Goal: Task Accomplishment & Management: Manage account settings

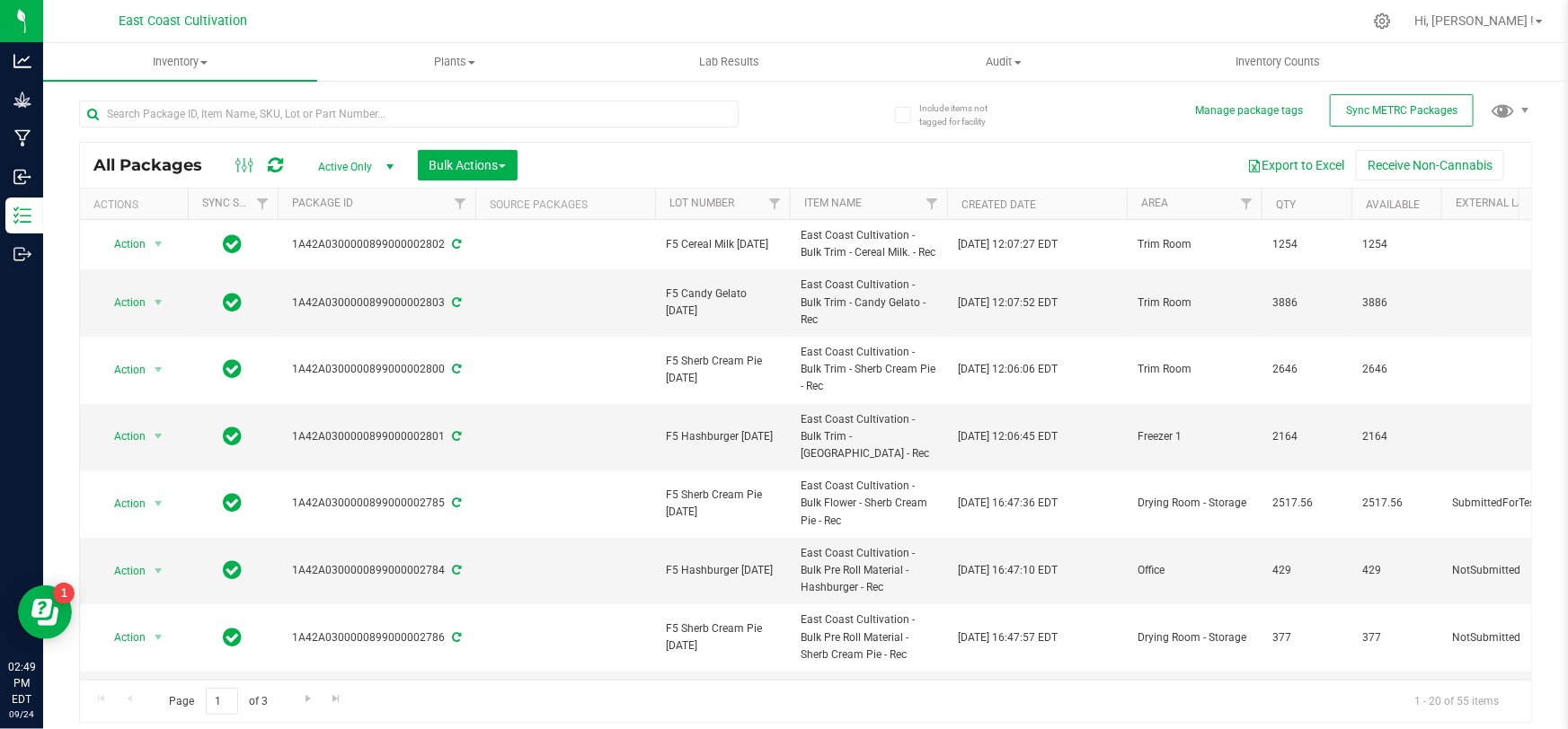
scroll to position [245, 0]
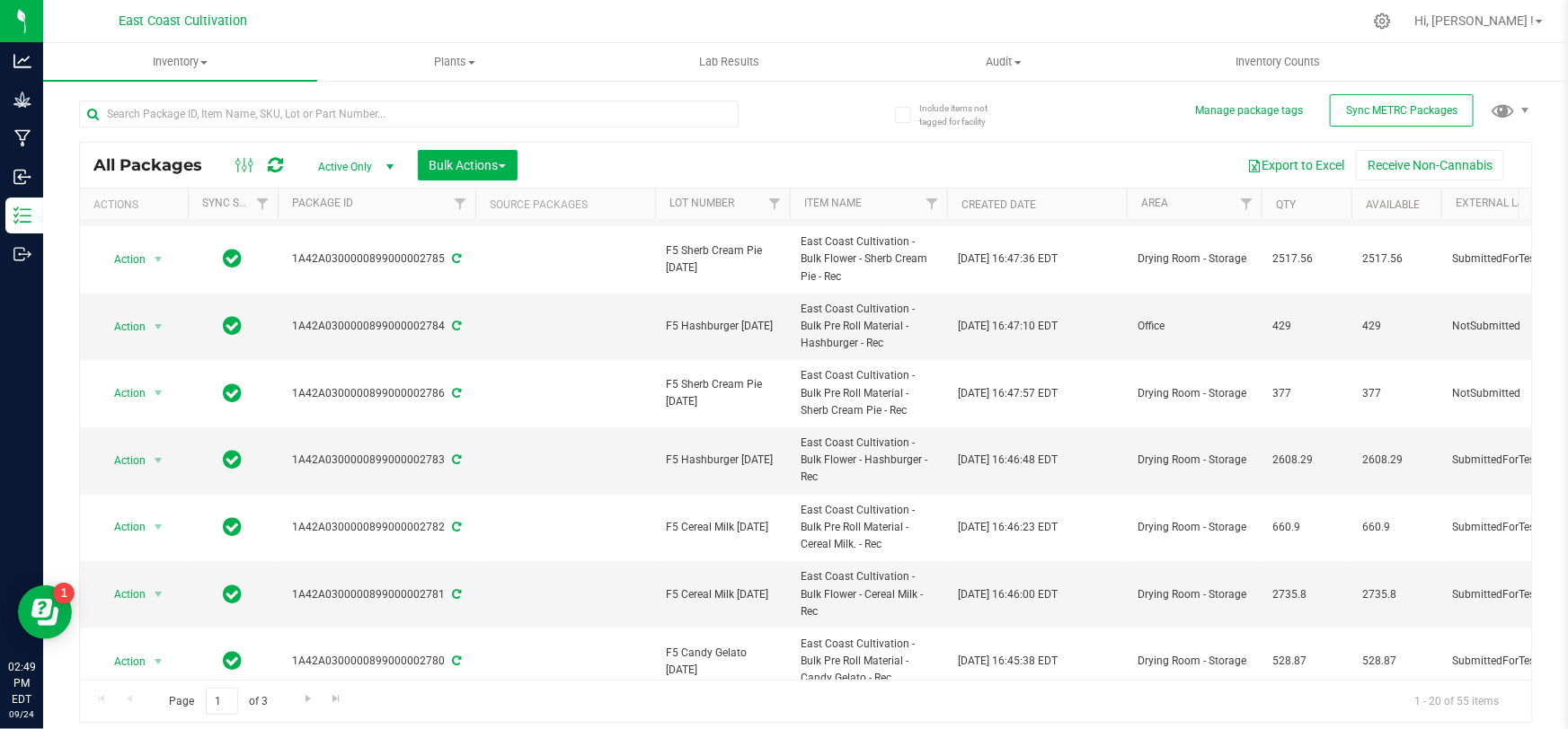
click at [1111, 14] on div at bounding box center [841, 21] width 1040 height 35
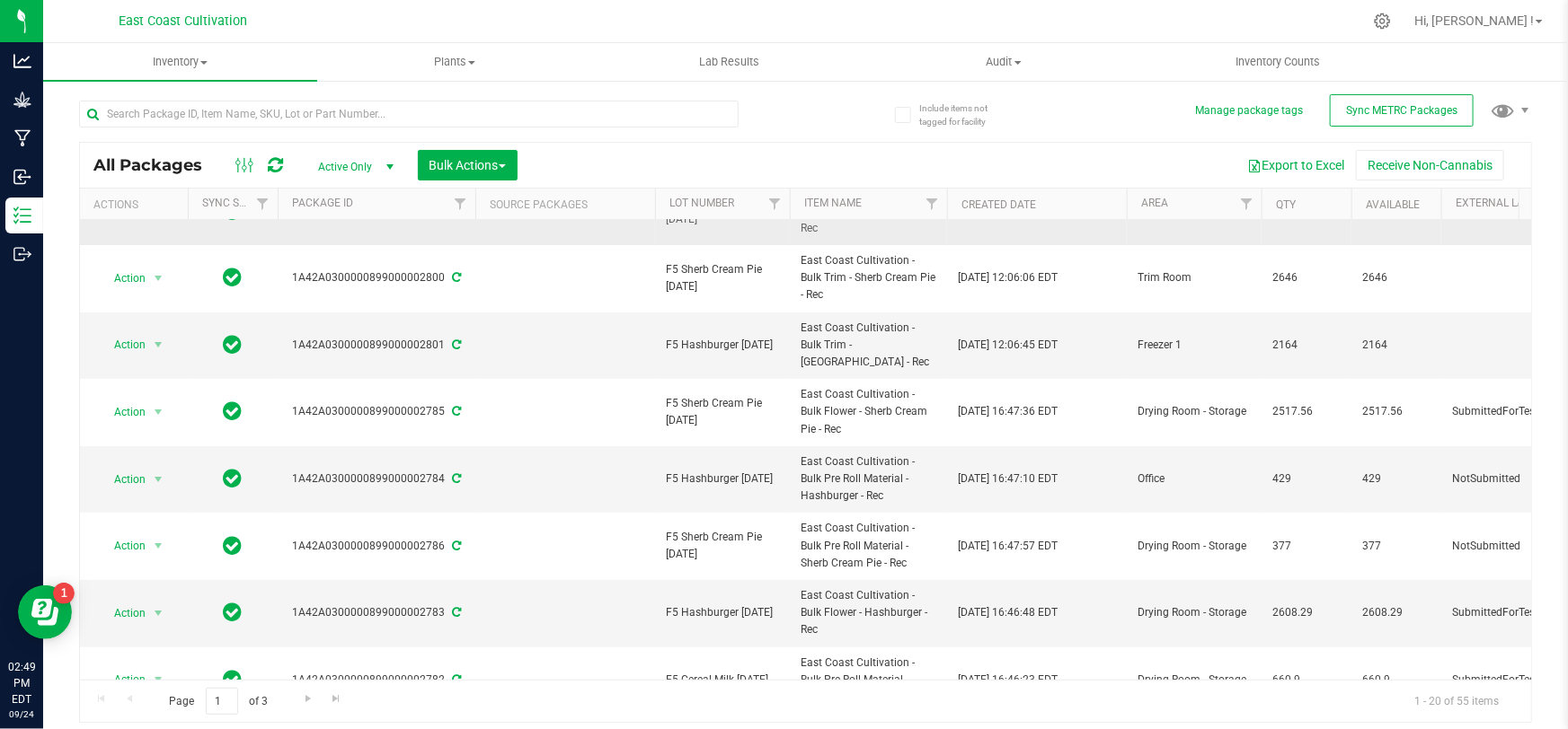
scroll to position [0, 0]
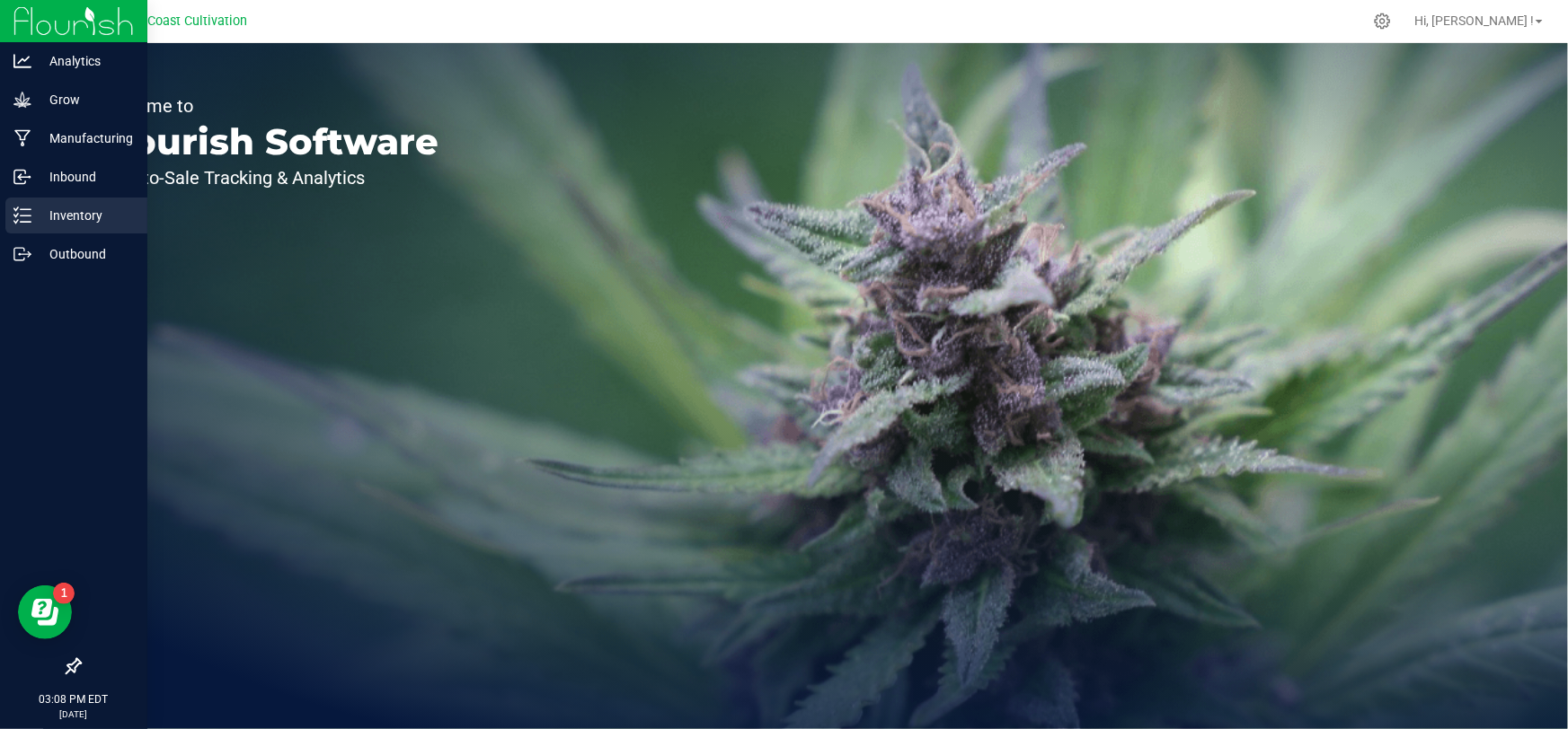
click at [30, 216] on line at bounding box center [25, 216] width 10 height 0
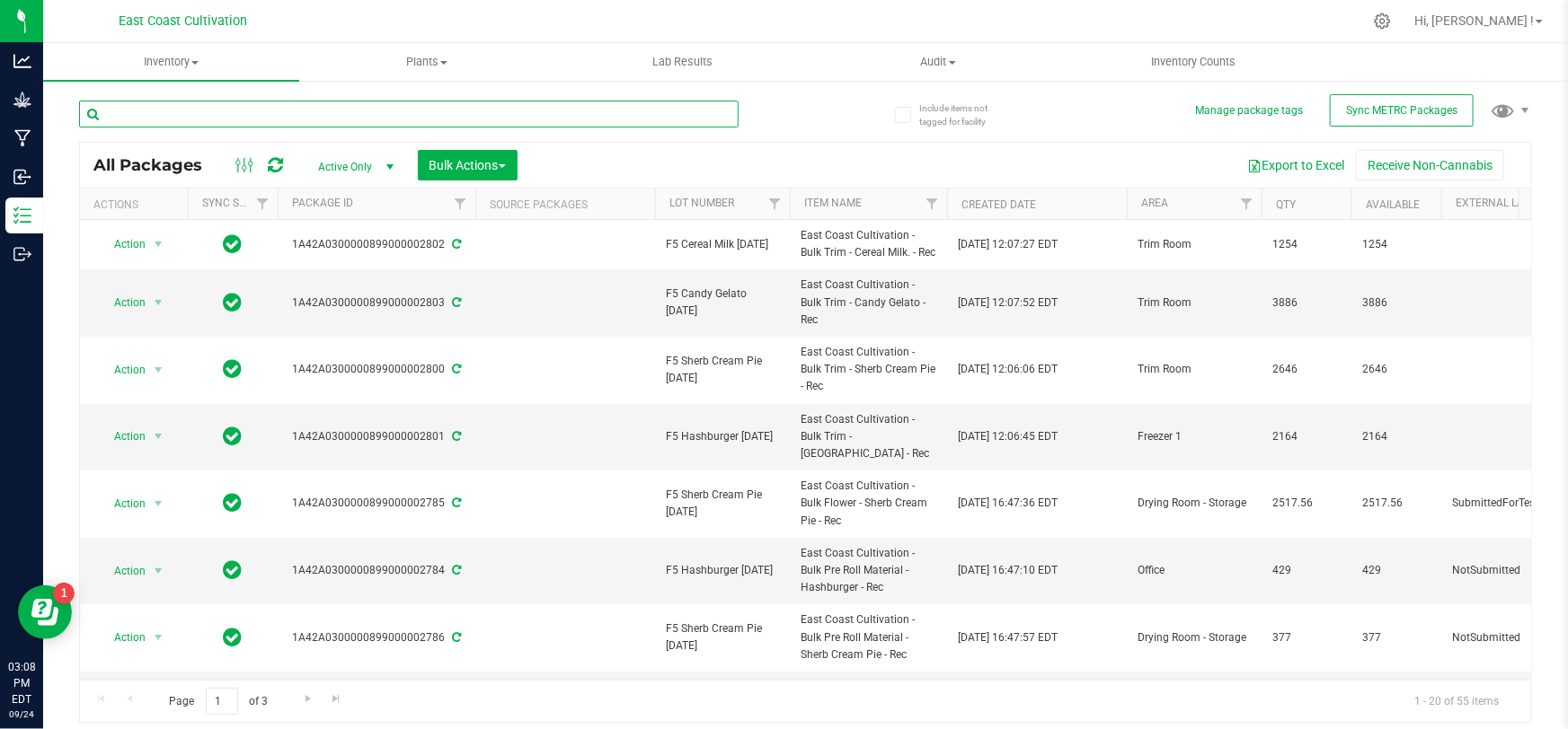
click at [490, 112] on input "text" at bounding box center [409, 114] width 659 height 27
type input "ha"
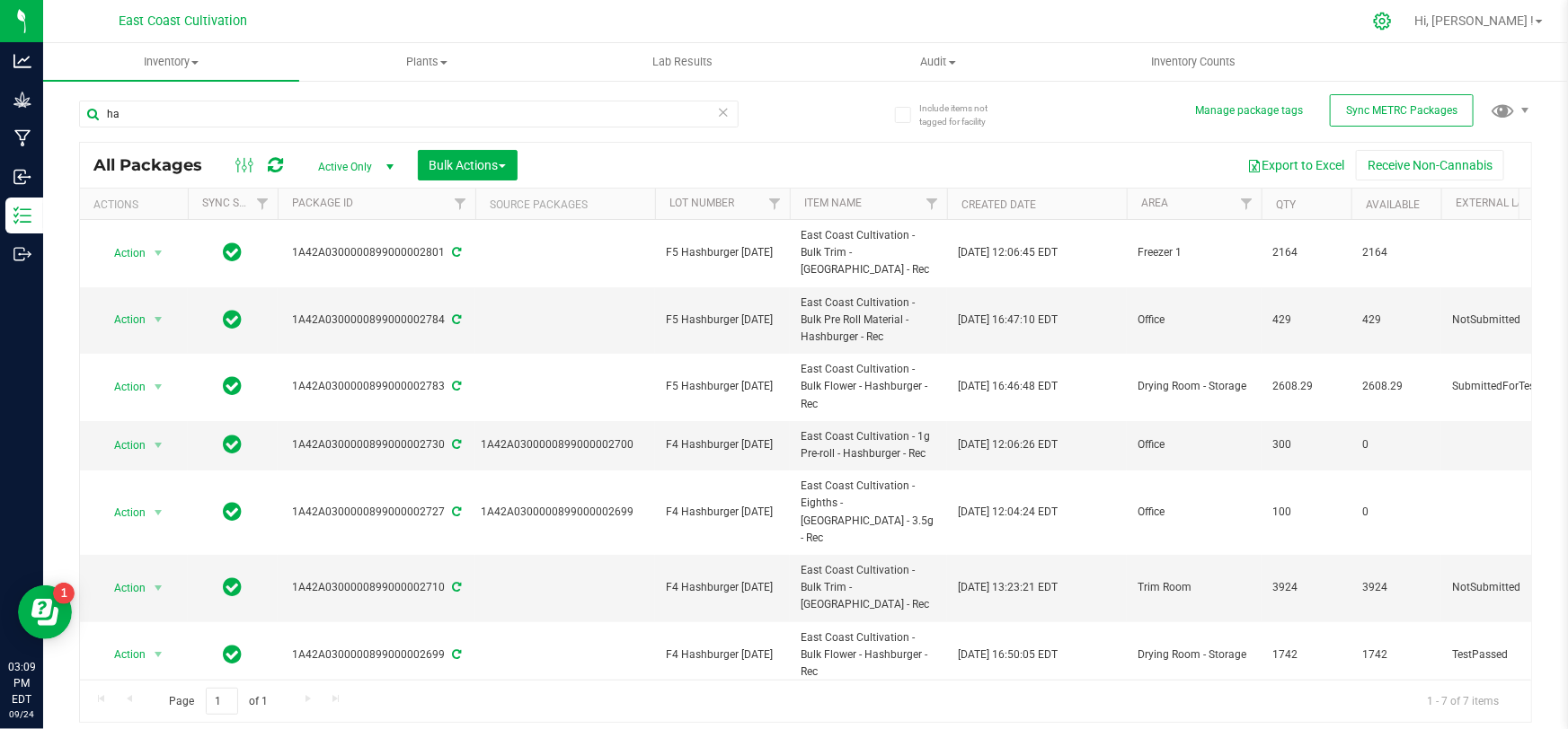
click at [1395, 14] on div at bounding box center [1382, 21] width 25 height 19
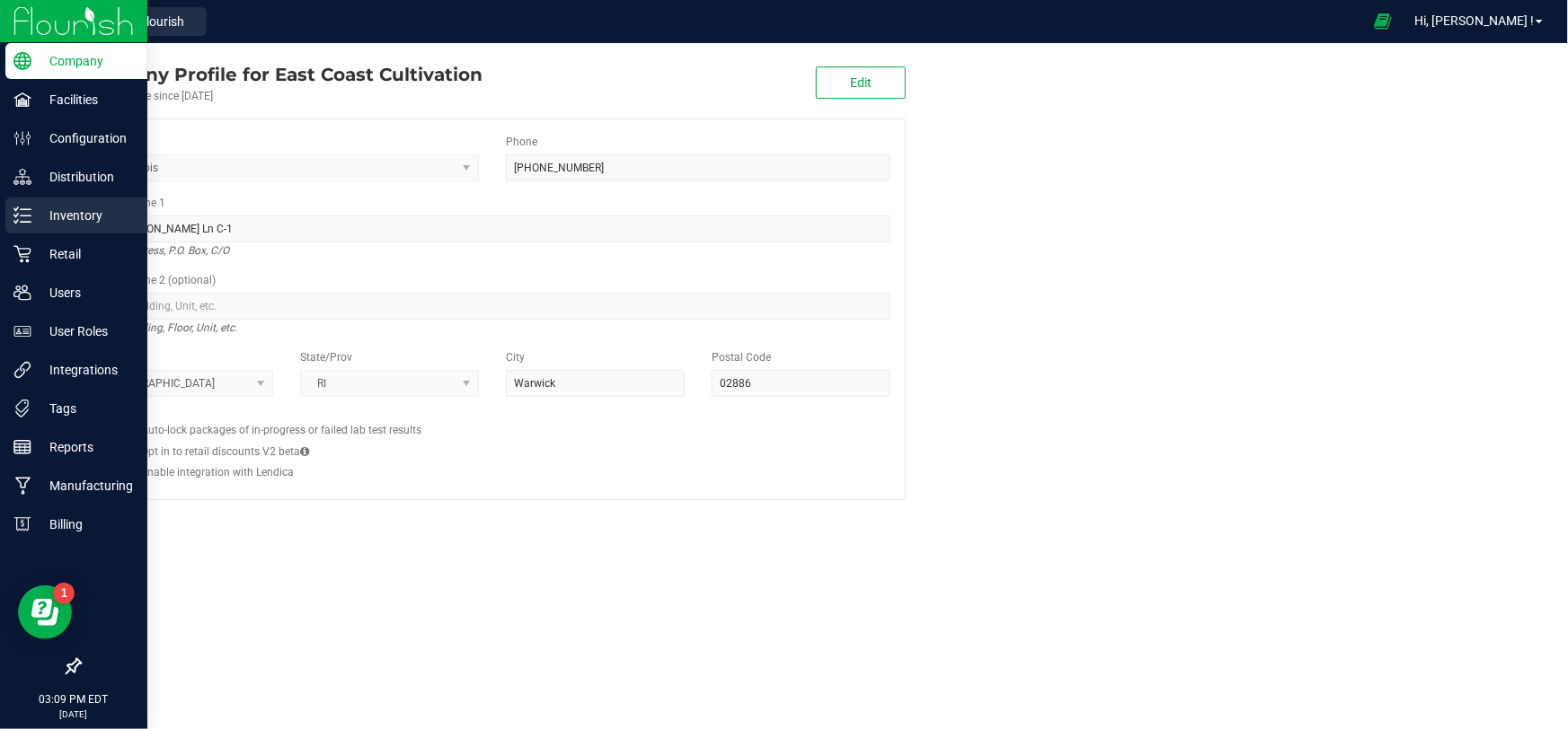
click at [30, 221] on icon at bounding box center [21, 215] width 18 height 18
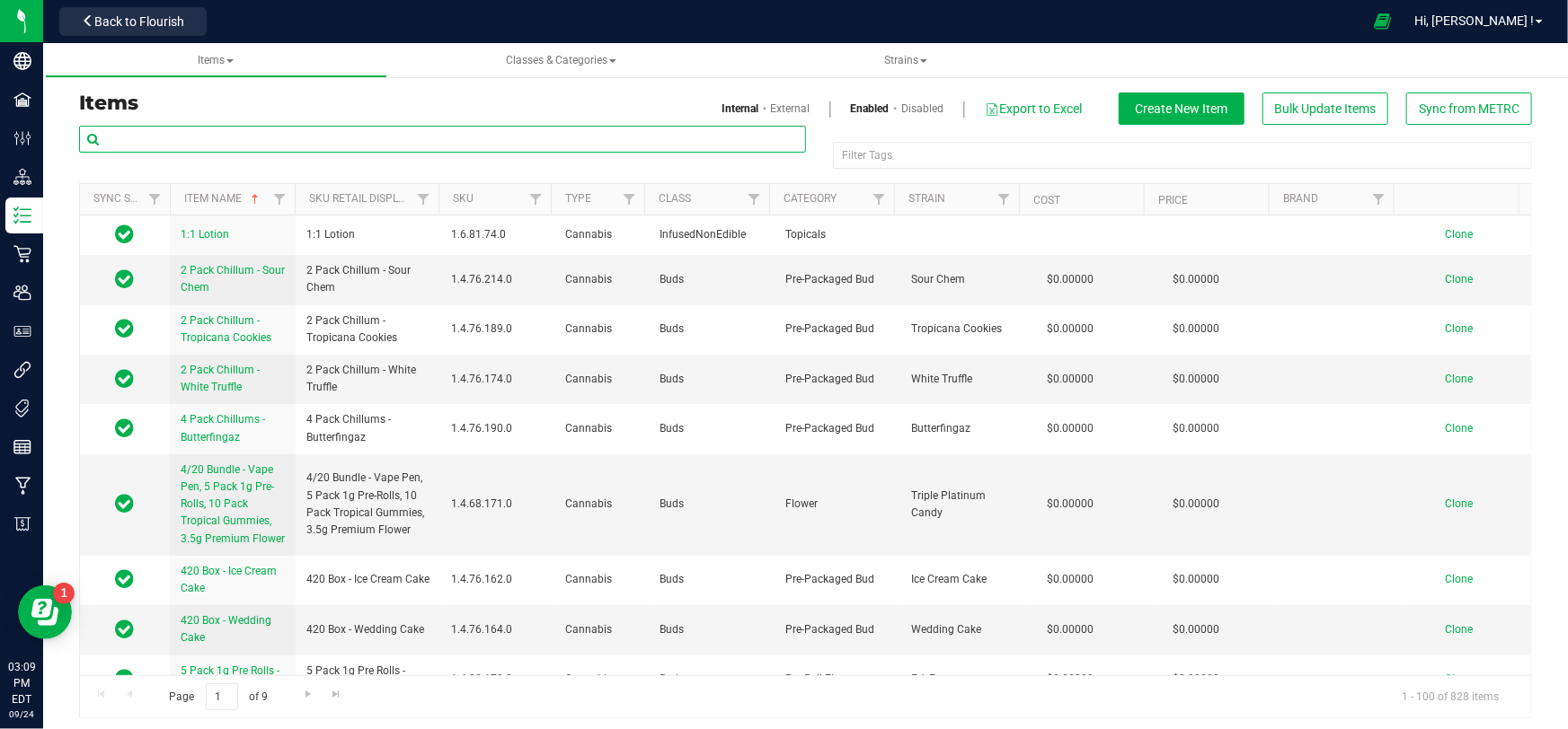
click at [272, 143] on input "text" at bounding box center [443, 139] width 727 height 27
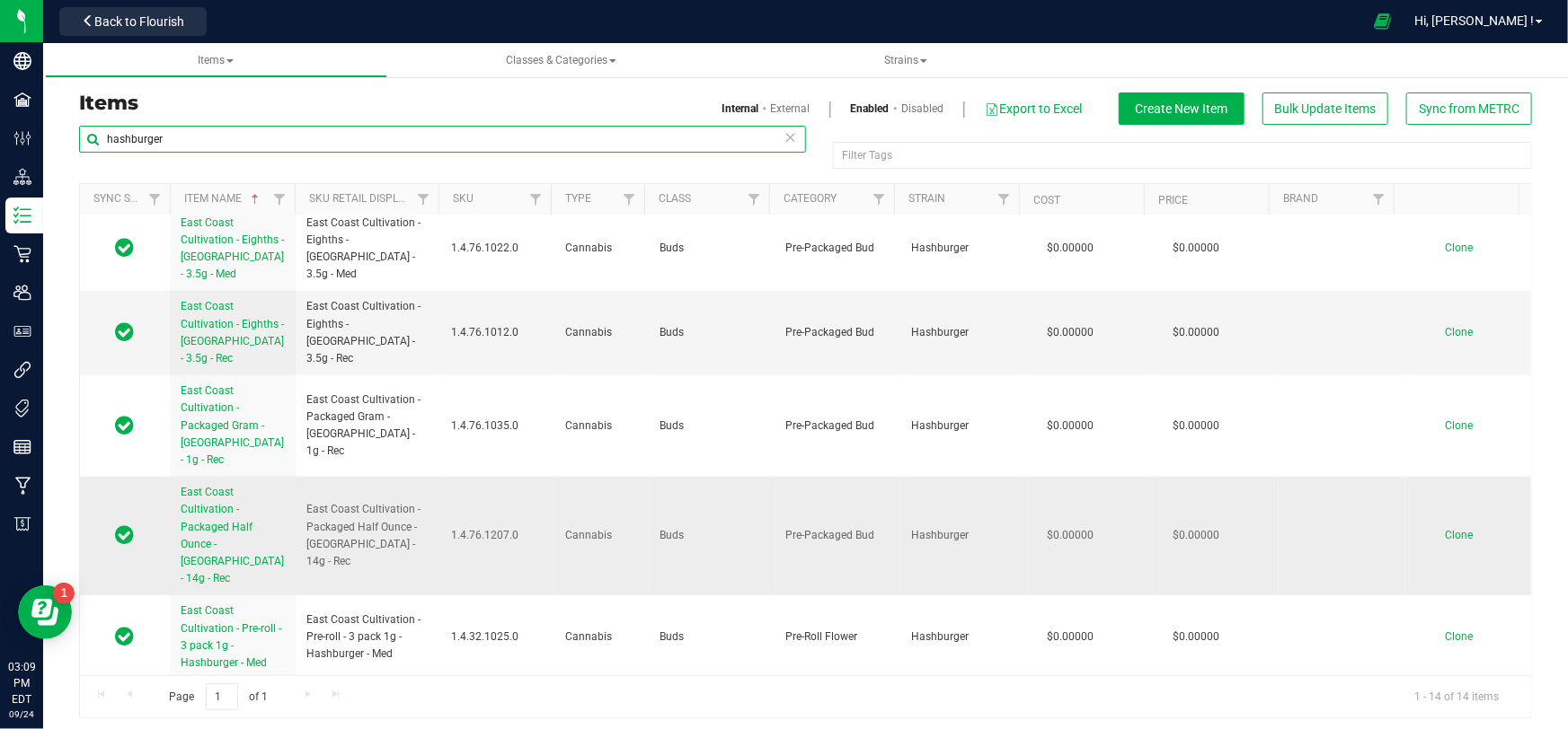
scroll to position [718, 0]
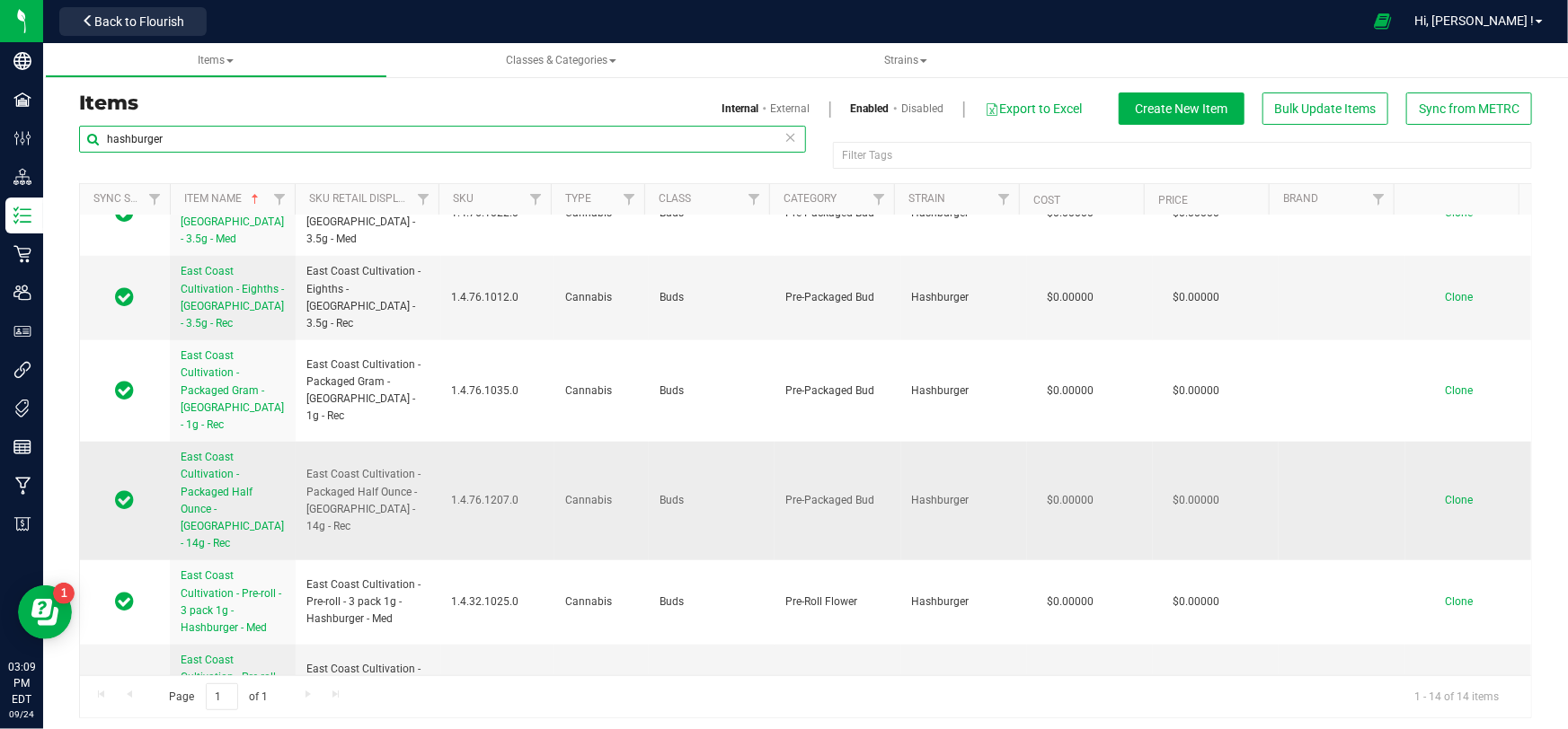
type input "hashburger"
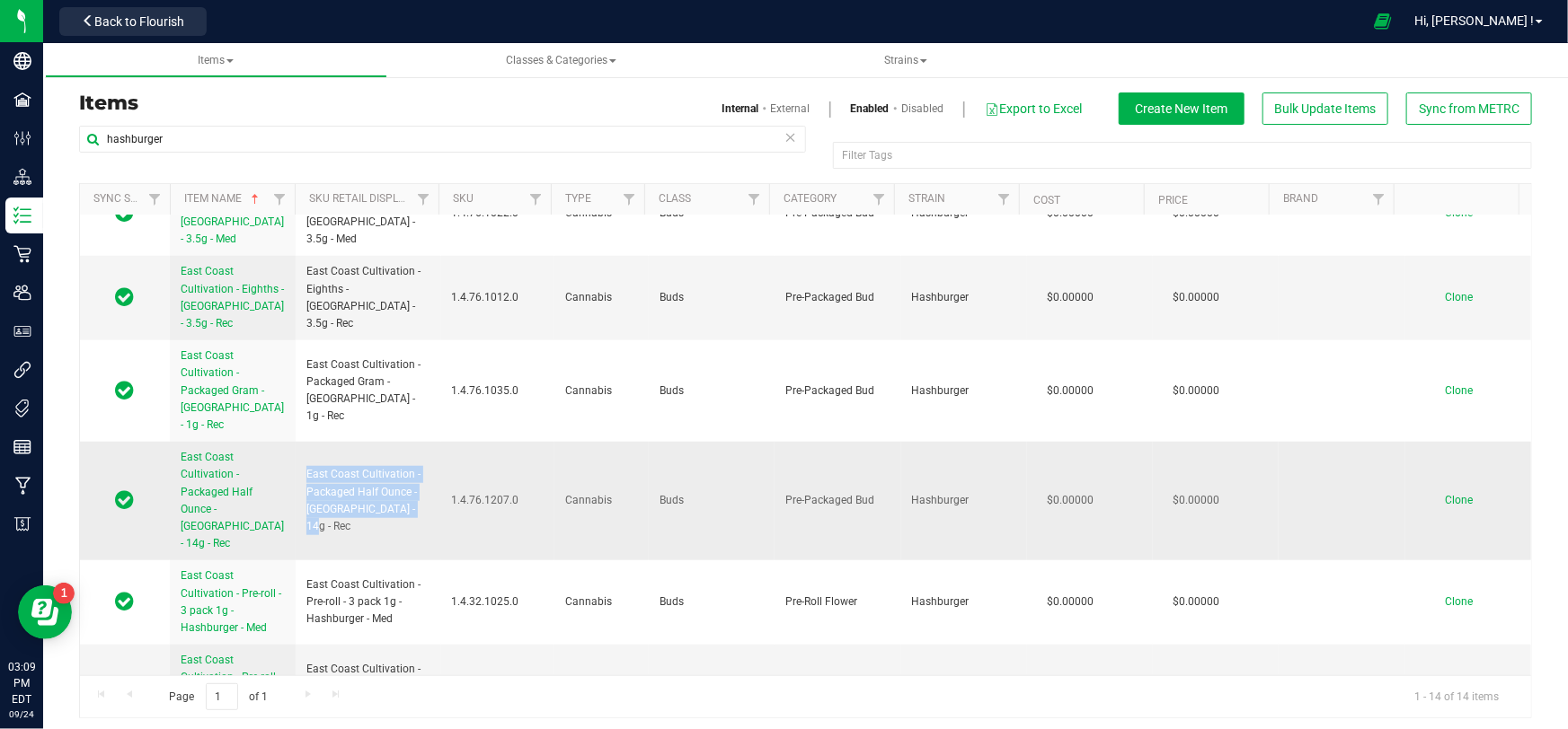
drag, startPoint x: 415, startPoint y: 479, endPoint x: 302, endPoint y: 438, distance: 120.2
click at [302, 442] on td "East Coast Cultivation - Packaged Half Ounce - [GEOGRAPHIC_DATA] - 14g - Rec" at bounding box center [368, 500] width 145 height 119
copy span "East Coast Cultivation - Packaged Half Ounce - [GEOGRAPHIC_DATA] - 14g - Rec"
click at [1445, 494] on span "Clone" at bounding box center [1459, 499] width 28 height 12
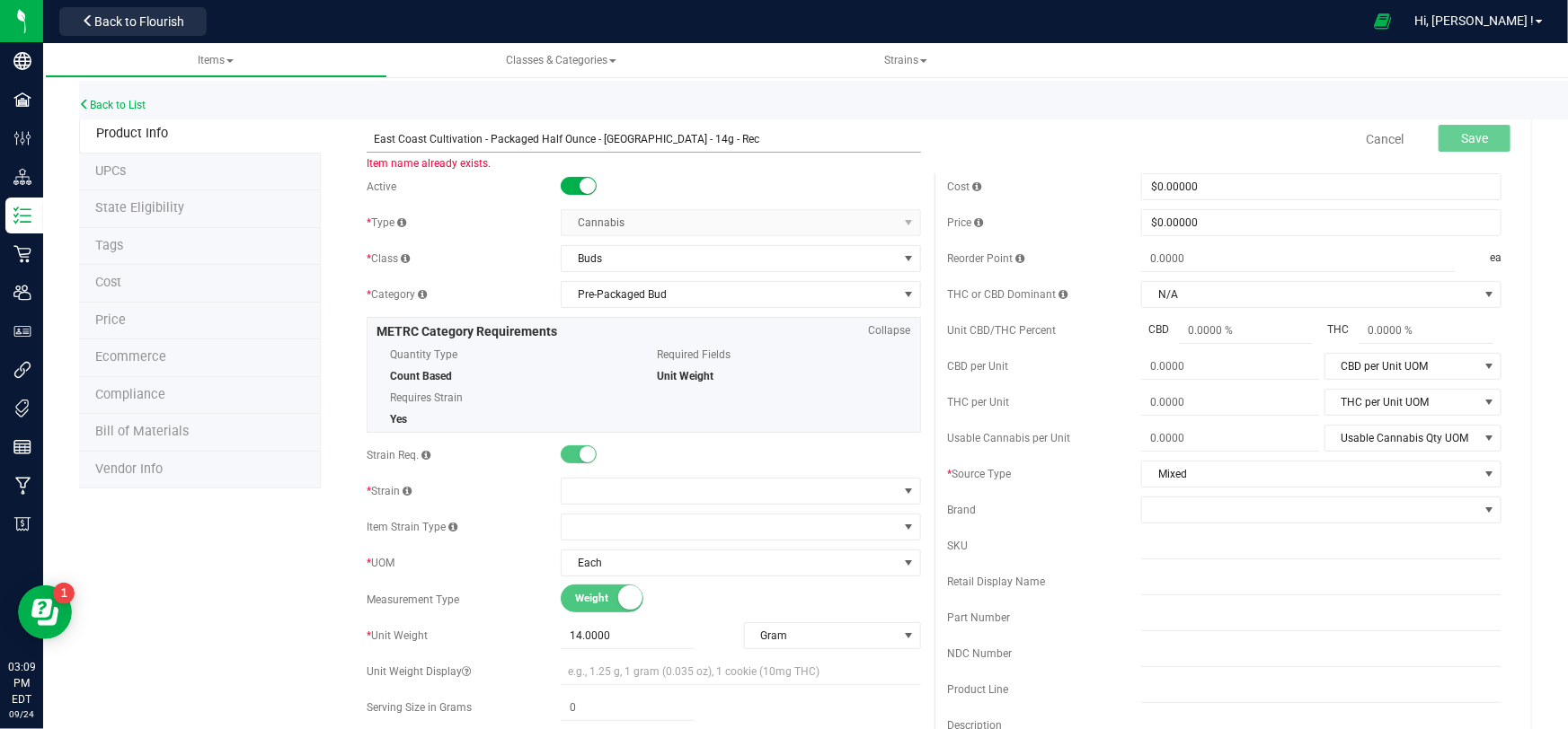
click at [558, 138] on input "East Coast Cultivation - Packaged Half Ounce - [GEOGRAPHIC_DATA] - 14g - Rec" at bounding box center [643, 139] width 554 height 27
click at [689, 135] on input "East Coast Cultivation - Packaged Quarter Ounce - [GEOGRAPHIC_DATA] - 14g - Rec" at bounding box center [643, 139] width 554 height 27
type input "East Coast Cultivation - Packaged Quarter Ounce - [GEOGRAPHIC_DATA] - 7g - Rec"
drag, startPoint x: 651, startPoint y: 639, endPoint x: 444, endPoint y: 625, distance: 207.5
click at [444, 625] on div "* Unit Weight 14.0000 14 Gram Weight UOM Gram Kilogram Metric Ton Milligram Oun…" at bounding box center [643, 636] width 554 height 27
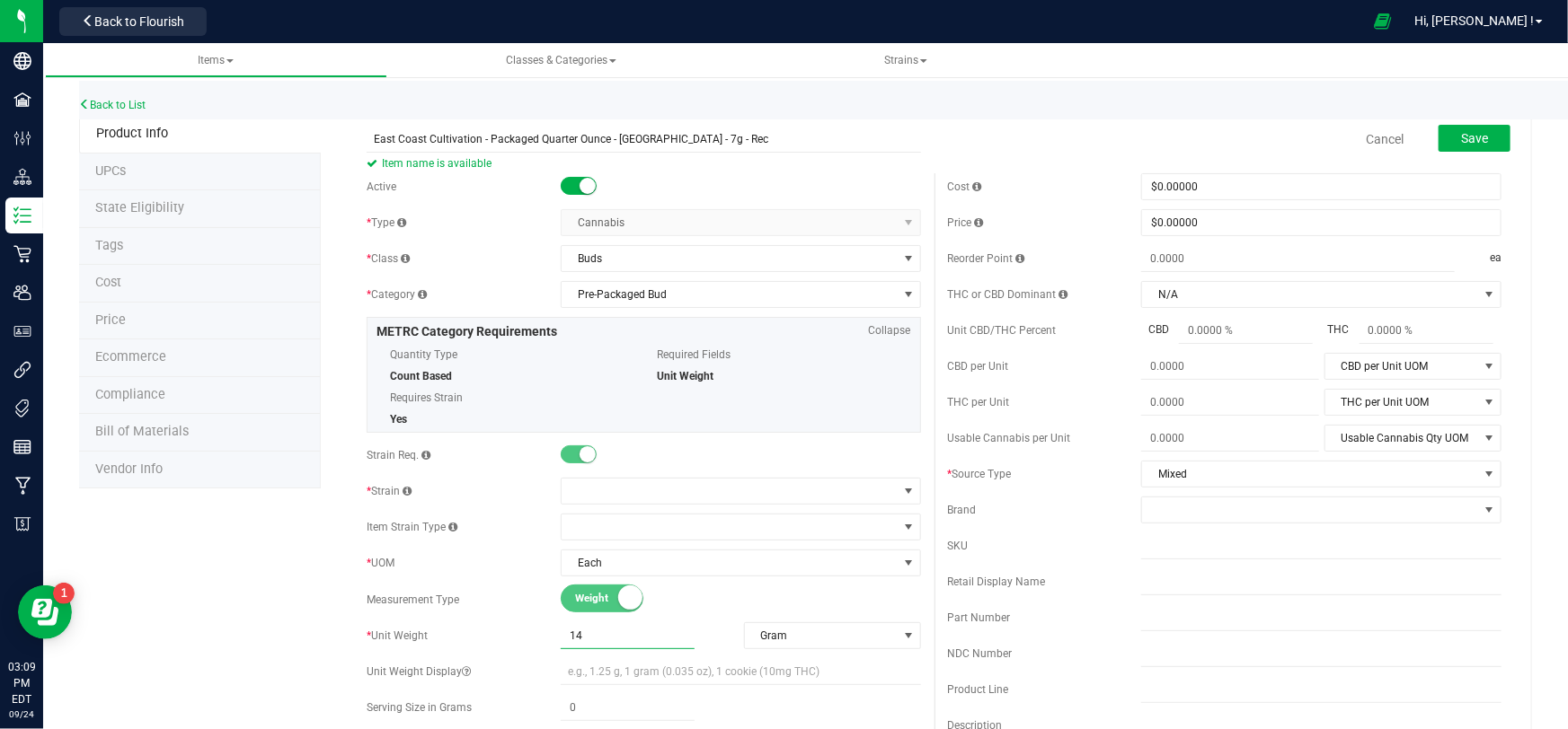
type input "7"
type input "7.0000"
click at [1488, 134] on button "Save" at bounding box center [1475, 138] width 72 height 27
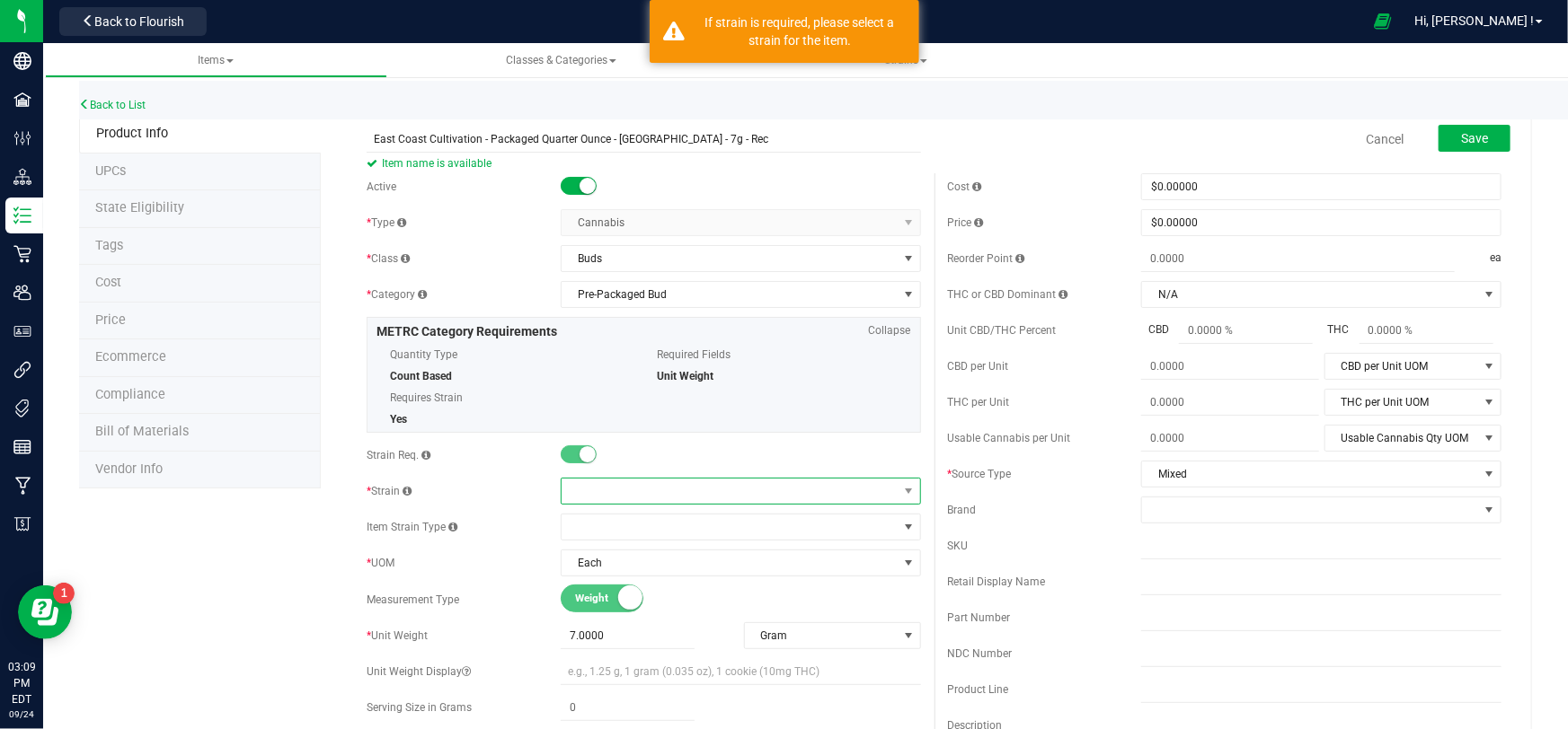
click at [634, 491] on span at bounding box center [729, 491] width 336 height 25
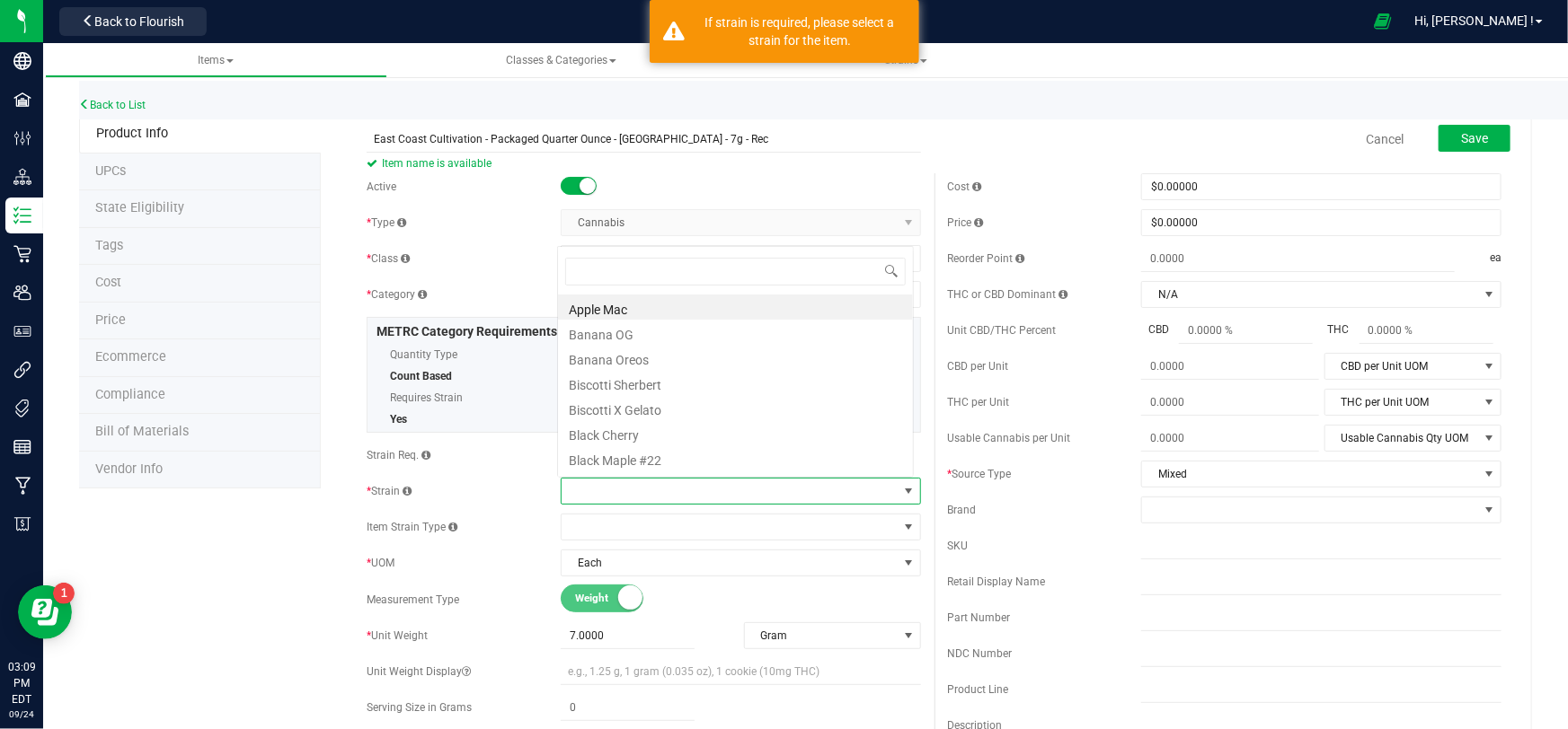
scroll to position [27, 352]
type input "hash"
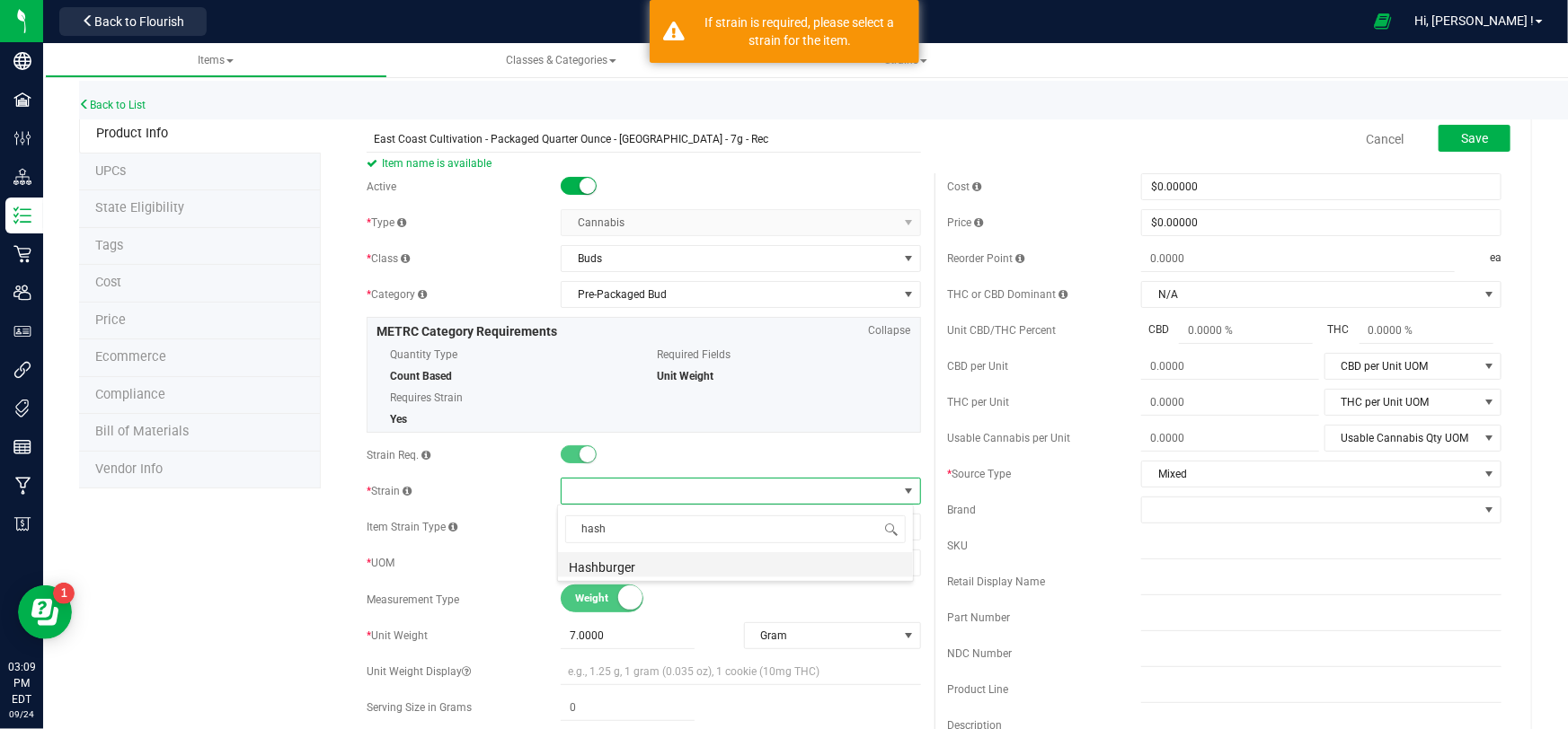
click at [638, 563] on li "Hashburger" at bounding box center [736, 565] width 355 height 25
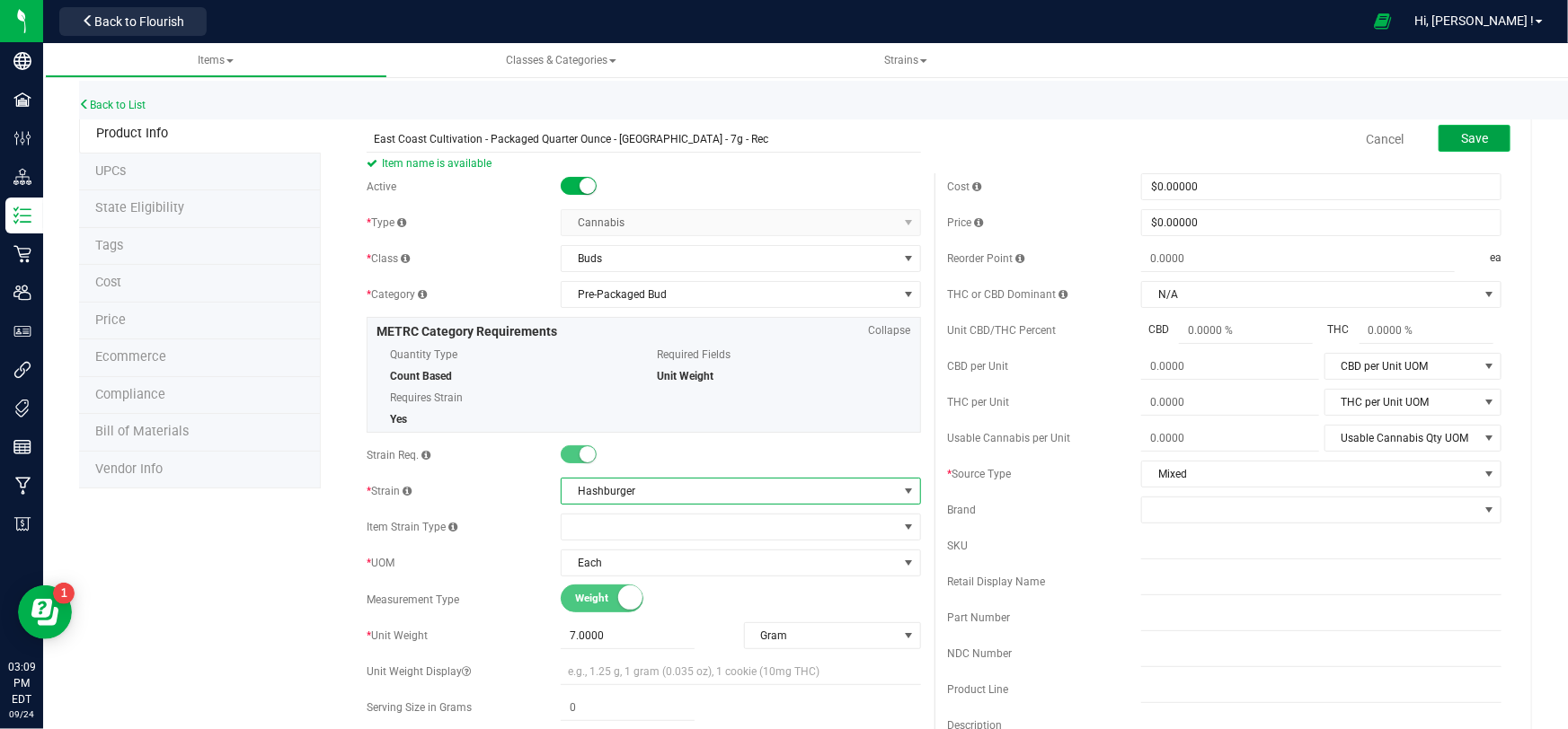
click at [1471, 131] on span "Save" at bounding box center [1475, 137] width 27 height 14
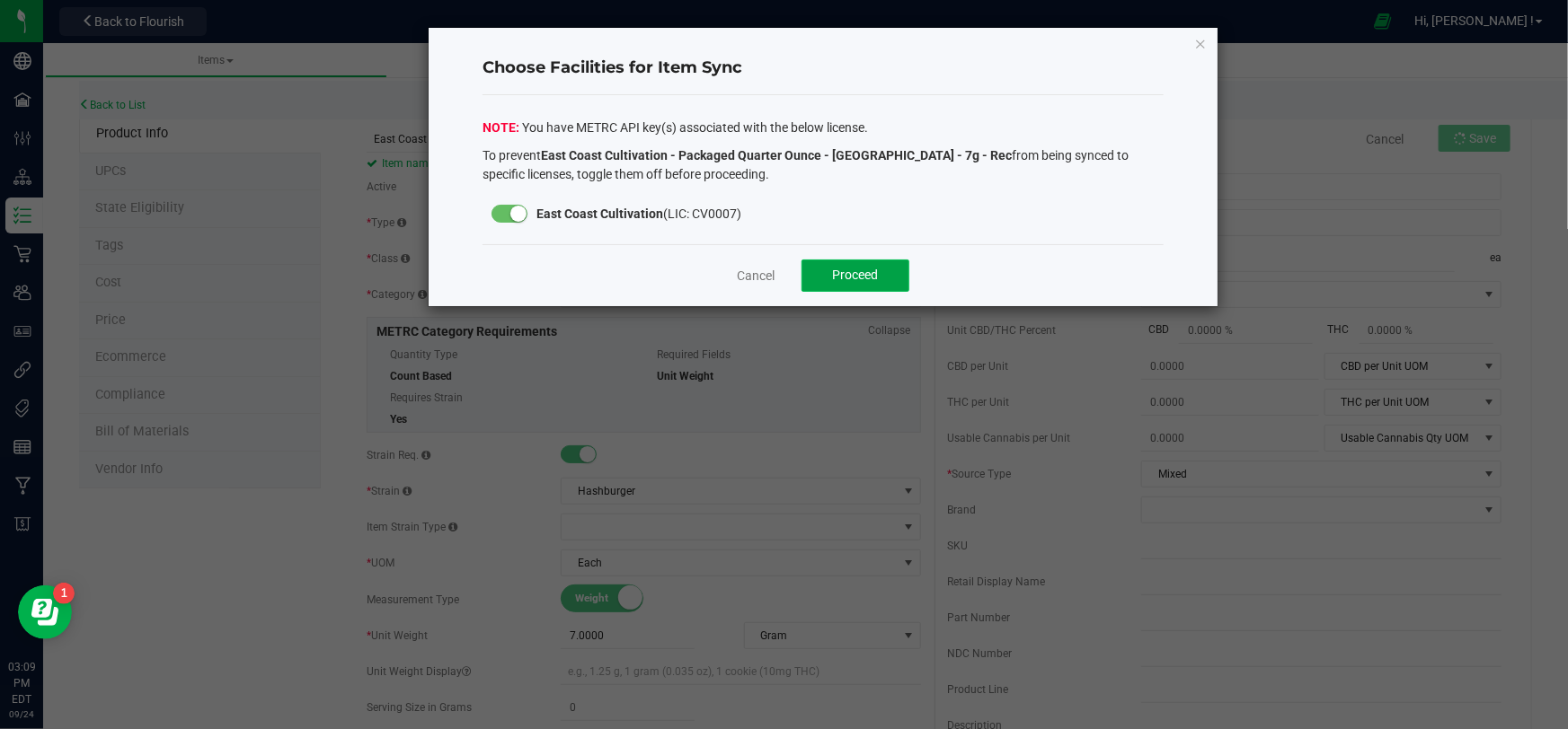
click at [857, 276] on span "Proceed" at bounding box center [855, 274] width 46 height 14
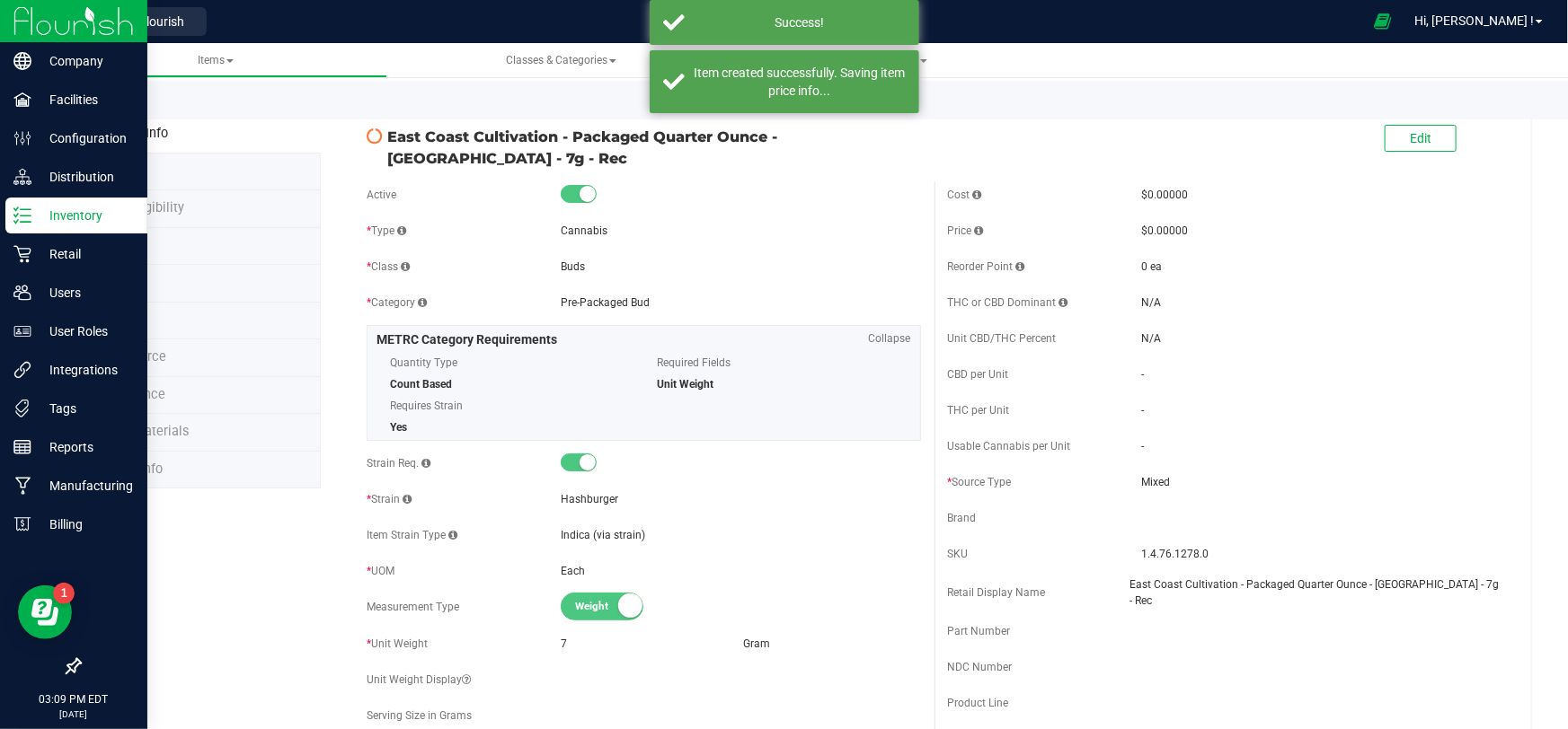
drag, startPoint x: 35, startPoint y: 25, endPoint x: 49, endPoint y: 26, distance: 14.0
click at [35, 25] on img at bounding box center [73, 21] width 120 height 42
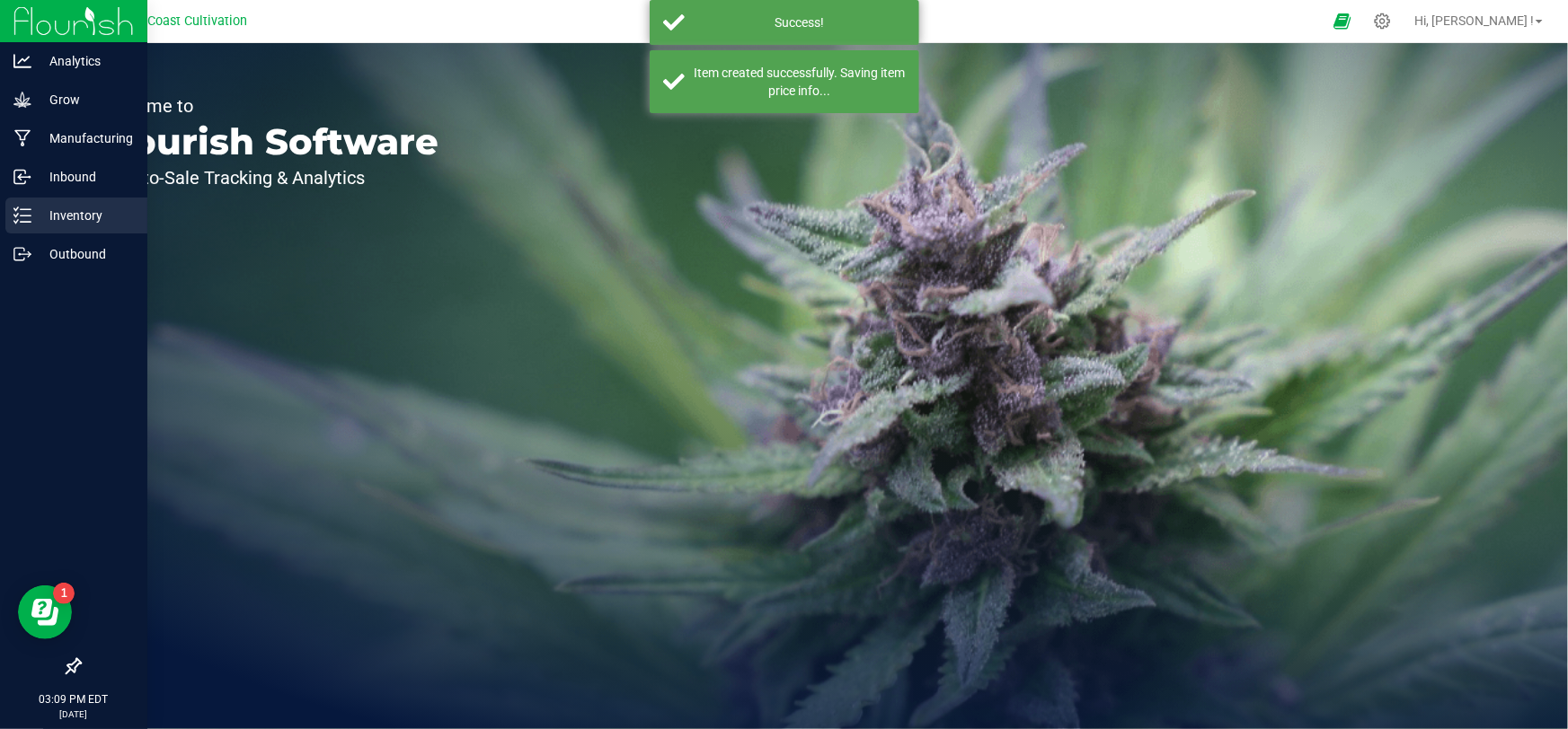
click at [33, 218] on p "Inventory" at bounding box center [85, 215] width 107 height 21
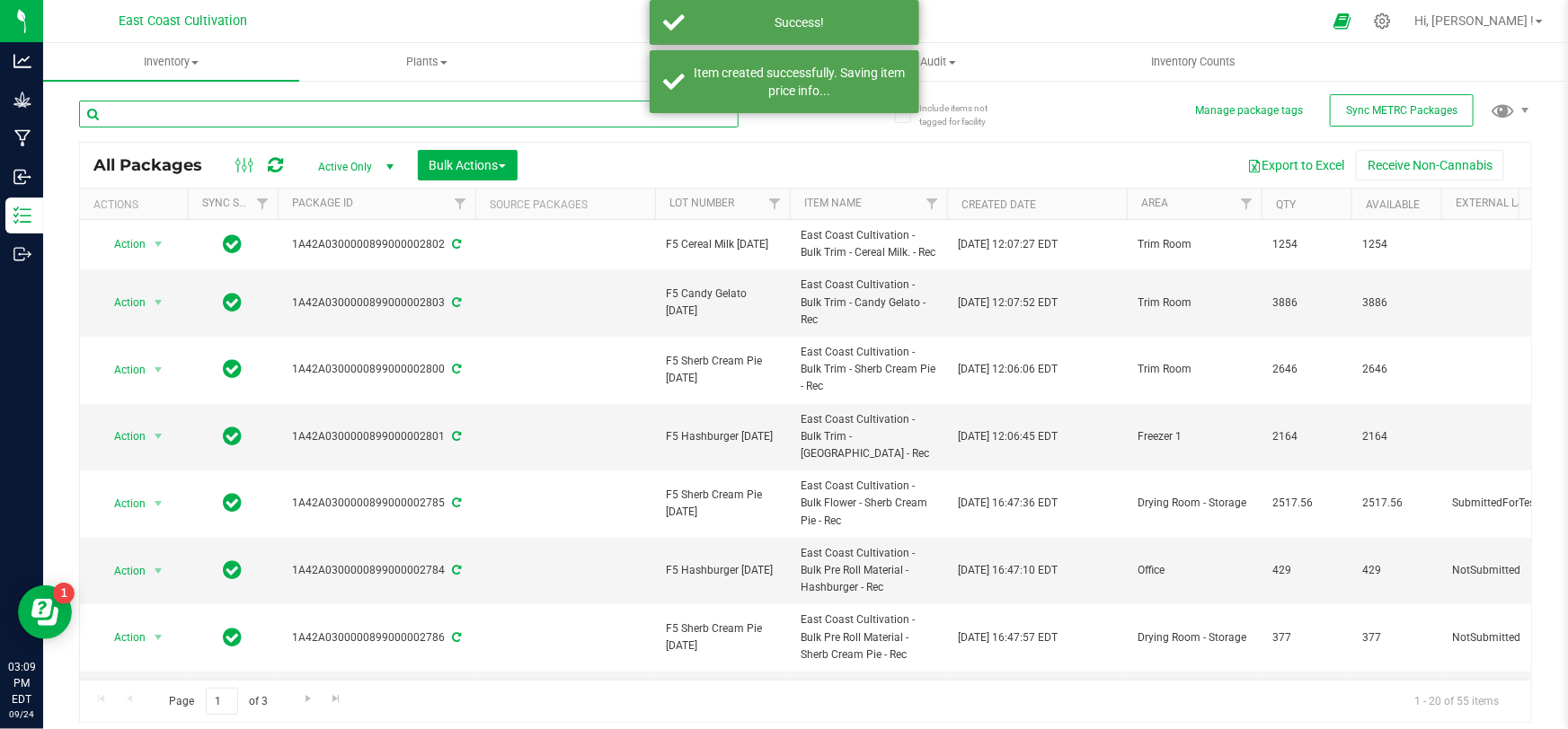
click at [244, 111] on input "text" at bounding box center [409, 114] width 659 height 27
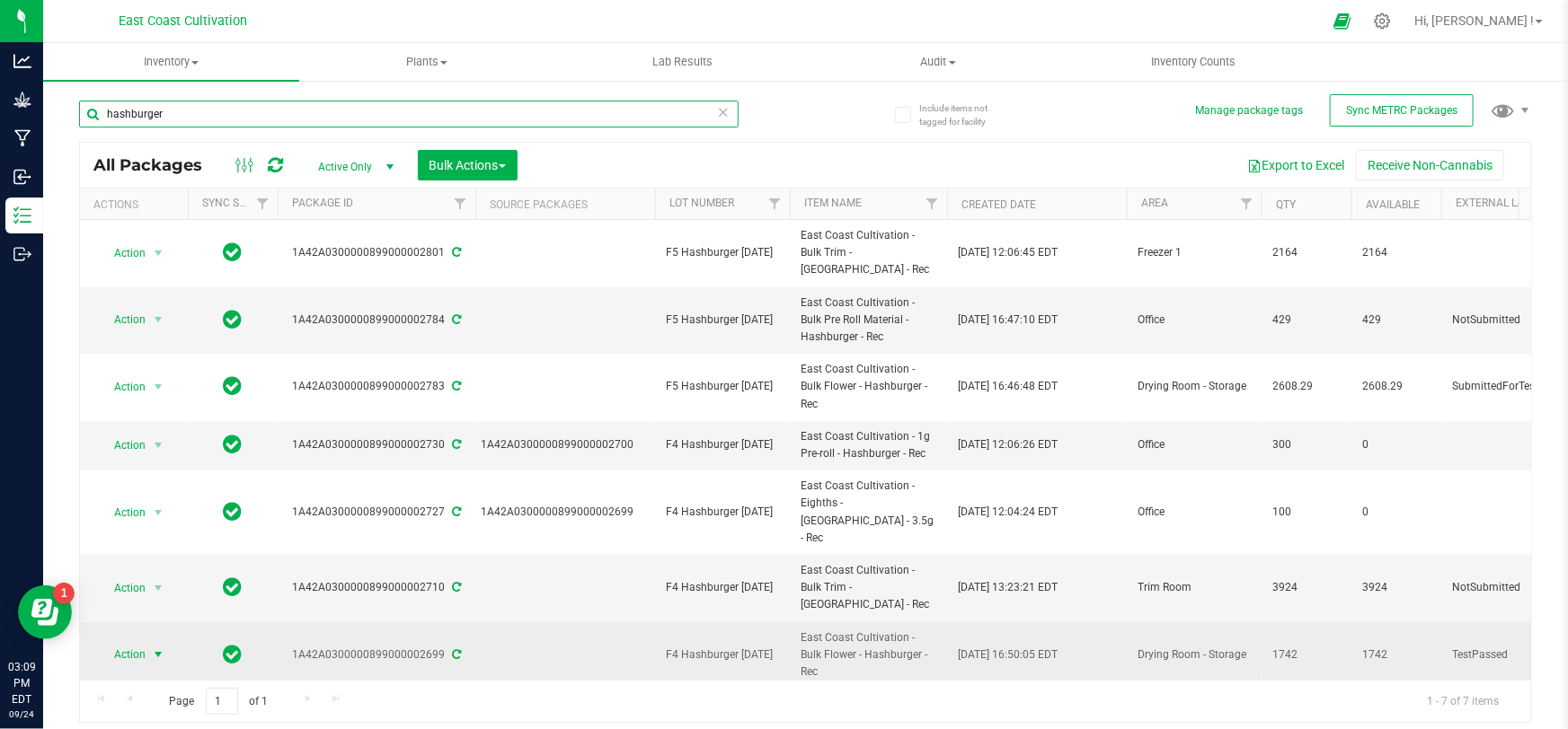
type input "hashburger"
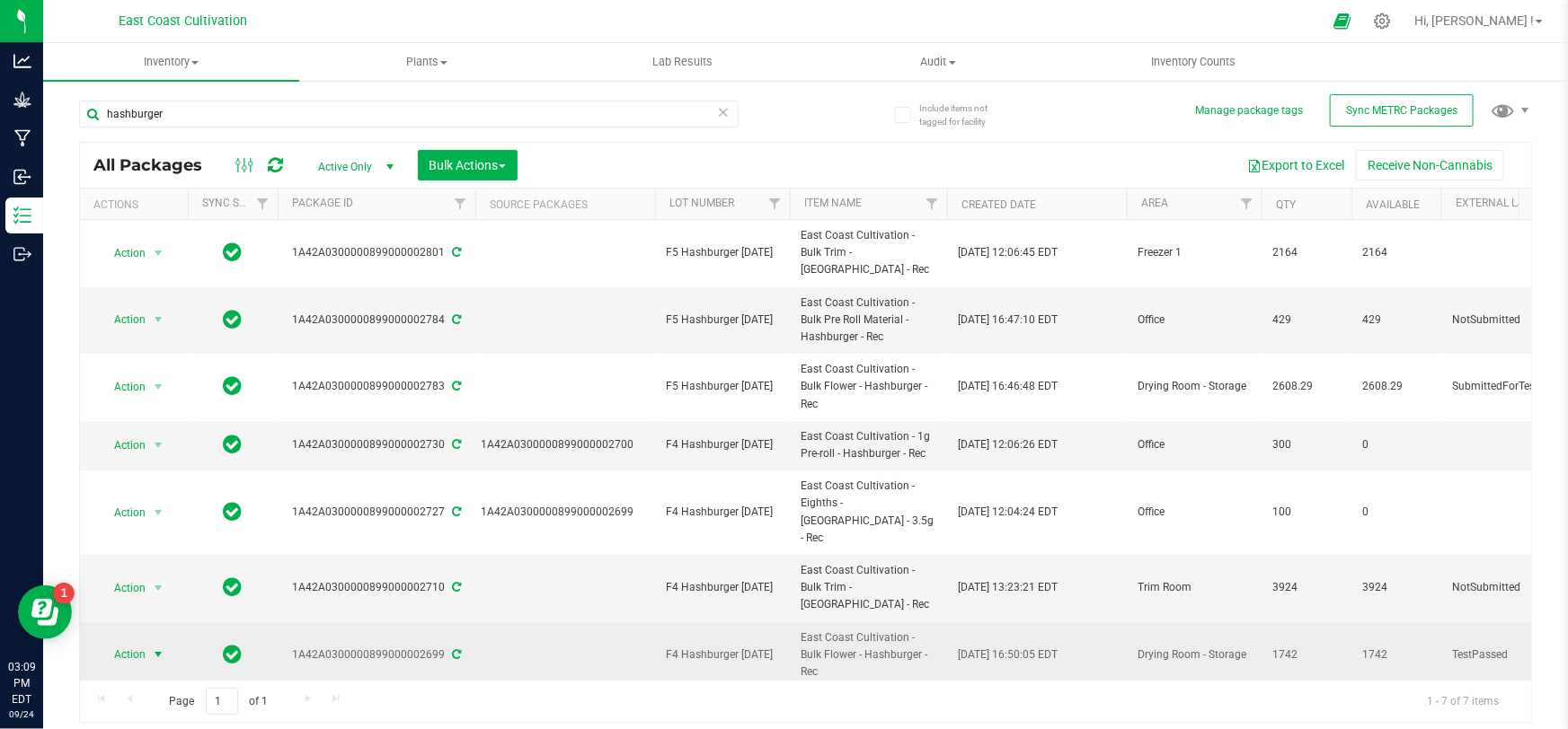
click at [132, 642] on span "Action" at bounding box center [122, 654] width 49 height 25
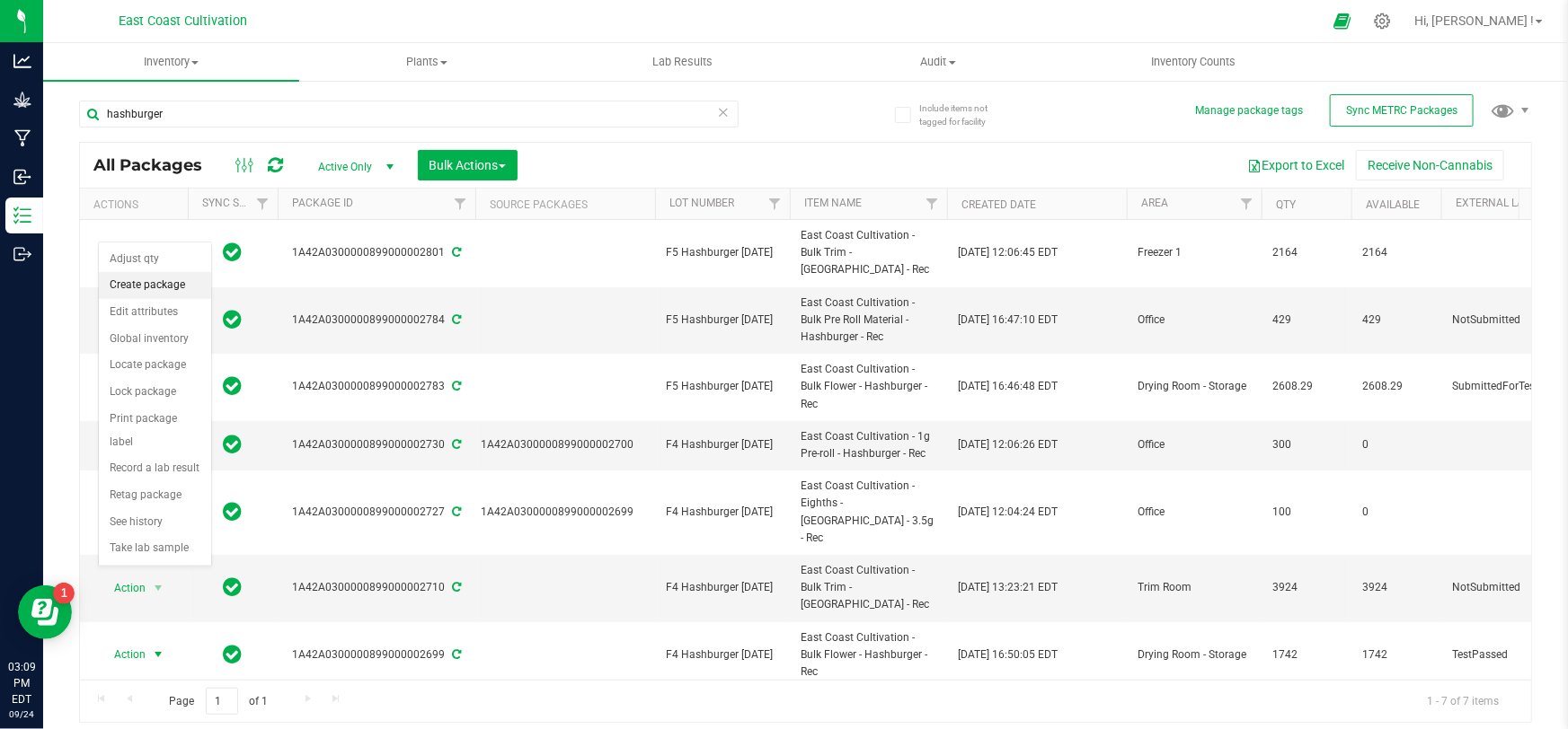
click at [131, 292] on li "Create package" at bounding box center [155, 286] width 112 height 27
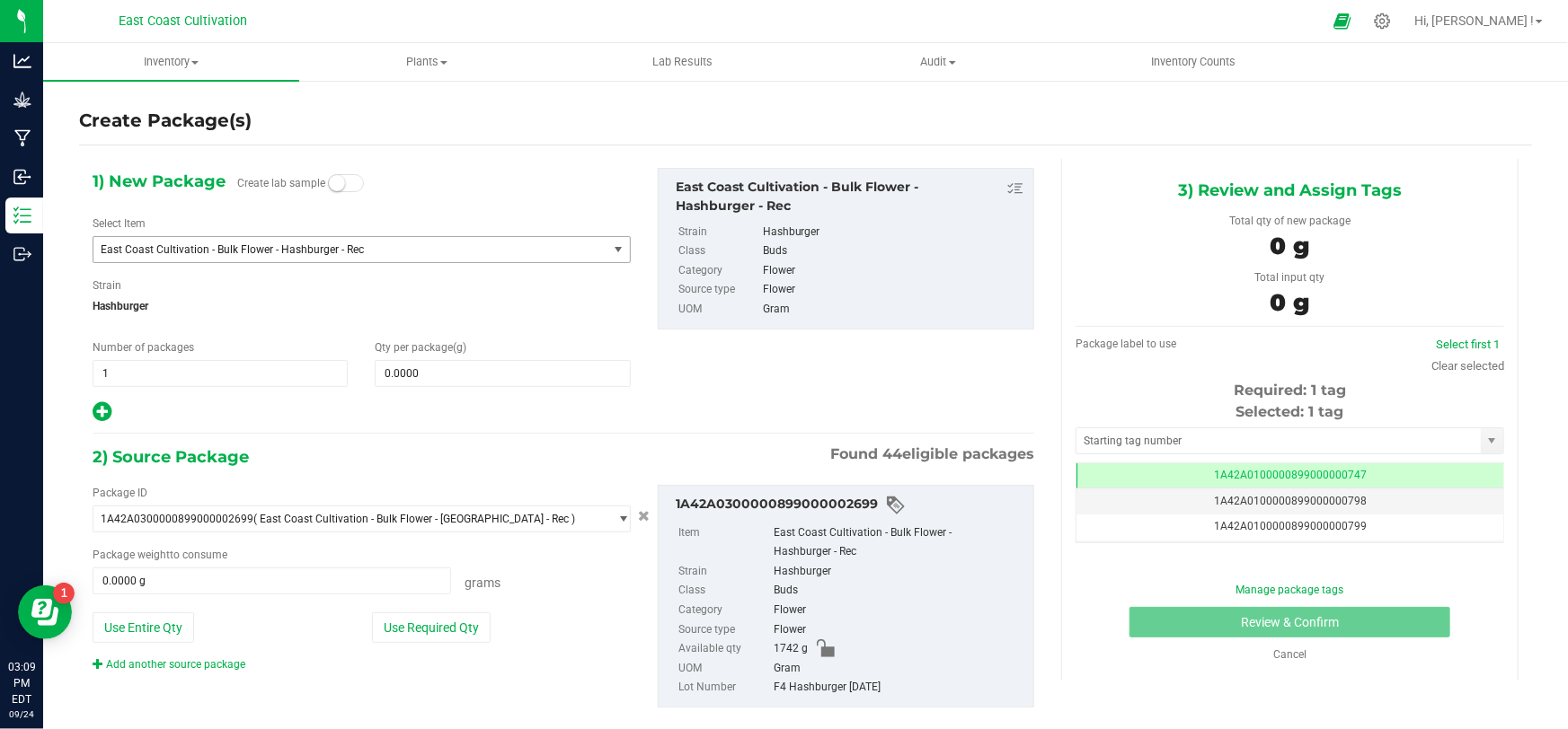
click at [336, 251] on span "East Coast Cultivation - Bulk Flower - Hashburger - Rec" at bounding box center [341, 249] width 480 height 12
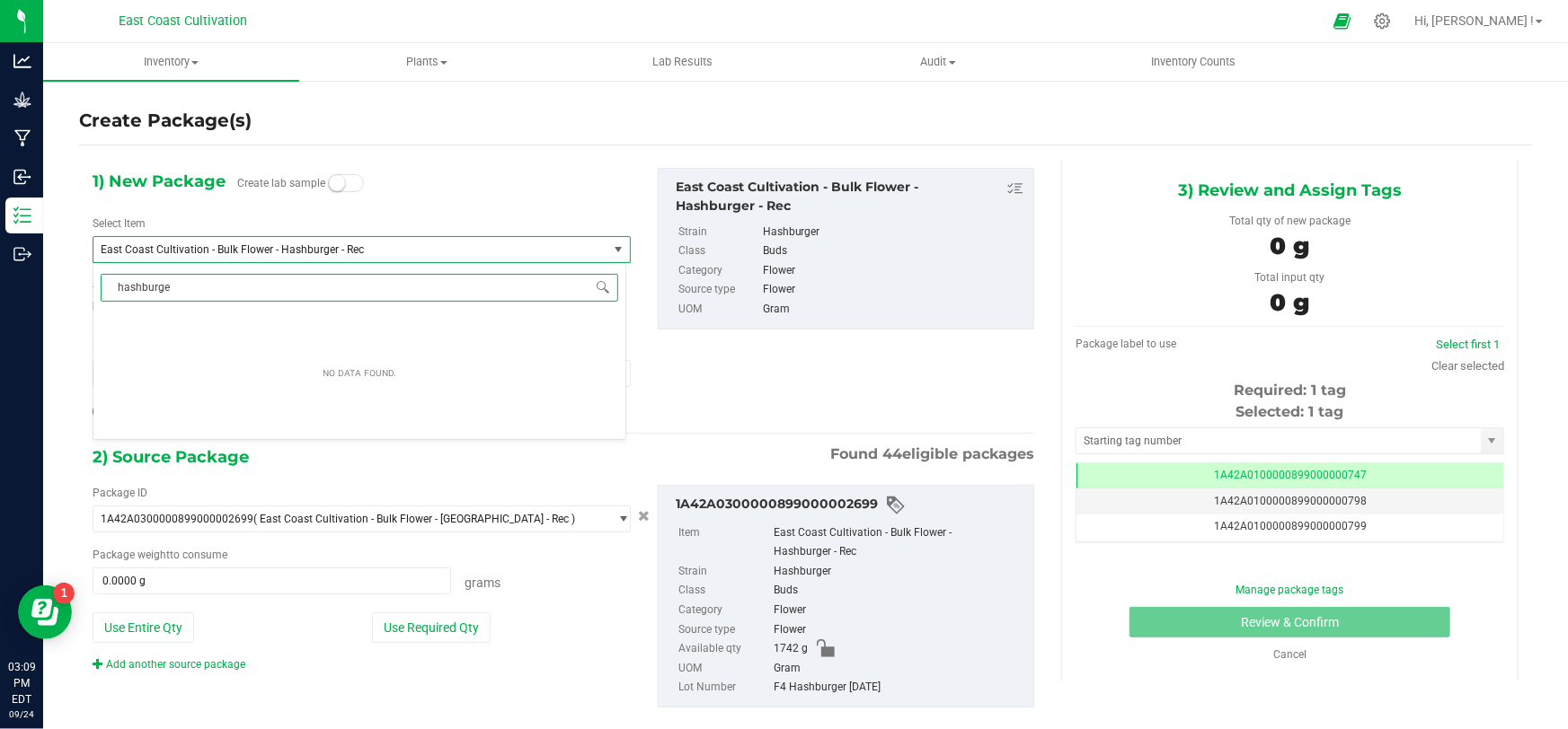
type input "hashburger"
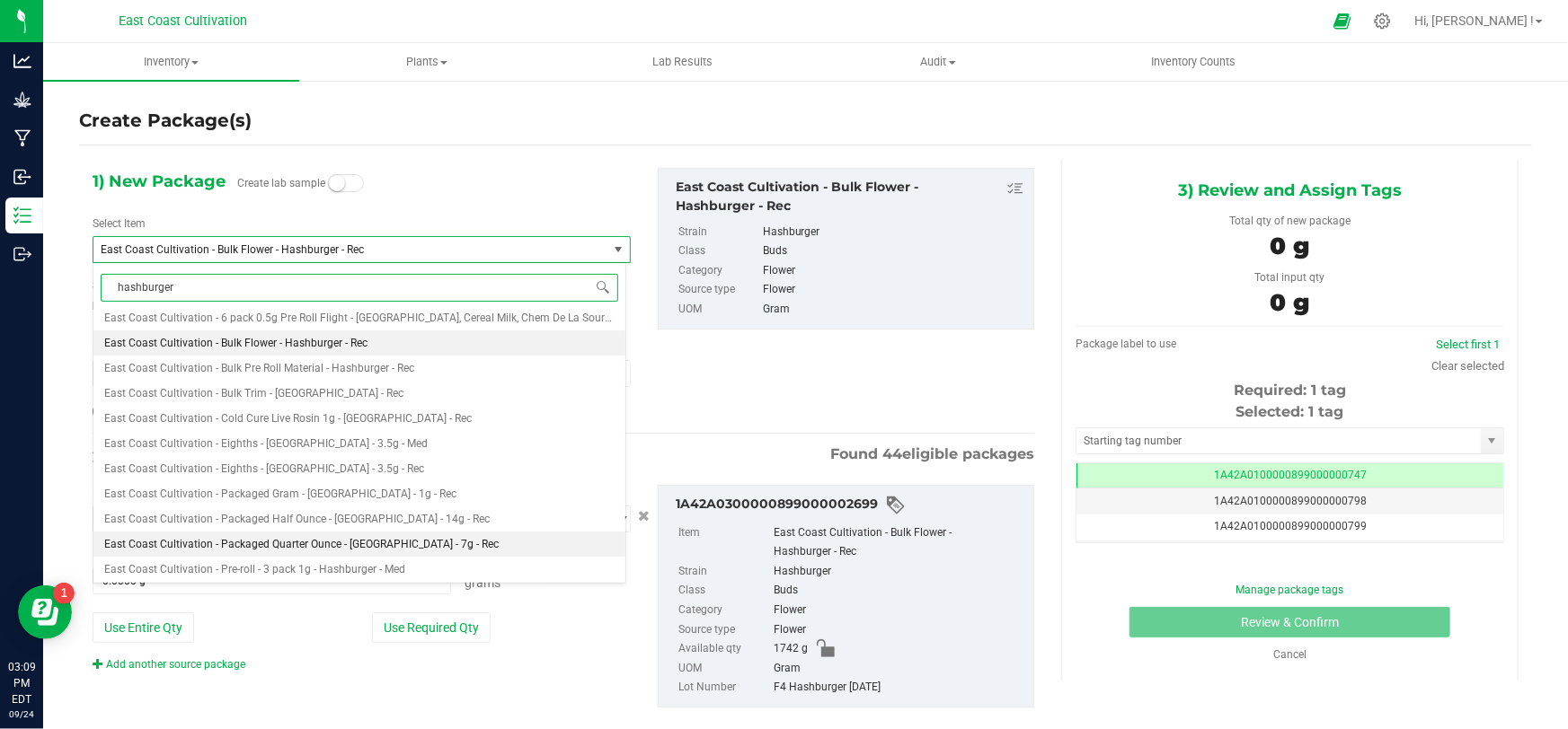
click at [329, 539] on span "East Coast Cultivation - Packaged Quarter Ounce - [GEOGRAPHIC_DATA] - 7g - Rec" at bounding box center [302, 543] width 394 height 12
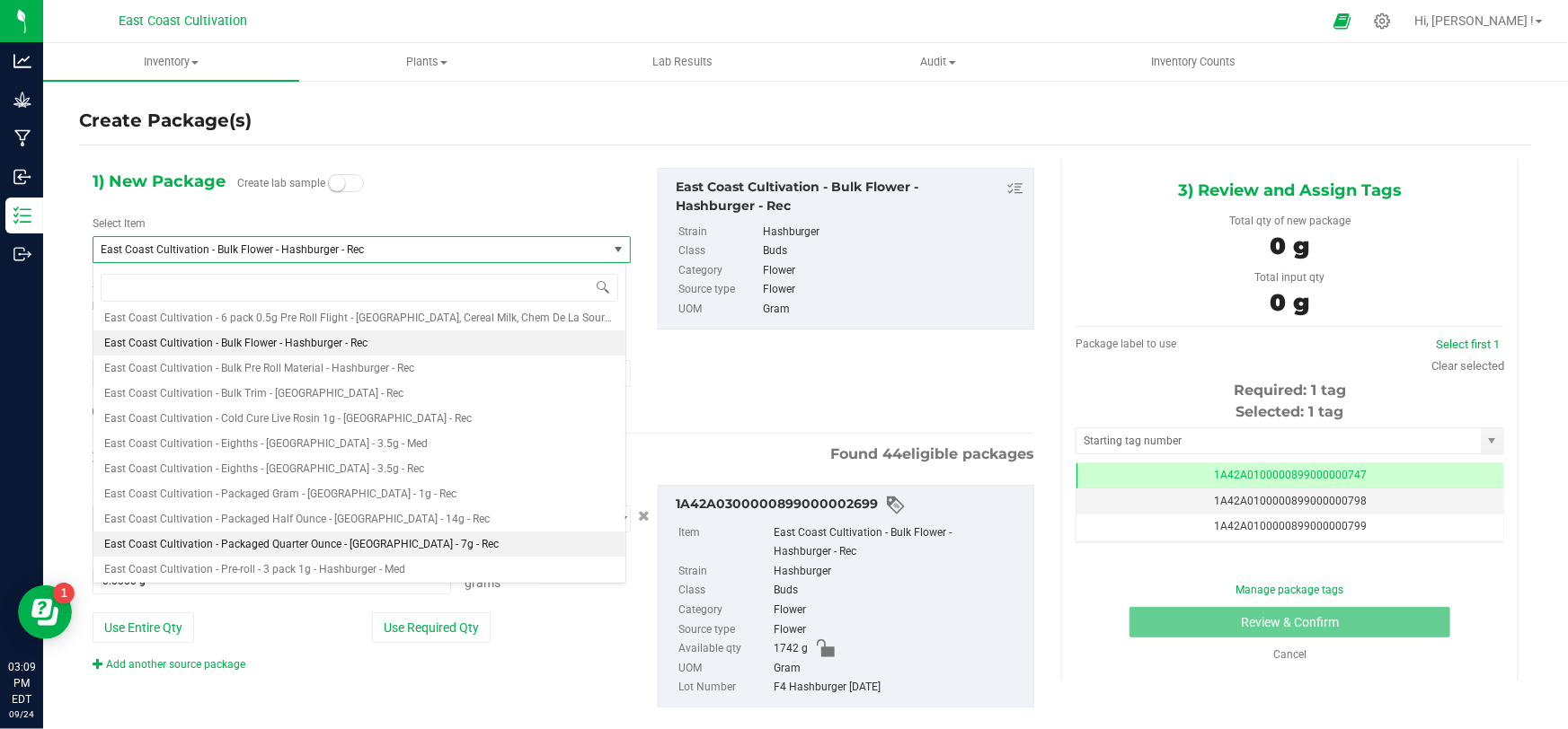
type input "0"
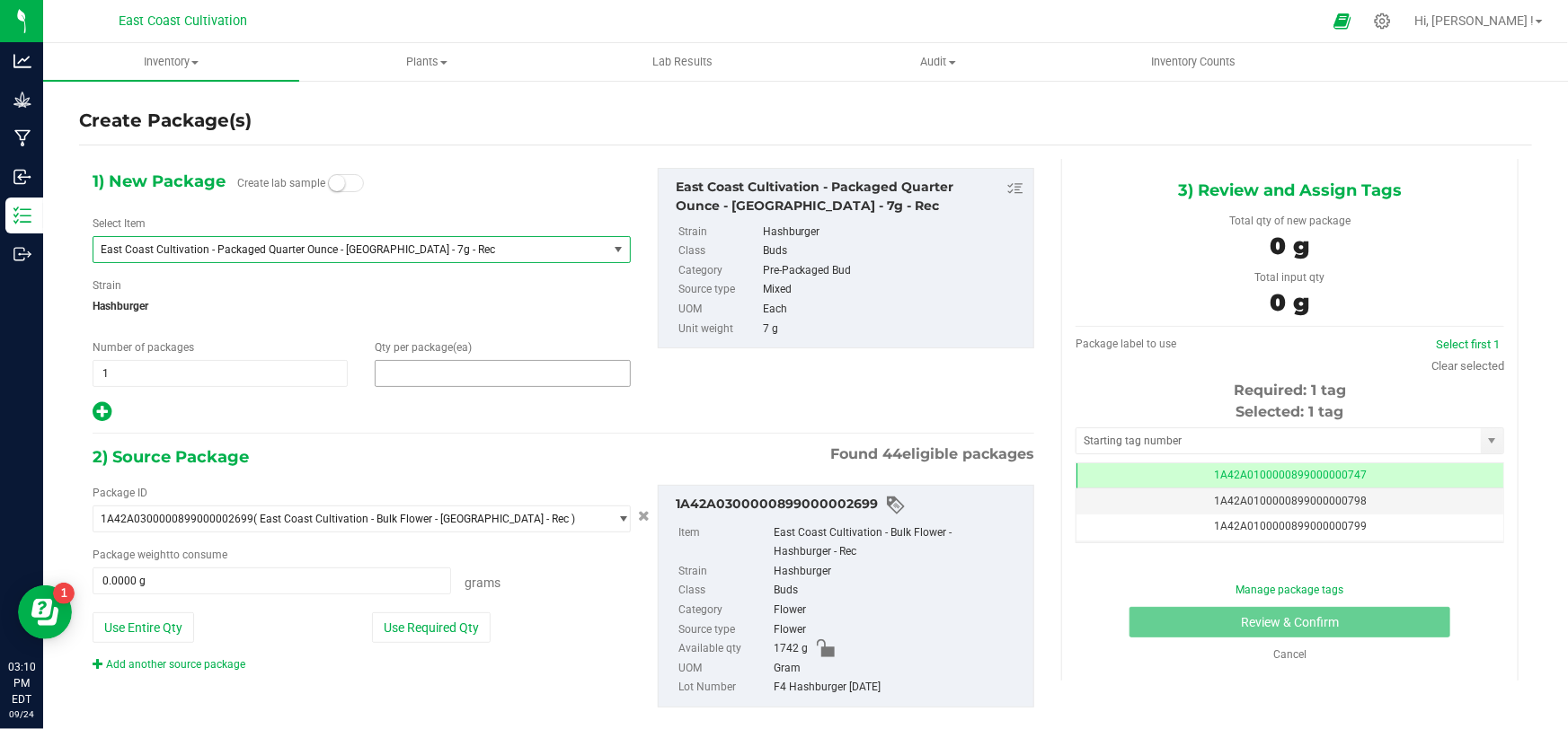
click at [431, 373] on span at bounding box center [501, 373] width 255 height 27
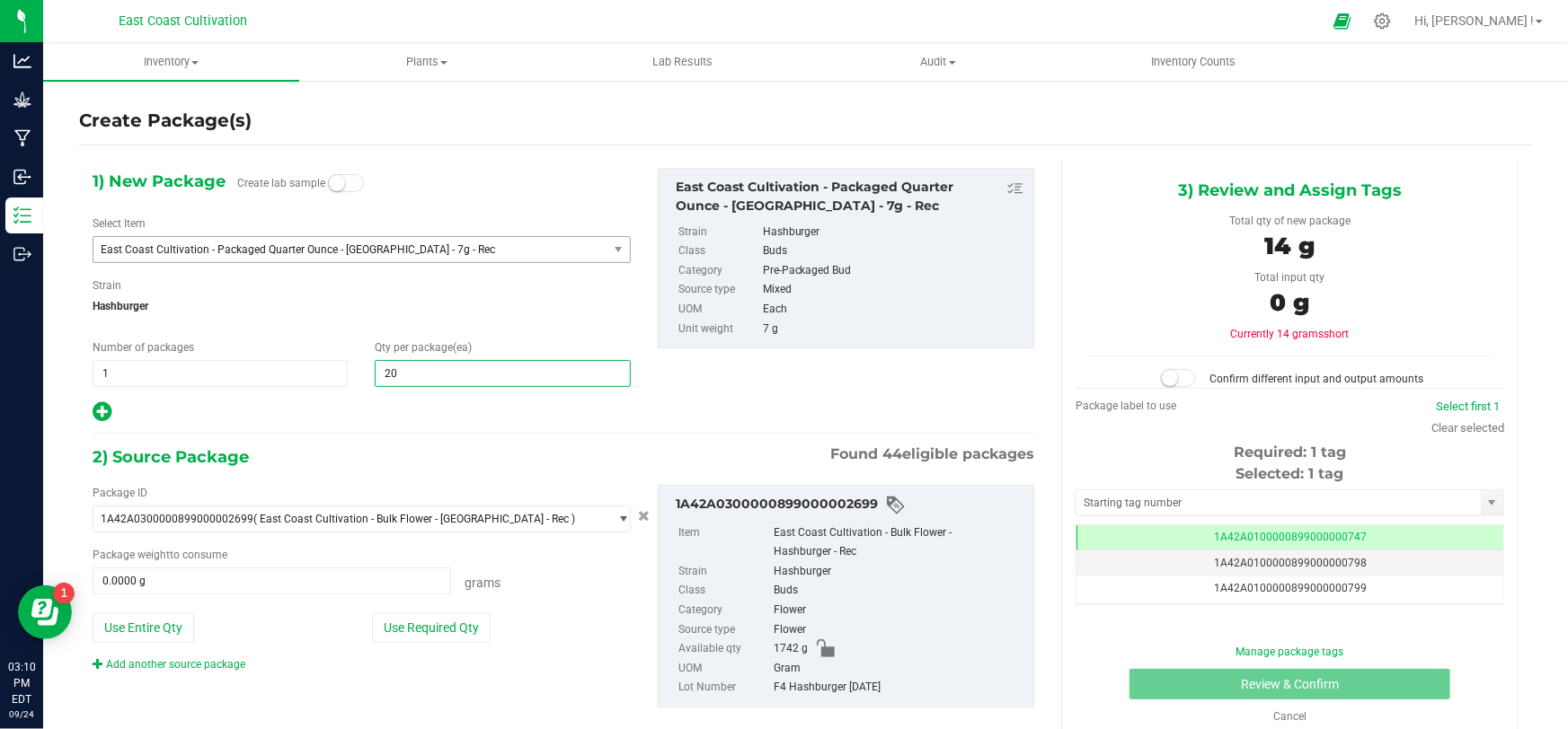
type input "200"
click at [306, 584] on span at bounding box center [272, 581] width 359 height 27
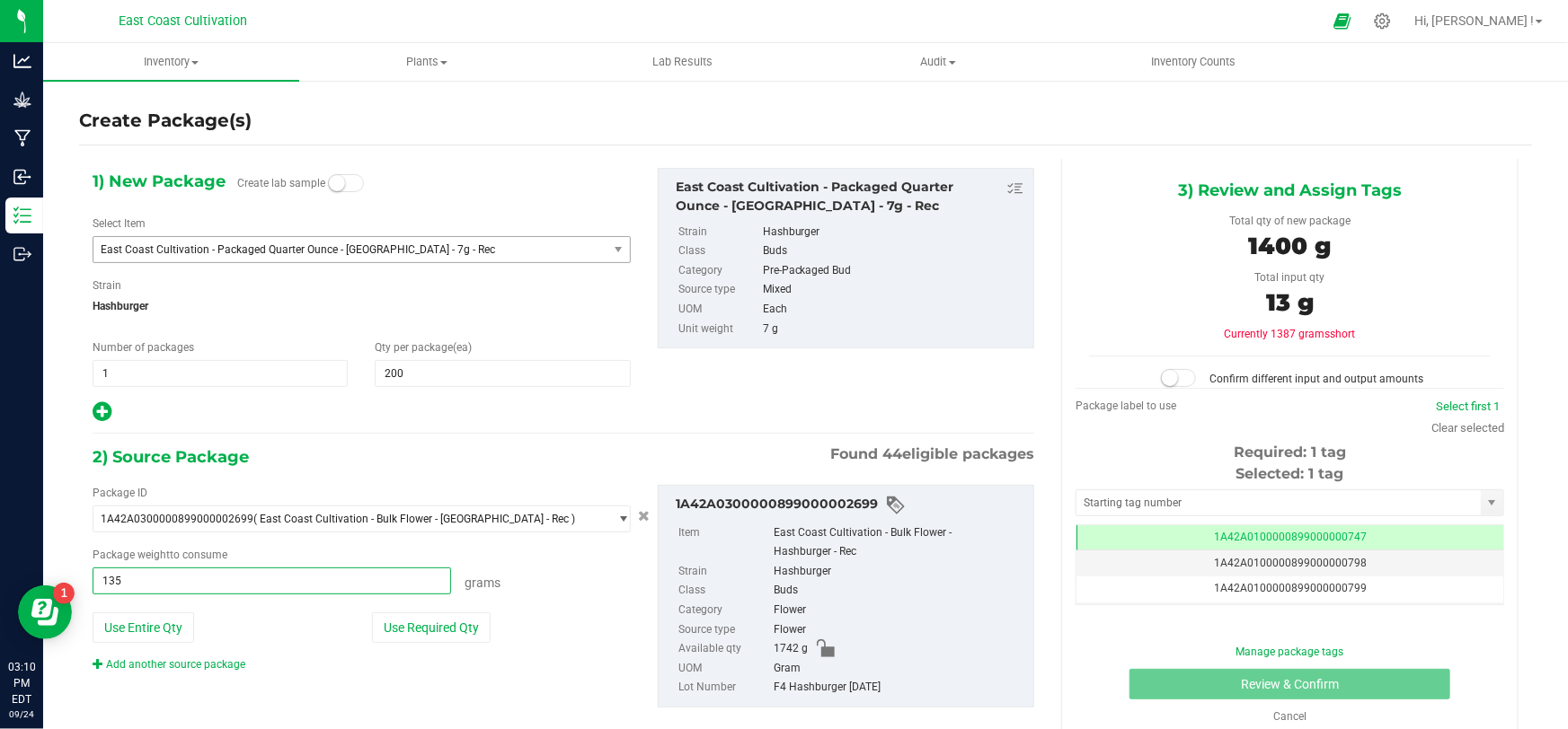
type input "1355"
type input "1355.0000 g"
click at [1183, 377] on span at bounding box center [1179, 377] width 35 height 18
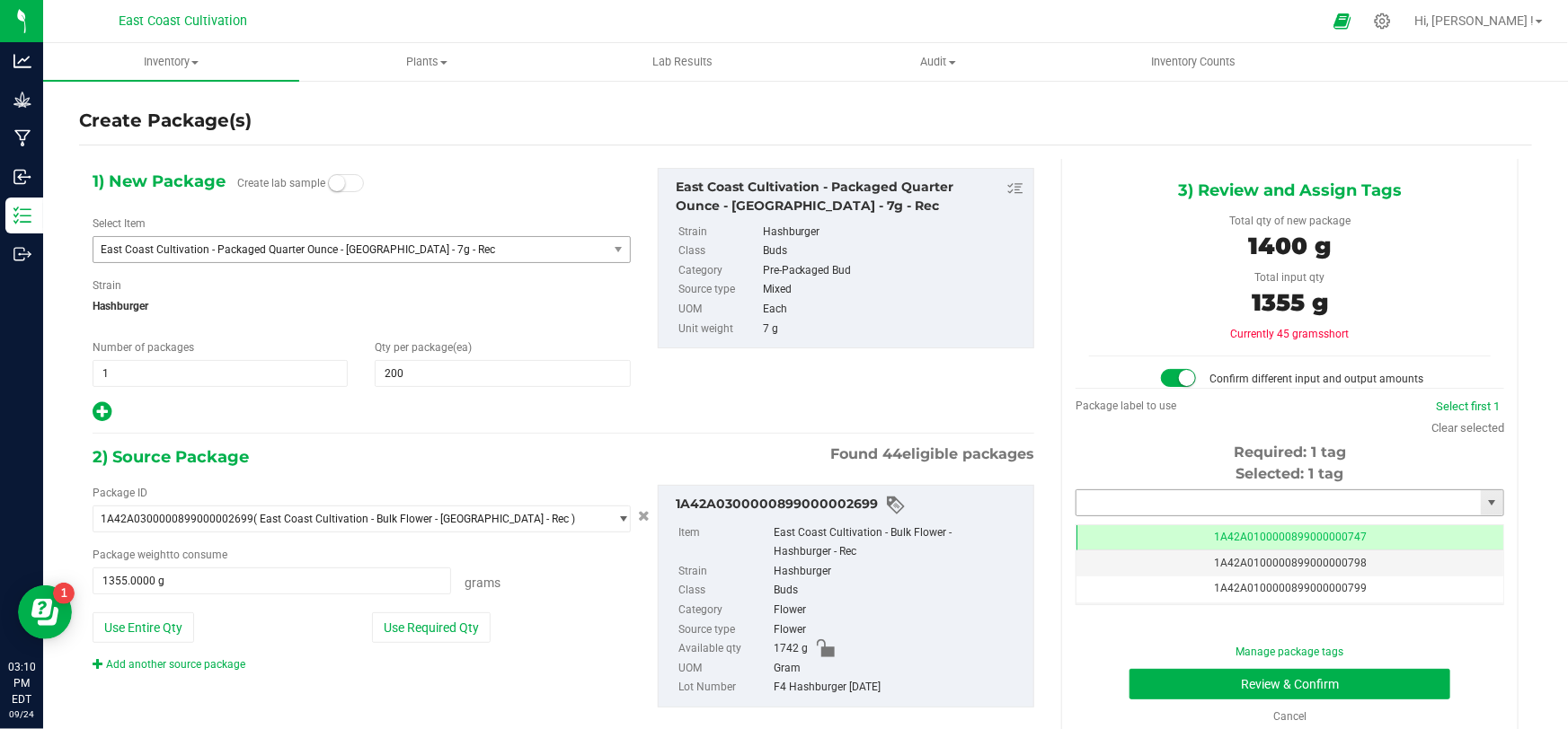
click at [1212, 505] on input "text" at bounding box center [1278, 502] width 404 height 25
click at [1226, 534] on li "1A42A0300000899000002778" at bounding box center [1279, 532] width 423 height 27
type input "1A42A0300000899000002778"
click at [1301, 679] on button "Review & Confirm" at bounding box center [1291, 684] width 321 height 31
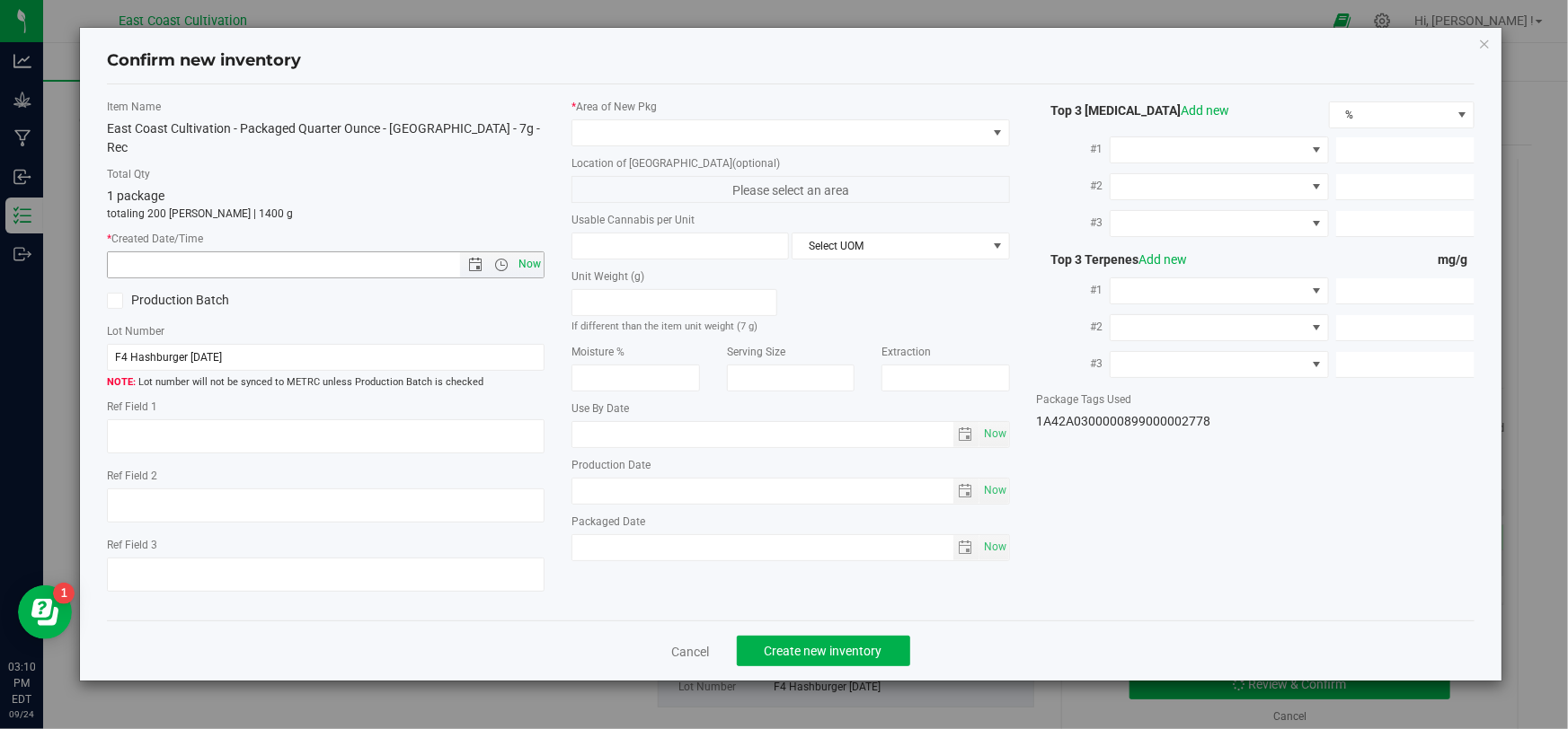
click at [539, 251] on span "Now" at bounding box center [530, 264] width 31 height 26
type input "[DATE] 3:10 PM"
click at [631, 145] on div "* Area of [GEOGRAPHIC_DATA] Location of [GEOGRAPHIC_DATA] (optional) Please sel…" at bounding box center [790, 334] width 464 height 471
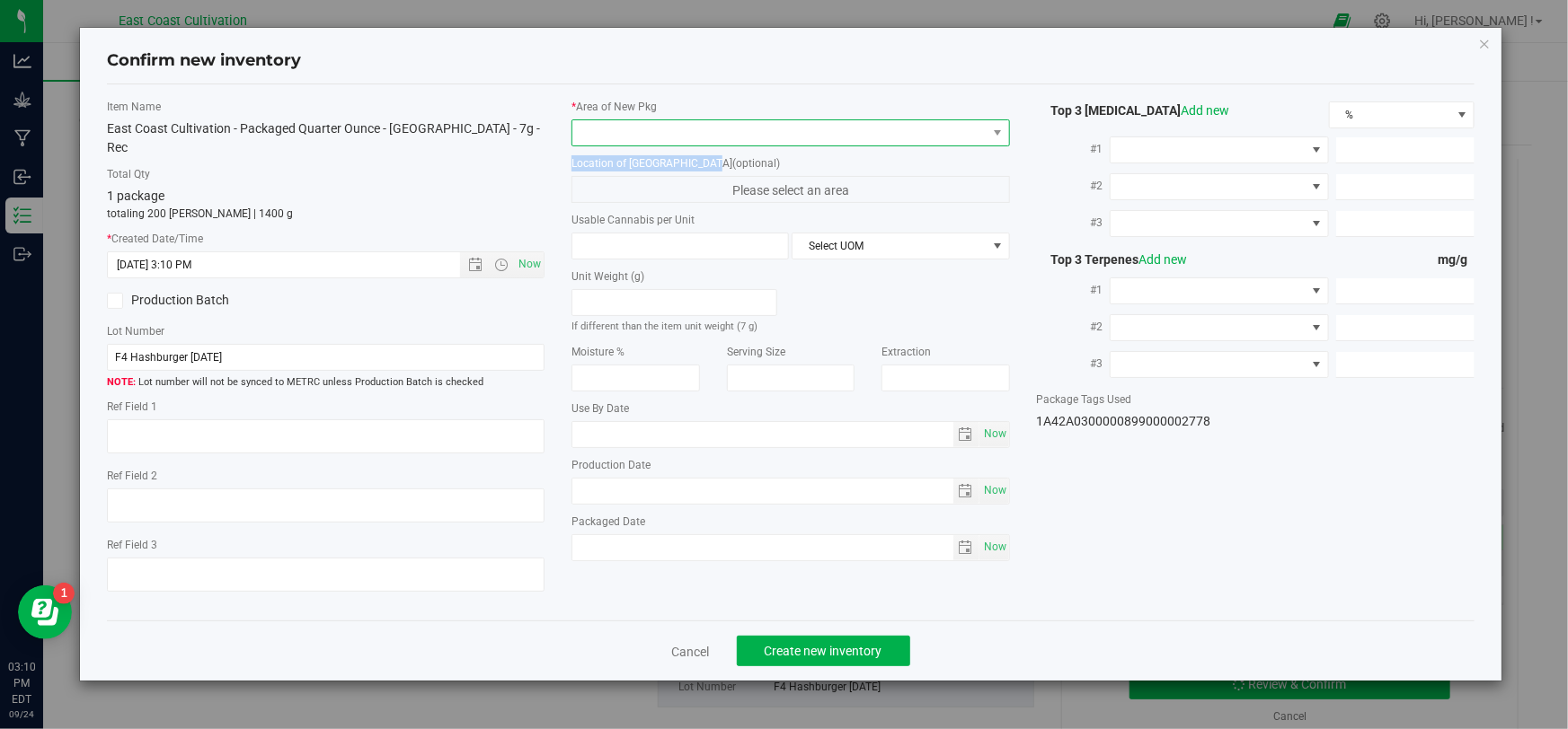
click at [637, 142] on span at bounding box center [779, 133] width 414 height 25
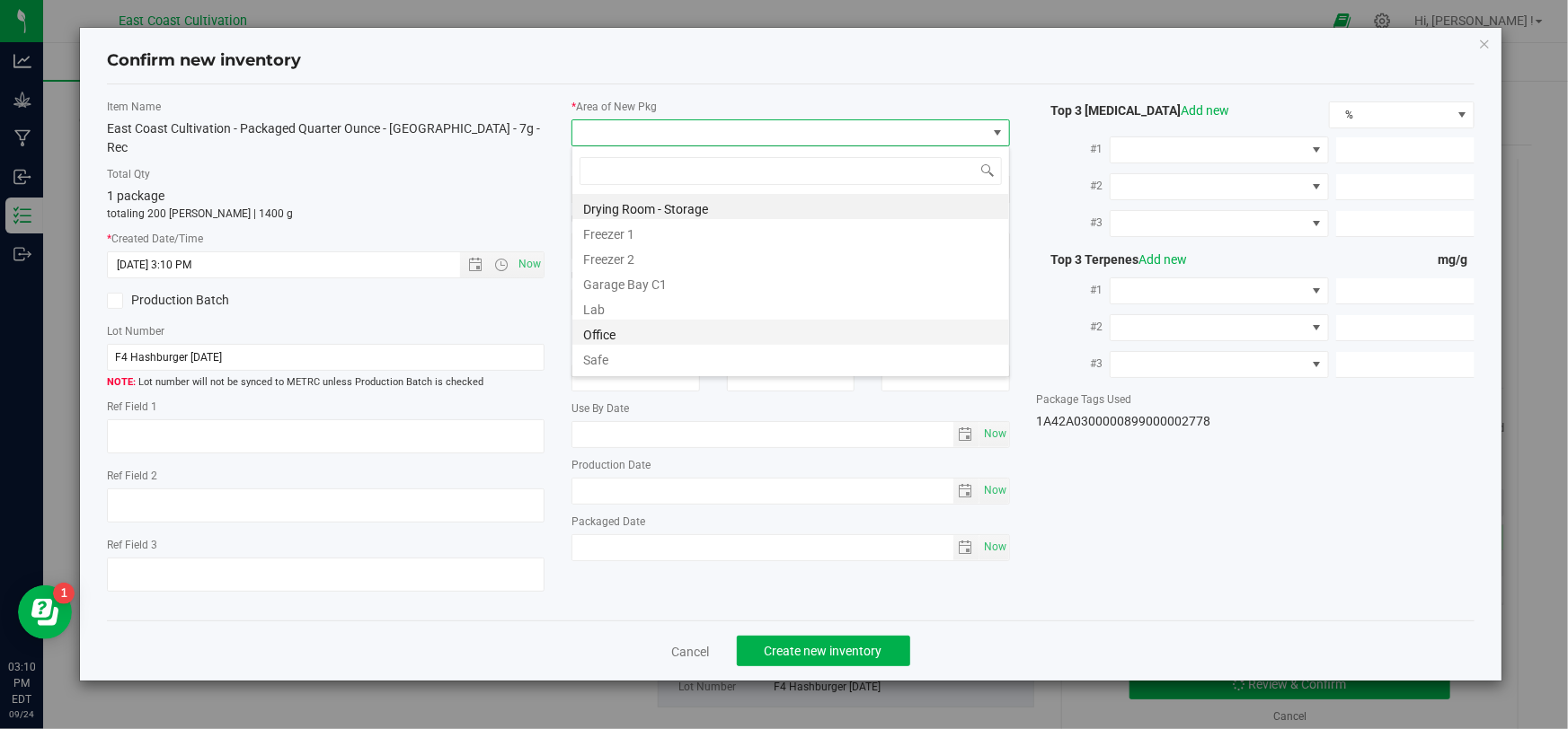
click at [614, 321] on li "Office" at bounding box center [791, 332] width 437 height 25
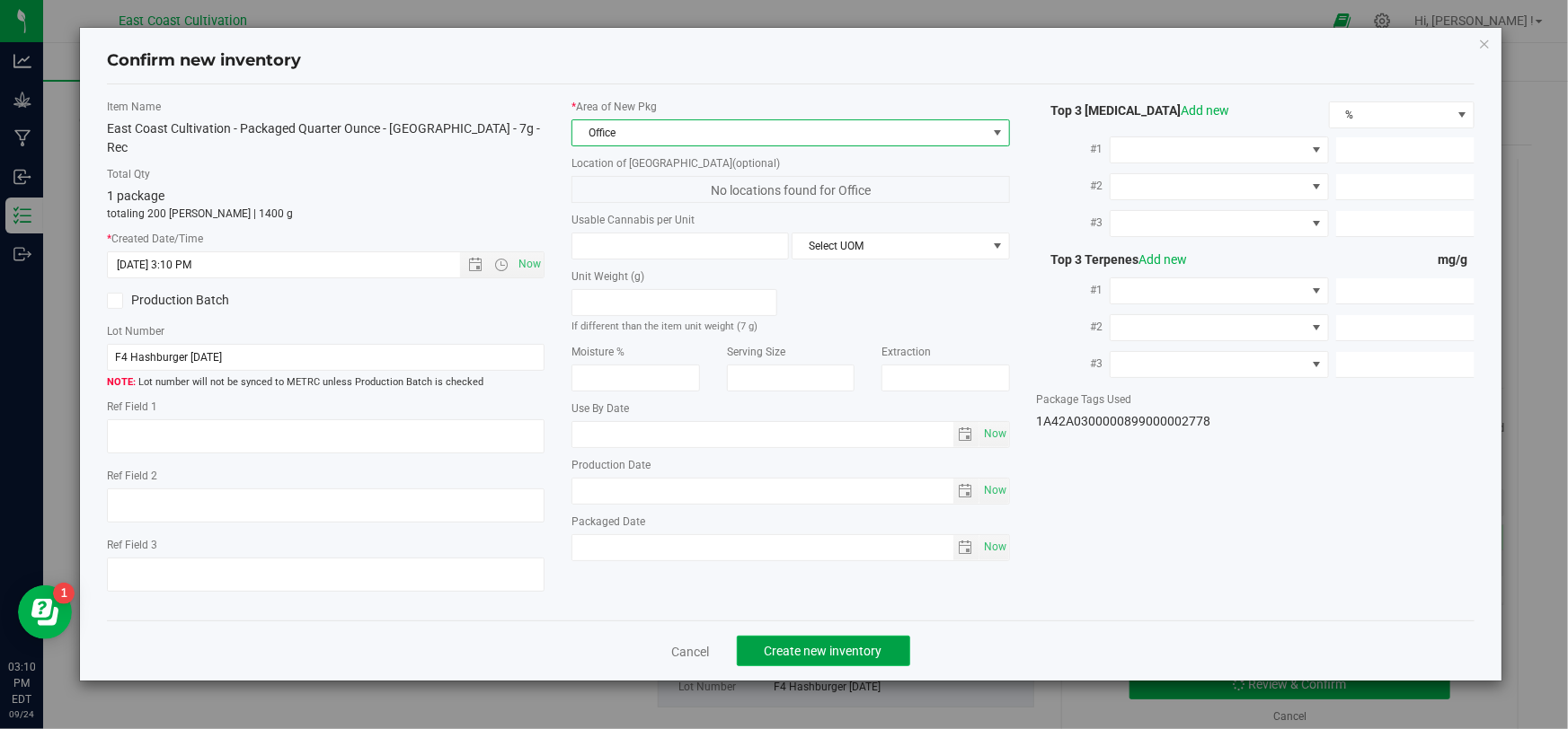
click at [835, 644] on span "Create new inventory" at bounding box center [824, 651] width 118 height 14
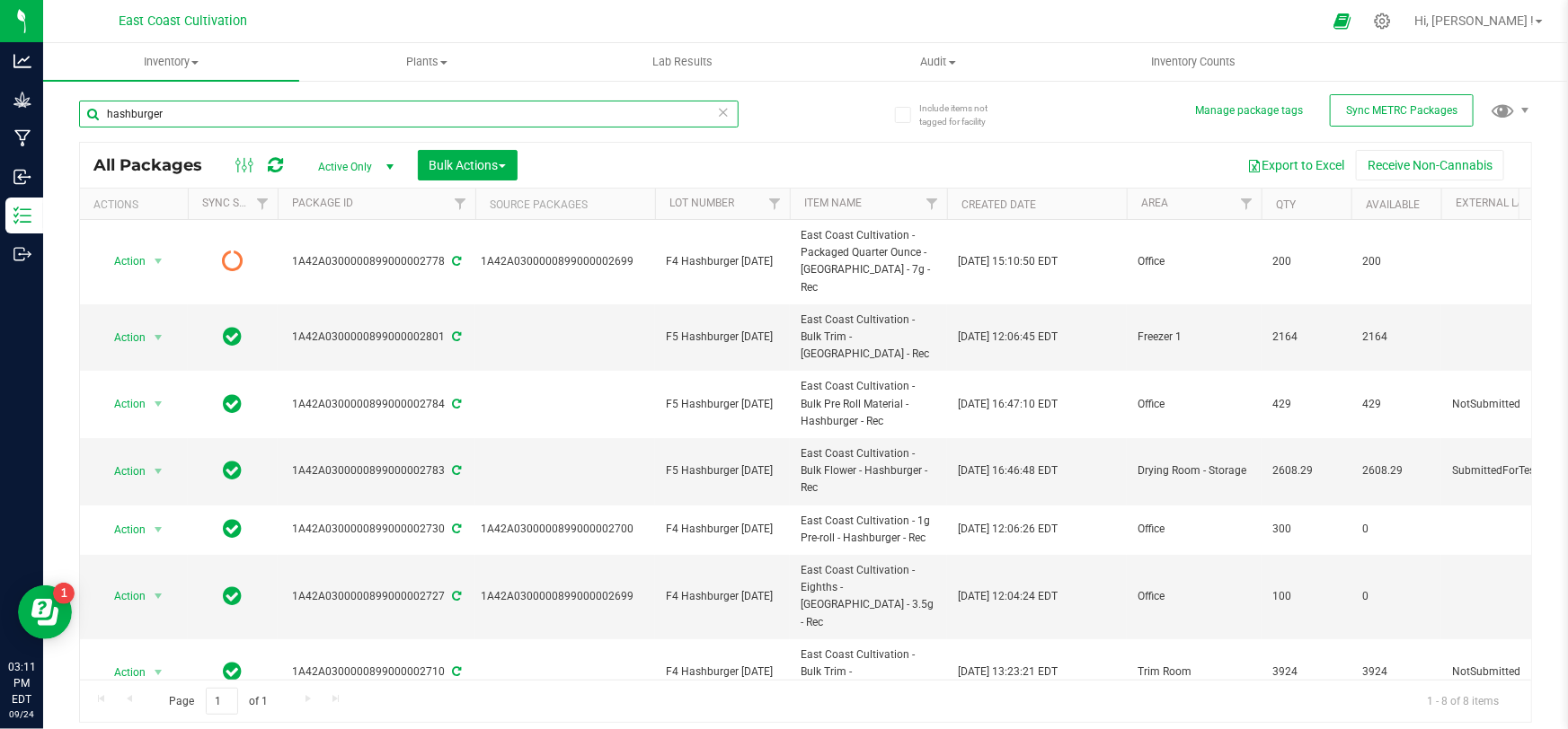
click at [254, 126] on input "hashburger" at bounding box center [409, 114] width 659 height 27
type input "h"
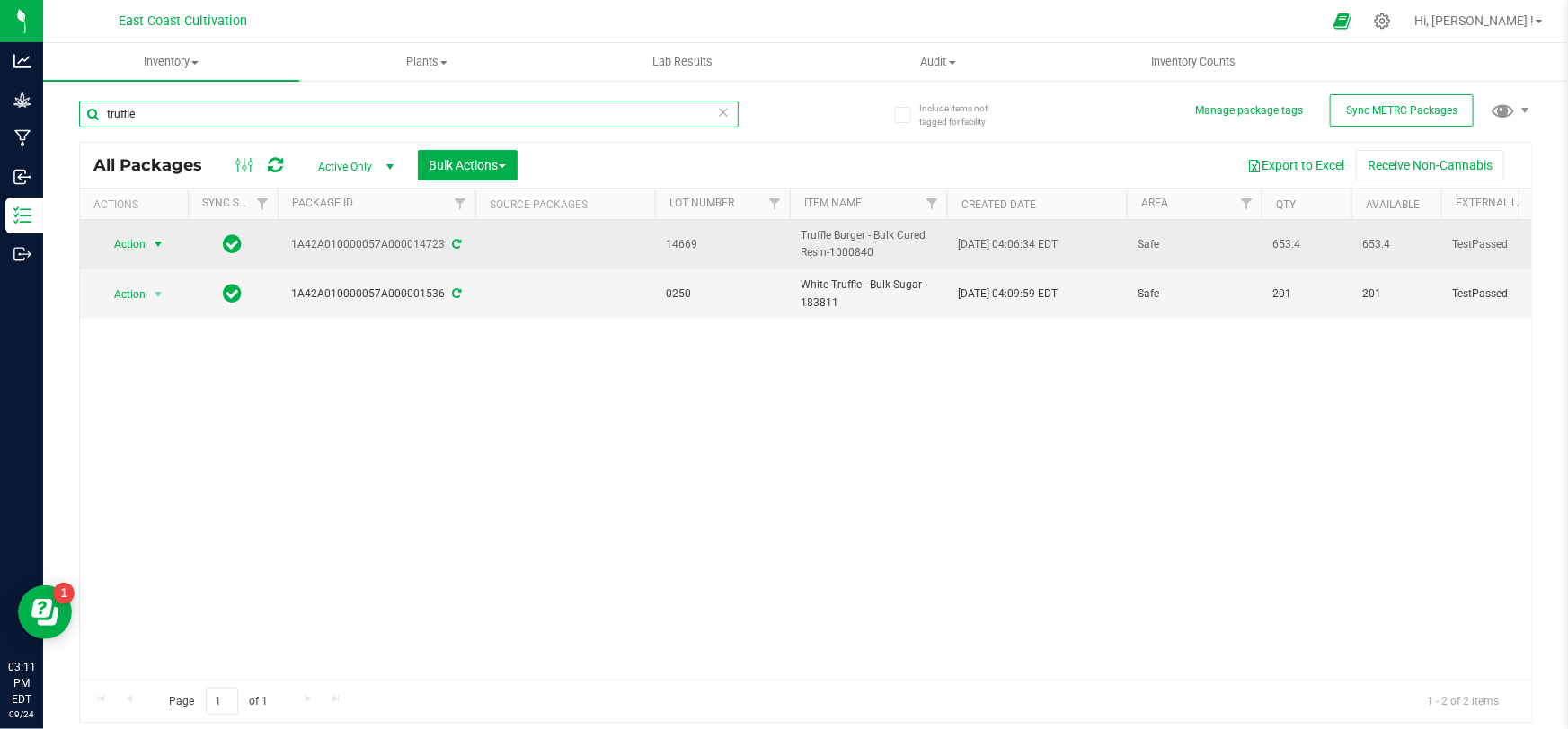
type input "truffle"
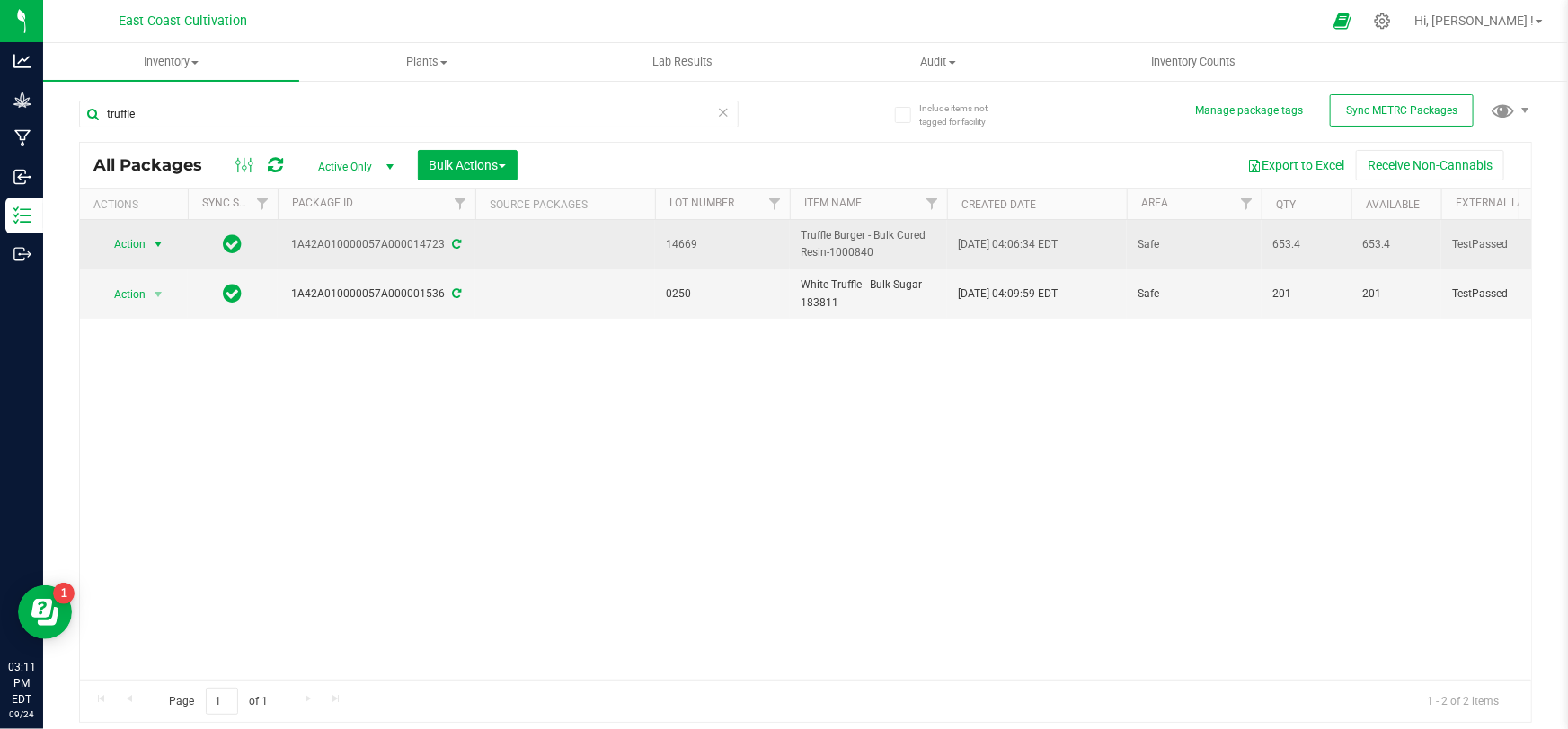
click at [144, 244] on span "Action" at bounding box center [122, 244] width 49 height 25
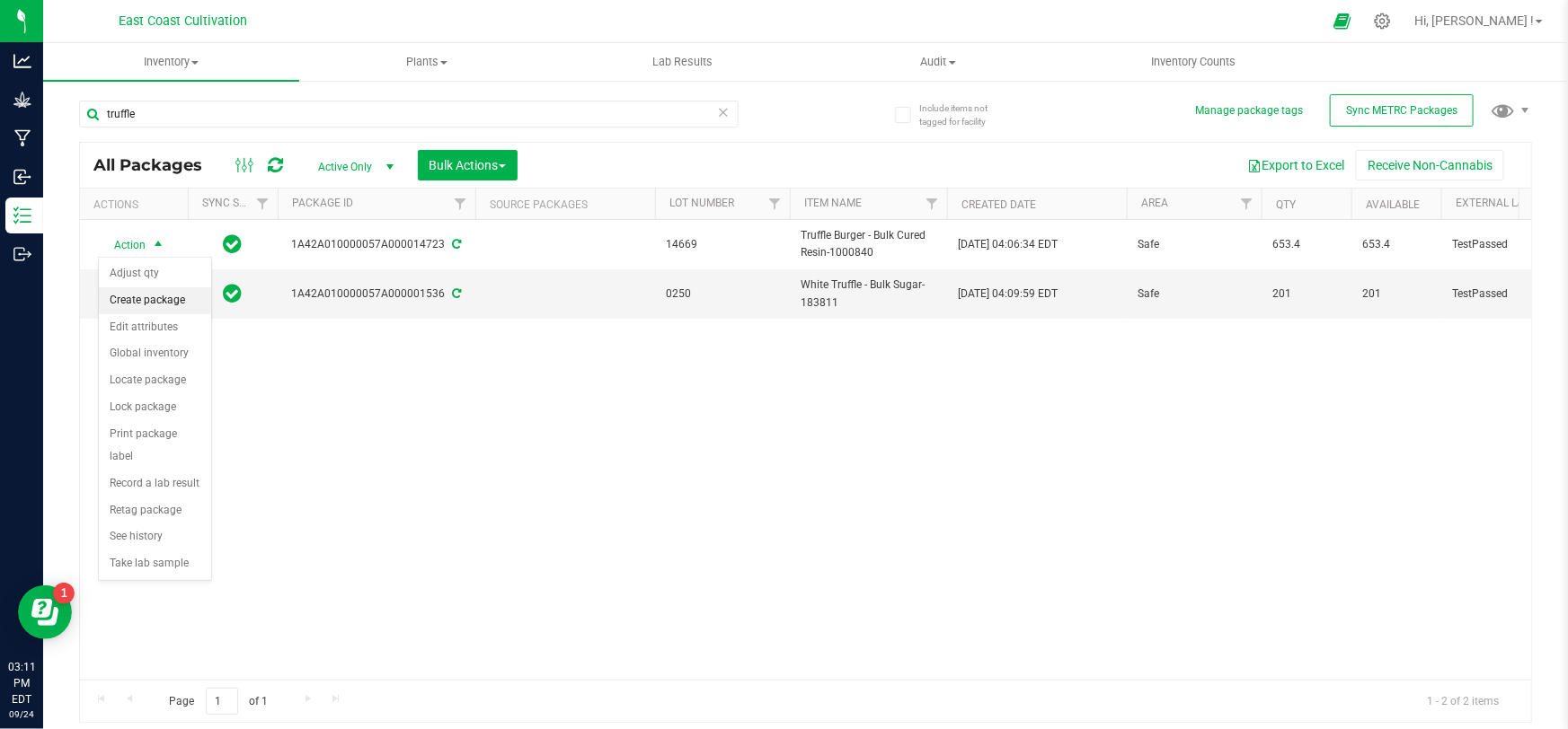
click at [160, 290] on li "Create package" at bounding box center [155, 301] width 112 height 27
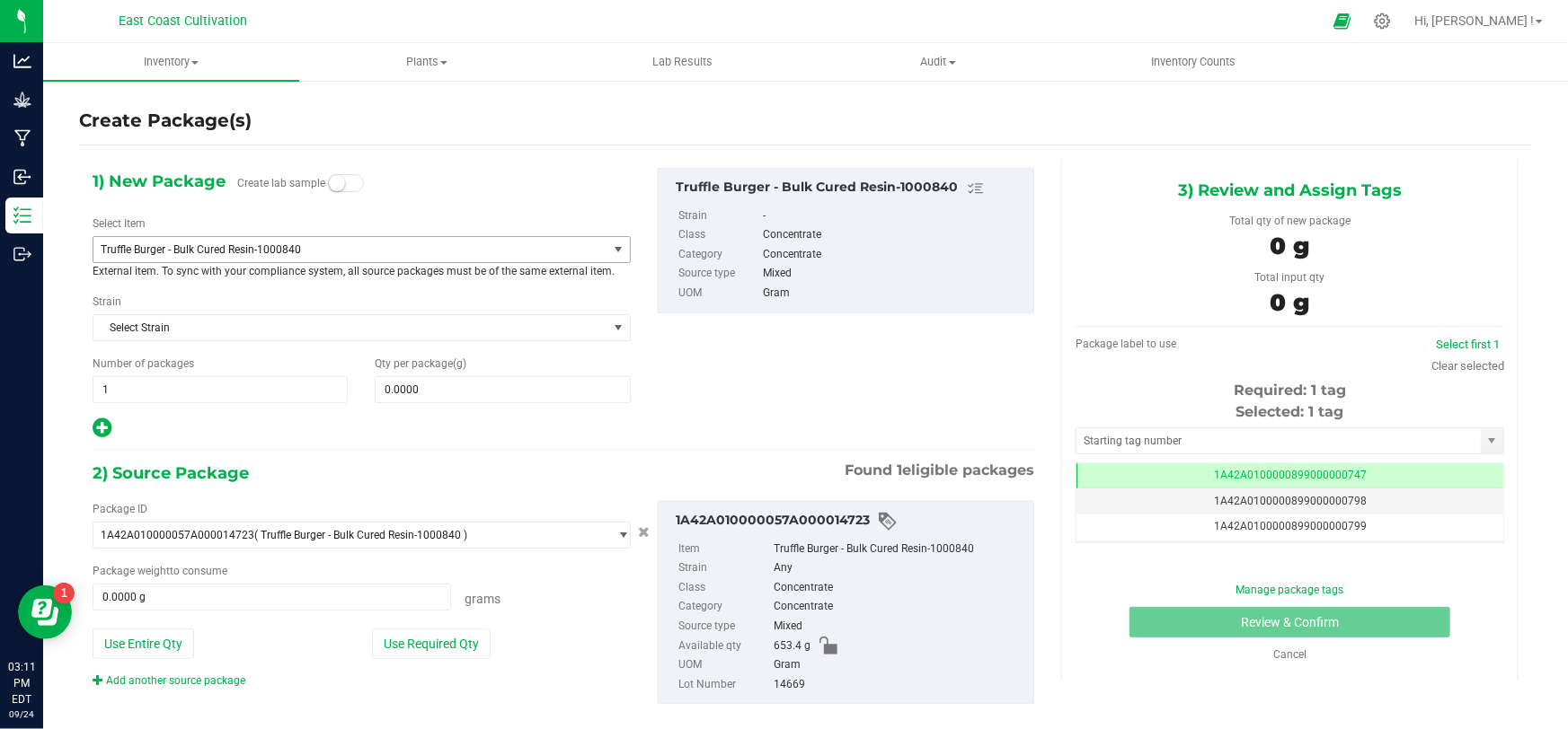
click at [197, 247] on span "Truffle Burger - Bulk Cured Resin-1000840" at bounding box center [341, 249] width 480 height 12
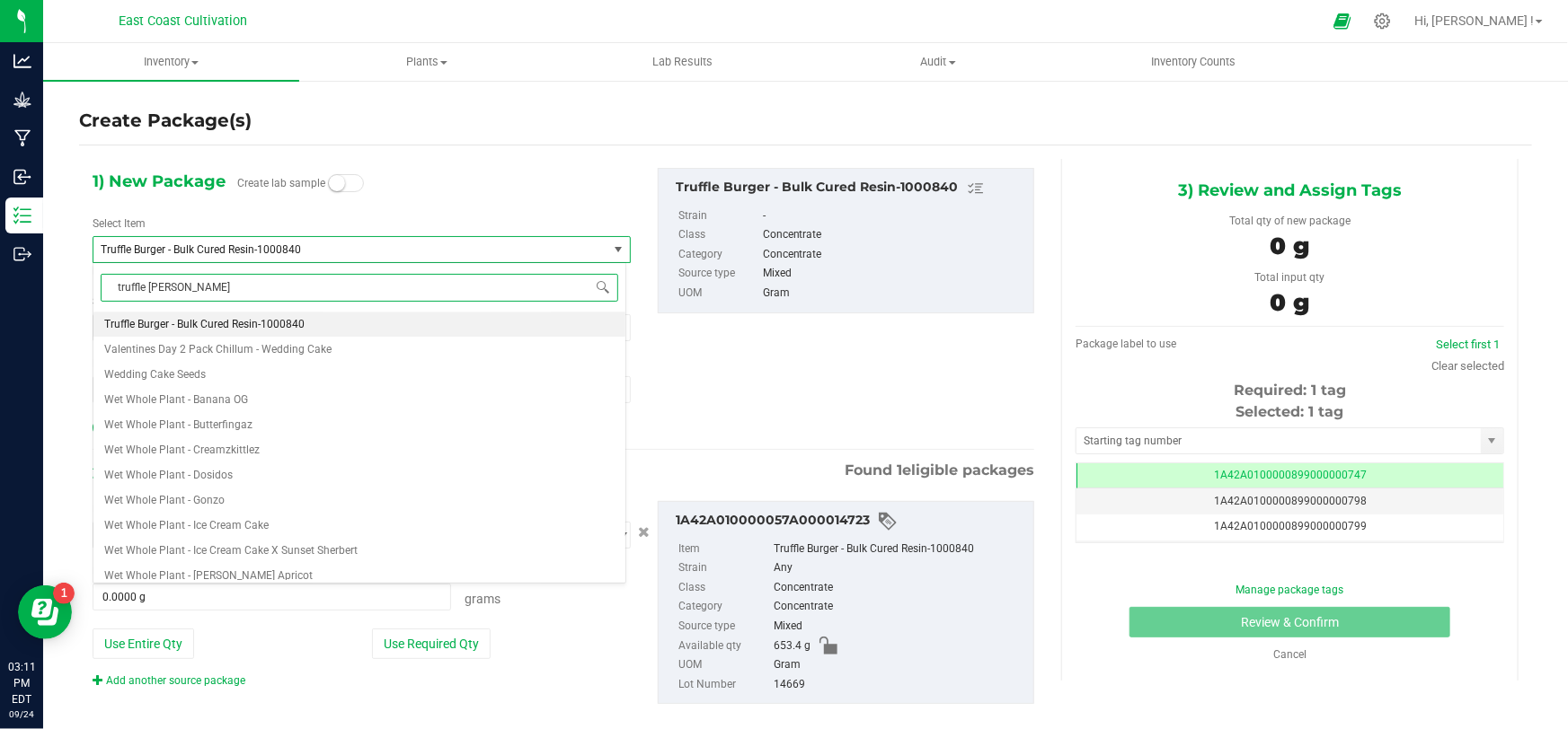
type input "truffle burger"
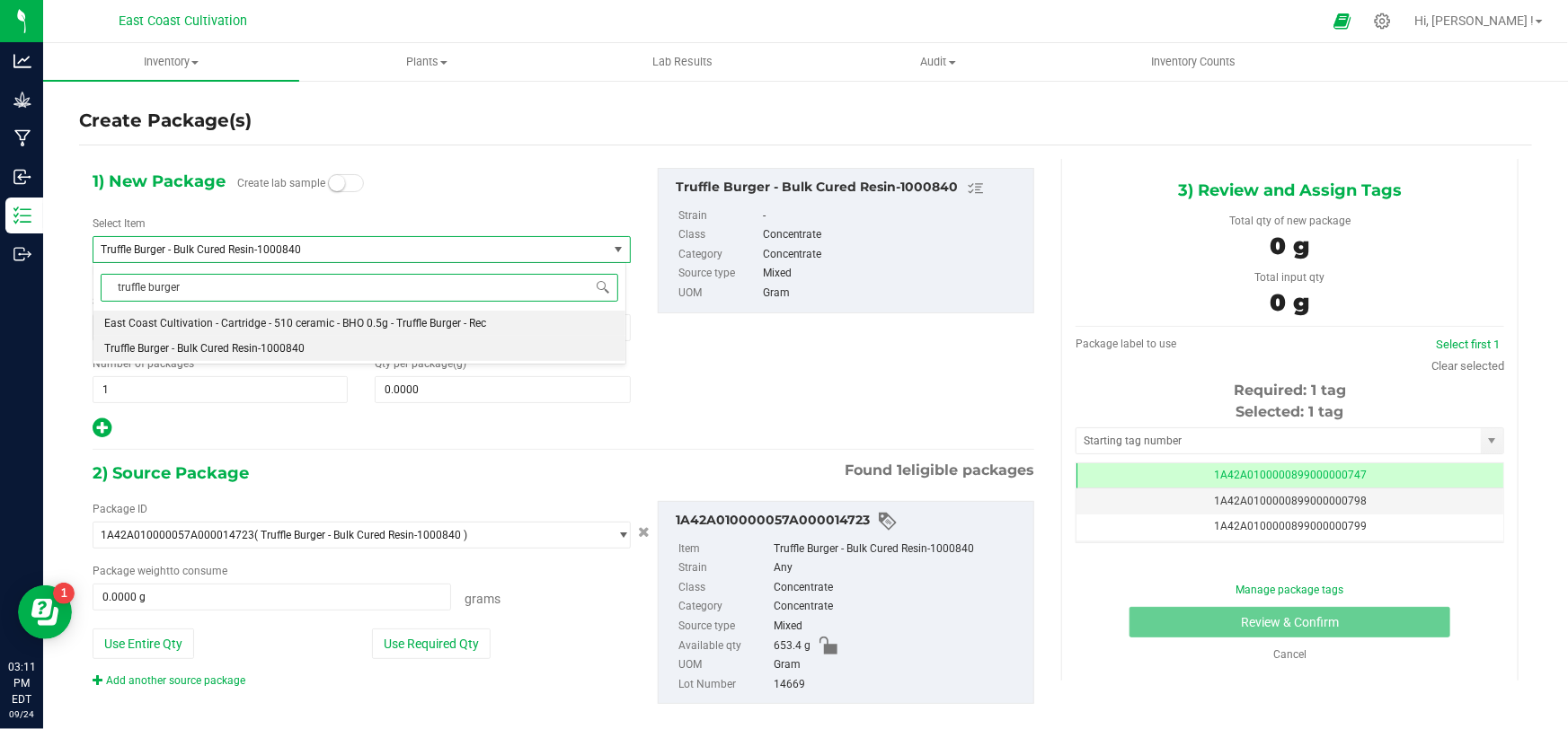
click at [407, 321] on span "East Coast Cultivation - Cartridge - 510 ceramic - BHO 0.5g - Truffle Burger - …" at bounding box center [295, 323] width 382 height 12
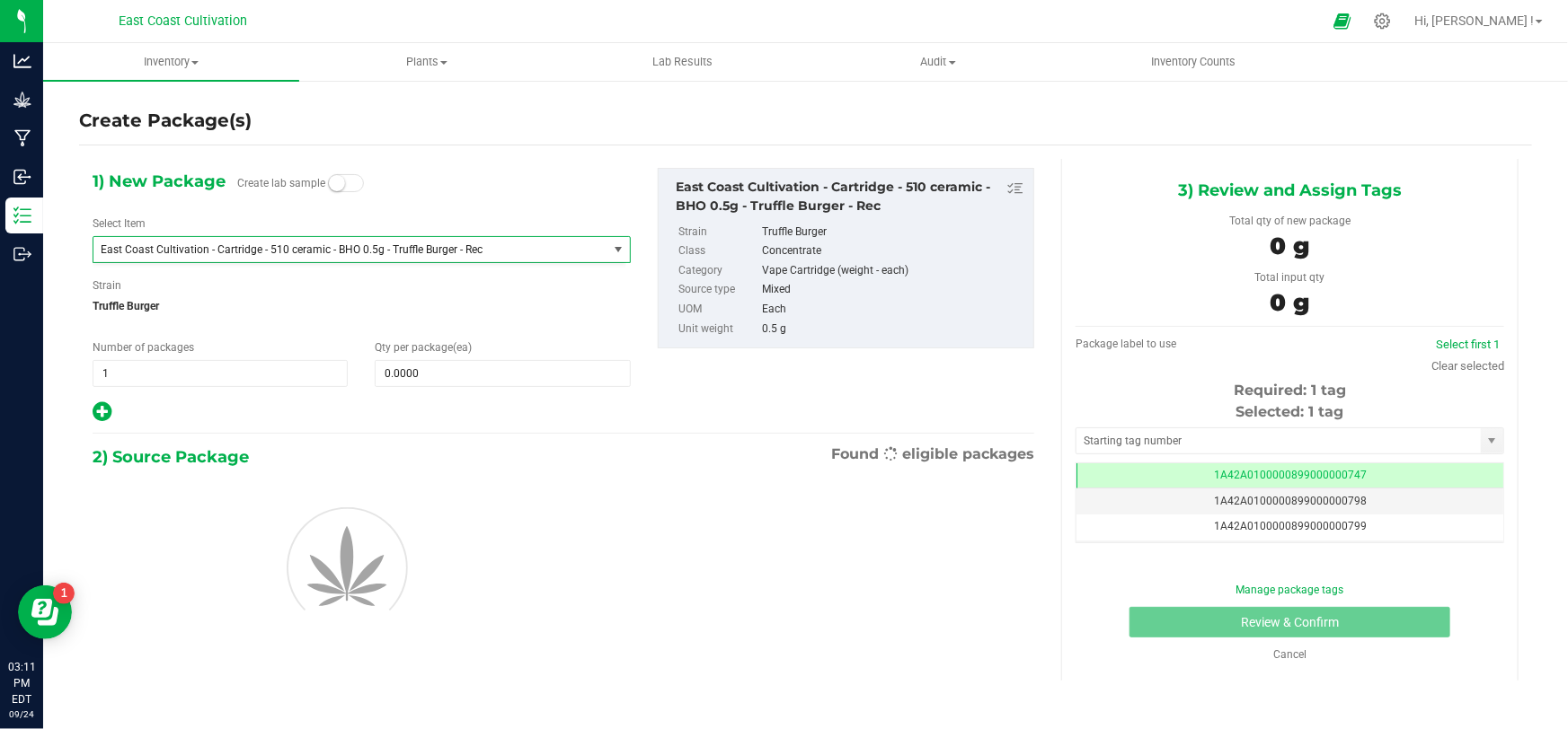
type input "0"
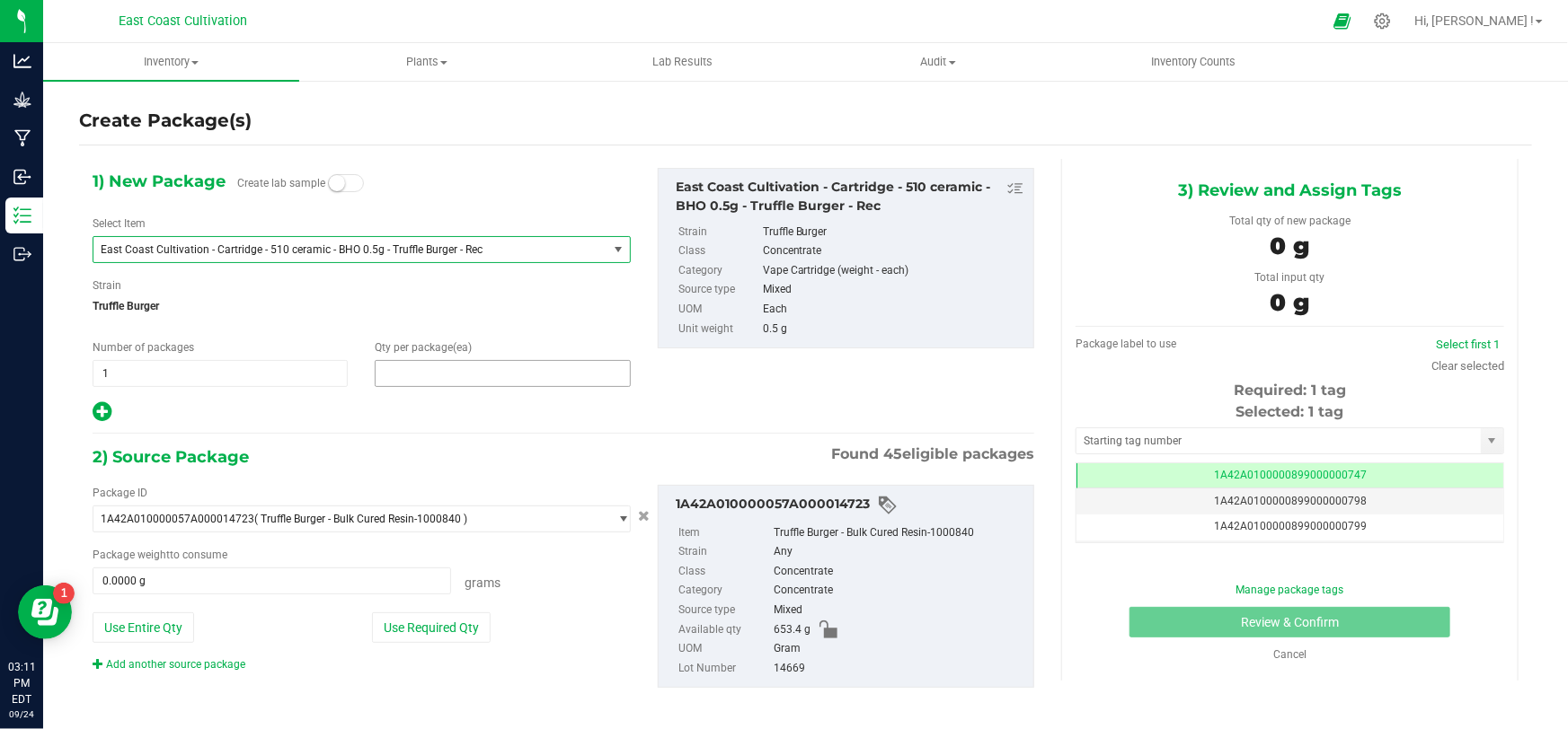
click at [428, 381] on span at bounding box center [501, 373] width 255 height 27
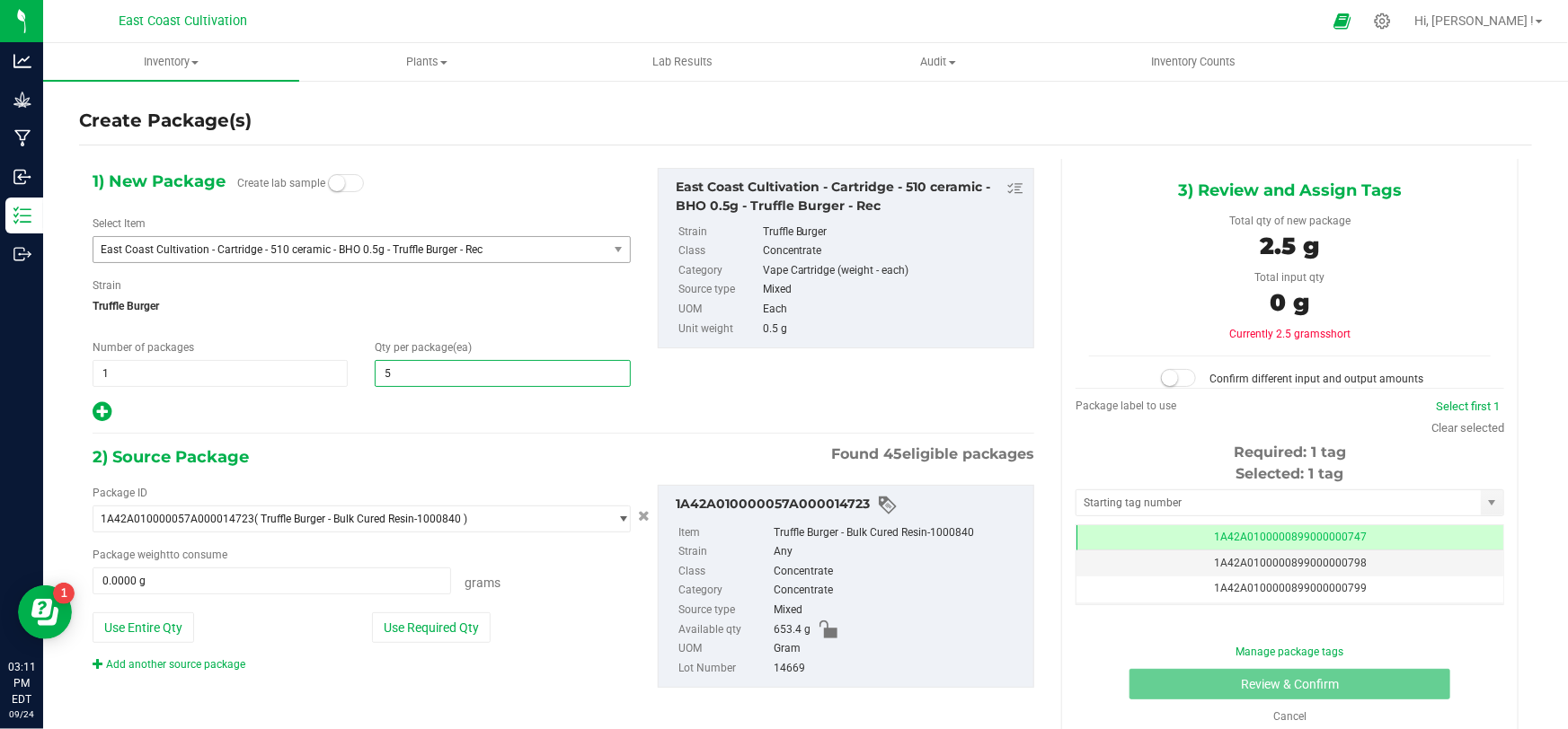
type input "50"
click at [300, 575] on span at bounding box center [272, 581] width 359 height 27
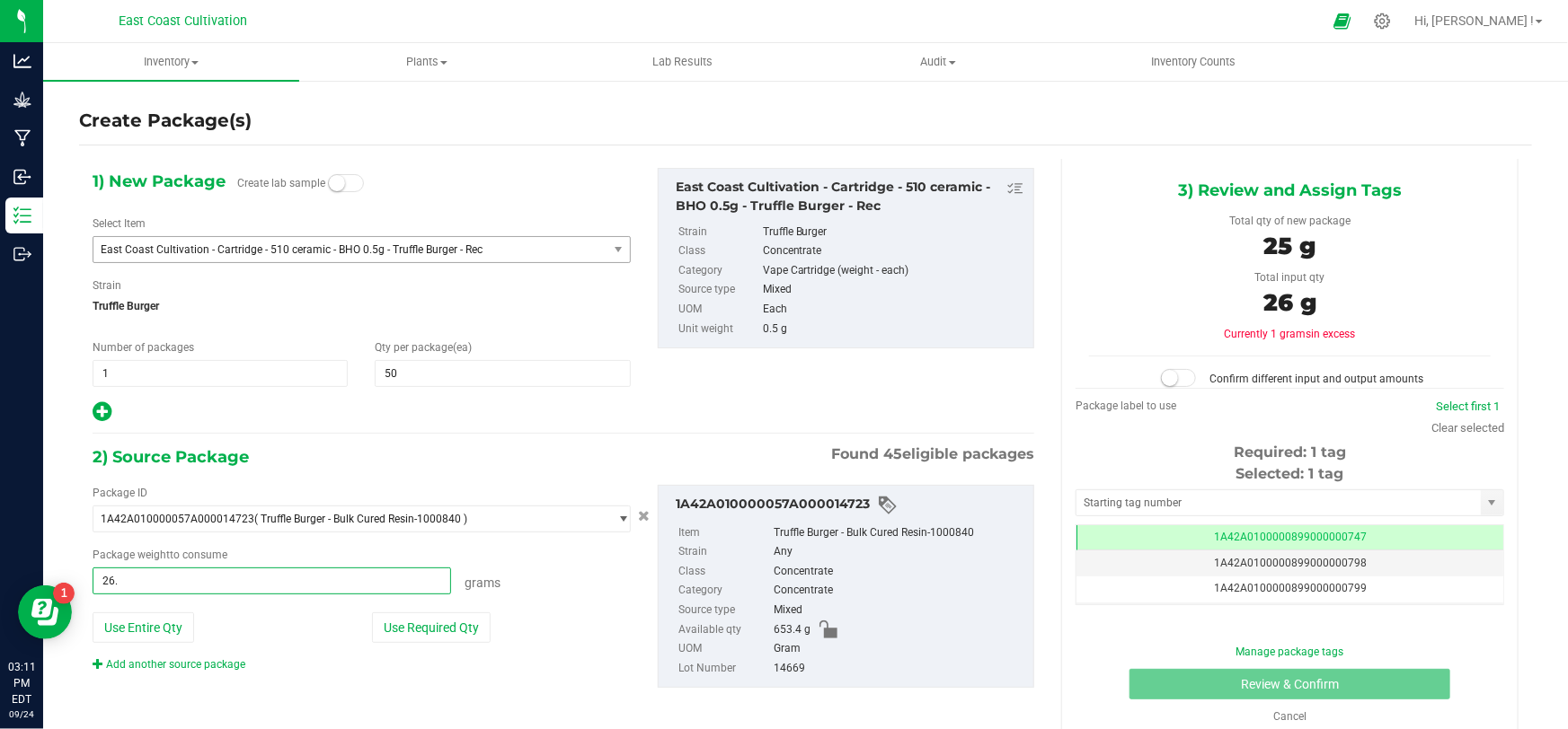
type input "26.5"
type input "26.5000 g"
click at [1180, 384] on span at bounding box center [1179, 377] width 35 height 18
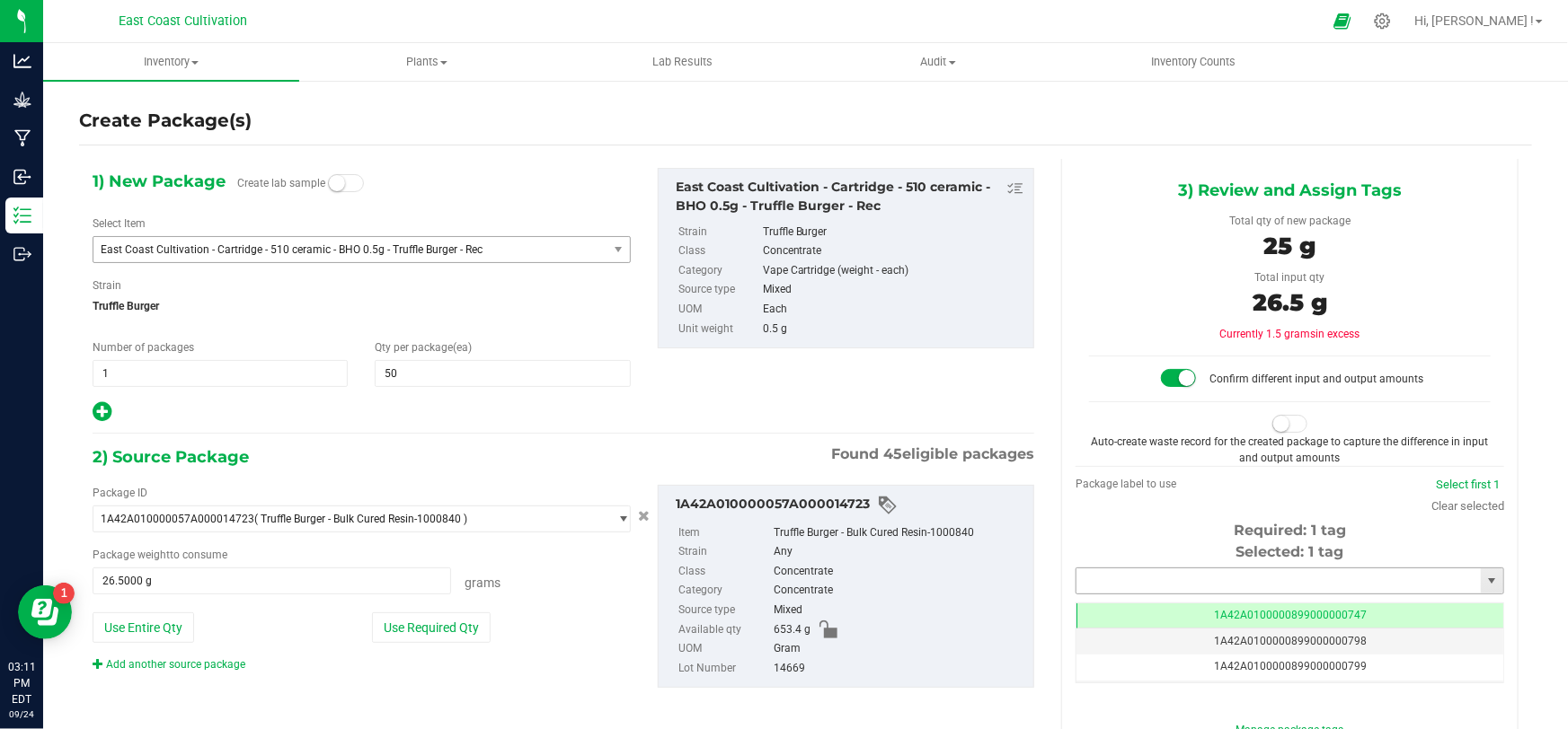
click at [1148, 582] on input "text" at bounding box center [1278, 581] width 404 height 25
click at [1214, 611] on li "1A42A0300000899000002793" at bounding box center [1279, 610] width 423 height 27
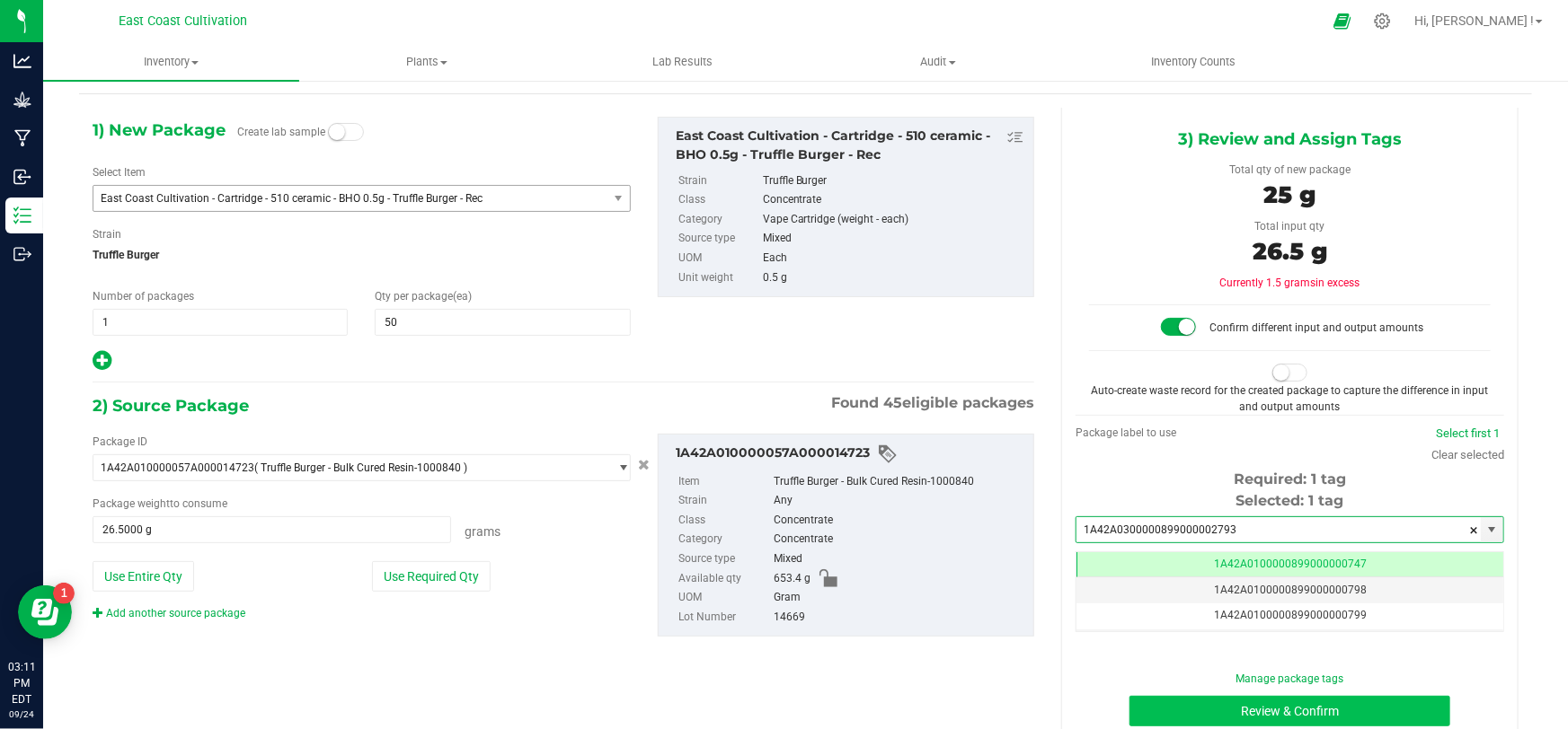
scroll to position [104, 0]
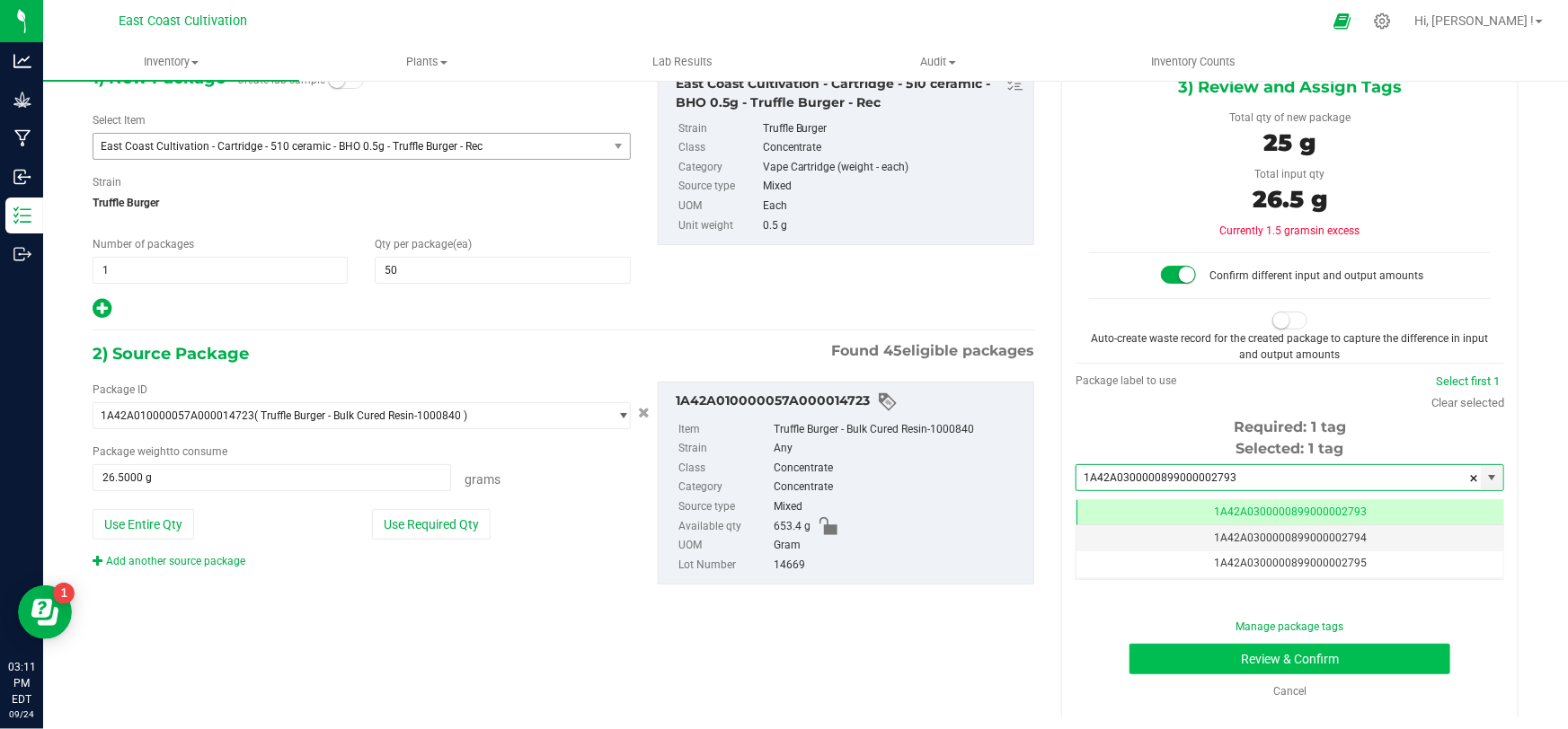
type input "1A42A0300000899000002793"
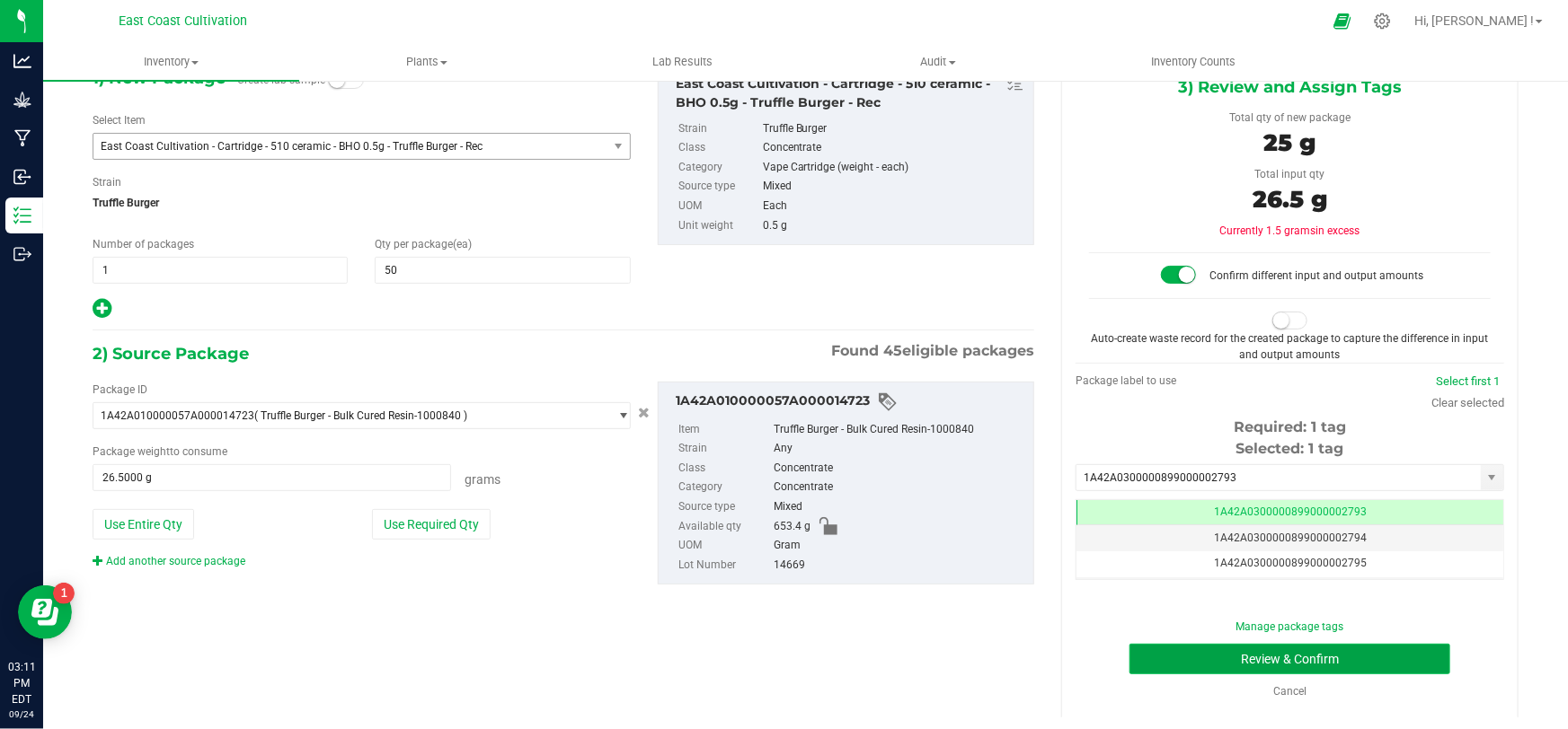
click at [1232, 662] on button "Review & Confirm" at bounding box center [1291, 659] width 321 height 31
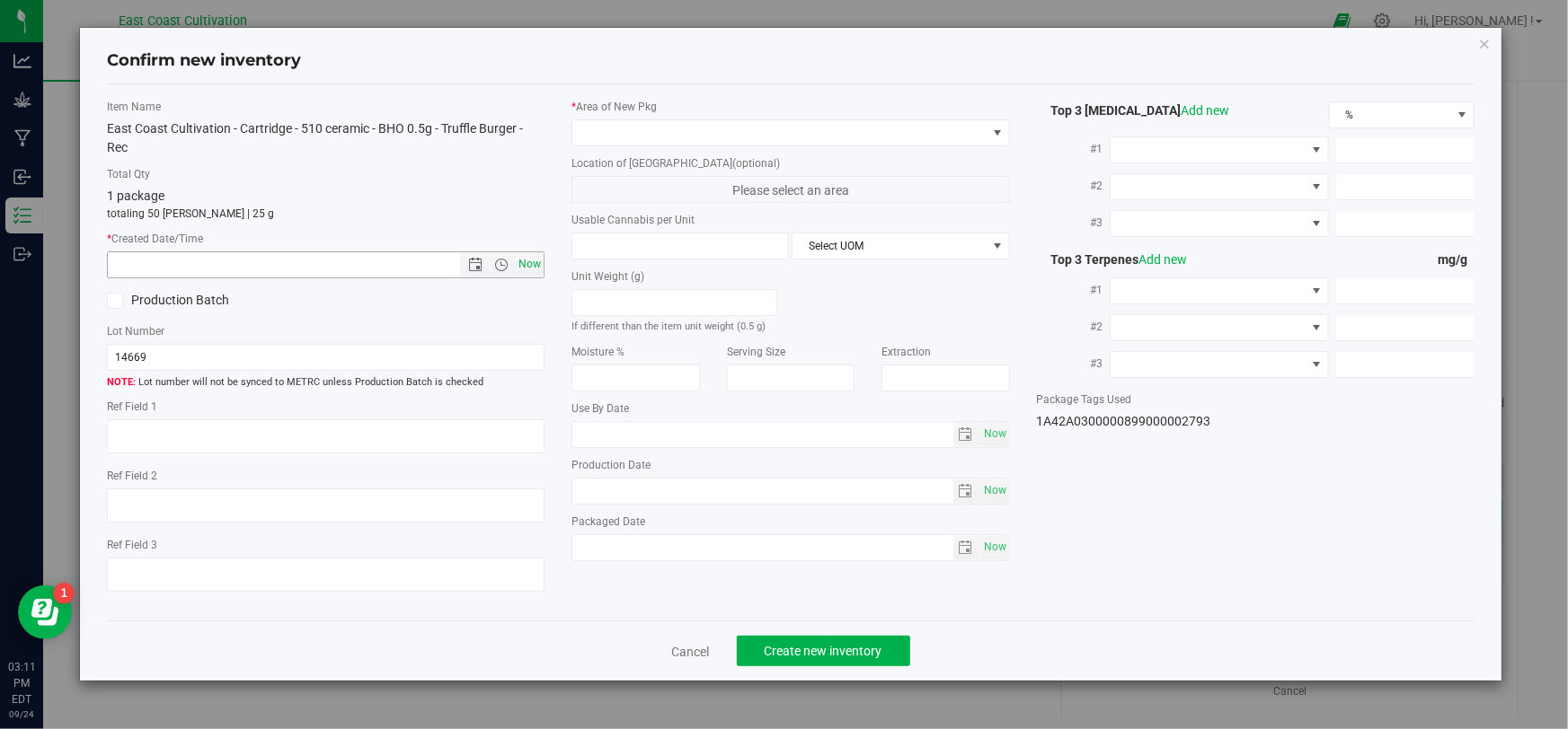
click at [528, 260] on span "Now" at bounding box center [530, 264] width 31 height 26
type input "[DATE] 3:11 PM"
click at [615, 126] on span at bounding box center [779, 133] width 414 height 25
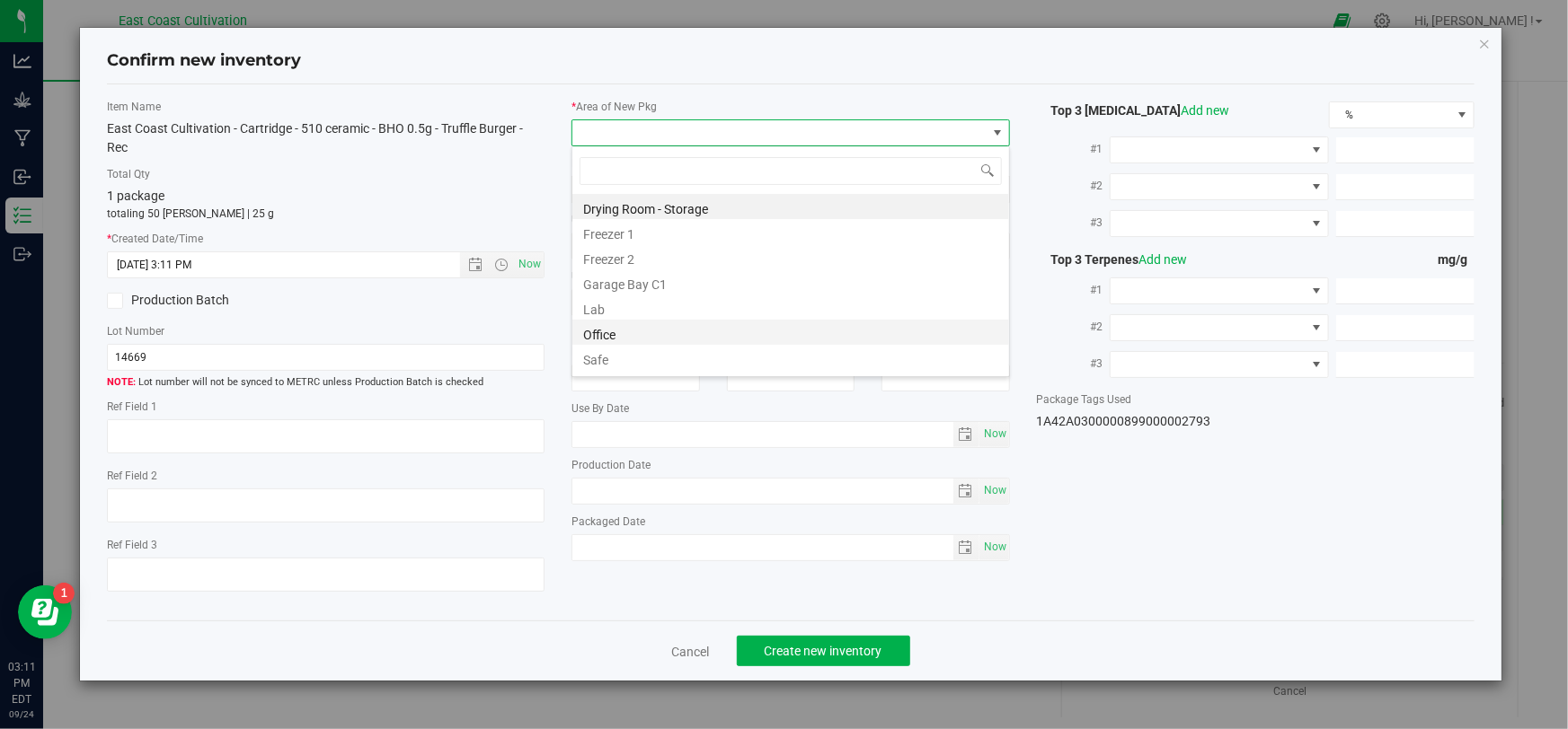
click at [611, 325] on li "Office" at bounding box center [791, 332] width 437 height 25
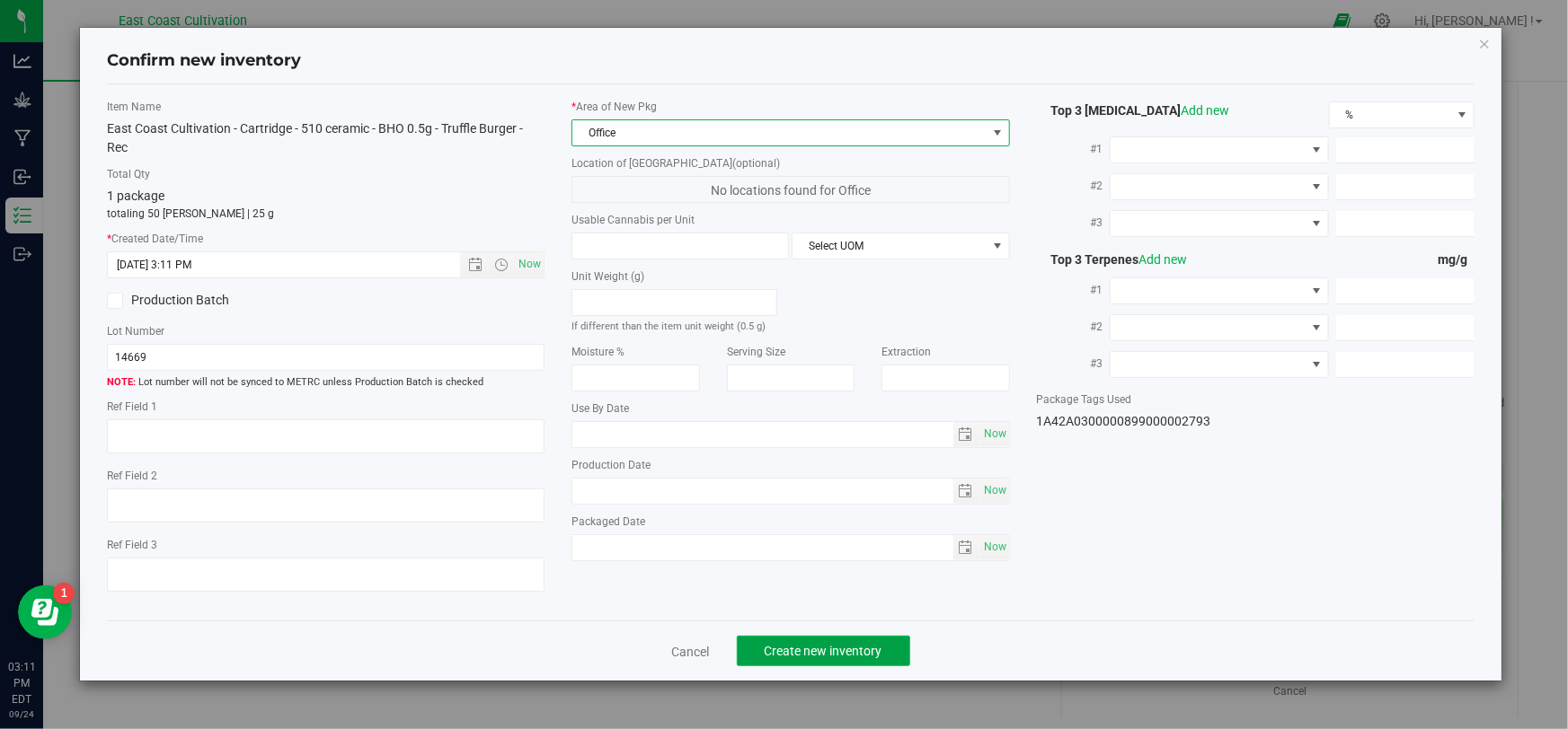
click at [798, 647] on span "Create new inventory" at bounding box center [824, 651] width 118 height 14
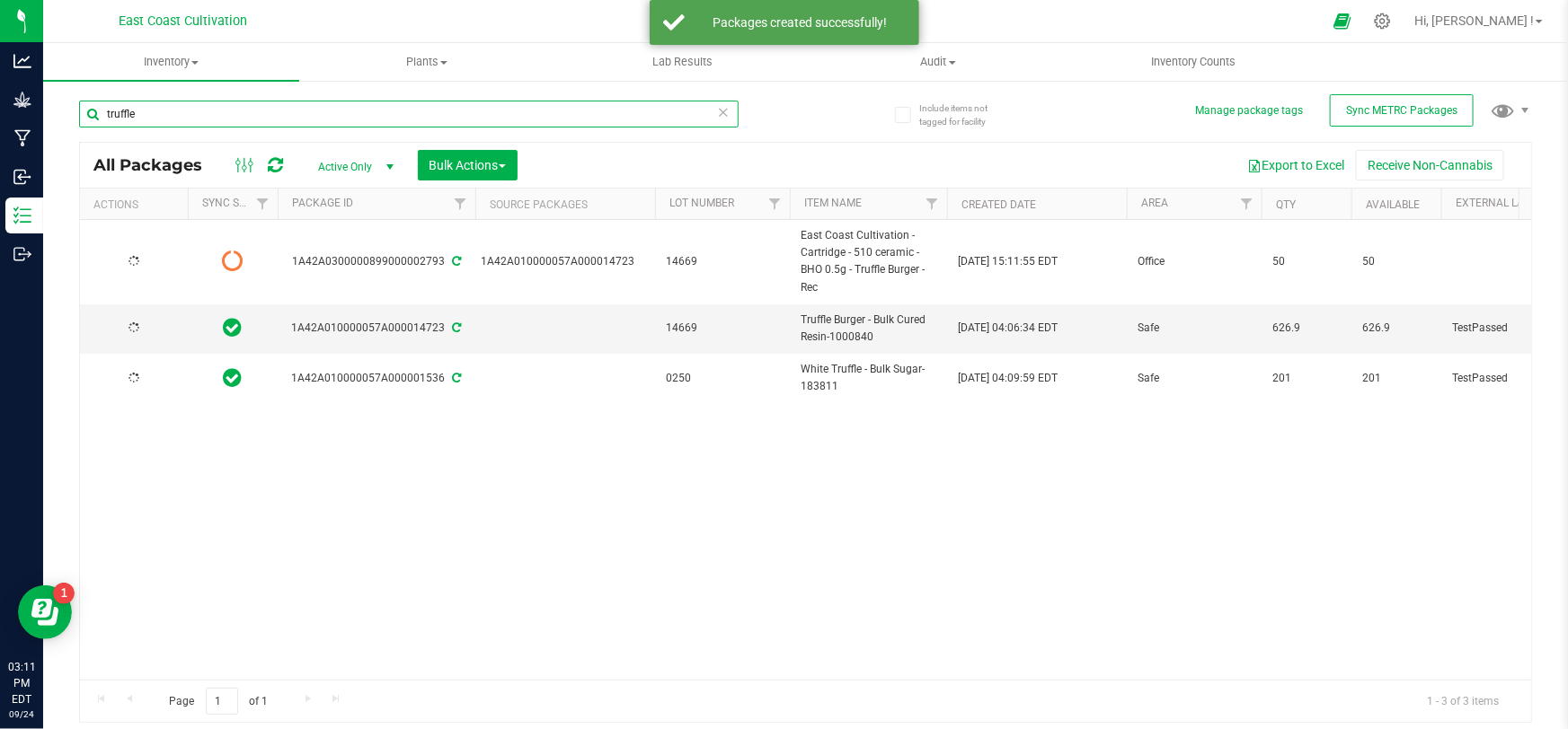
click at [169, 117] on input "truffle" at bounding box center [409, 114] width 659 height 27
type input "t"
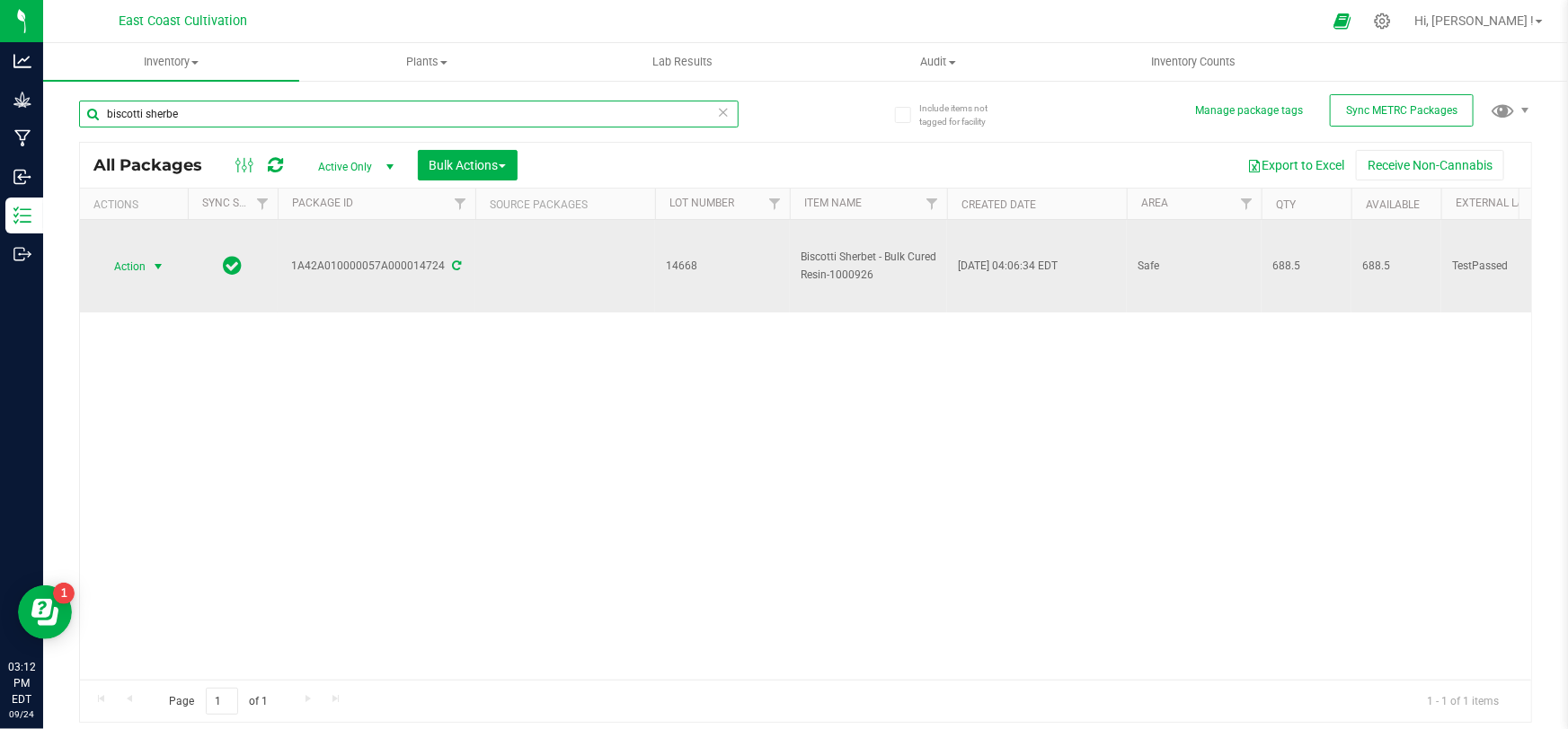
type input "biscotti sherbe"
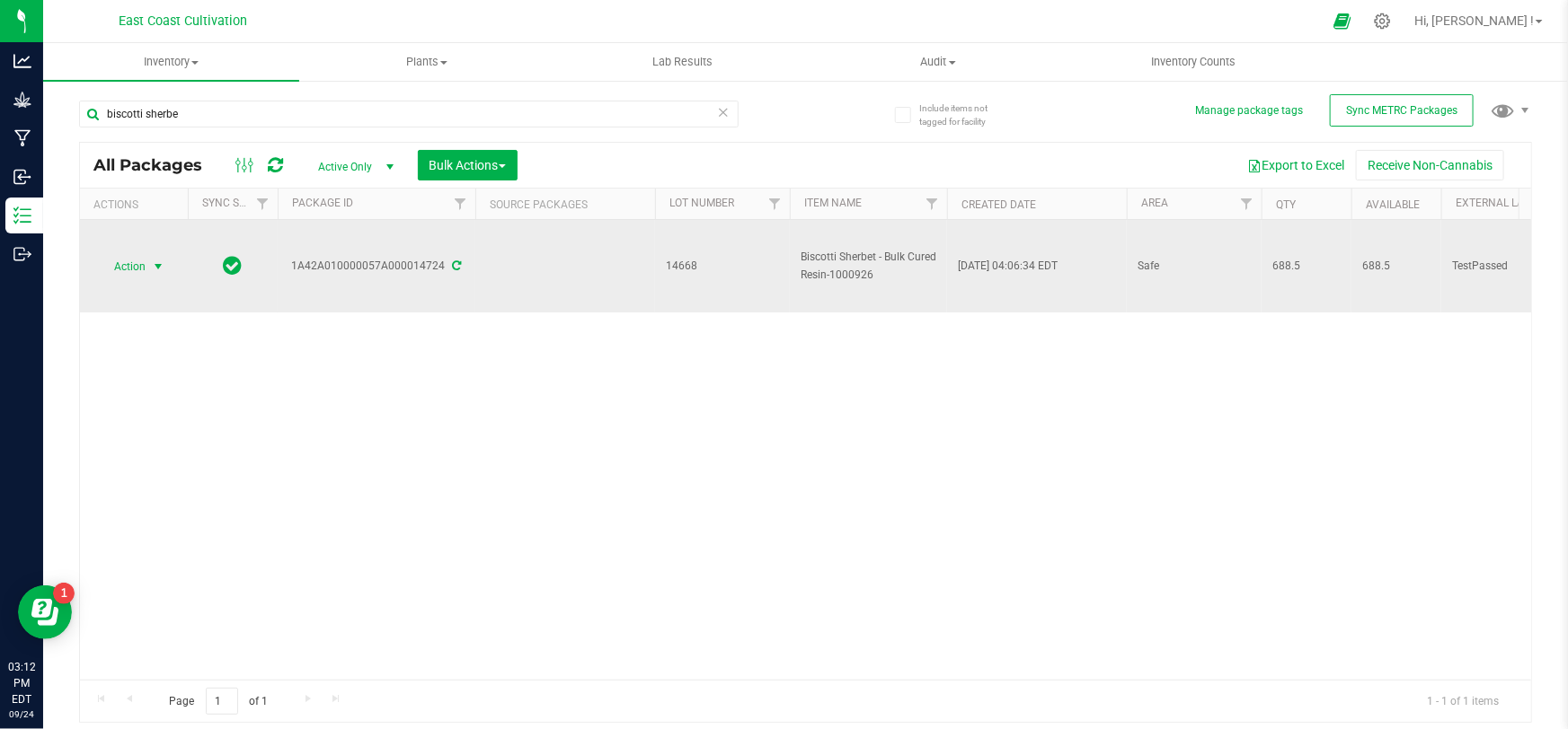
click at [139, 273] on span "Action" at bounding box center [122, 266] width 49 height 25
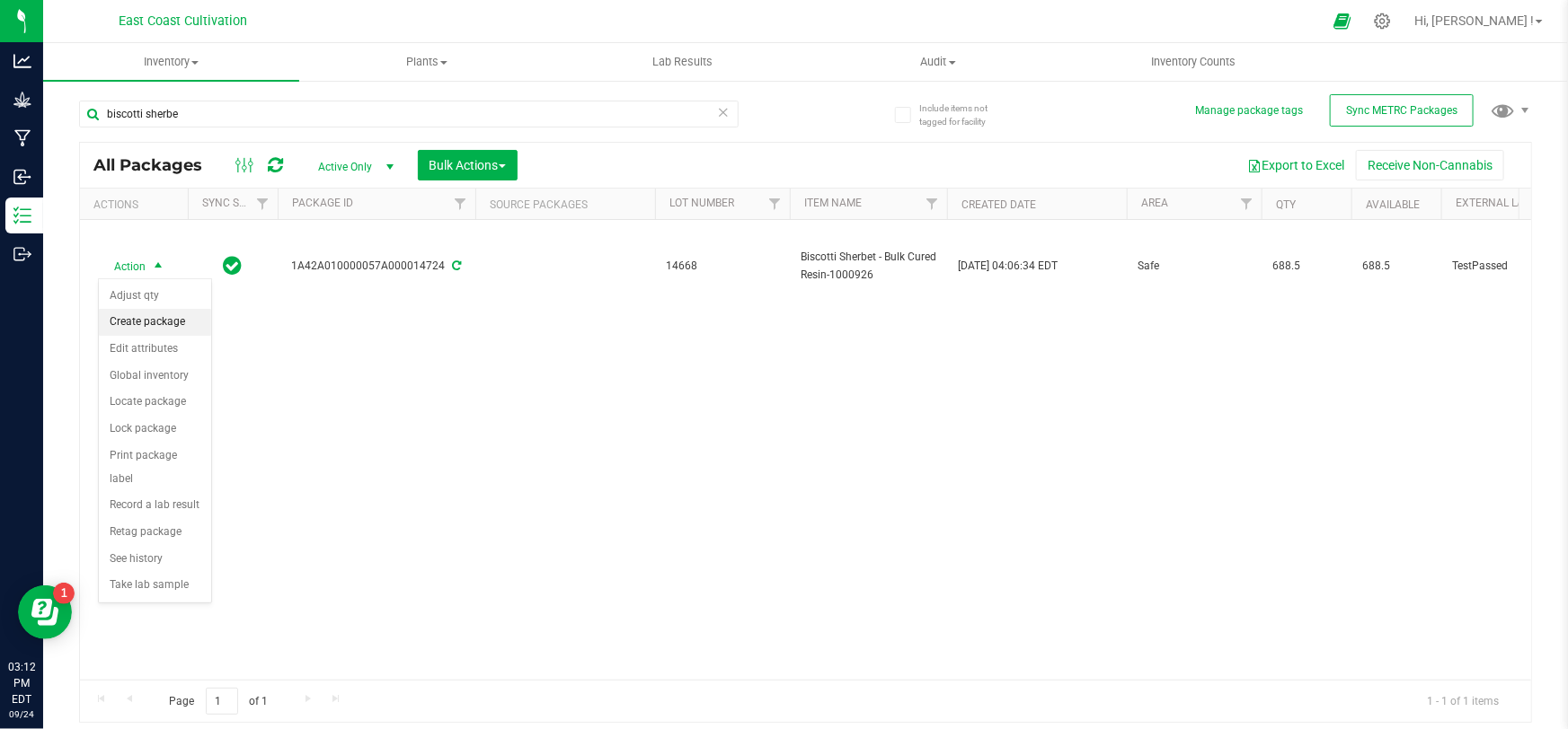
click at [156, 315] on li "Create package" at bounding box center [155, 322] width 112 height 27
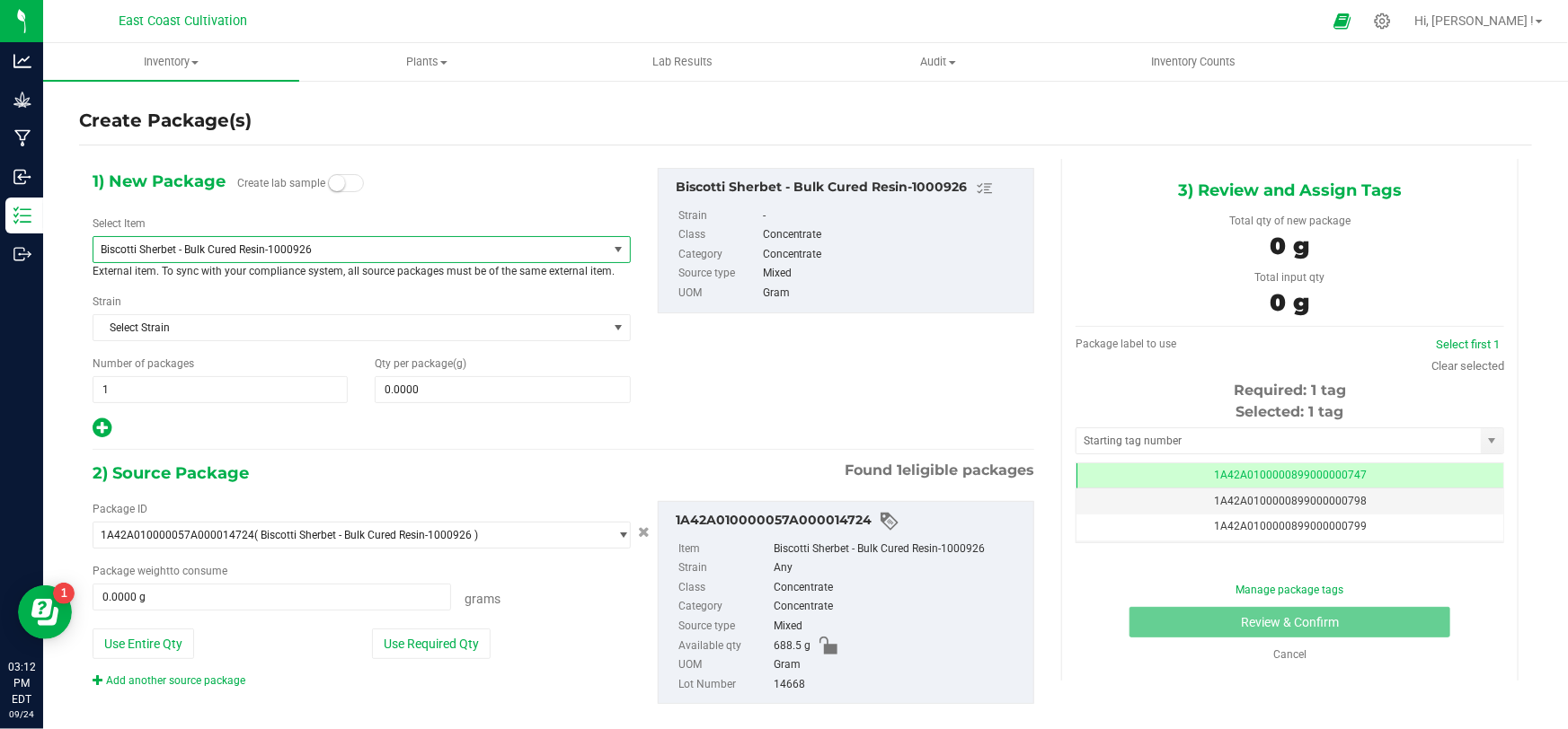
click at [244, 253] on span "Biscotti Sherbet - Bulk Cured Resin-1000926" at bounding box center [341, 249] width 480 height 12
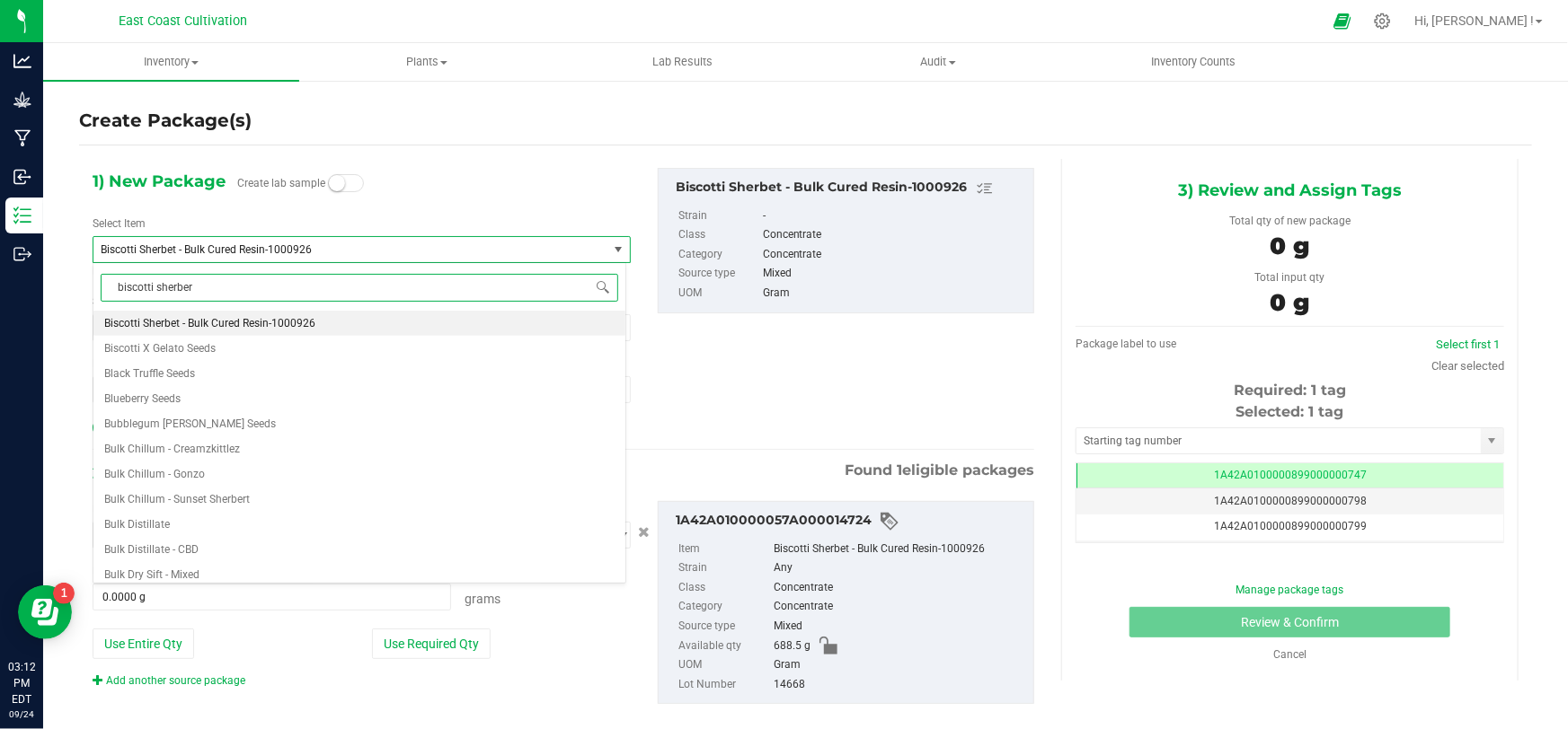
type input "biscotti sherbert"
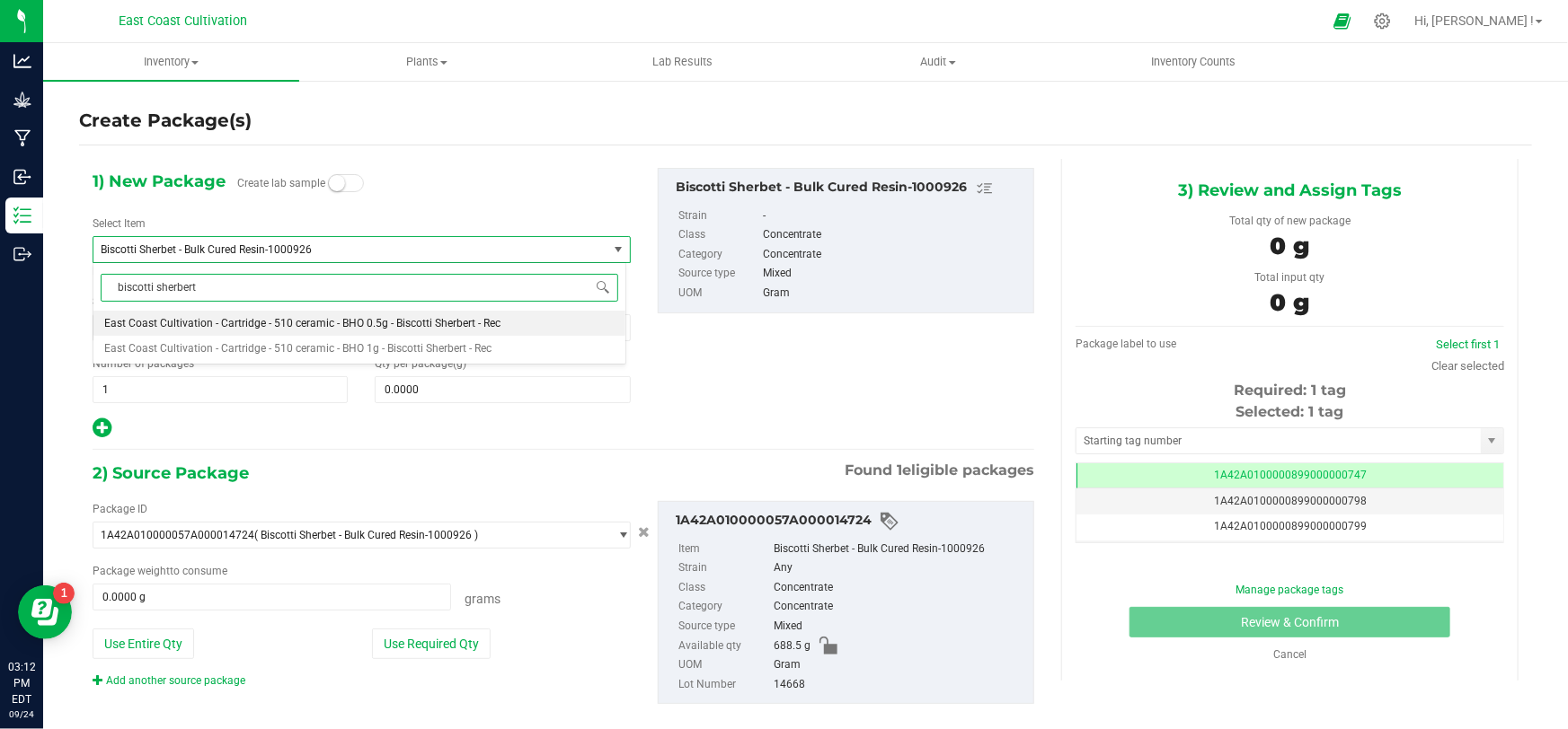
click at [386, 320] on span "East Coast Cultivation - Cartridge - 510 ceramic - BHO 0.5g - Biscotti Sherbert…" at bounding box center [303, 323] width 396 height 12
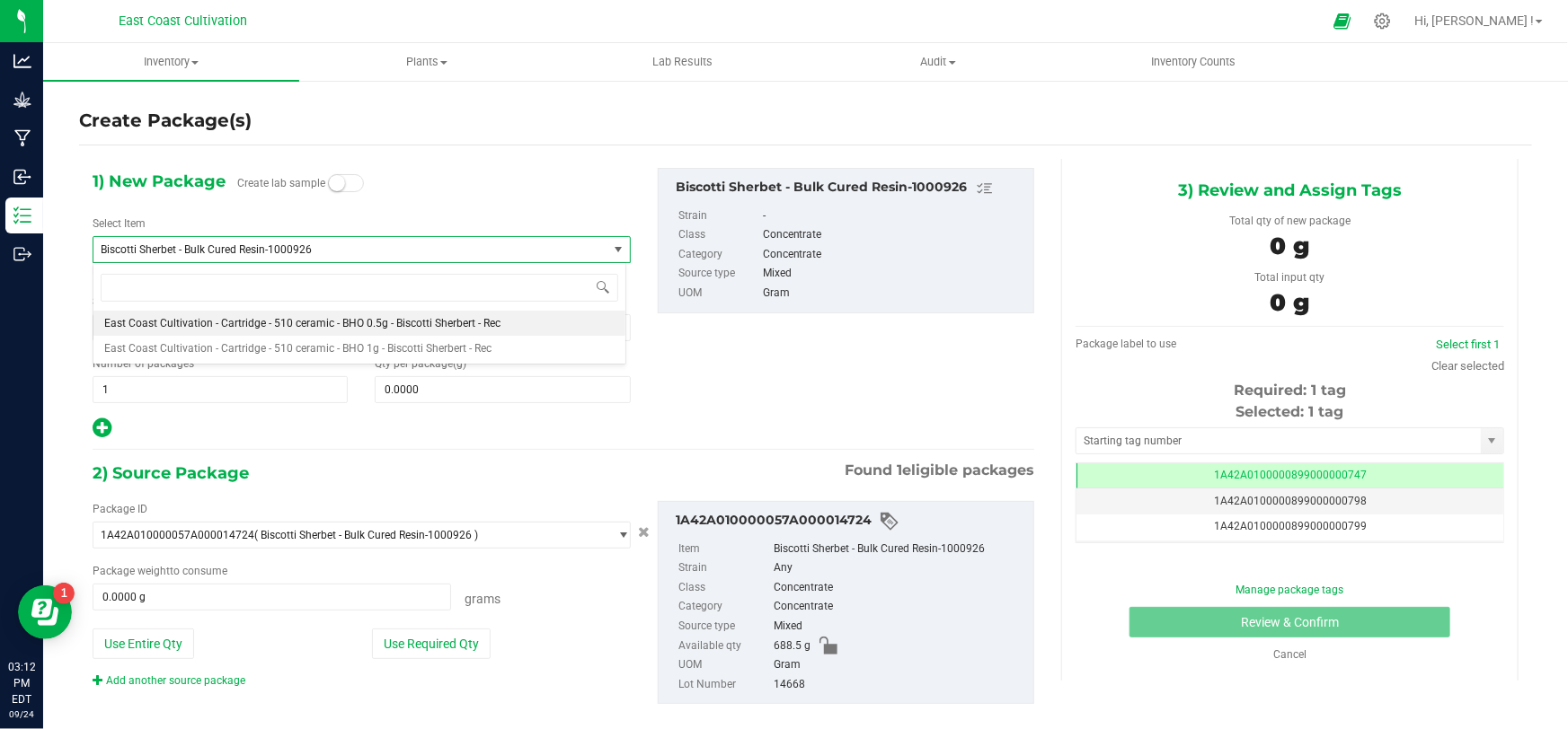
type input "0"
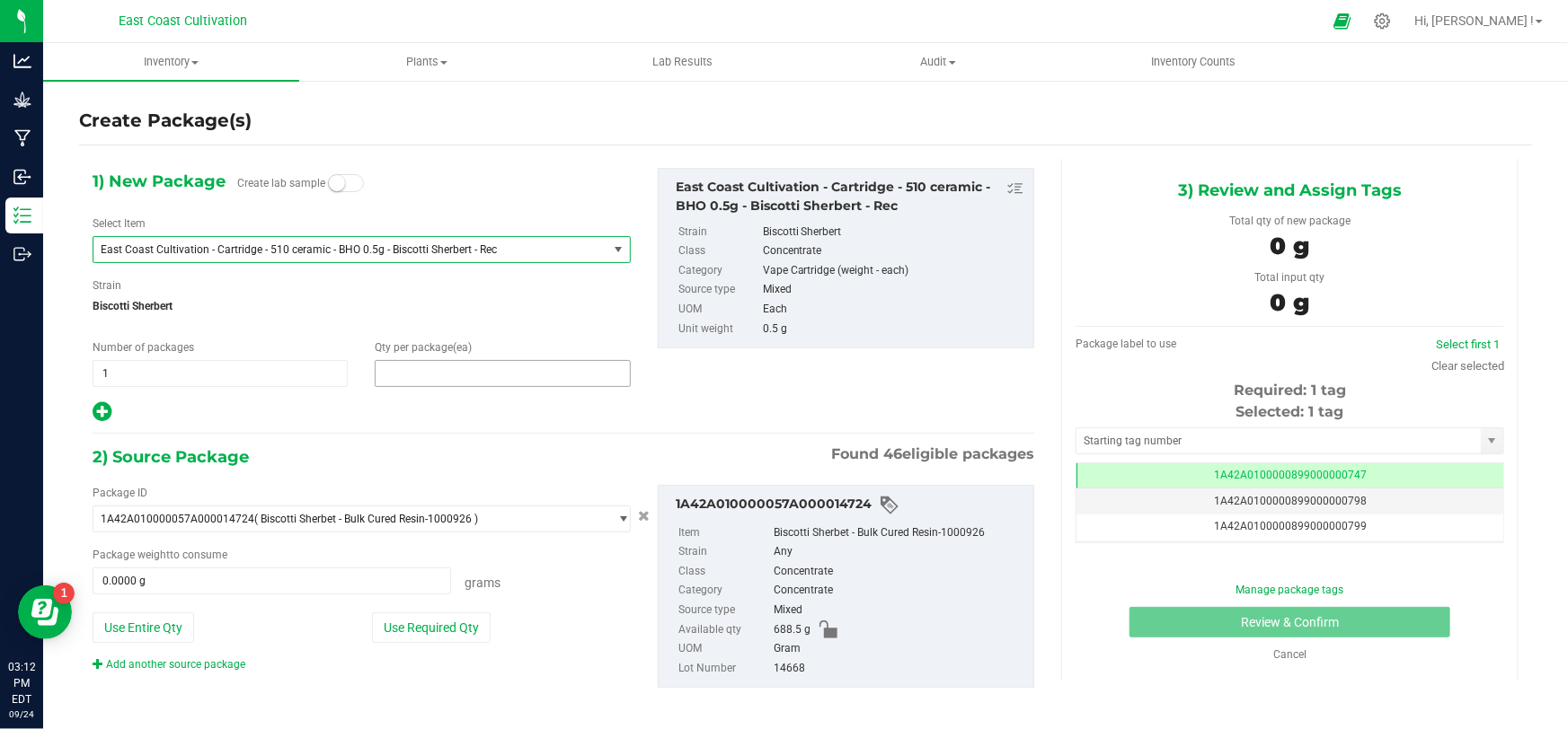
click at [432, 368] on span at bounding box center [501, 373] width 255 height 27
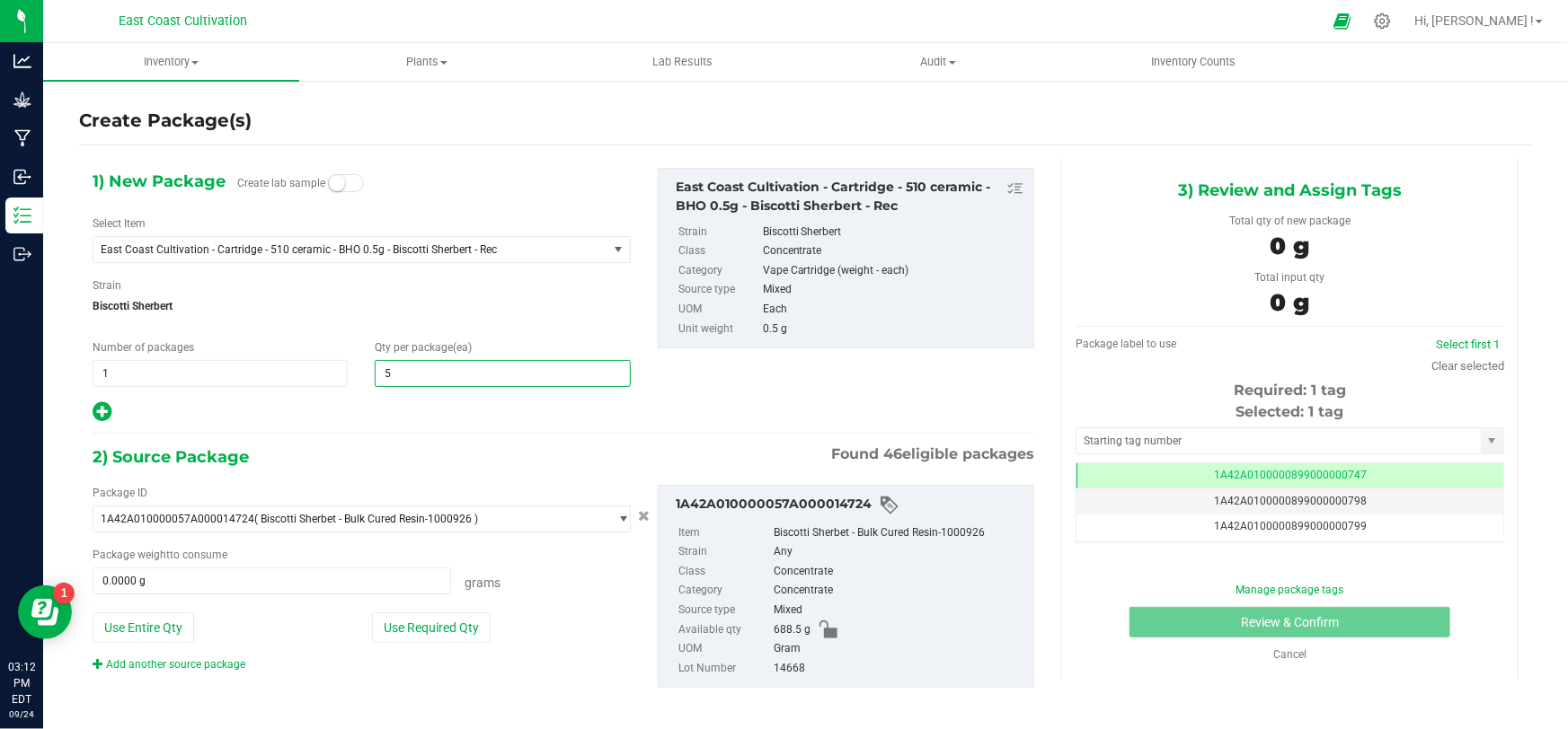
type input "50"
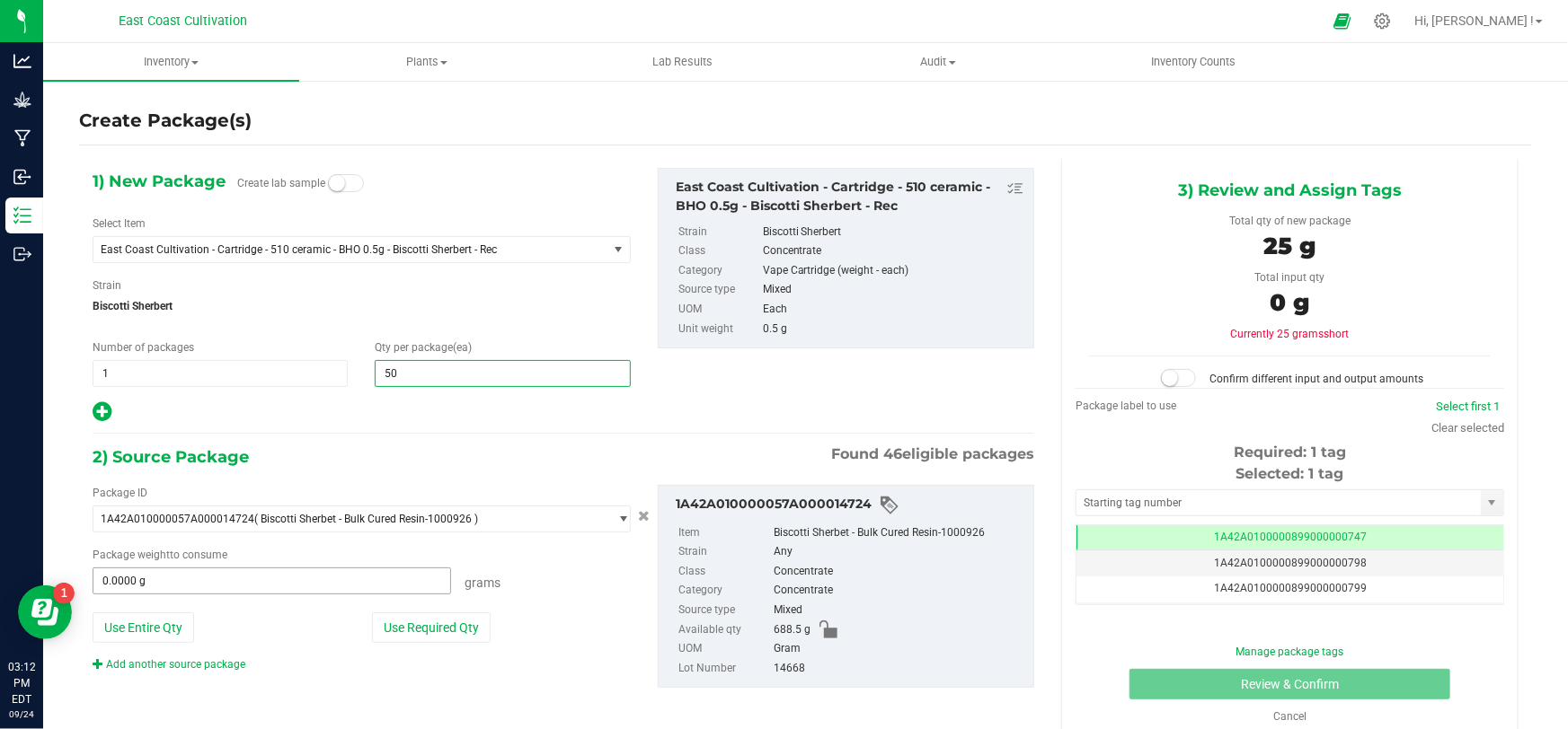
type input "50"
click at [323, 575] on span at bounding box center [272, 581] width 359 height 27
type input "34.8"
type input "34.8000 g"
click at [1178, 379] on span at bounding box center [1179, 377] width 35 height 18
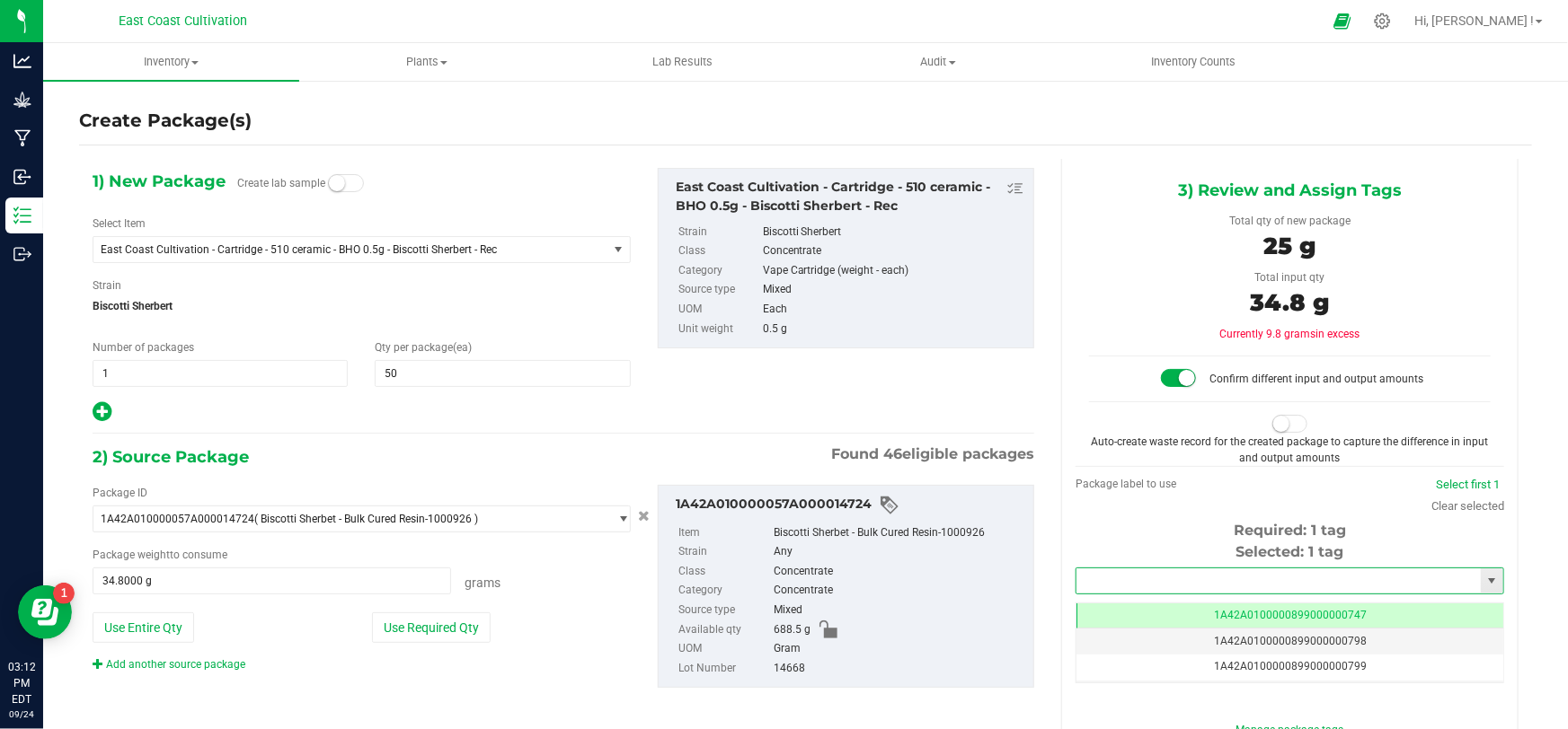
click at [1161, 580] on input "text" at bounding box center [1278, 581] width 404 height 25
click at [1178, 610] on li "1A42A0300000899000002794" at bounding box center [1279, 610] width 423 height 27
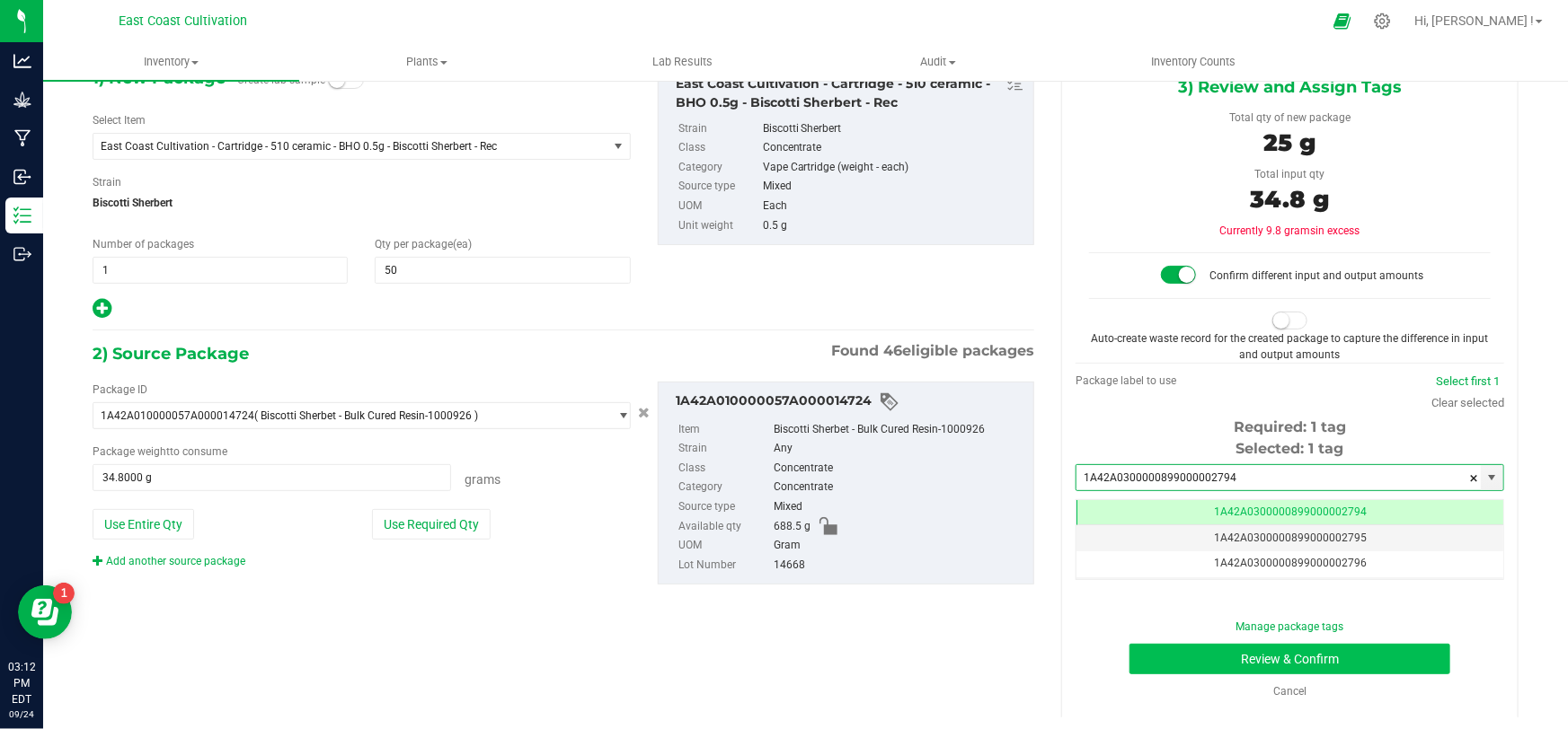
type input "1A42A0300000899000002794"
click at [1325, 660] on button "Review & Confirm" at bounding box center [1291, 659] width 321 height 31
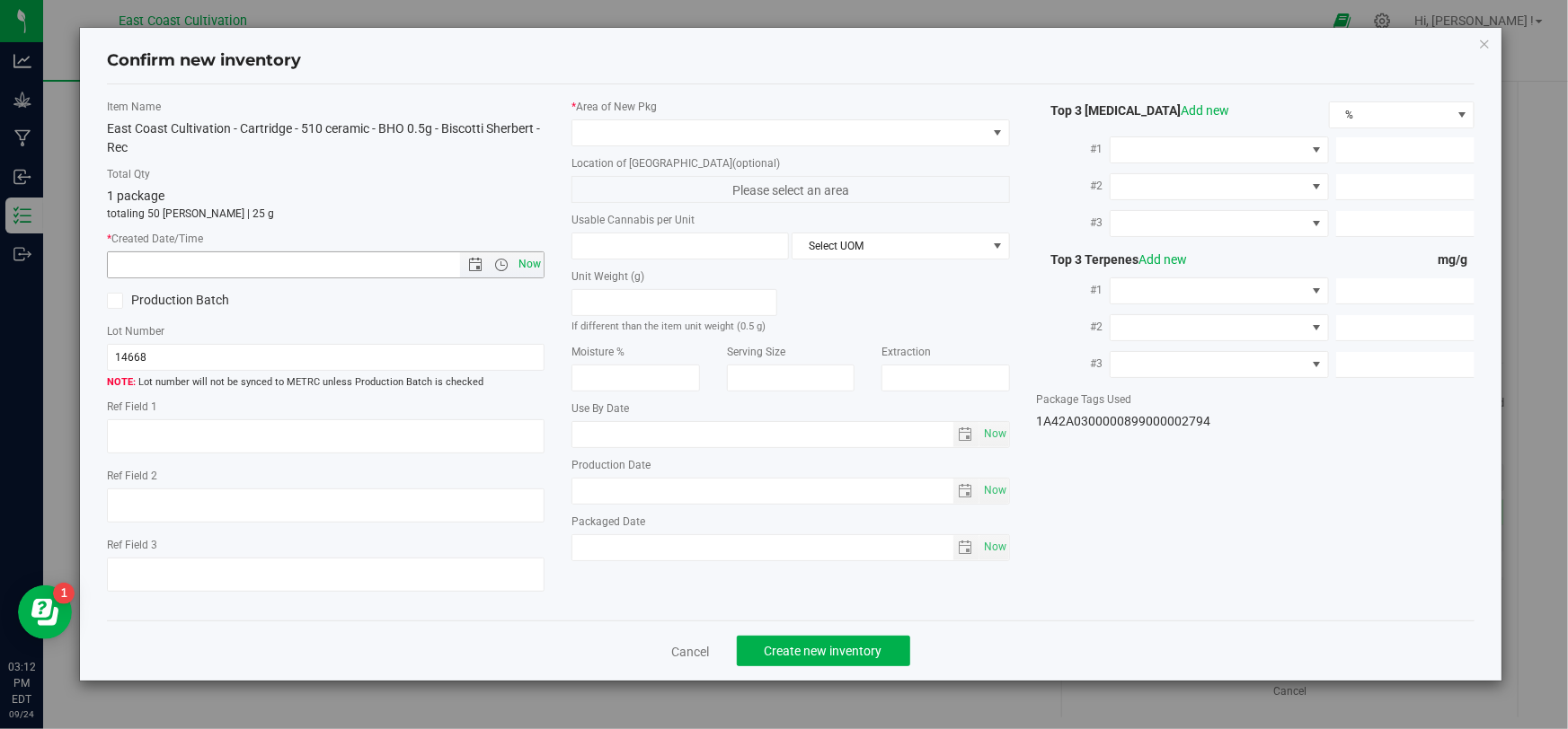
click at [533, 258] on span "Now" at bounding box center [530, 264] width 31 height 26
type input "[DATE] 3:12 PM"
click at [610, 124] on span at bounding box center [779, 133] width 414 height 25
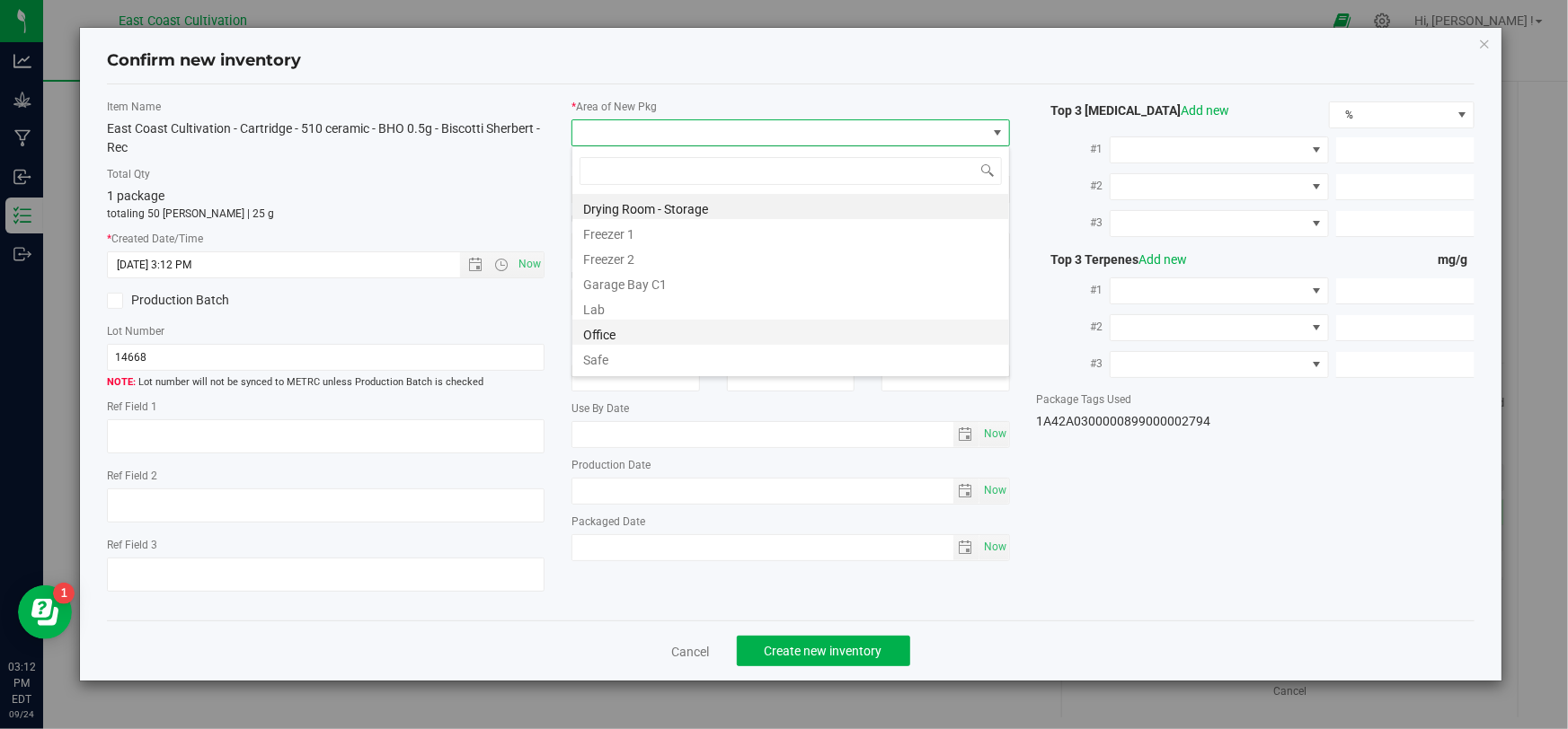
click at [602, 323] on li "Office" at bounding box center [791, 332] width 437 height 25
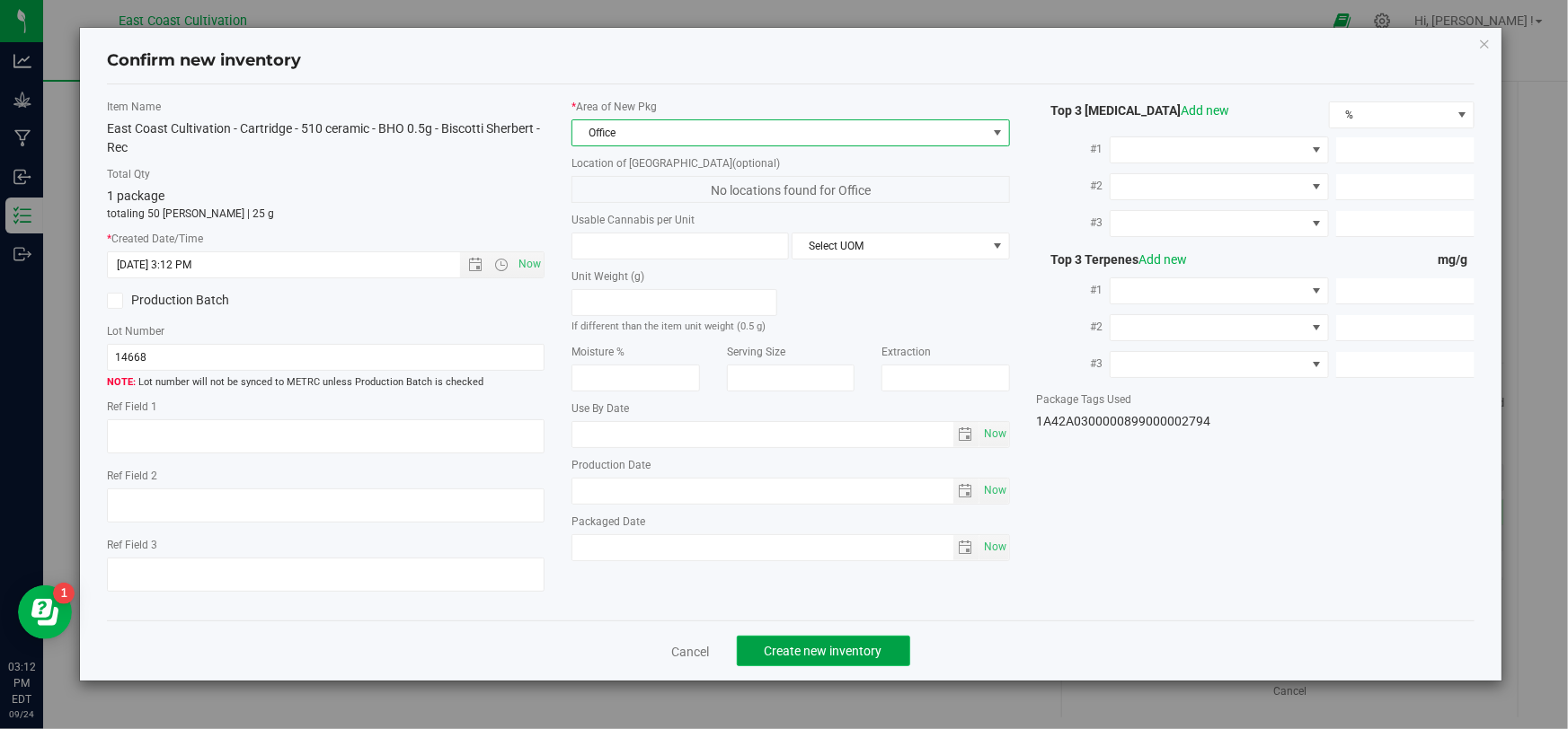
click at [819, 651] on span "Create new inventory" at bounding box center [824, 651] width 118 height 14
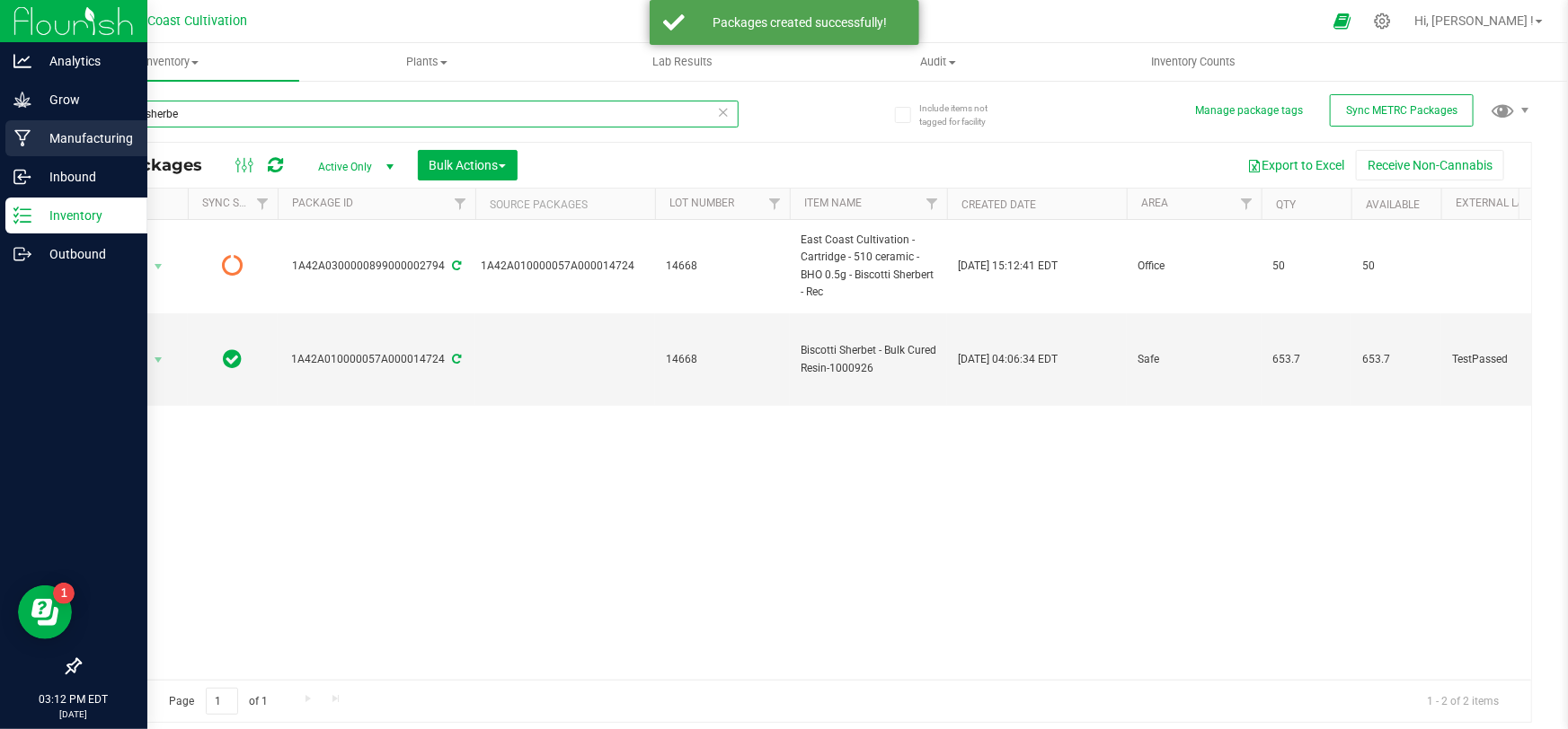
drag, startPoint x: 208, startPoint y: 106, endPoint x: 36, endPoint y: 119, distance: 172.5
click at [38, 119] on div "Analytics Grow Manufacturing Inbound Inventory Outbound 03:12 PM EDT [DATE] 09/…" at bounding box center [784, 364] width 1568 height 729
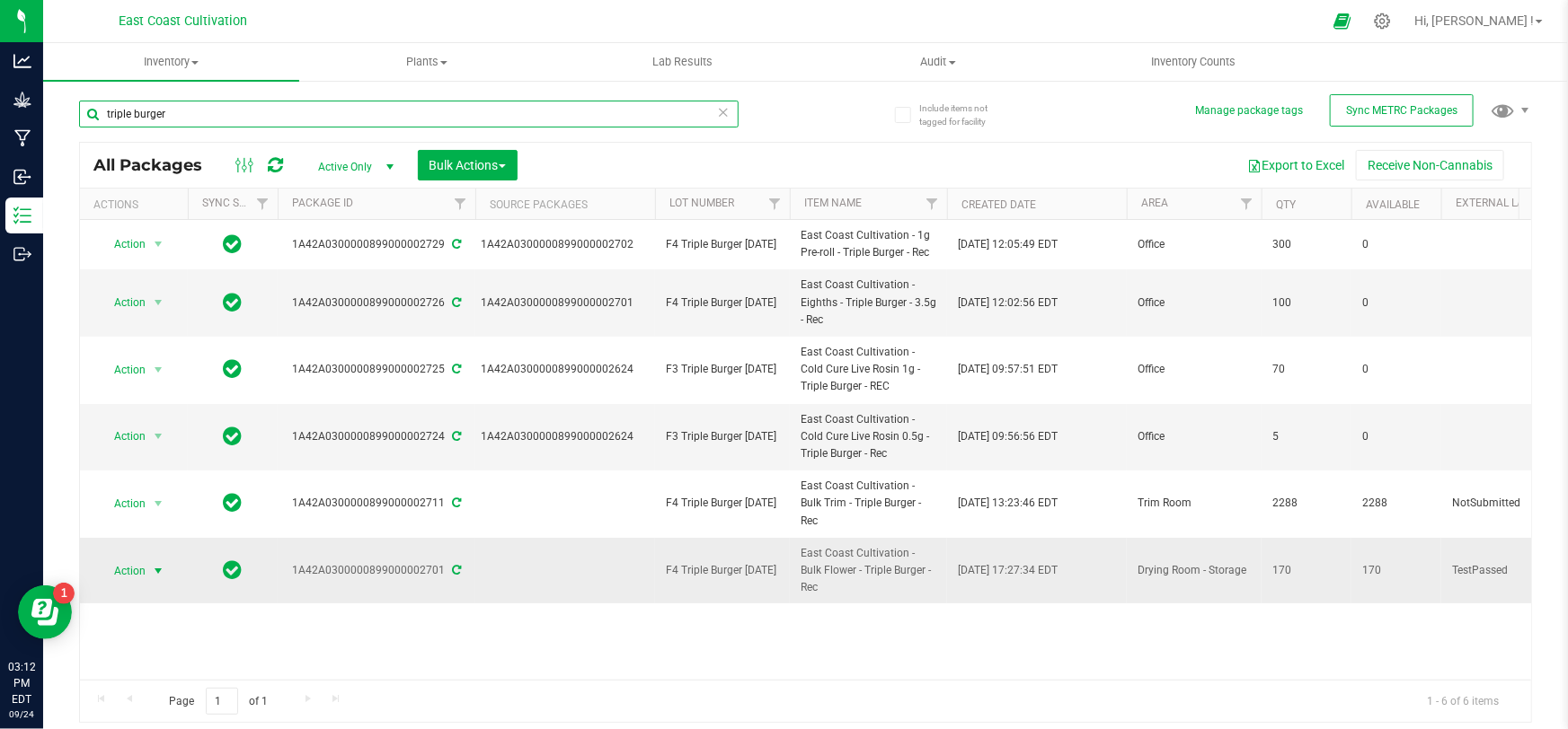
type input "triple burger"
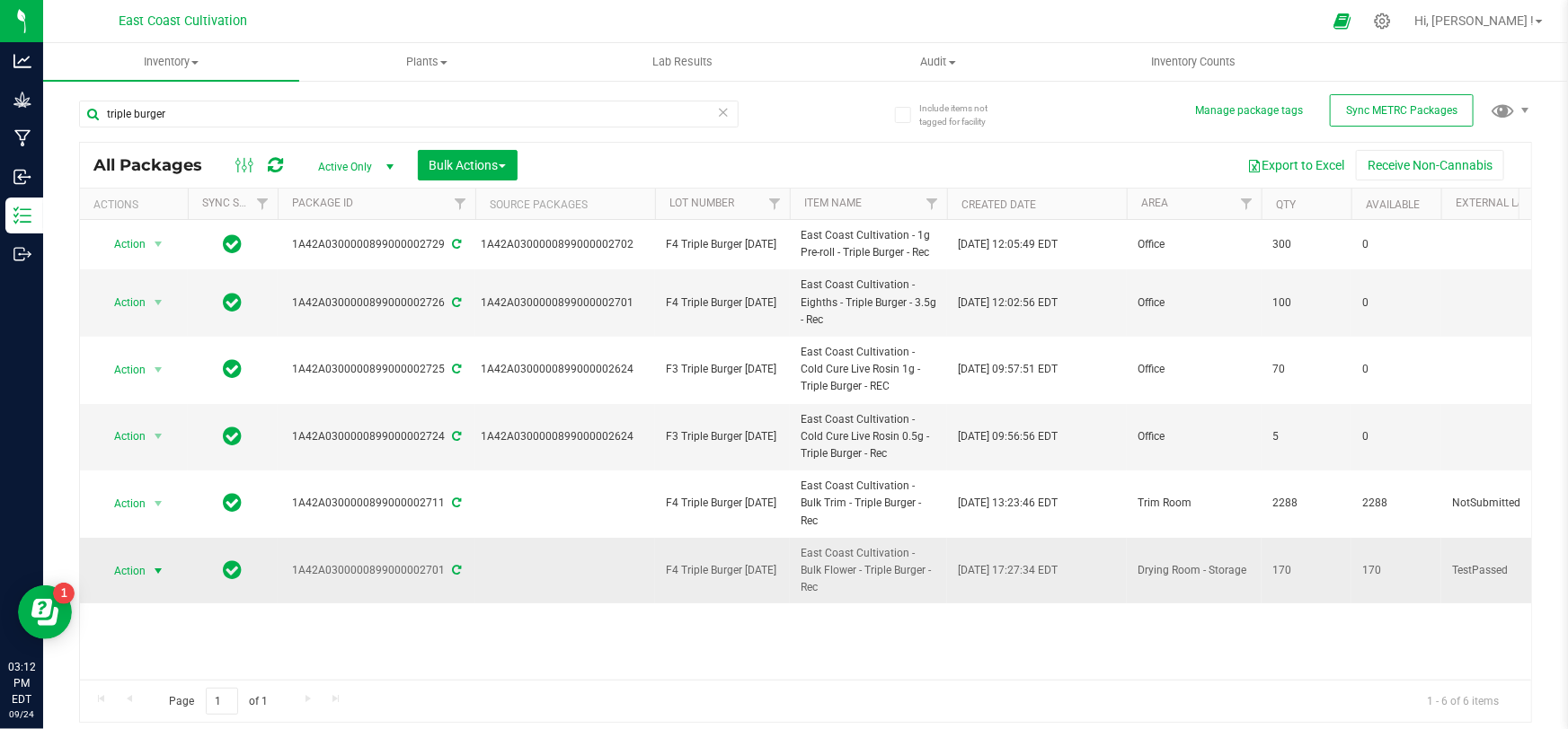
click at [134, 559] on span "Action" at bounding box center [122, 571] width 49 height 25
click at [131, 254] on li "Create package" at bounding box center [155, 253] width 112 height 27
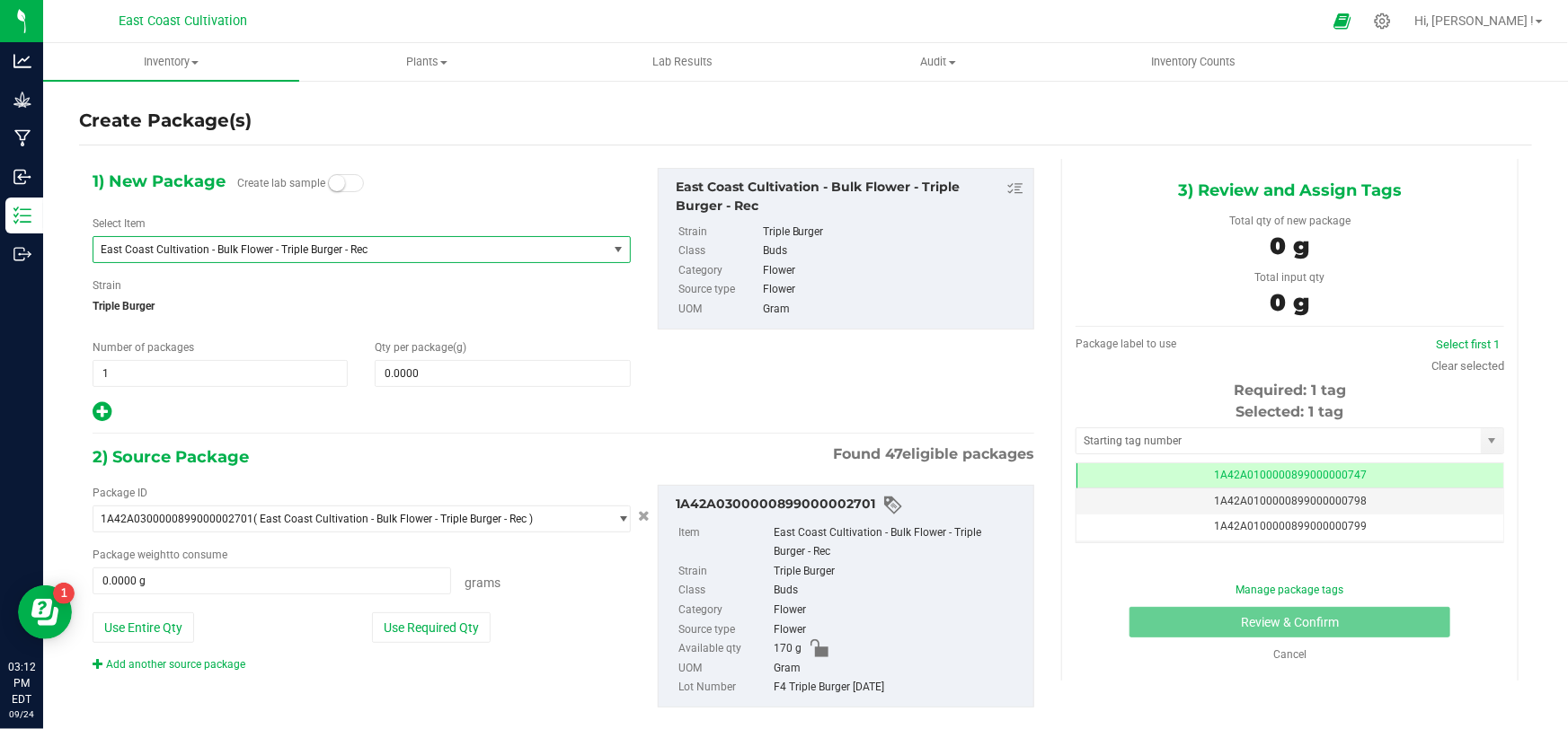
click at [298, 248] on span "East Coast Cultivation - Bulk Flower - Triple Burger - Rec" at bounding box center [341, 249] width 480 height 12
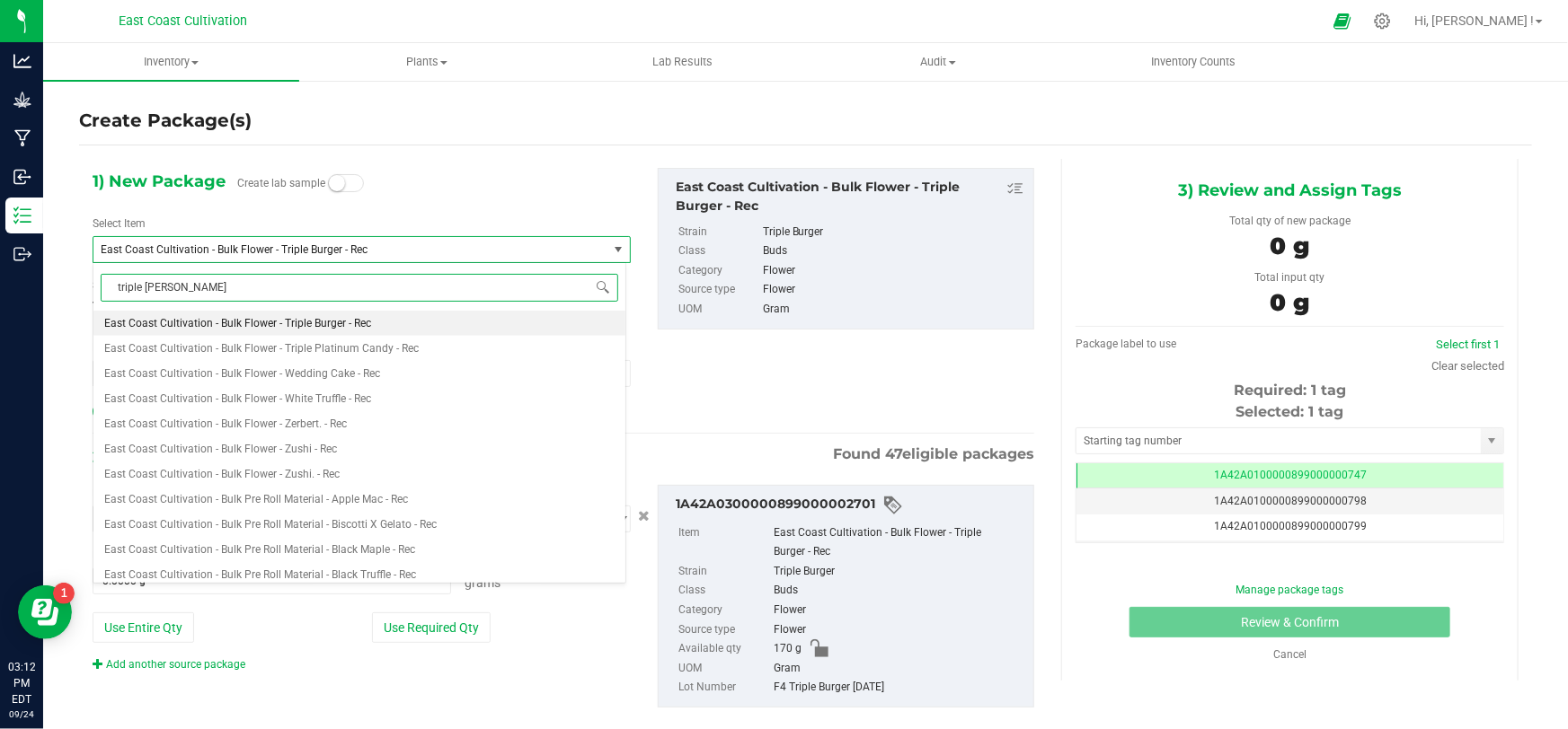
type input "triple burger"
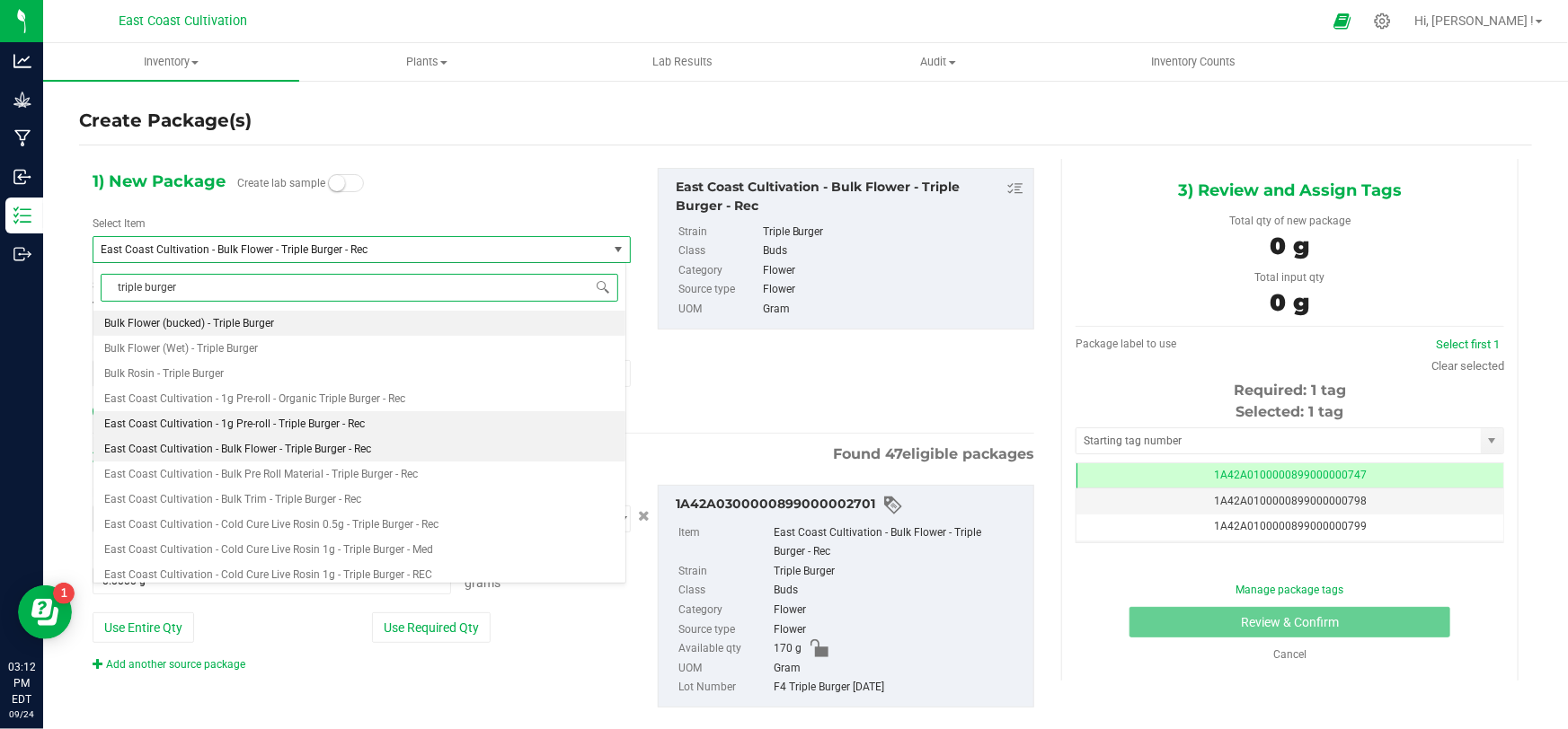
click at [327, 414] on li "East Coast Cultivation - 1g Pre-roll - Triple Burger - Rec" at bounding box center [360, 424] width 532 height 25
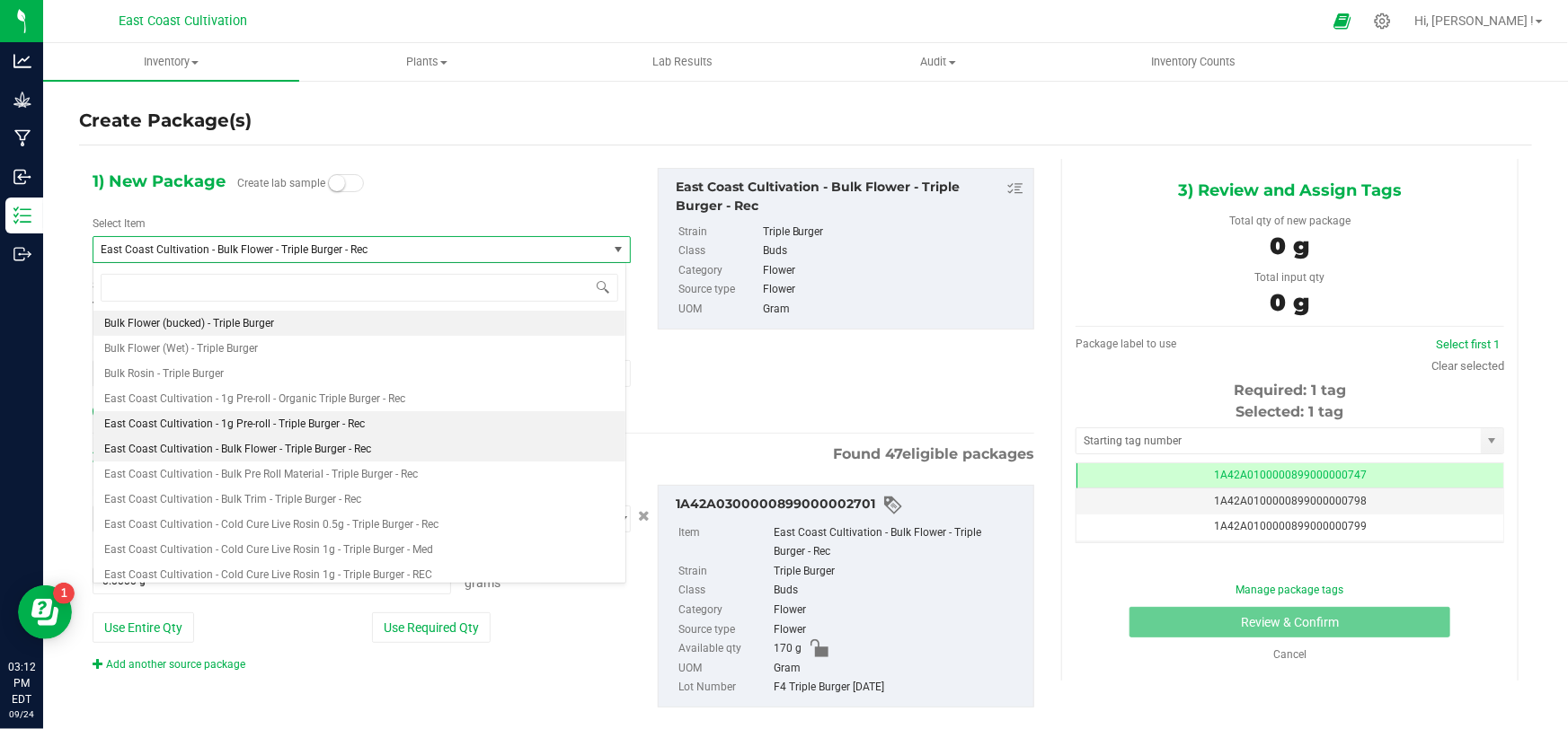
type input "0"
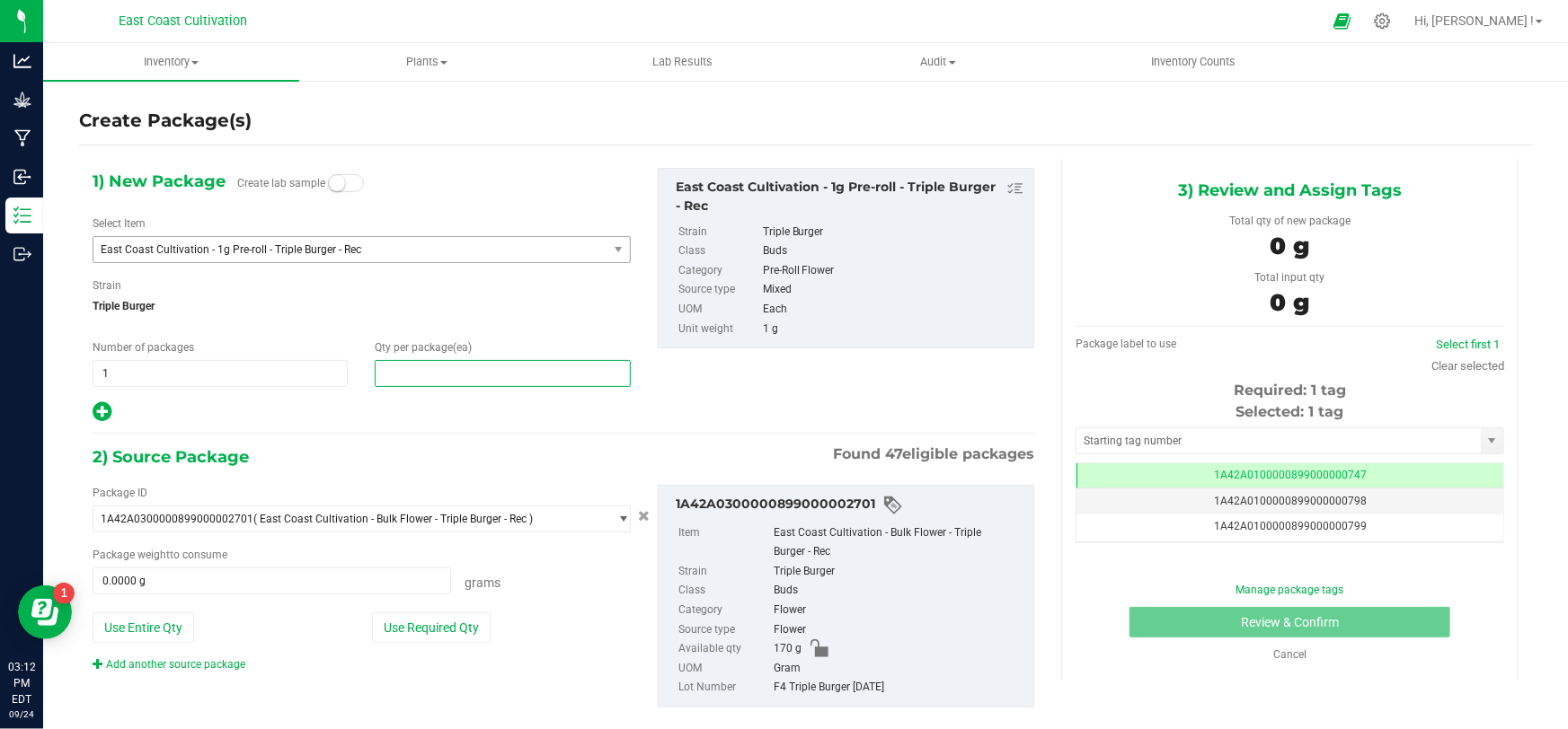
click at [396, 374] on span at bounding box center [501, 373] width 255 height 27
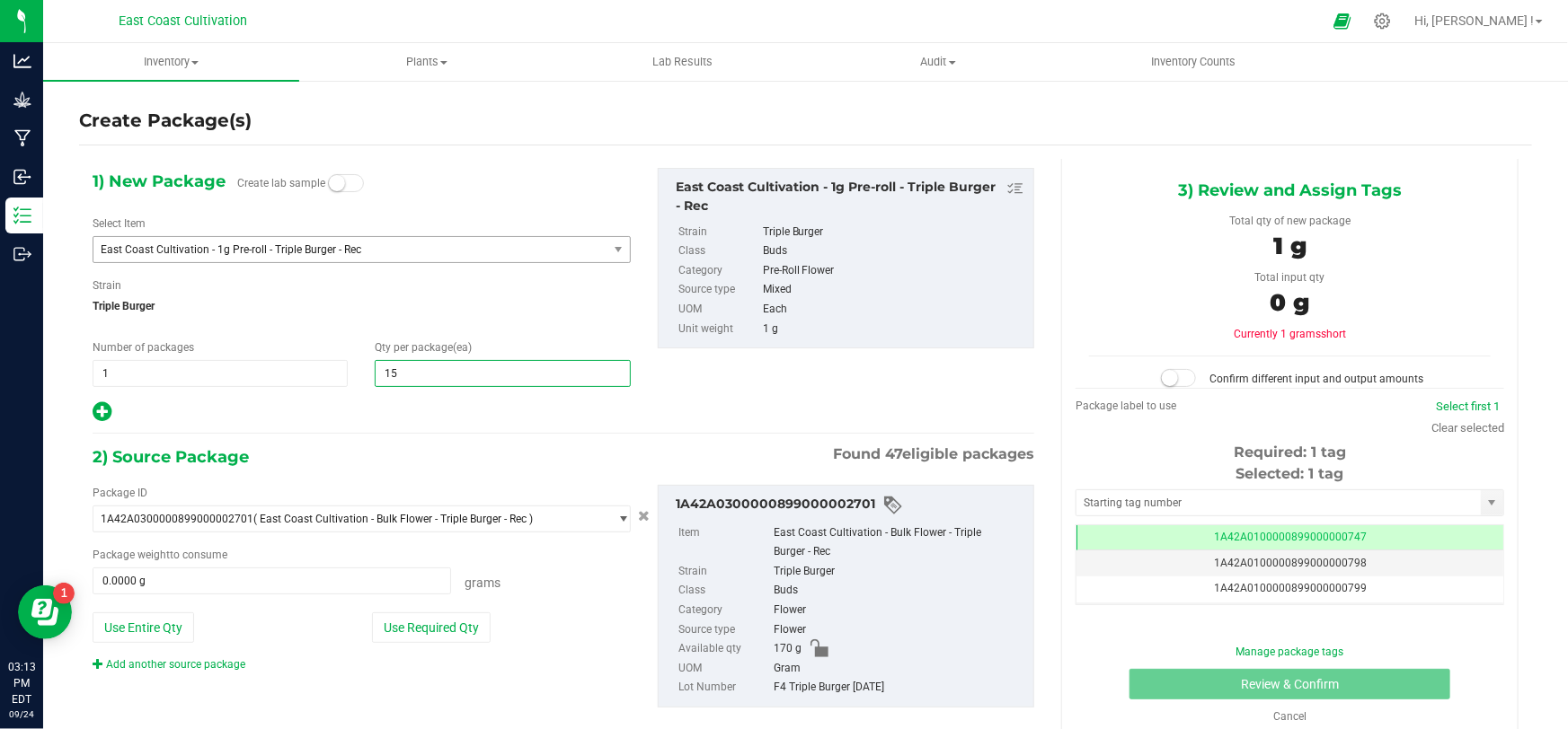
type input "150"
click at [341, 583] on span at bounding box center [272, 581] width 359 height 27
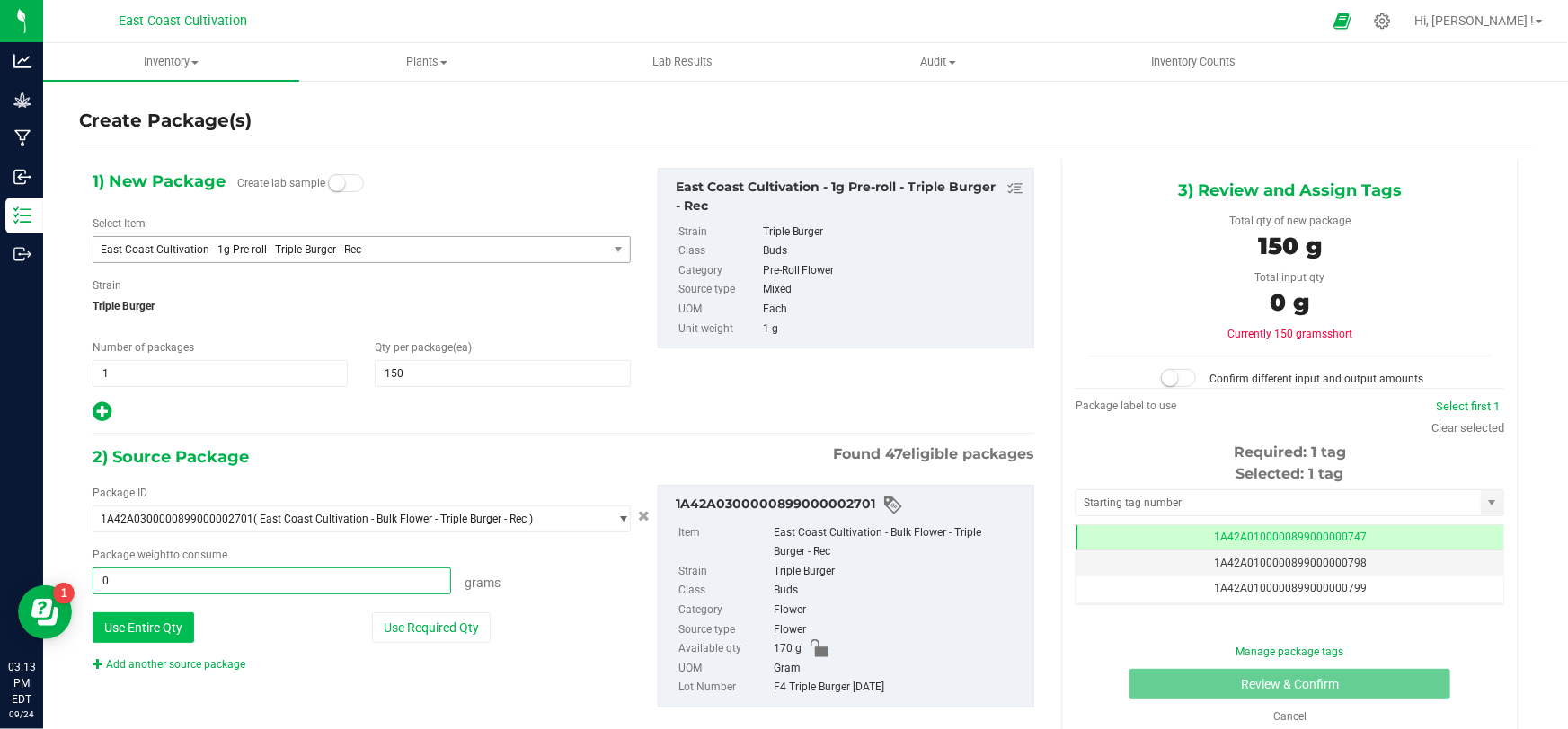
click at [169, 624] on button "Use Entire Qty" at bounding box center [143, 627] width 102 height 31
type input "170.0000 g"
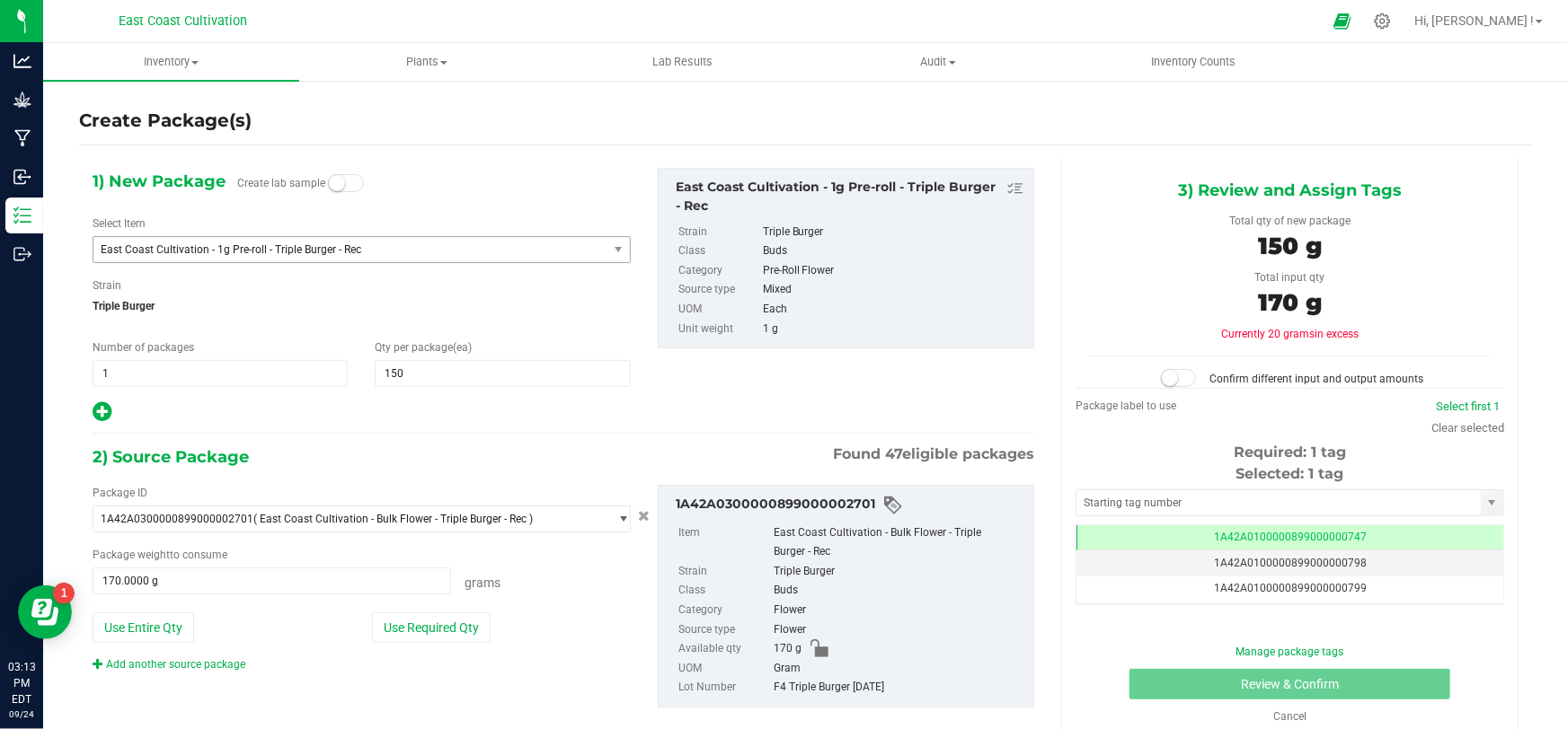
click at [1174, 373] on span at bounding box center [1179, 377] width 35 height 18
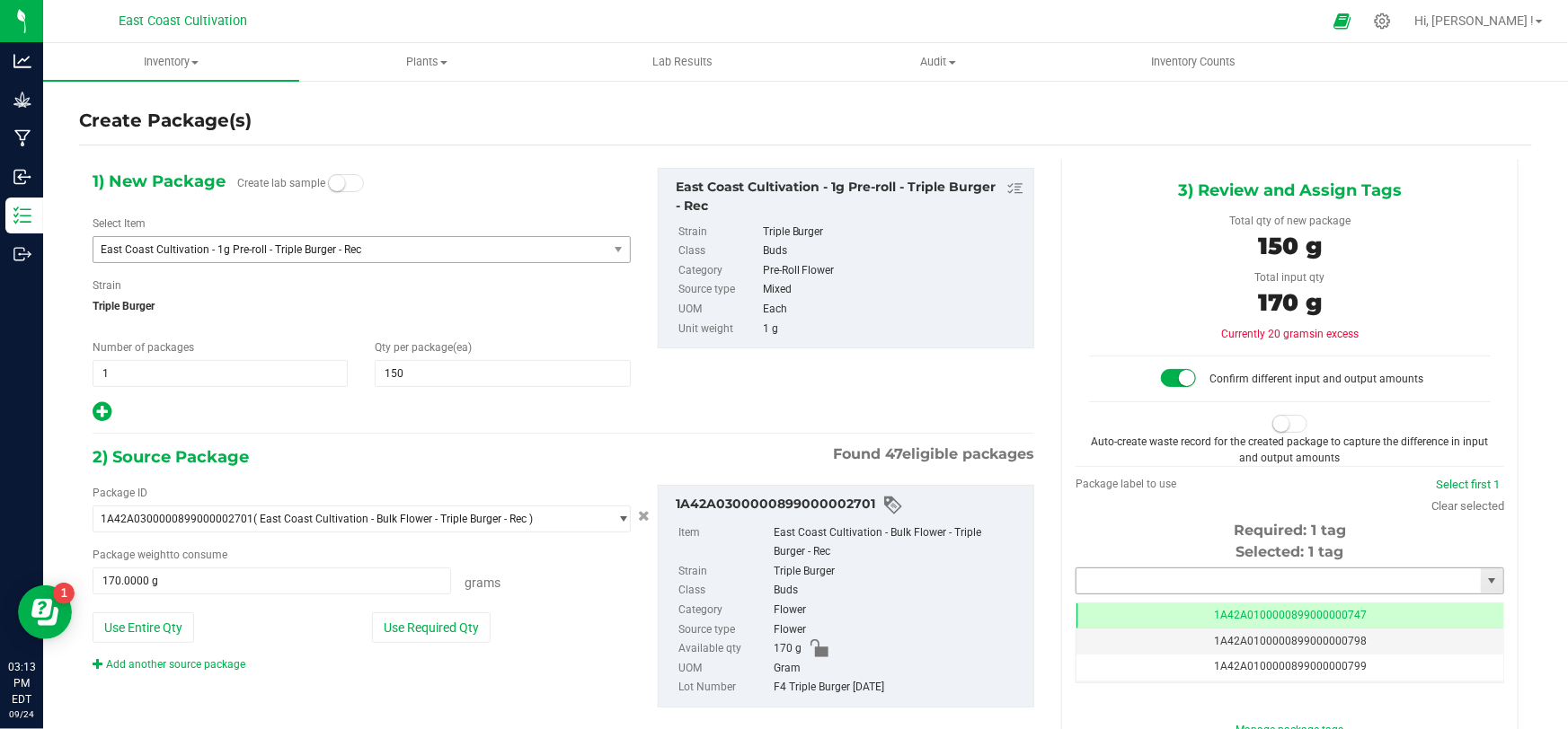
click at [1180, 572] on input "text" at bounding box center [1278, 581] width 404 height 25
click at [1241, 614] on li "1A42A0300000899000002795" at bounding box center [1279, 610] width 423 height 27
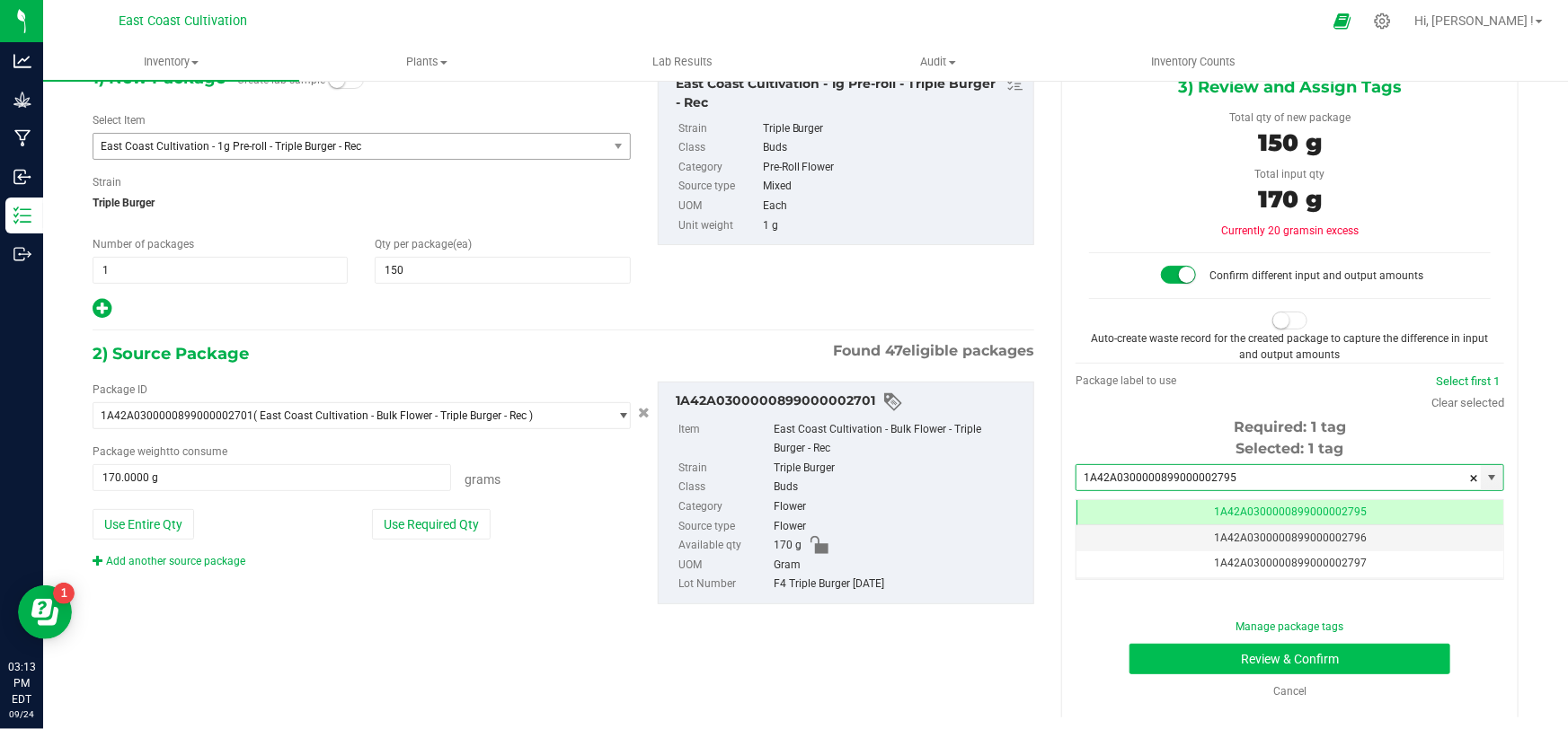
type input "1A42A0300000899000002795"
click at [1344, 657] on button "Review & Confirm" at bounding box center [1291, 659] width 321 height 31
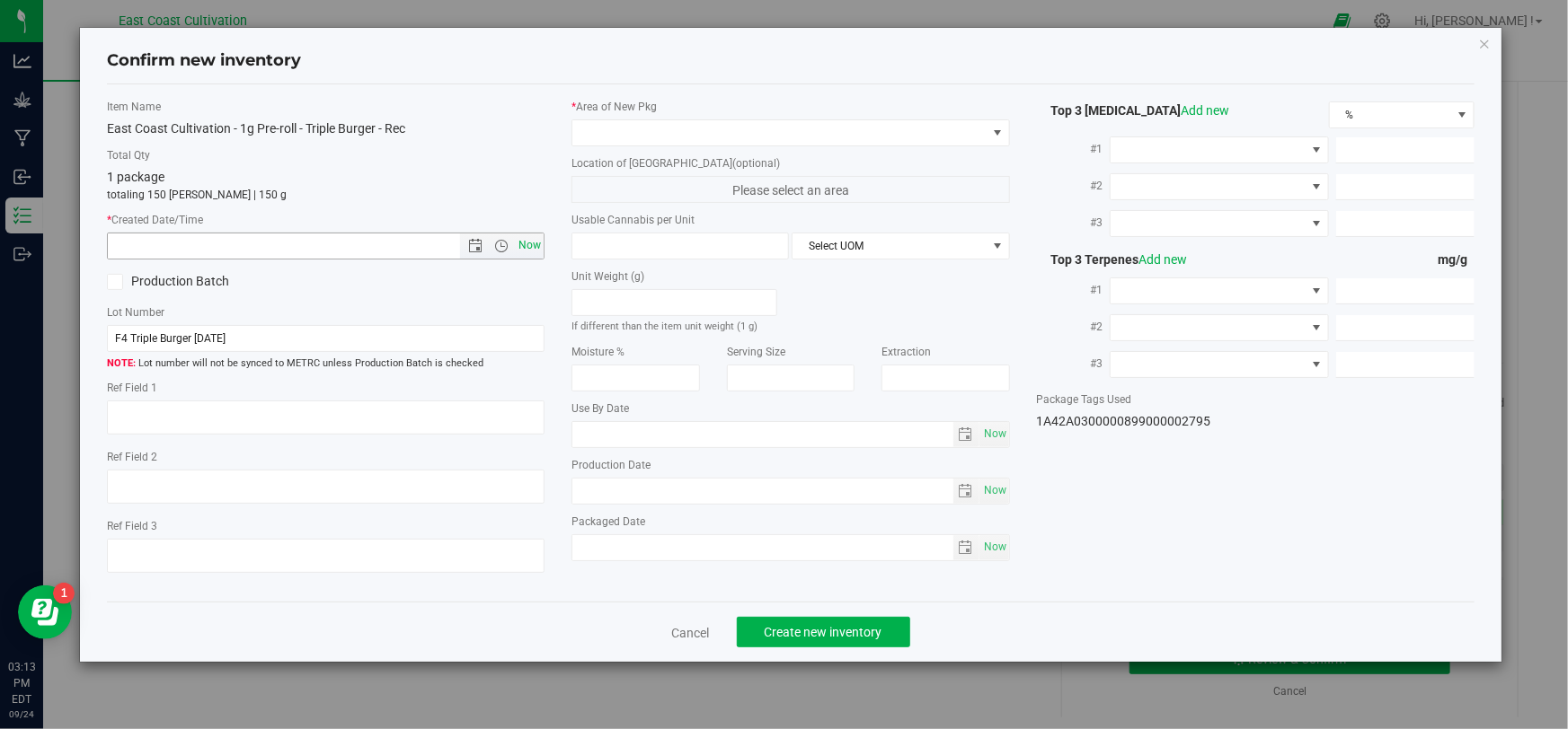
click at [535, 240] on span "Now" at bounding box center [530, 245] width 31 height 26
type input "[DATE] 3:13 PM"
click at [622, 134] on span at bounding box center [779, 133] width 414 height 25
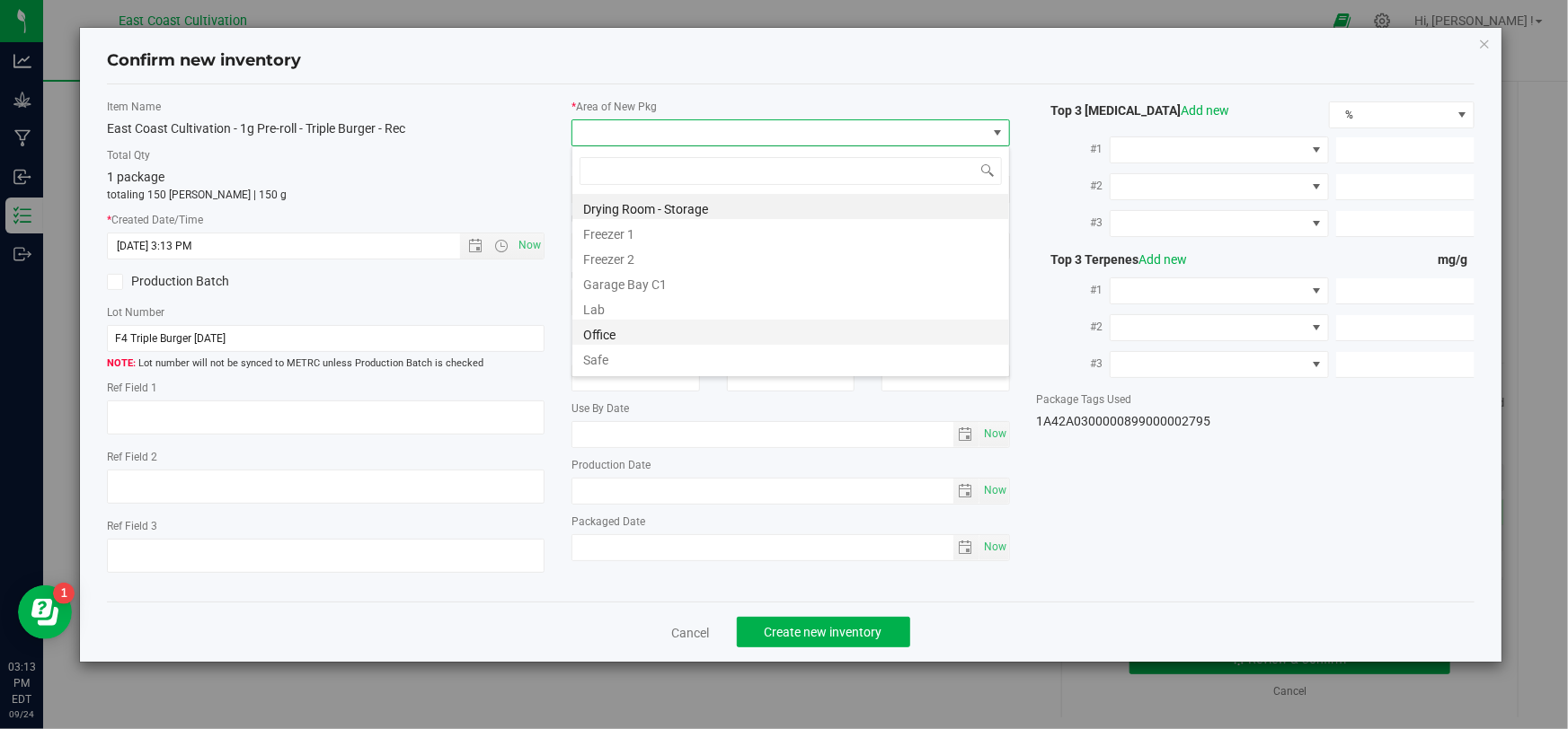
click at [620, 329] on li "Office" at bounding box center [791, 332] width 437 height 25
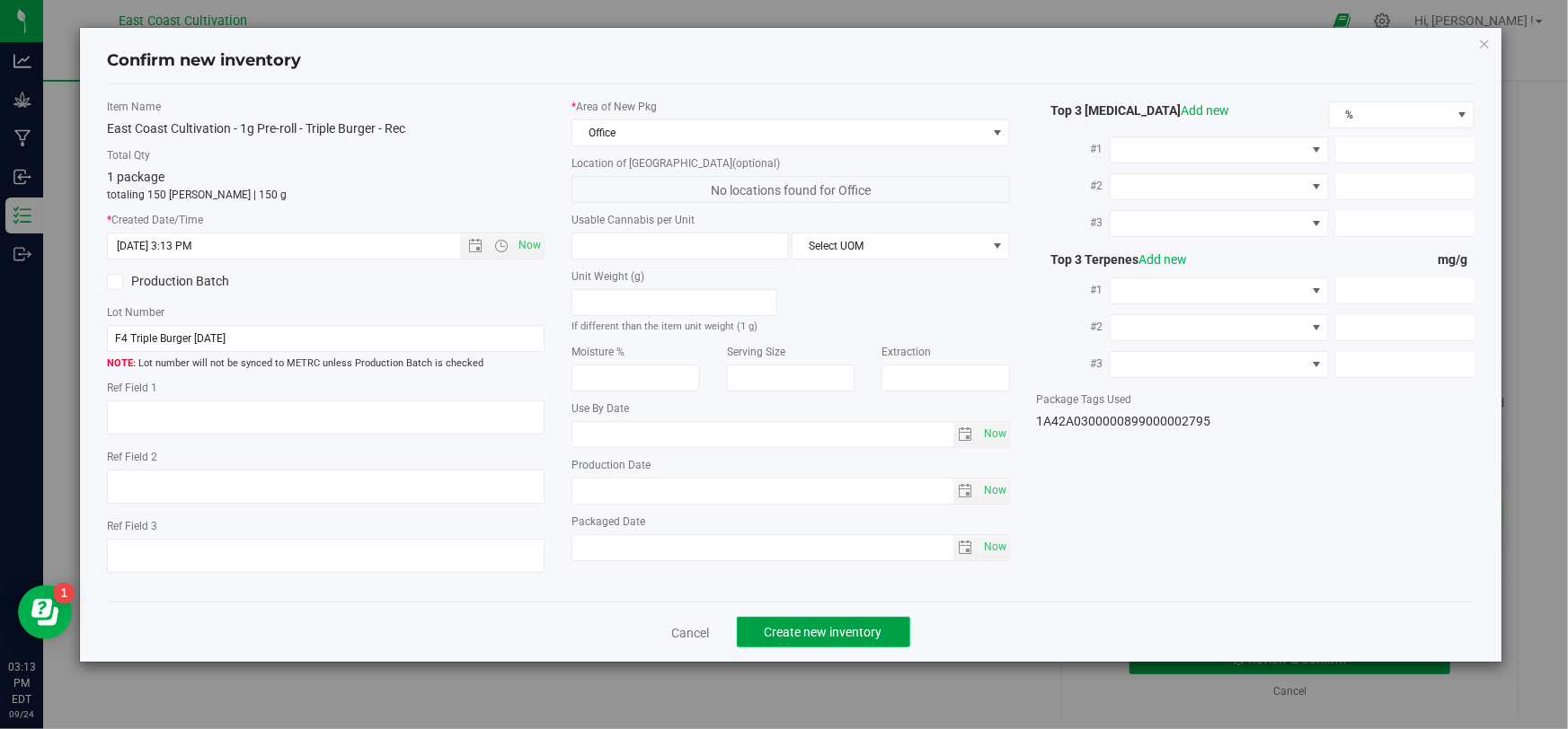
click at [804, 628] on span "Create new inventory" at bounding box center [824, 632] width 118 height 14
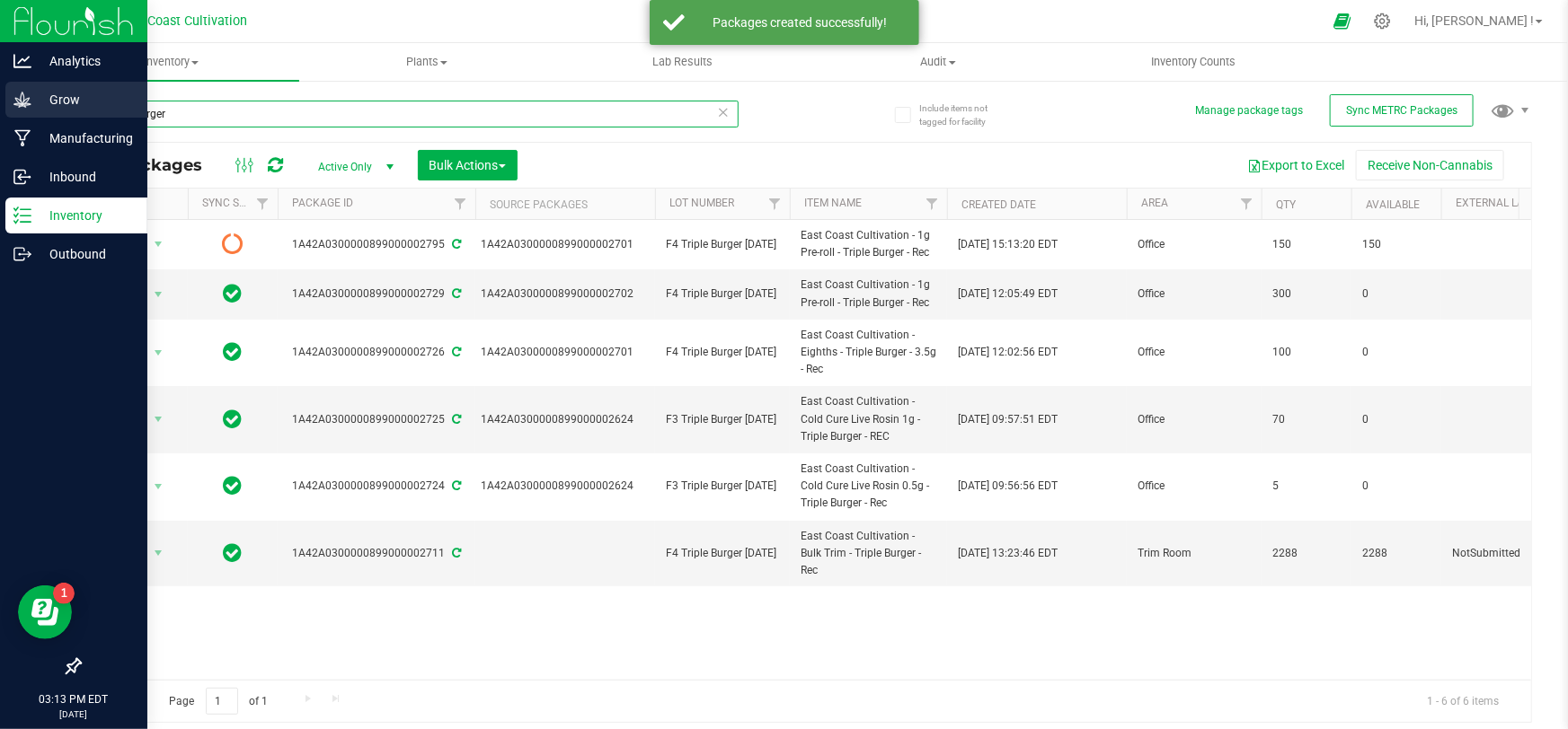
drag, startPoint x: 212, startPoint y: 117, endPoint x: 0, endPoint y: 110, distance: 212.1
click at [0, 110] on div "Analytics Grow Manufacturing Inbound Inventory Outbound 03:13 PM EDT [DATE] 09/…" at bounding box center [784, 364] width 1568 height 729
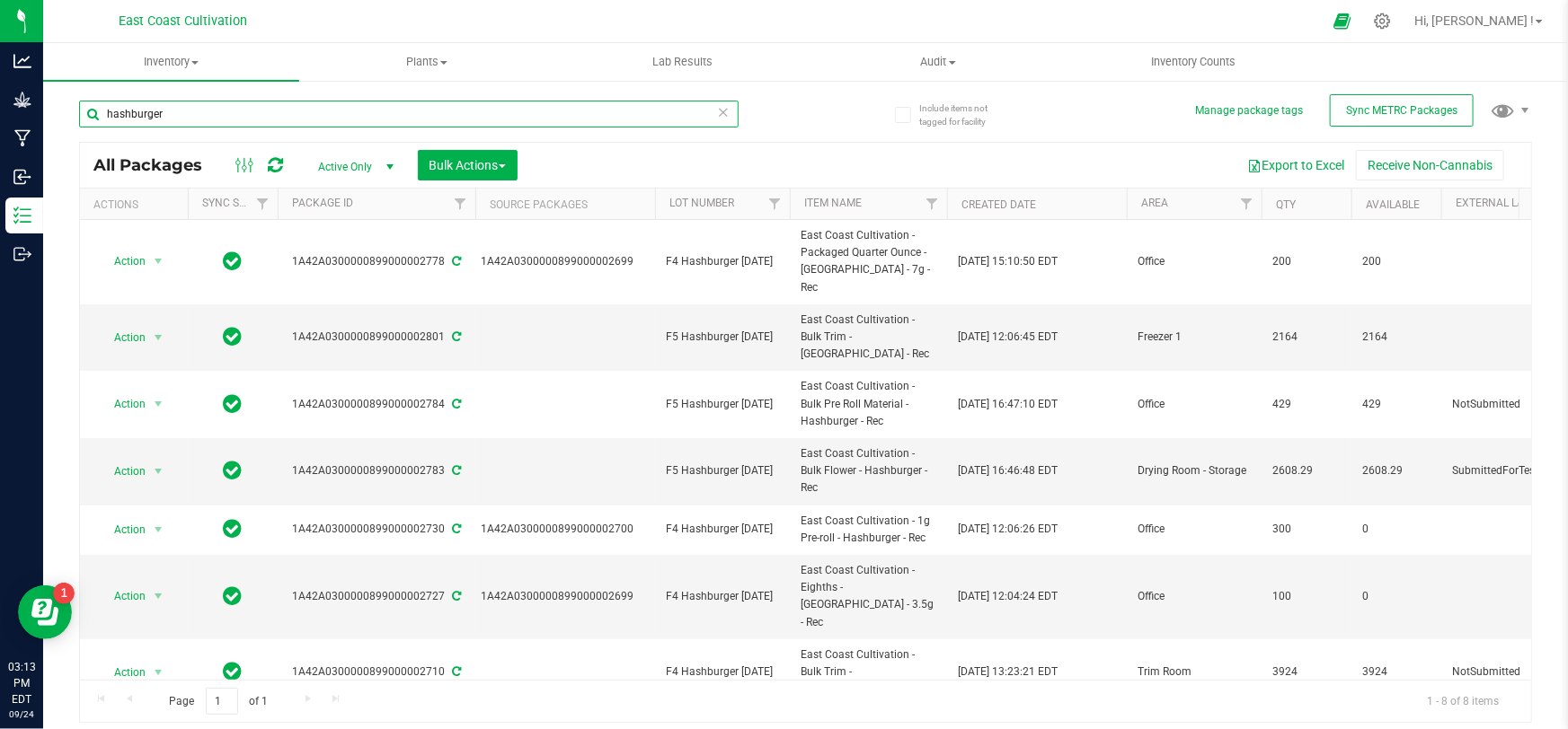
type input "hashburger"
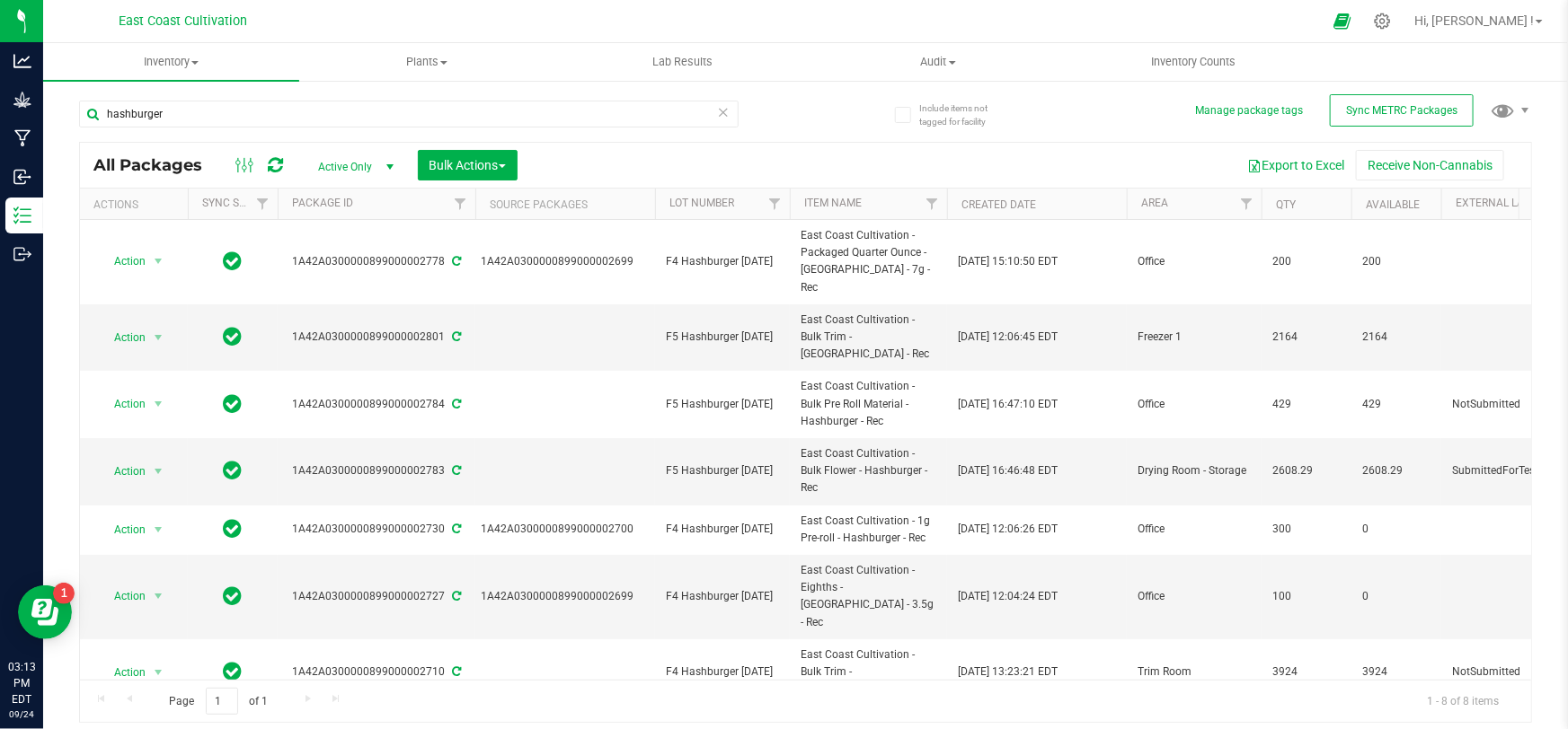
click at [119, 726] on span "Action" at bounding box center [122, 738] width 49 height 25
click at [122, 343] on li "Create package" at bounding box center [155, 352] width 112 height 27
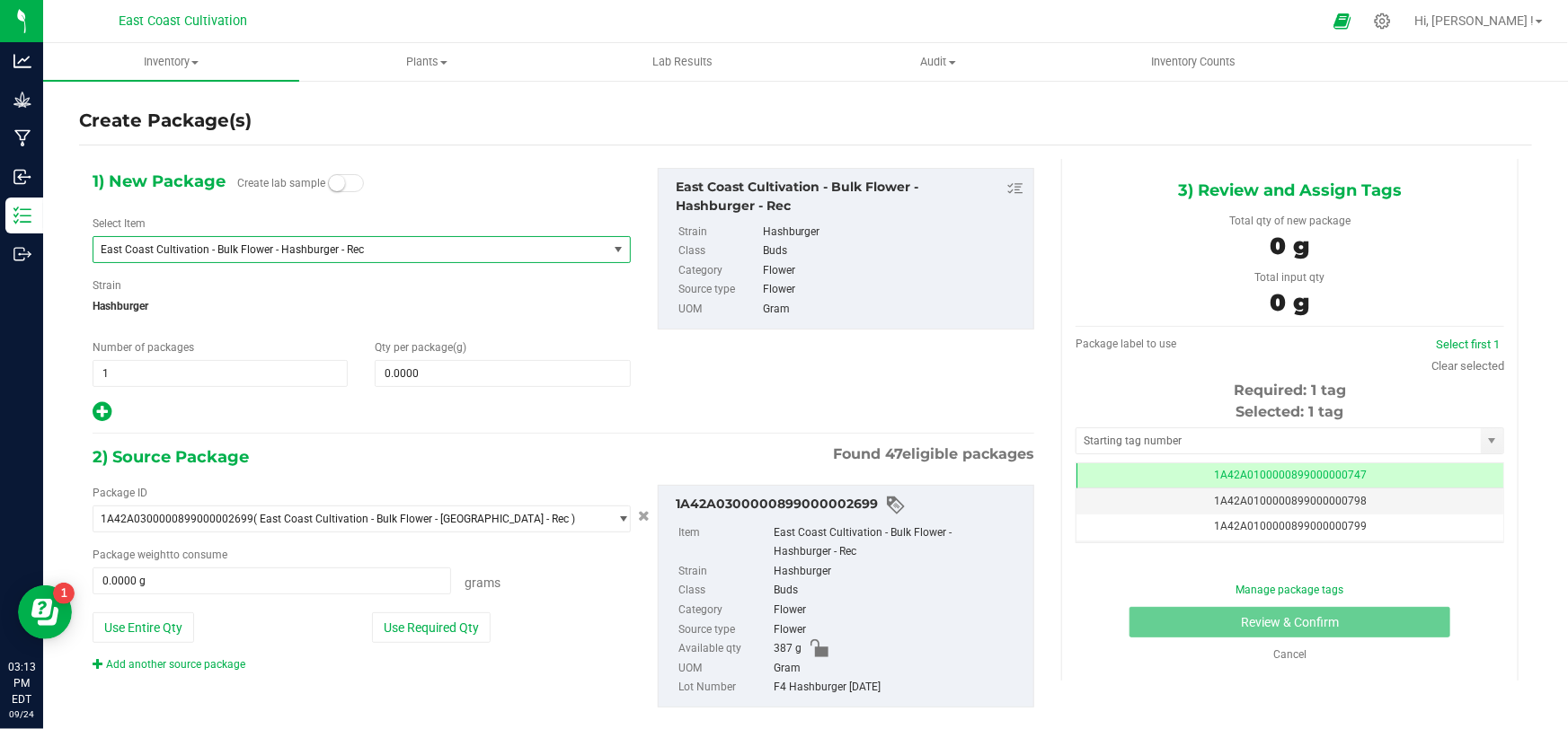
click at [215, 248] on span "East Coast Cultivation - Bulk Flower - Hashburger - Rec" at bounding box center [341, 249] width 480 height 12
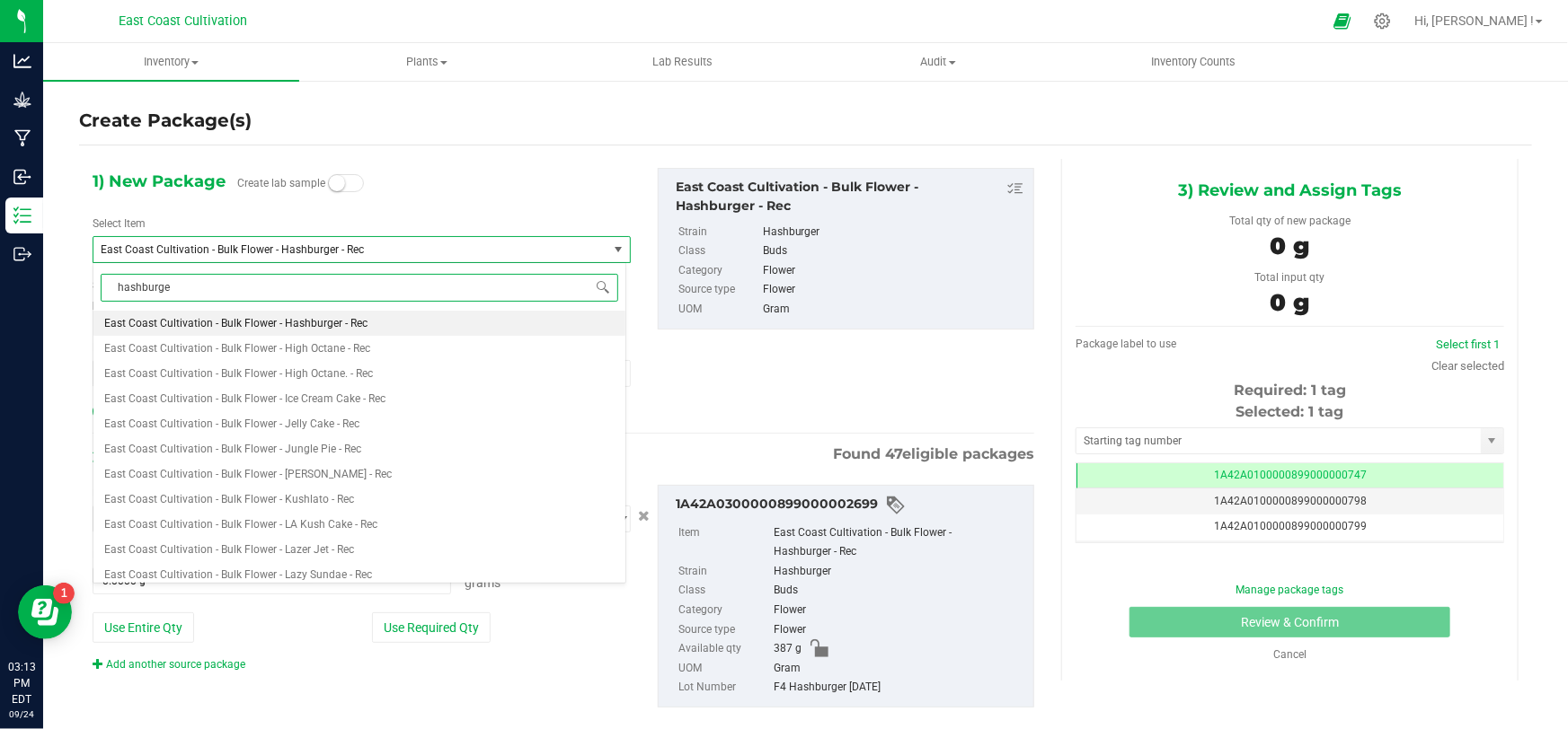
type input "hashburger"
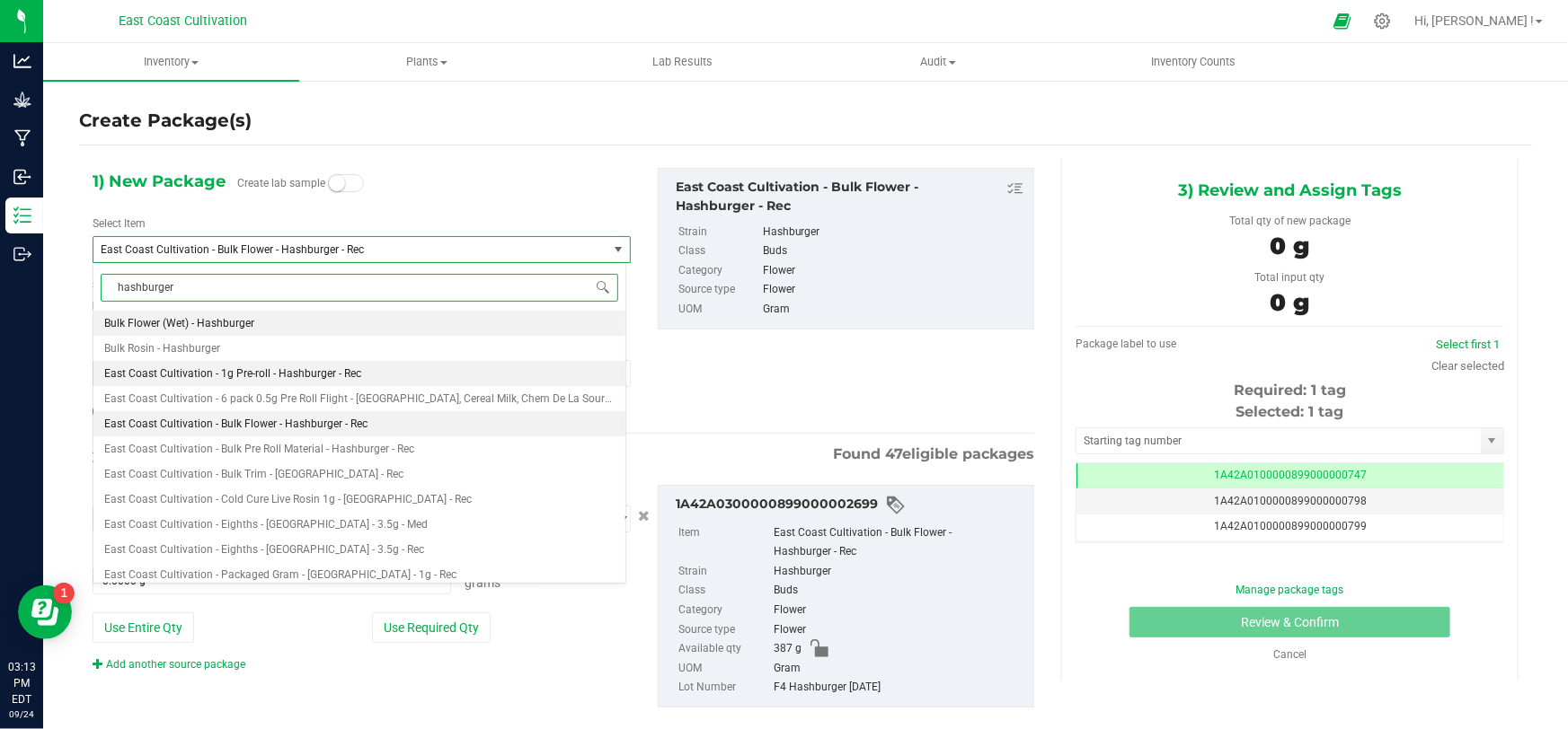
click at [307, 379] on span "East Coast Cultivation - 1g Pre-roll - Hashburger - Rec" at bounding box center [233, 373] width 257 height 12
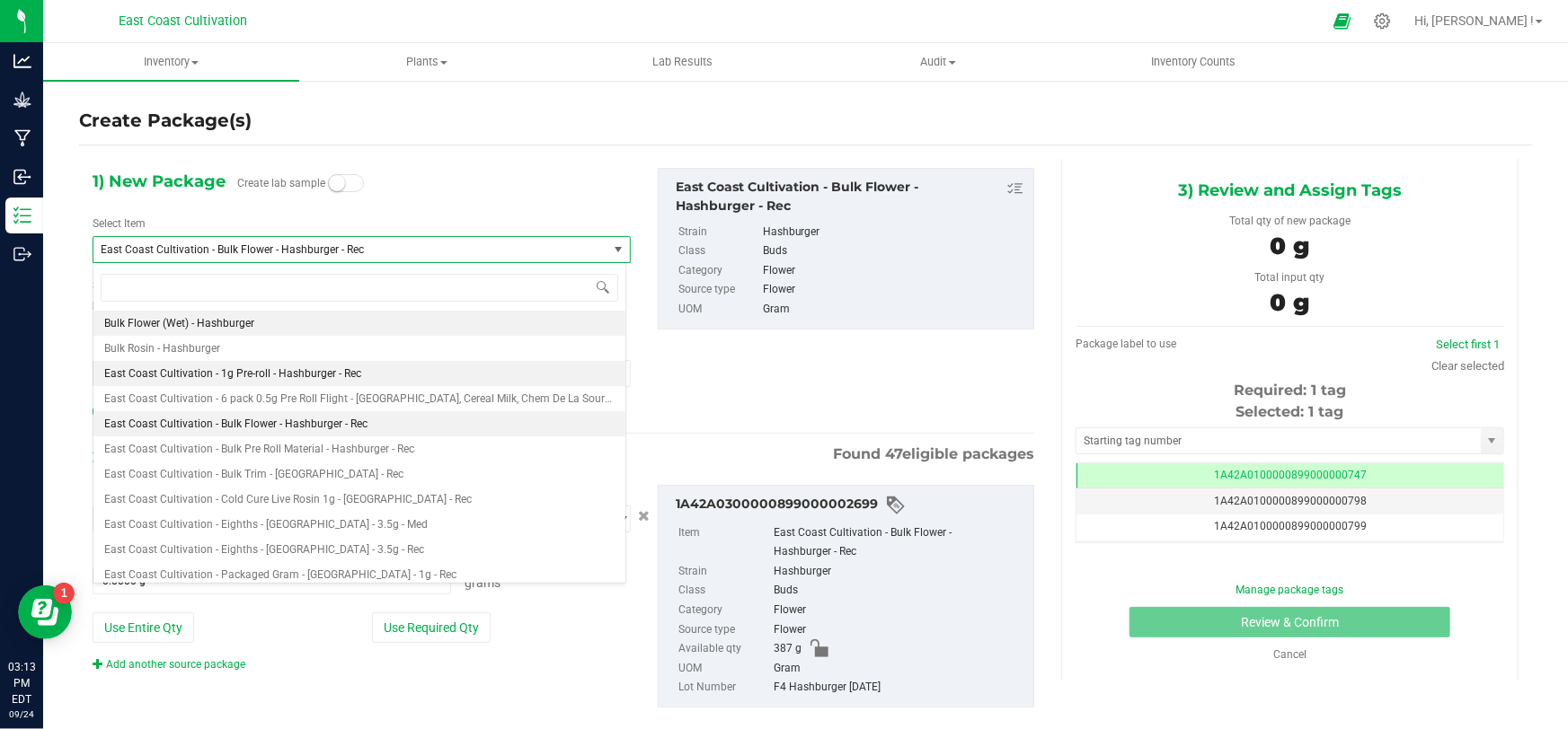
type input "0"
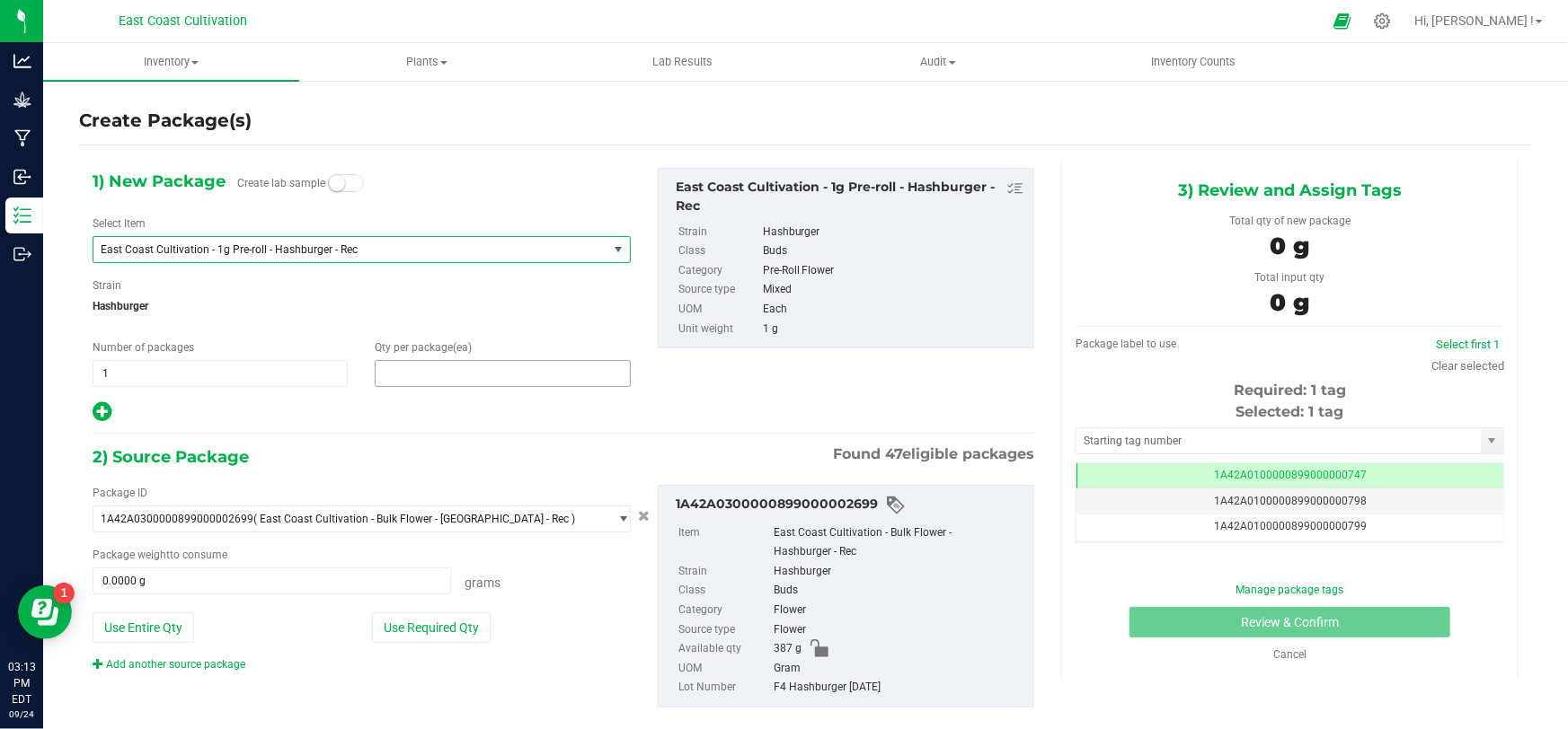
click at [417, 374] on span at bounding box center [501, 373] width 255 height 27
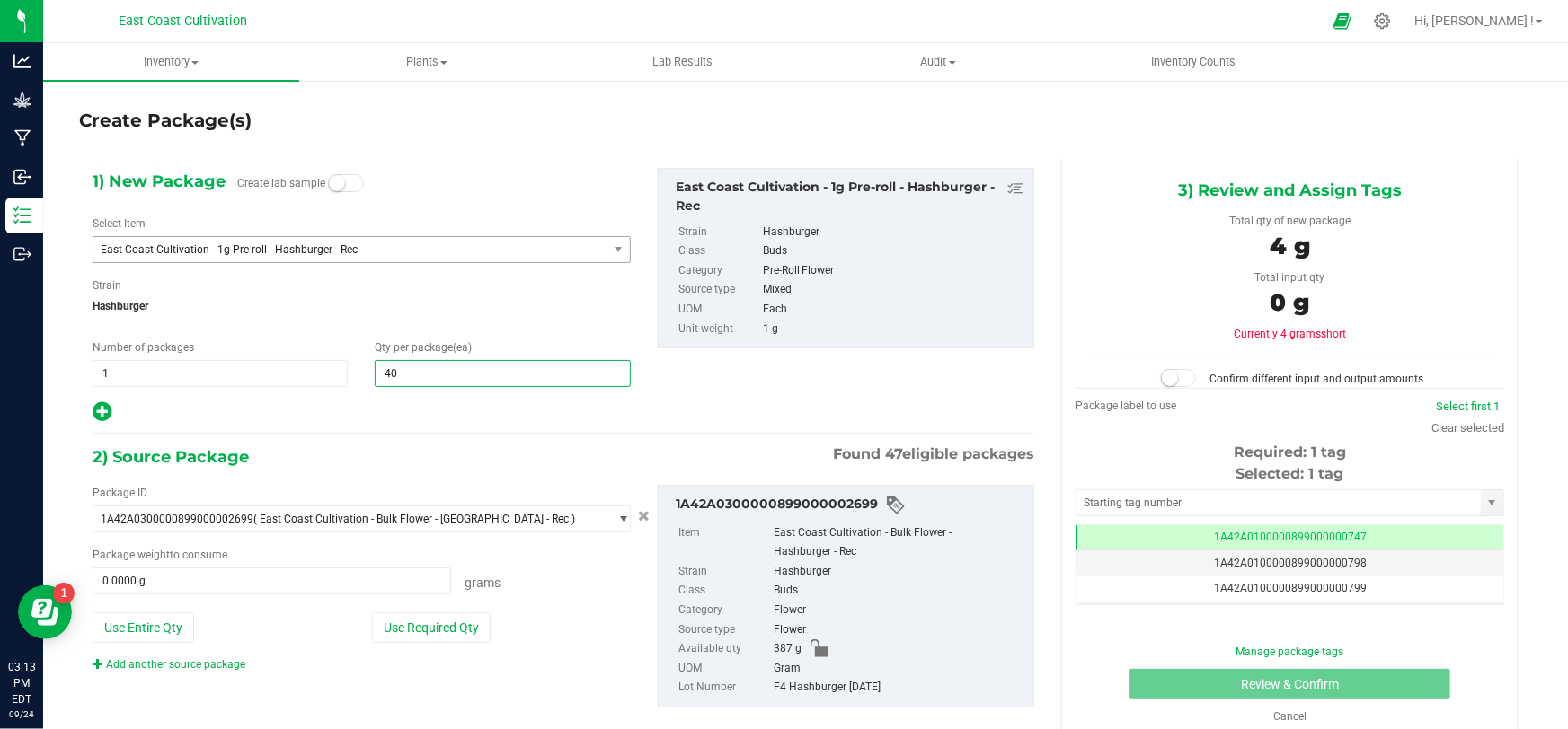
type input "400"
click at [134, 631] on button "Use Entire Qty" at bounding box center [143, 627] width 102 height 31
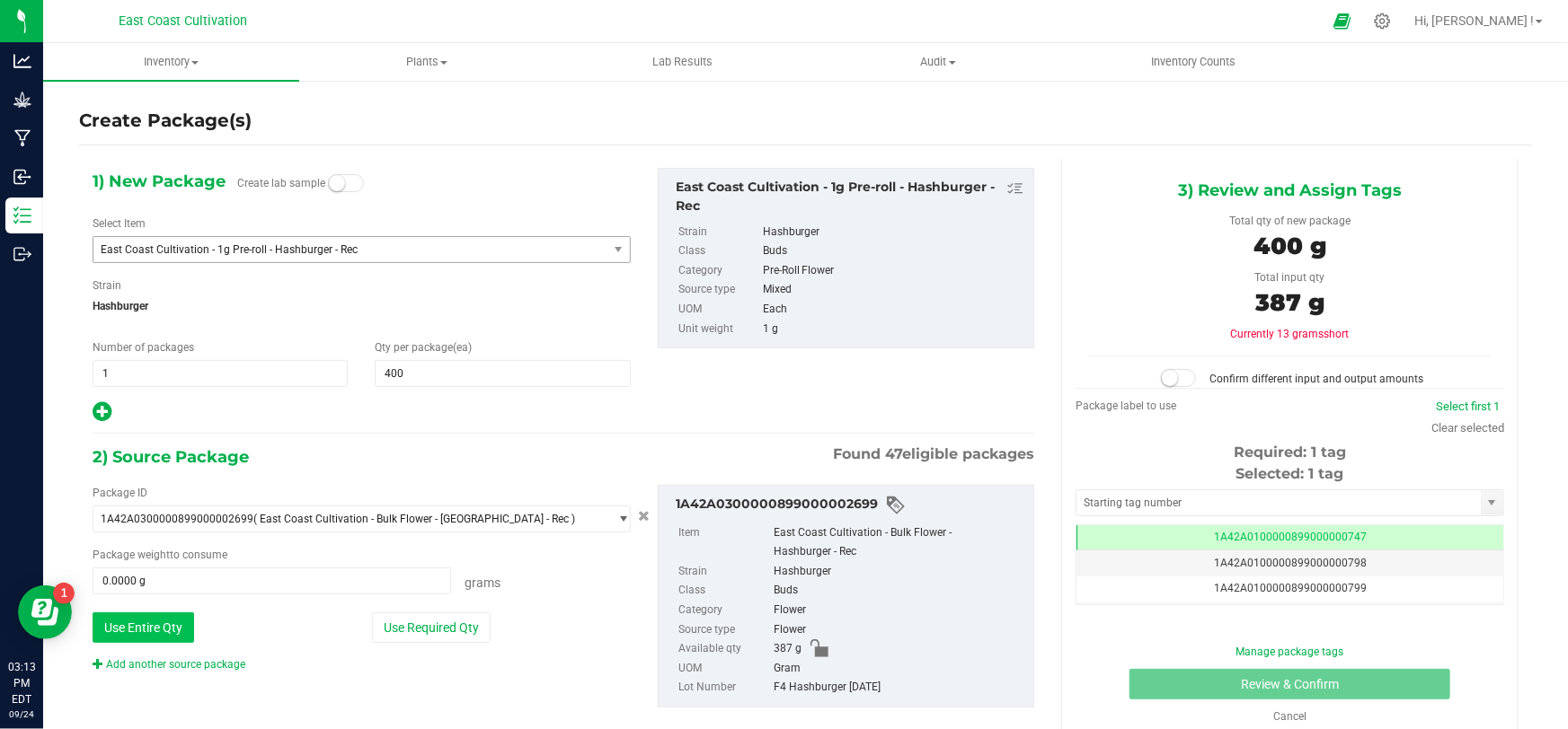
type input "387.0000 g"
click at [1178, 376] on span at bounding box center [1179, 377] width 35 height 18
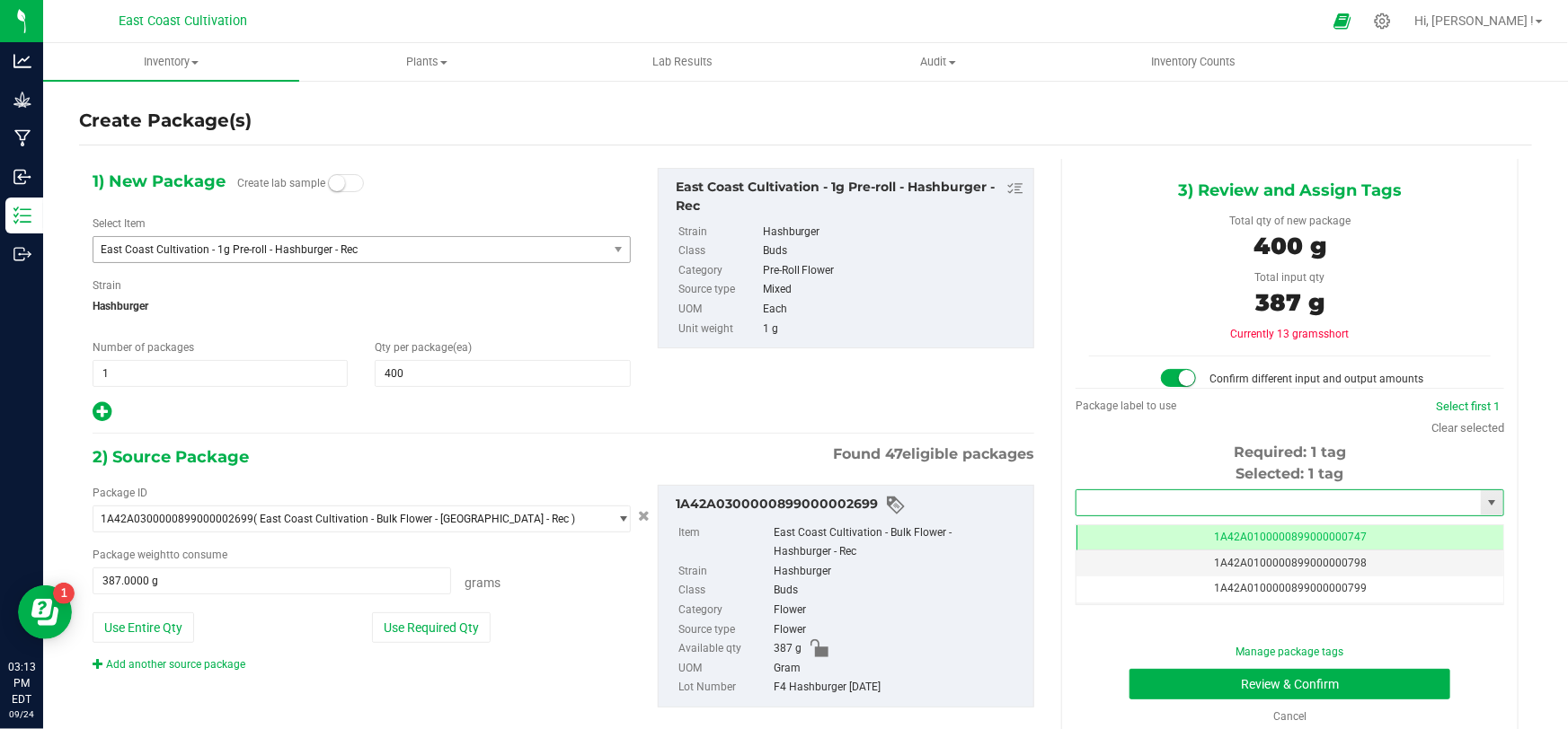
click at [1195, 505] on input "text" at bounding box center [1278, 502] width 404 height 25
click at [1250, 527] on li "1A42A0300000899000002796" at bounding box center [1279, 532] width 423 height 27
type input "1A42A0300000899000002796"
click at [1285, 674] on button "Review & Confirm" at bounding box center [1291, 684] width 321 height 31
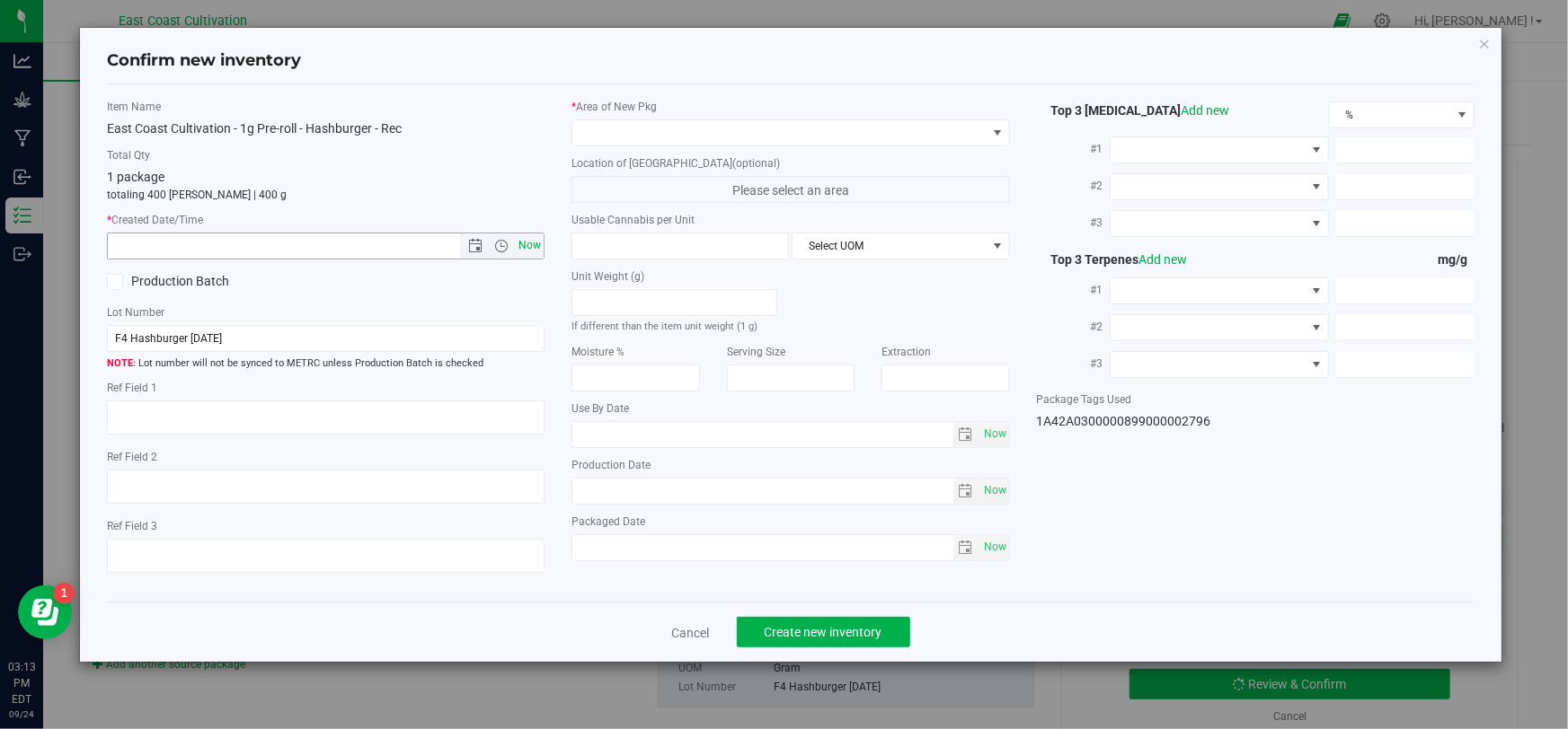
click at [530, 245] on span "Now" at bounding box center [530, 245] width 31 height 26
type input "[DATE] 3:13 PM"
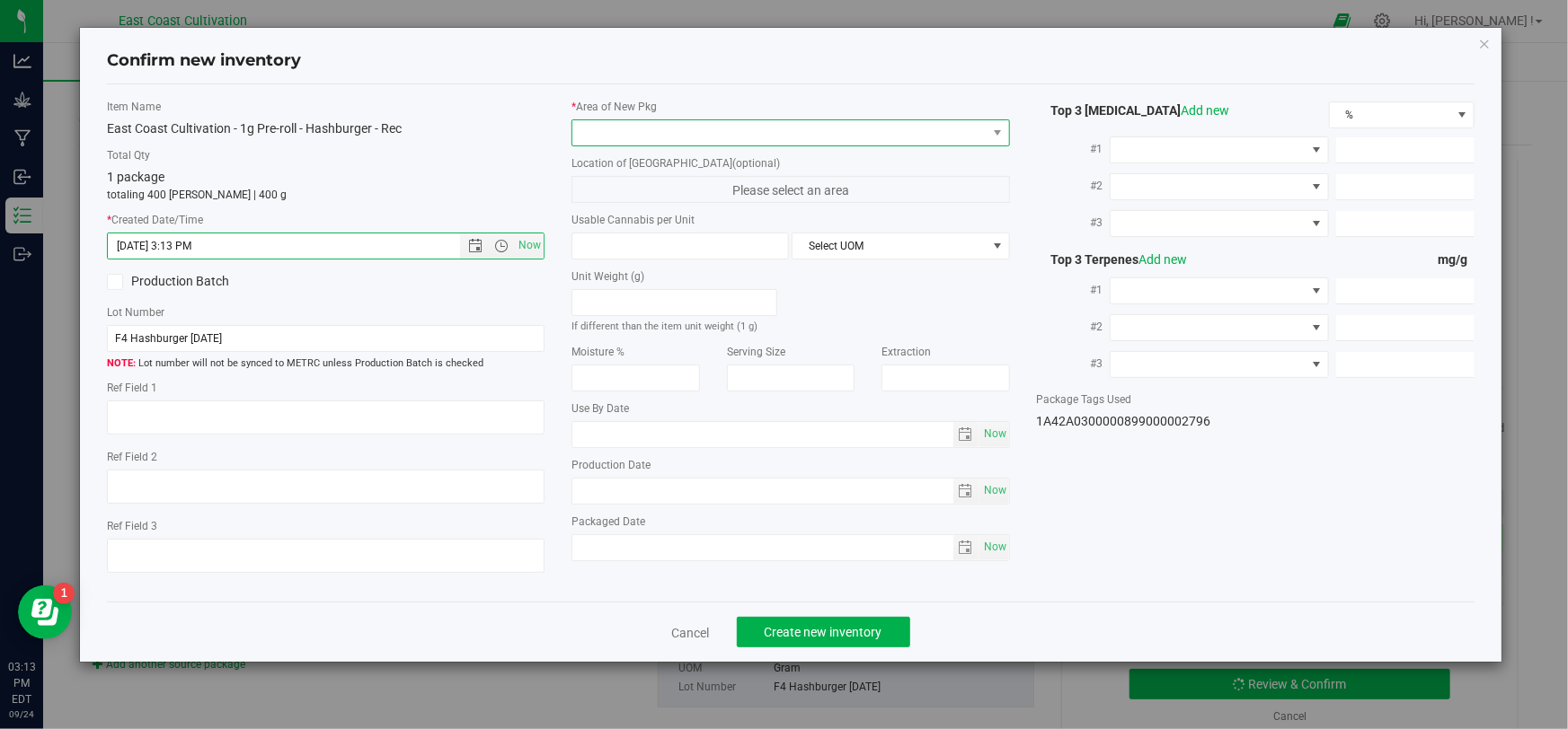
click at [608, 142] on span at bounding box center [779, 133] width 414 height 25
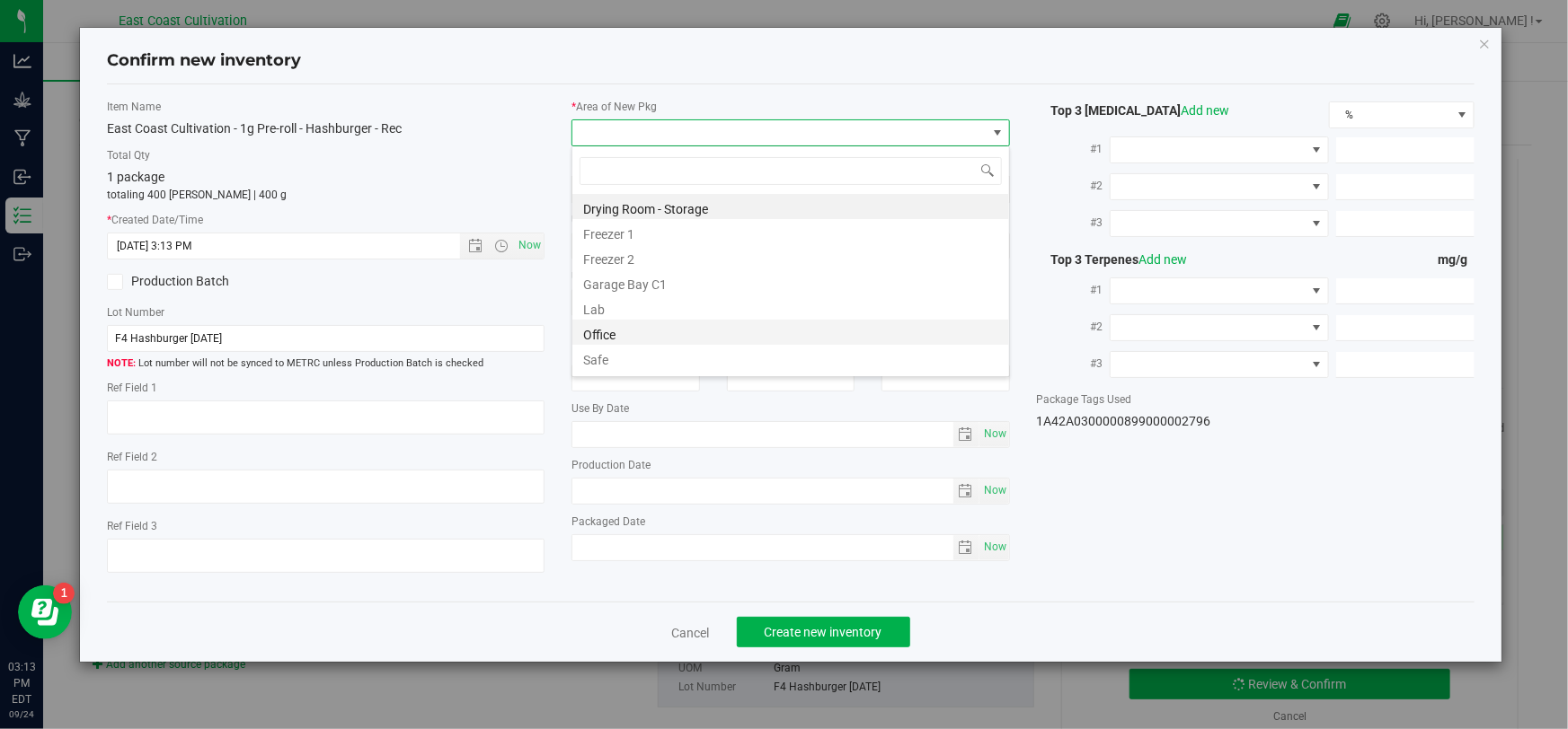
click at [608, 335] on li "Office" at bounding box center [791, 332] width 437 height 25
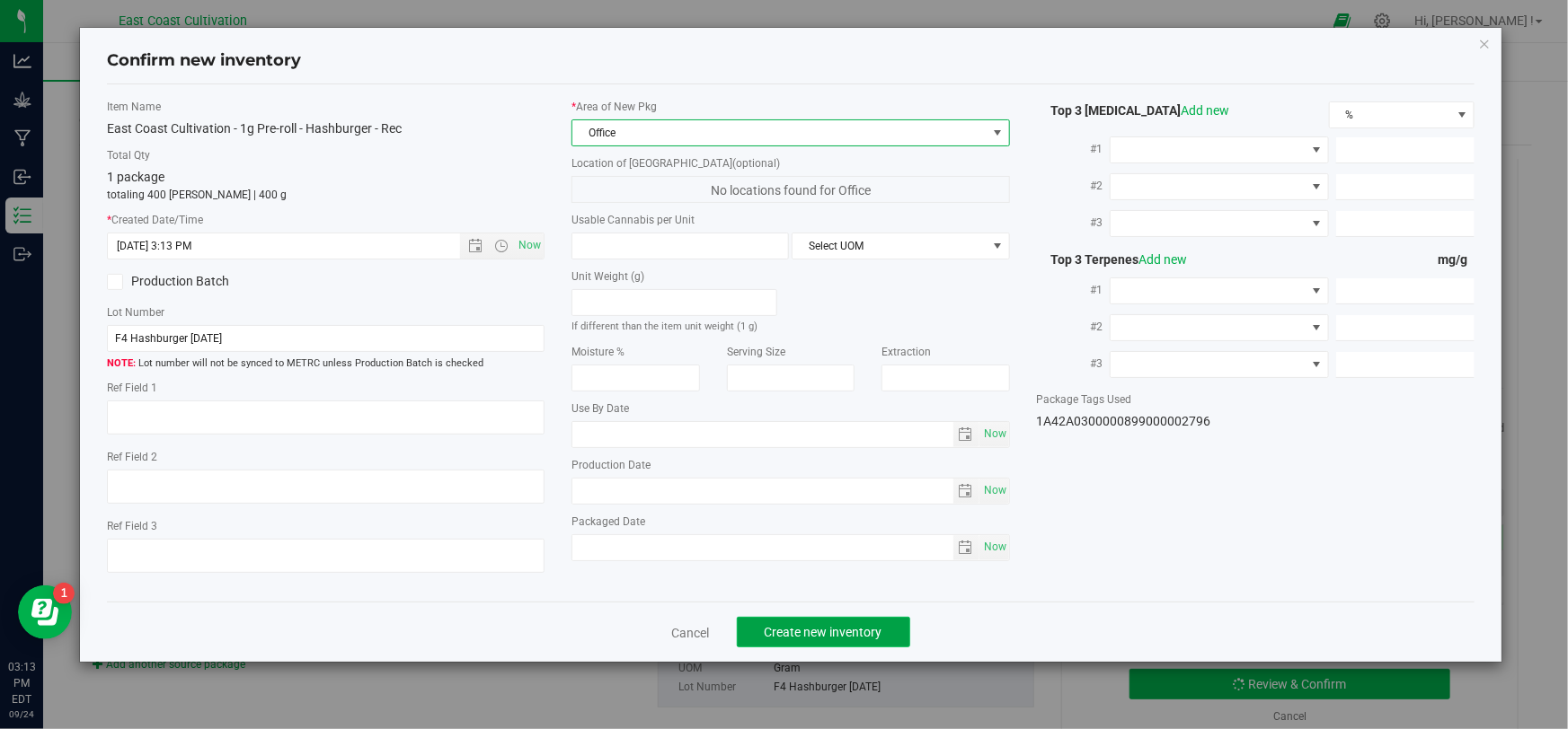
click at [827, 635] on span "Create new inventory" at bounding box center [824, 632] width 118 height 14
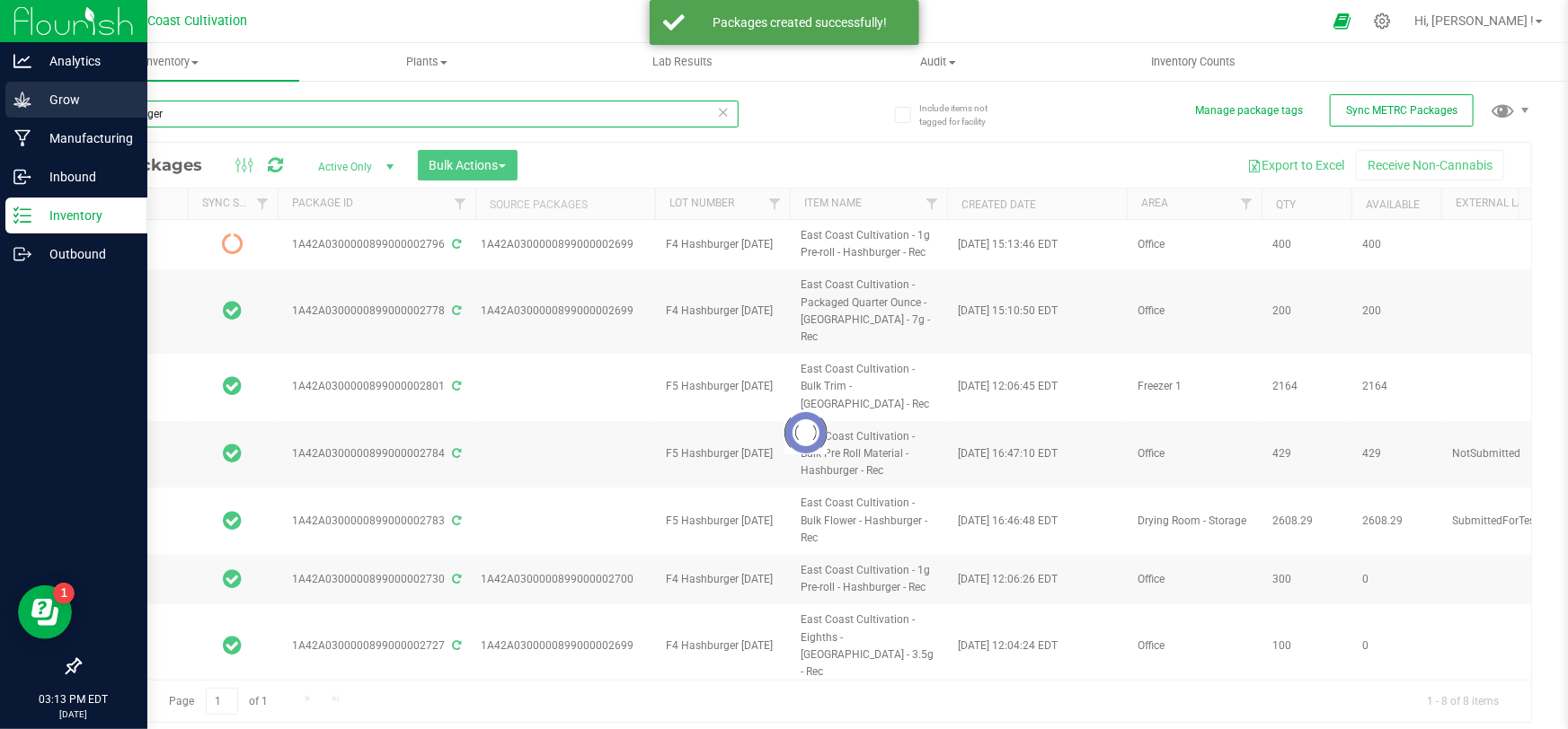
click at [45, 112] on div "Include items not tagged for facility Manage package tags Sync METRC Packages […" at bounding box center [805, 353] width 1525 height 548
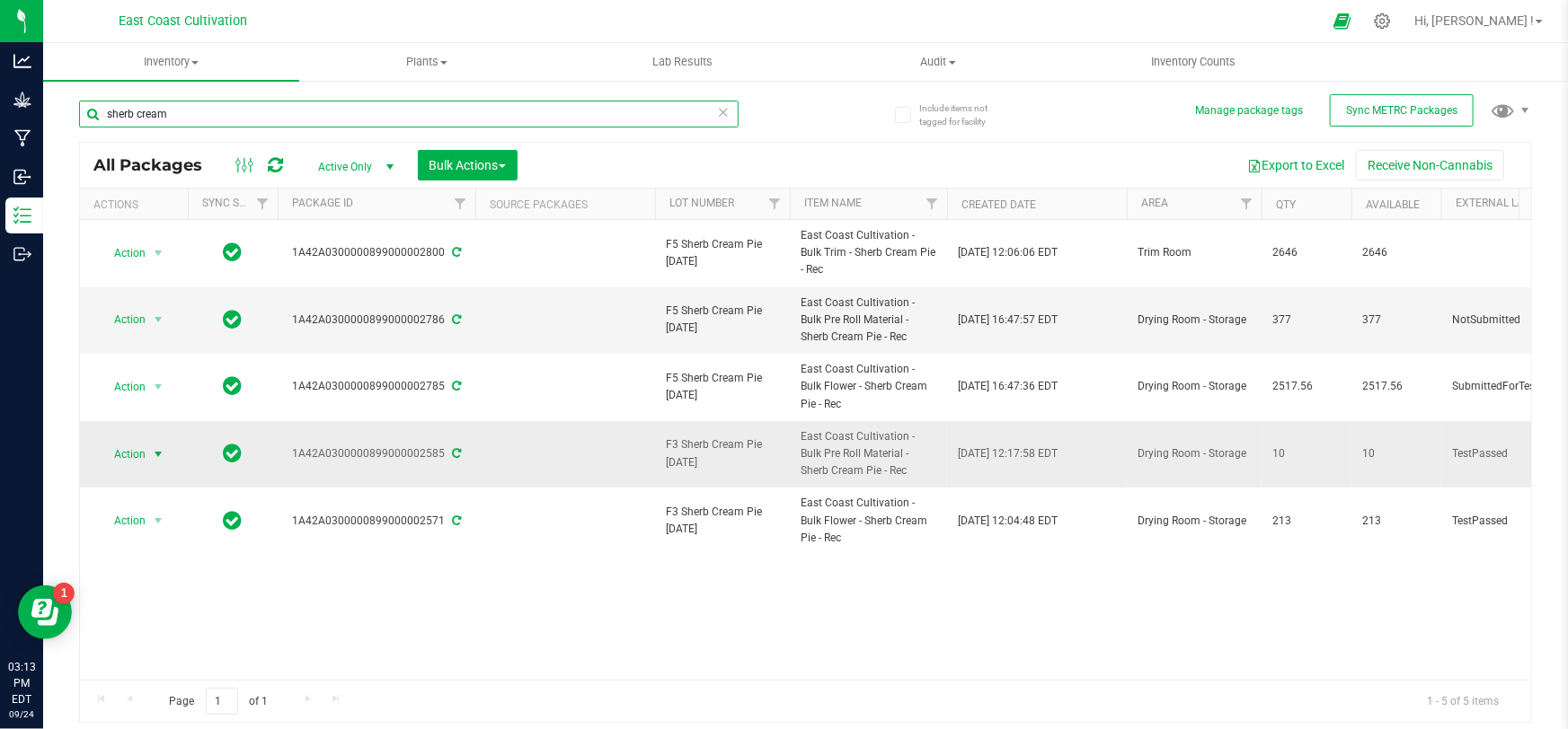
type input "sherb cream"
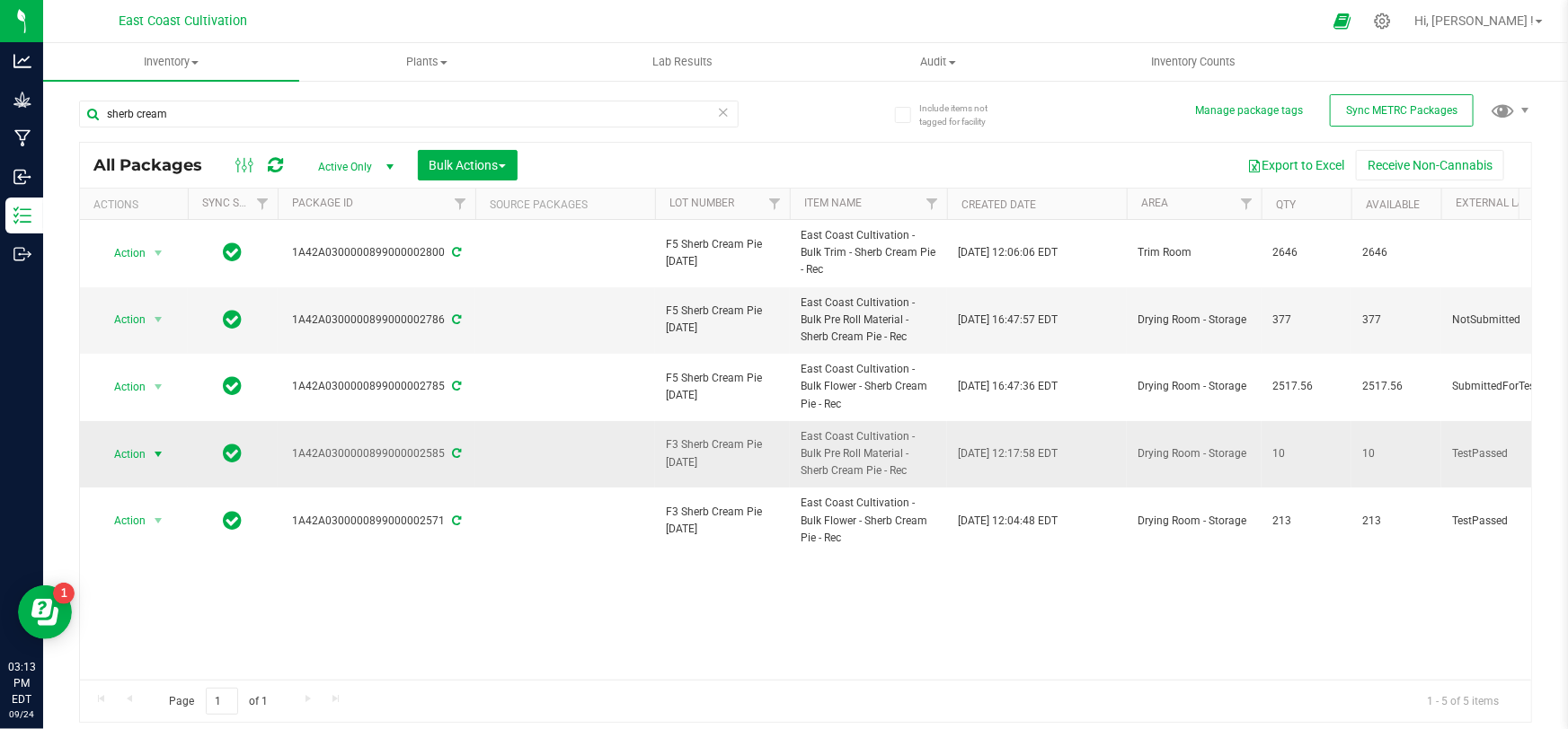
click at [138, 453] on span "Action" at bounding box center [122, 454] width 49 height 25
click at [431, 603] on div "Action Action Adjust qty Create package Edit attributes Global inventory Locate…" at bounding box center [806, 450] width 1451 height 460
click at [128, 454] on span "Action" at bounding box center [122, 454] width 49 height 25
click at [136, 158] on li "Create package" at bounding box center [155, 162] width 112 height 27
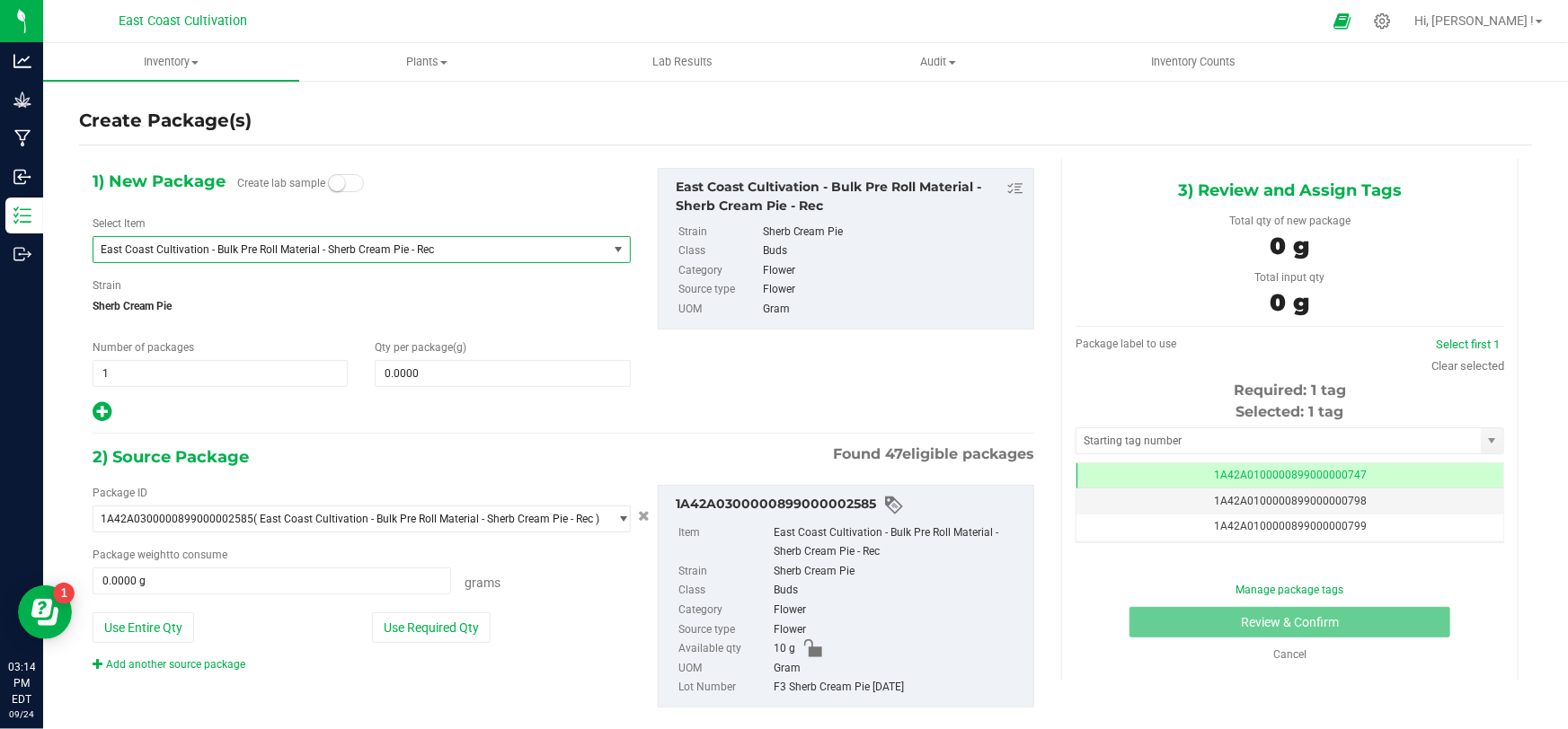
click at [273, 241] on span "East Coast Cultivation - Bulk Pre Roll Material - Sherb Cream Pie - Rec" at bounding box center [350, 249] width 514 height 25
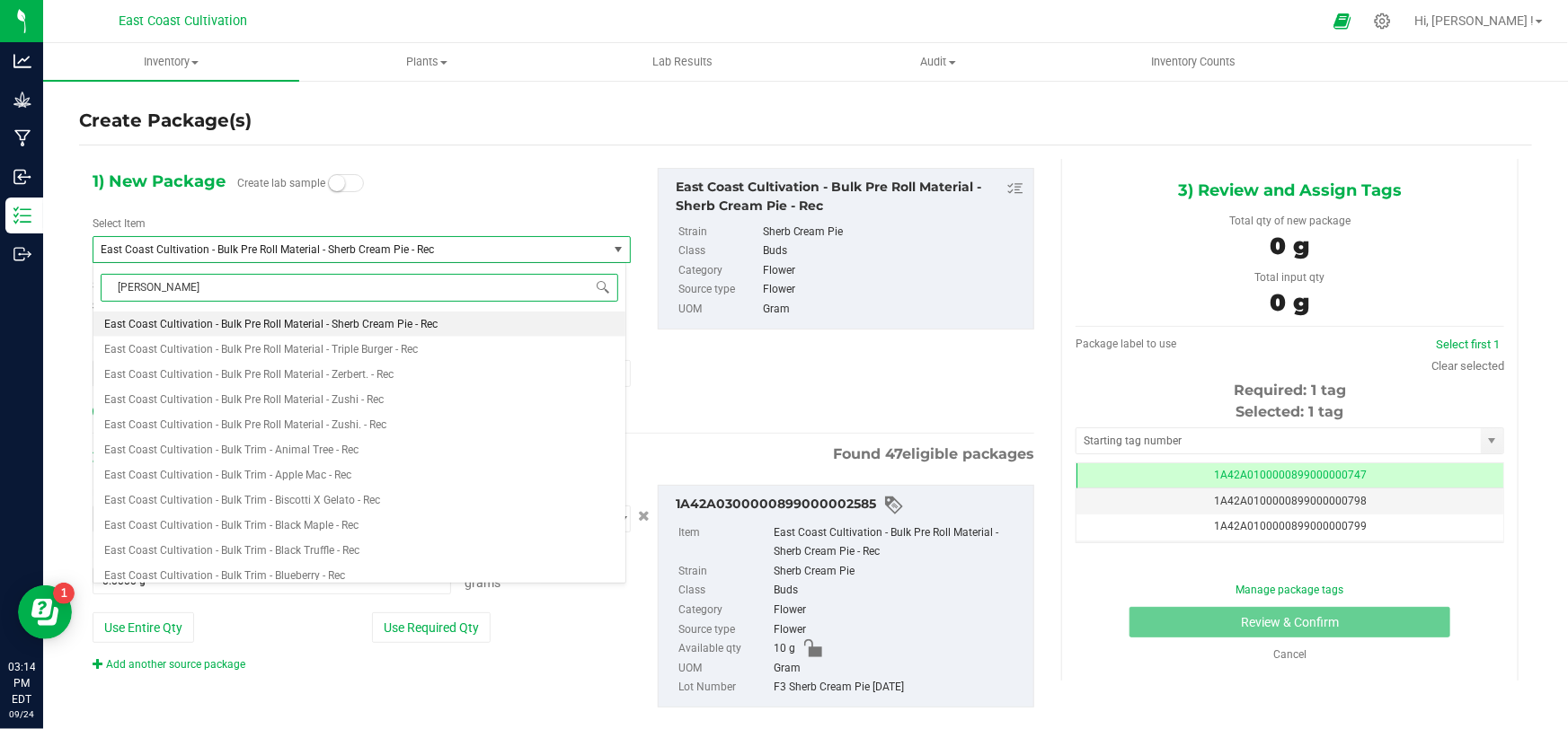
type input "sherb cream"
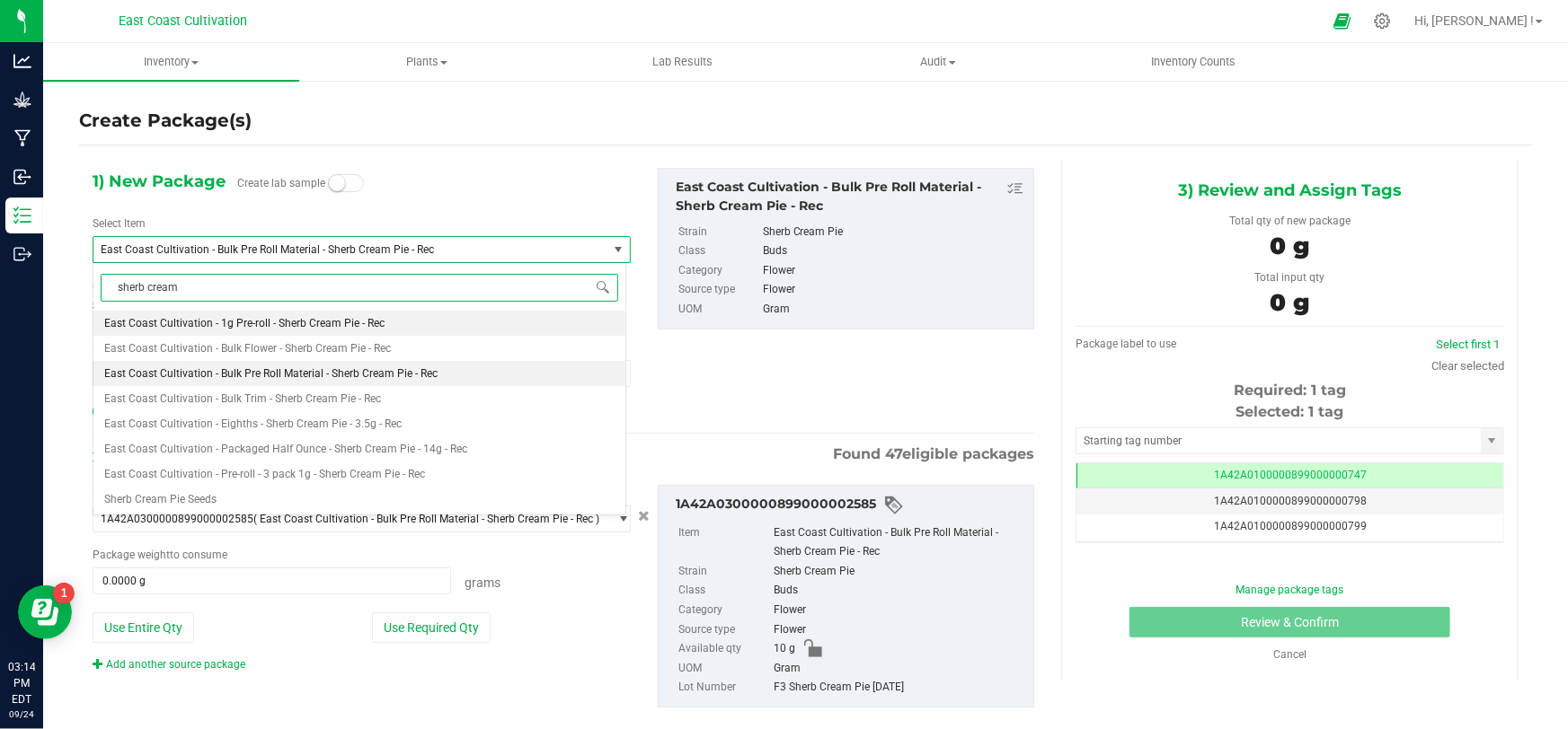
click at [276, 320] on span "East Coast Cultivation - 1g Pre-roll - Sherb Cream Pie - Rec" at bounding box center [245, 323] width 280 height 12
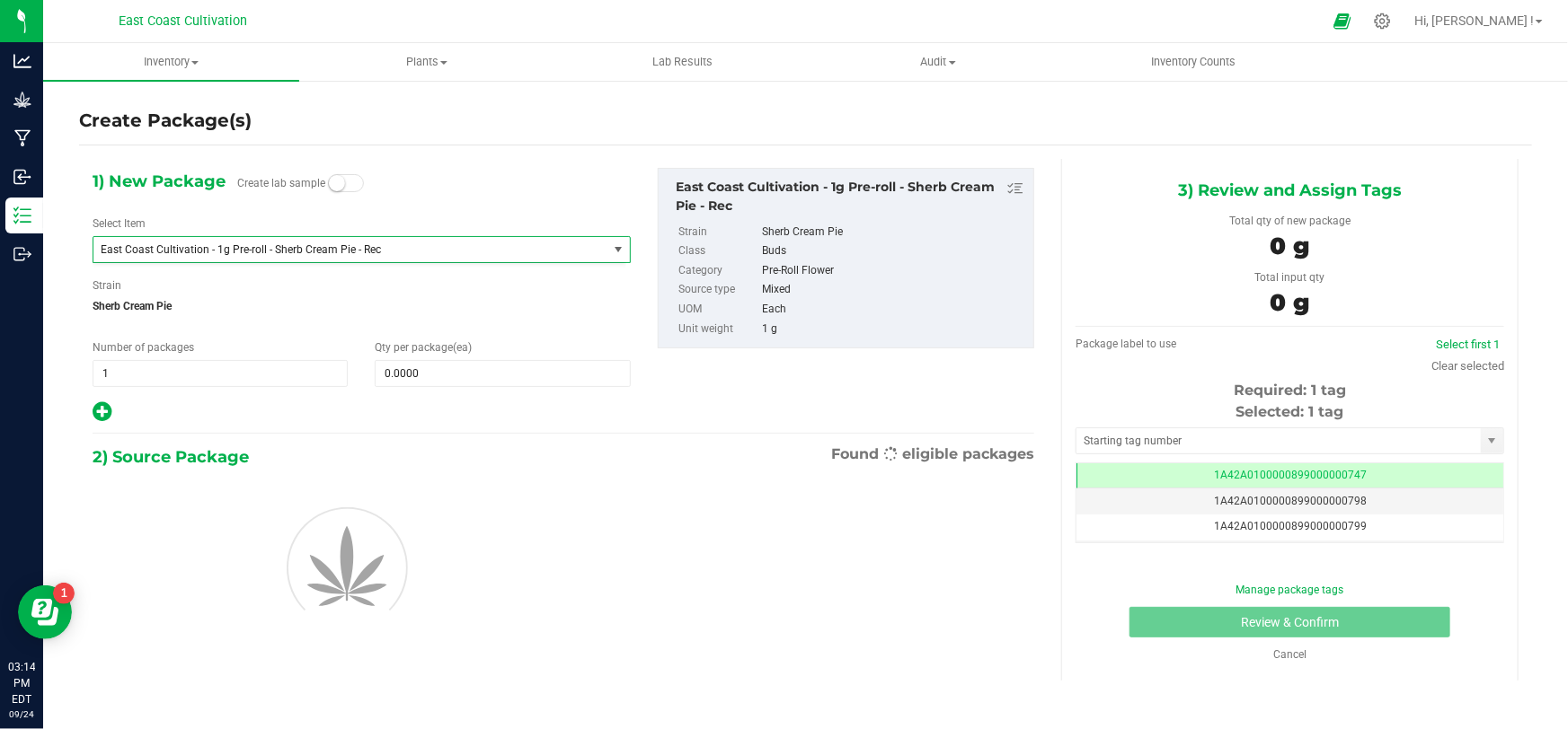
type input "0"
click at [419, 377] on span at bounding box center [501, 373] width 255 height 27
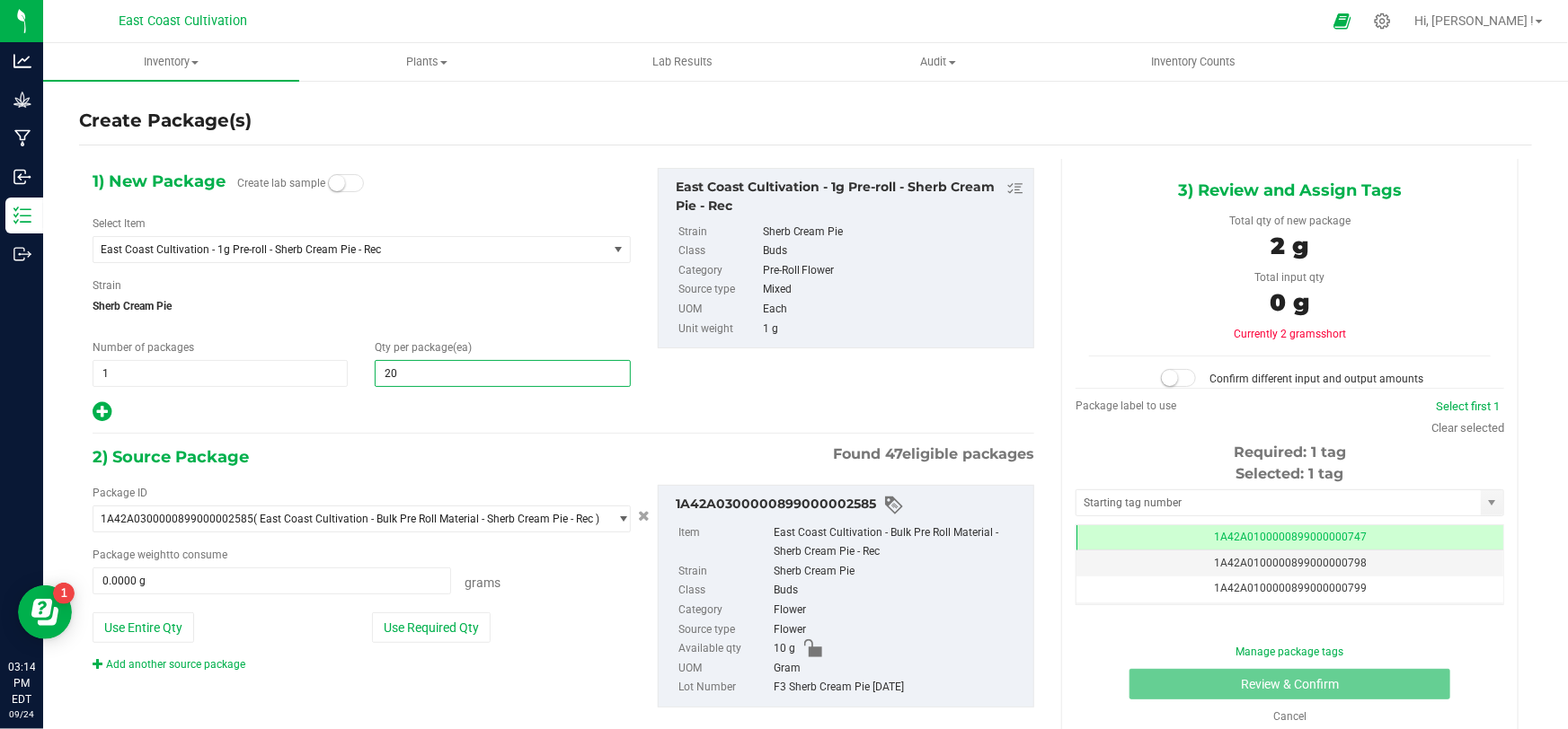
type input "200"
click at [148, 621] on button "Use Entire Qty" at bounding box center [143, 627] width 102 height 31
type input "10.0000 g"
click at [177, 658] on link "Add another source package" at bounding box center [169, 664] width 153 height 12
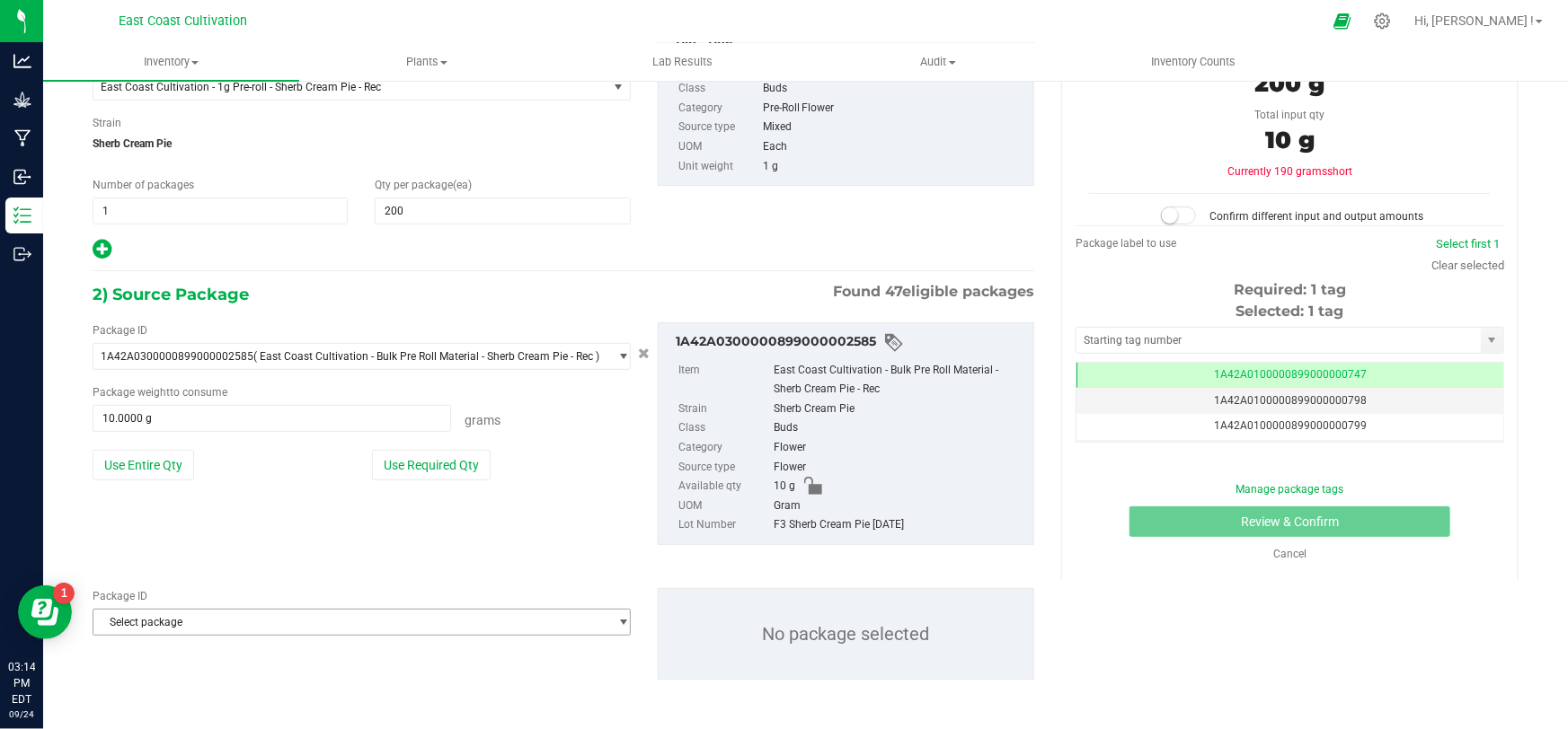
click at [251, 624] on span "Select package" at bounding box center [350, 622] width 514 height 25
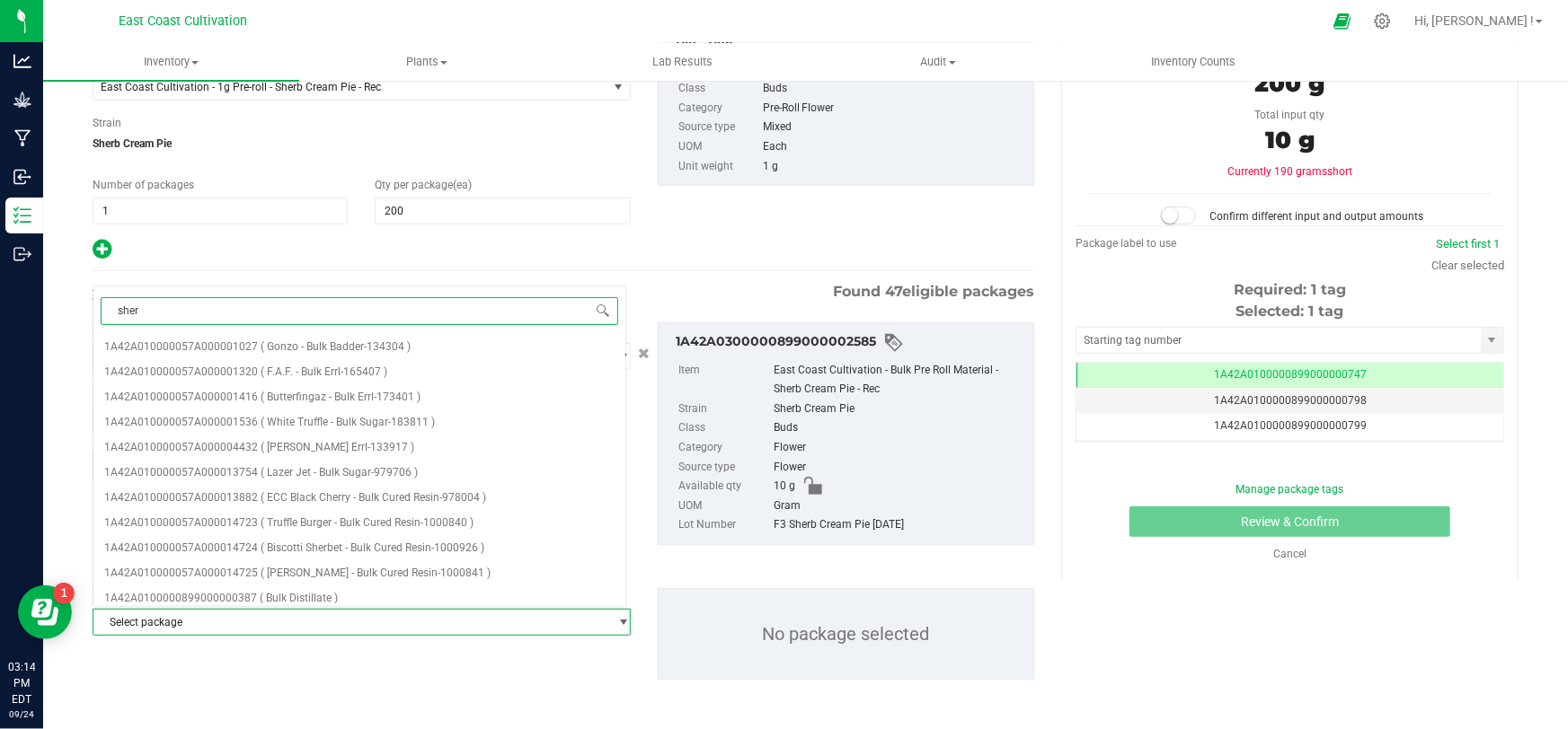
type input "sherb"
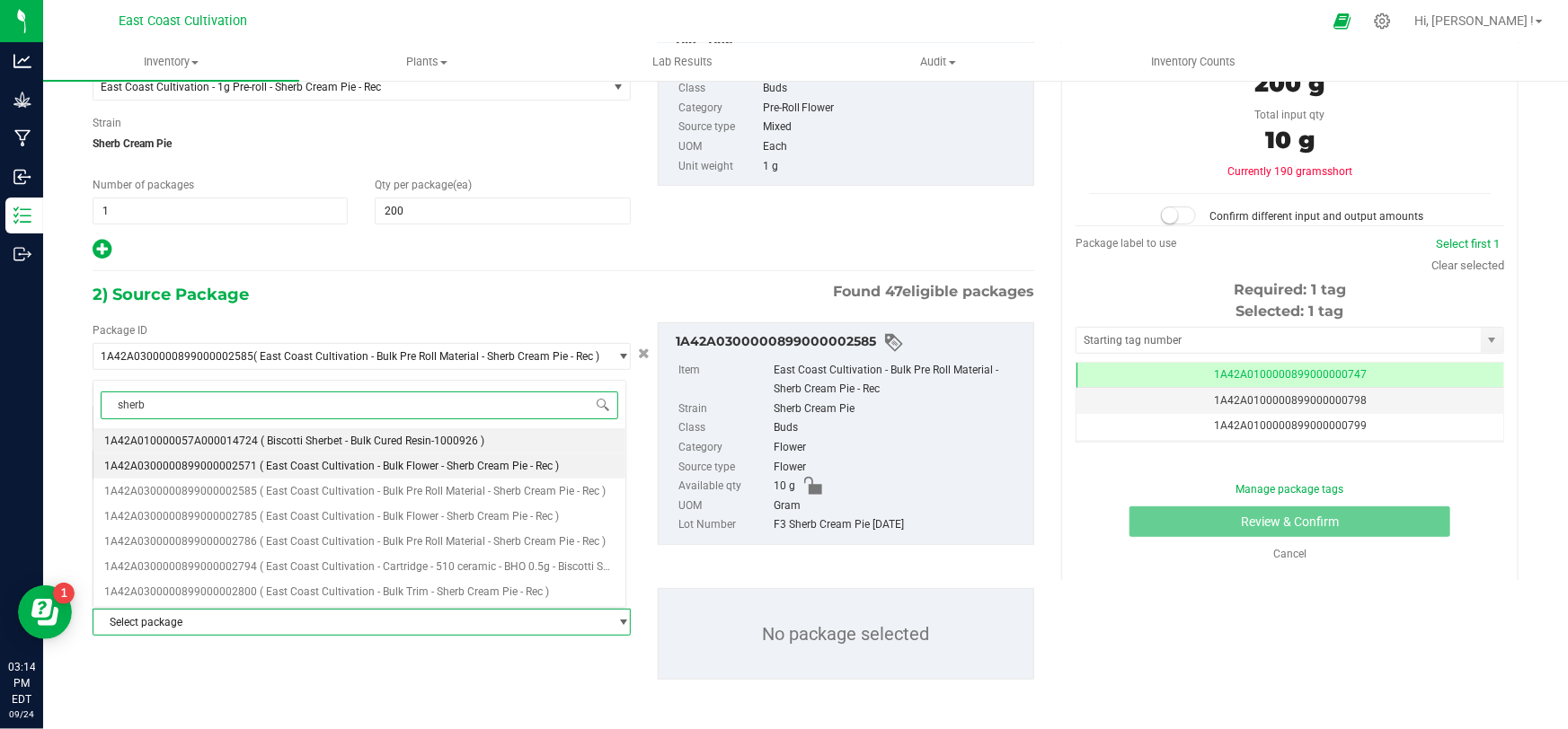
click at [374, 469] on span "( East Coast Cultivation - Bulk Flower - Sherb Cream Pie - Rec )" at bounding box center [409, 466] width 299 height 12
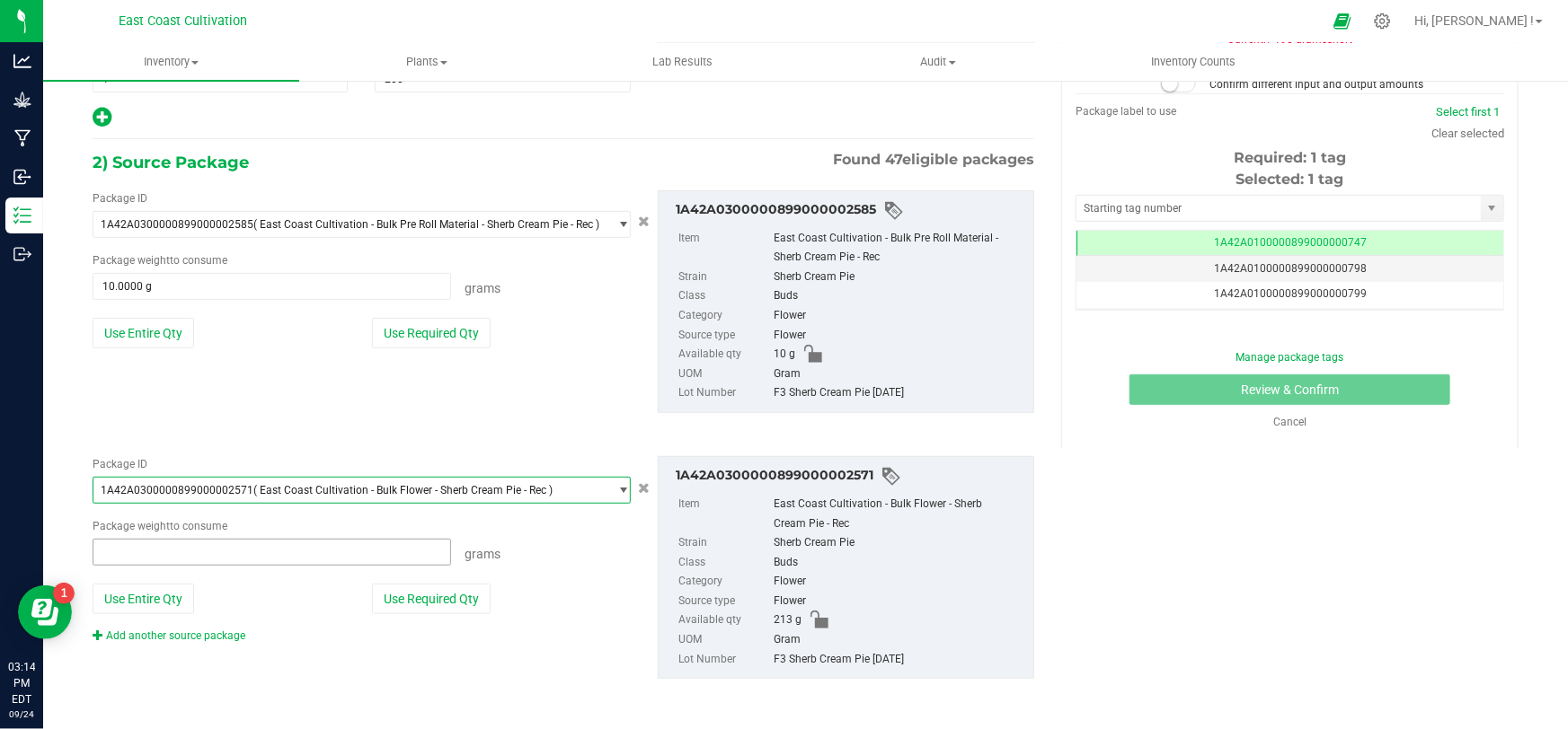
click at [254, 546] on span at bounding box center [272, 552] width 359 height 27
type input "195"
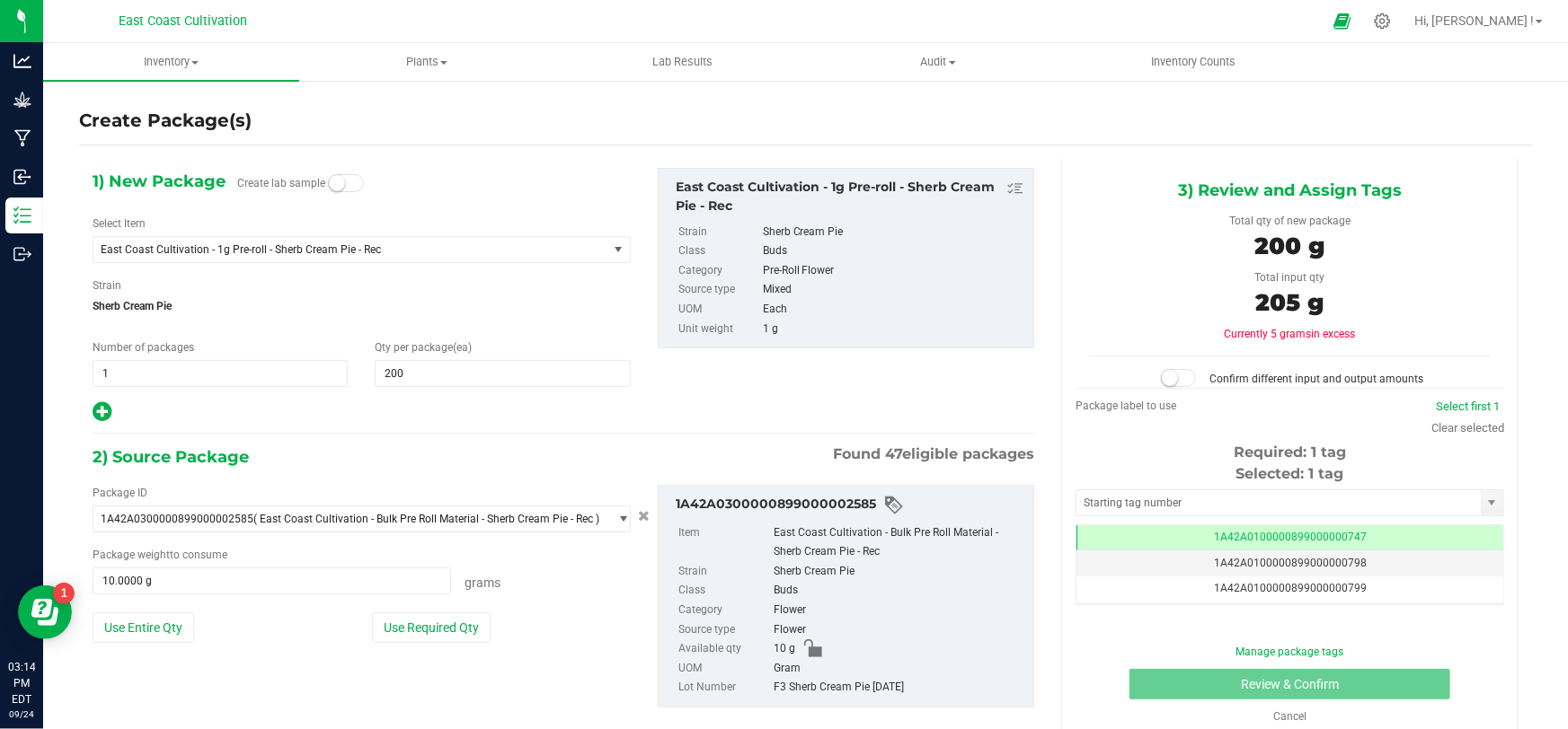
type input "195.0000 g"
click at [1187, 374] on span at bounding box center [1179, 377] width 35 height 18
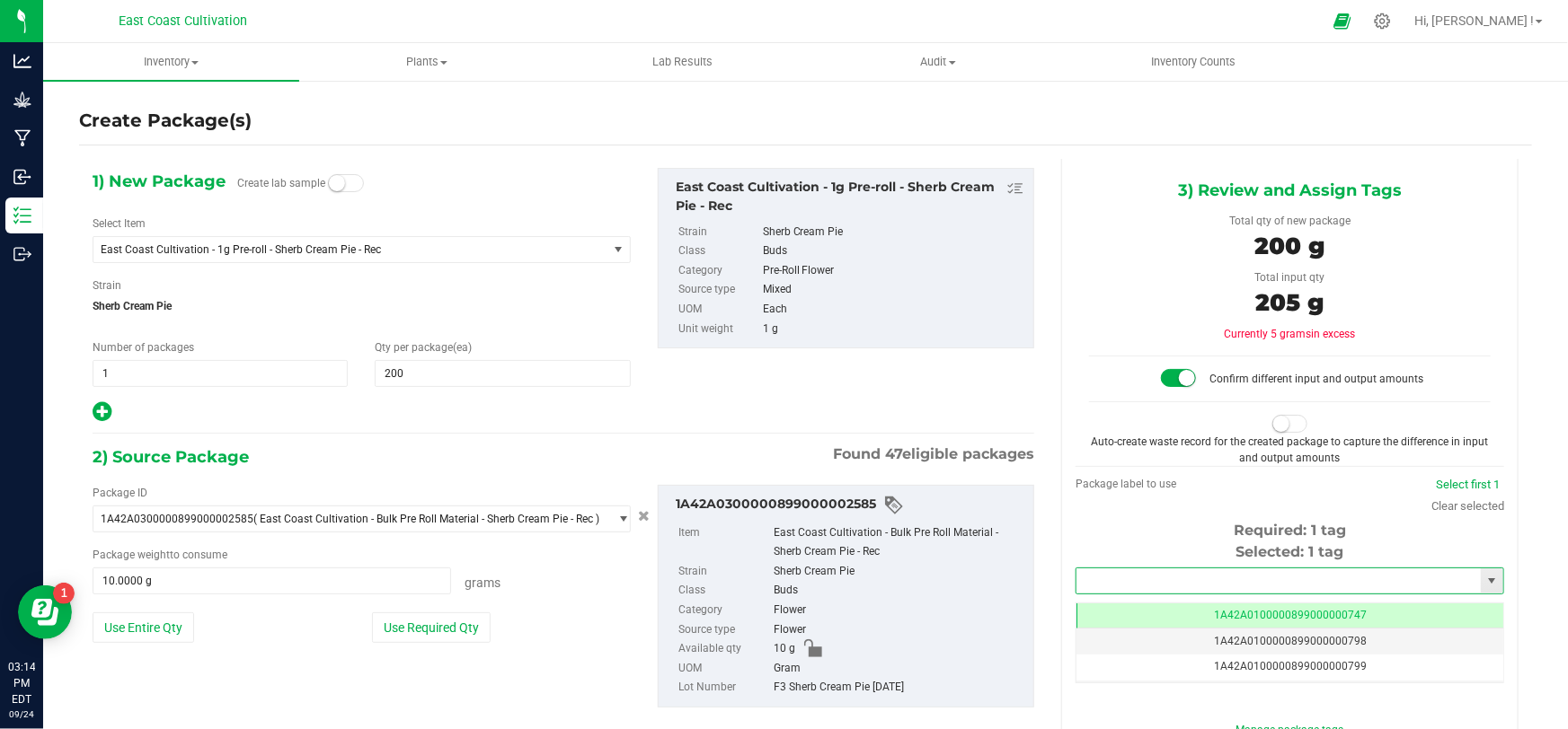
click at [1171, 570] on input "text" at bounding box center [1278, 581] width 404 height 25
click at [1152, 612] on li "1A42A0300000899000002797" at bounding box center [1279, 610] width 423 height 27
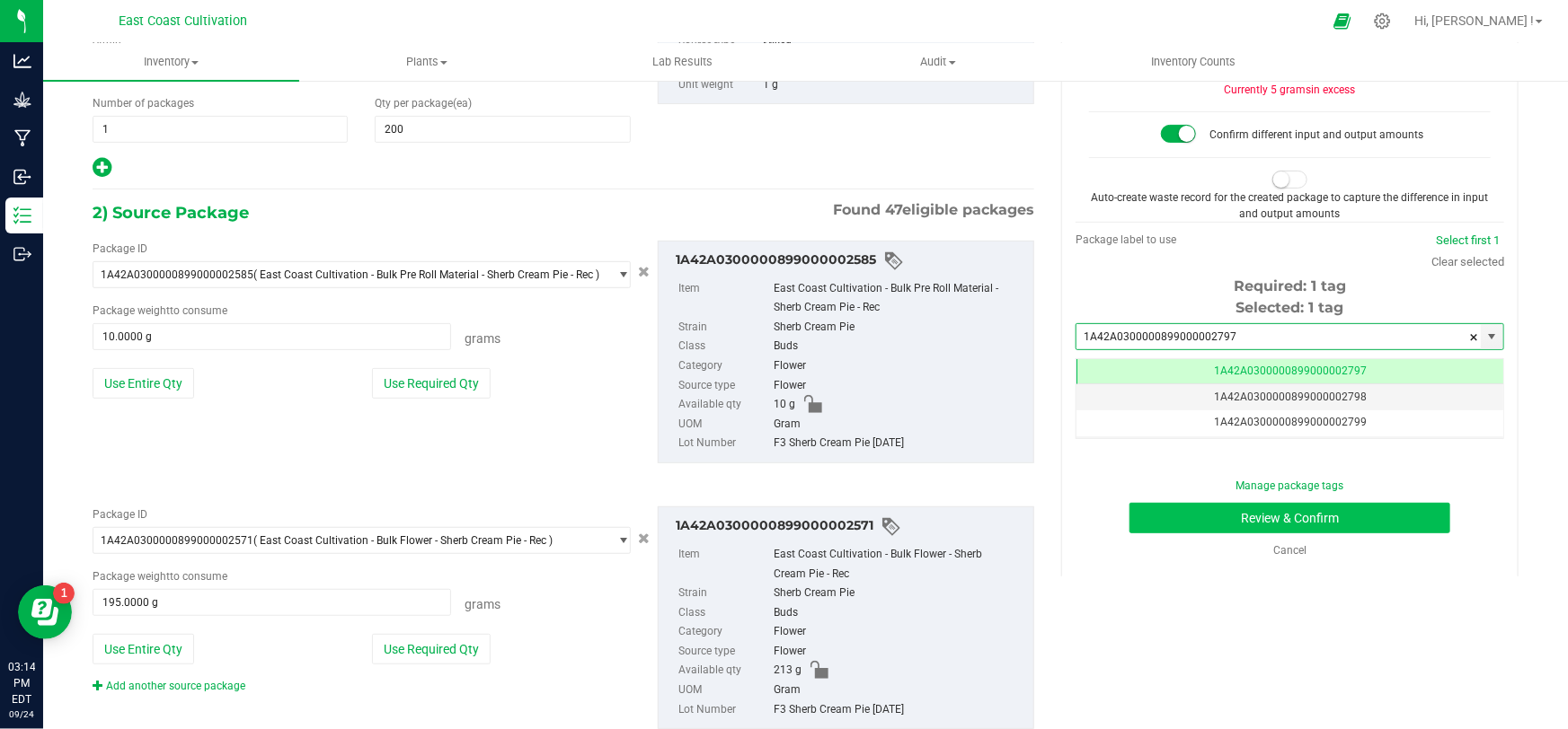
type input "1A42A0300000899000002797"
click at [1294, 521] on button "Review & Confirm" at bounding box center [1291, 518] width 321 height 31
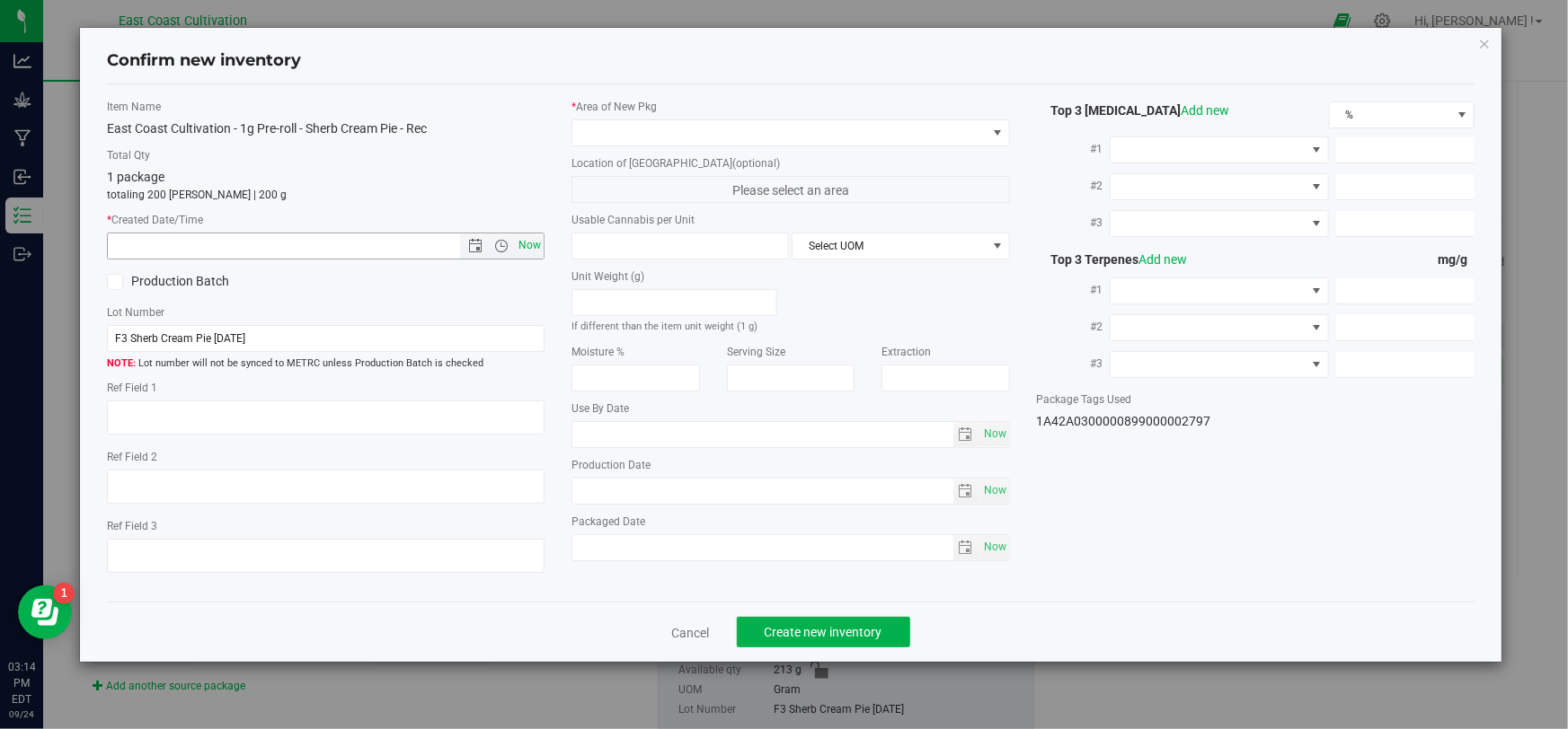
click at [522, 243] on span "Now" at bounding box center [530, 245] width 31 height 26
type input "[DATE] 3:14 PM"
click at [662, 111] on label "* Area of [GEOGRAPHIC_DATA]" at bounding box center [790, 106] width 438 height 16
click at [659, 131] on span at bounding box center [779, 133] width 414 height 25
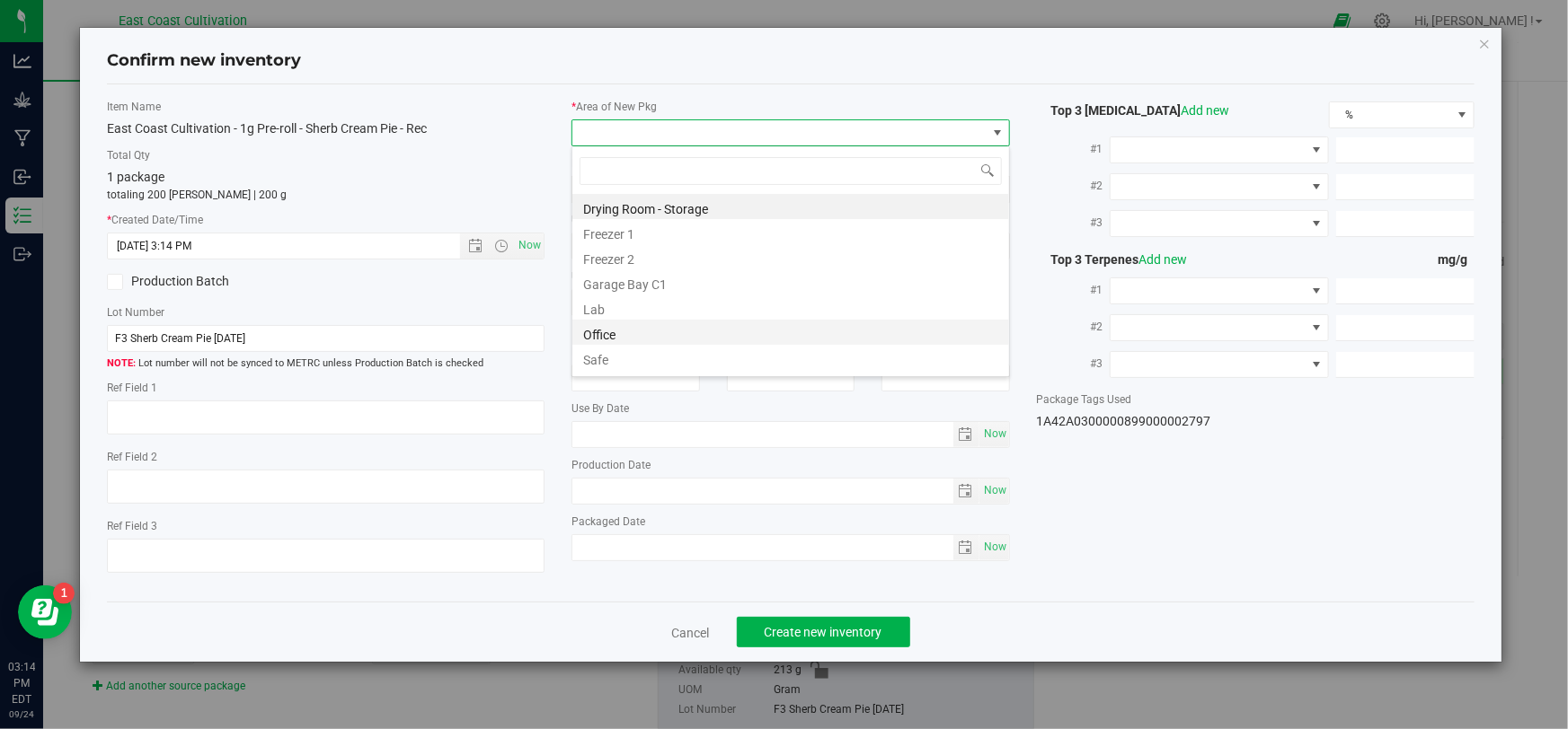
click at [610, 338] on li "Office" at bounding box center [791, 332] width 437 height 25
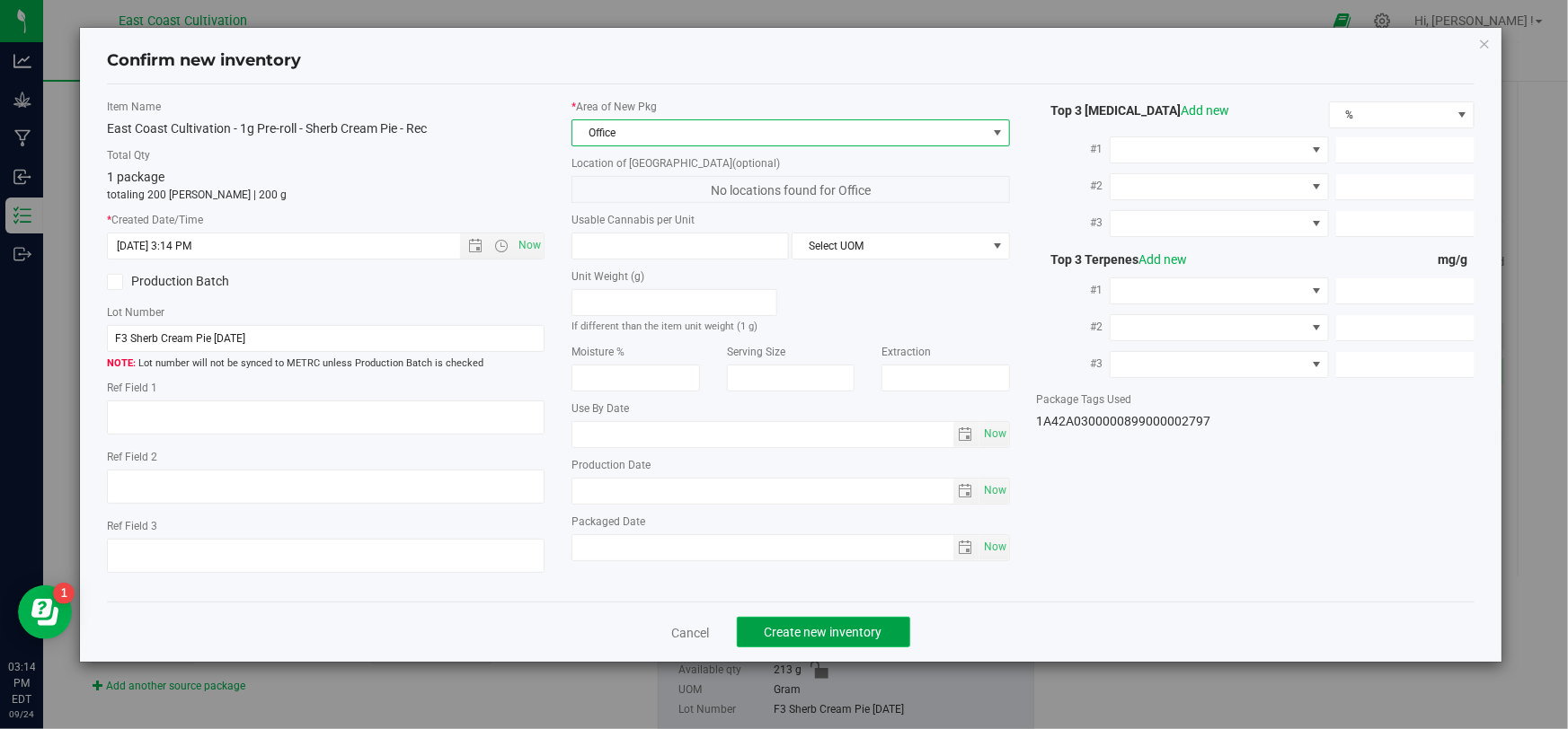
click at [814, 638] on span "Create new inventory" at bounding box center [824, 632] width 118 height 14
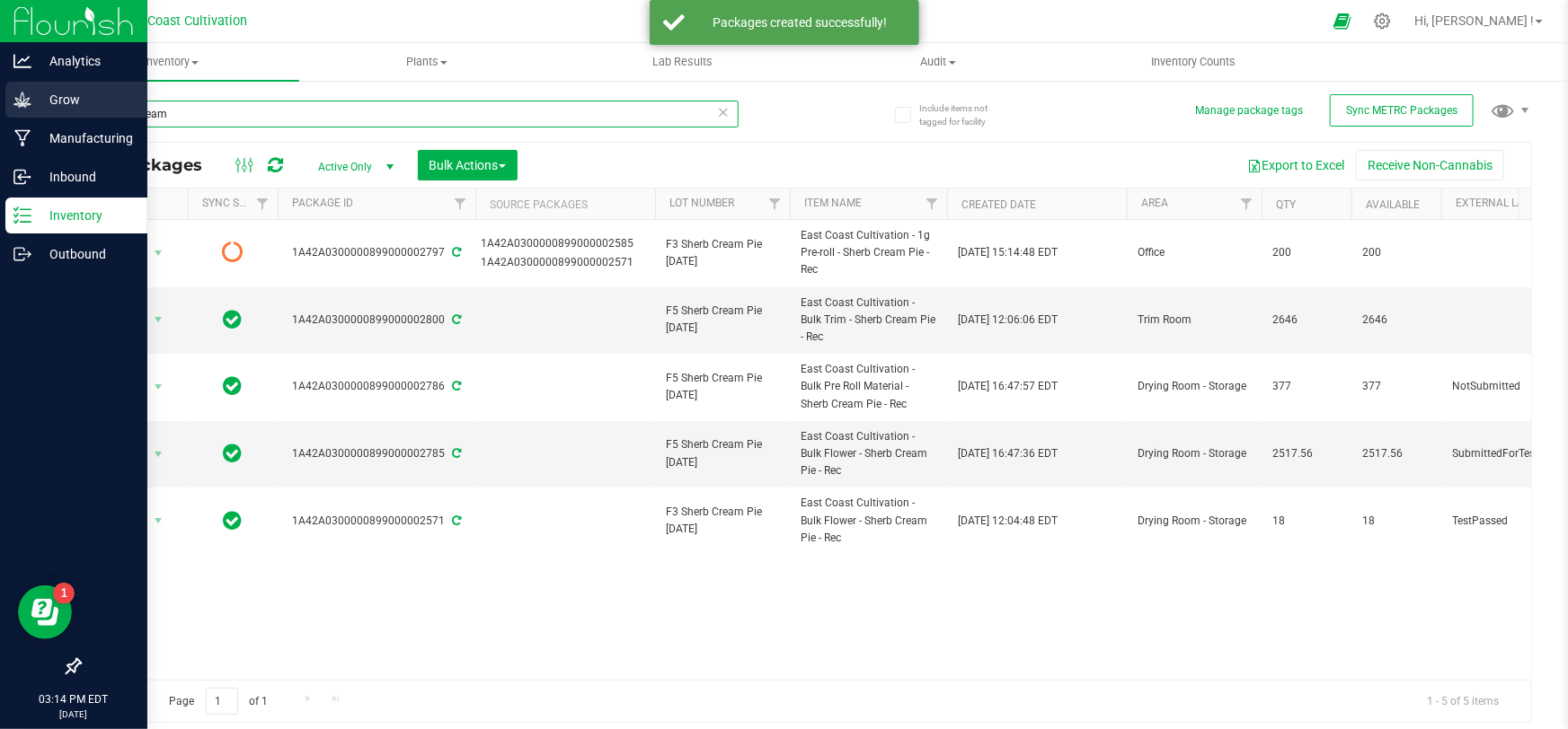
drag, startPoint x: 199, startPoint y: 113, endPoint x: 9, endPoint y: 117, distance: 190.0
click at [0, 117] on div "Analytics Grow Manufacturing Inbound Inventory Outbound 03:14 PM EDT [DATE] 09/…" at bounding box center [784, 364] width 1568 height 729
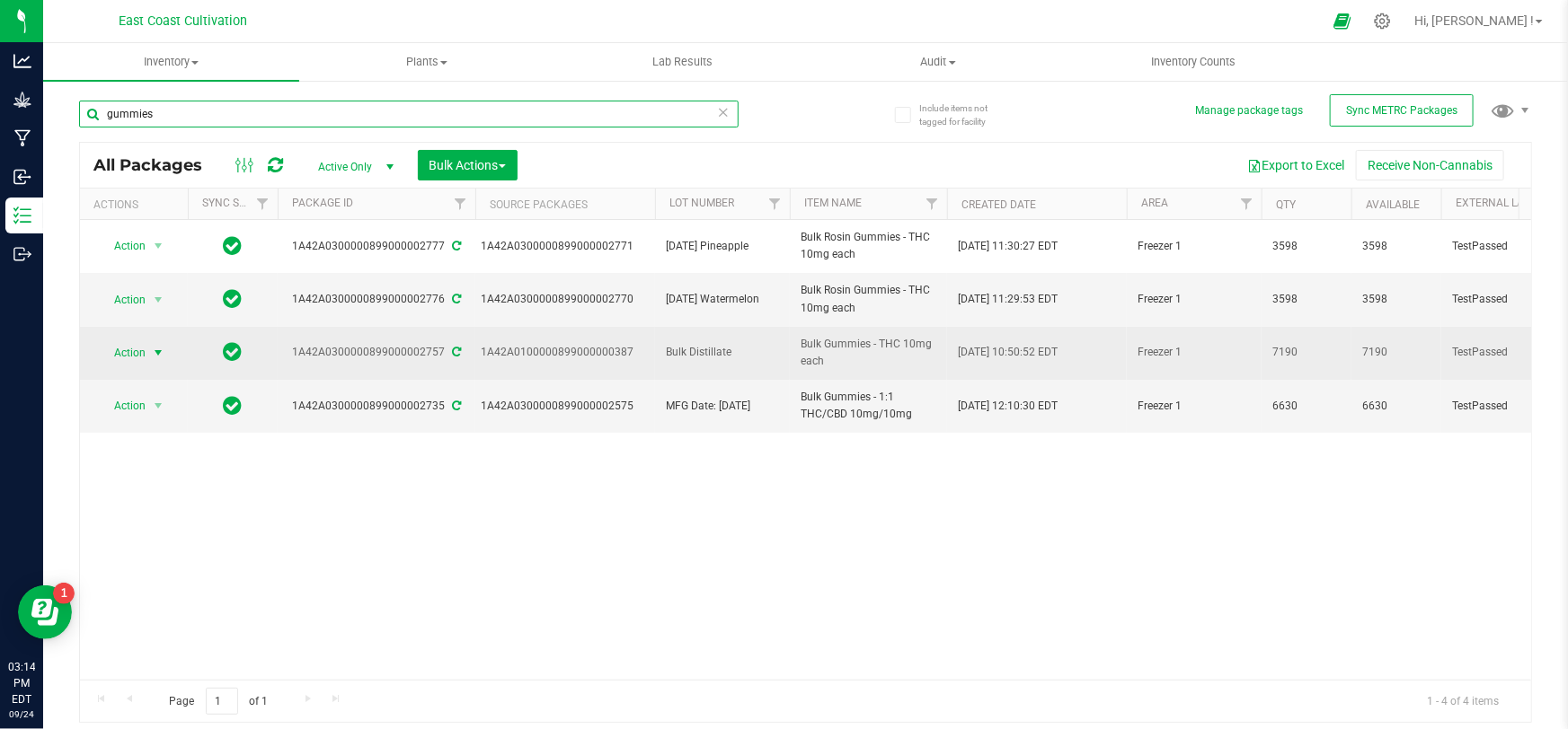
type input "gummies"
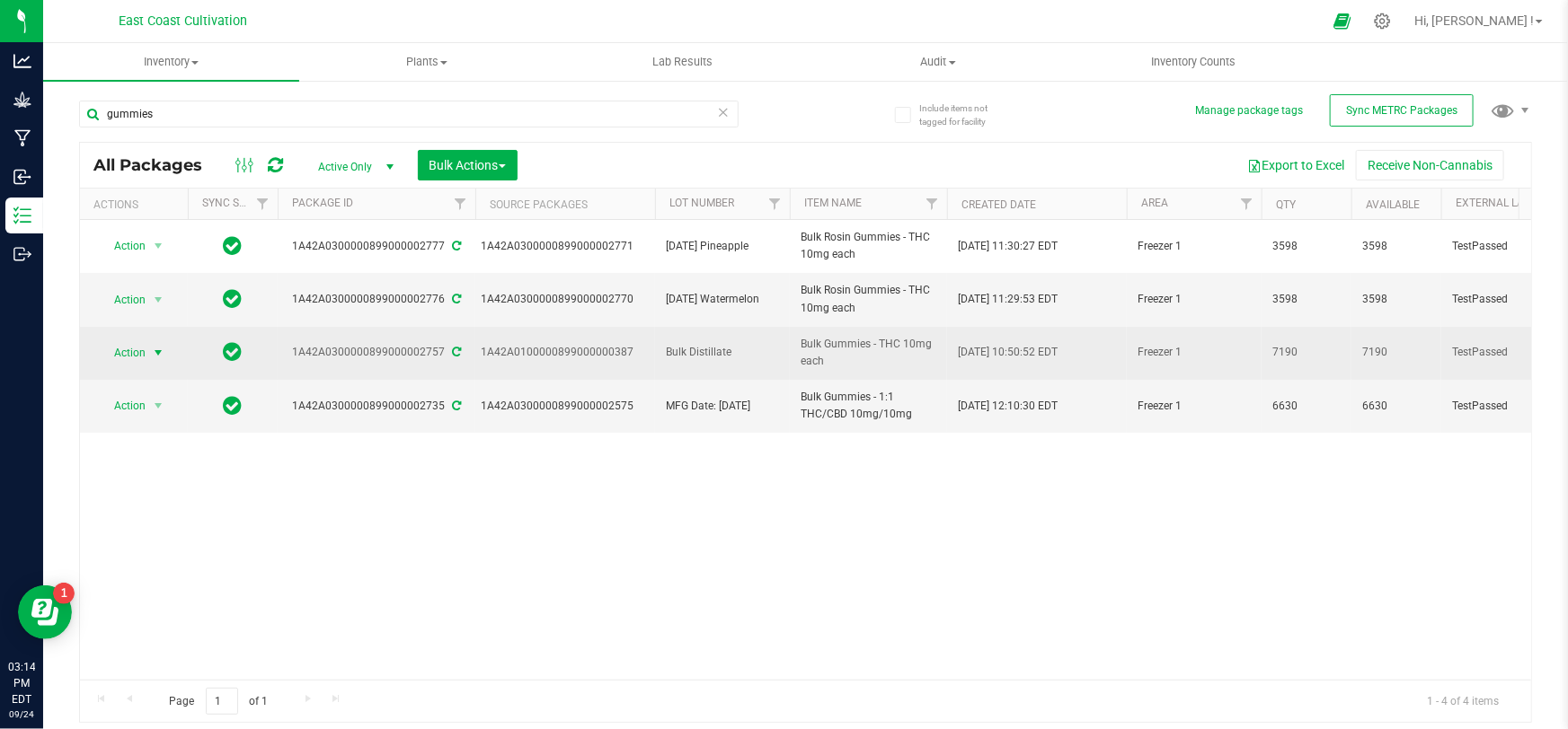
click at [126, 353] on span "Action" at bounding box center [122, 353] width 49 height 25
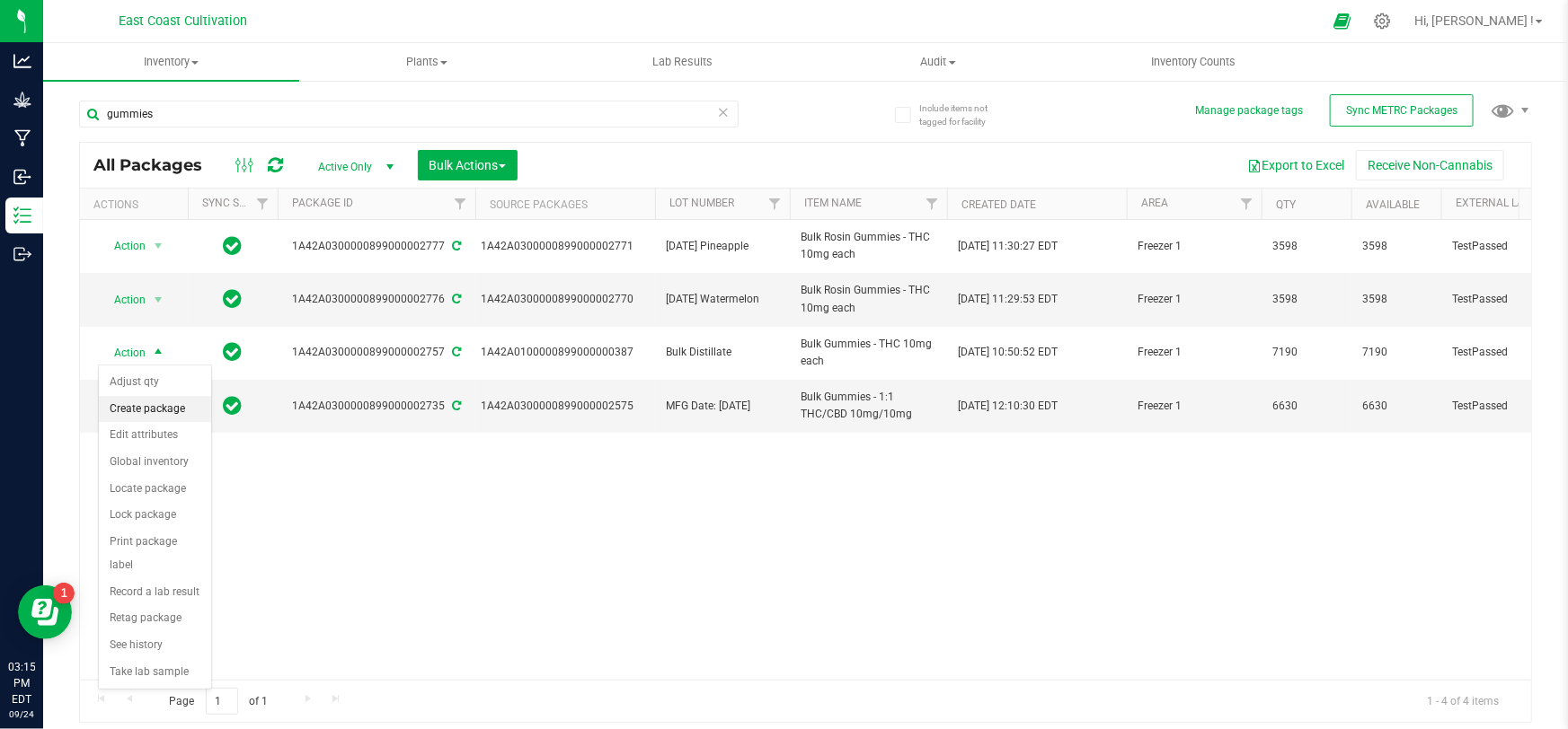
click at [172, 414] on li "Create package" at bounding box center [155, 409] width 112 height 27
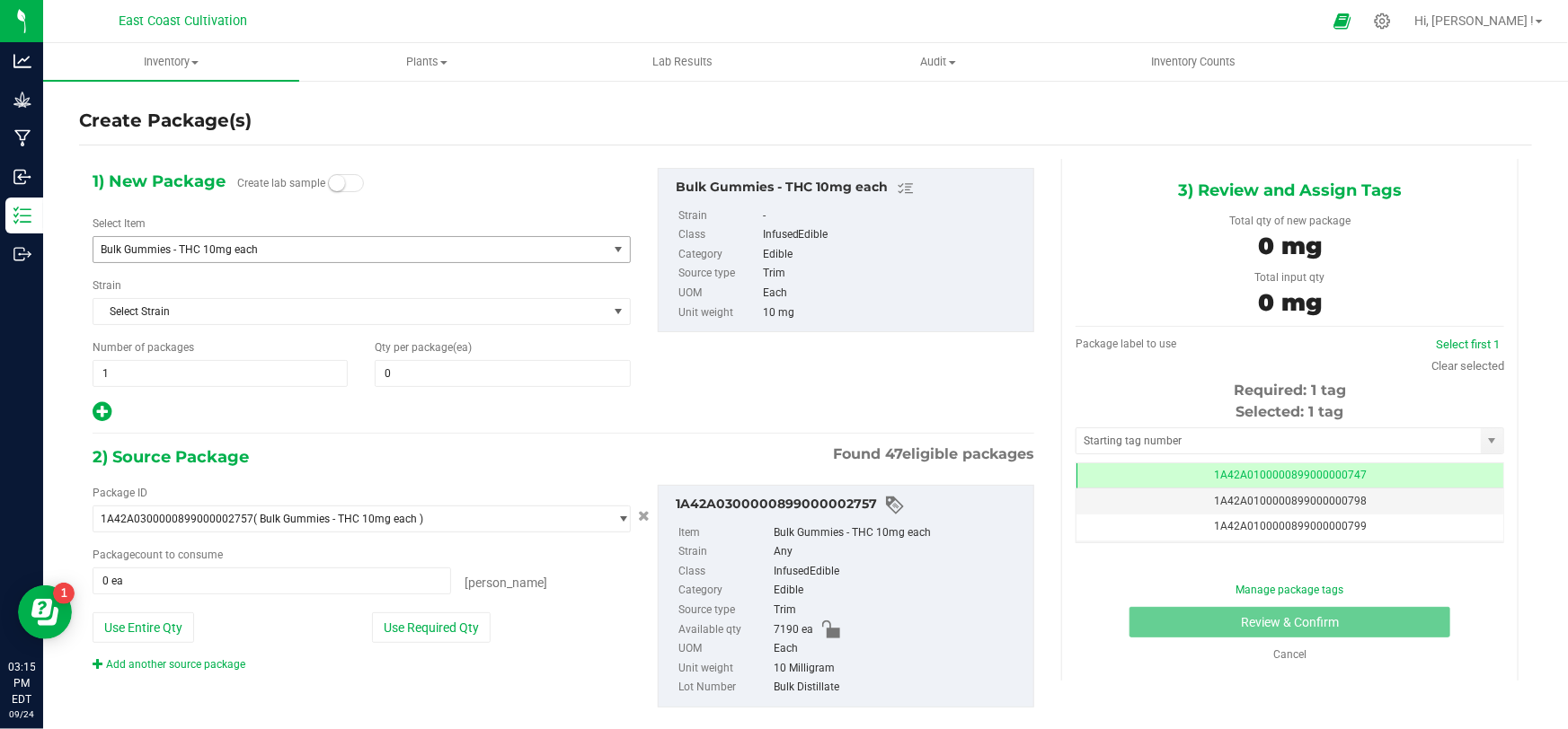
click at [215, 244] on span "Bulk Gummies - THC 10mg each" at bounding box center [341, 249] width 480 height 12
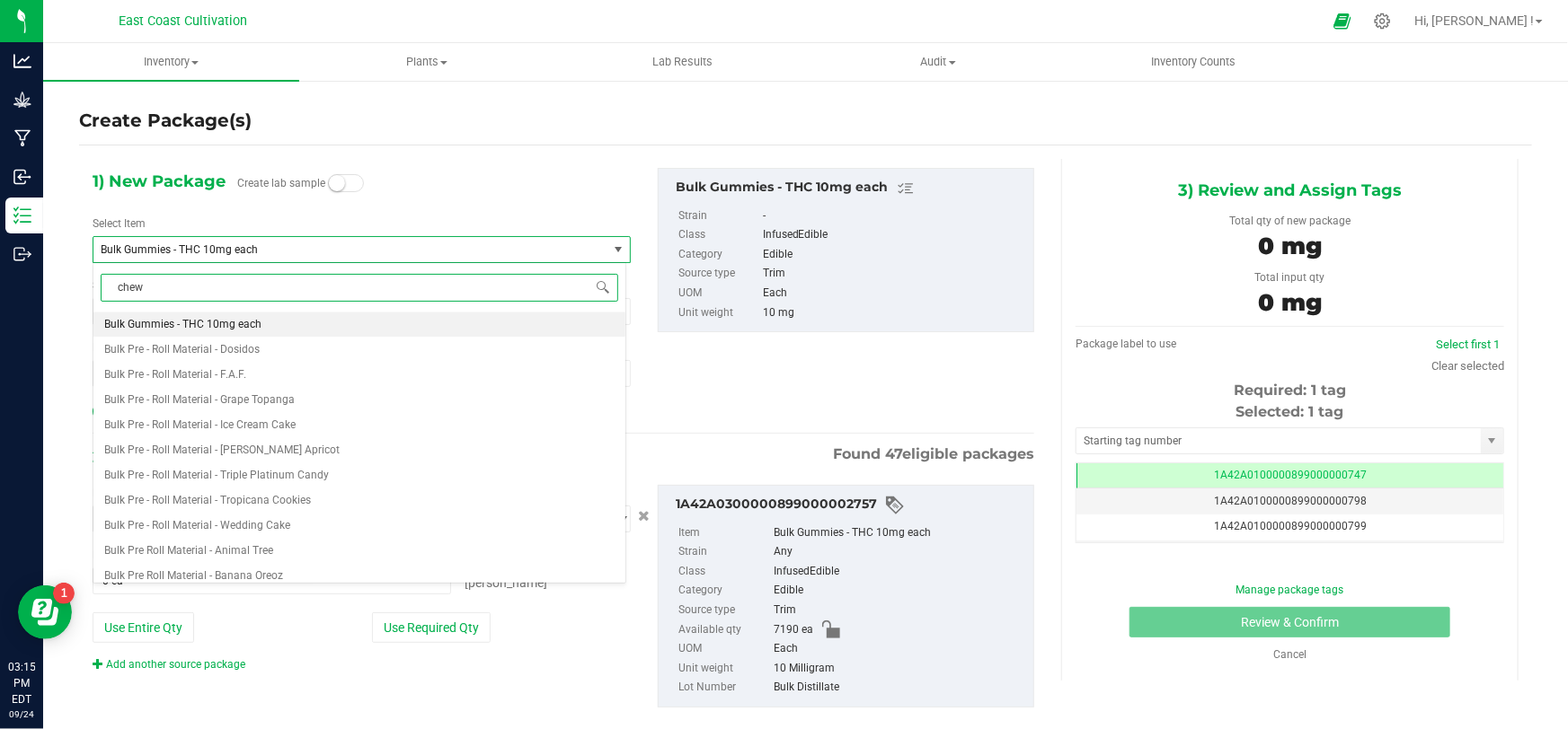
type input "chews"
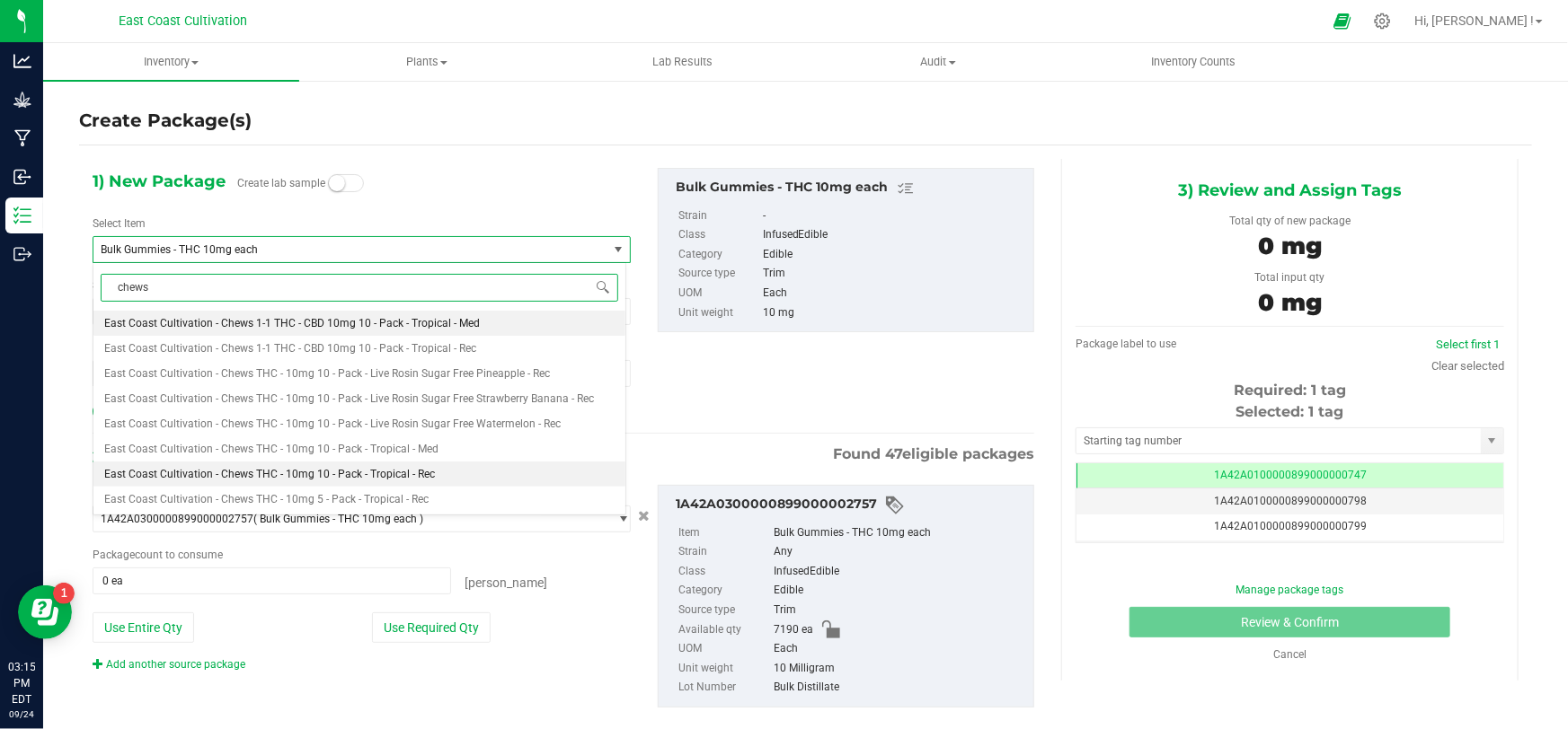
click at [385, 468] on span "East Coast Cultivation - Chews THC - 10mg 10 - Pack - Tropical - Rec" at bounding box center [270, 473] width 331 height 12
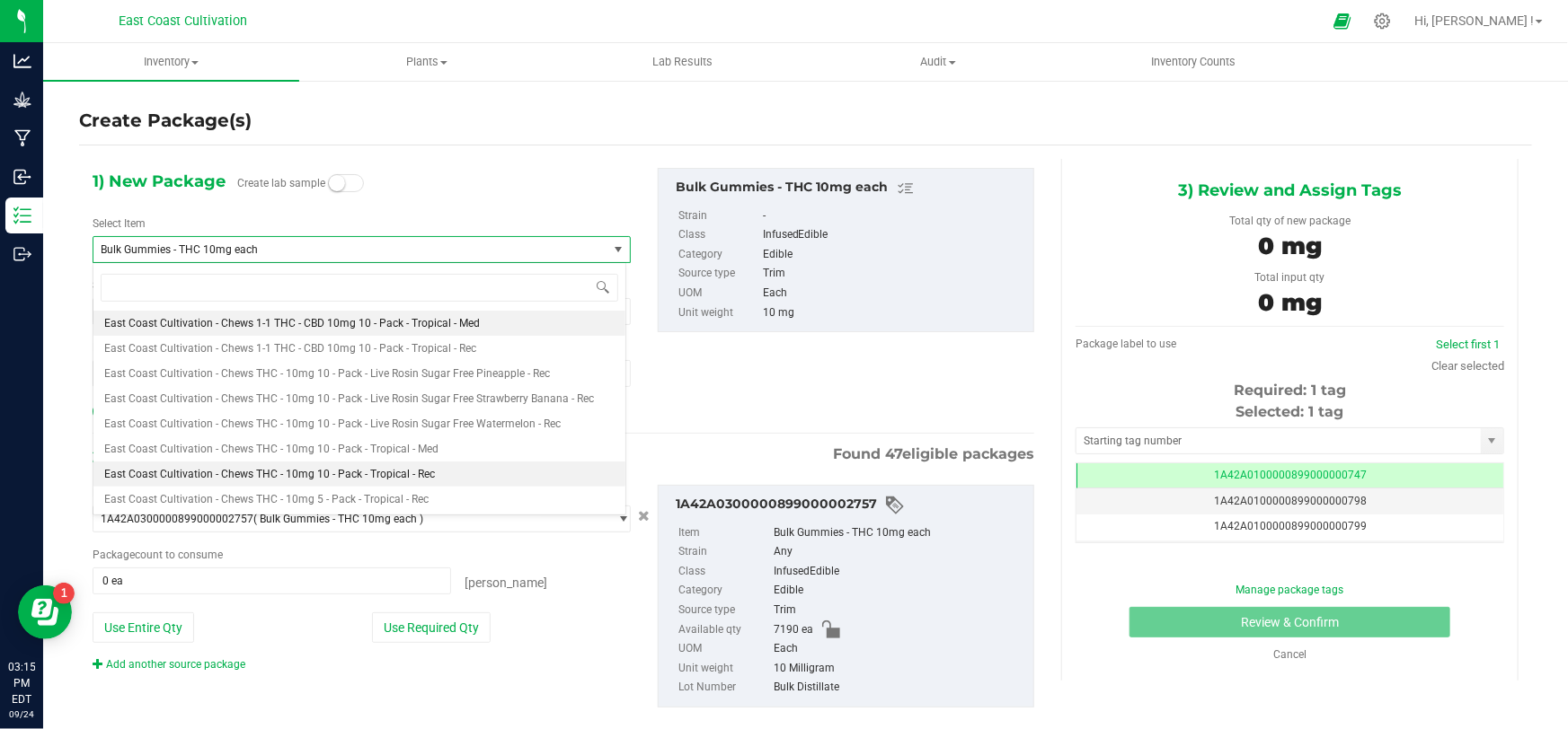
type input "0"
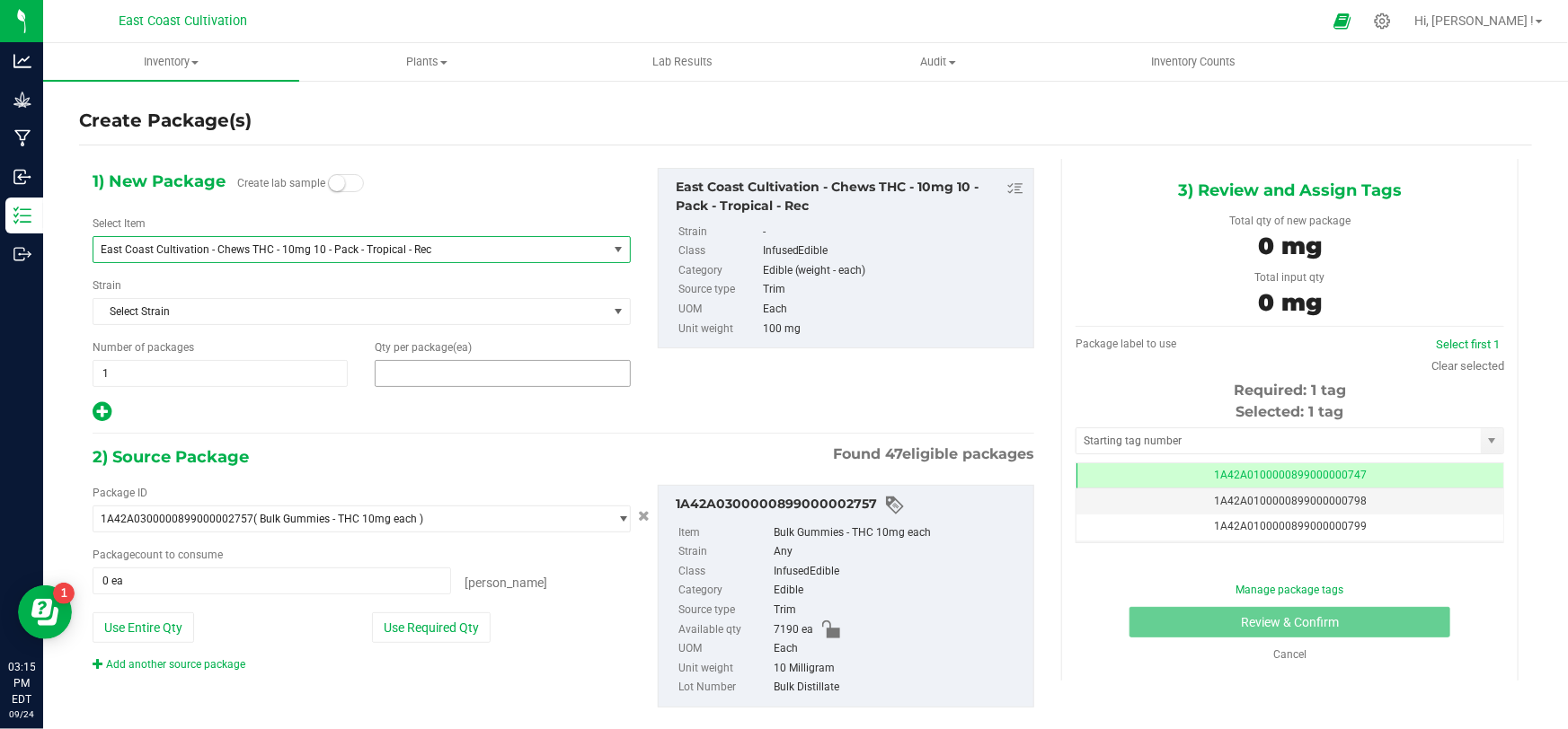
click at [437, 379] on span at bounding box center [501, 373] width 255 height 27
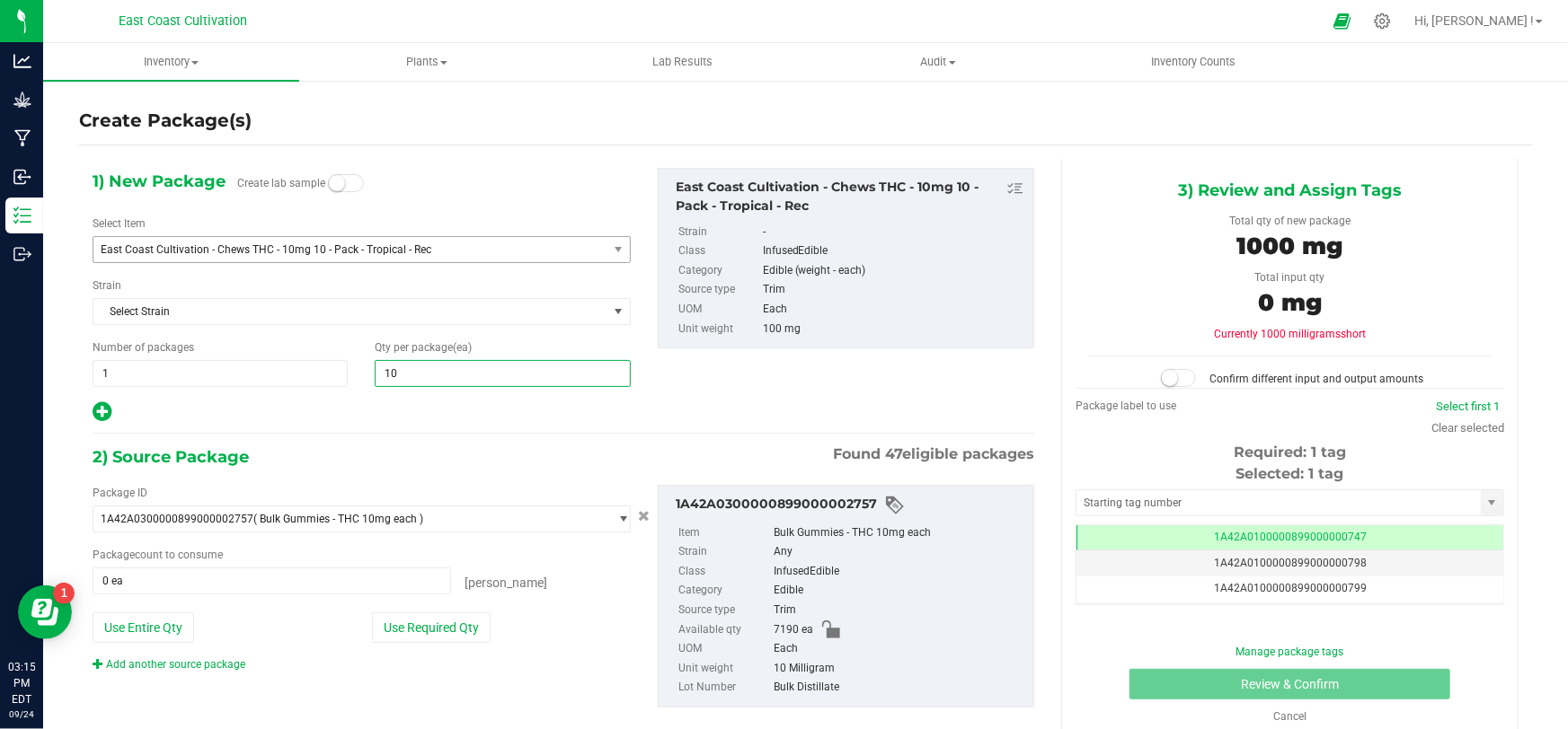
type input "100"
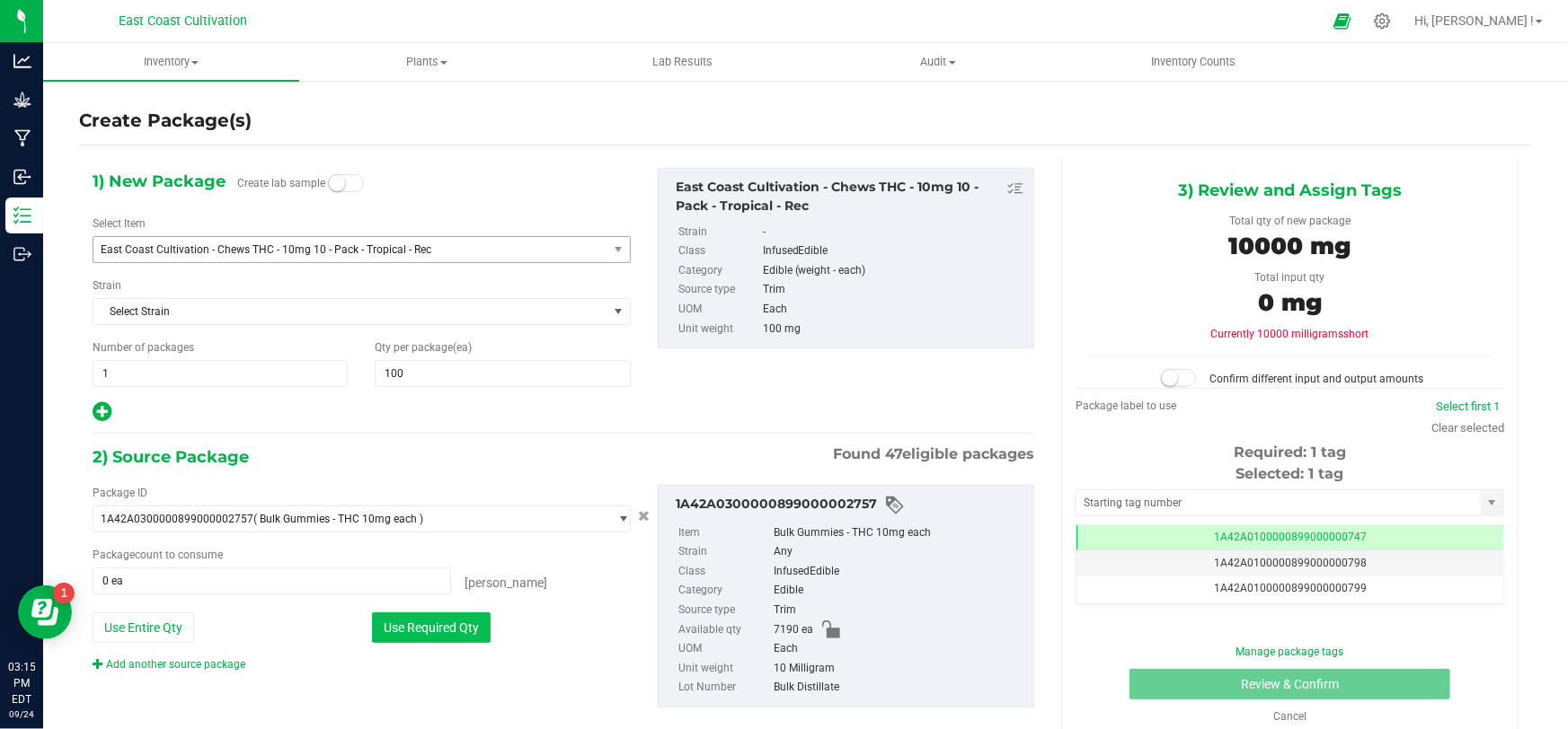
click at [436, 618] on button "Use Required Qty" at bounding box center [431, 627] width 119 height 31
type input "1000 ea"
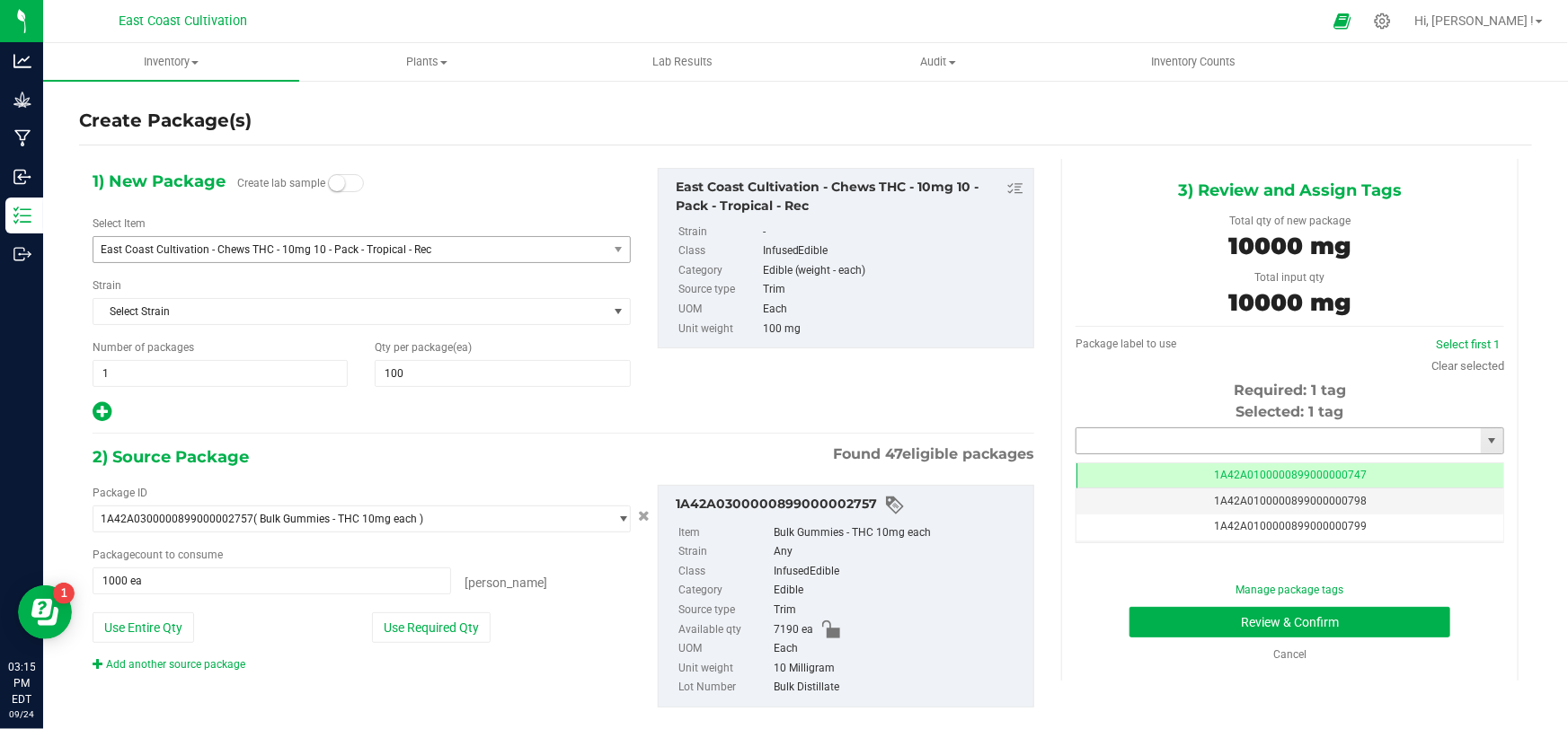
click at [1165, 436] on input "text" at bounding box center [1278, 441] width 404 height 25
click at [1177, 469] on li "1A42A0300000899000002798" at bounding box center [1279, 471] width 423 height 27
type input "1A42A0300000899000002798"
click at [1276, 617] on button "Review & Confirm" at bounding box center [1291, 622] width 321 height 31
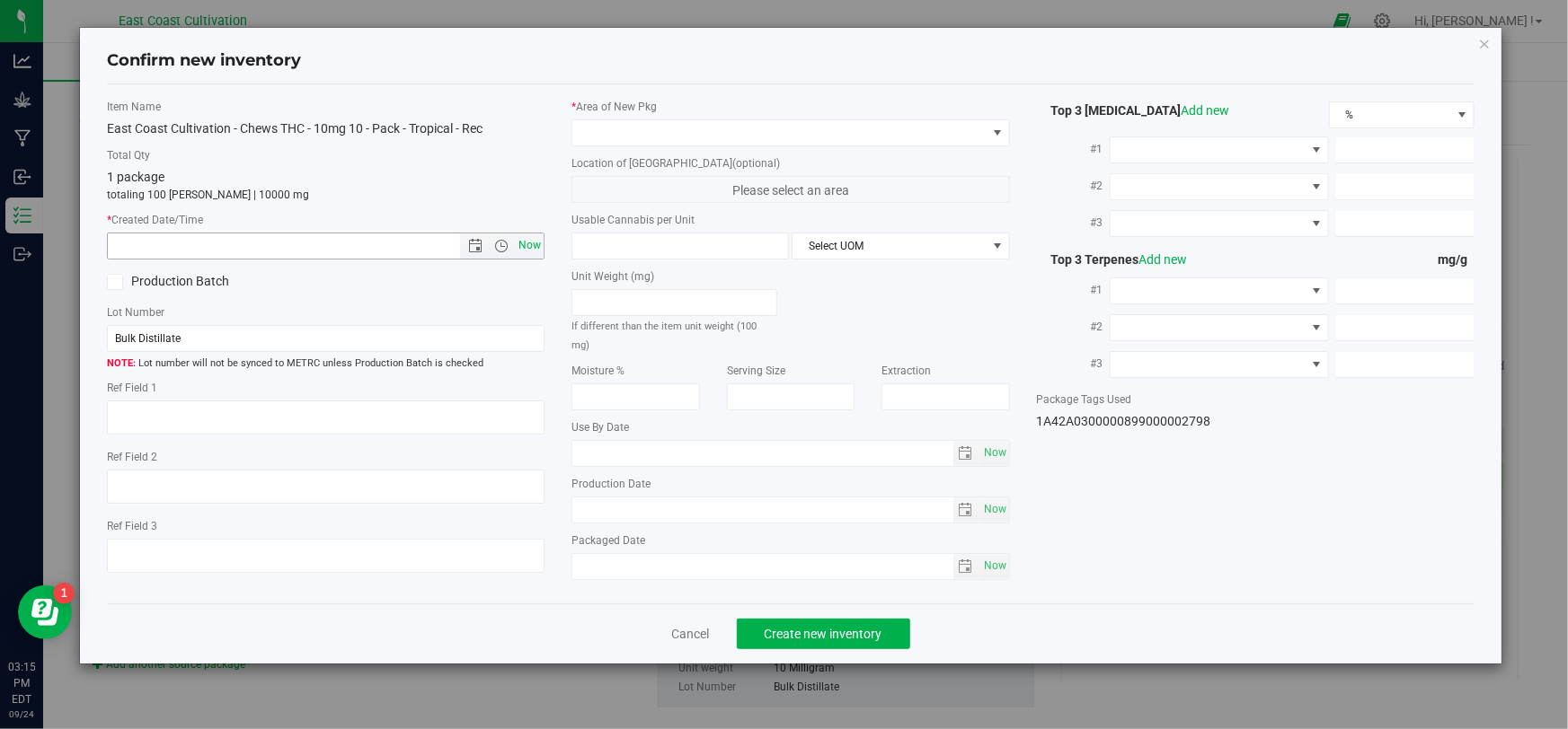
click at [530, 250] on span "Now" at bounding box center [530, 245] width 31 height 26
type input "[DATE] 3:15 PM"
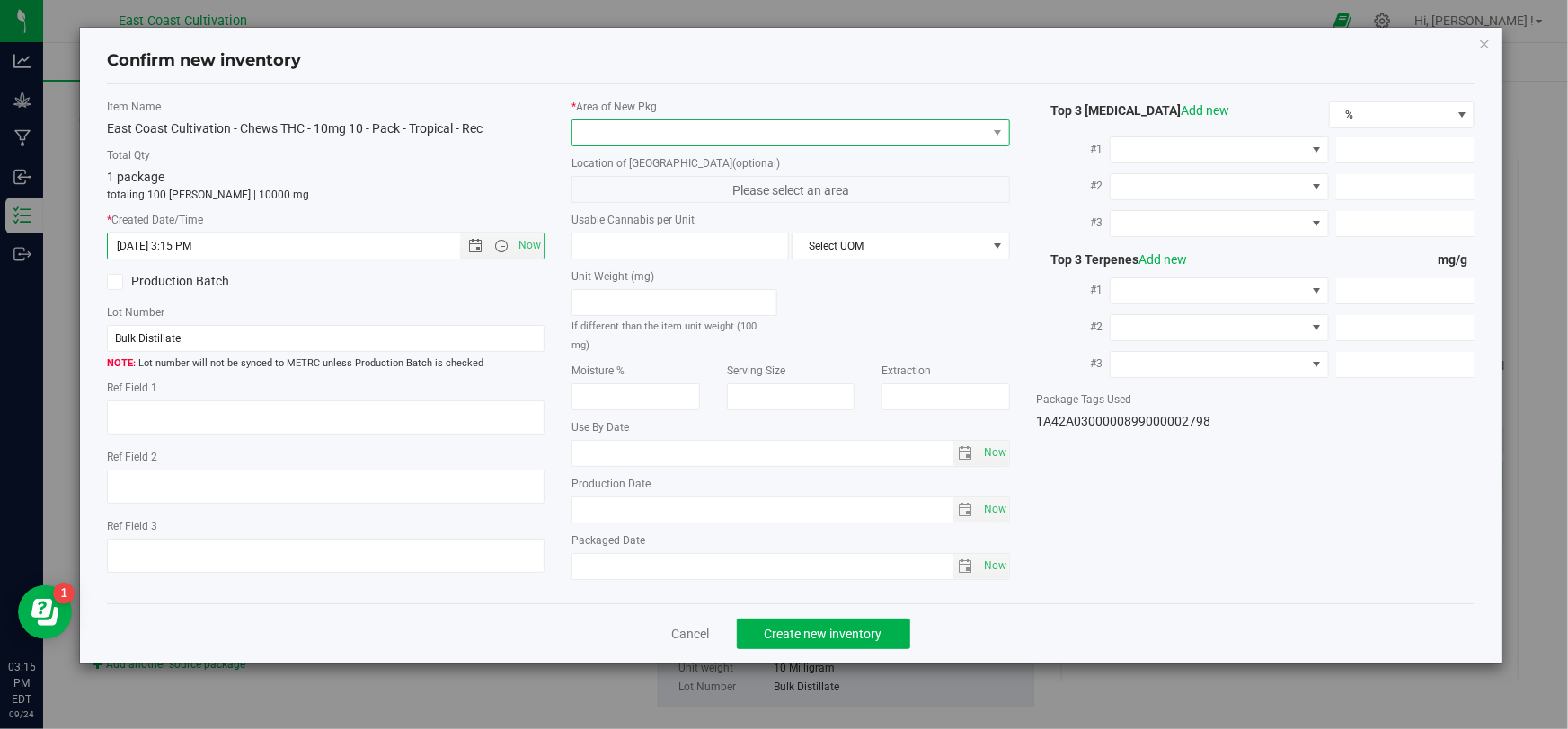
click at [613, 136] on span at bounding box center [779, 133] width 414 height 25
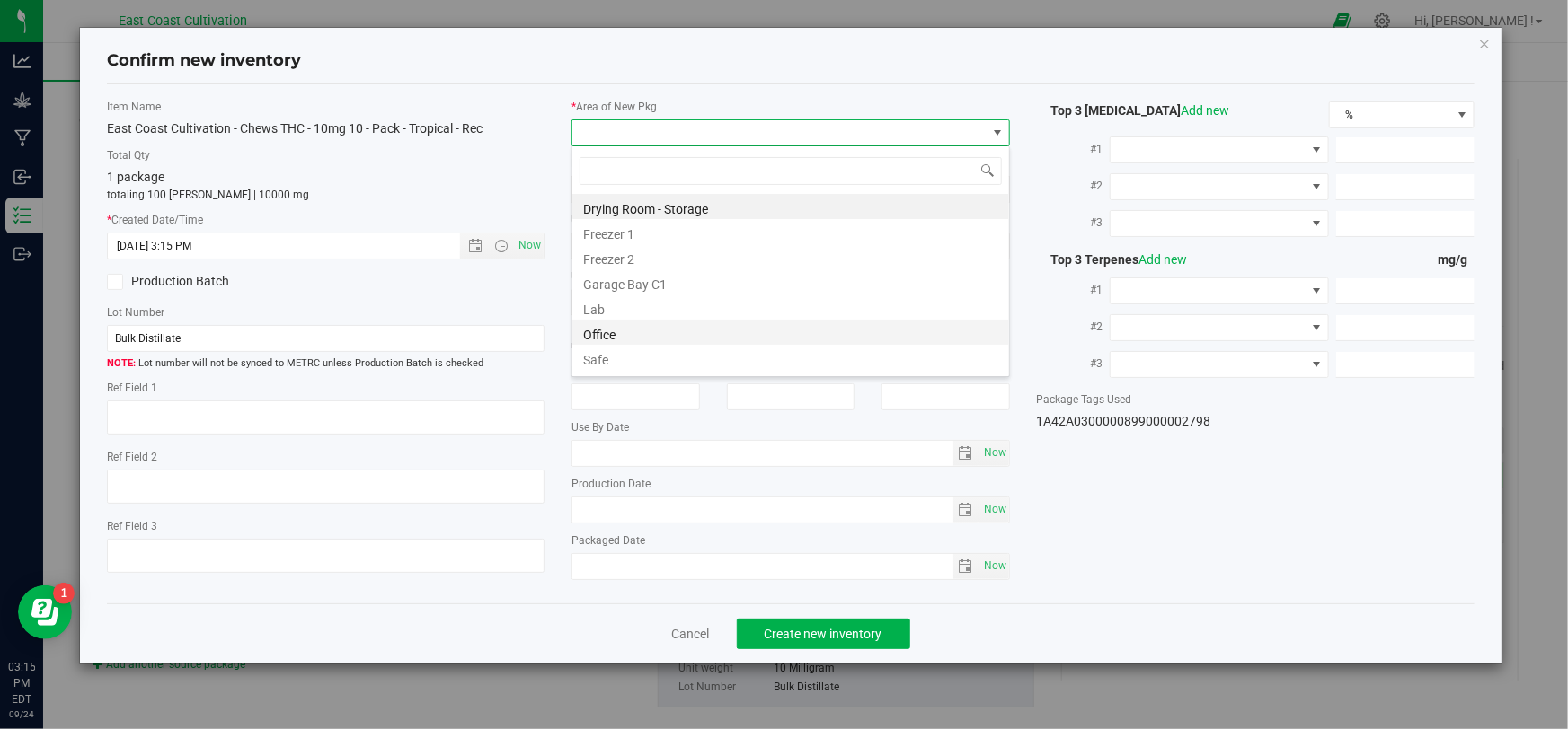
click at [618, 332] on li "Office" at bounding box center [791, 332] width 437 height 25
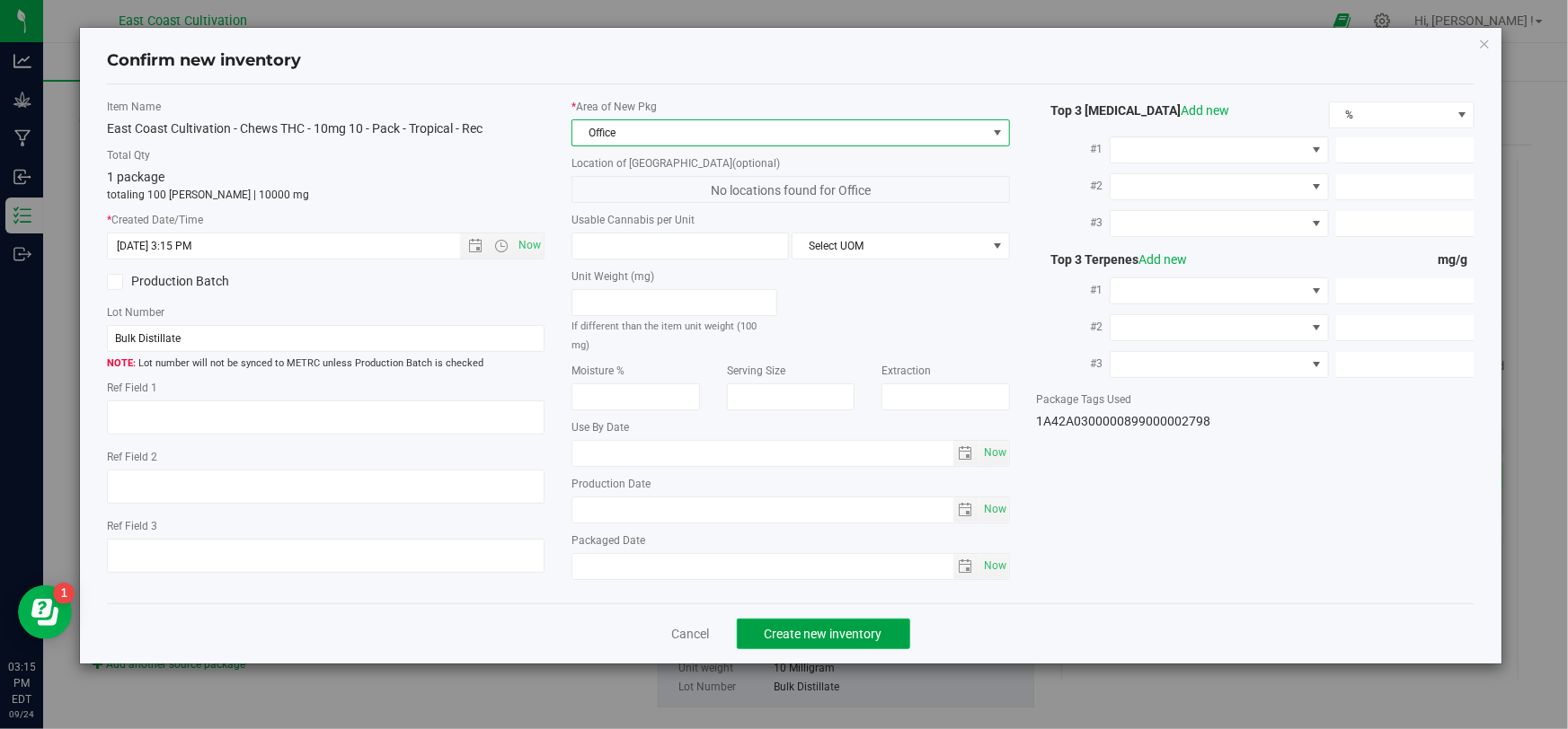
click at [831, 629] on span "Create new inventory" at bounding box center [824, 634] width 118 height 14
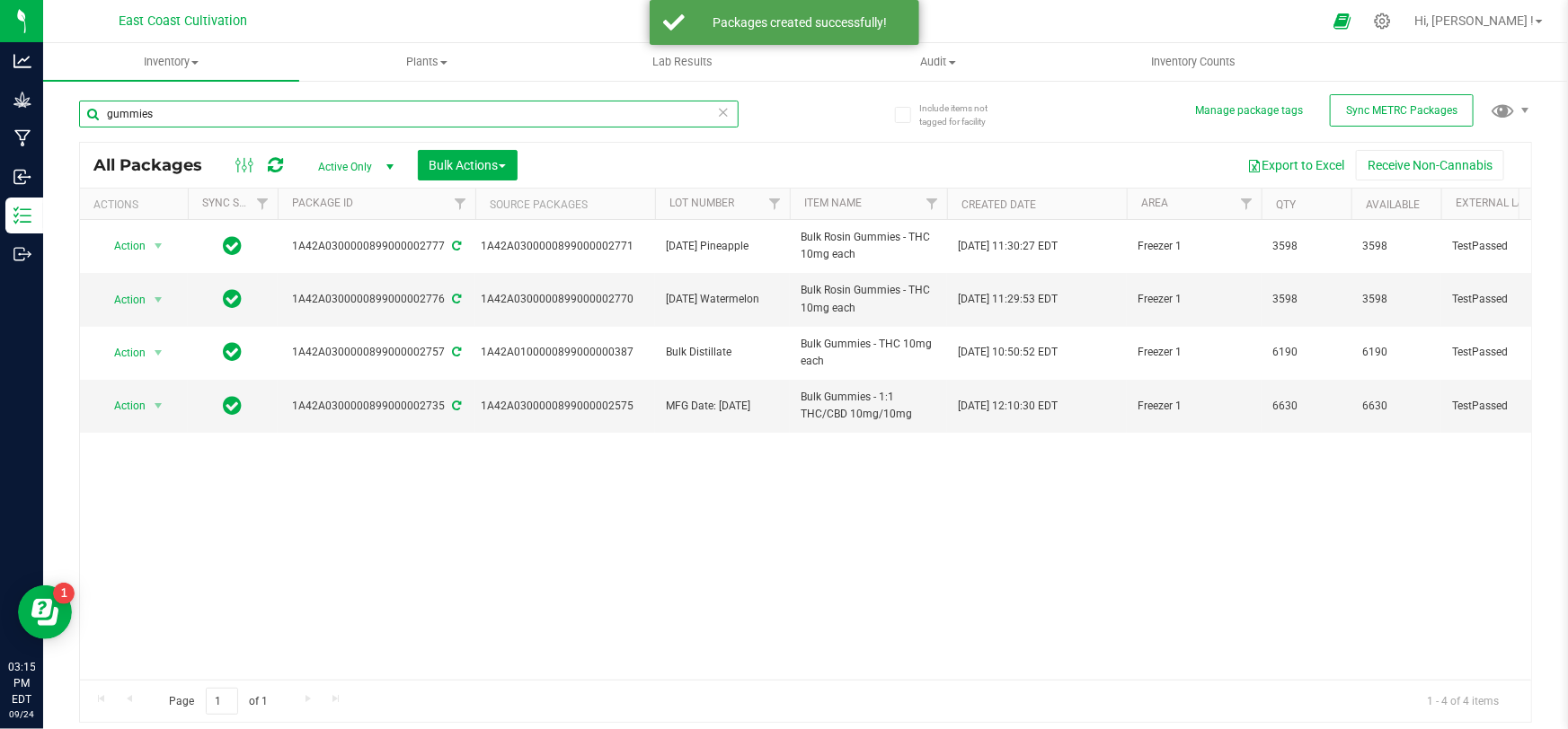
click at [219, 110] on input "gummies" at bounding box center [409, 114] width 659 height 27
type input "g"
type input "gummies"
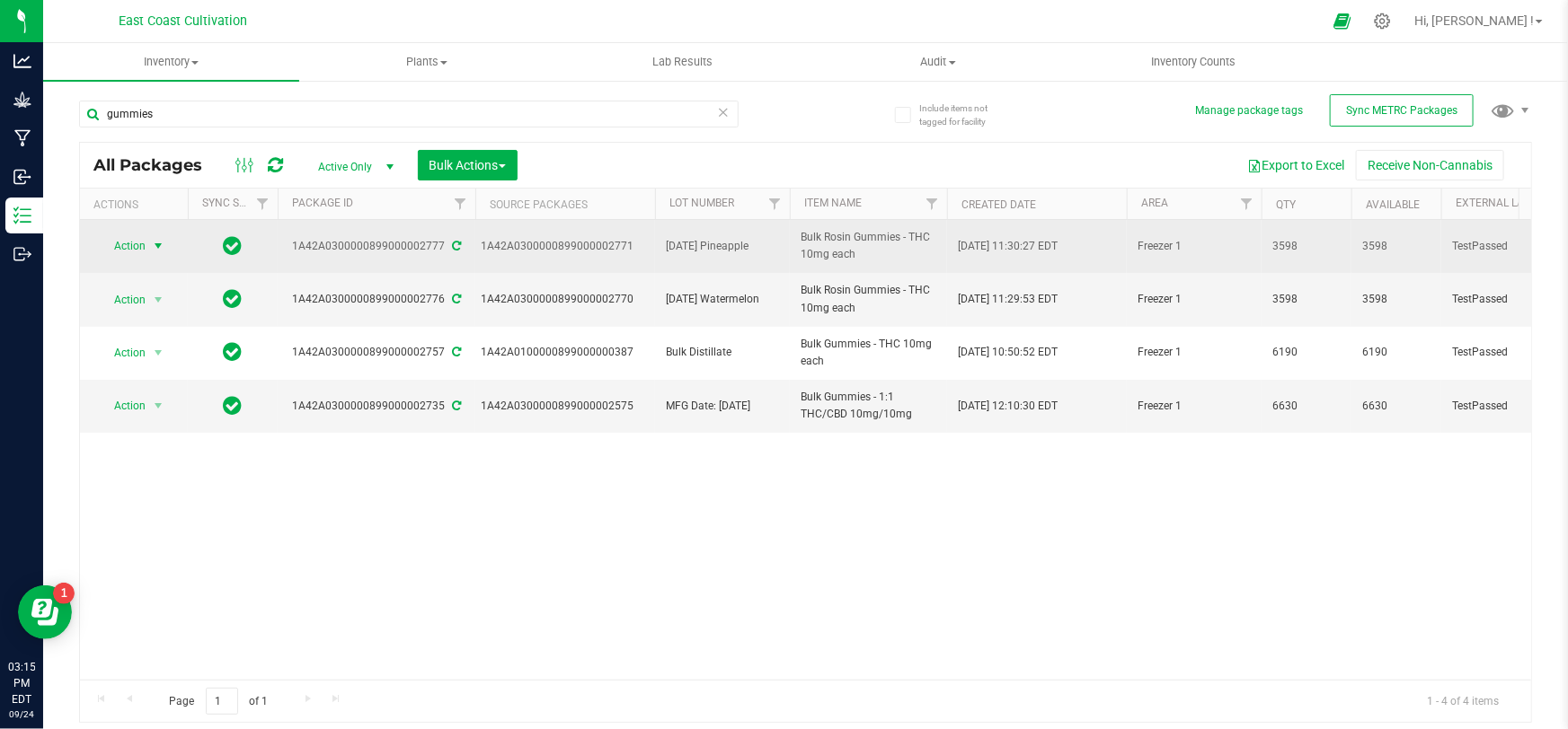
click at [119, 245] on span "Action" at bounding box center [122, 245] width 49 height 25
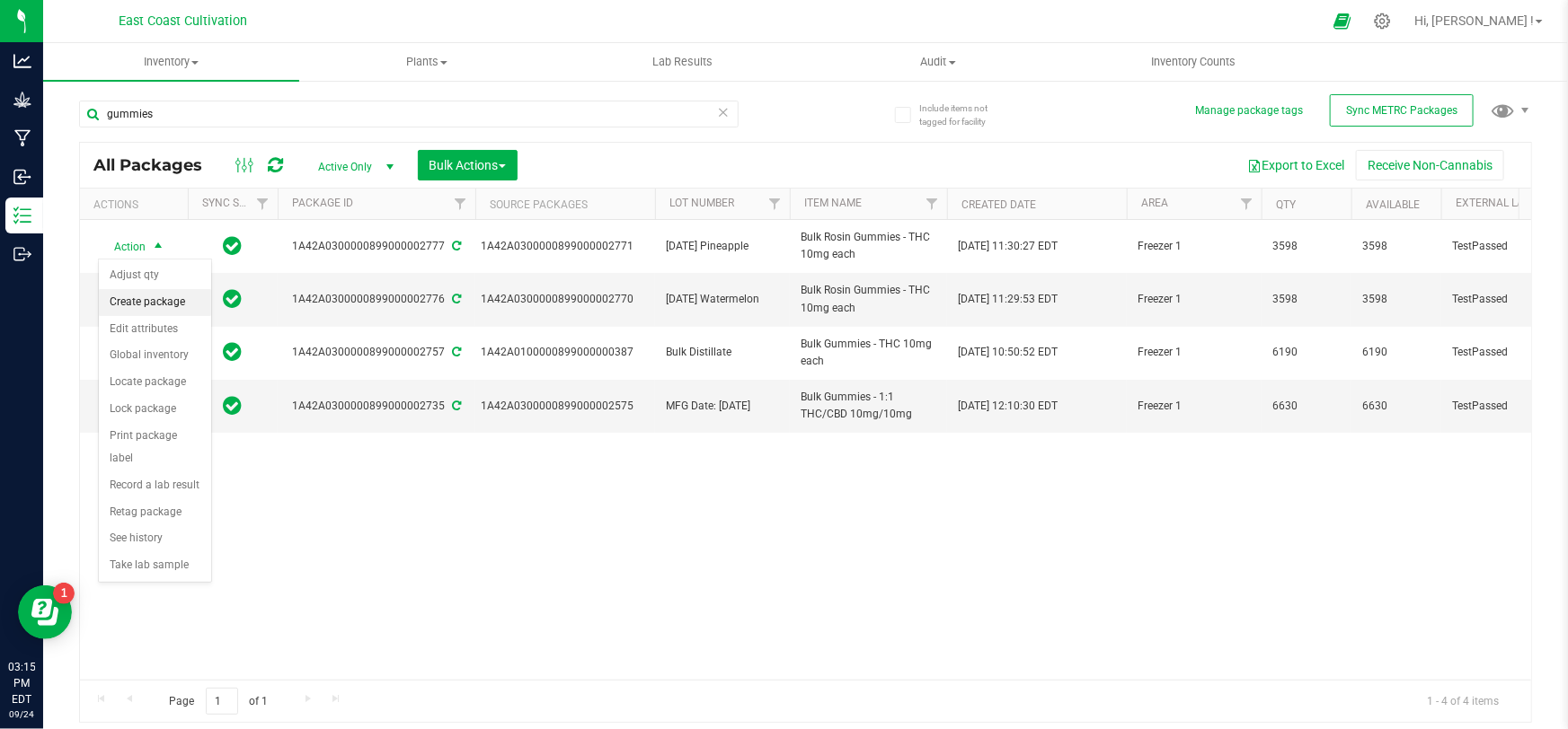
click at [158, 298] on li "Create package" at bounding box center [155, 302] width 112 height 27
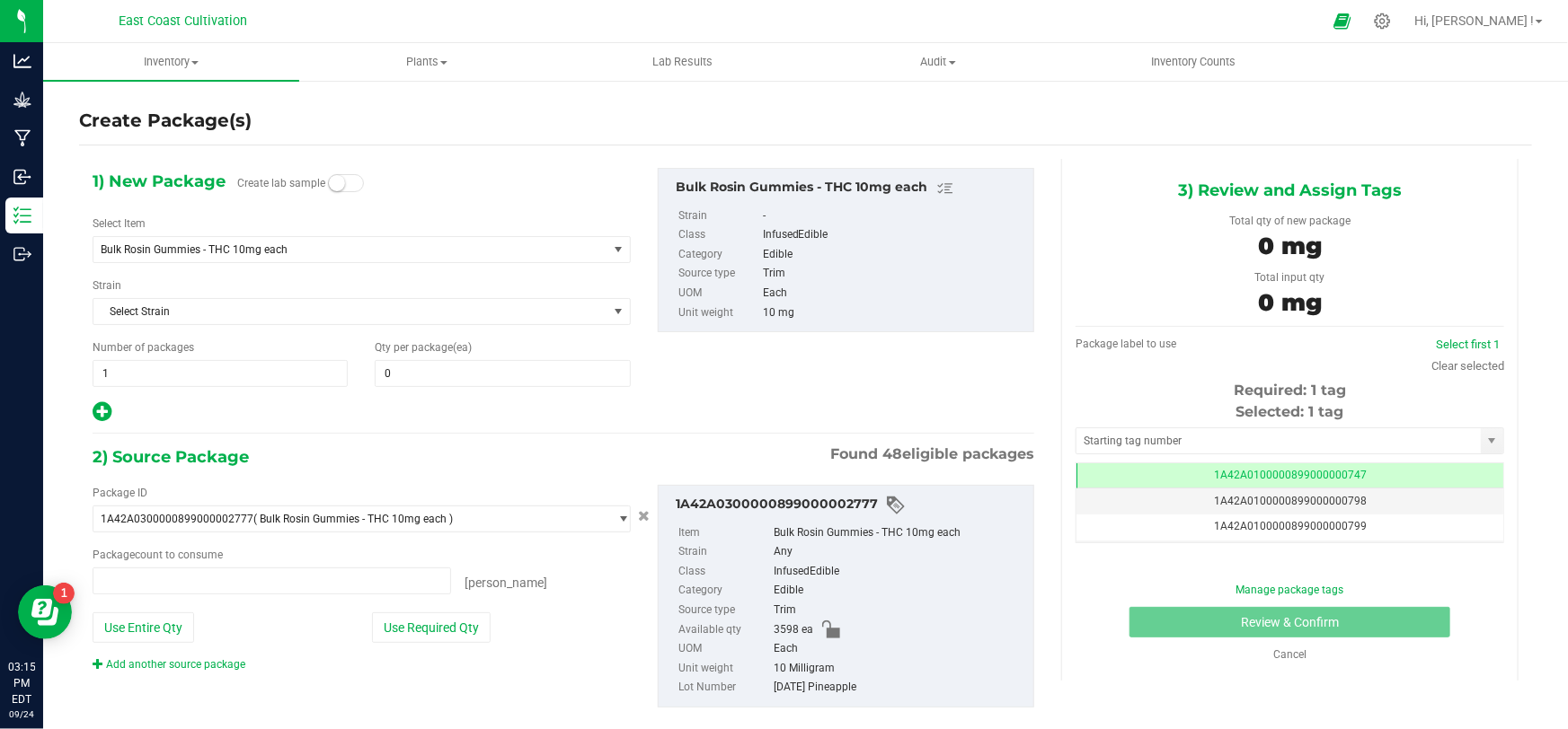
type input "0 ea"
click at [246, 250] on span "Bulk Rosin Gummies - THC 10mg each" at bounding box center [341, 249] width 480 height 12
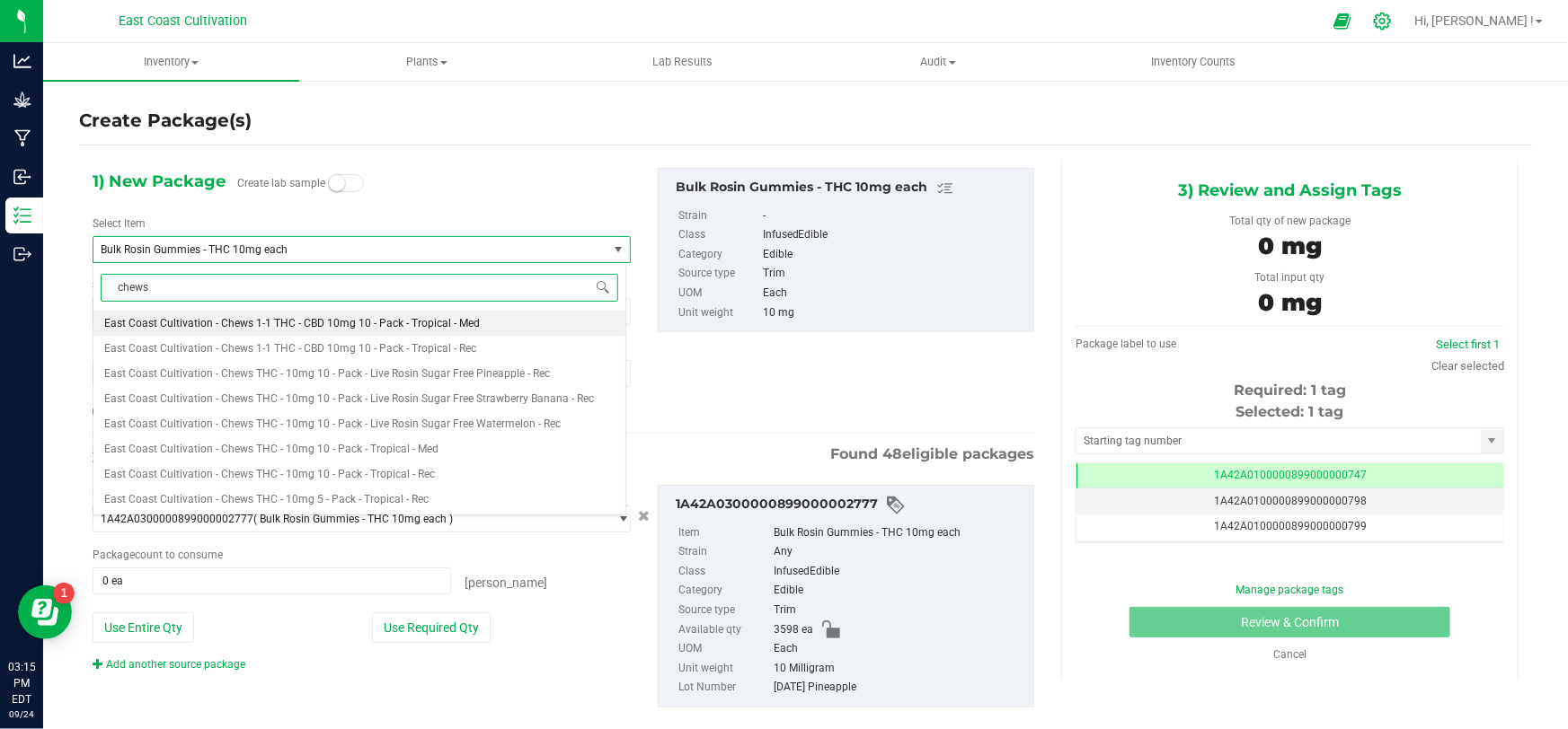
type input "chews"
click at [1392, 12] on icon at bounding box center [1382, 21] width 19 height 19
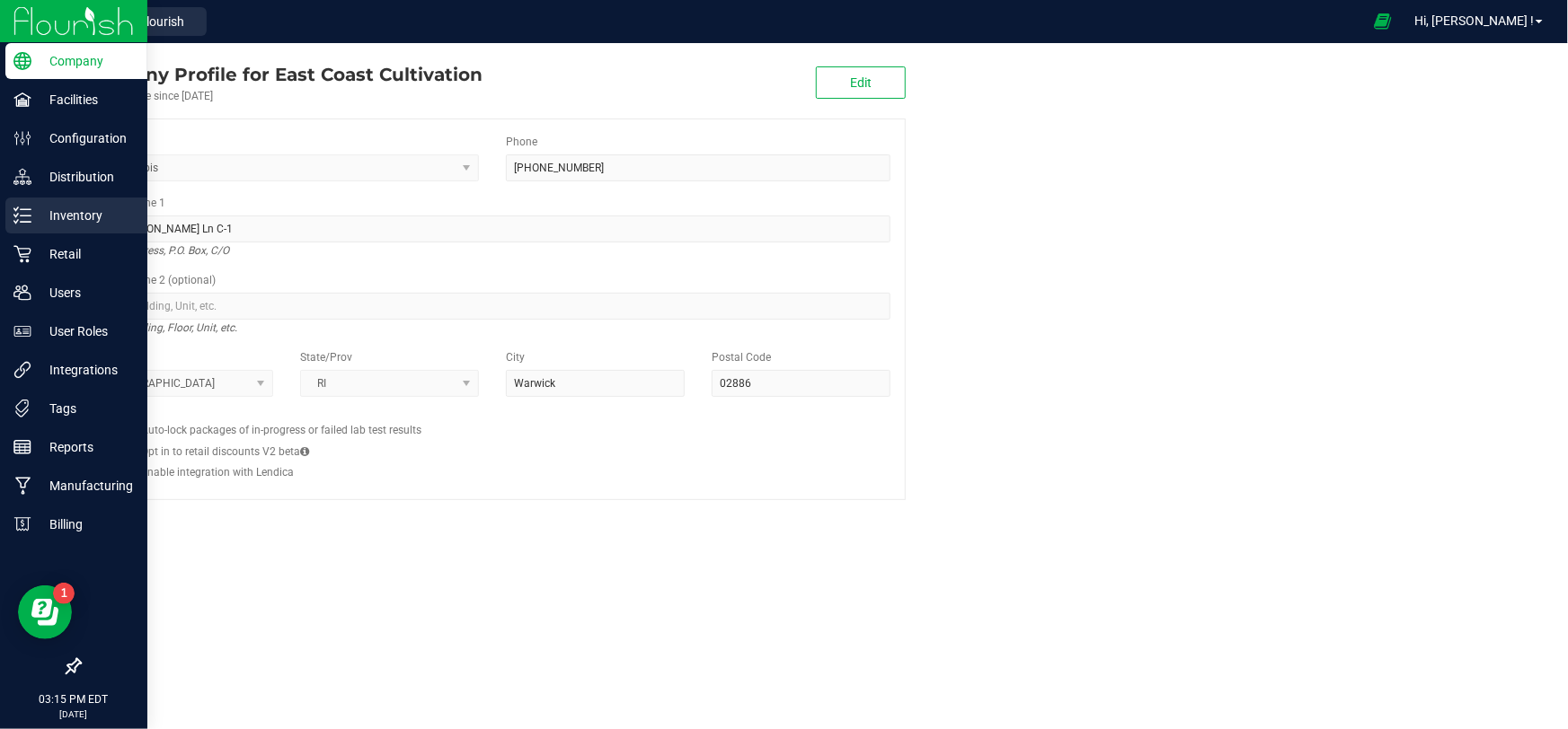
drag, startPoint x: 22, startPoint y: 213, endPoint x: 60, endPoint y: 205, distance: 38.8
click at [22, 213] on icon at bounding box center [21, 215] width 18 height 18
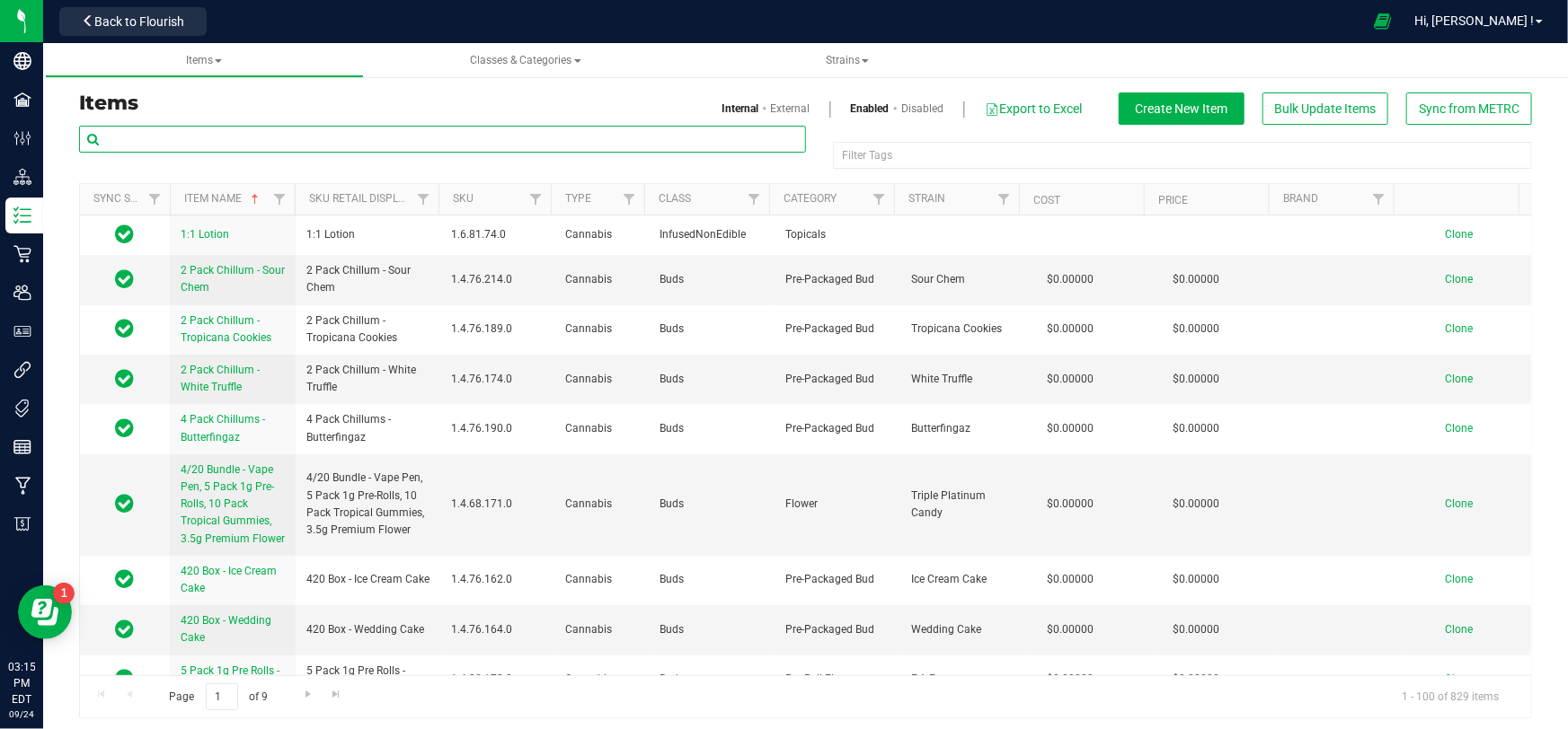
click at [217, 137] on input "text" at bounding box center [443, 139] width 727 height 27
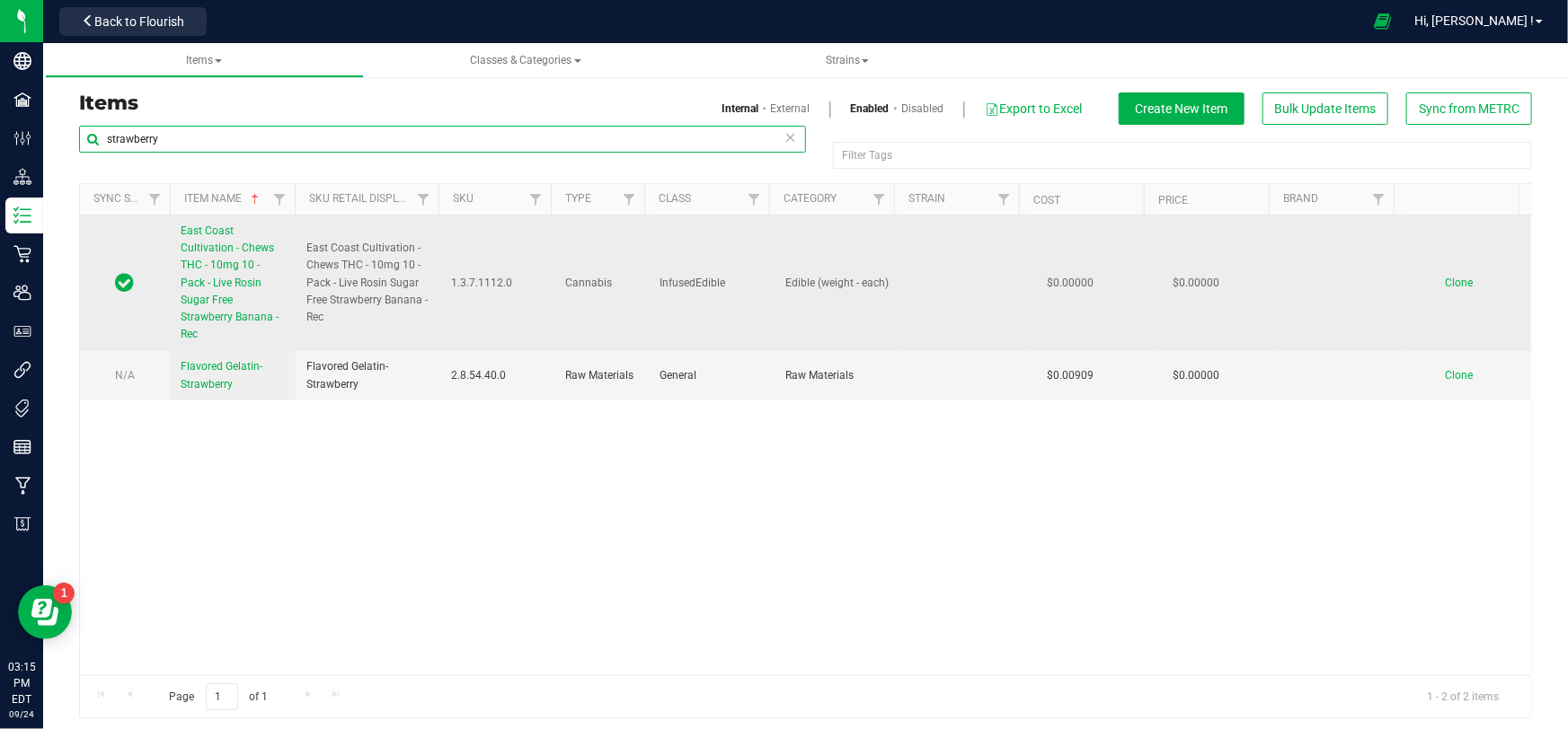
type input "strawberry"
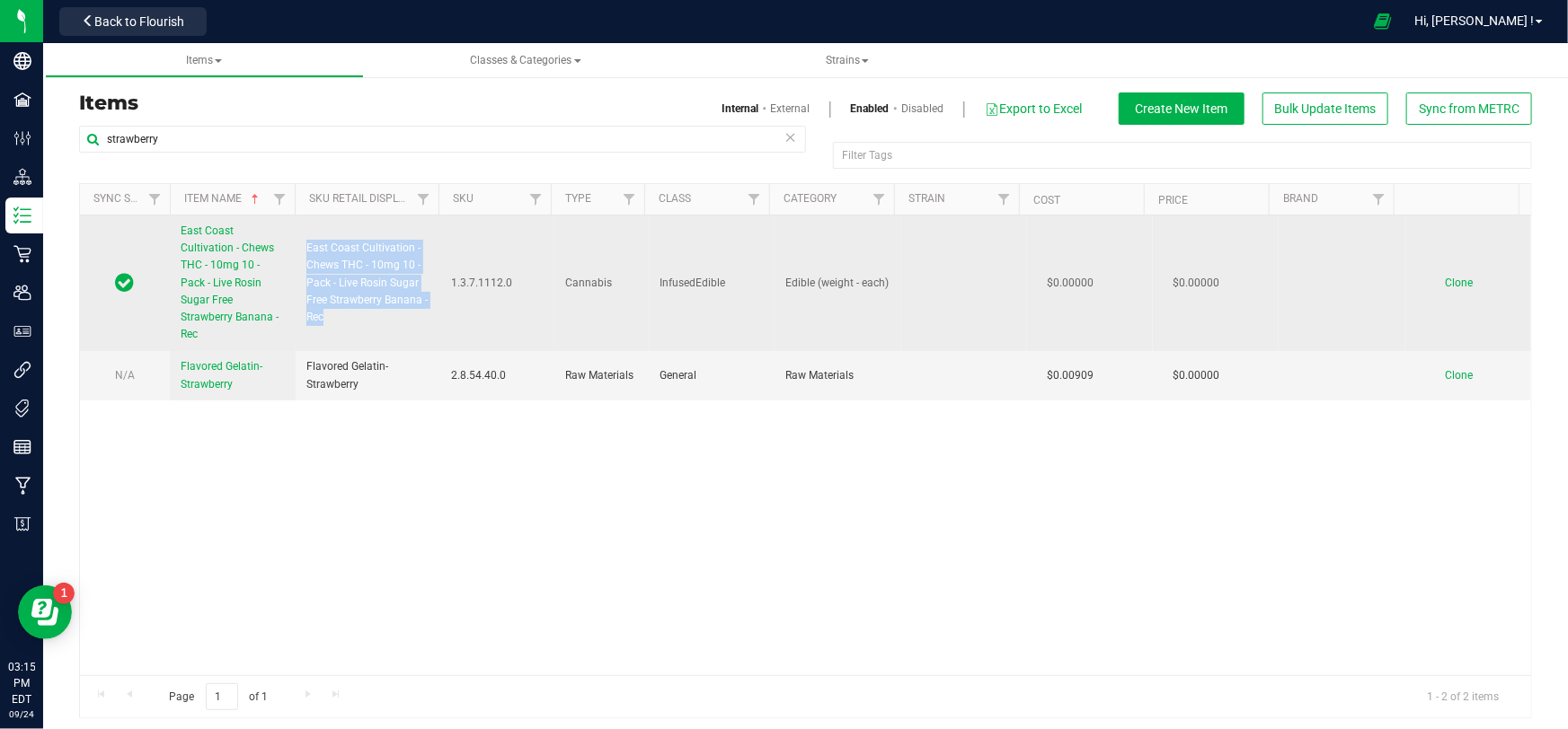
drag, startPoint x: 381, startPoint y: 319, endPoint x: 304, endPoint y: 242, distance: 108.9
click at [306, 242] on span "East Coast Cultivation - Chews THC - 10mg 10 - Pack - Live Rosin Sugar Free Str…" at bounding box center [368, 283] width 123 height 86
copy span "East Coast Cultivation - Chews THC - 10mg 10 - Pack - Live Rosin Sugar Free Str…"
click at [1445, 285] on span "Clone" at bounding box center [1459, 282] width 28 height 12
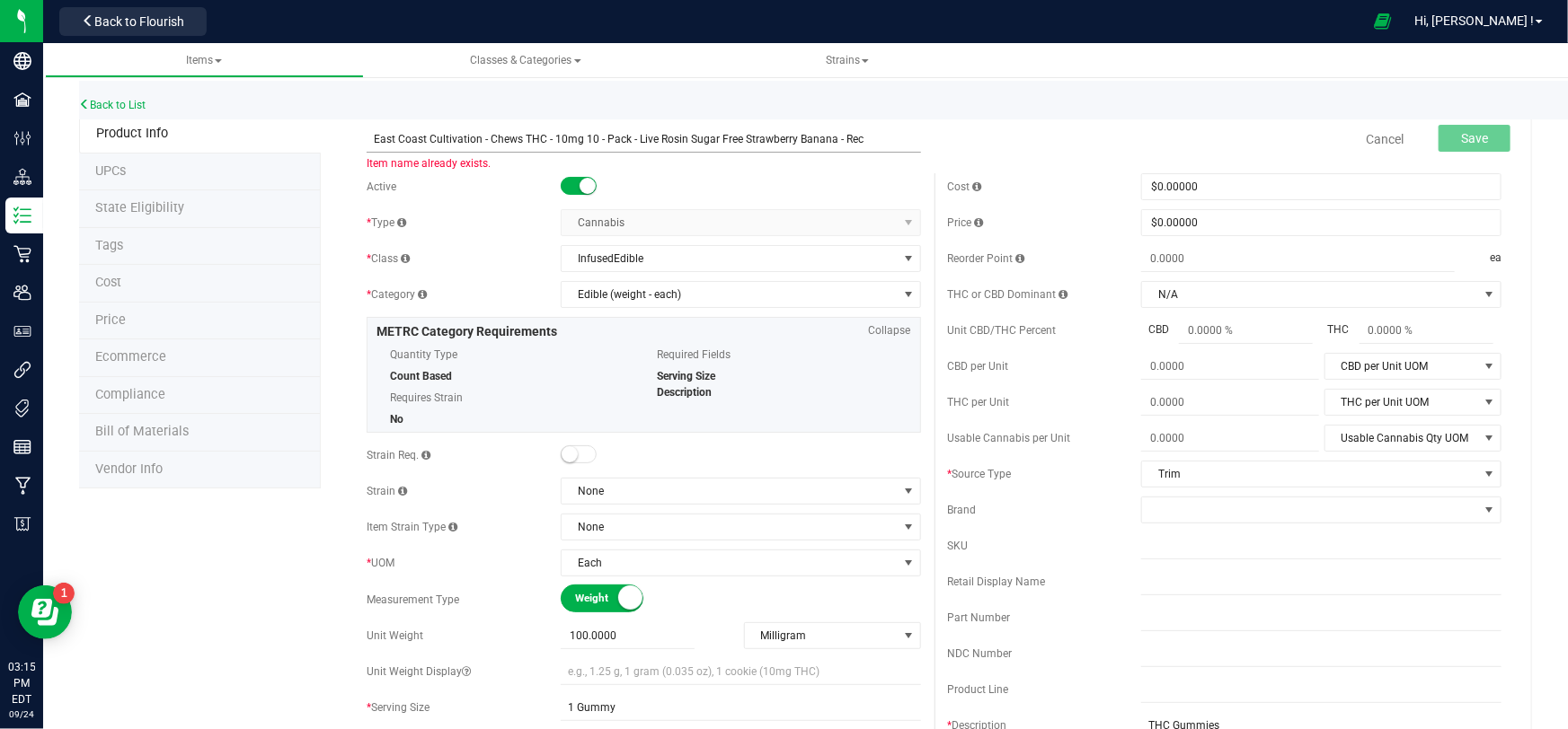
click at [826, 141] on input "East Coast Cultivation - Chews THC - 10mg 10 - Pack - Live Rosin Sugar Free Str…" at bounding box center [643, 139] width 554 height 27
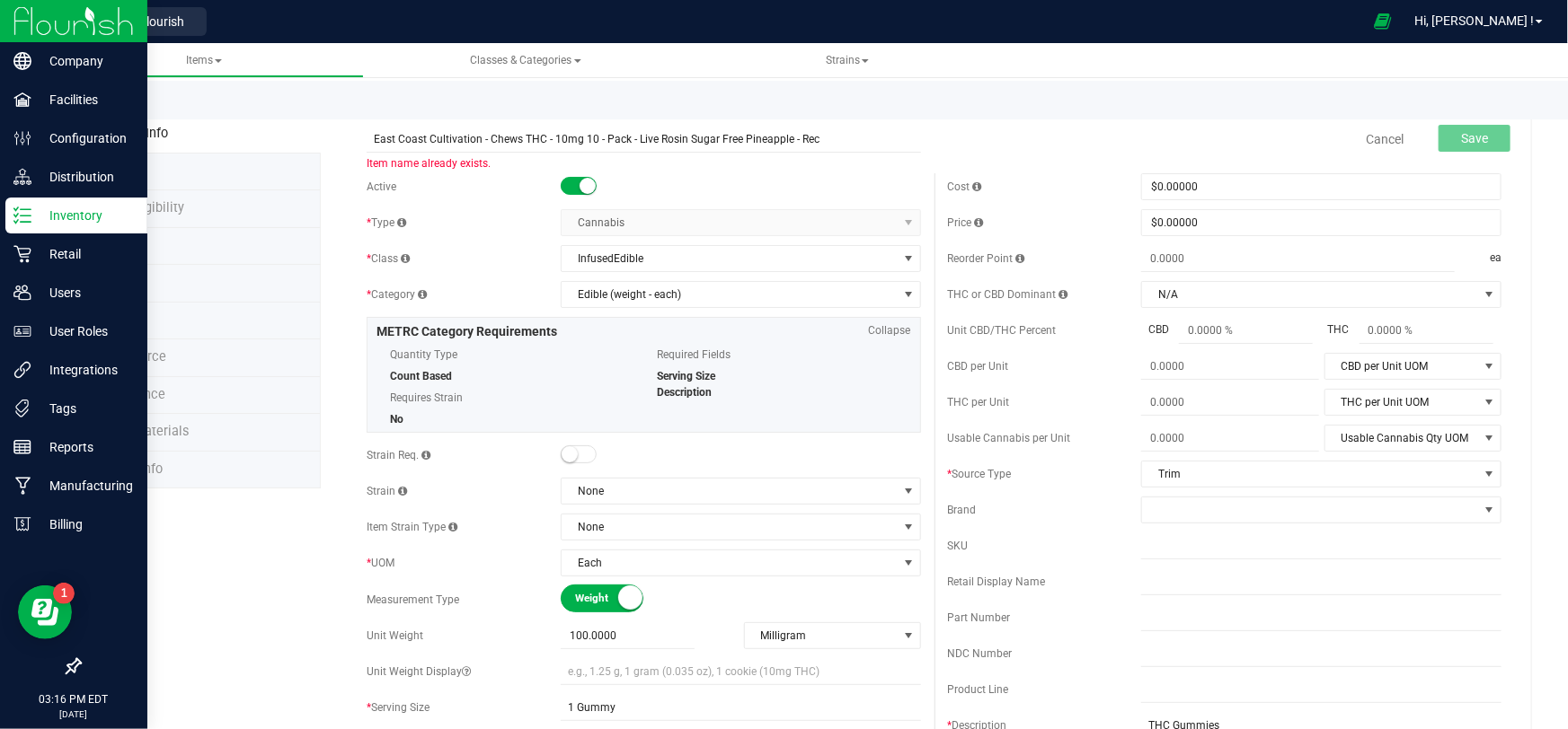
type input "East Coast Cultivation - Chews THC - 10mg 10 - Pack - Live Rosin Sugar Free Pin…"
click at [55, 25] on img at bounding box center [73, 21] width 120 height 42
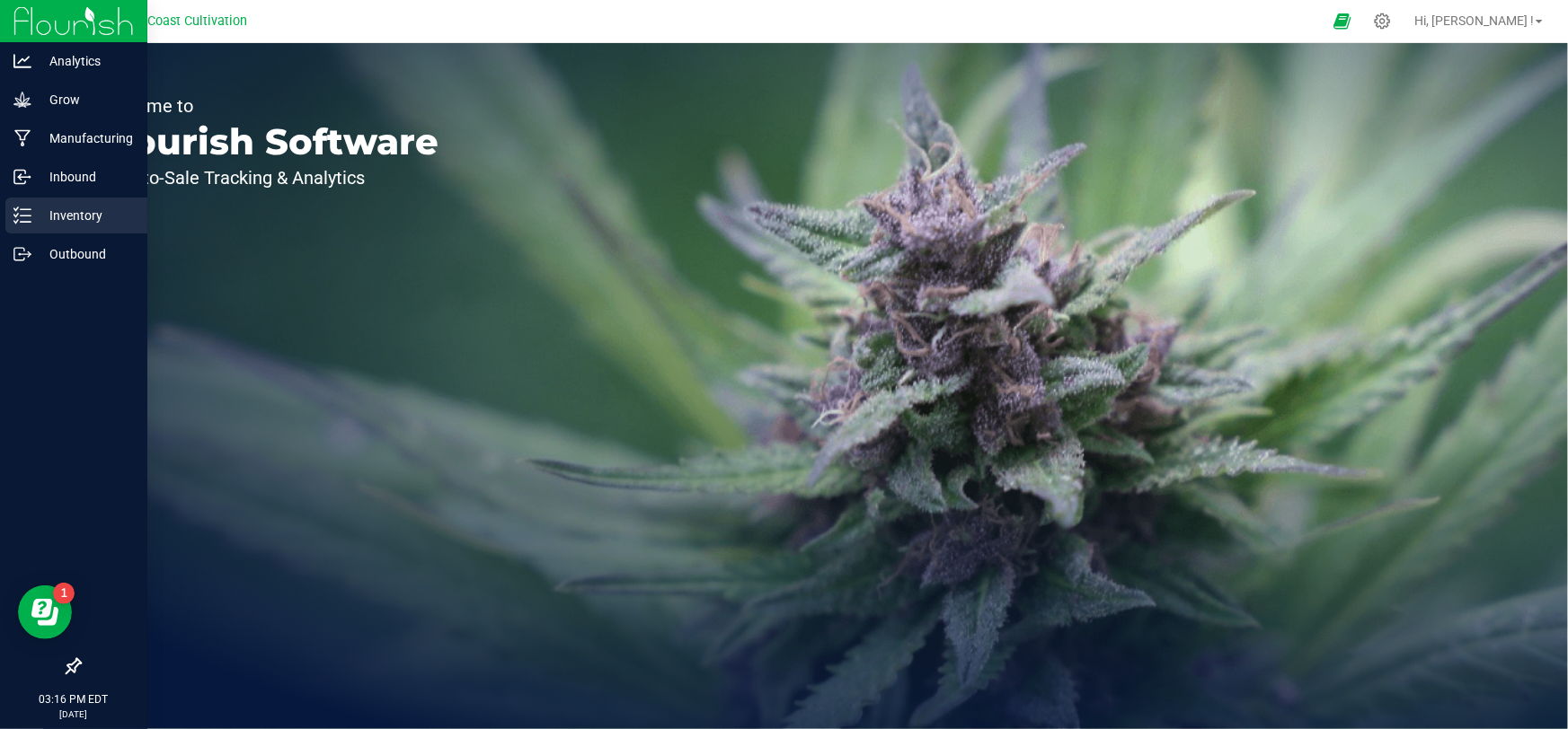
click at [26, 215] on icon at bounding box center [21, 215] width 18 height 18
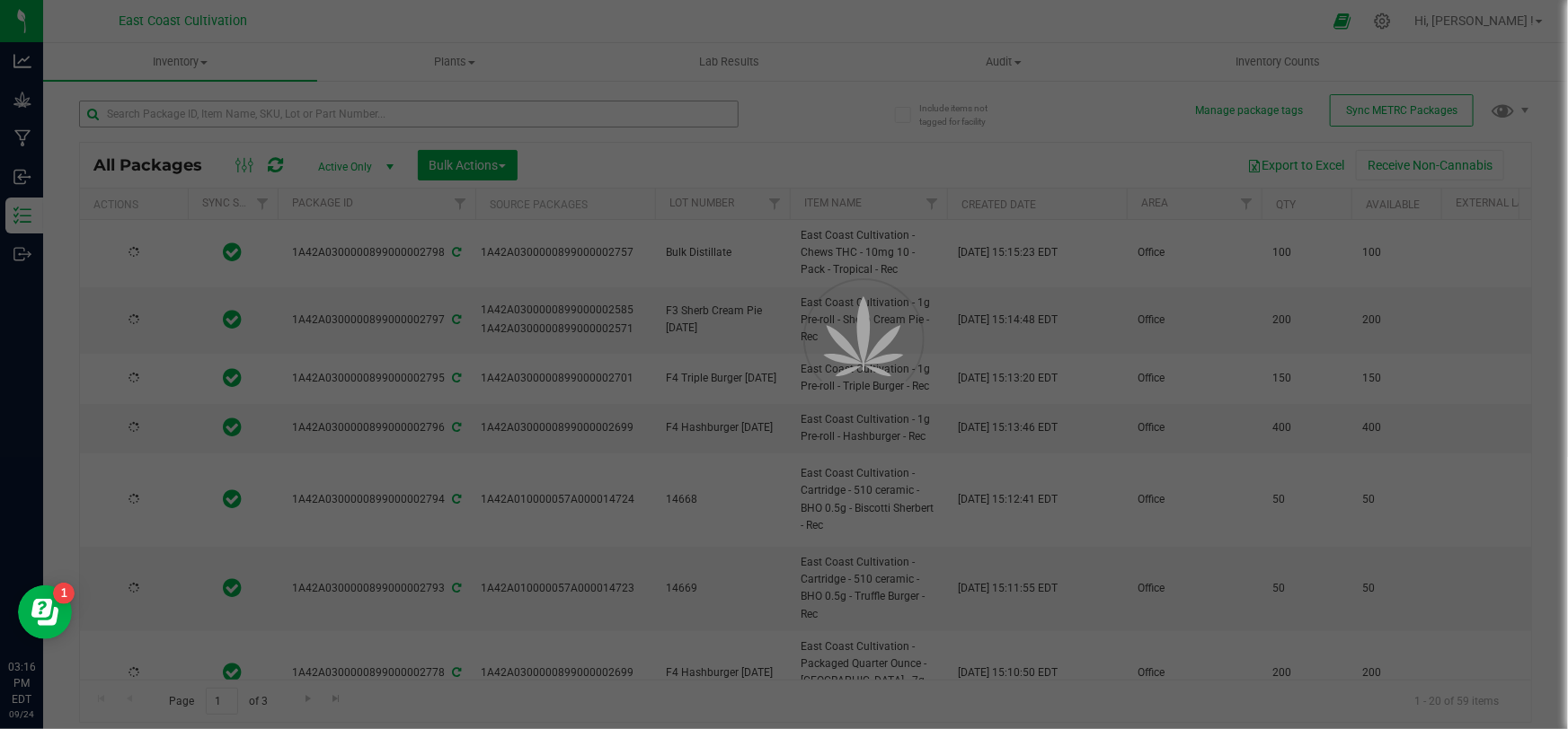
click at [261, 112] on div at bounding box center [784, 364] width 1568 height 729
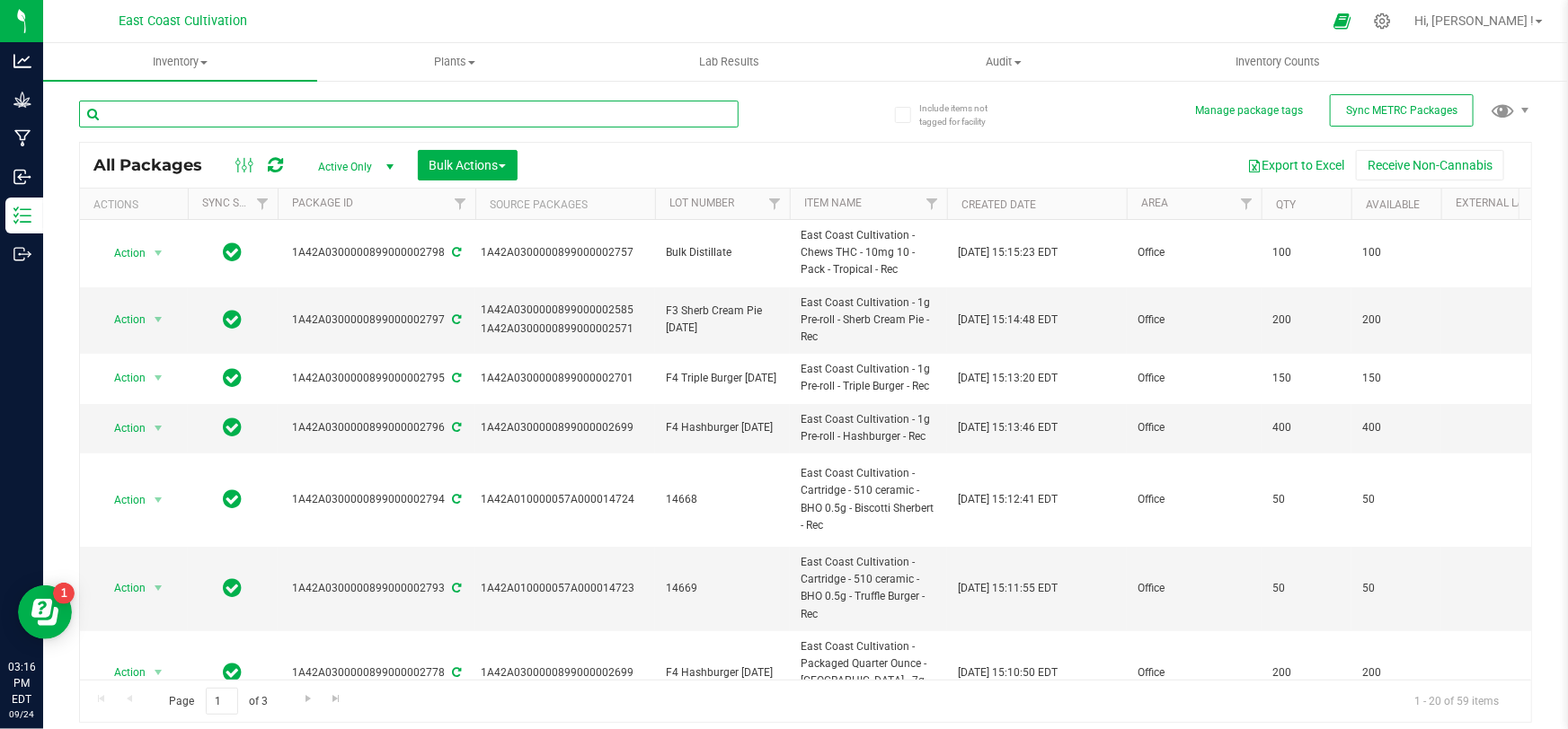
click at [261, 112] on input "text" at bounding box center [409, 114] width 659 height 27
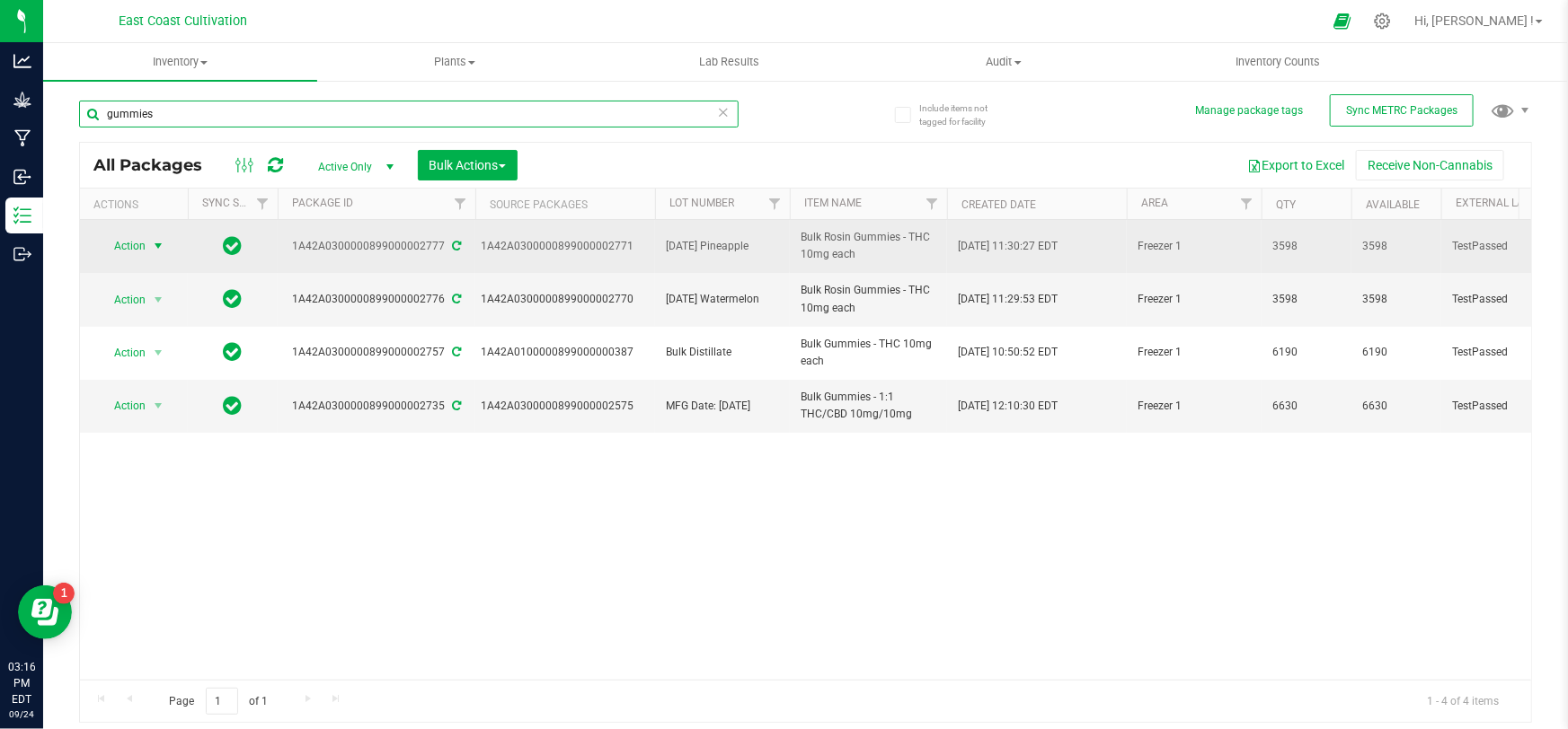
type input "gummies"
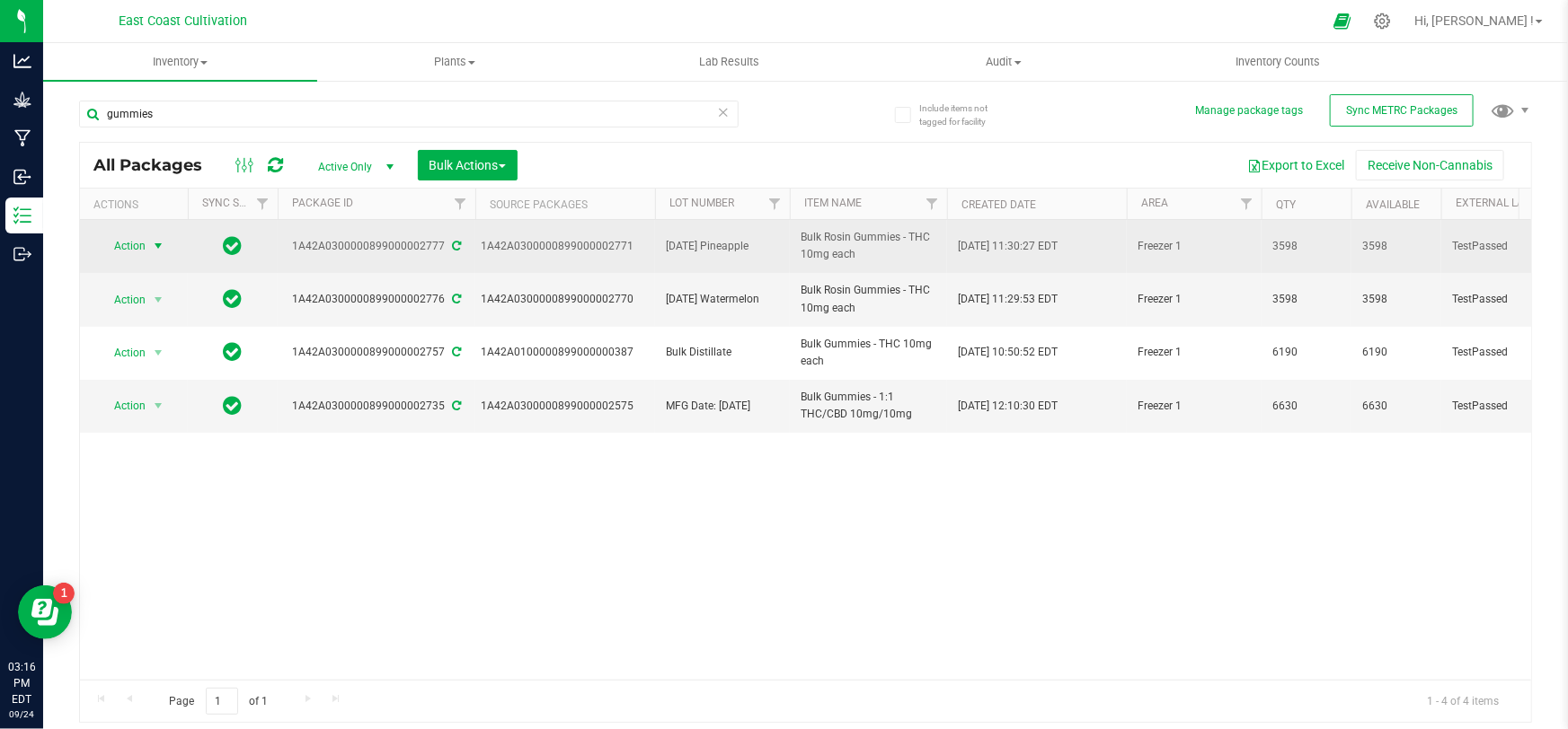
click at [135, 243] on span "Action" at bounding box center [122, 245] width 49 height 25
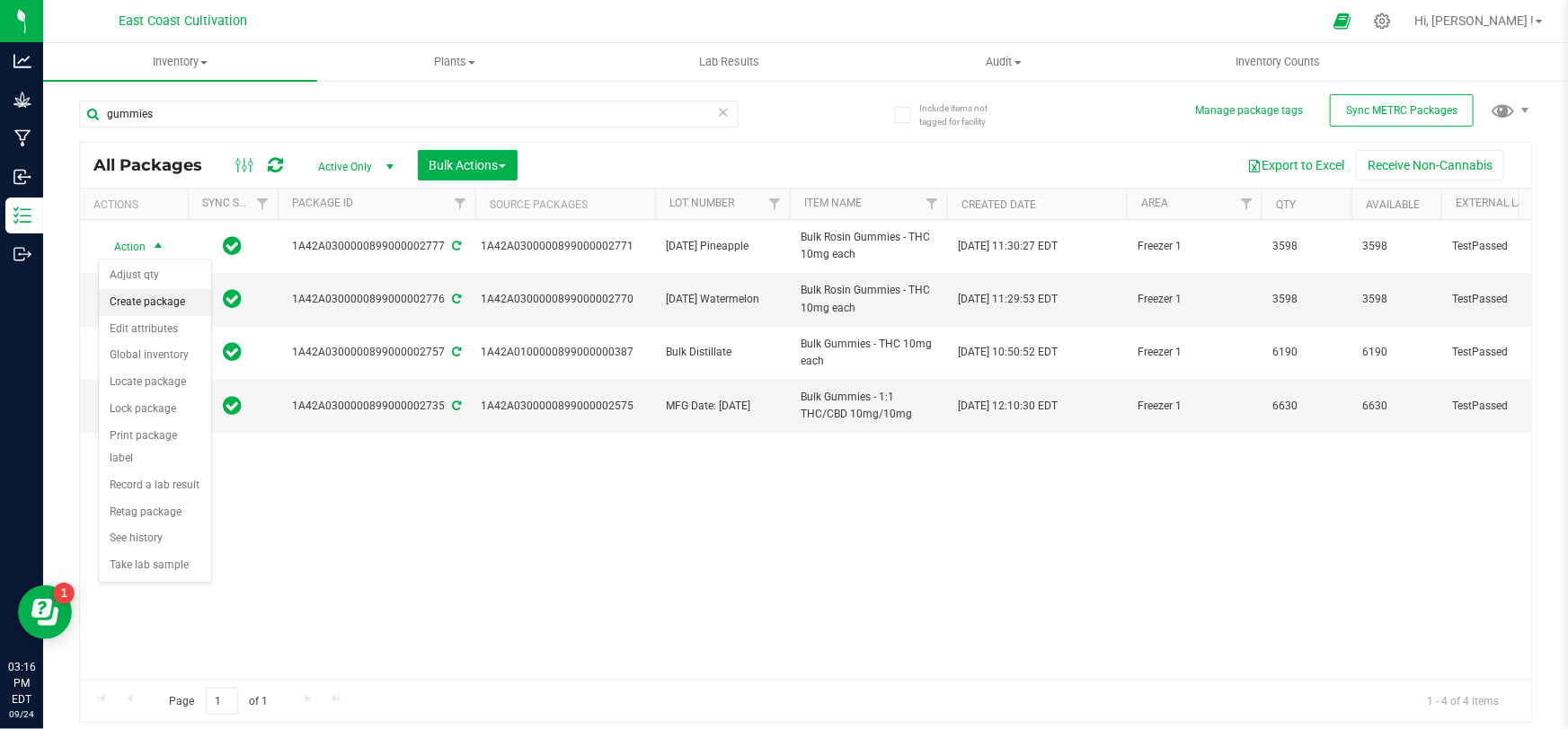
click at [162, 302] on li "Create package" at bounding box center [155, 302] width 112 height 27
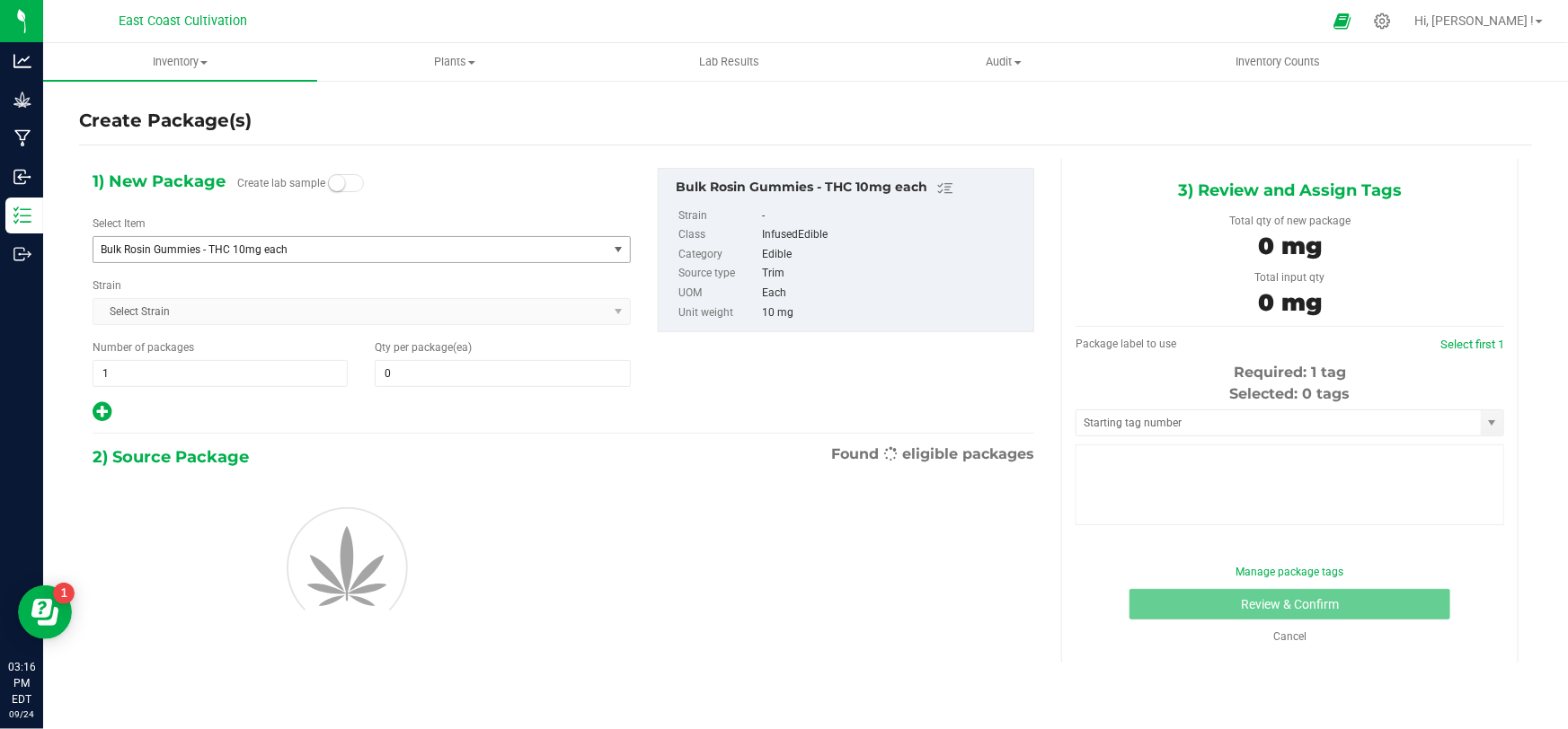
type input "0"
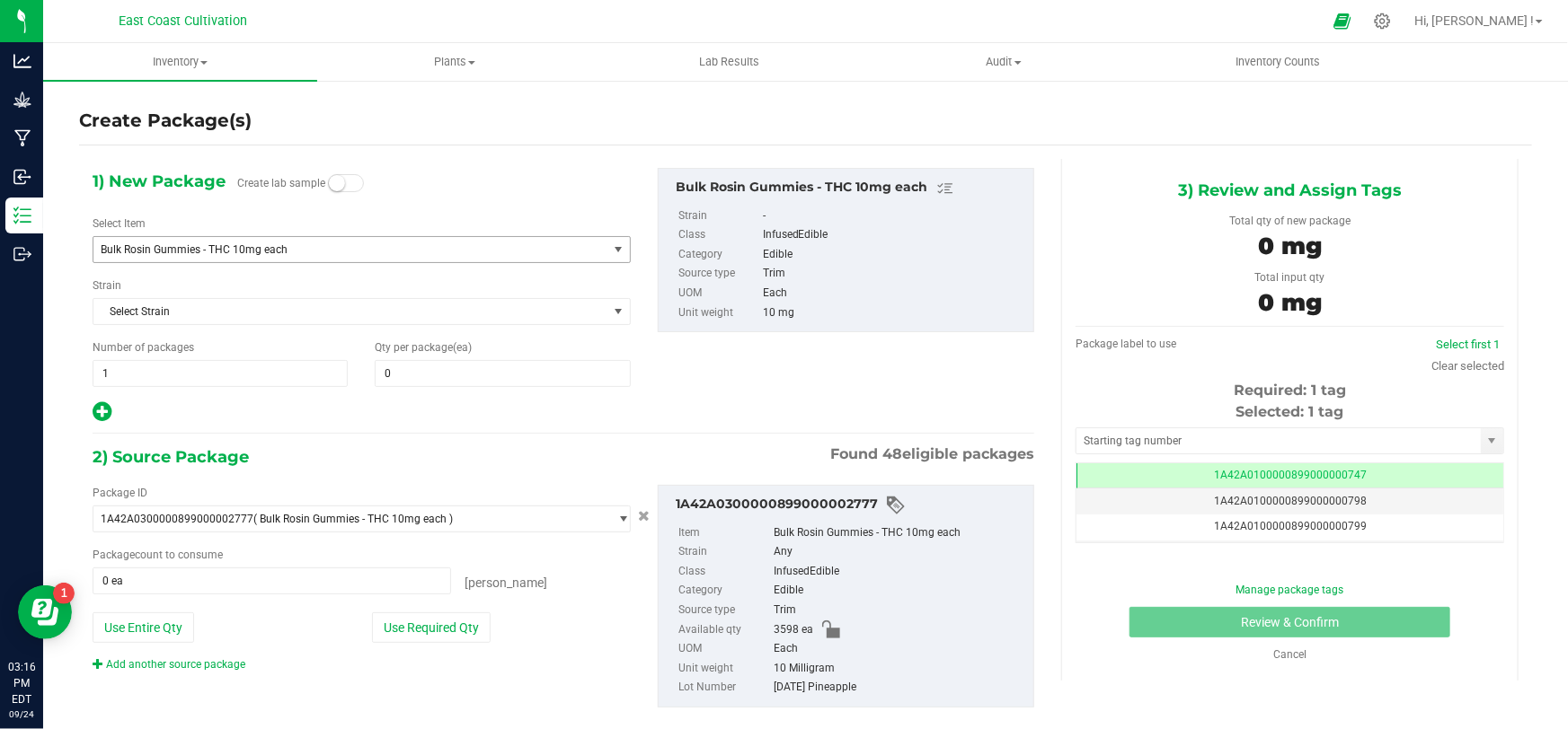
click at [246, 245] on span "Bulk Rosin Gummies - THC 10mg each" at bounding box center [341, 249] width 480 height 12
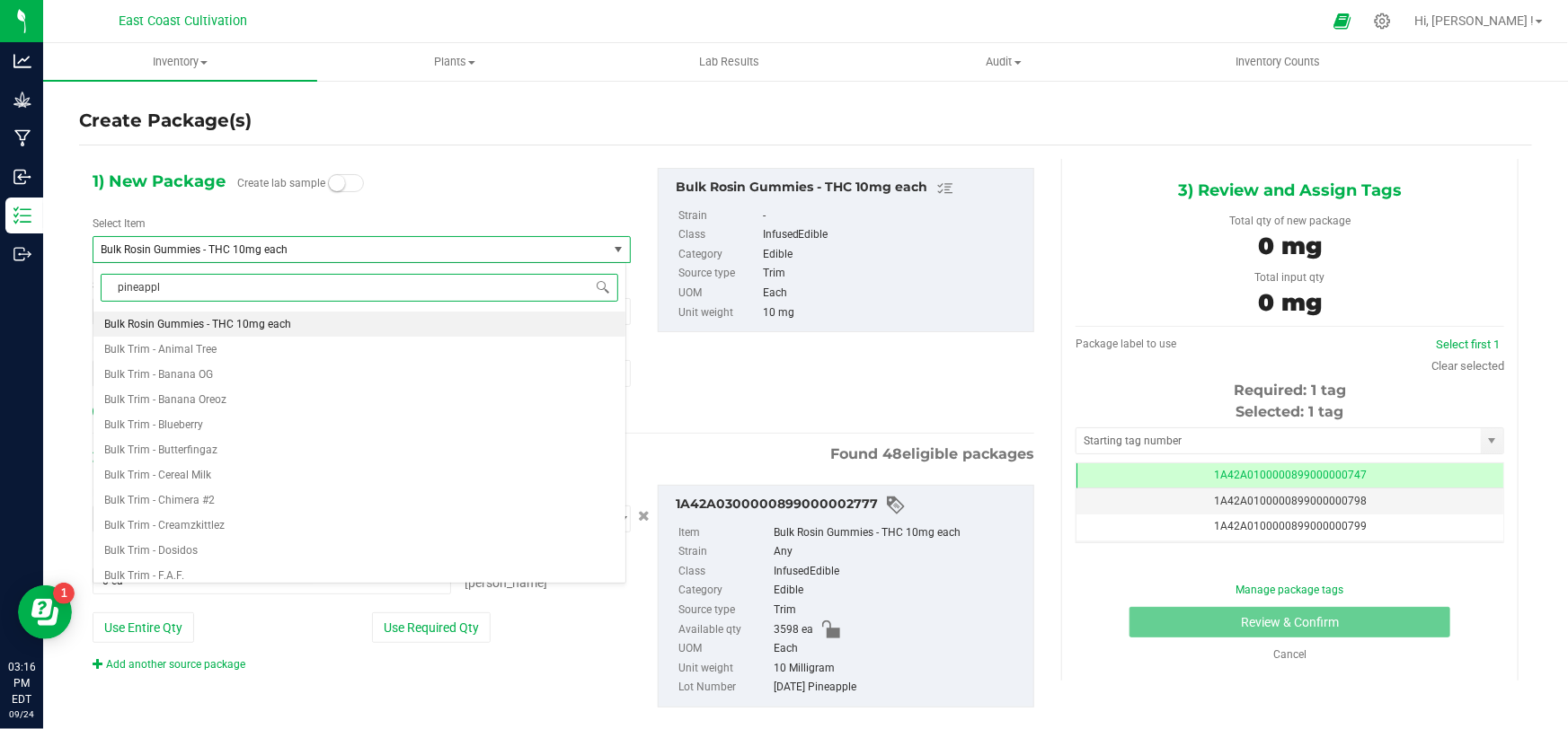
type input "pineapple"
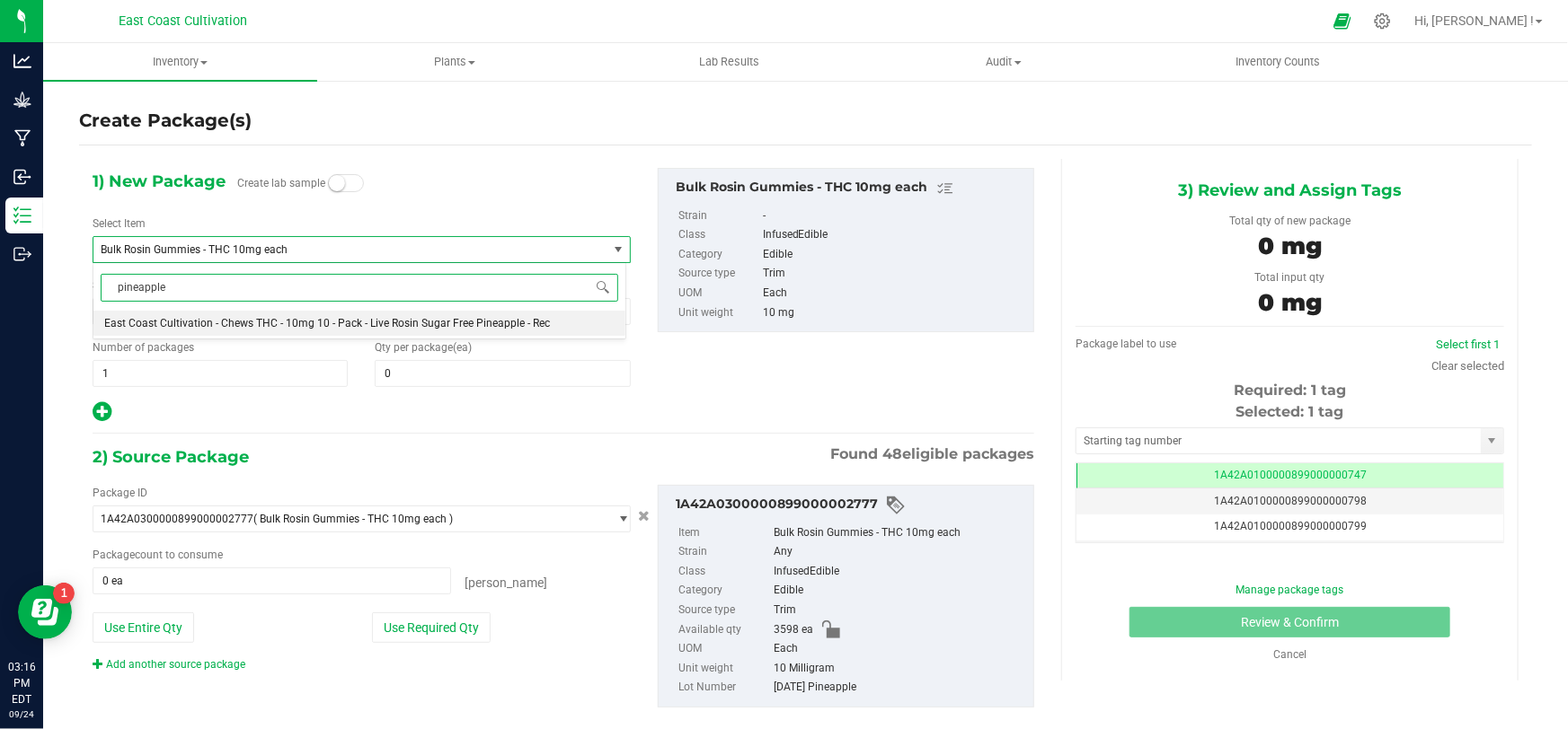
click at [320, 317] on span "East Coast Cultivation - Chews THC - 10mg 10 - Pack - Live Rosin Sugar Free Pin…" at bounding box center [327, 323] width 445 height 12
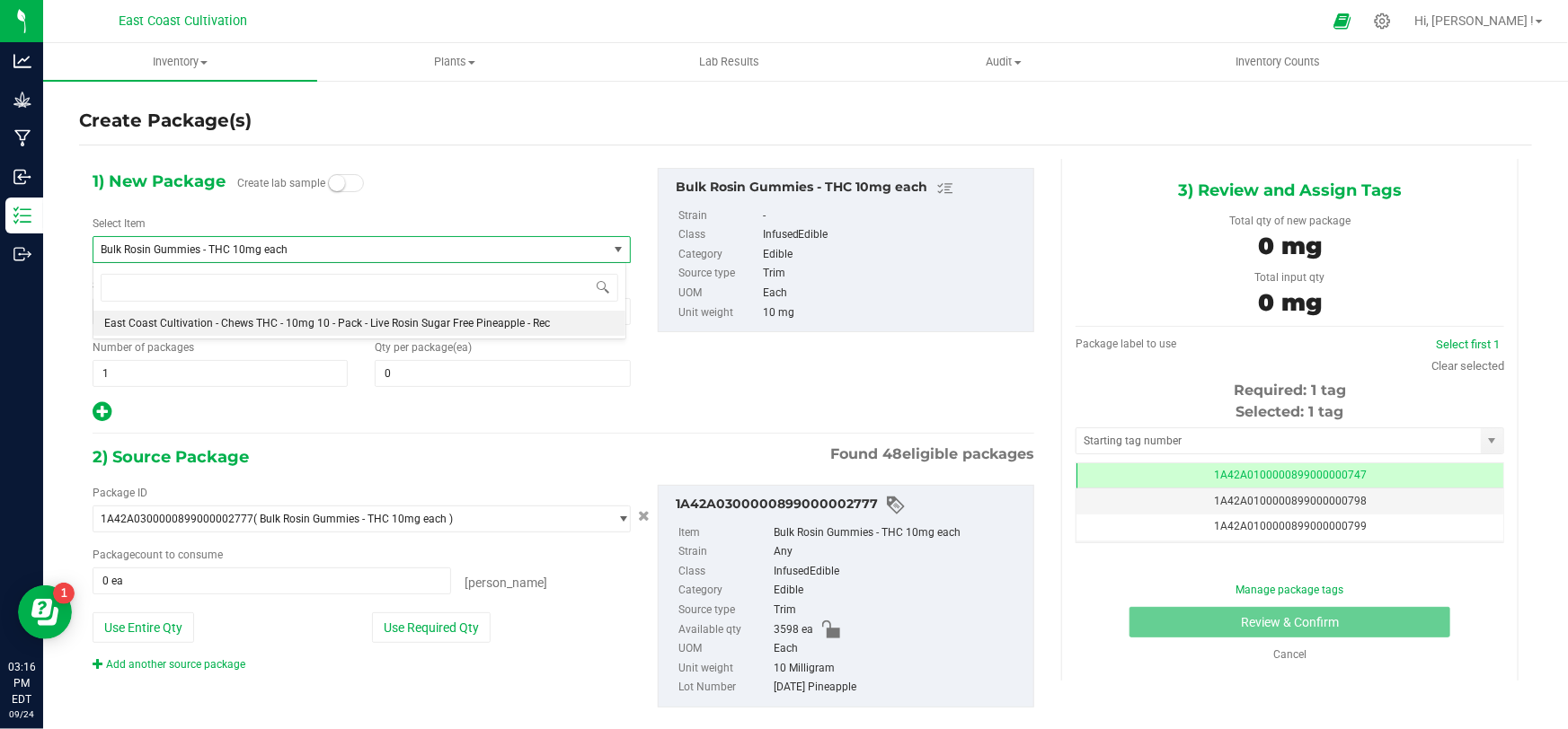
type input "0"
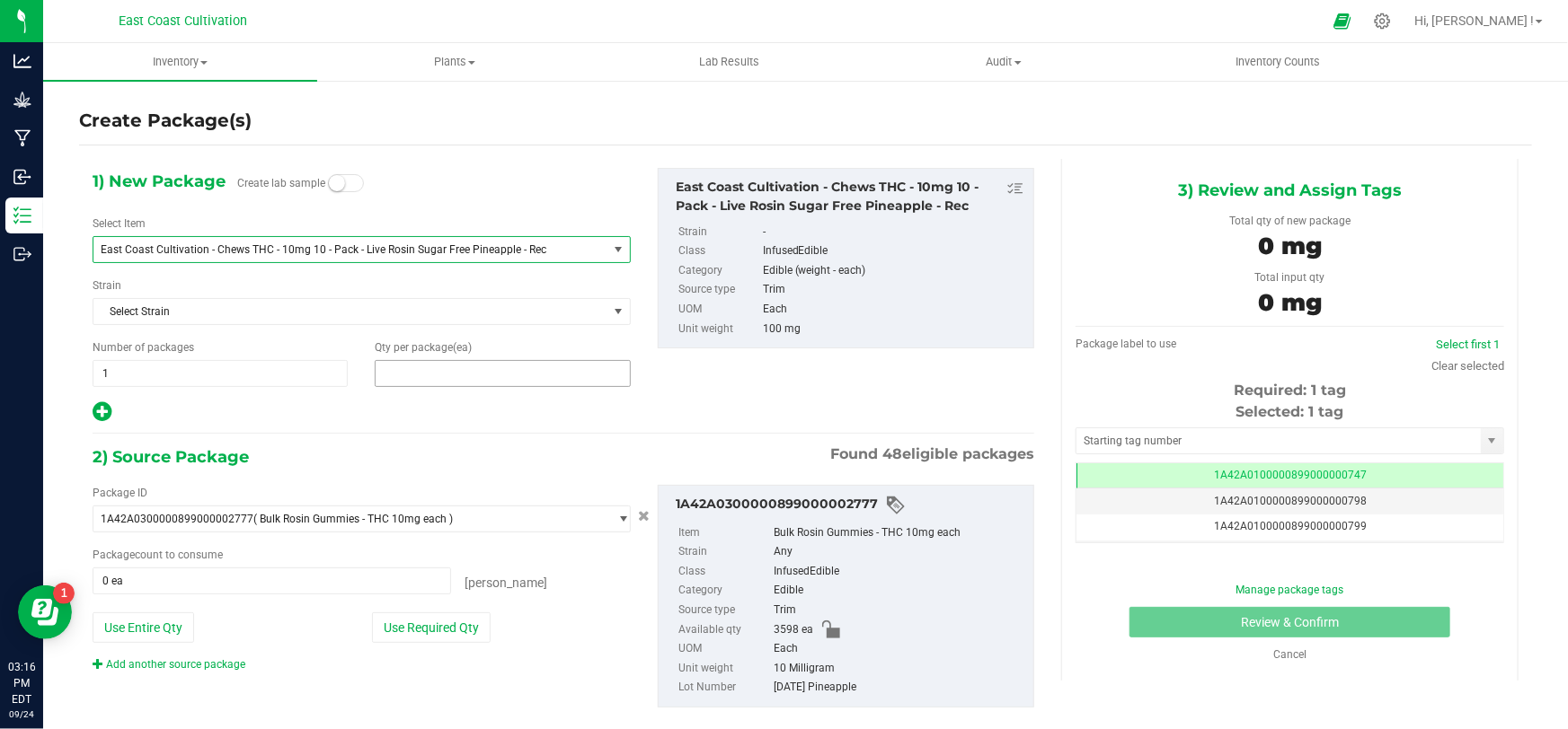
click at [459, 374] on span at bounding box center [501, 373] width 255 height 27
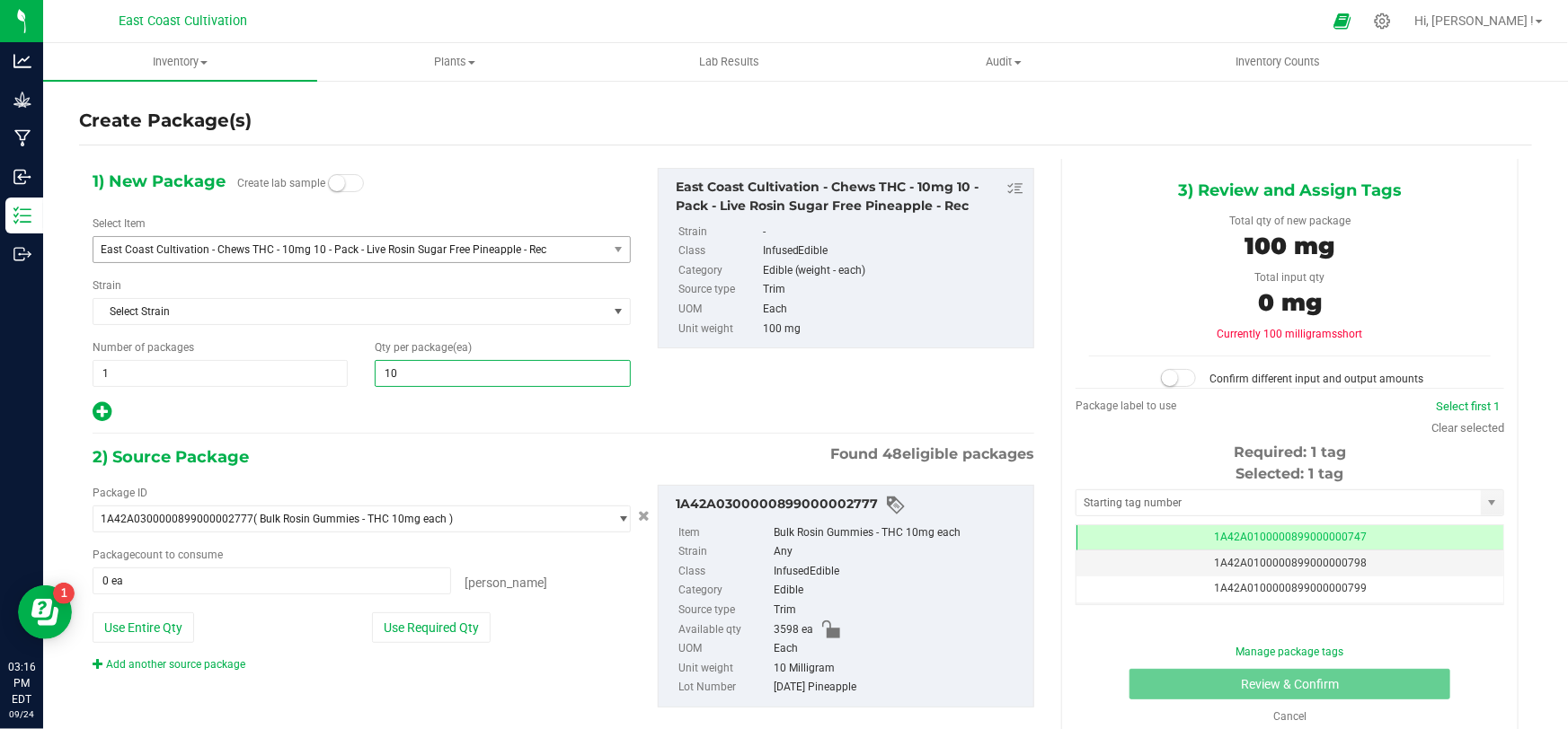
type input "100"
click at [416, 636] on button "Use Required Qty" at bounding box center [431, 627] width 119 height 31
type input "1000 ea"
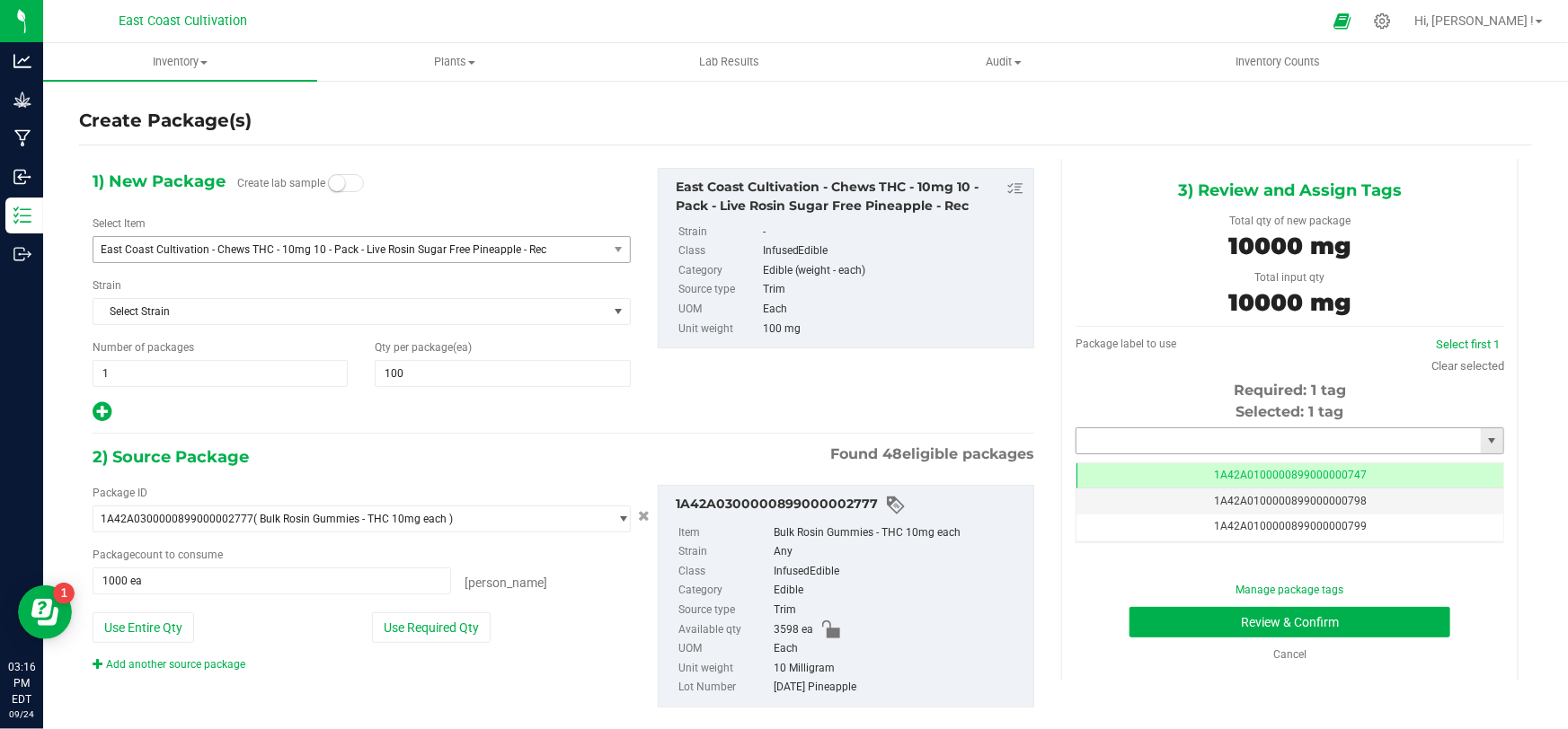
click at [1114, 430] on input "text" at bounding box center [1278, 441] width 404 height 25
click at [1213, 470] on li "1A42A0300000899000002799" at bounding box center [1279, 471] width 423 height 27
type input "1A42A0300000899000002799"
click at [1285, 616] on button "Review & Confirm" at bounding box center [1291, 622] width 321 height 31
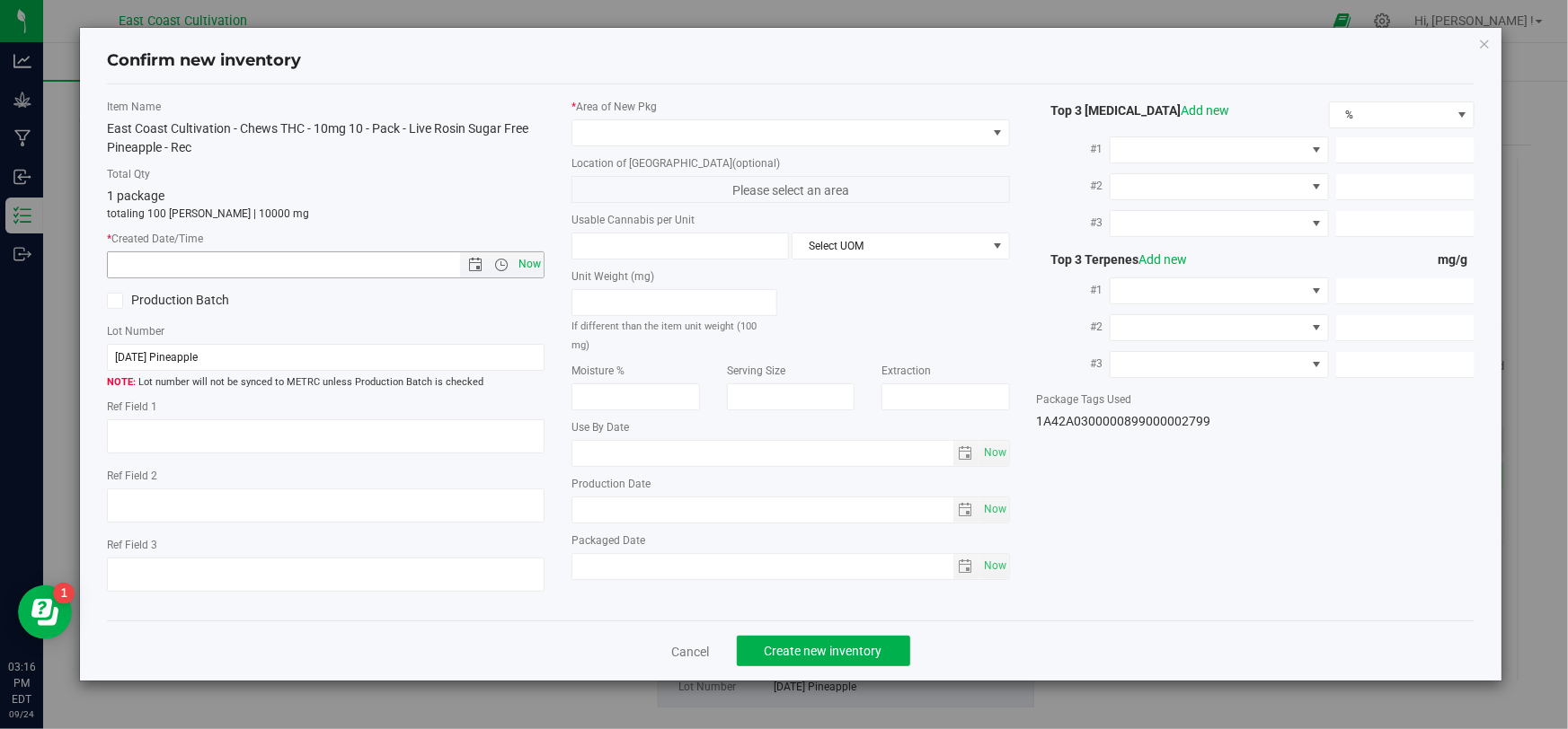
click at [539, 262] on span "Now" at bounding box center [530, 264] width 31 height 26
type input "[DATE] 3:16 PM"
click at [608, 135] on span at bounding box center [779, 133] width 414 height 25
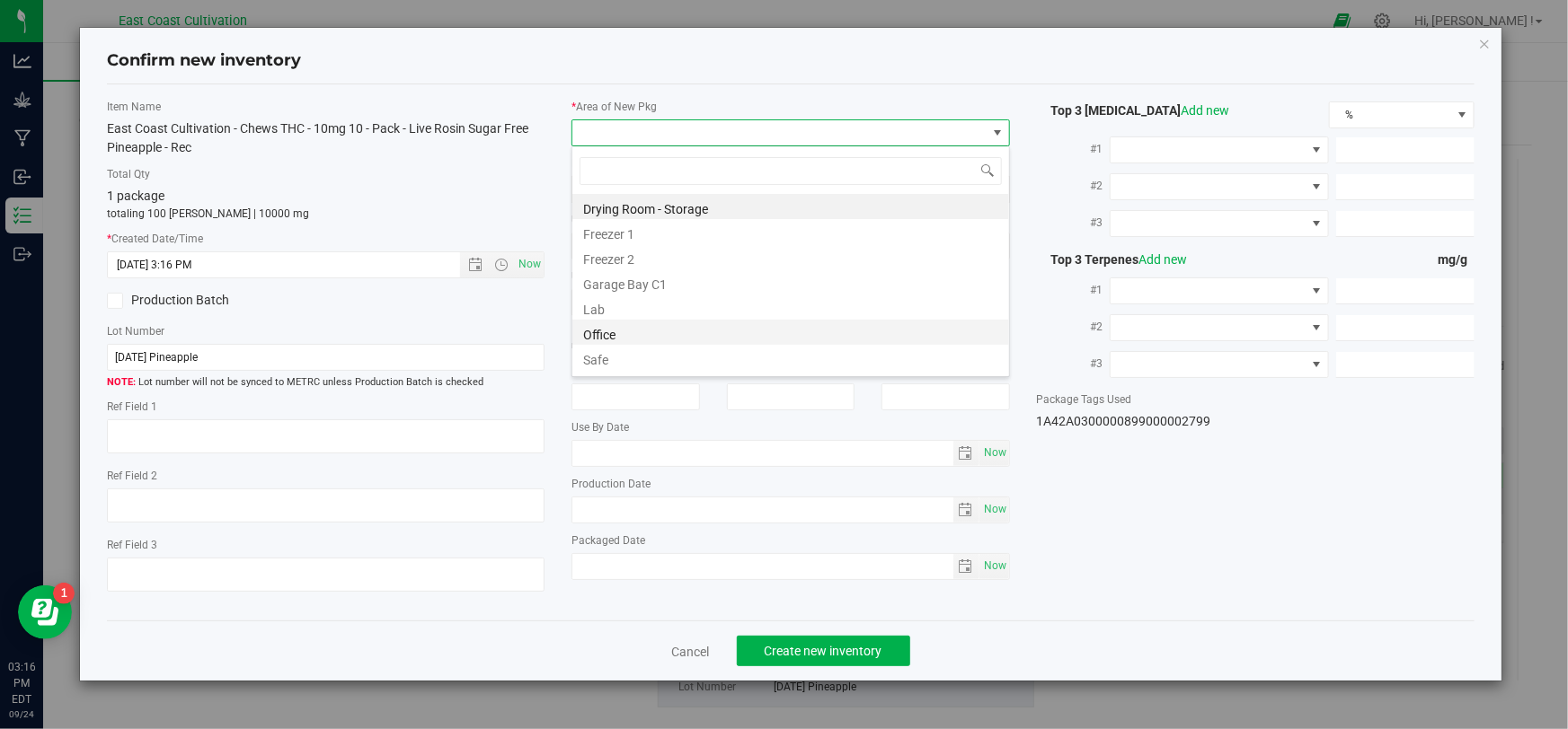
click at [623, 330] on li "Office" at bounding box center [791, 332] width 437 height 25
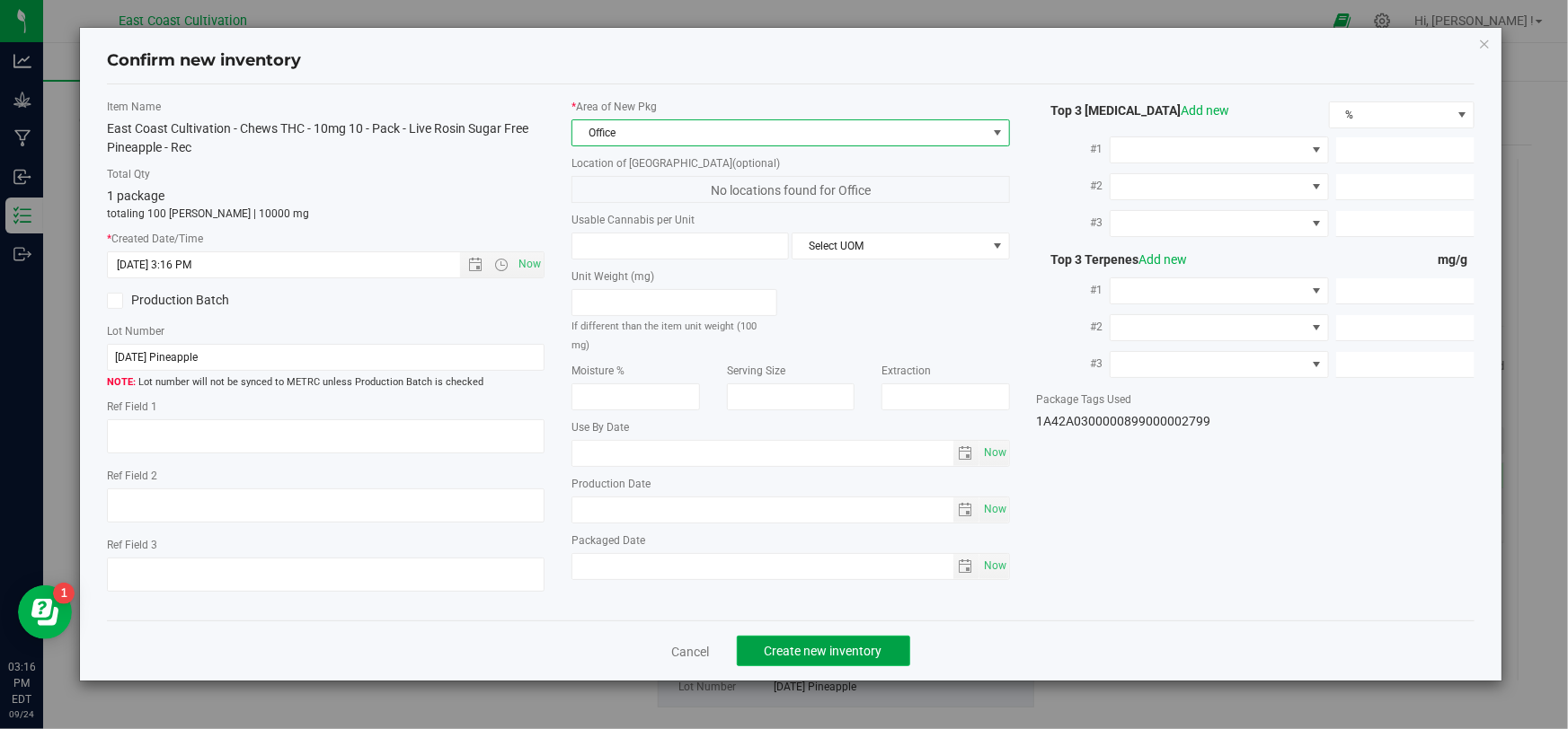
click at [812, 650] on span "Create new inventory" at bounding box center [824, 651] width 118 height 14
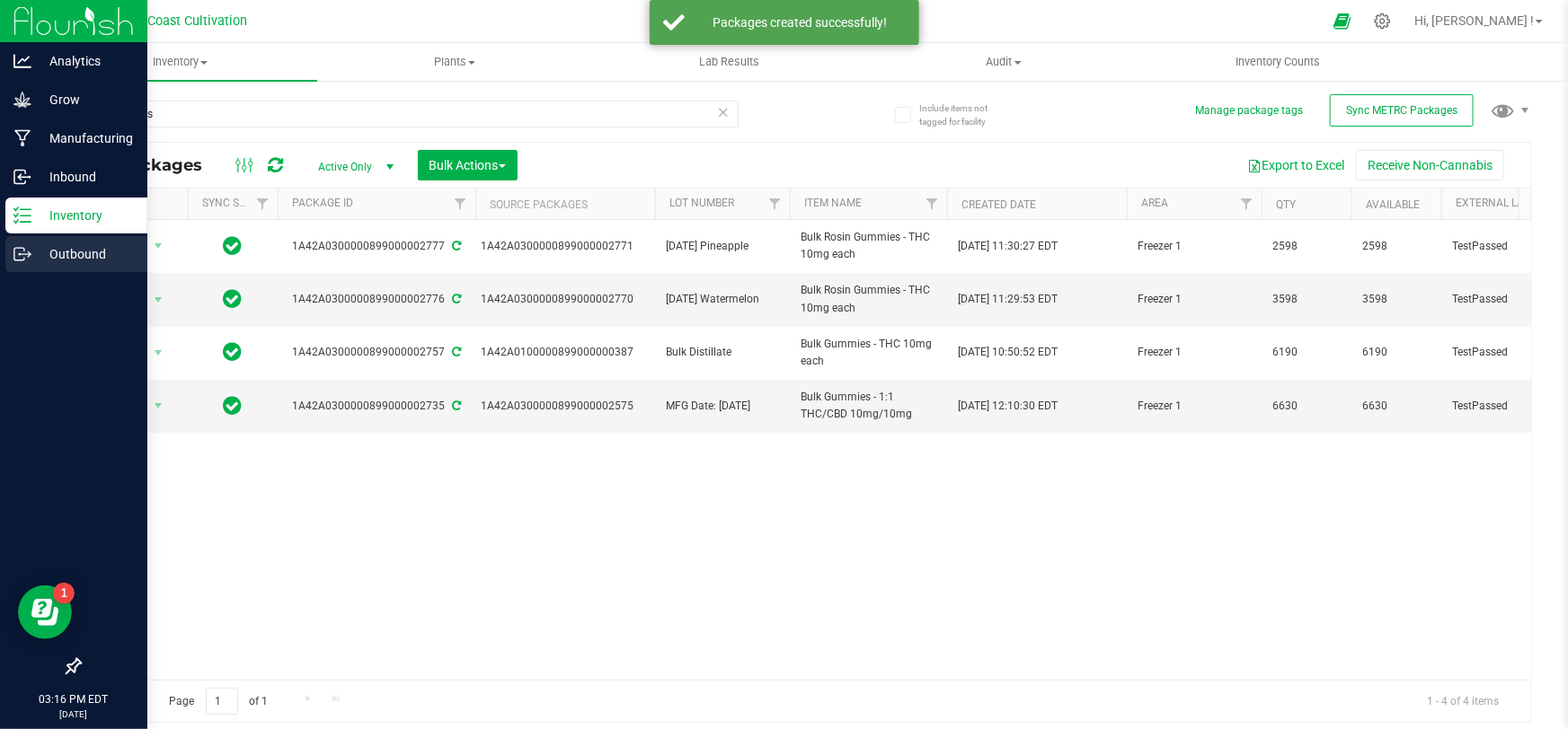
click at [33, 259] on p "Outbound" at bounding box center [85, 254] width 107 height 21
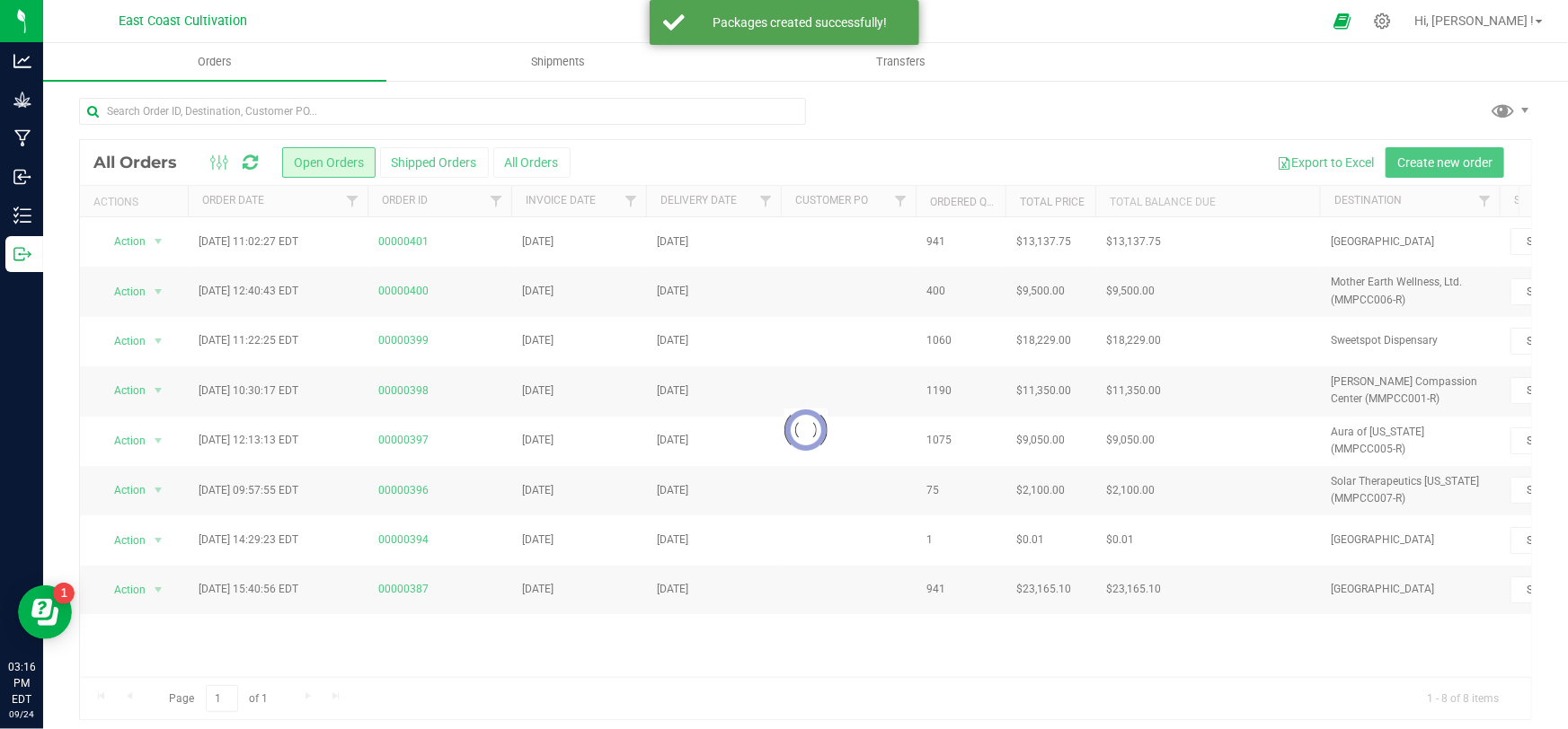
click at [1438, 161] on div at bounding box center [806, 430] width 1451 height 581
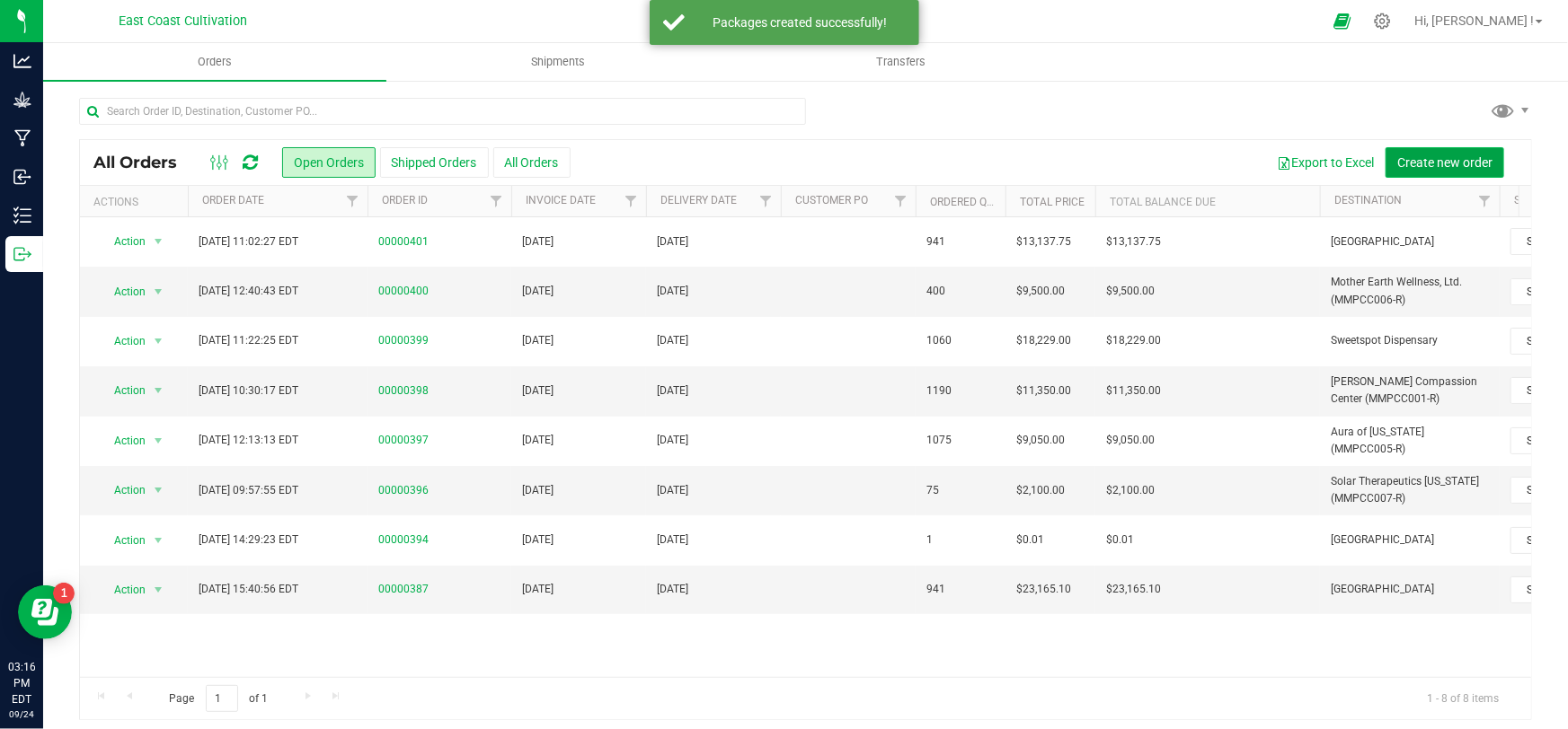
click at [1438, 161] on span "Create new order" at bounding box center [1445, 161] width 95 height 14
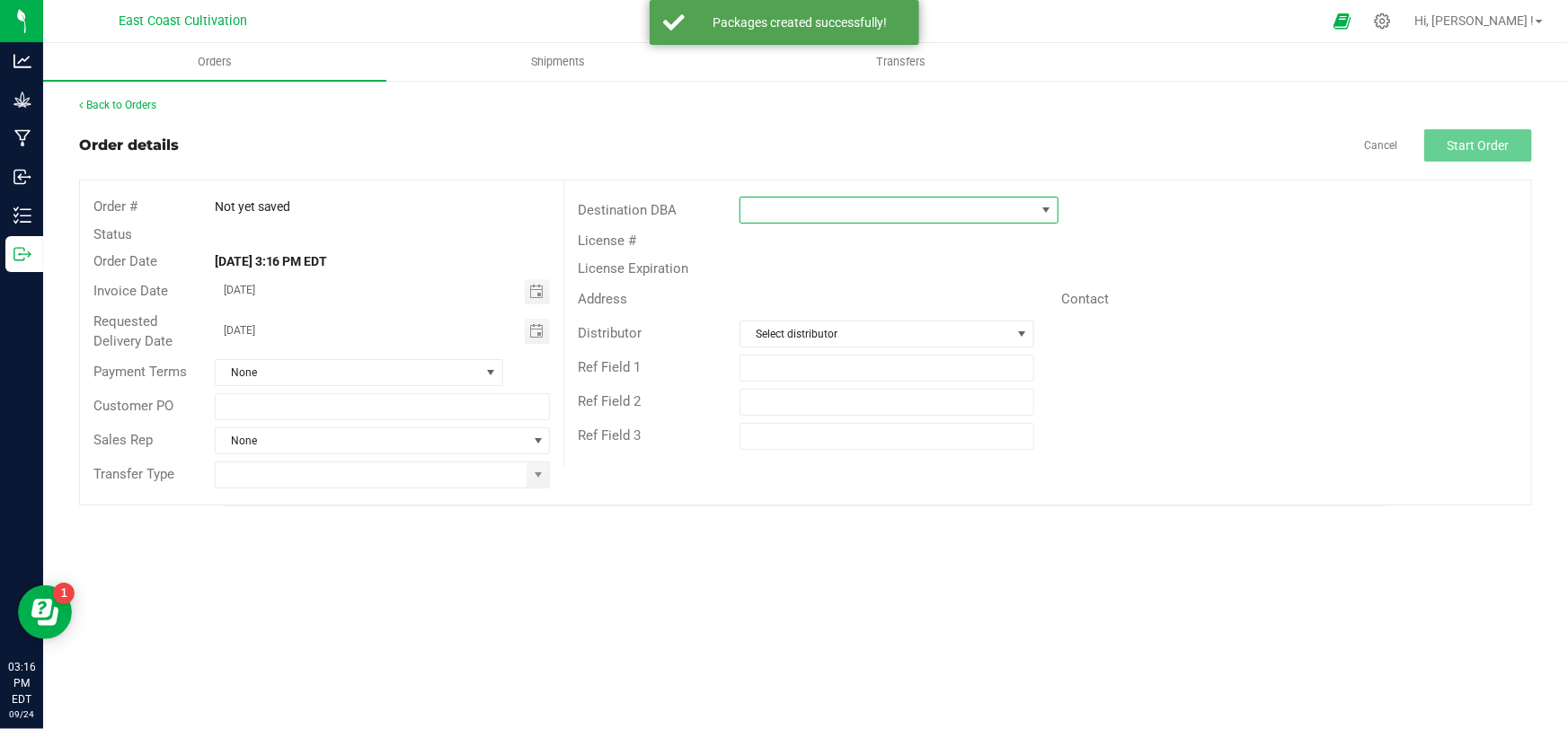
click at [762, 209] on span at bounding box center [888, 210] width 295 height 25
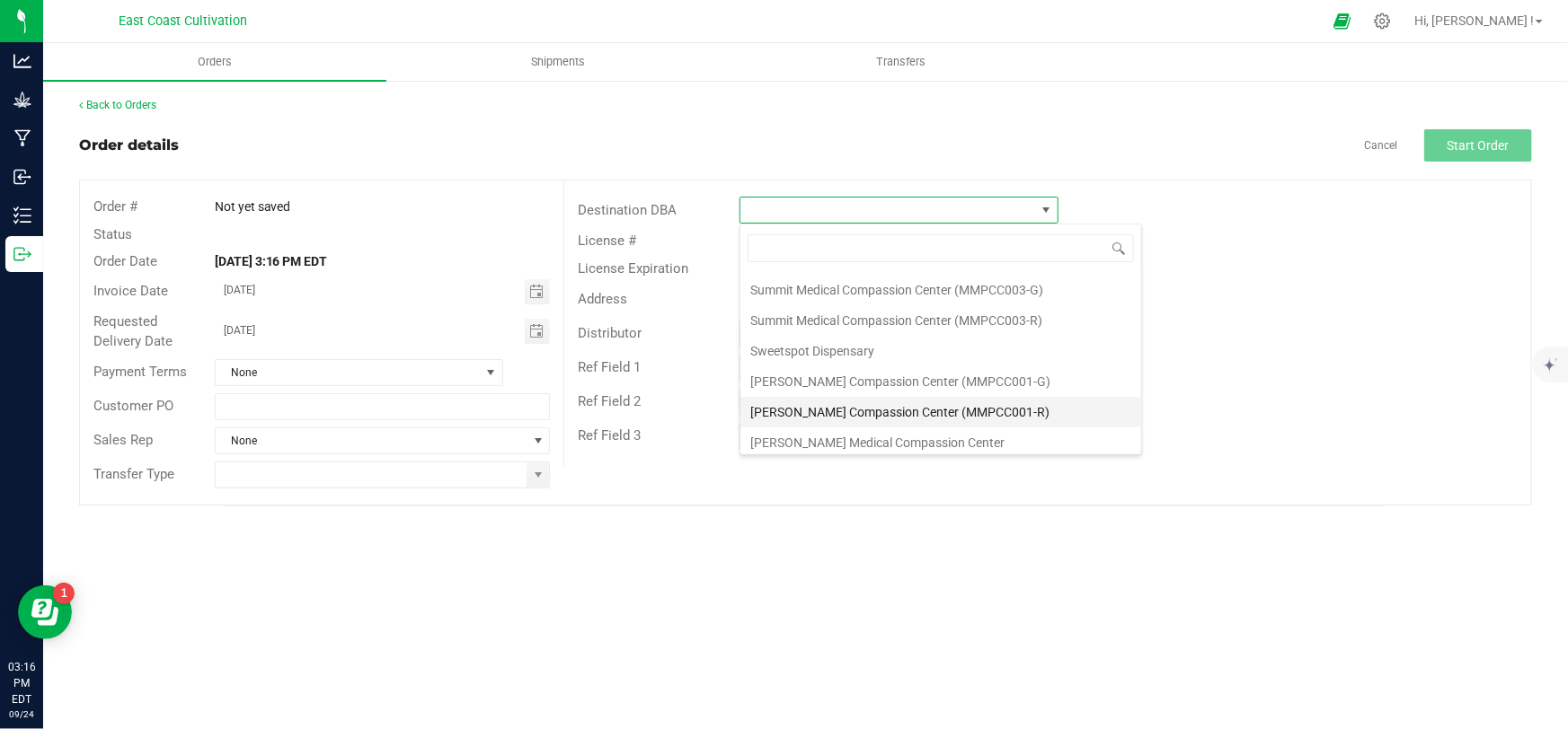
click at [929, 404] on li "[PERSON_NAME] Compassion Center (MMPCC001-R)" at bounding box center [940, 412] width 401 height 31
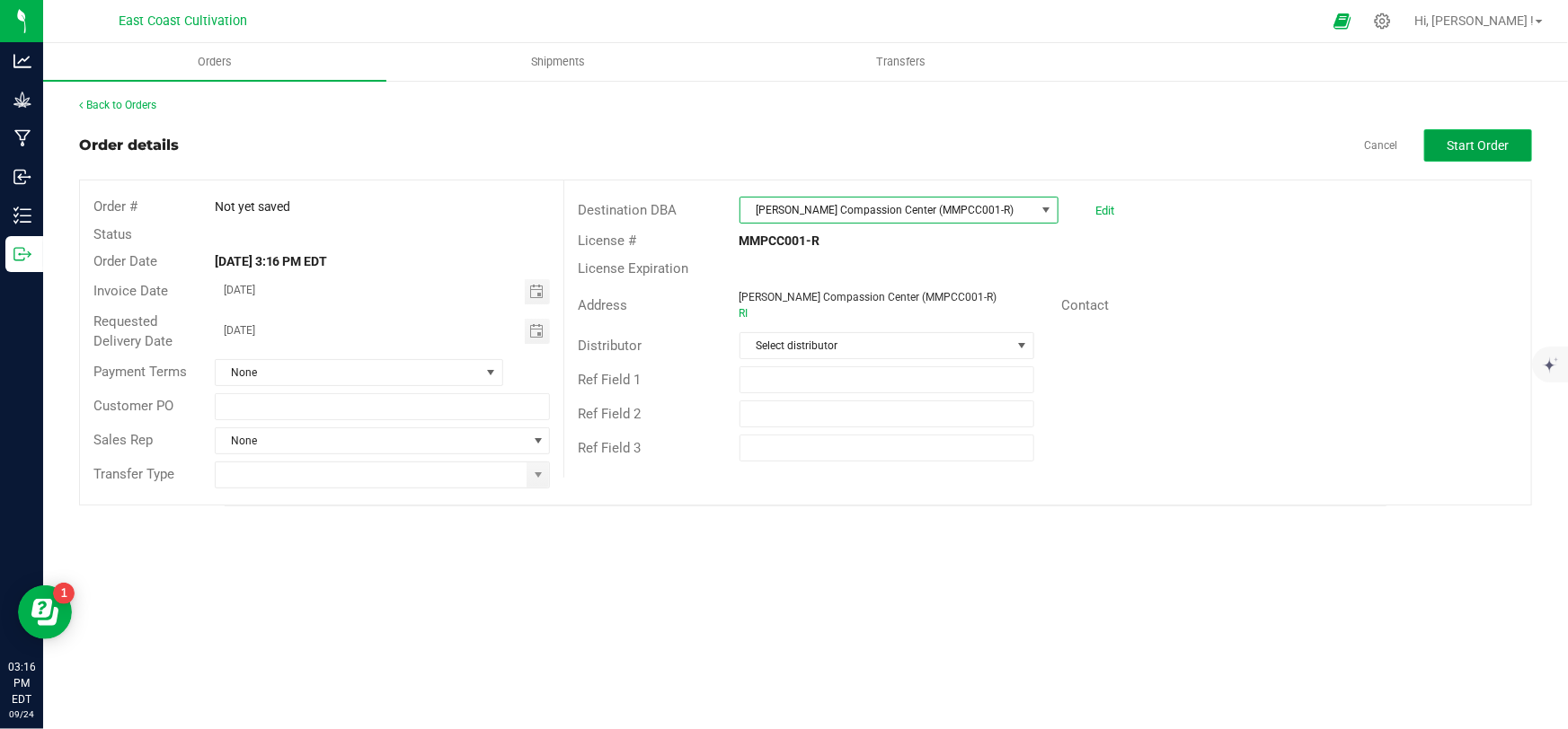
click at [1458, 134] on button "Start Order" at bounding box center [1477, 146] width 107 height 33
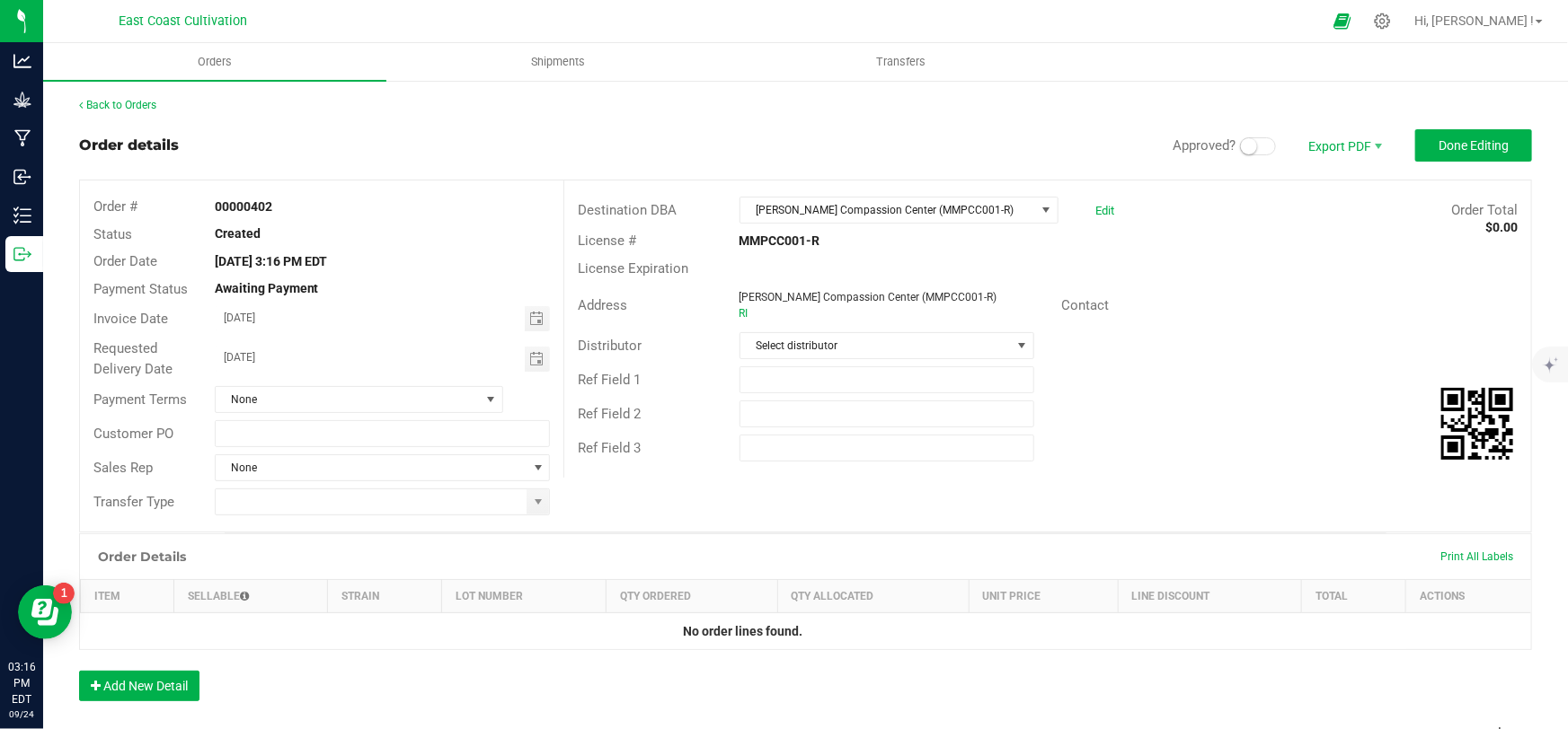
click at [1262, 141] on span at bounding box center [1258, 146] width 35 height 18
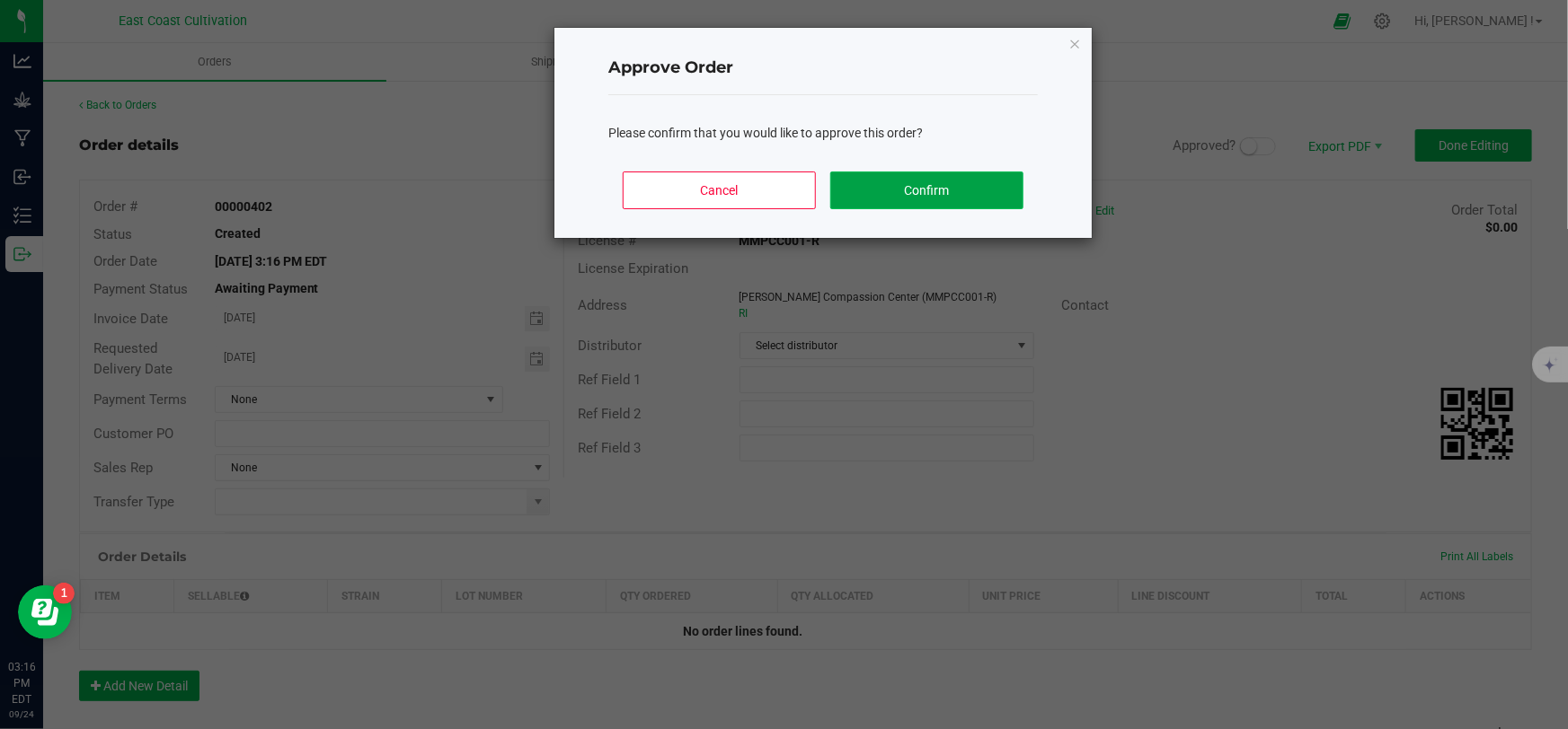
click at [975, 190] on button "Confirm" at bounding box center [926, 190] width 193 height 37
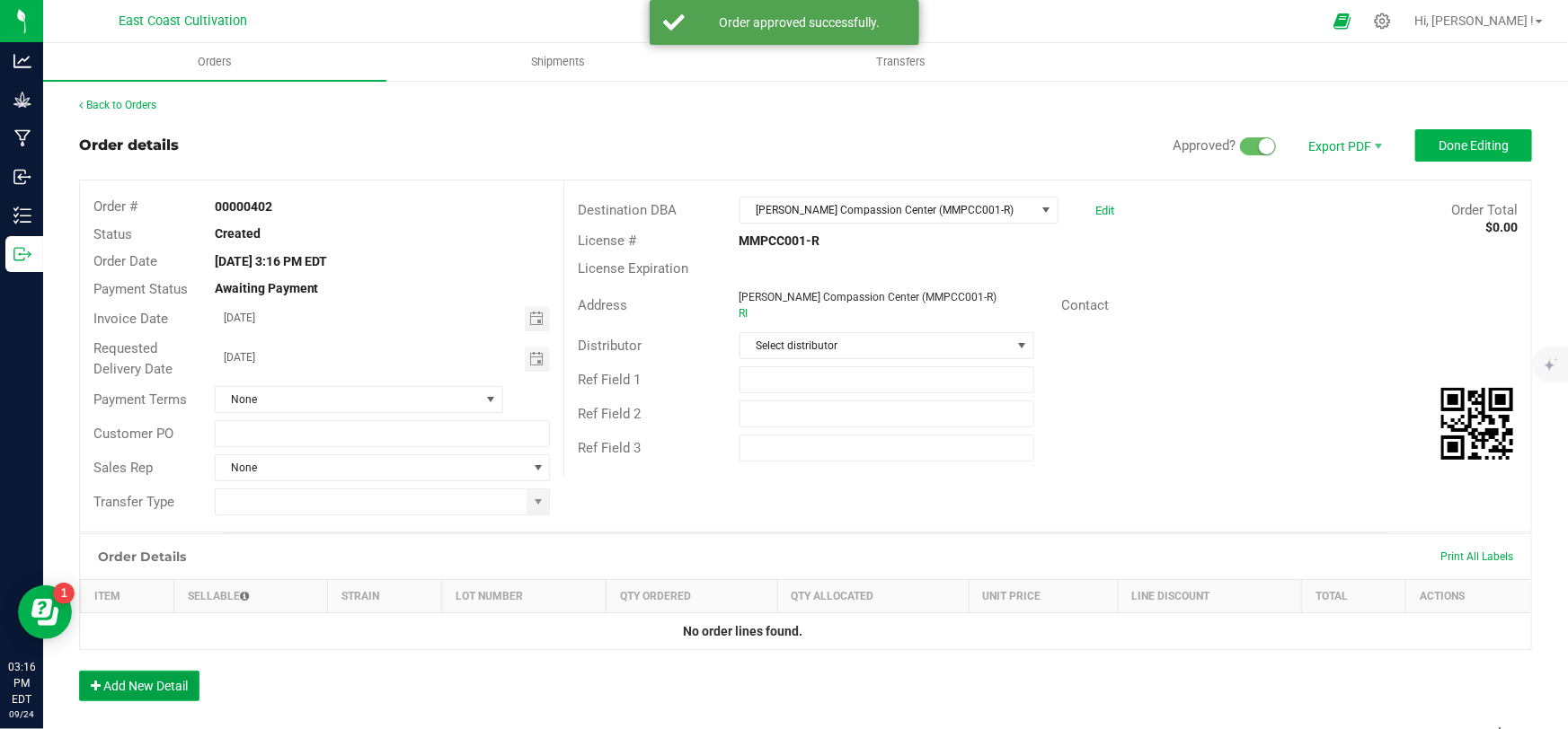
click at [159, 676] on button "Add New Detail" at bounding box center [139, 686] width 120 height 31
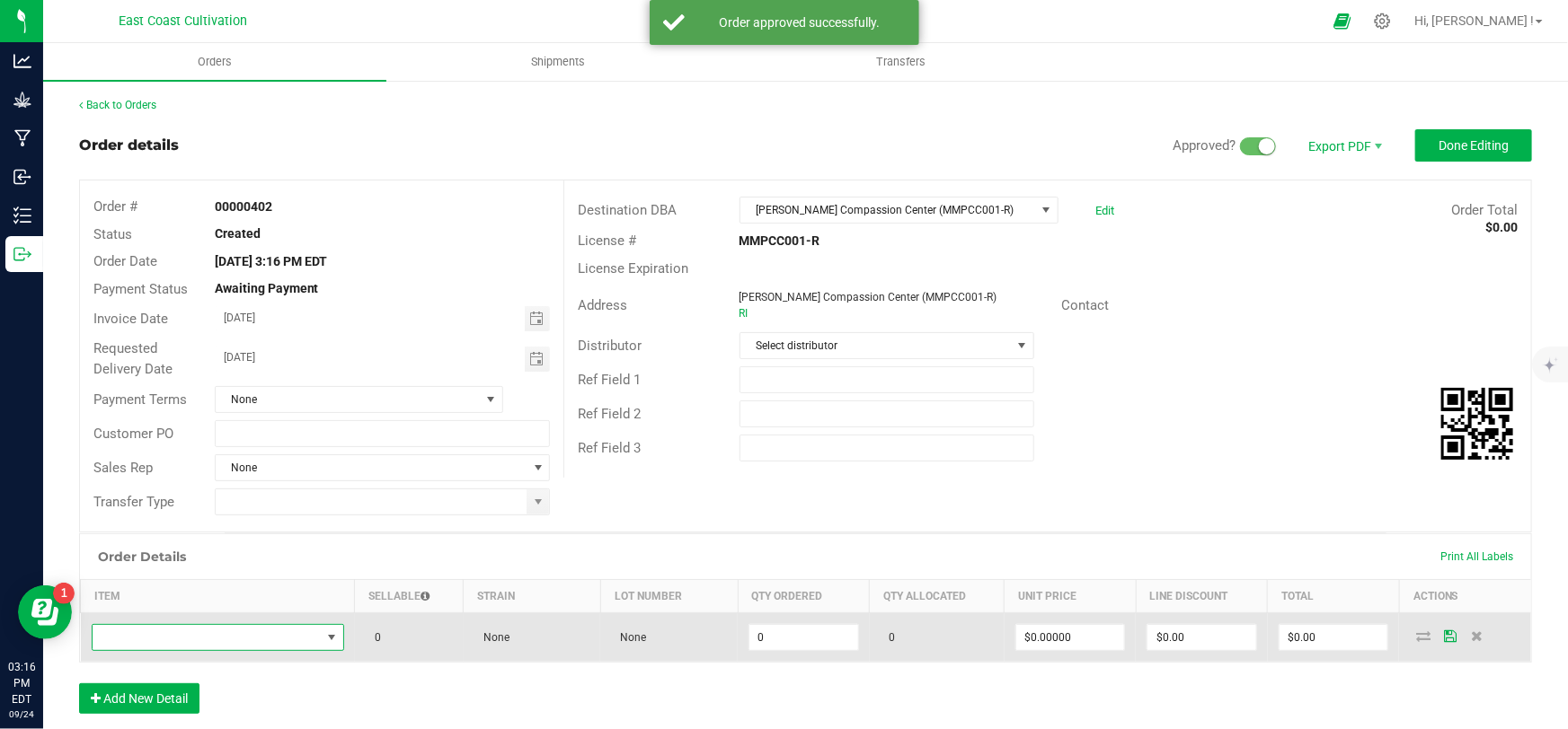
click at [193, 639] on span "NO DATA FOUND" at bounding box center [206, 638] width 228 height 25
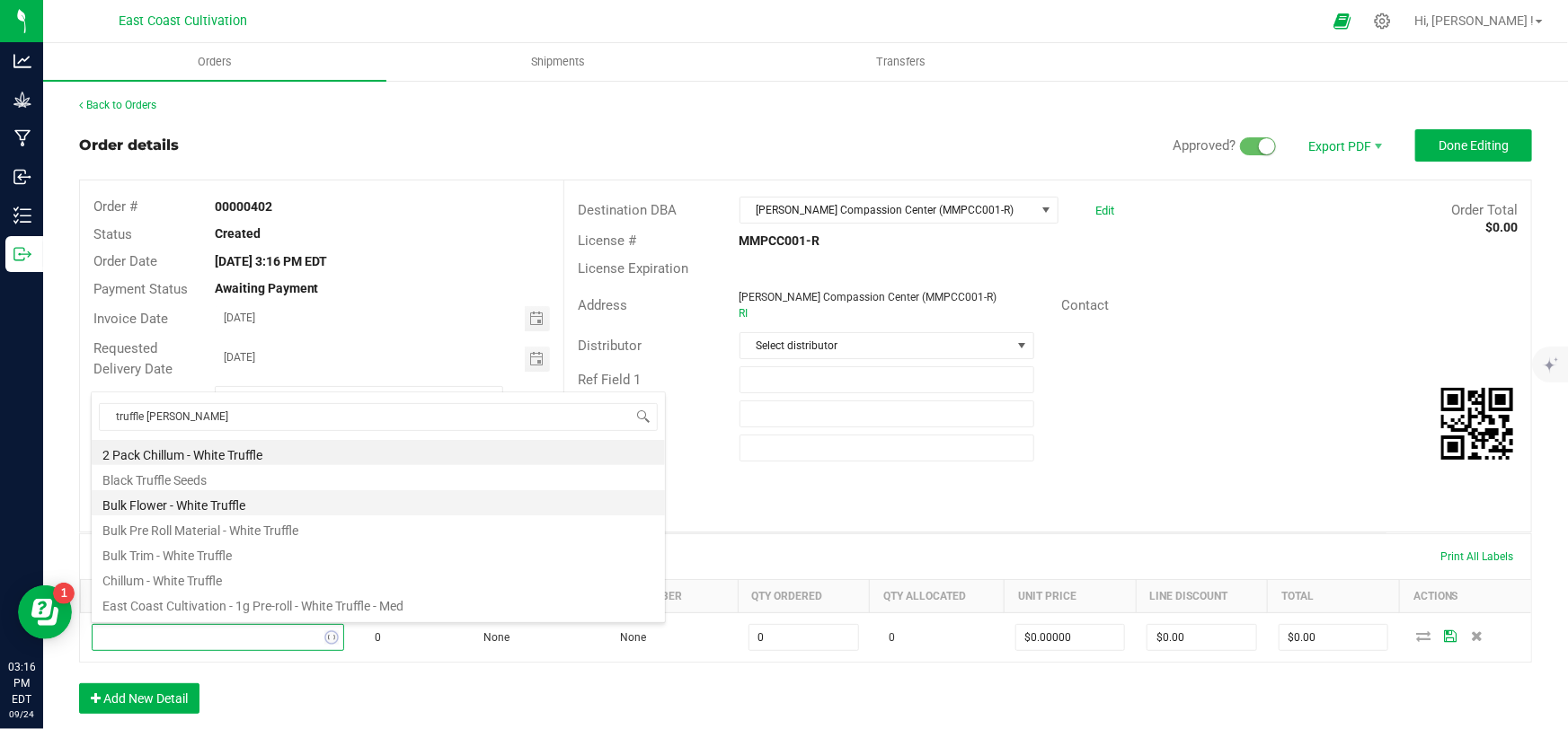
type input "truffle burger"
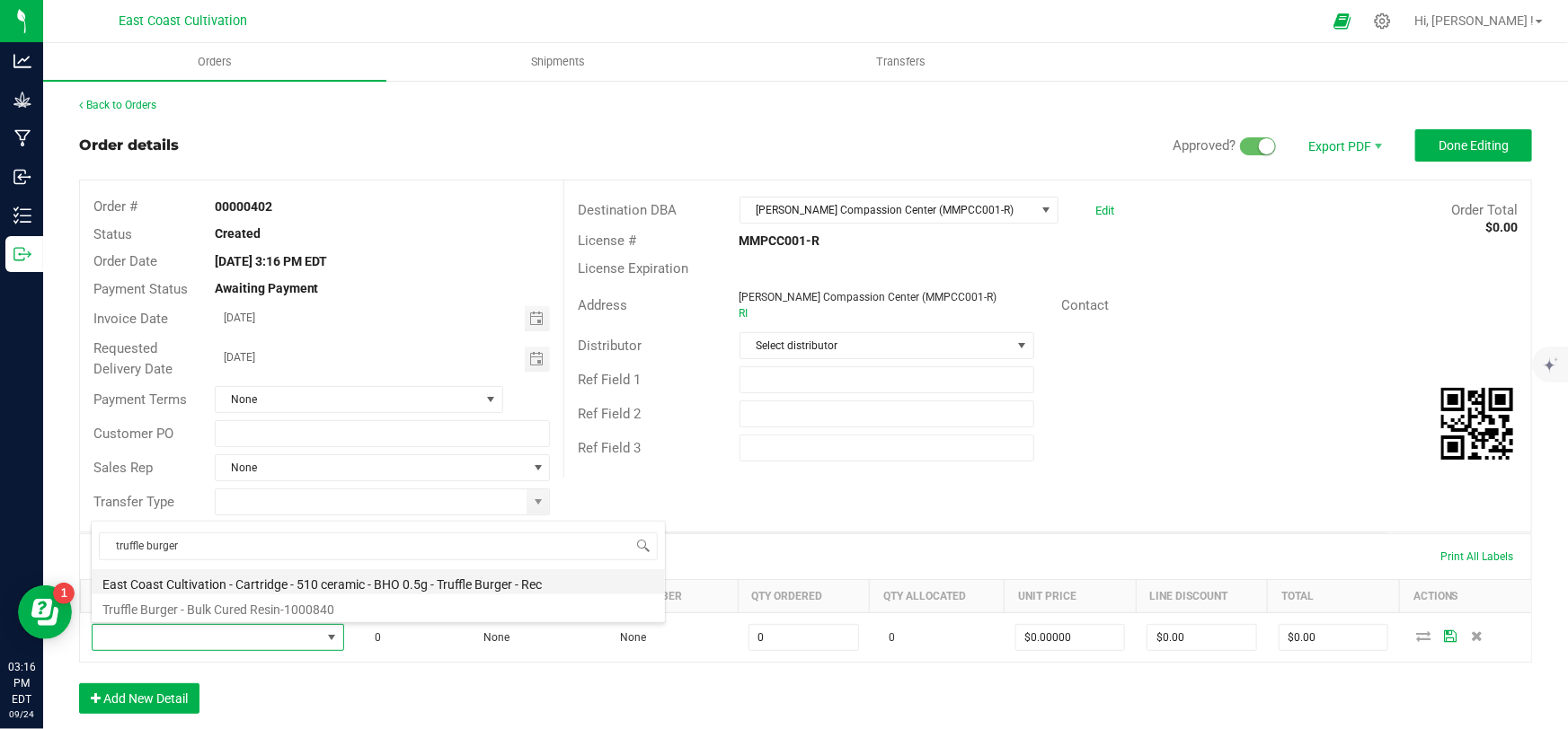
click at [416, 581] on li "East Coast Cultivation - Cartridge - 510 ceramic - BHO 0.5g - Truffle Burger - …" at bounding box center [378, 582] width 573 height 25
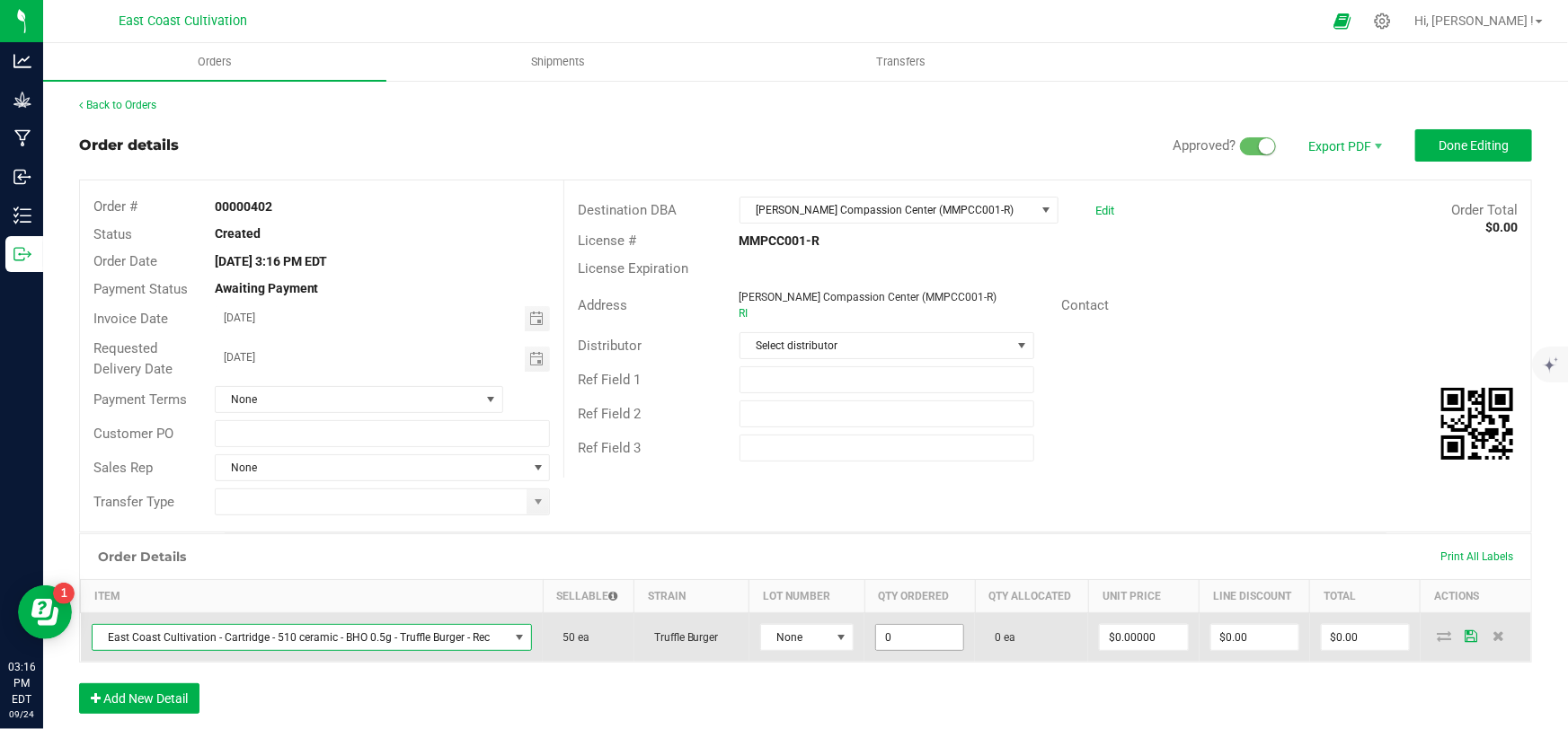
click at [898, 631] on input "0" at bounding box center [919, 638] width 87 height 25
type input "50 ea"
click at [1118, 636] on input "0" at bounding box center [1143, 638] width 87 height 25
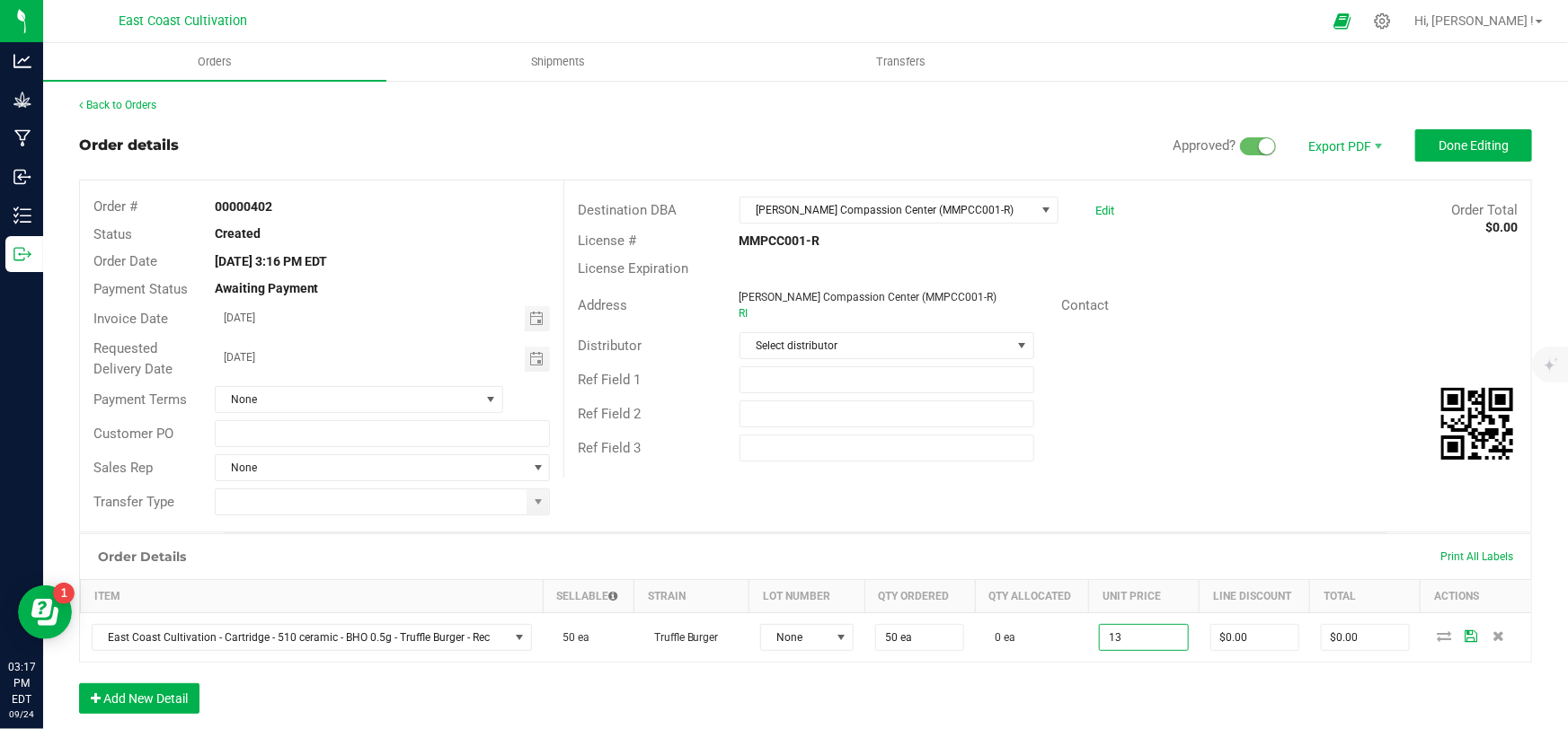
type input "$13.00000"
type input "$650.00"
click at [1147, 710] on div "Order Details Print All Labels Item Sellable Strain Lot Number Qty Ordered Qty …" at bounding box center [806, 633] width 1453 height 199
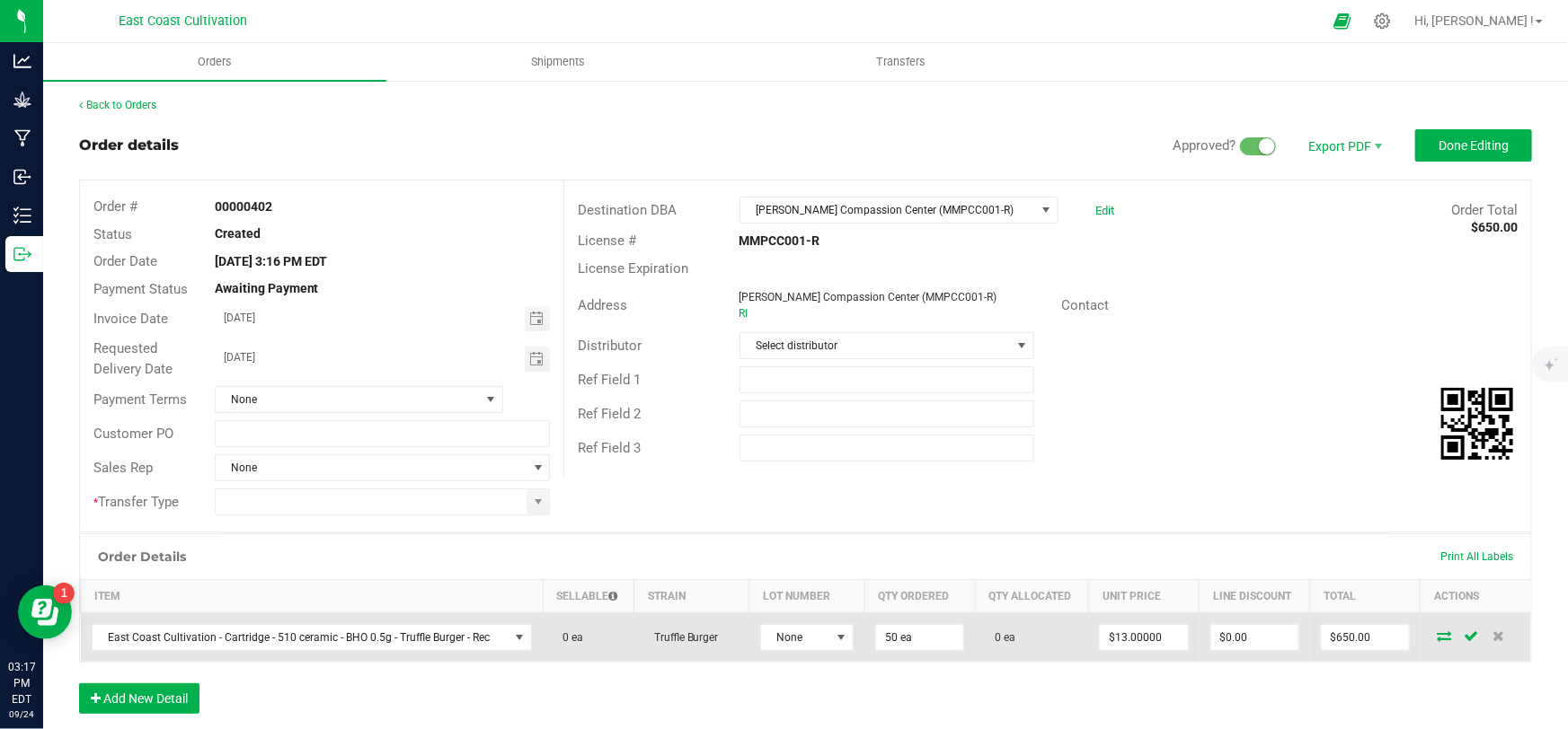
click at [1438, 633] on icon at bounding box center [1445, 637] width 14 height 11
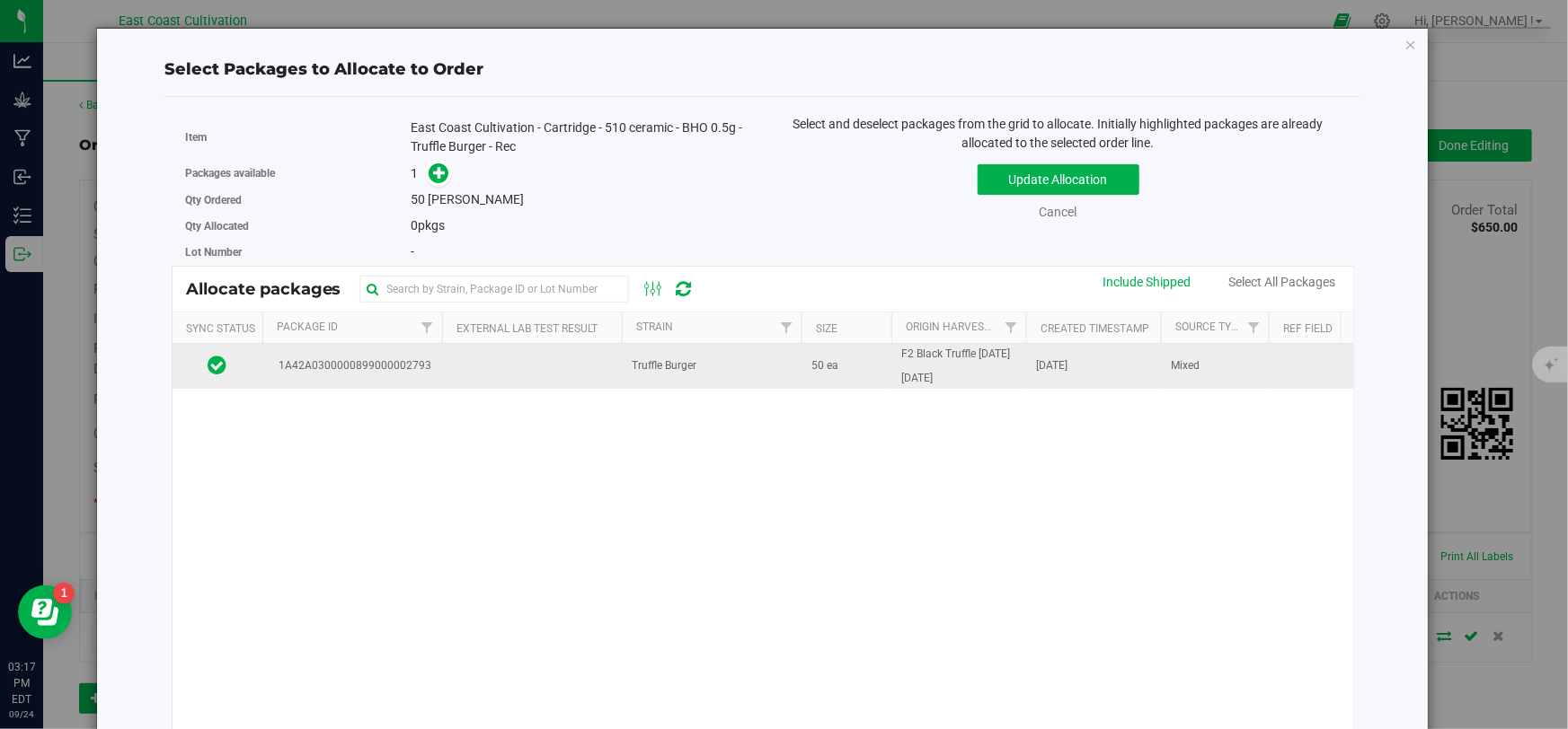
click at [641, 374] on span "Truffle Burger" at bounding box center [664, 366] width 64 height 17
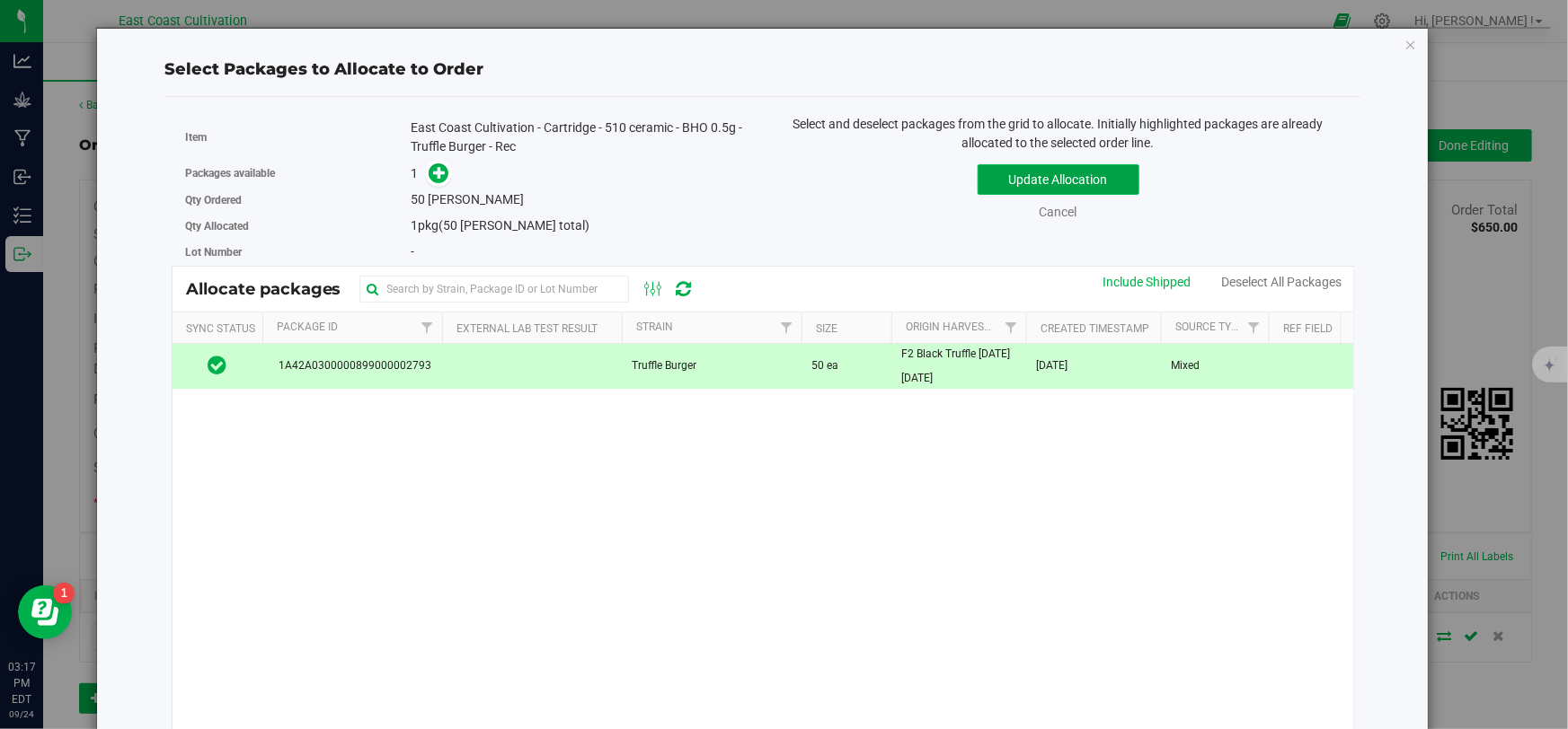
click at [1034, 178] on button "Update Allocation" at bounding box center [1058, 179] width 162 height 31
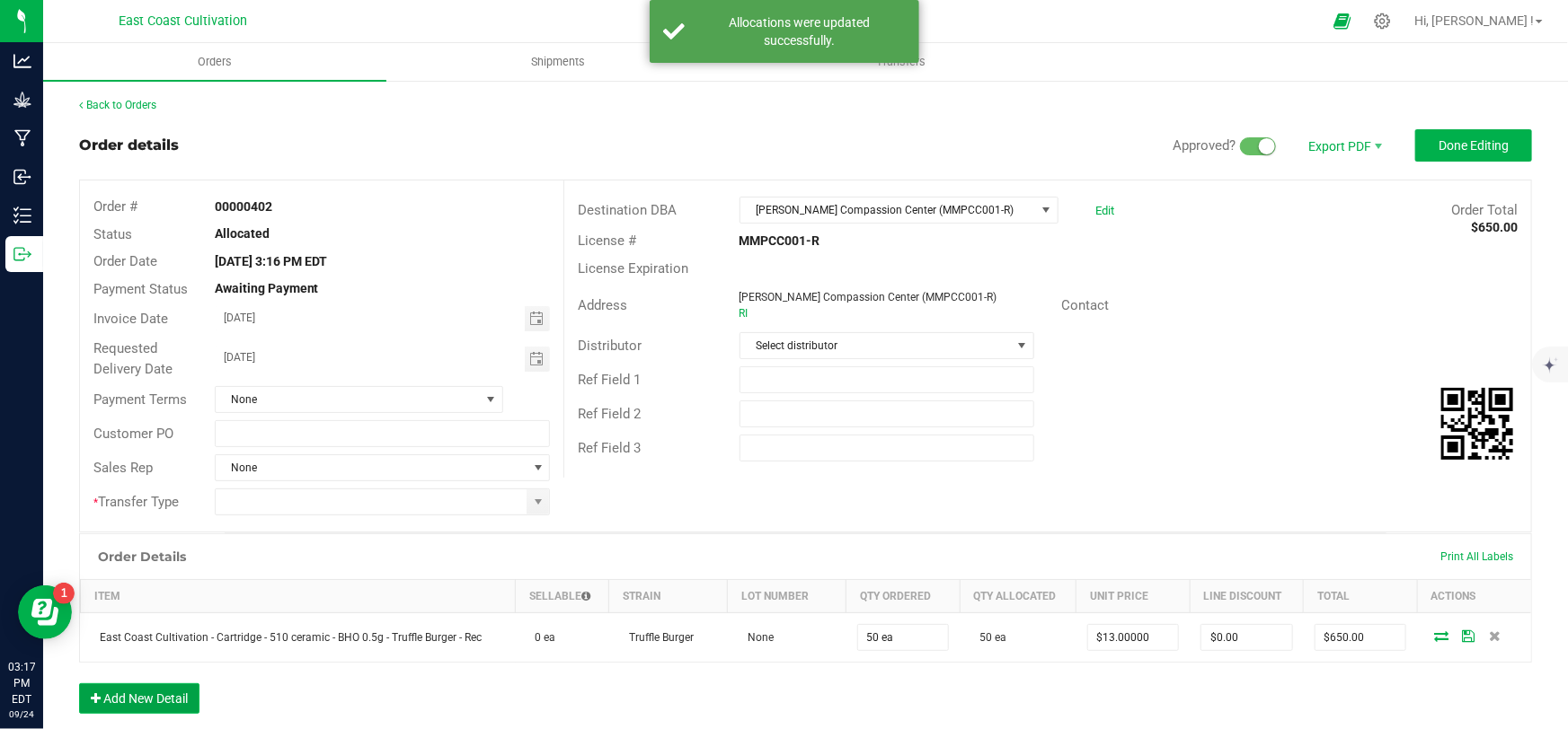
click at [131, 694] on button "Add New Detail" at bounding box center [139, 698] width 120 height 31
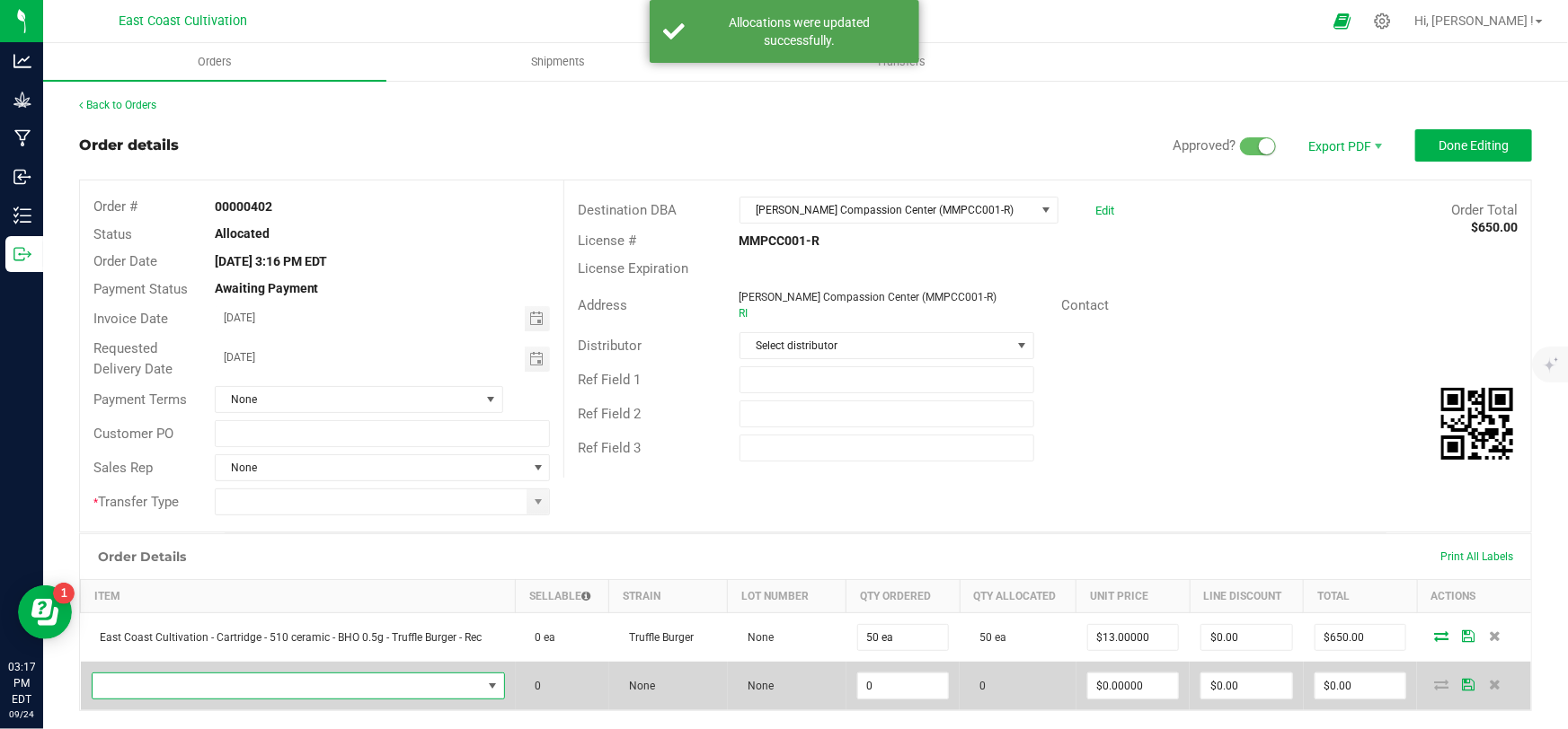
click at [180, 684] on span "NO DATA FOUND" at bounding box center [287, 686] width 389 height 25
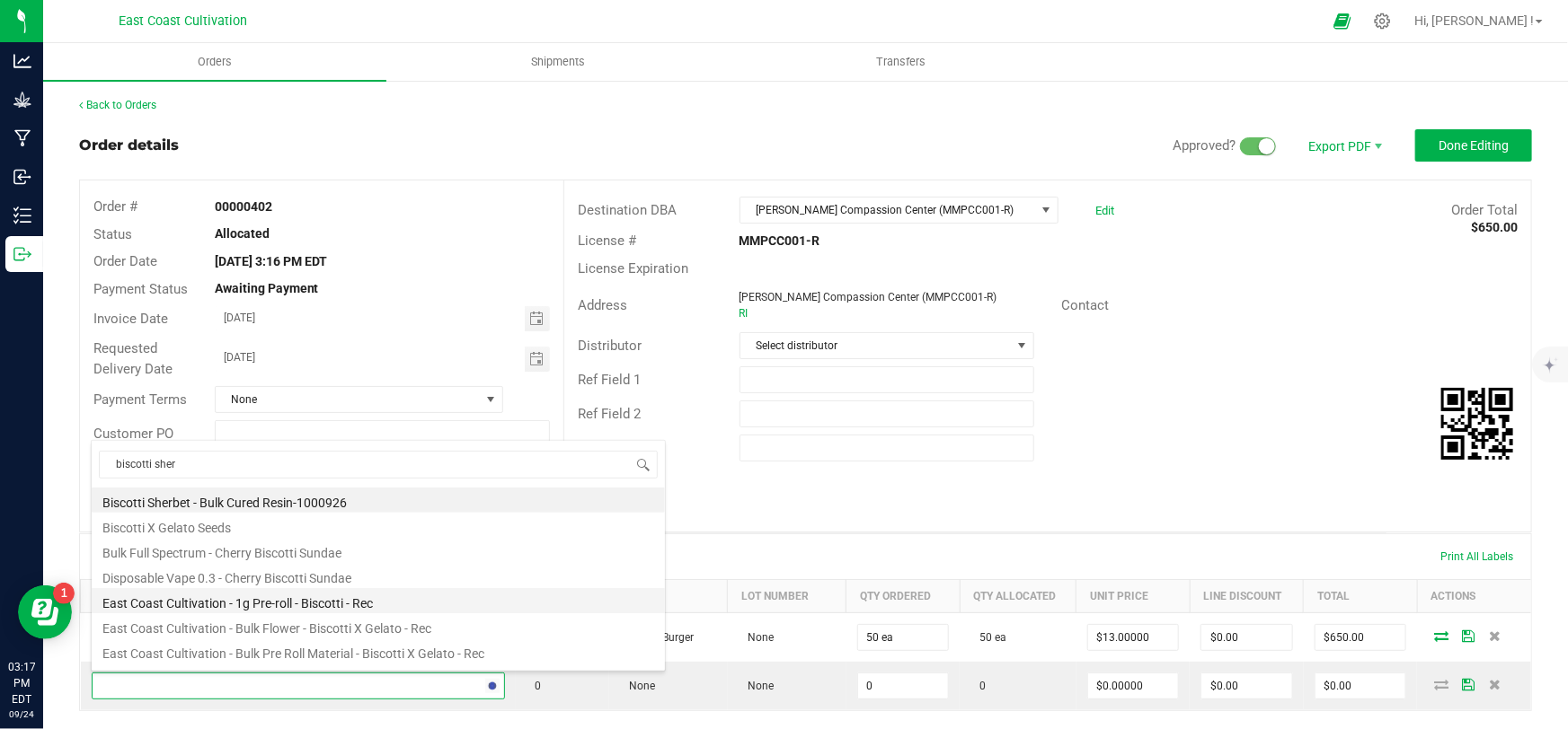
type input "biscotti sherb"
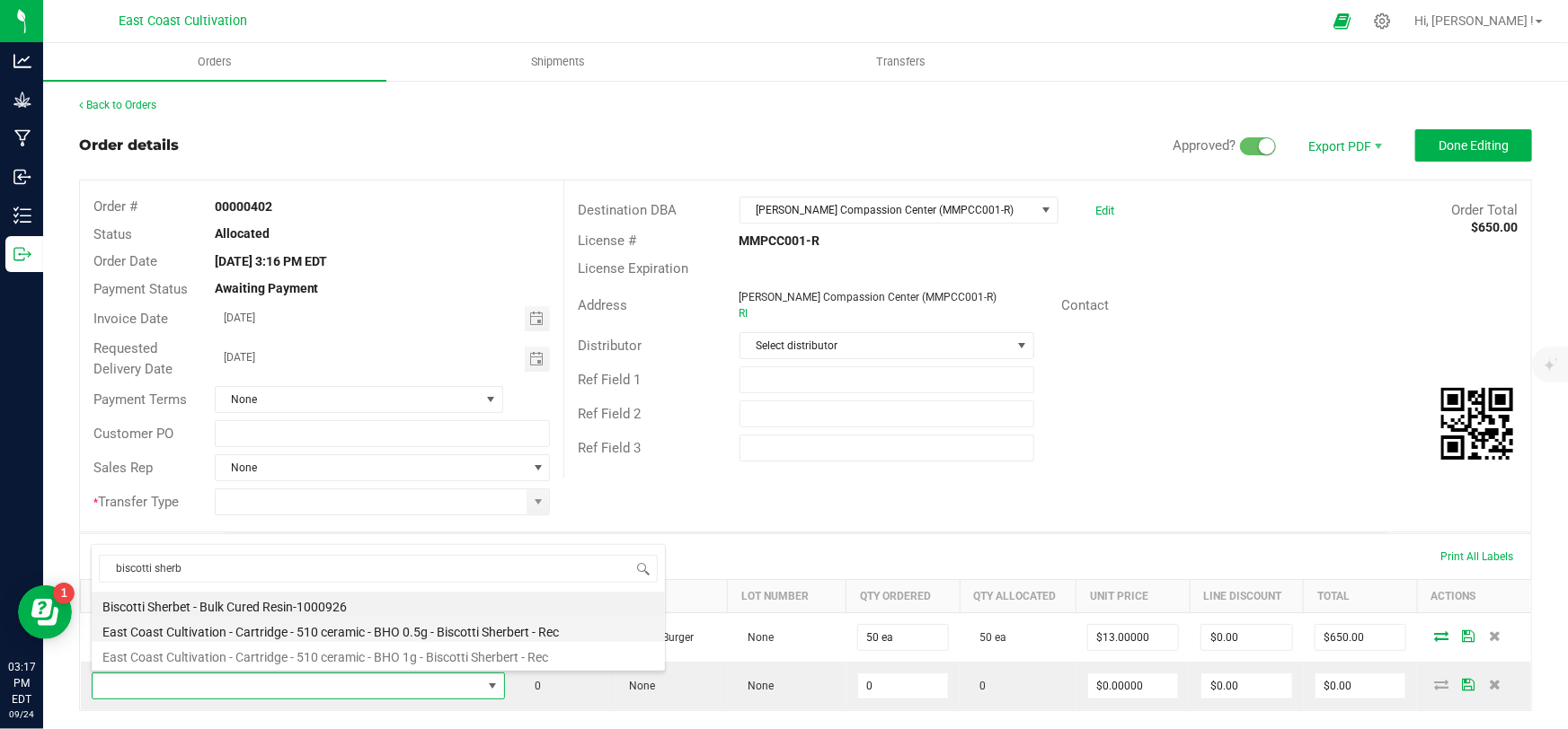
click at [440, 629] on li "East Coast Cultivation - Cartridge - 510 ceramic - BHO 0.5g - Biscotti Sherbert…" at bounding box center [378, 629] width 573 height 25
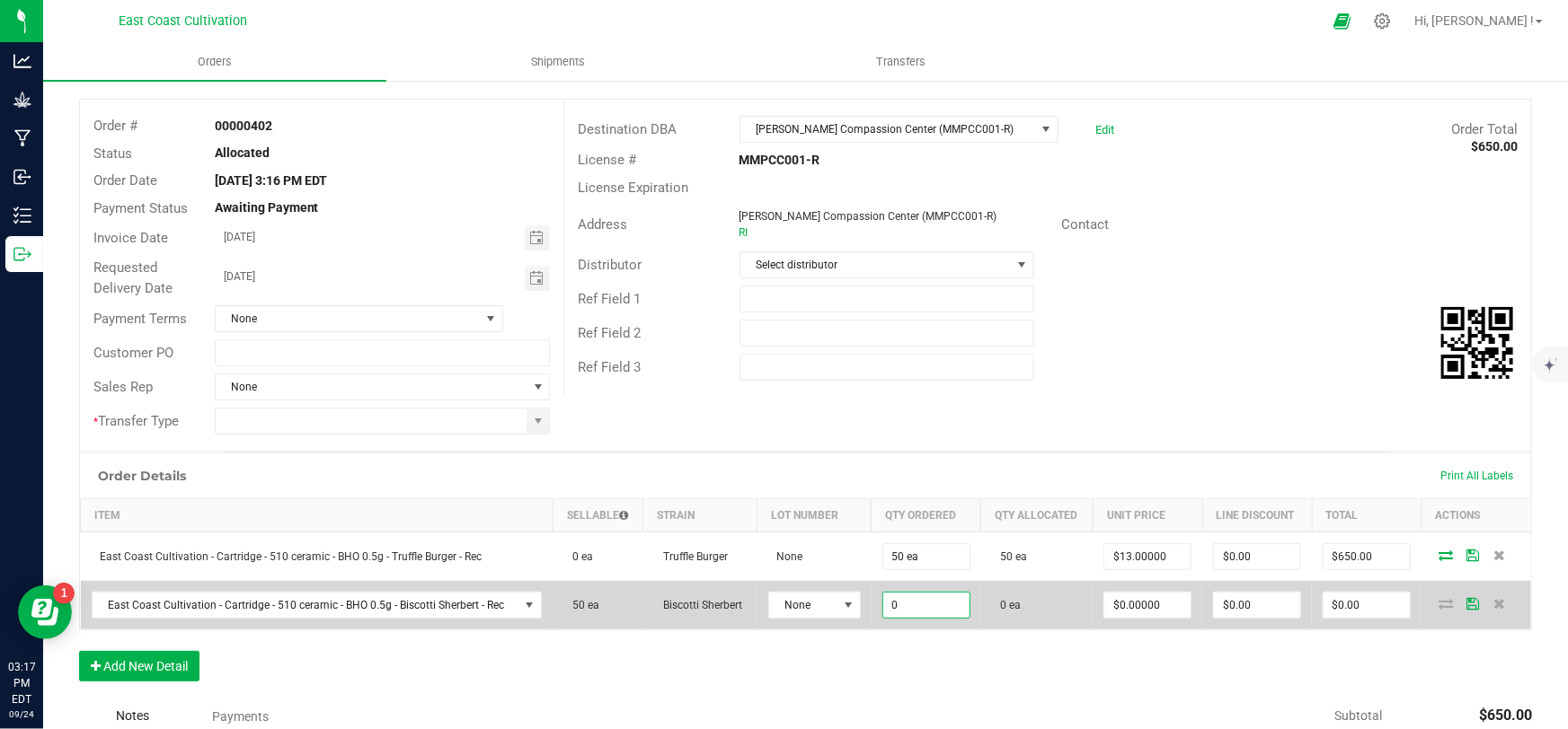
click at [914, 597] on input "0" at bounding box center [926, 605] width 86 height 25
type input "50 ea"
click at [1125, 609] on input "0" at bounding box center [1148, 605] width 86 height 25
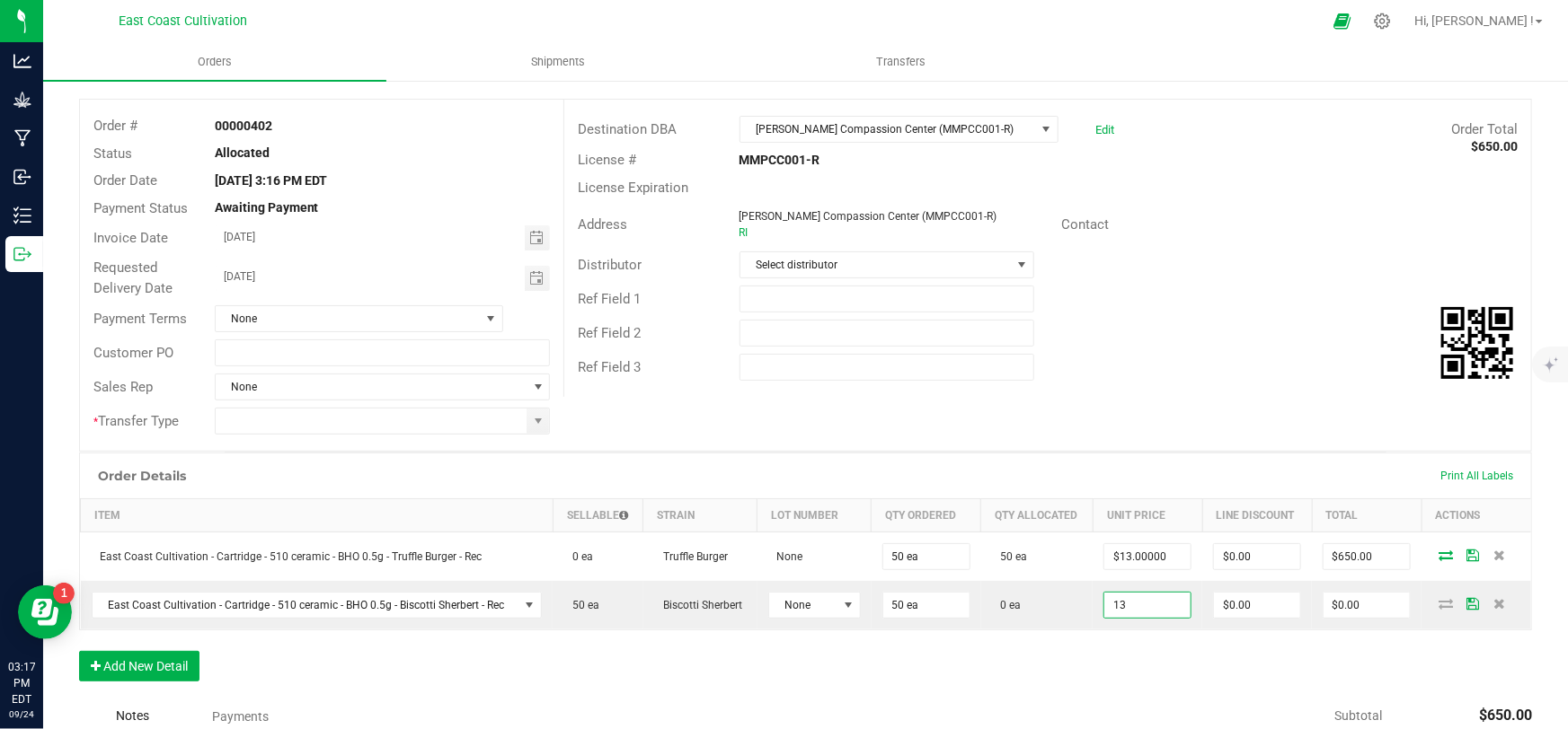
type input "$13.00000"
type input "$650.00"
click at [1138, 652] on div "Order Details Print All Labels Item Sellable Strain Lot Number Qty Ordered Qty …" at bounding box center [806, 576] width 1453 height 247
click at [1439, 603] on icon at bounding box center [1446, 604] width 14 height 11
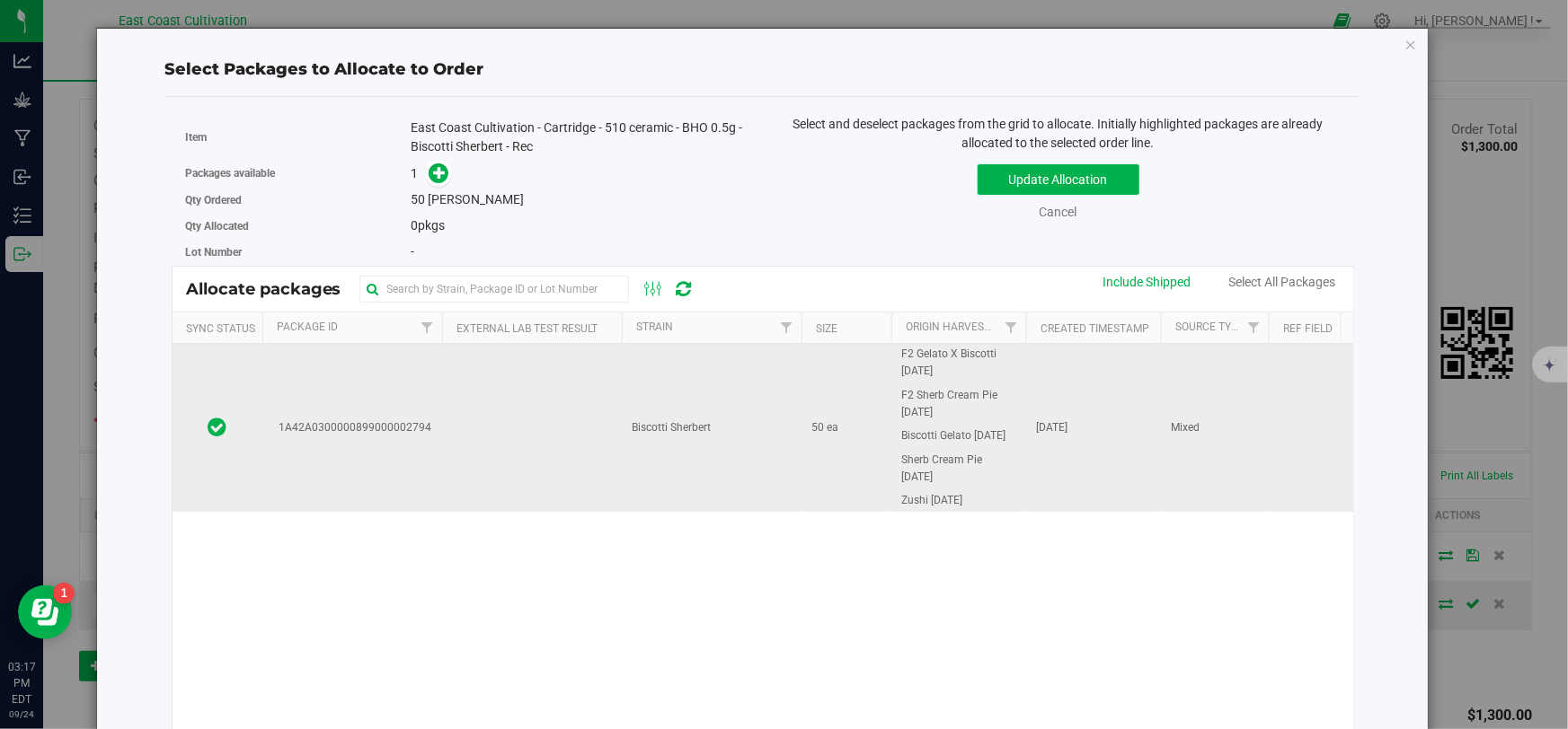
click at [664, 444] on td "Biscotti Sherbert" at bounding box center [712, 428] width 179 height 167
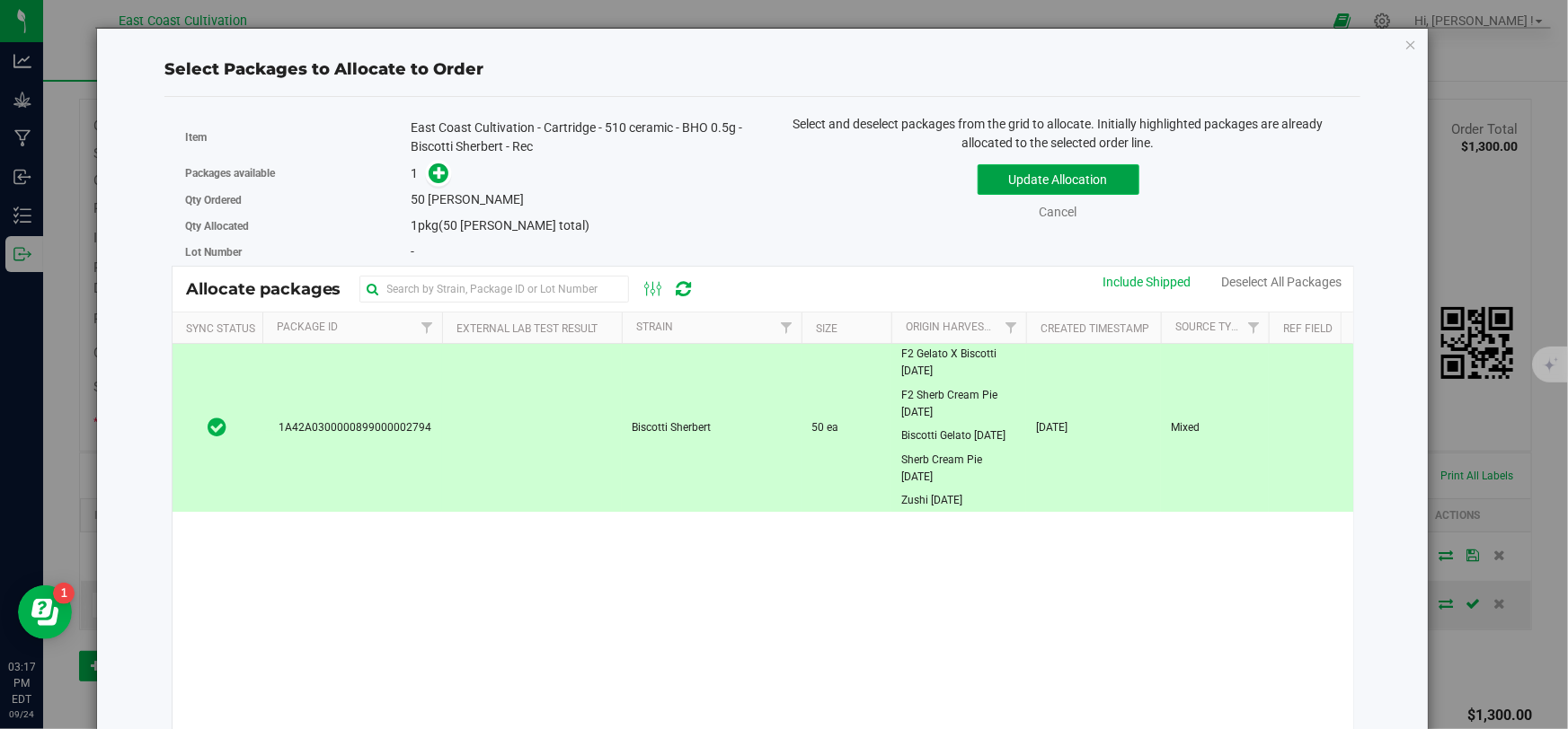
click at [1014, 170] on button "Update Allocation" at bounding box center [1058, 179] width 162 height 31
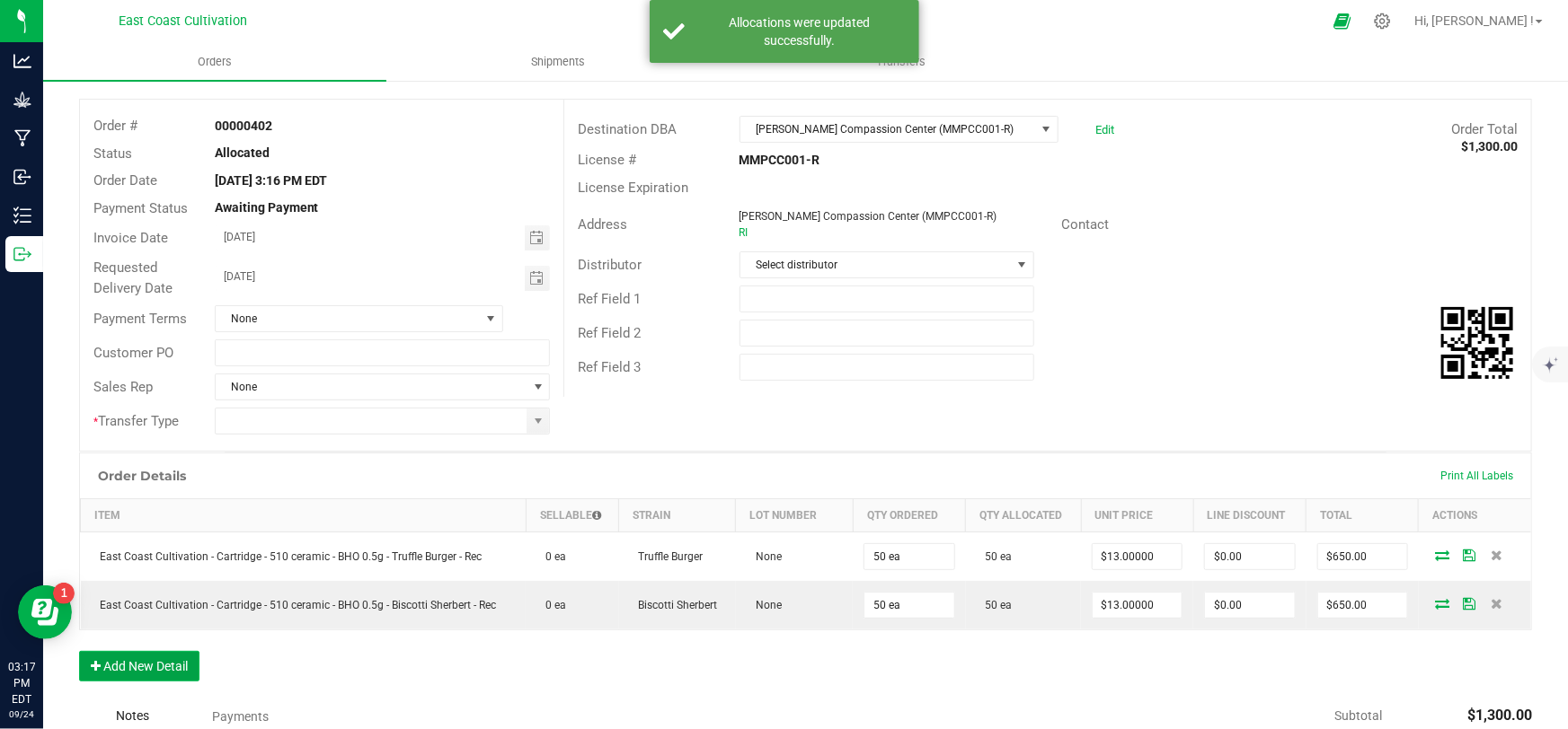
click at [151, 671] on button "Add New Detail" at bounding box center [139, 666] width 120 height 31
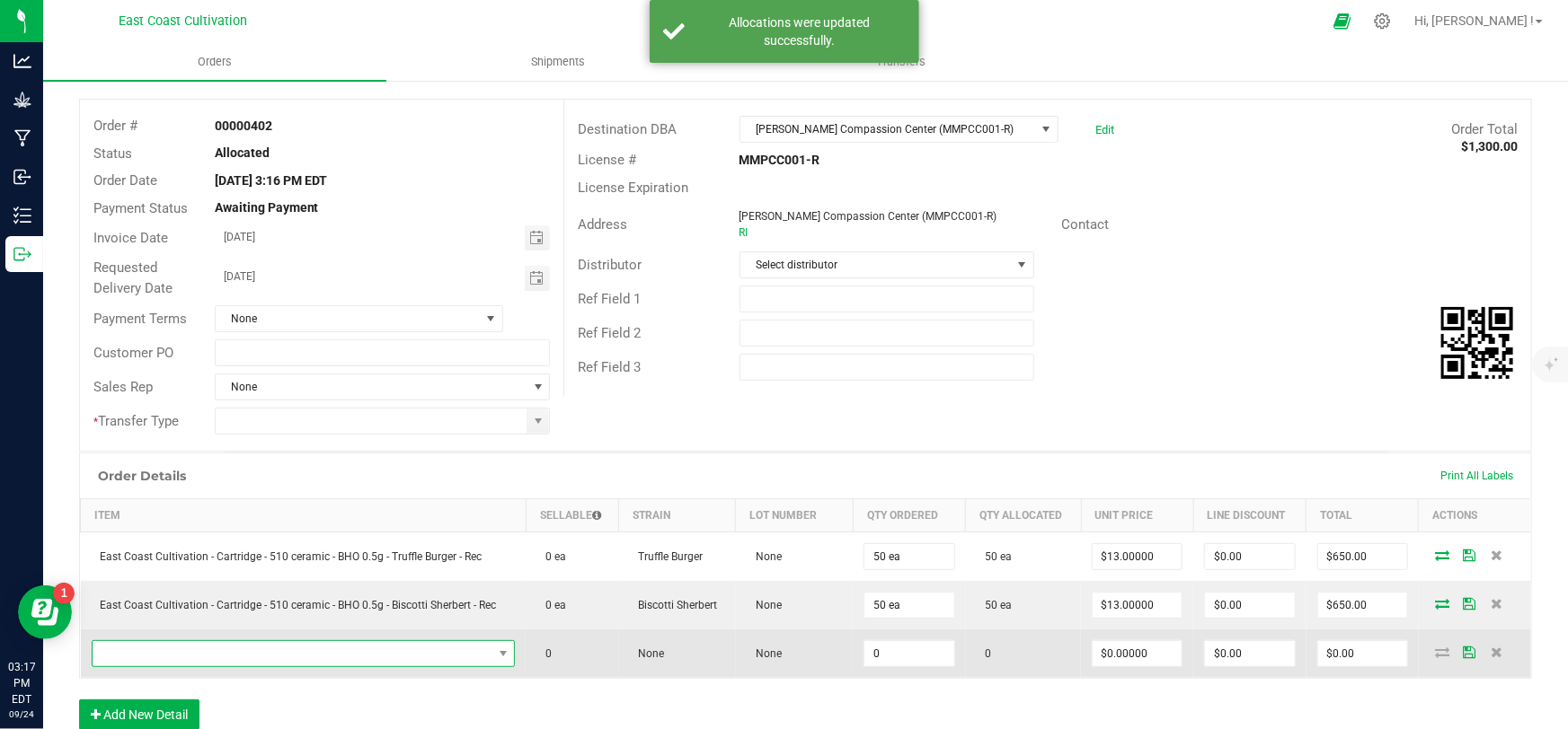
click at [181, 655] on span "NO DATA FOUND" at bounding box center [292, 653] width 400 height 25
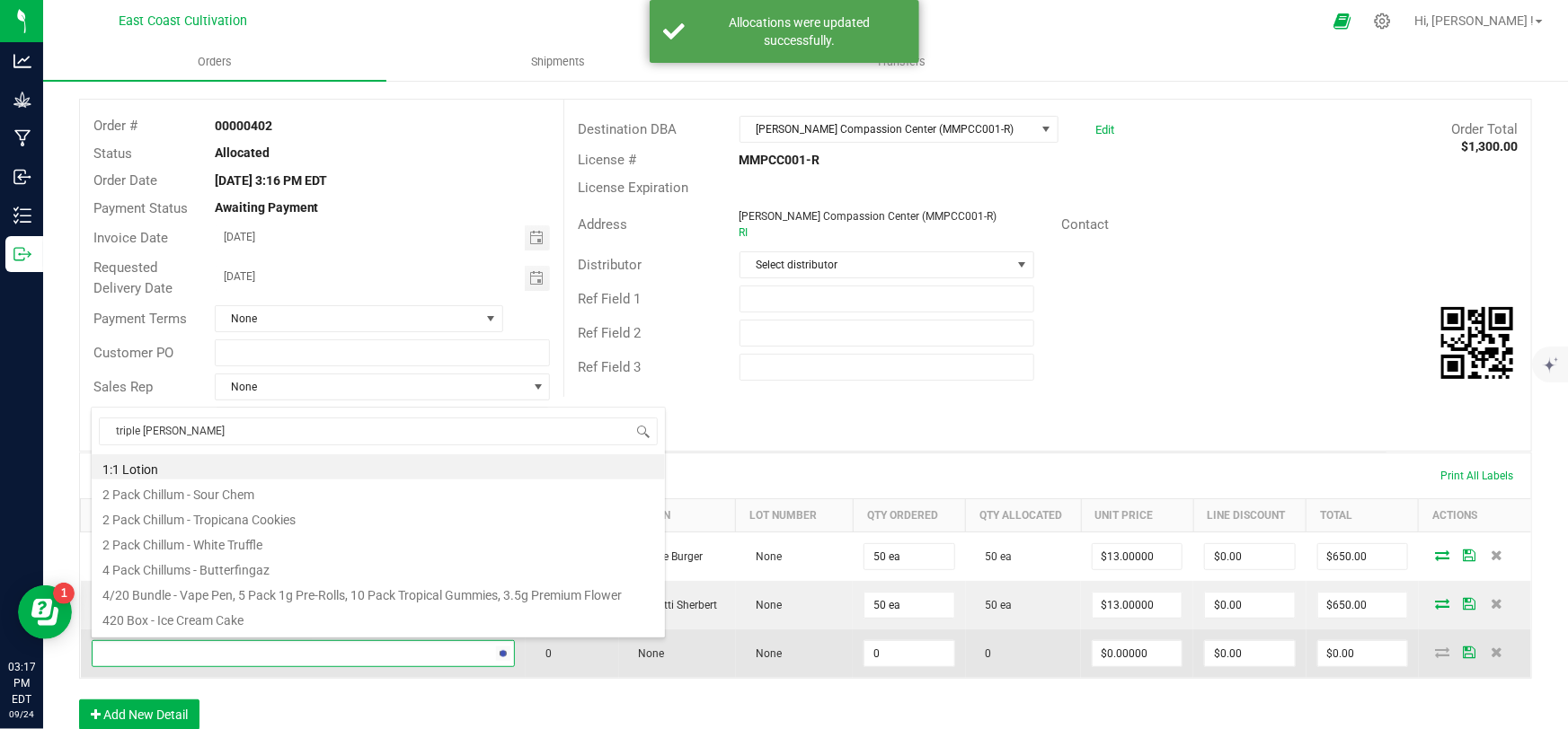
type input "triple burger"
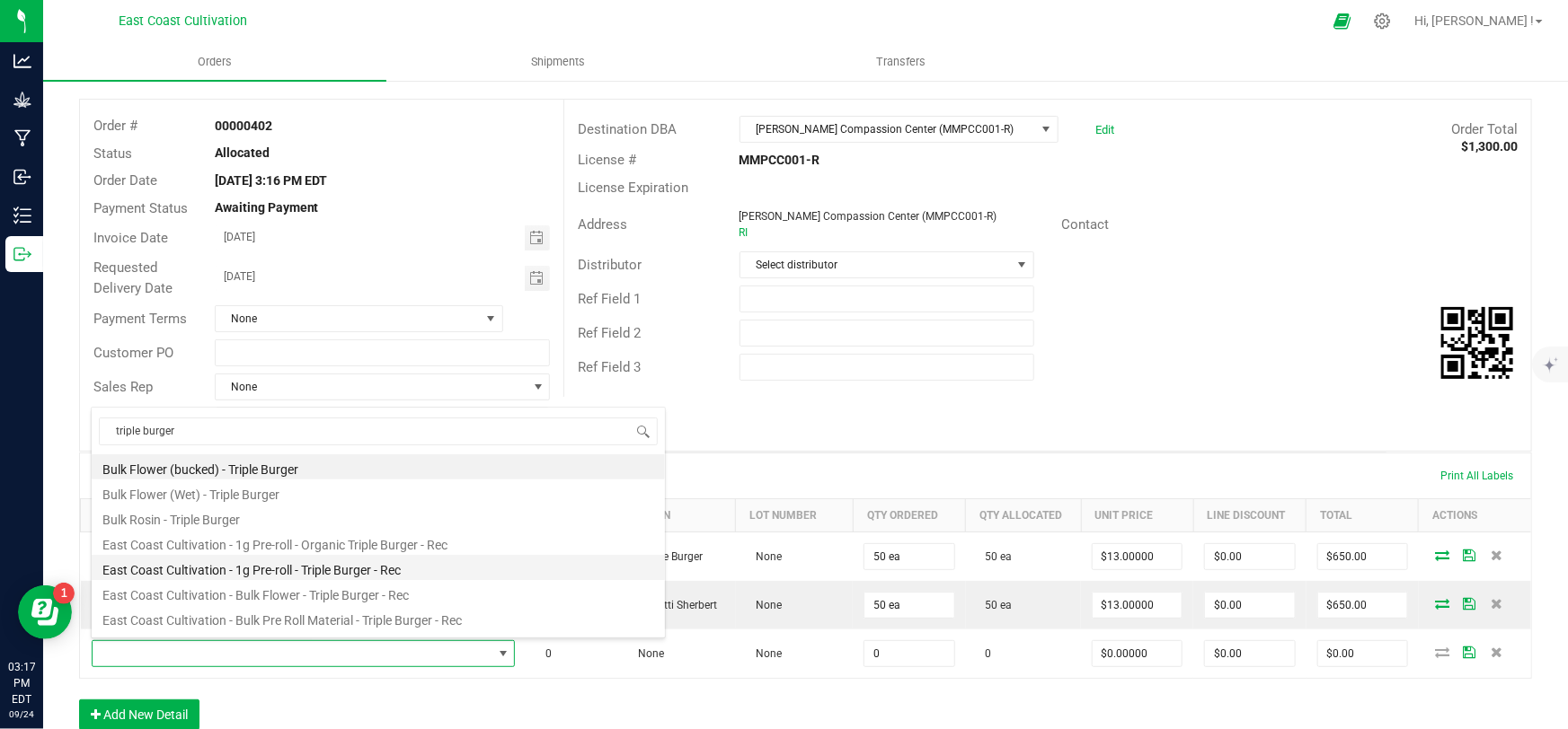
click at [347, 568] on li "East Coast Cultivation - 1g Pre-roll - Triple Burger - Rec" at bounding box center [378, 568] width 573 height 25
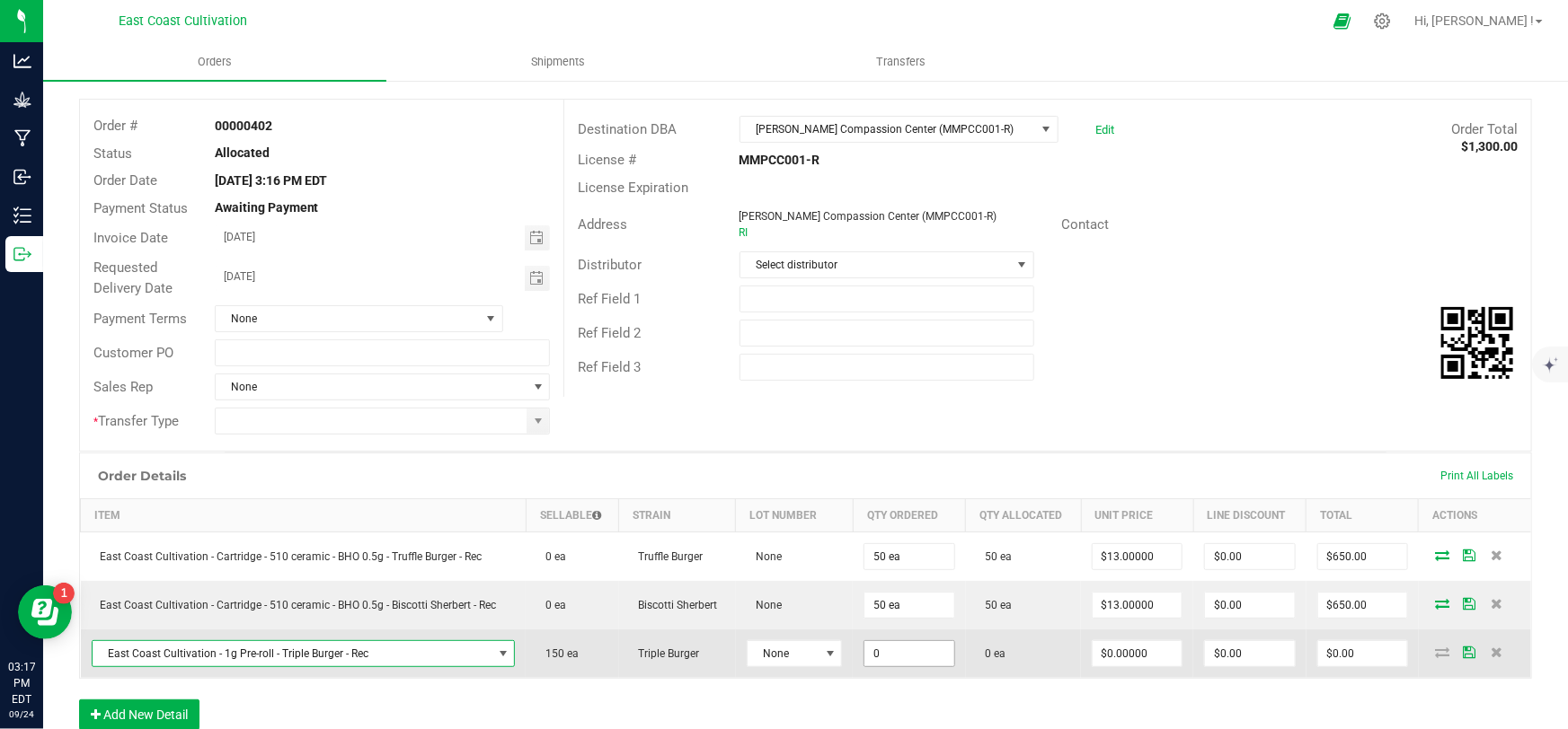
click at [894, 646] on input "0" at bounding box center [909, 653] width 89 height 25
type input "150 ea"
click at [1112, 655] on input "0" at bounding box center [1137, 653] width 89 height 25
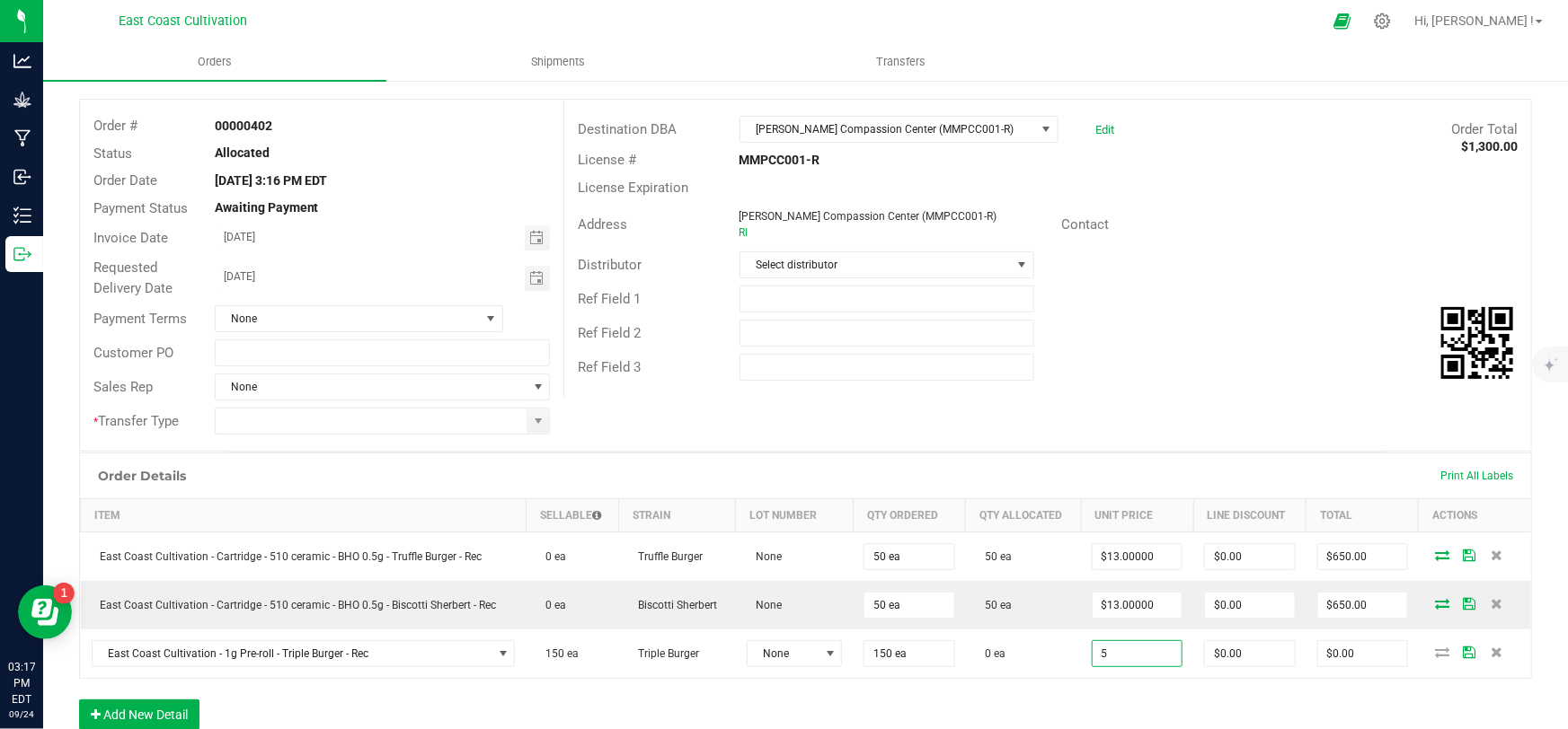
type input "$5.00000"
type input "$750.00"
click at [1113, 702] on div "Order Details Print All Labels Item Sellable Strain Lot Number Qty Ordered Qty …" at bounding box center [806, 600] width 1453 height 296
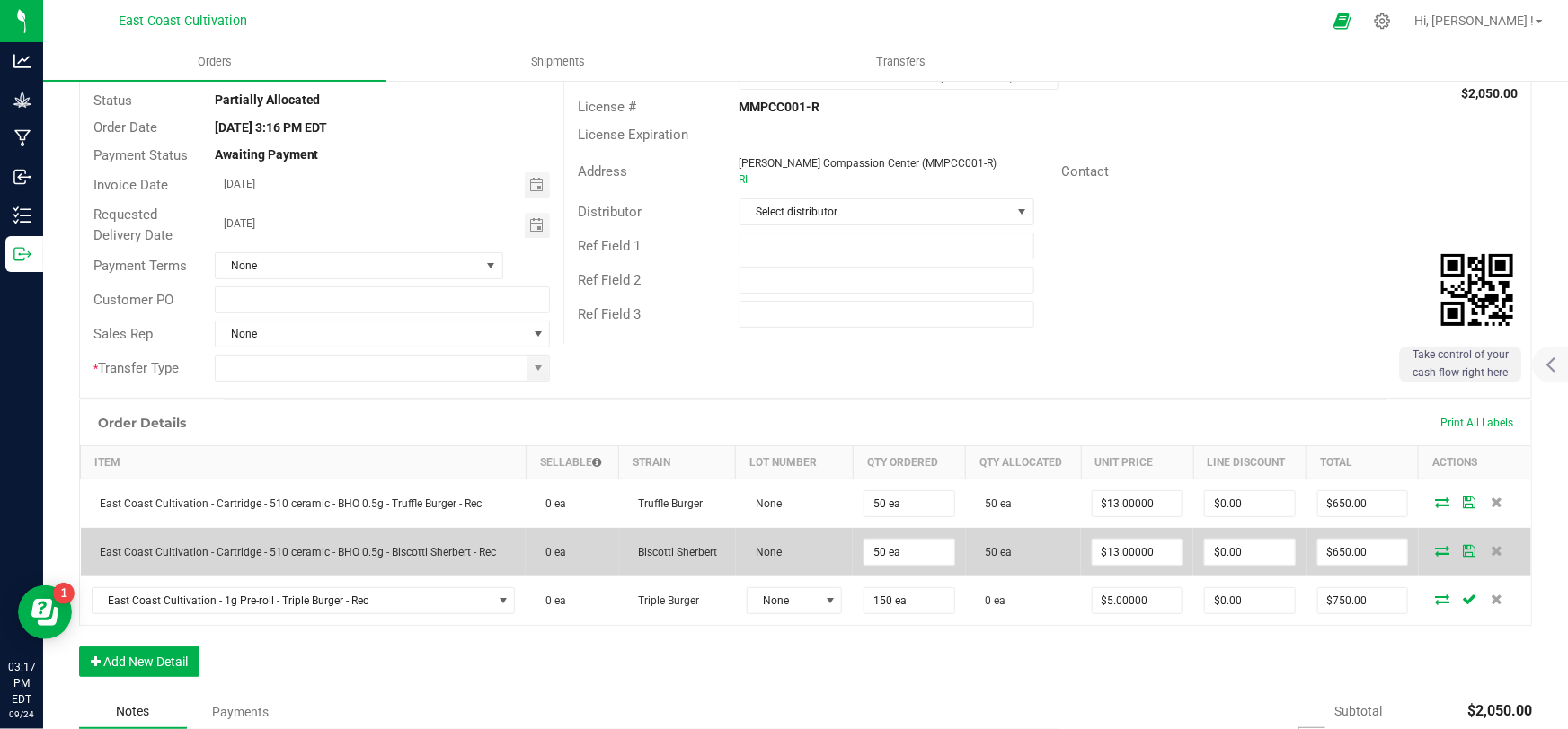
scroll to position [162, 0]
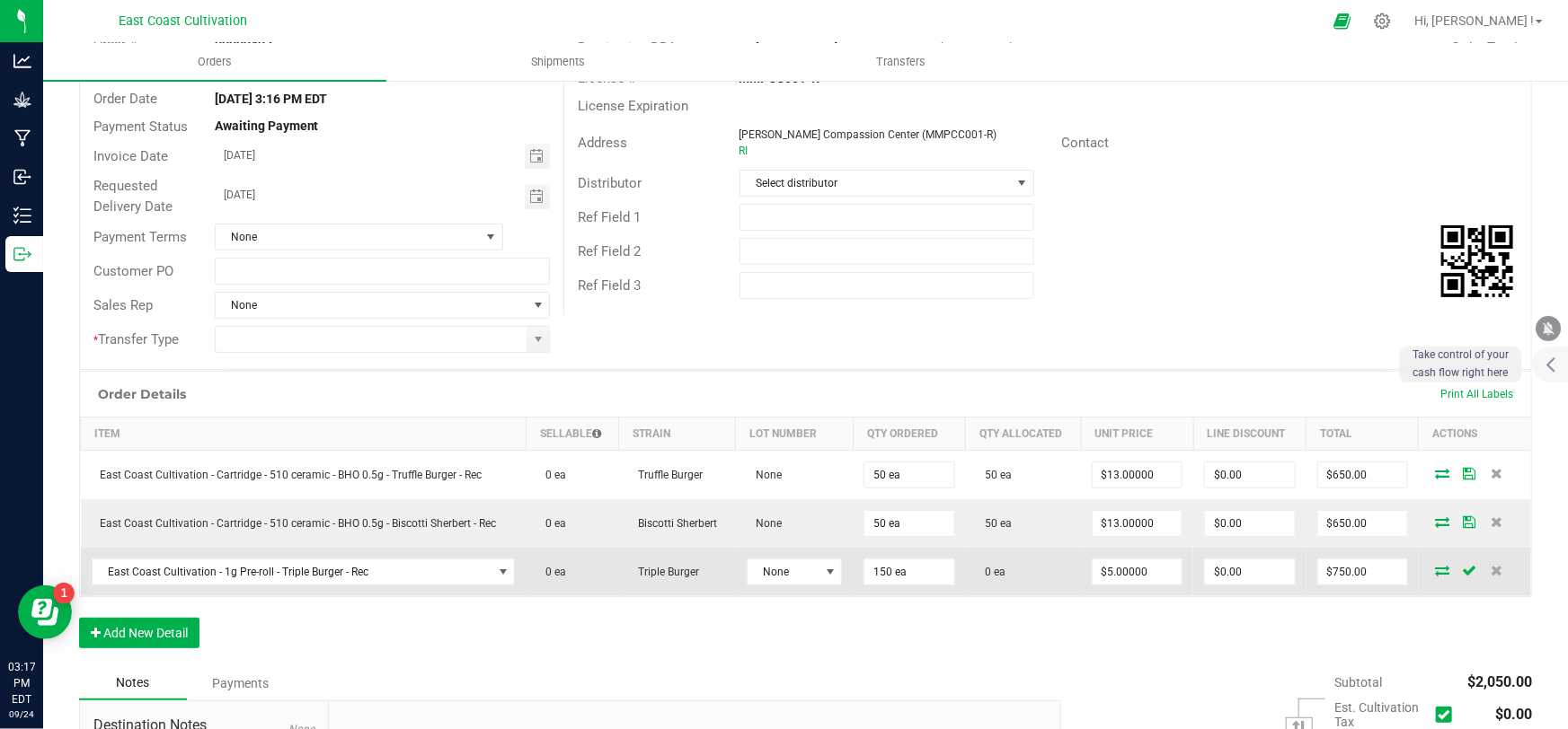
click at [1436, 565] on icon at bounding box center [1443, 570] width 14 height 11
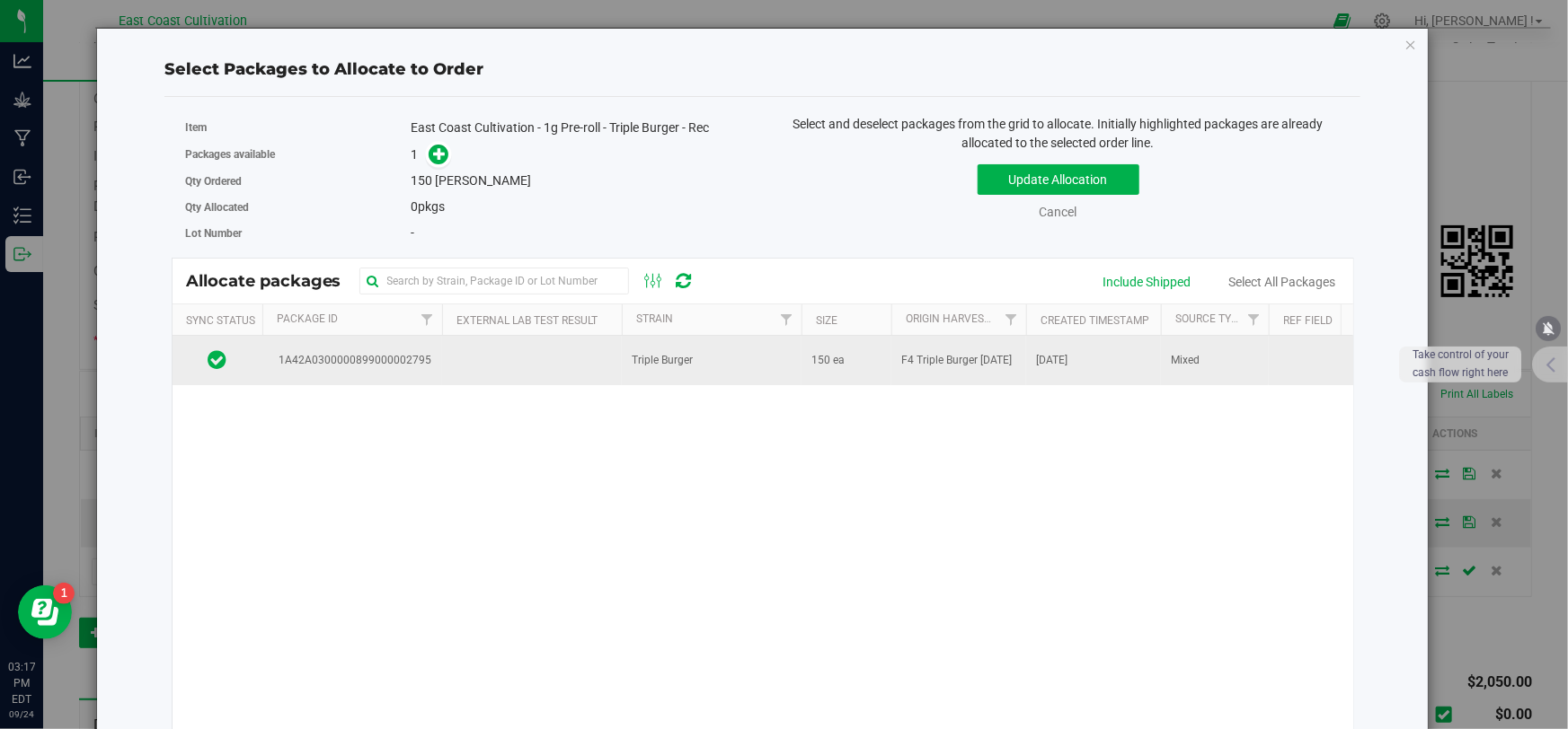
drag, startPoint x: 784, startPoint y: 386, endPoint x: 796, endPoint y: 374, distance: 17.0
click at [784, 384] on td "Triple Burger" at bounding box center [712, 360] width 179 height 49
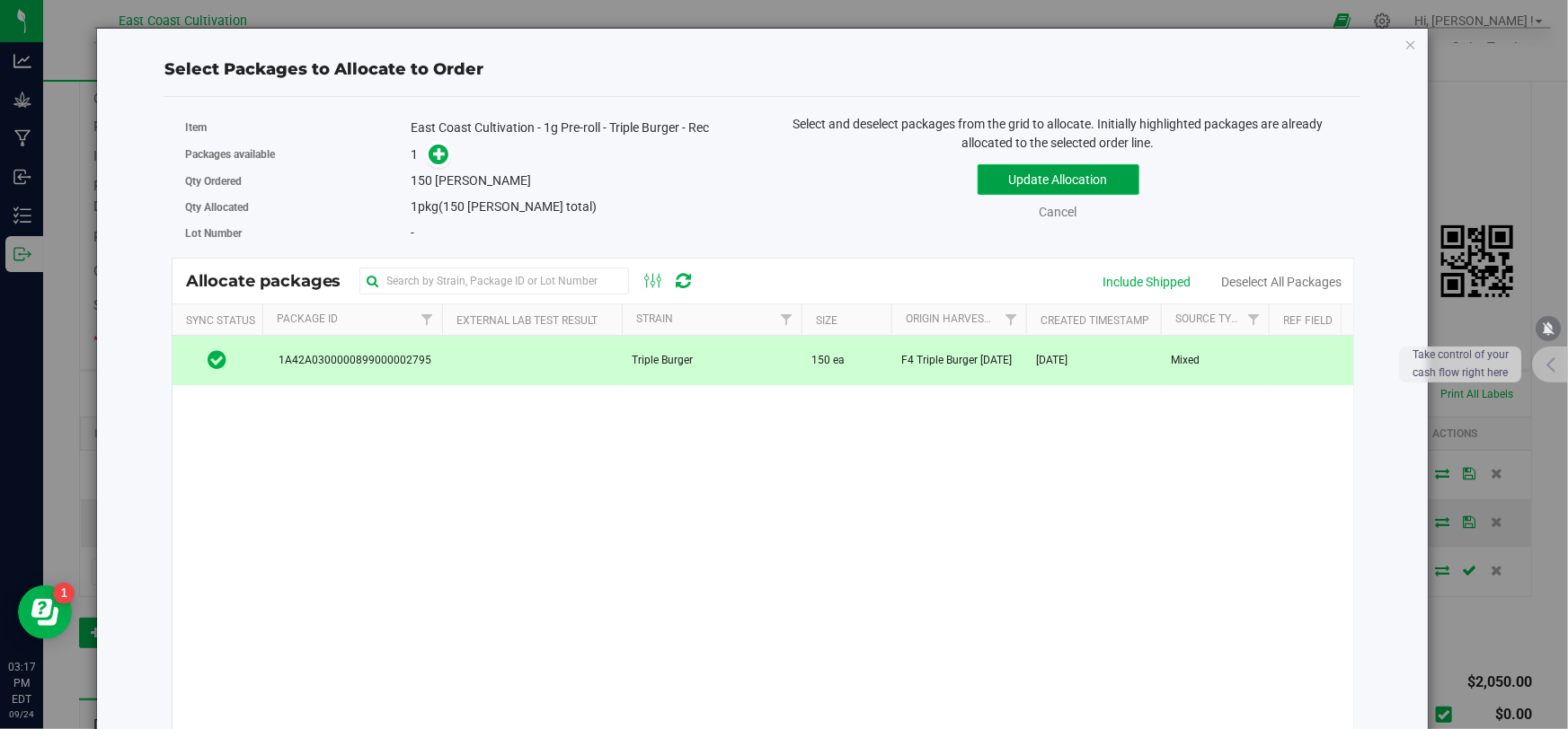
click at [1000, 178] on button "Update Allocation" at bounding box center [1058, 179] width 162 height 31
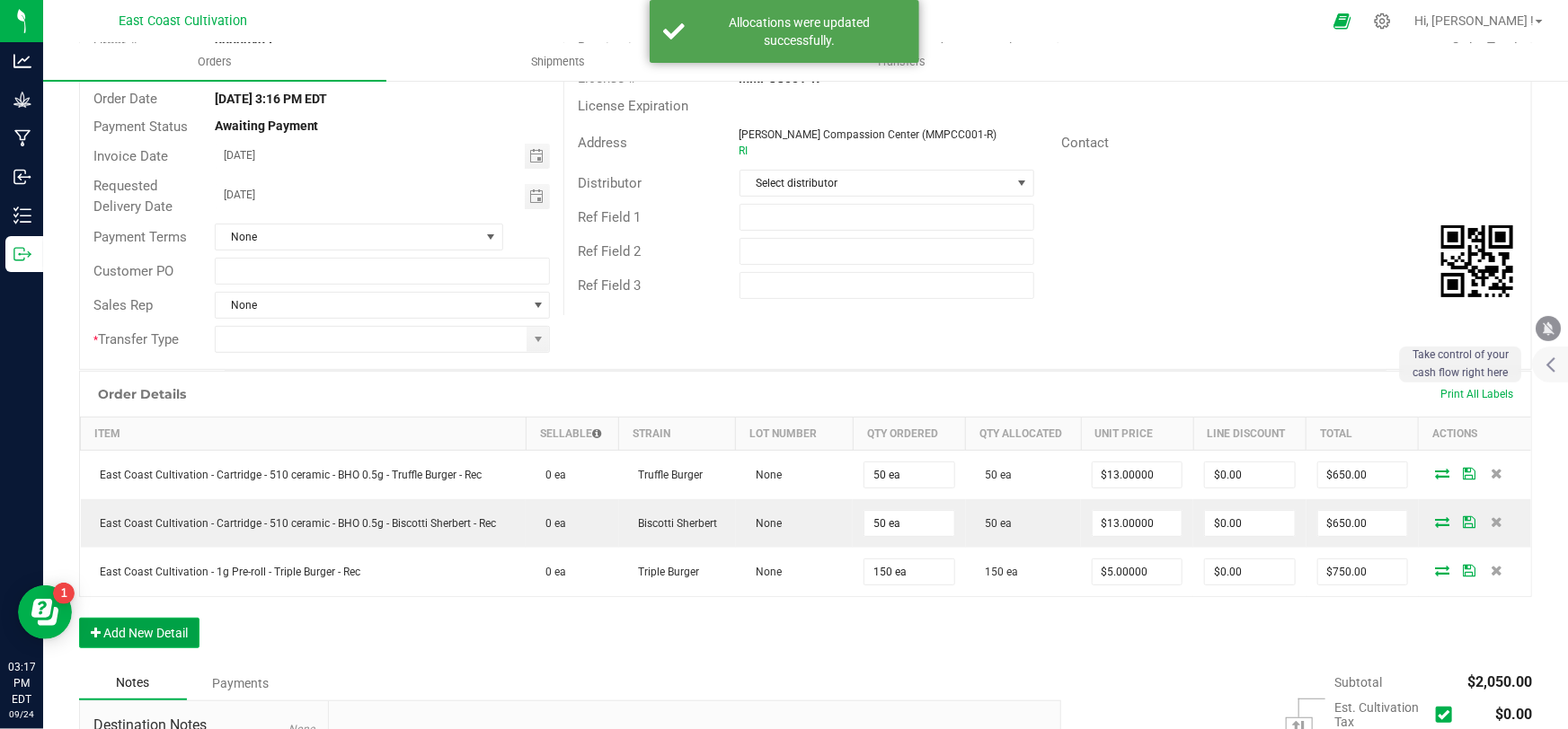
click at [162, 628] on button "Add New Detail" at bounding box center [139, 633] width 120 height 31
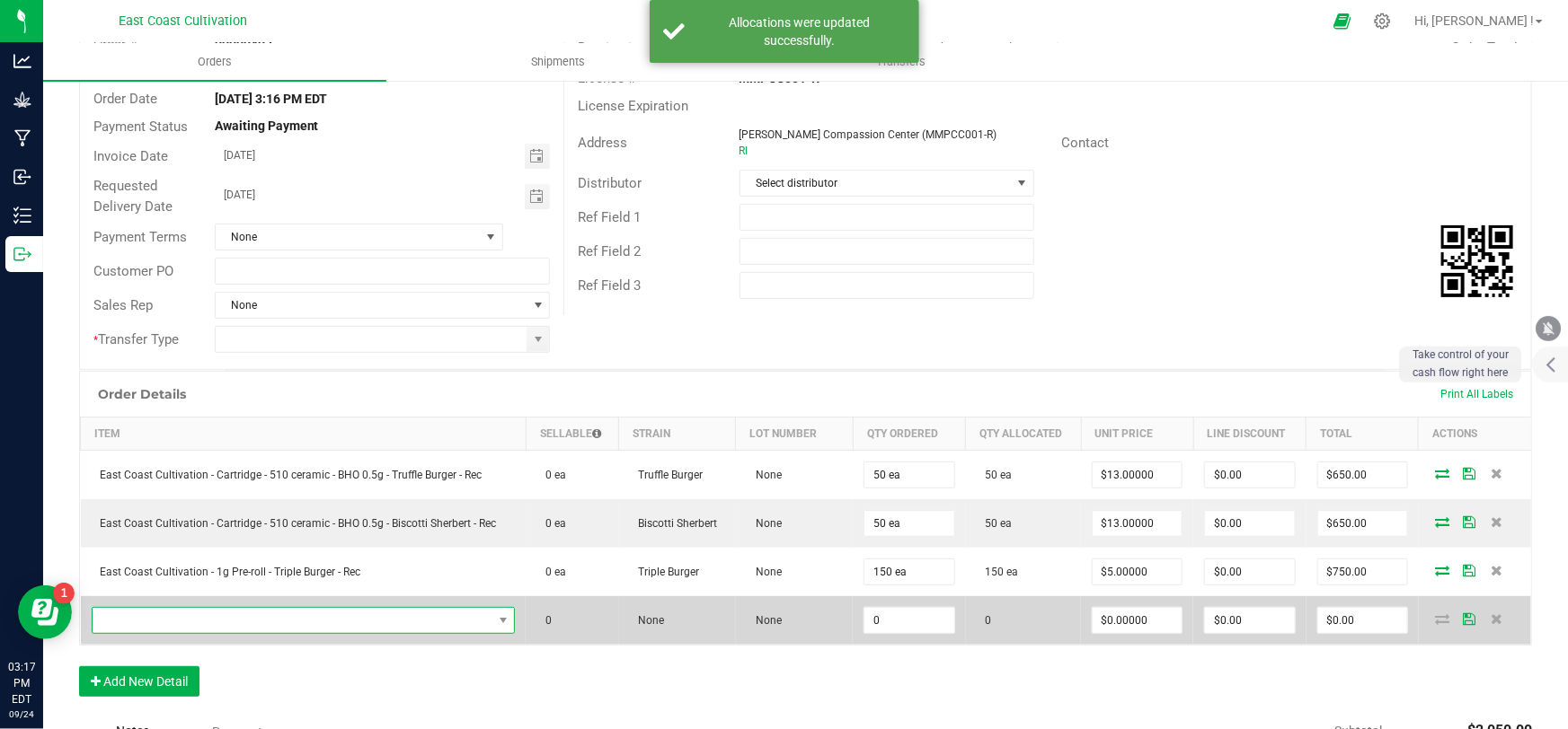
click at [205, 612] on span "NO DATA FOUND" at bounding box center [292, 620] width 400 height 25
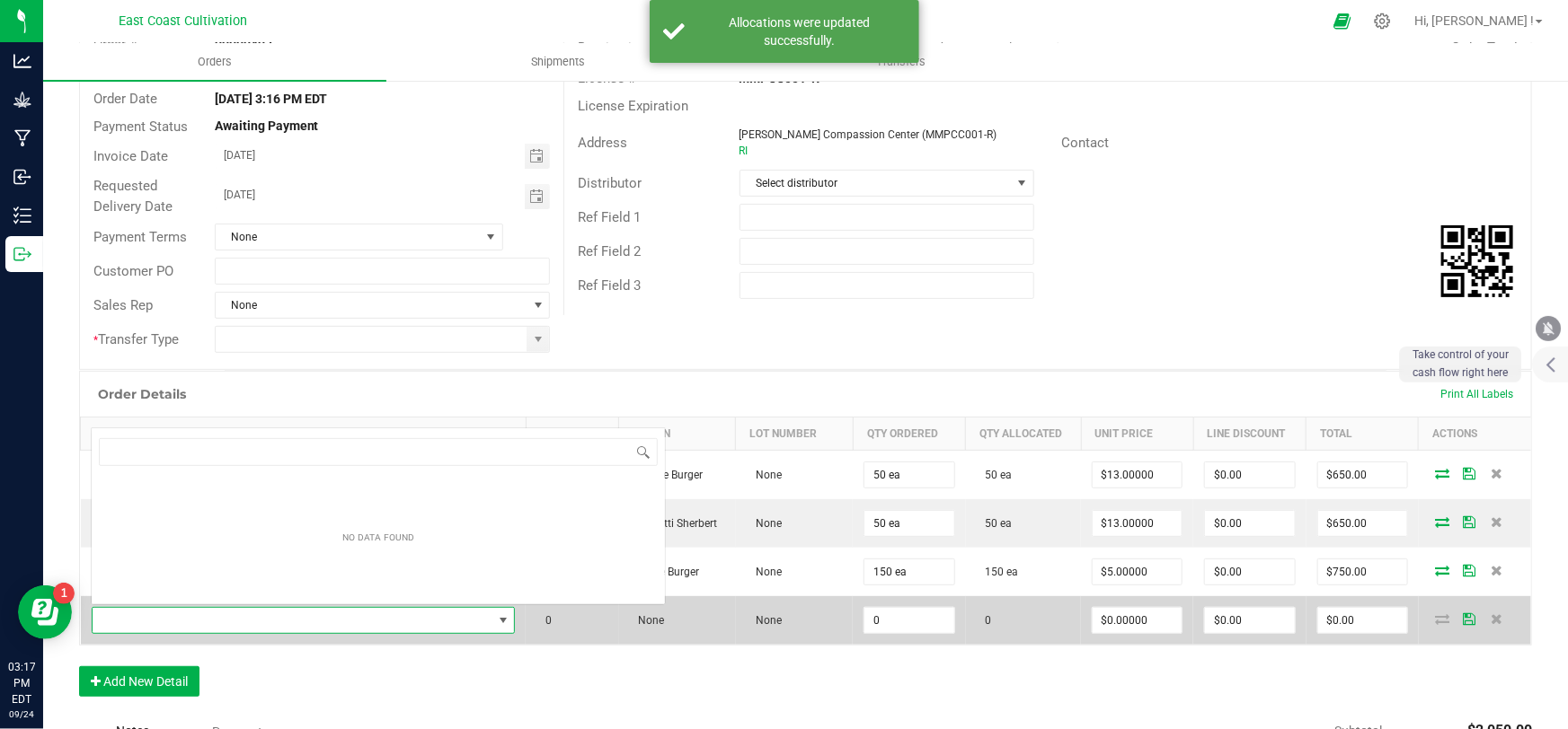
scroll to position [27, 415]
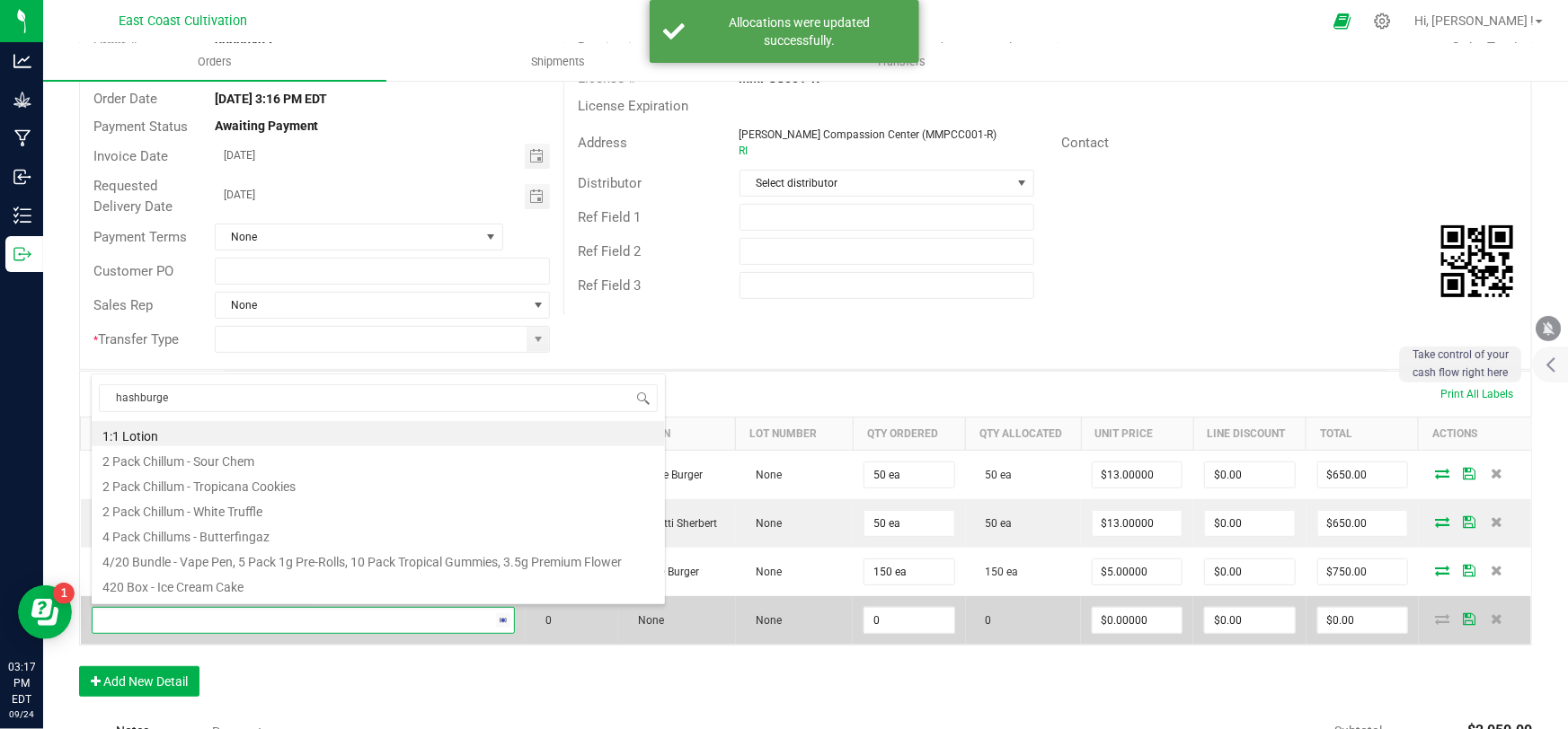
type input "hashburger"
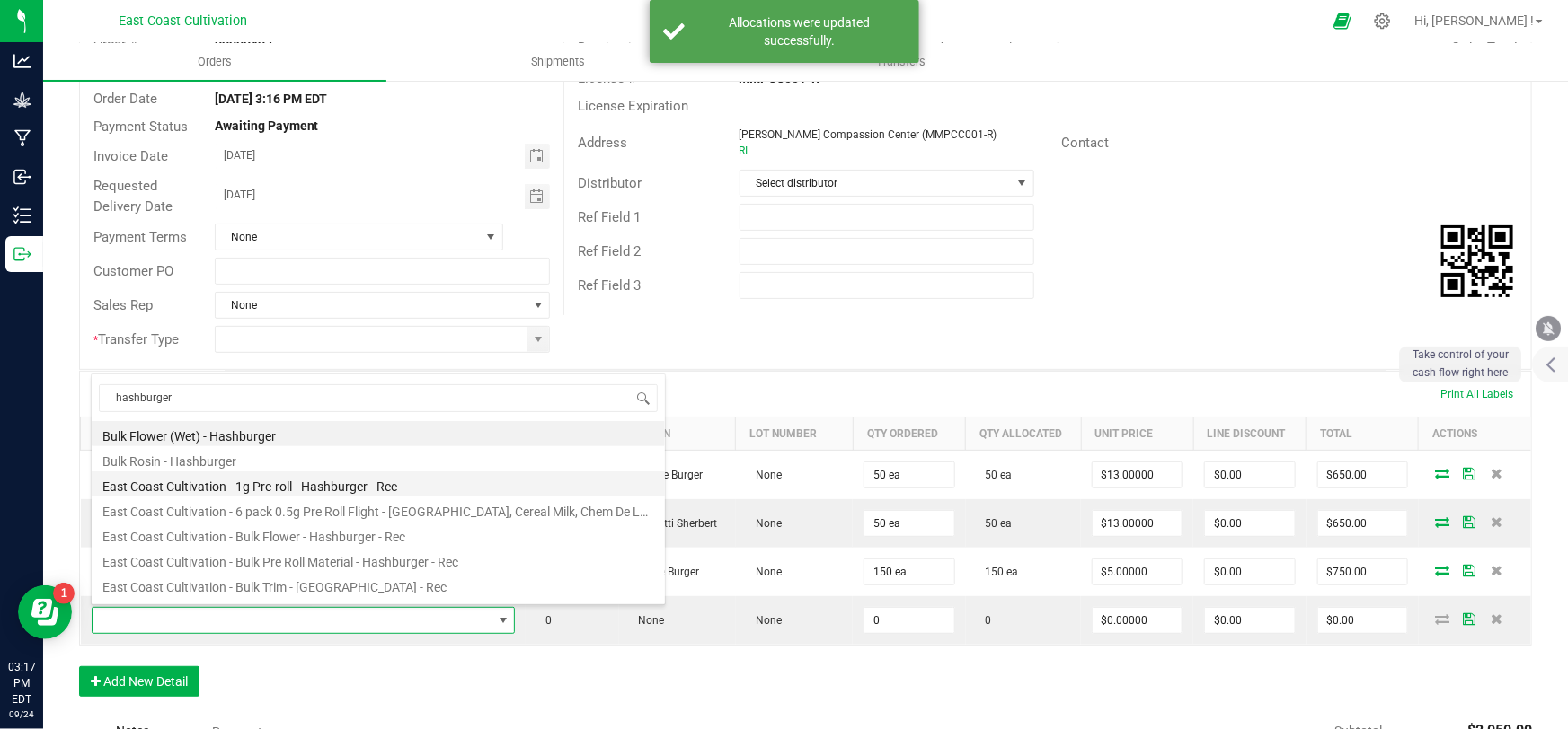
click at [347, 484] on li "East Coast Cultivation - 1g Pre-roll - Hashburger - Rec" at bounding box center [378, 484] width 573 height 25
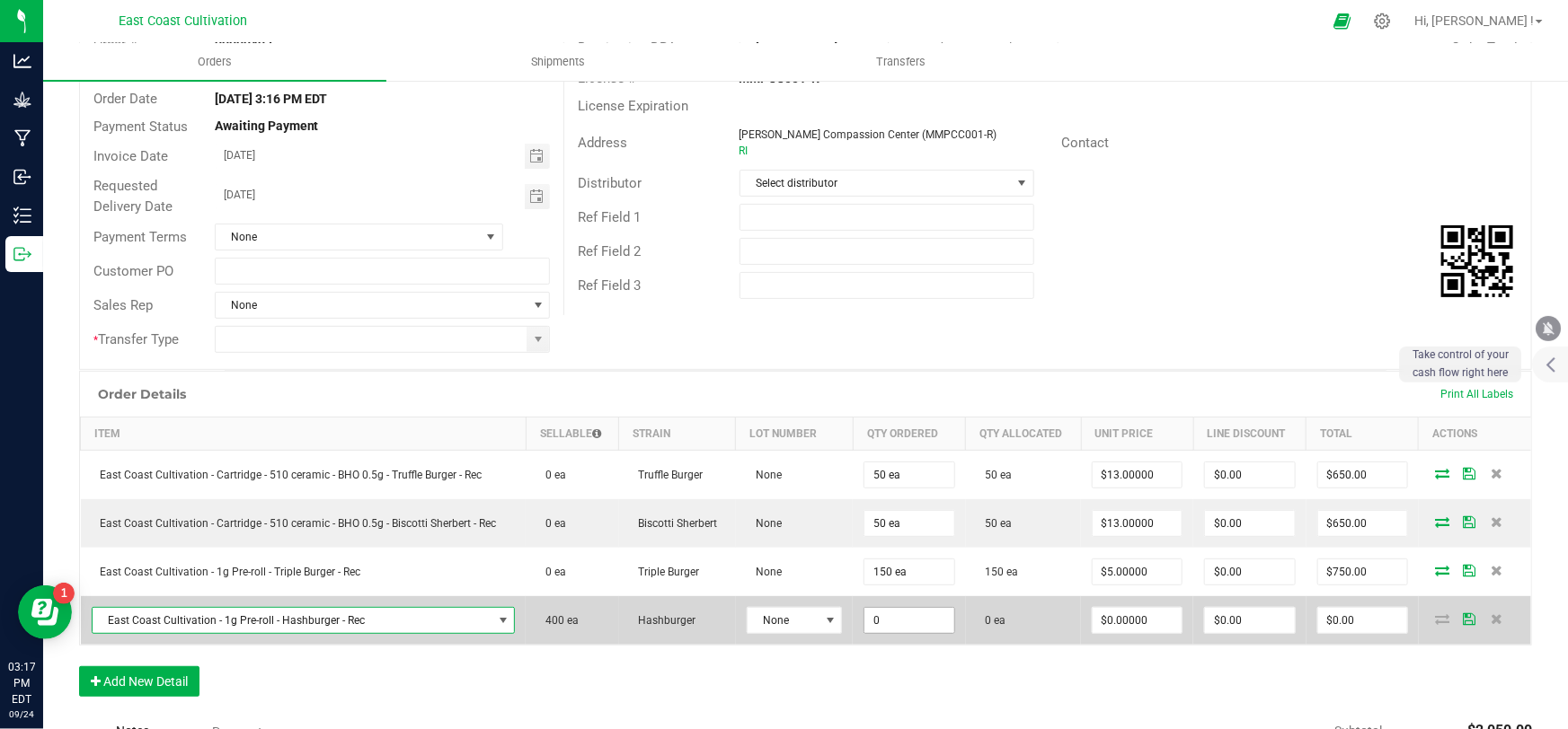
click at [885, 620] on input "0" at bounding box center [909, 620] width 89 height 25
type input "400 ea"
click at [1104, 614] on input "0" at bounding box center [1137, 620] width 89 height 25
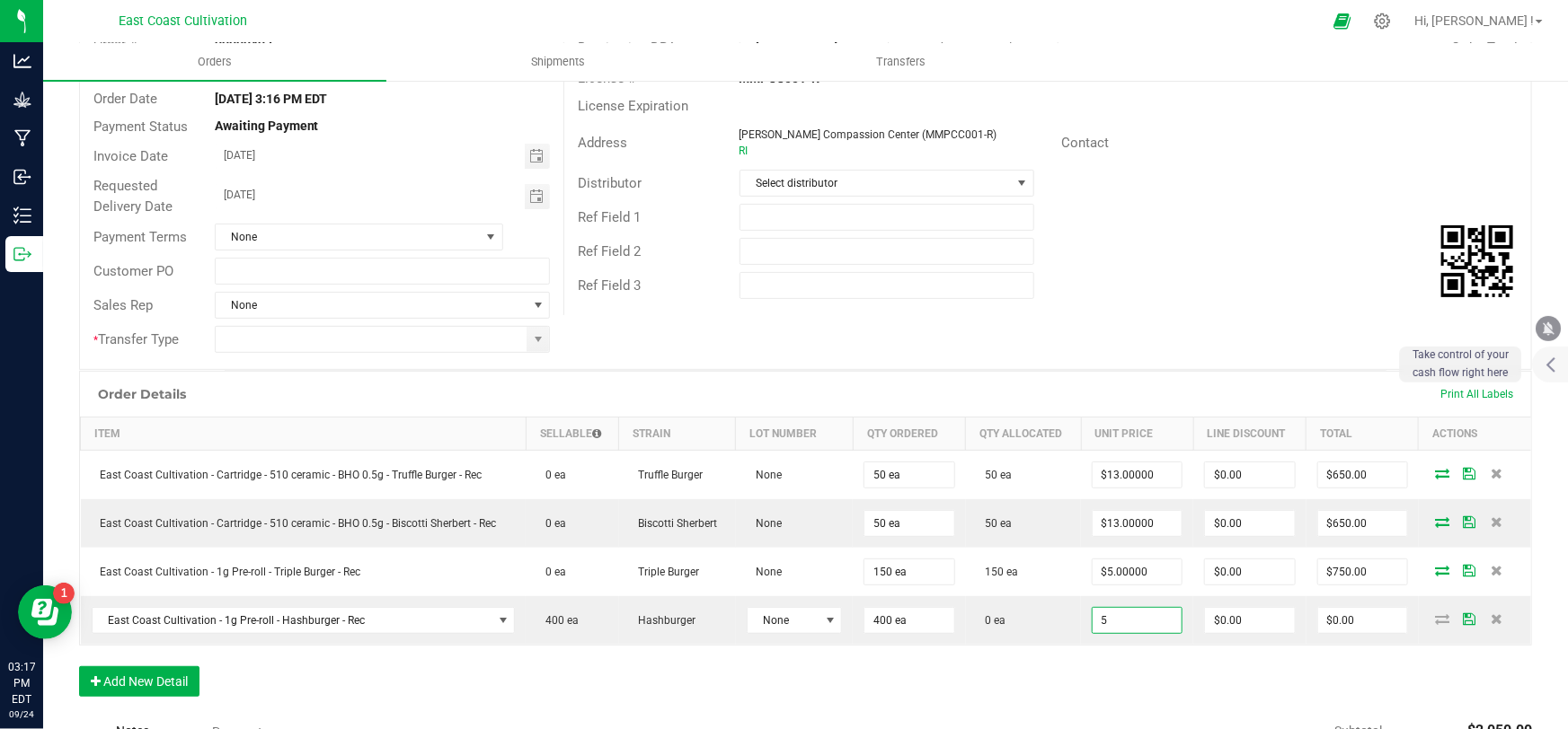
type input "$5.00000"
type input "$2,000.00"
click at [1114, 656] on div "Order Details Print All Labels Item Sellable Strain Lot Number Qty Ordered Qty …" at bounding box center [806, 542] width 1453 height 344
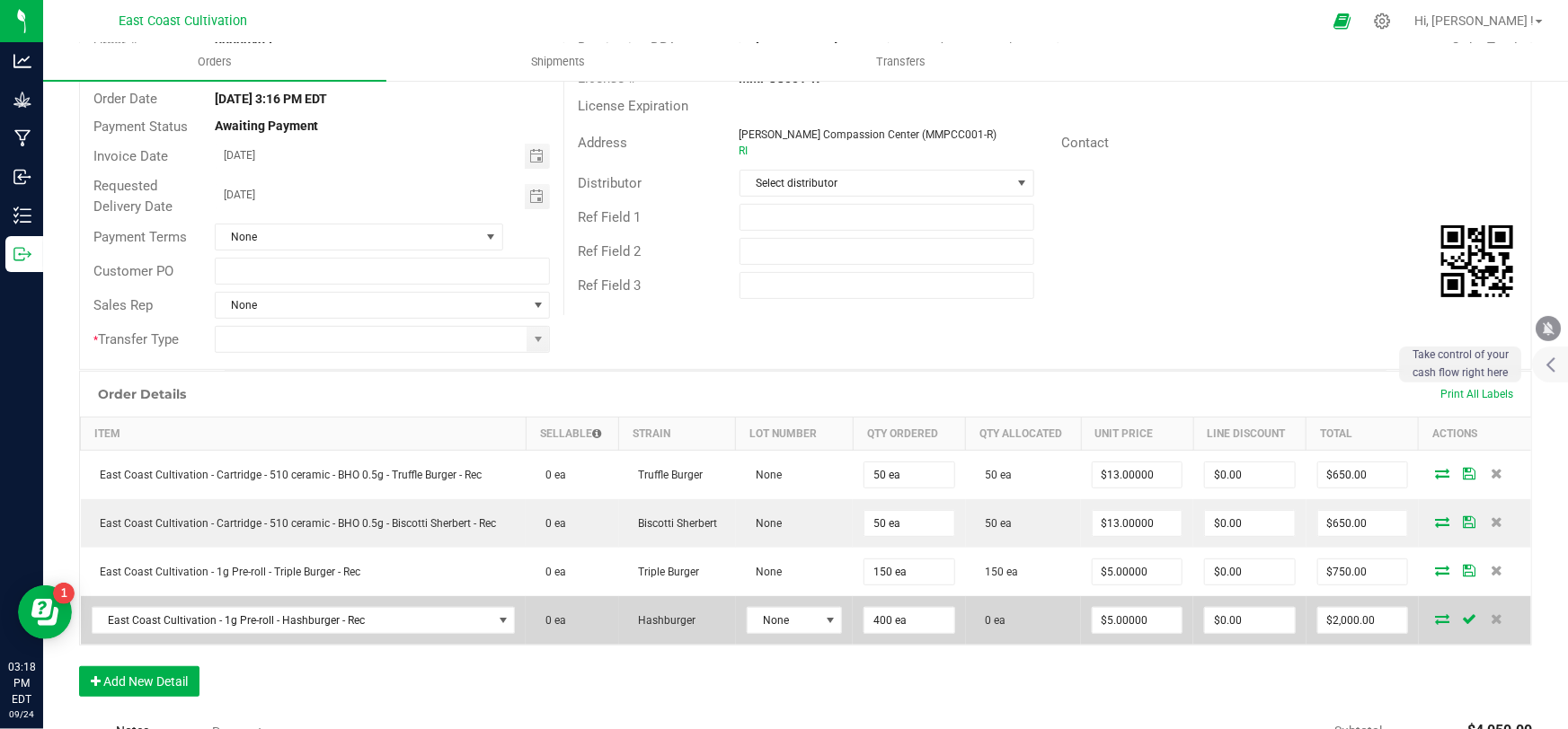
click at [1436, 613] on icon at bounding box center [1443, 619] width 14 height 11
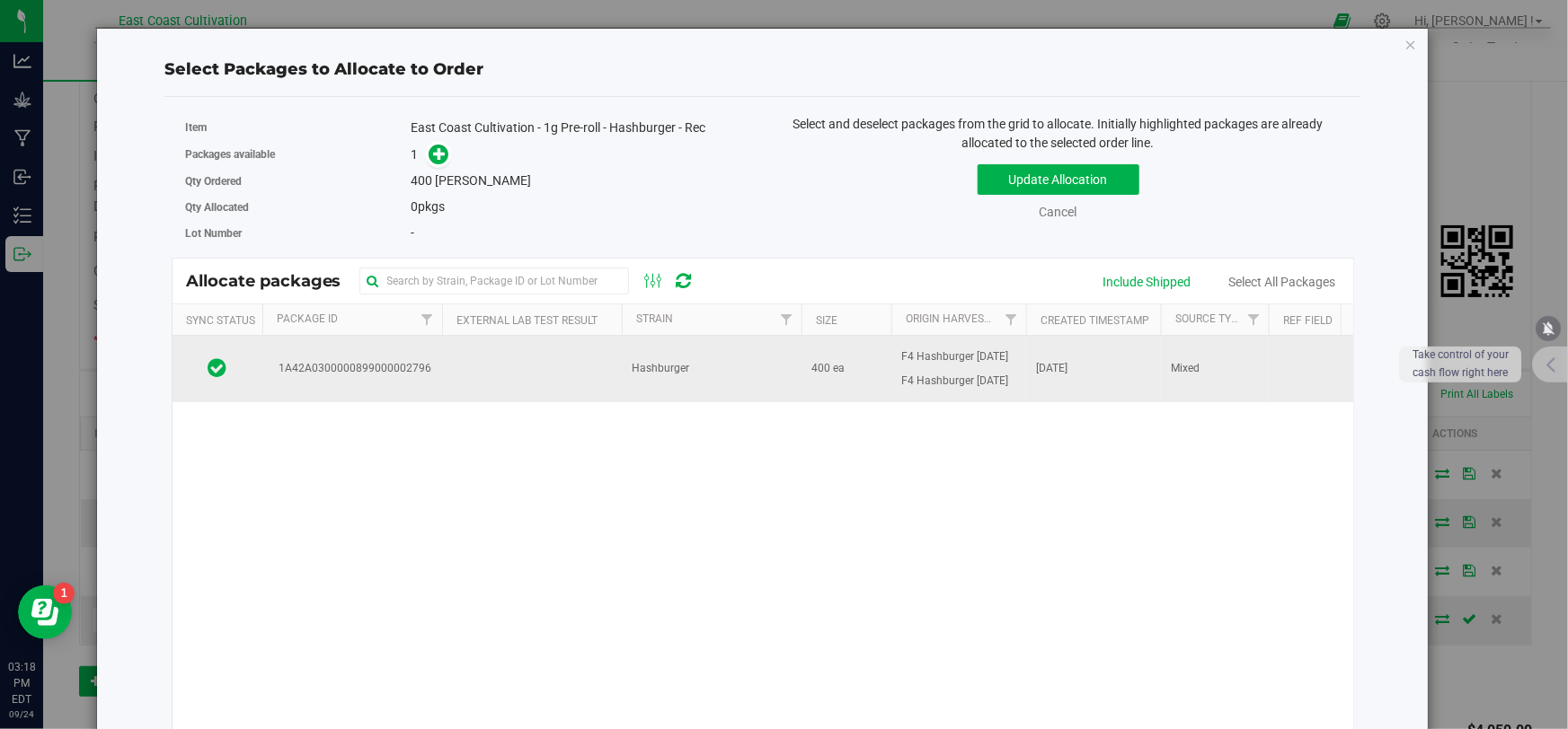
click at [776, 376] on td "Hashburger" at bounding box center [712, 369] width 179 height 66
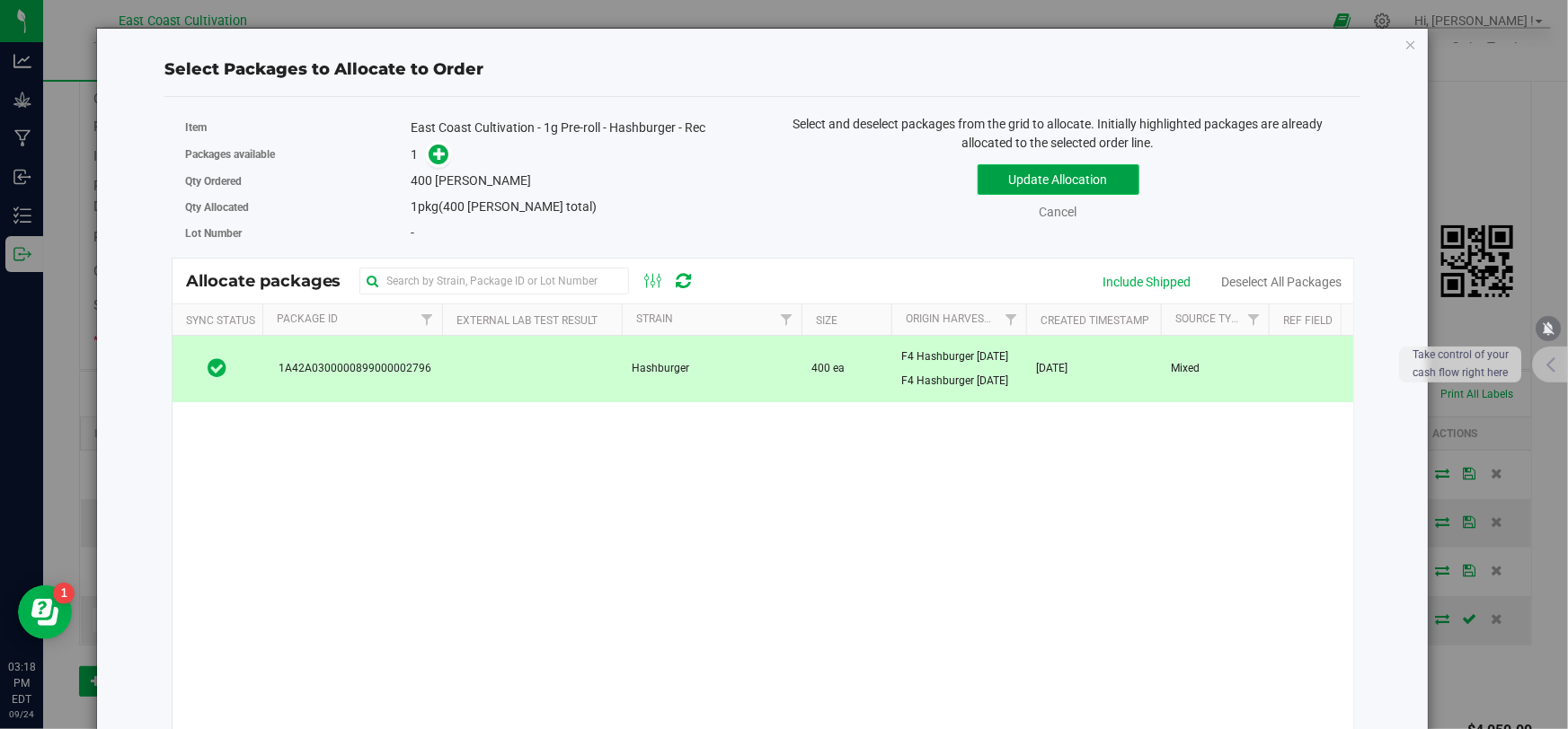
click at [1024, 176] on button "Update Allocation" at bounding box center [1058, 179] width 162 height 31
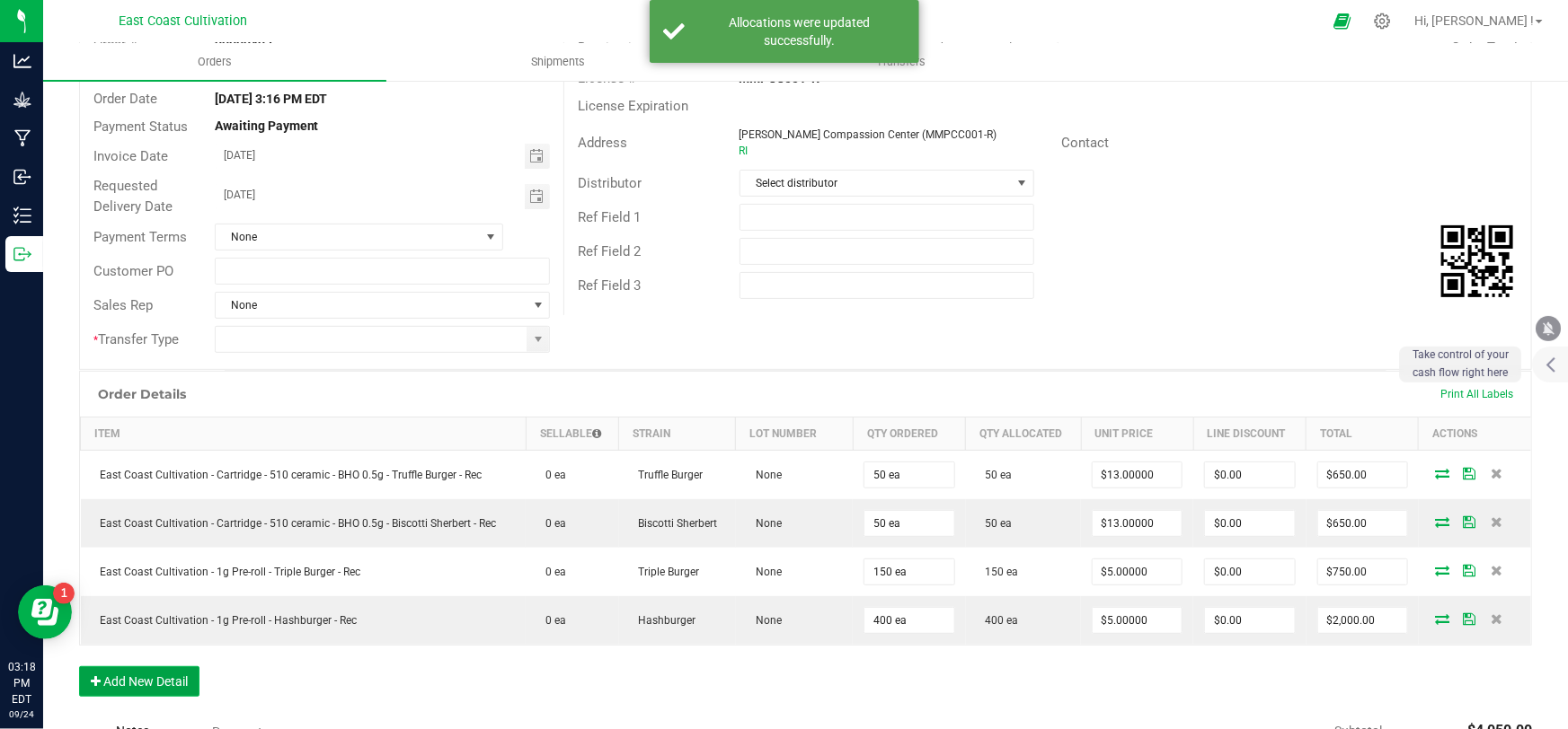
click at [144, 674] on button "Add New Detail" at bounding box center [139, 681] width 120 height 31
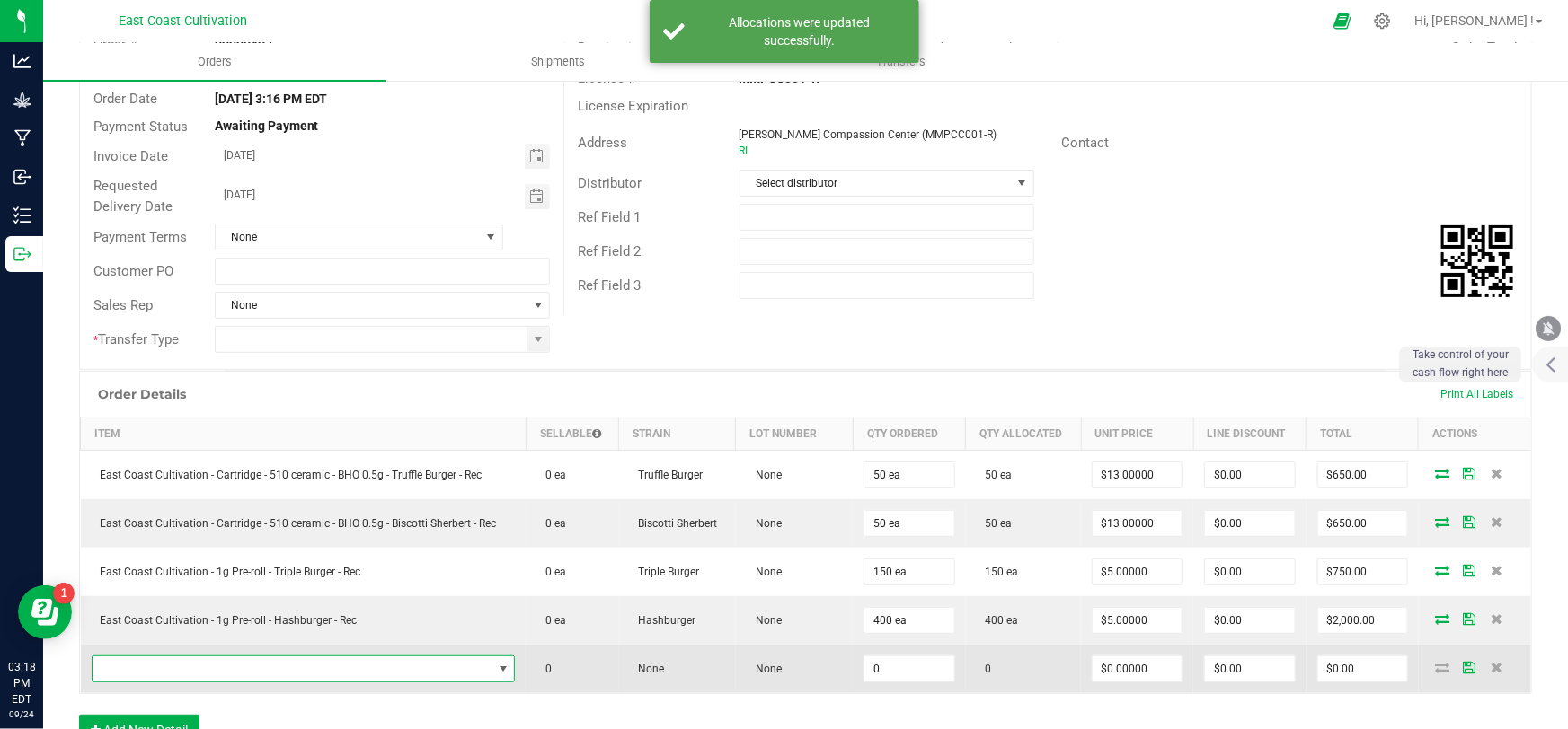
click at [157, 666] on span "NO DATA FOUND" at bounding box center [292, 668] width 400 height 25
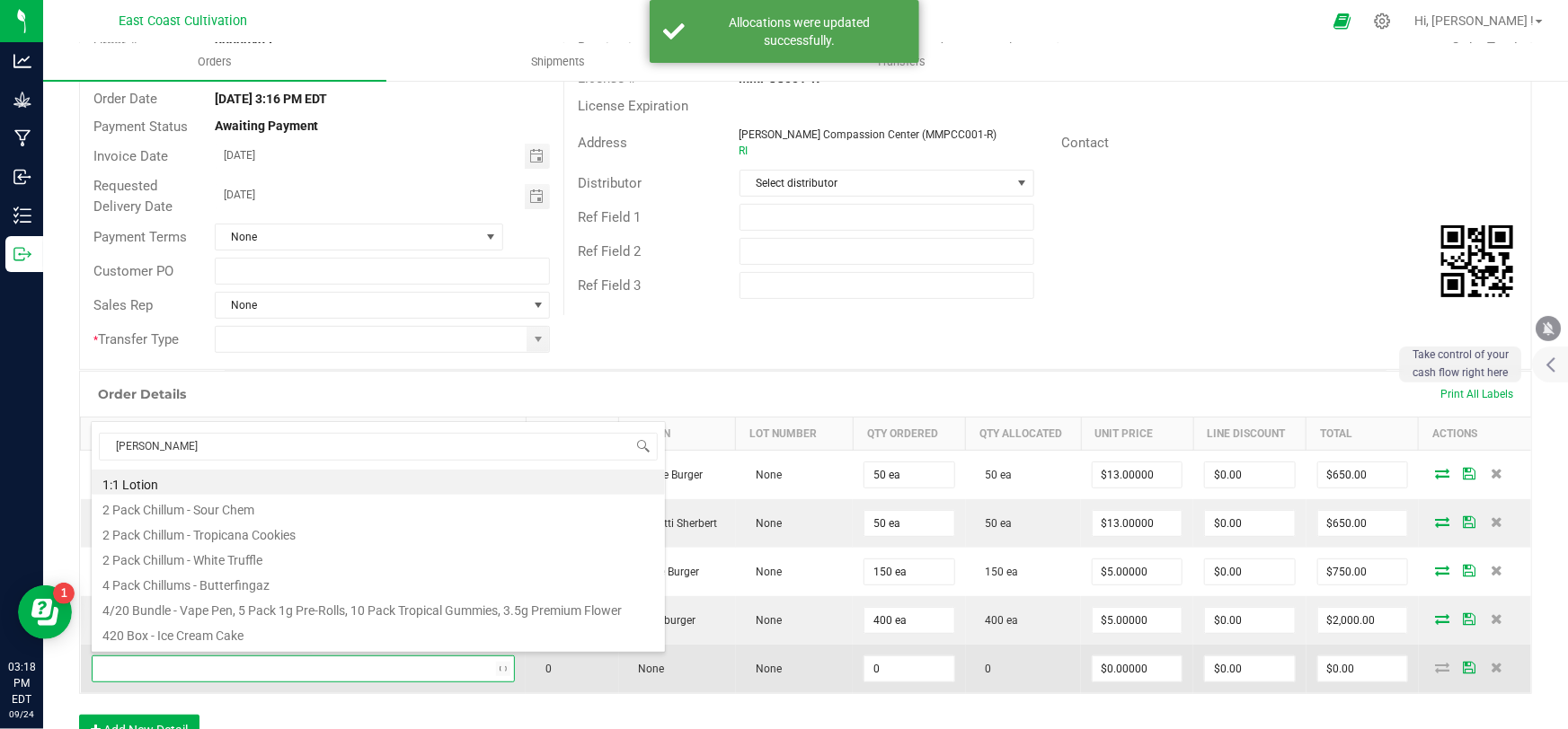
type input "sherb cream"
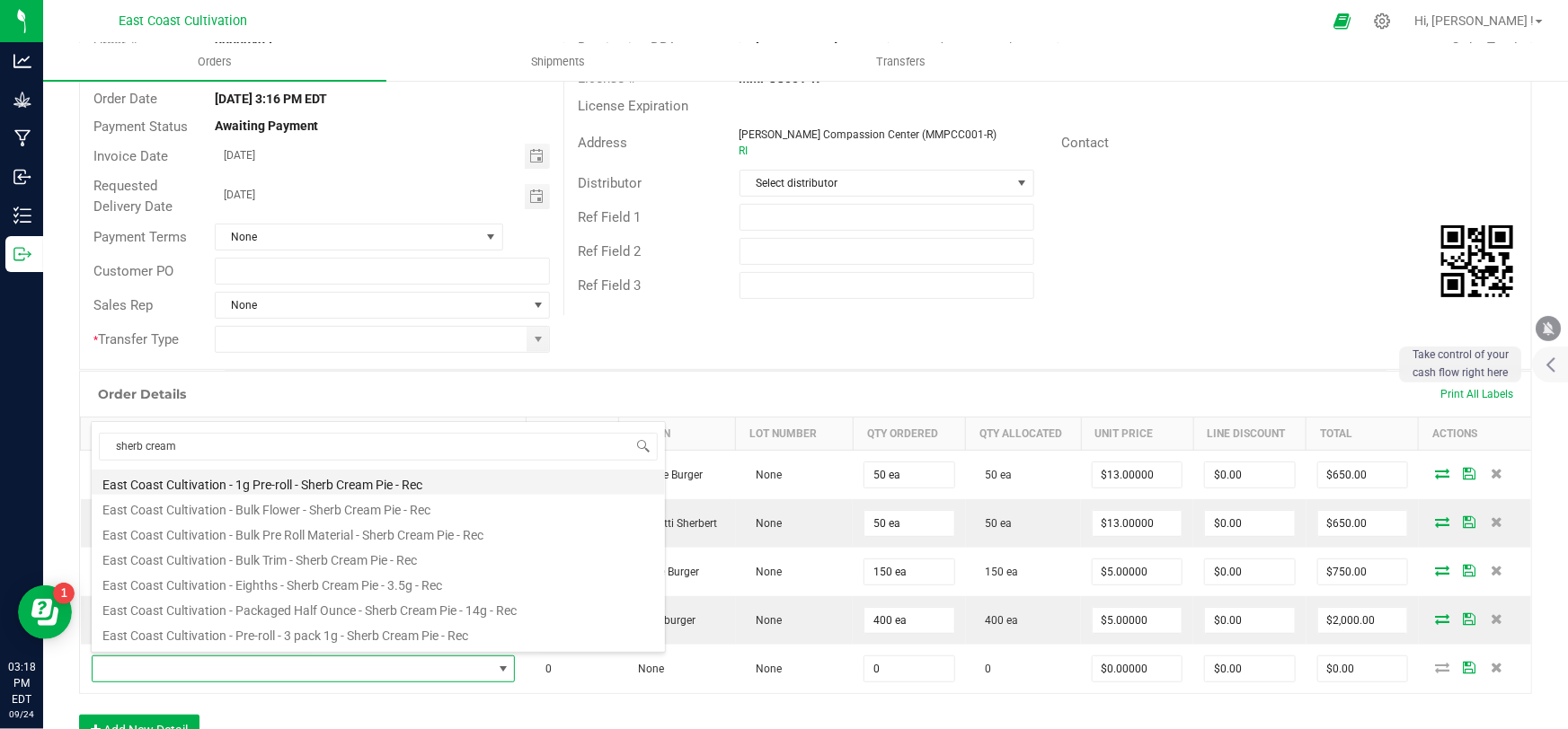
click at [363, 482] on li "East Coast Cultivation - 1g Pre-roll - Sherb Cream Pie - Rec" at bounding box center [378, 482] width 573 height 25
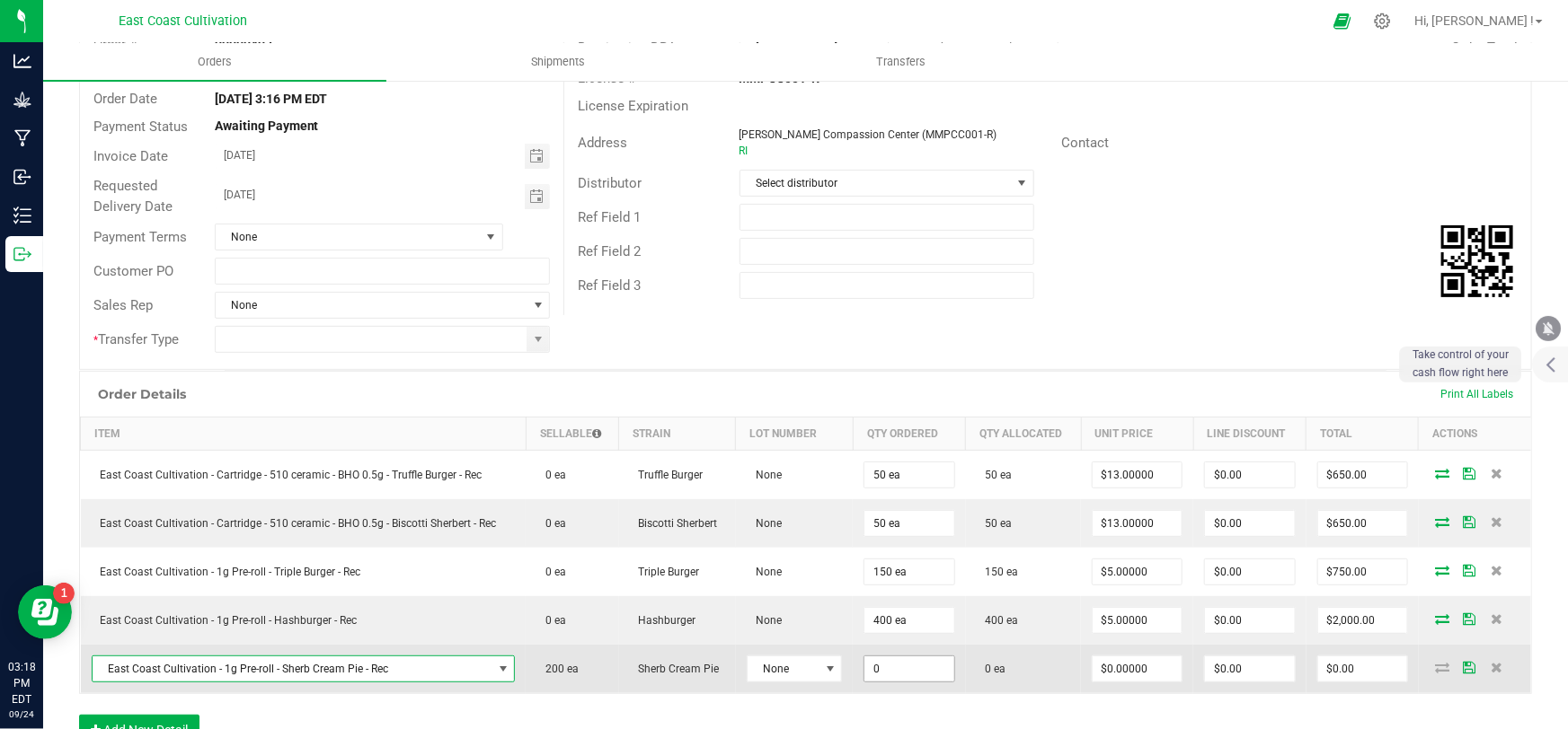
click at [884, 670] on input "0" at bounding box center [909, 668] width 89 height 25
type input "200 ea"
click at [1114, 668] on input "0" at bounding box center [1137, 668] width 89 height 25
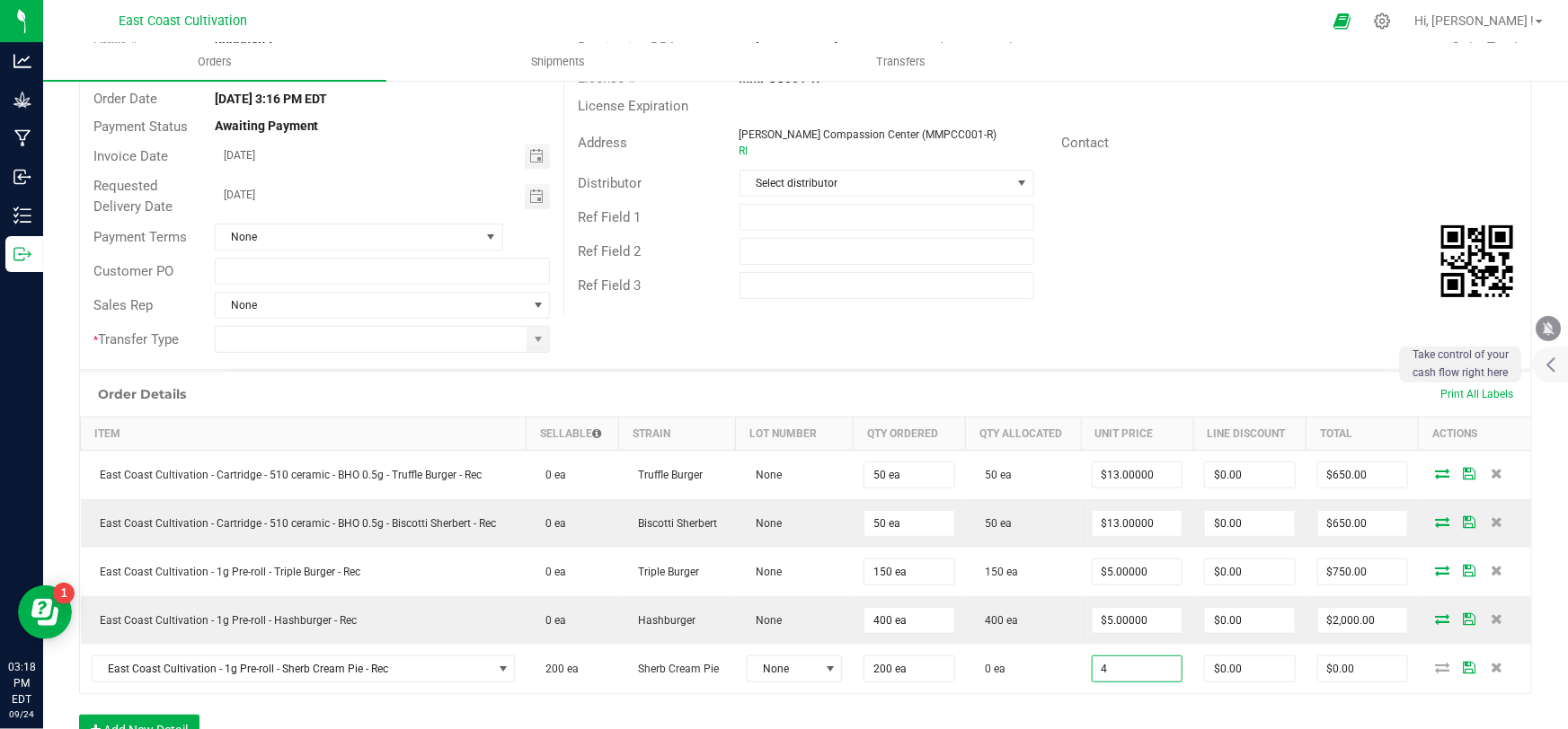
type input "$4.00000"
type input "$800.00"
click at [1128, 702] on div "Order Details Print All Labels Item Sellable Strain Lot Number Qty Ordered Qty …" at bounding box center [806, 567] width 1453 height 393
click at [1436, 664] on icon at bounding box center [1443, 667] width 14 height 11
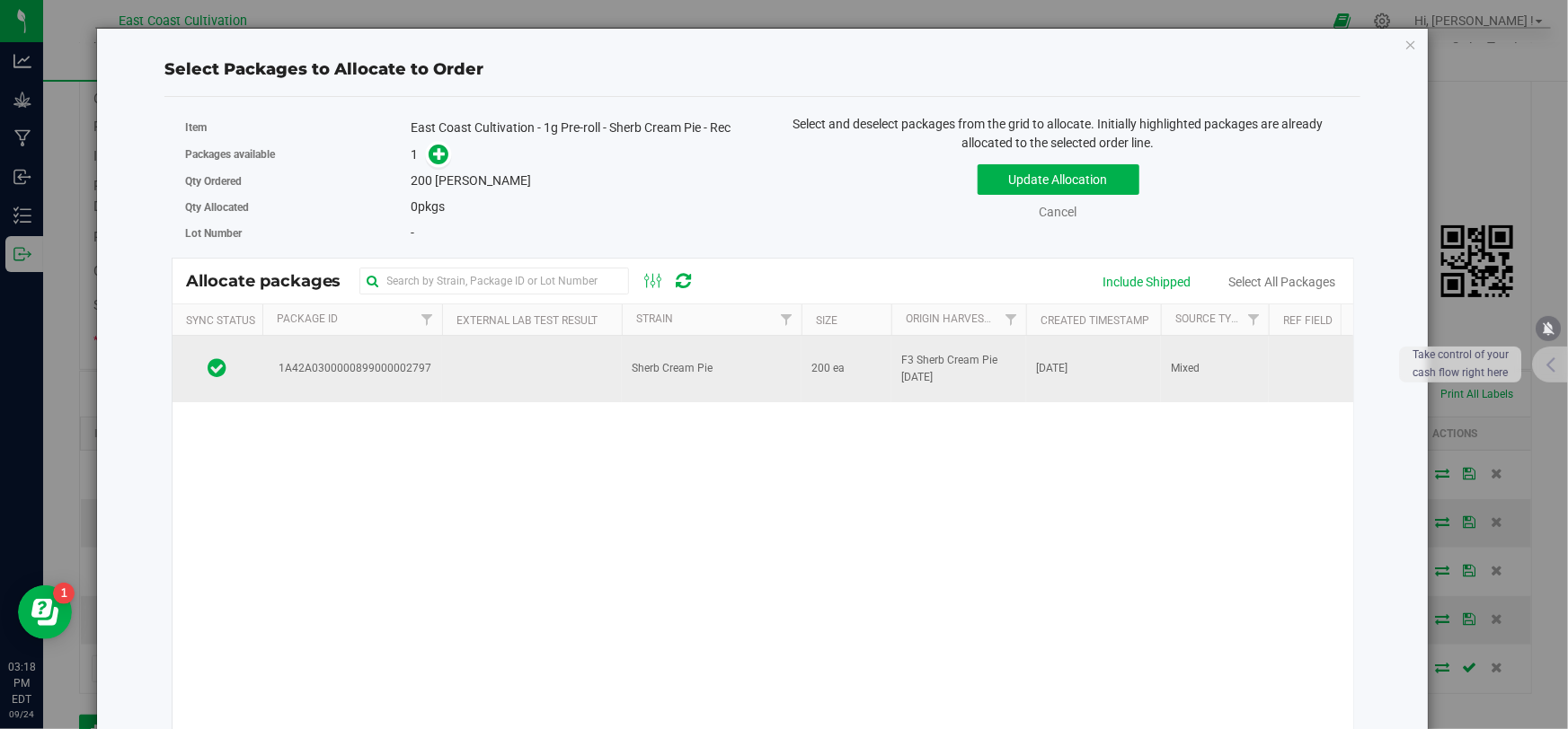
click at [672, 381] on td "Sherb Cream Pie" at bounding box center [712, 369] width 179 height 66
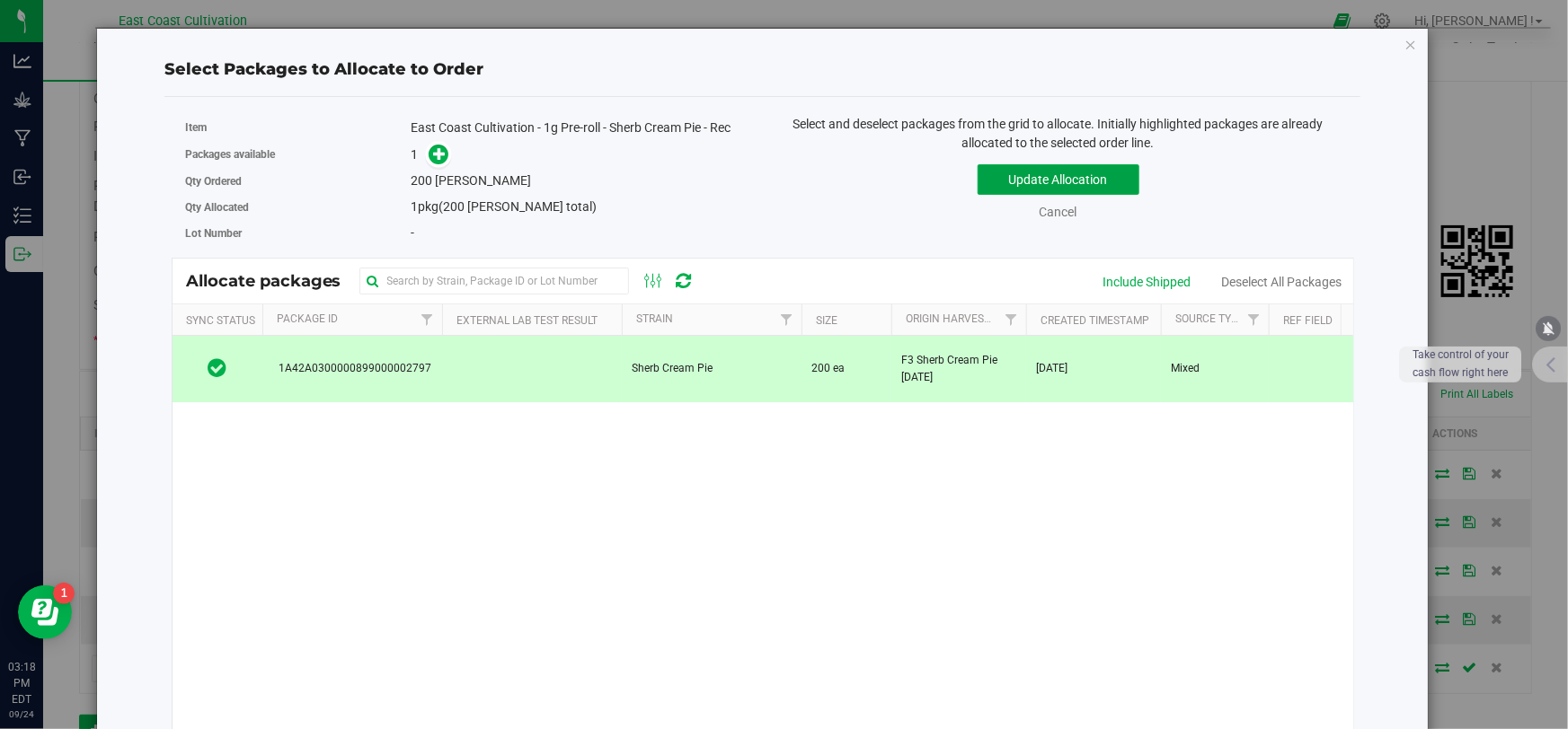
click at [991, 190] on button "Update Allocation" at bounding box center [1058, 179] width 162 height 31
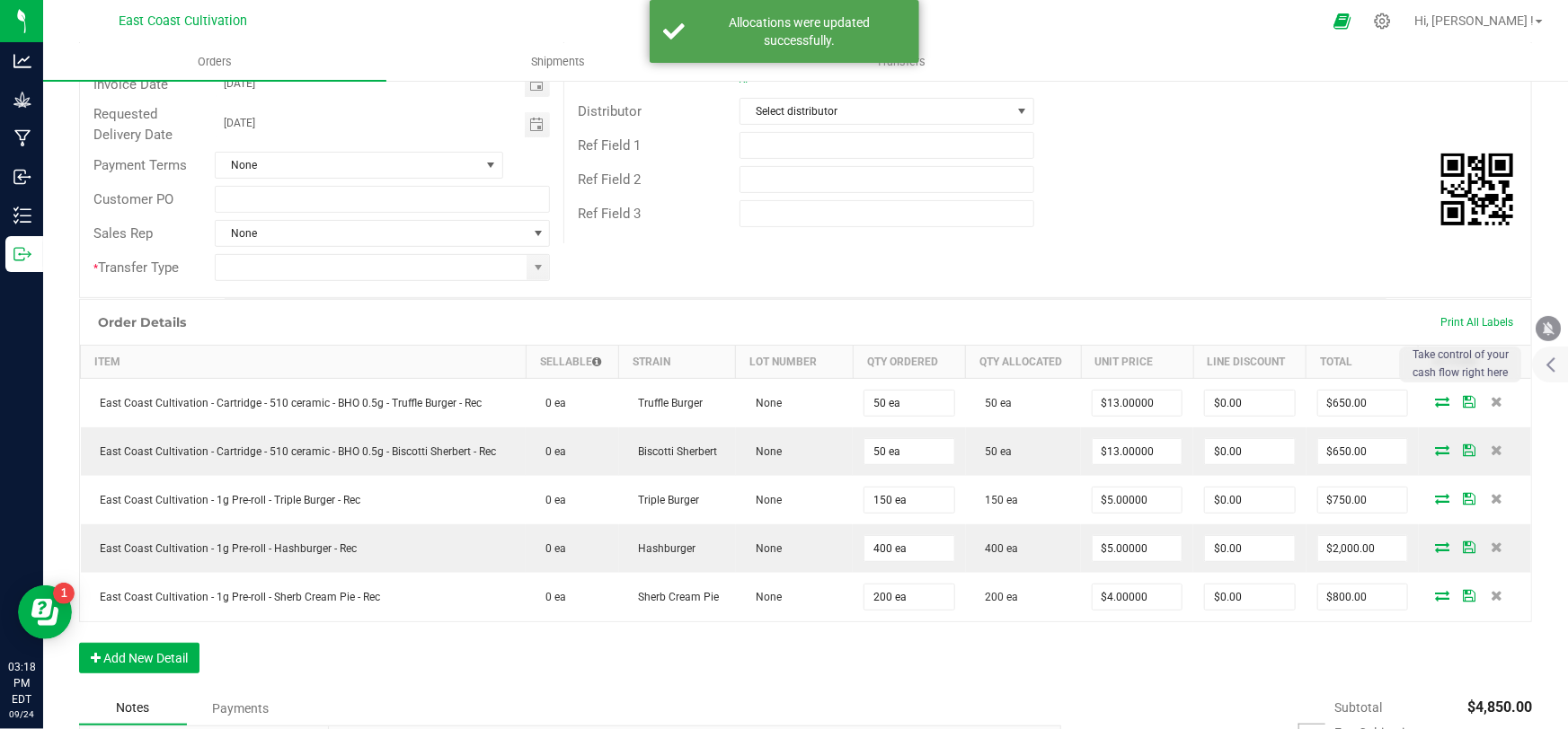
scroll to position [326, 0]
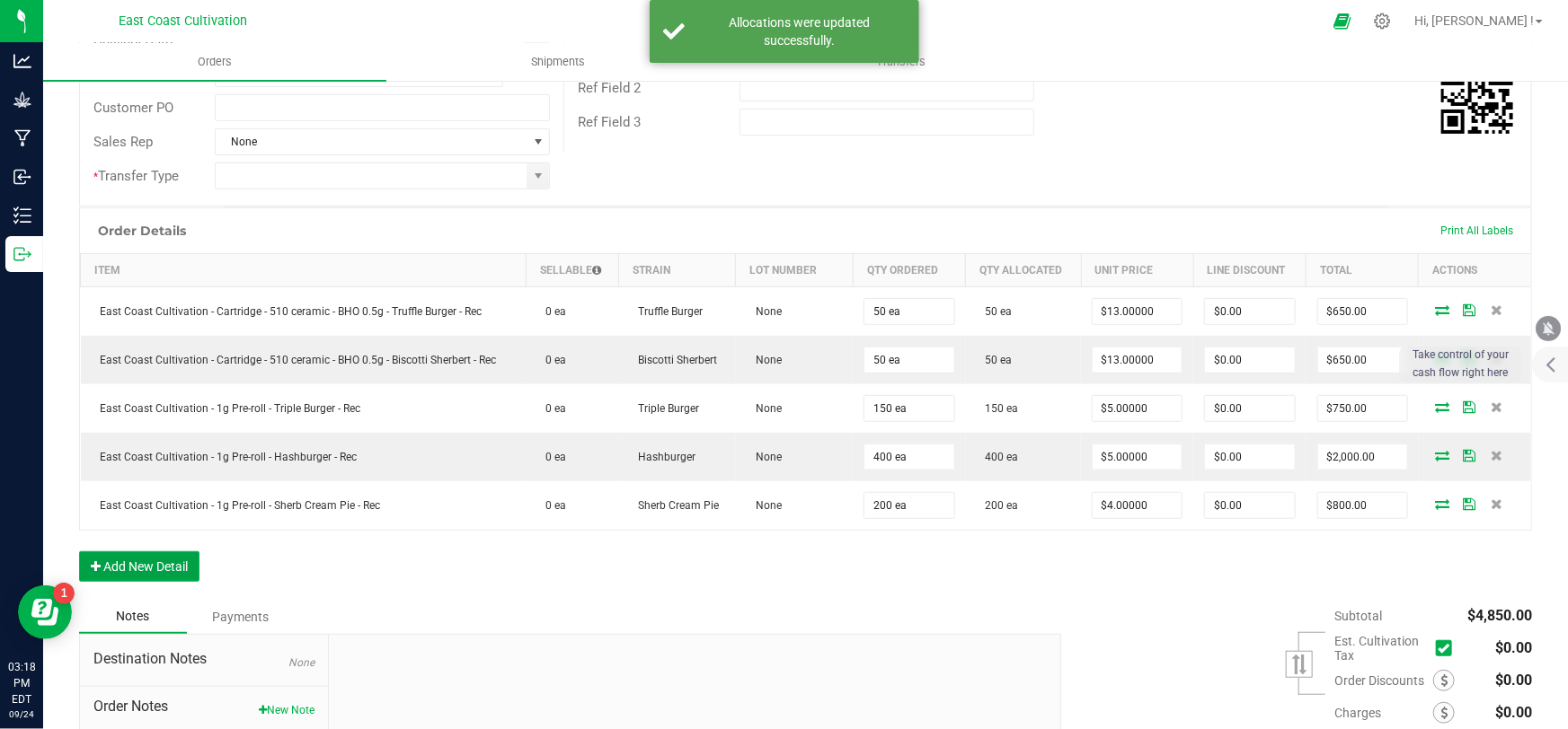
click at [155, 563] on button "Add New Detail" at bounding box center [139, 567] width 120 height 31
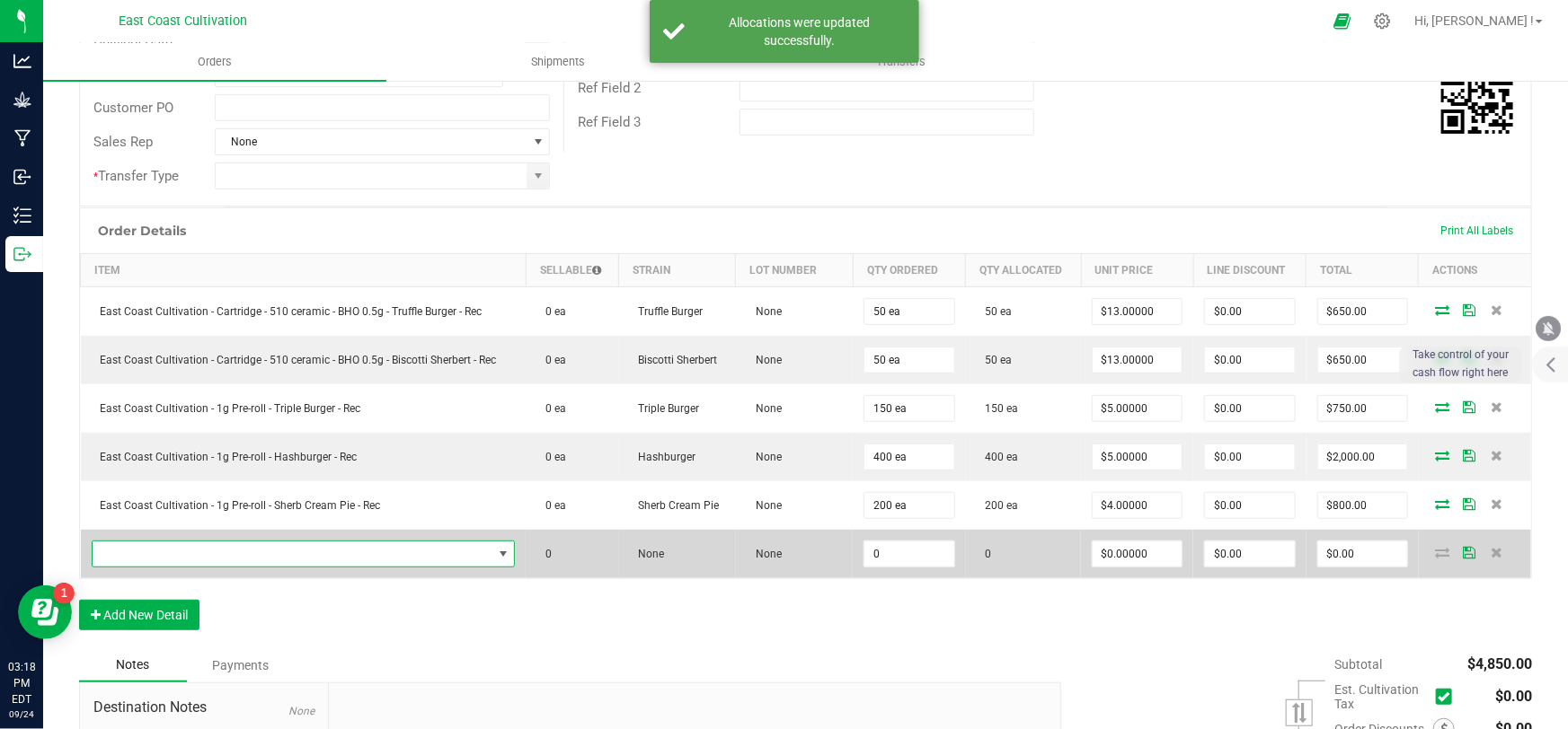
click at [188, 554] on span "NO DATA FOUND" at bounding box center [292, 554] width 400 height 25
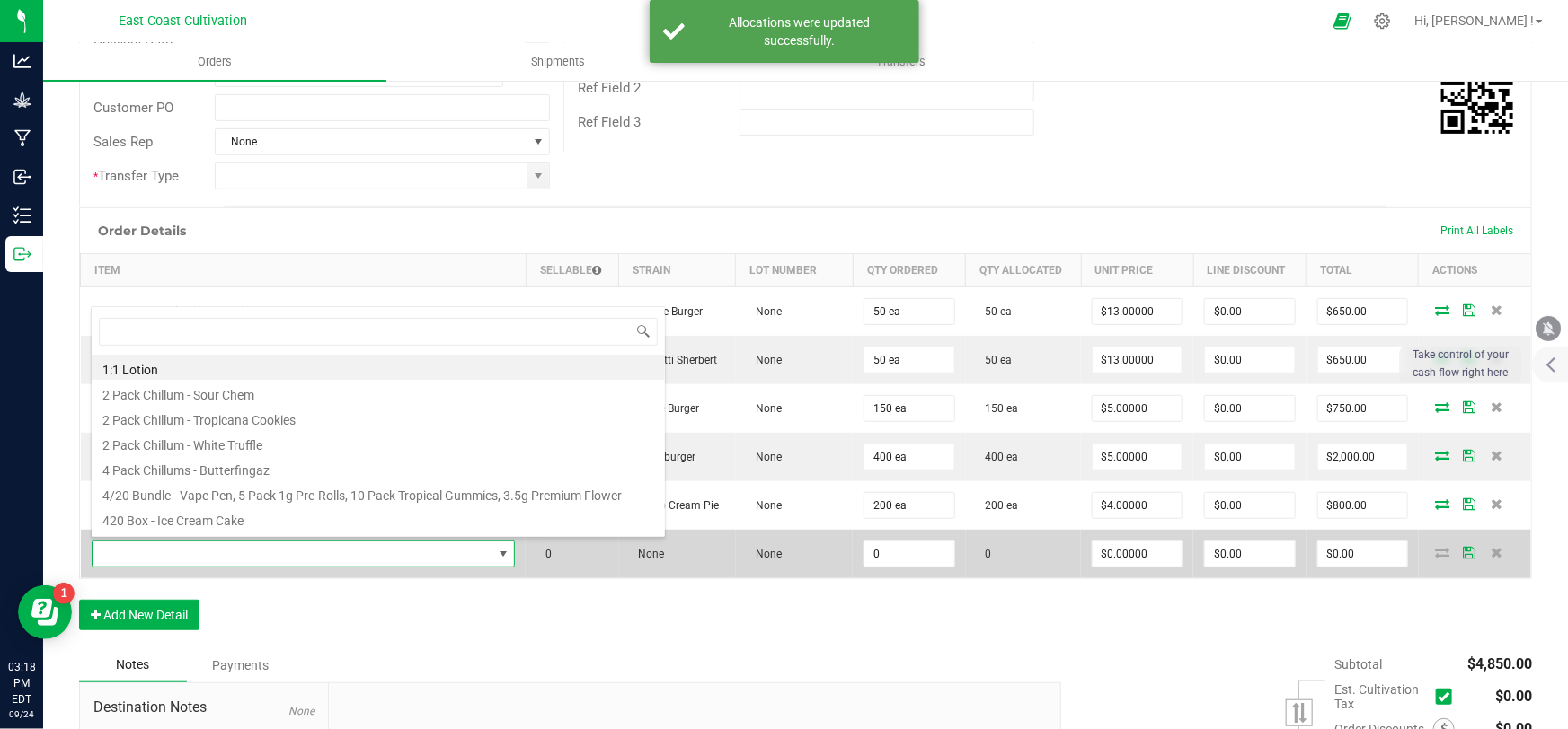
scroll to position [27, 415]
type input "chews"
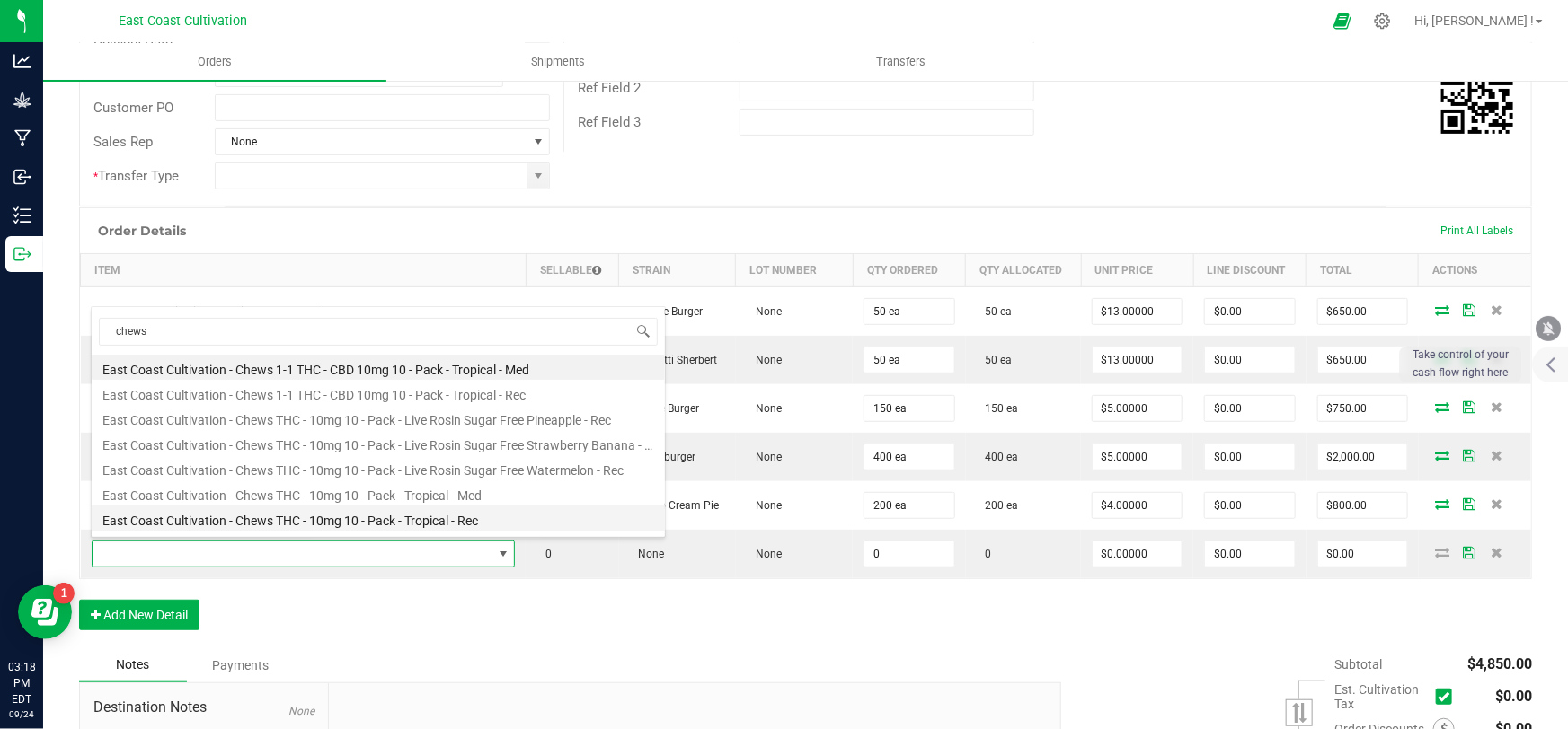
click at [433, 517] on li "East Coast Cultivation - Chews THC - 10mg 10 - Pack - Tropical - Rec" at bounding box center [378, 518] width 573 height 25
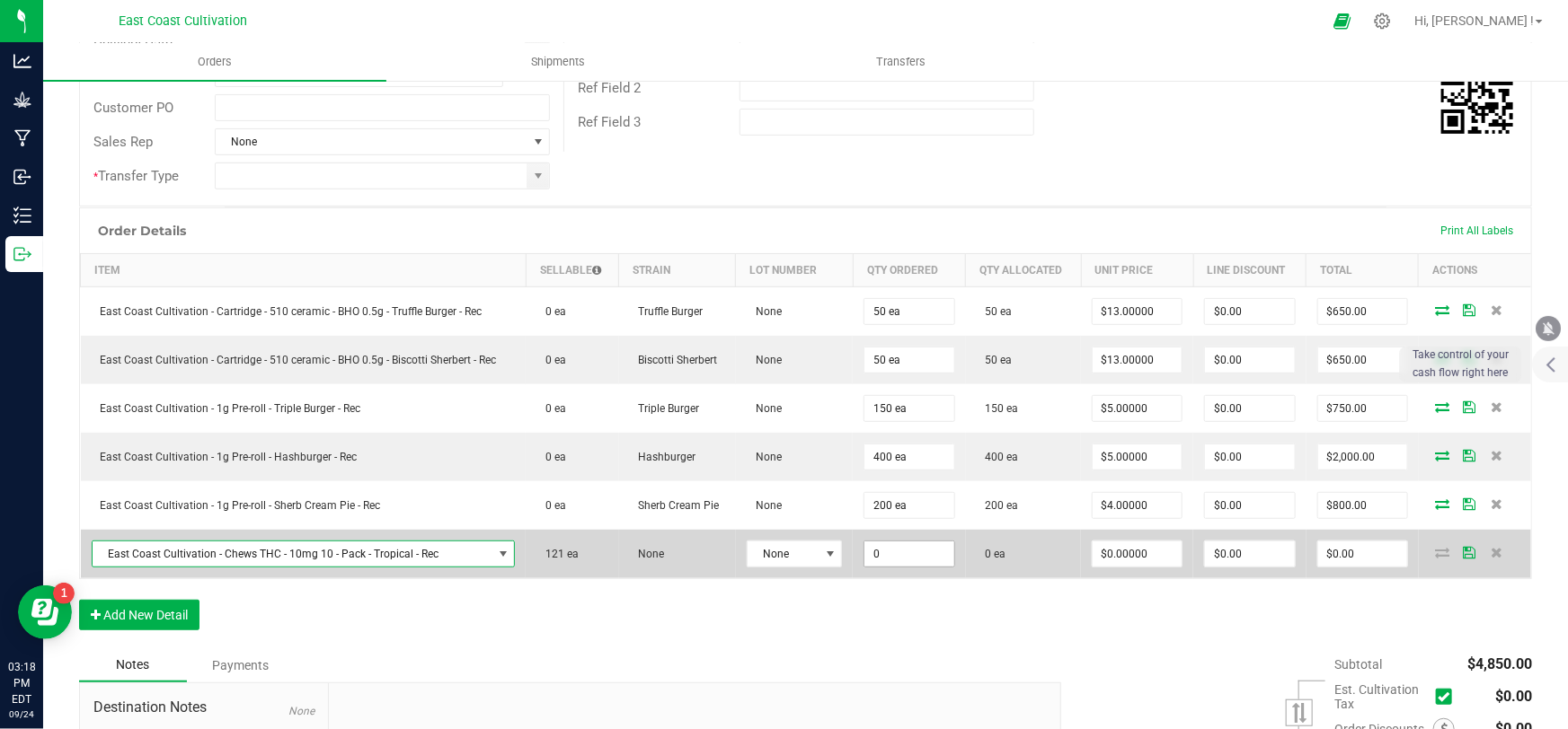
click at [881, 553] on input "0" at bounding box center [909, 554] width 89 height 25
type input "100 ea"
click at [1102, 547] on input "0" at bounding box center [1137, 554] width 89 height 25
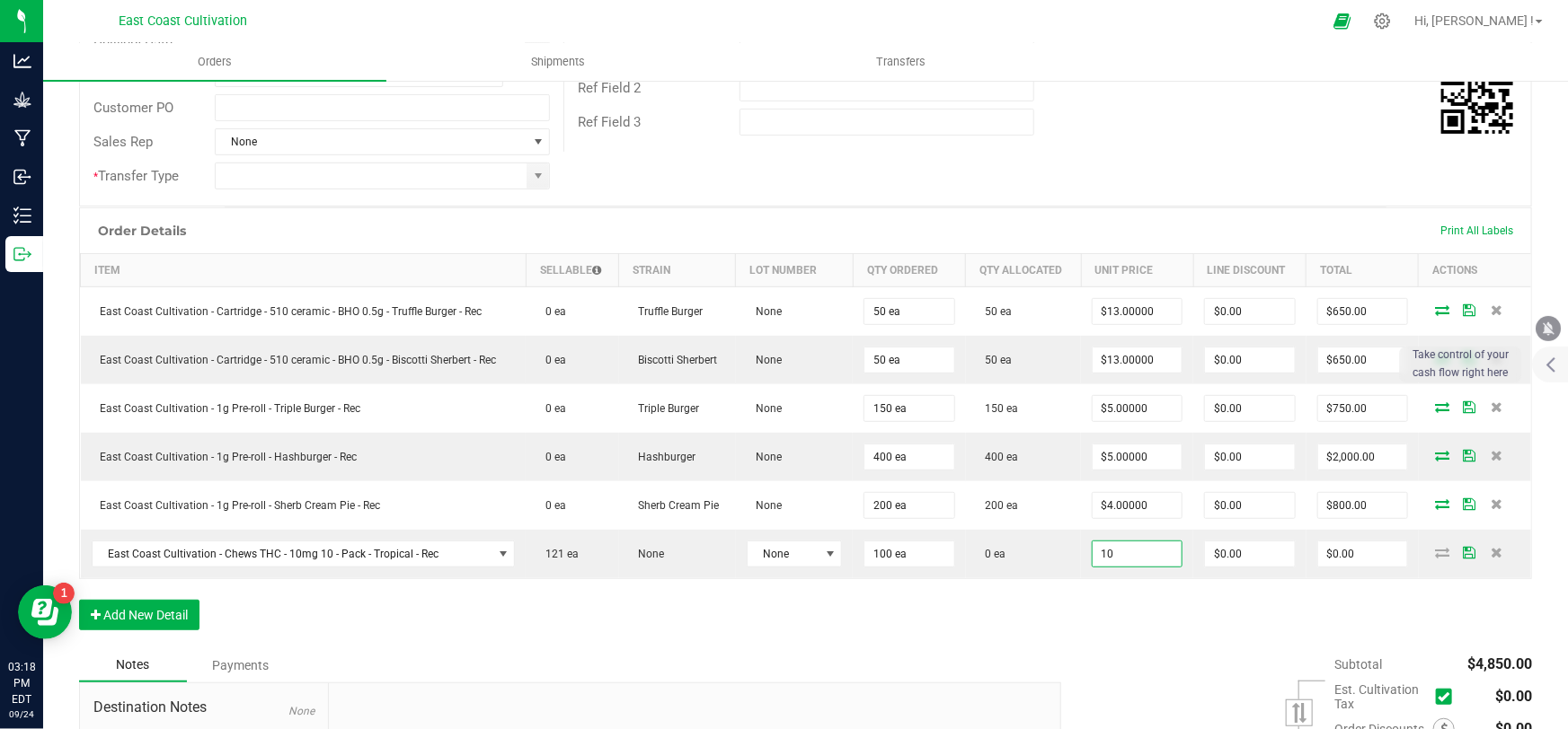
type input "$10.00000"
type input "$1,000.00"
drag, startPoint x: 1108, startPoint y: 593, endPoint x: 1132, endPoint y: 635, distance: 48.4
click at [1108, 593] on div "Order Details Print All Labels Item Sellable Strain Lot Number Qty Ordered Qty …" at bounding box center [806, 428] width 1453 height 441
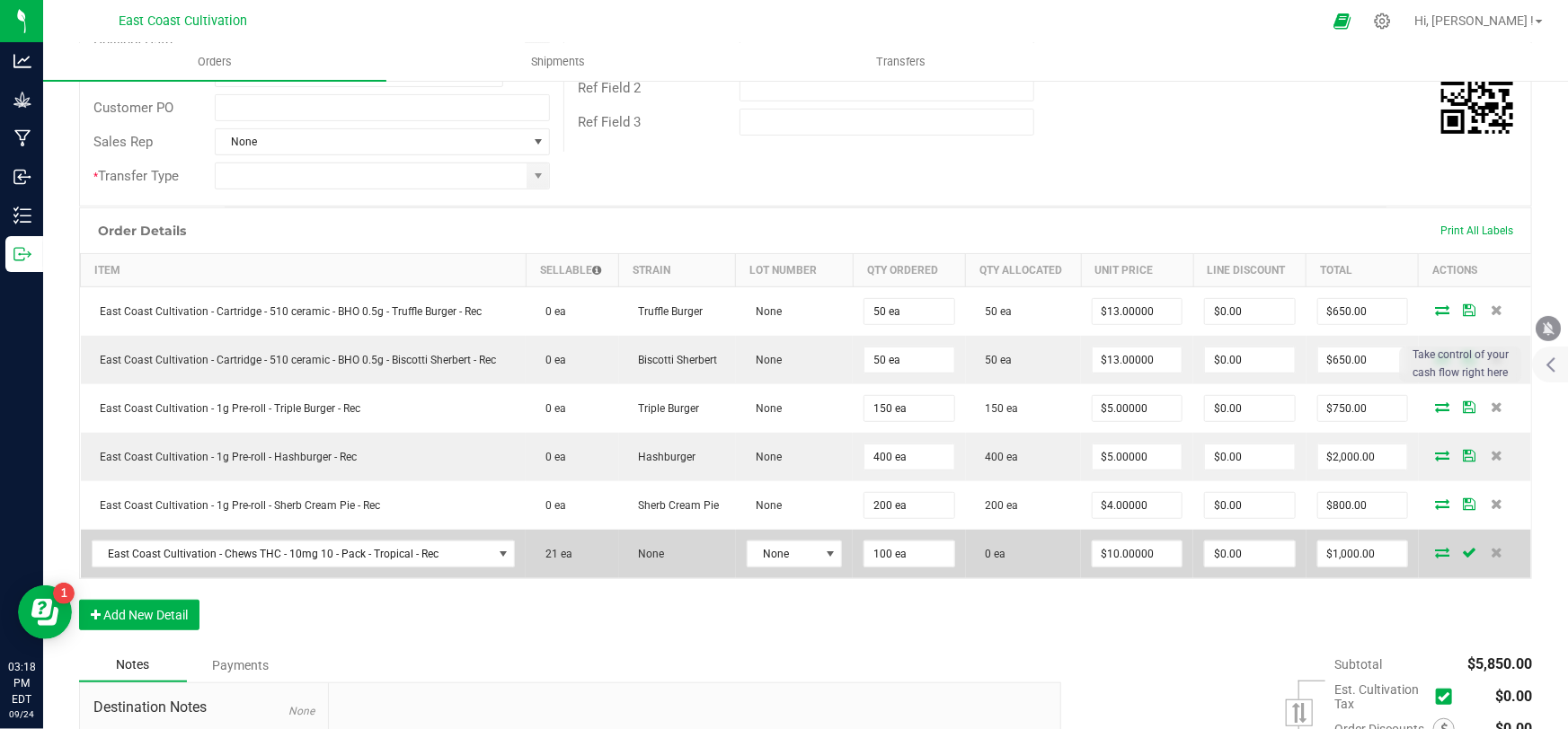
click at [1437, 548] on icon at bounding box center [1443, 553] width 14 height 11
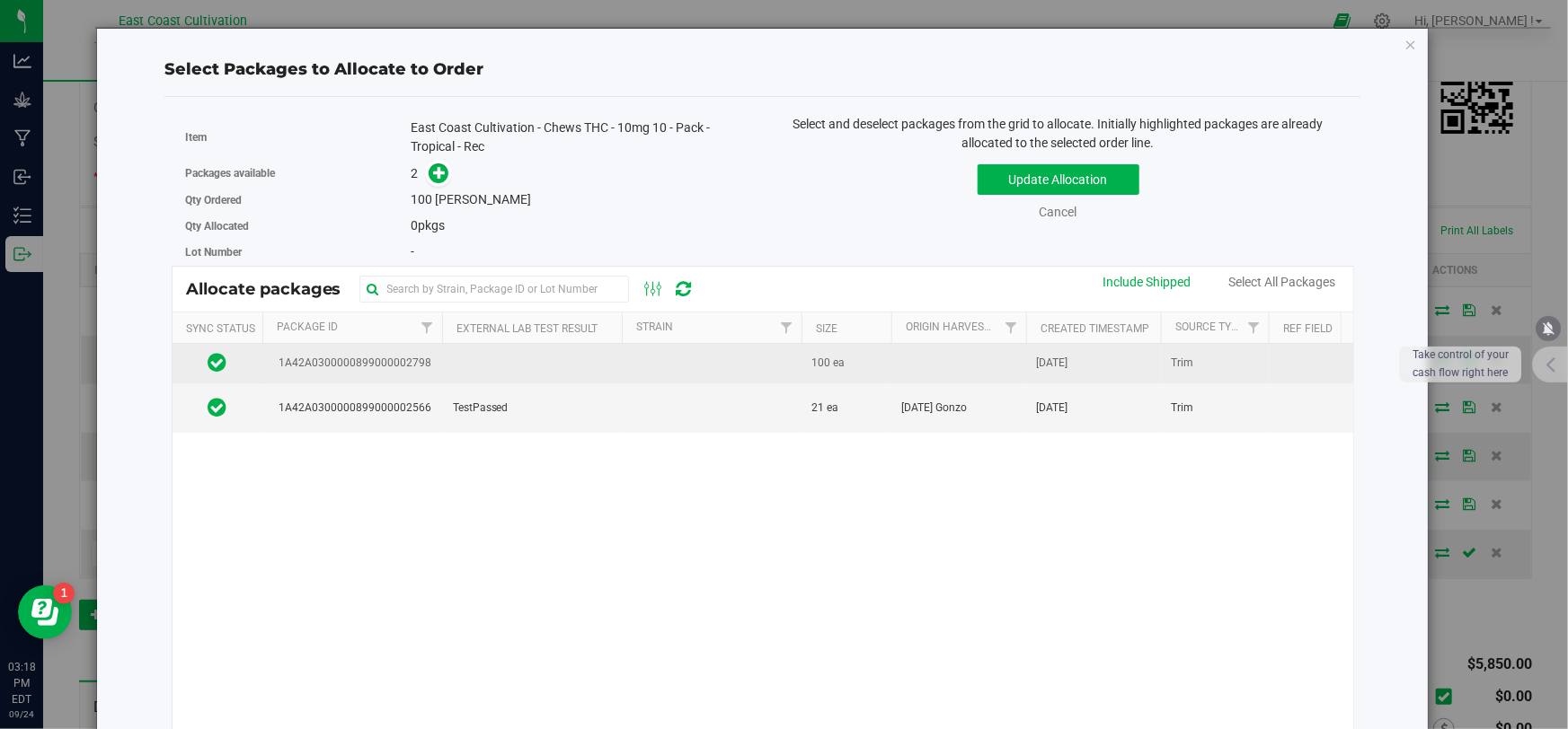
click at [738, 369] on td at bounding box center [712, 364] width 179 height 39
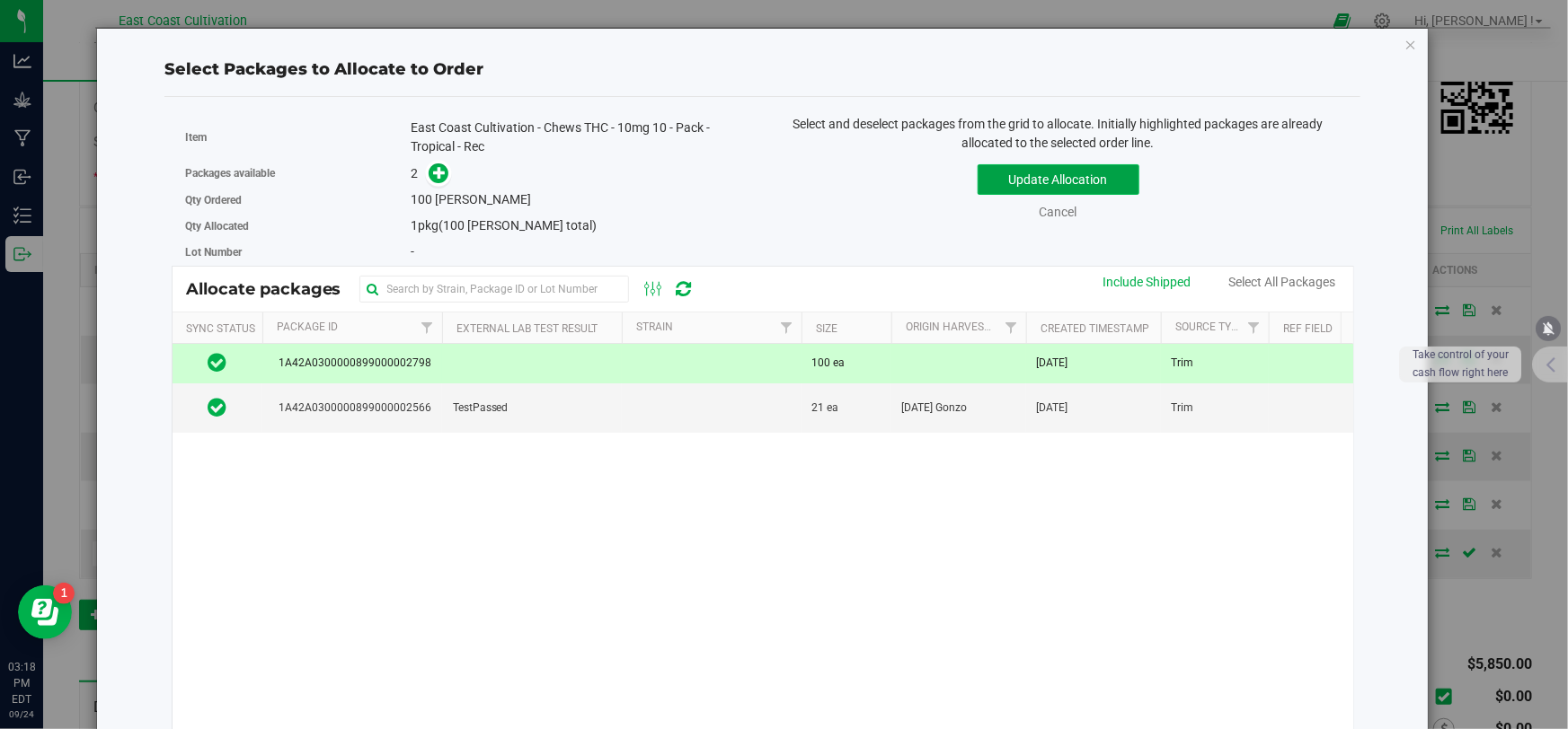
click at [1015, 182] on button "Update Allocation" at bounding box center [1058, 179] width 162 height 31
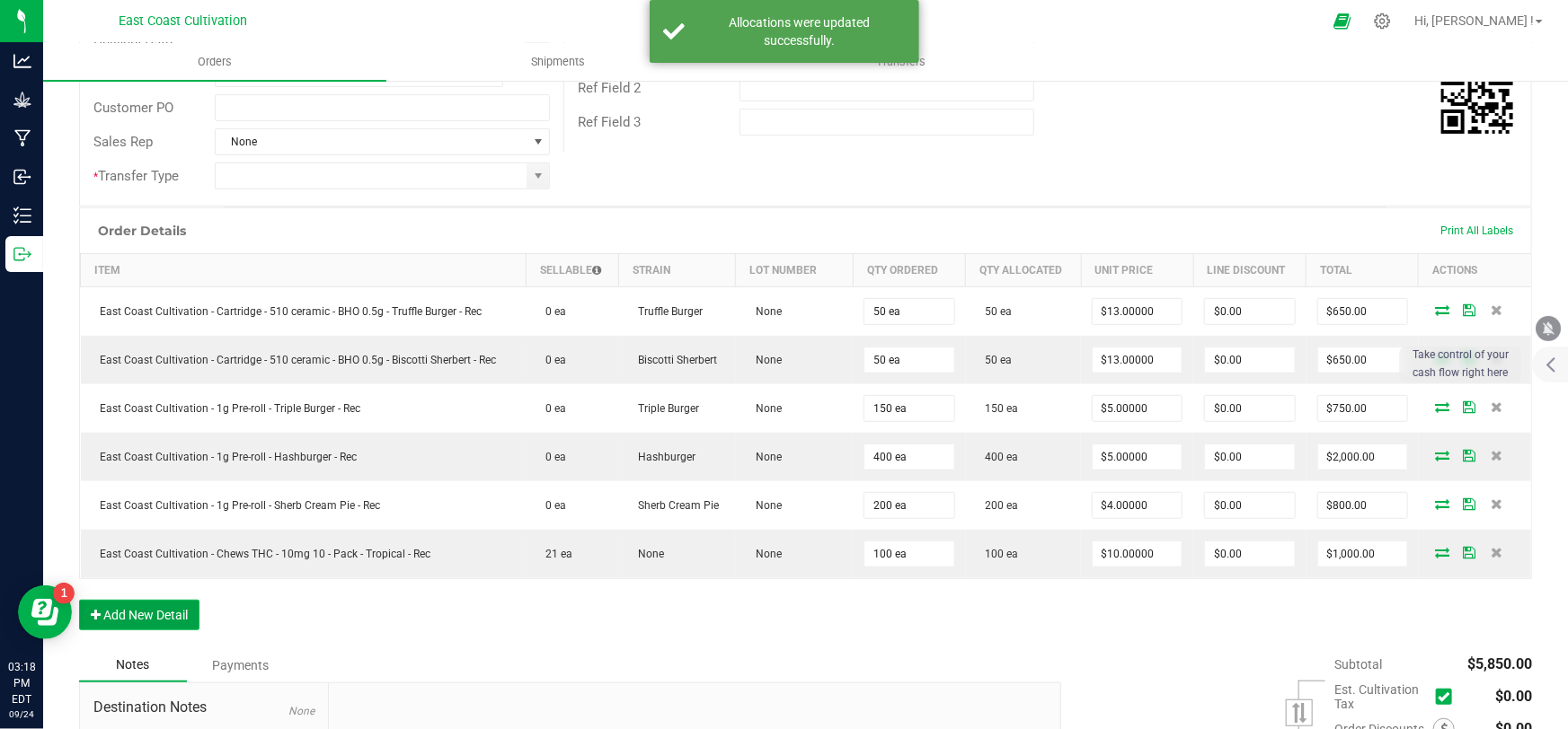
click at [153, 611] on button "Add New Detail" at bounding box center [139, 615] width 120 height 31
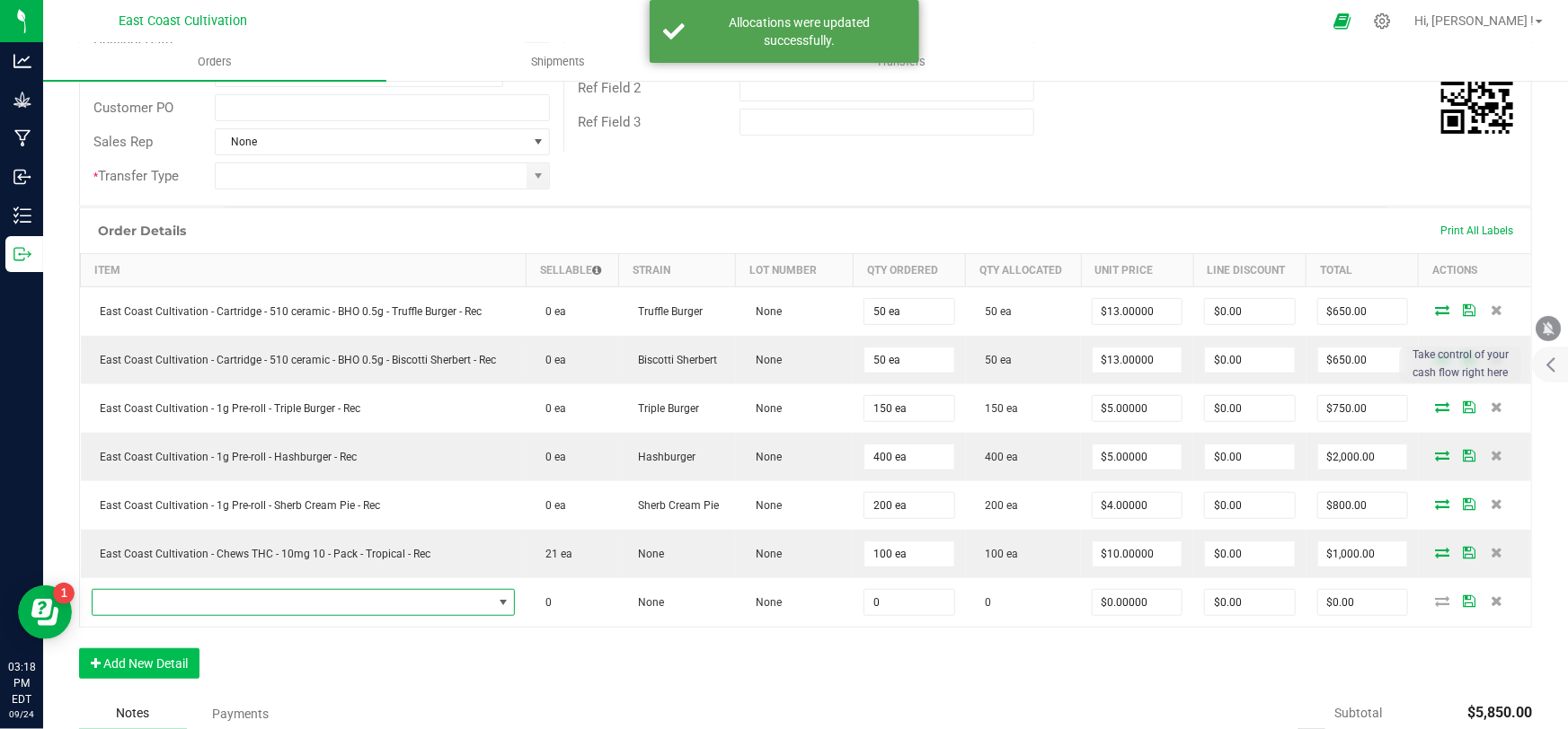
click at [189, 598] on span "NO DATA FOUND" at bounding box center [292, 602] width 400 height 25
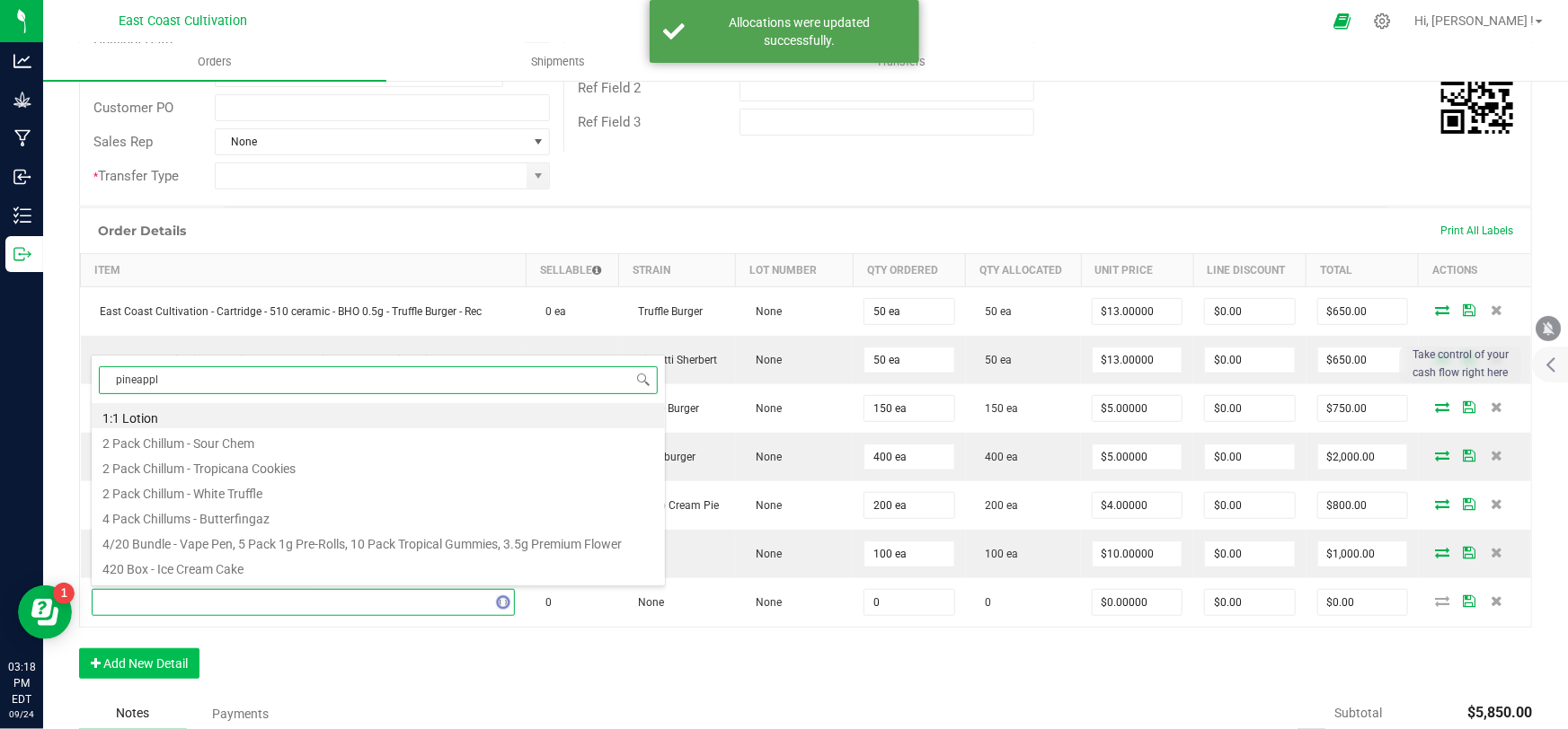
type input "pineapple"
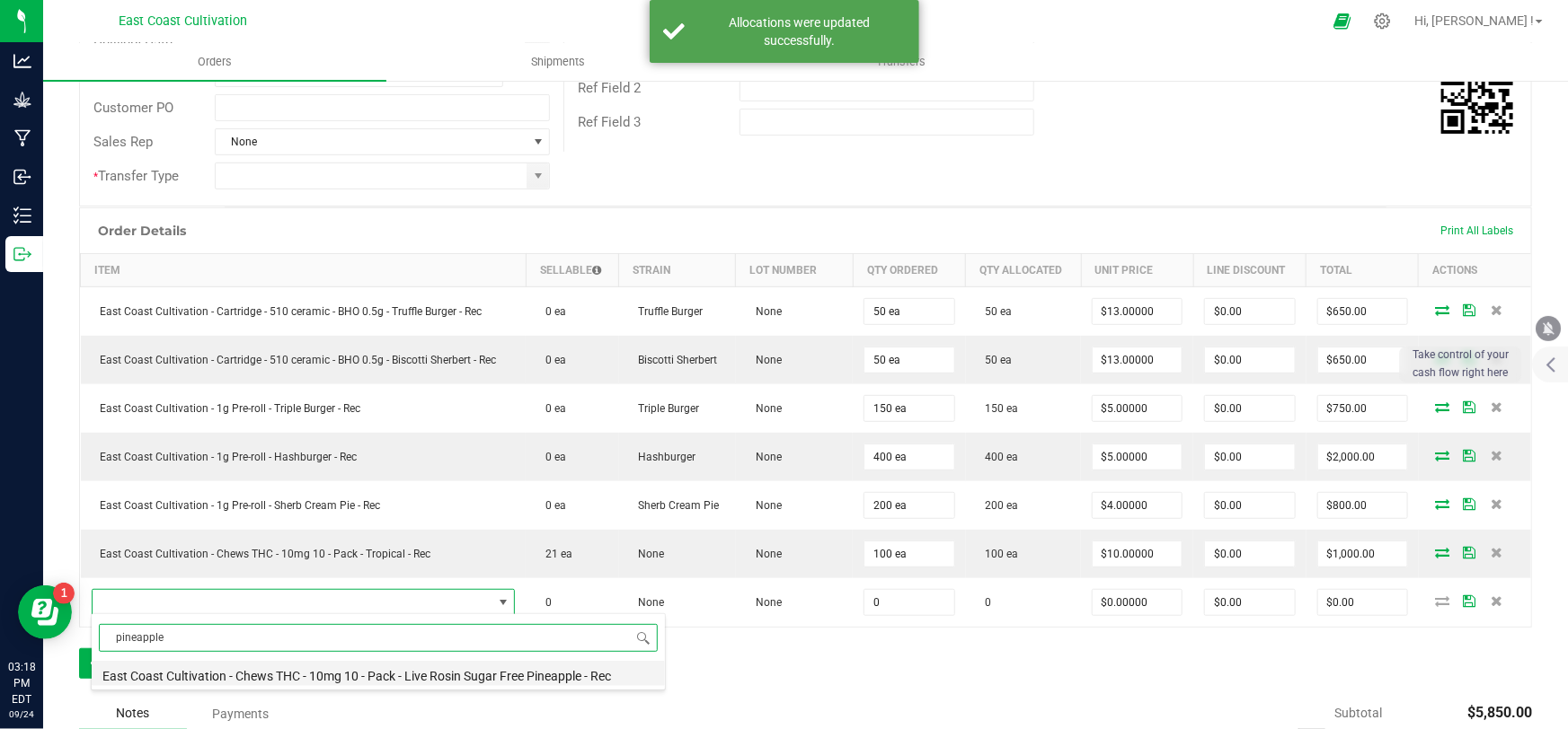
click at [447, 680] on li "East Coast Cultivation - Chews THC - 10mg 10 - Pack - Live Rosin Sugar Free Pin…" at bounding box center [378, 673] width 573 height 25
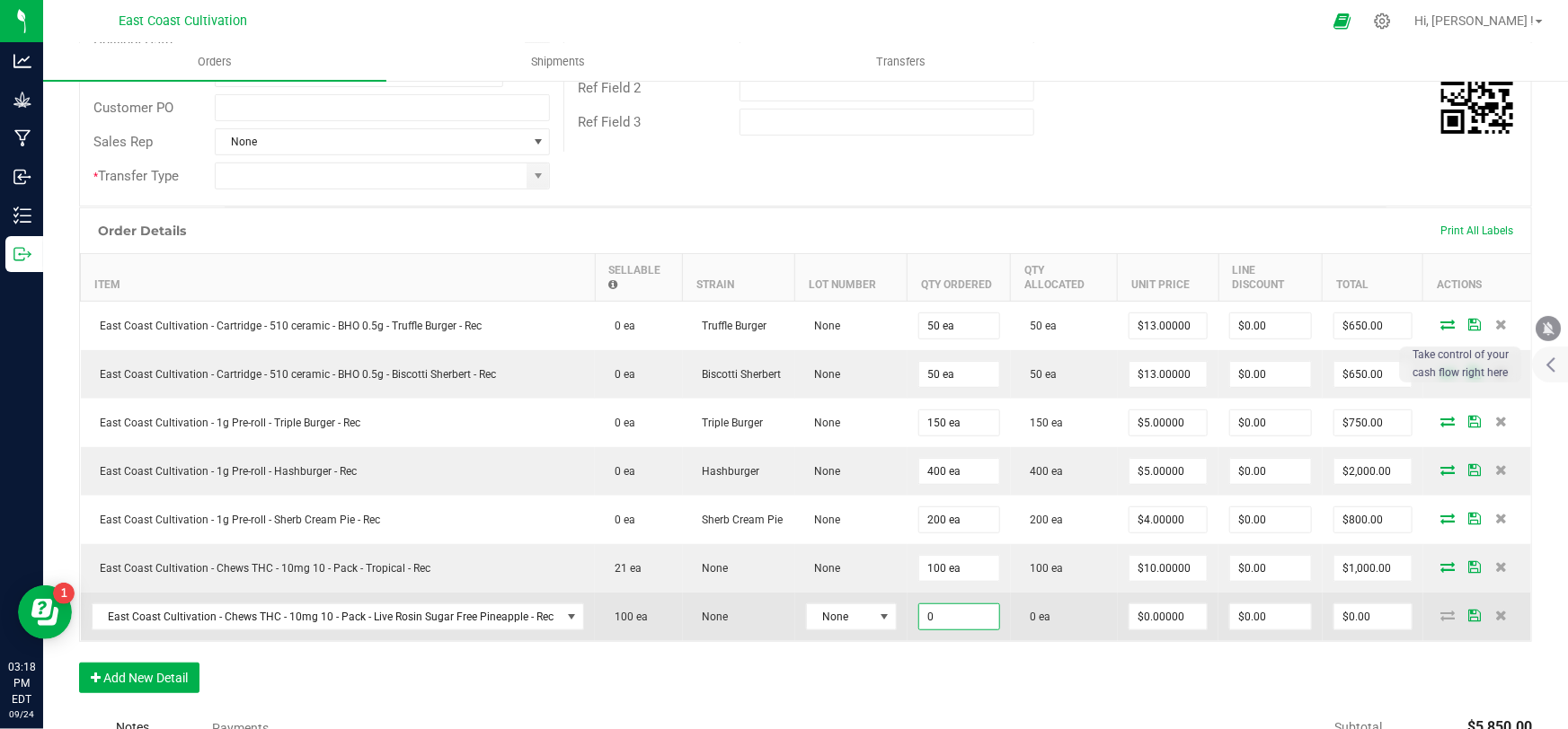
click at [934, 611] on input "0" at bounding box center [959, 617] width 80 height 25
type input "100 ea"
click at [1132, 613] on input "0" at bounding box center [1168, 617] width 78 height 25
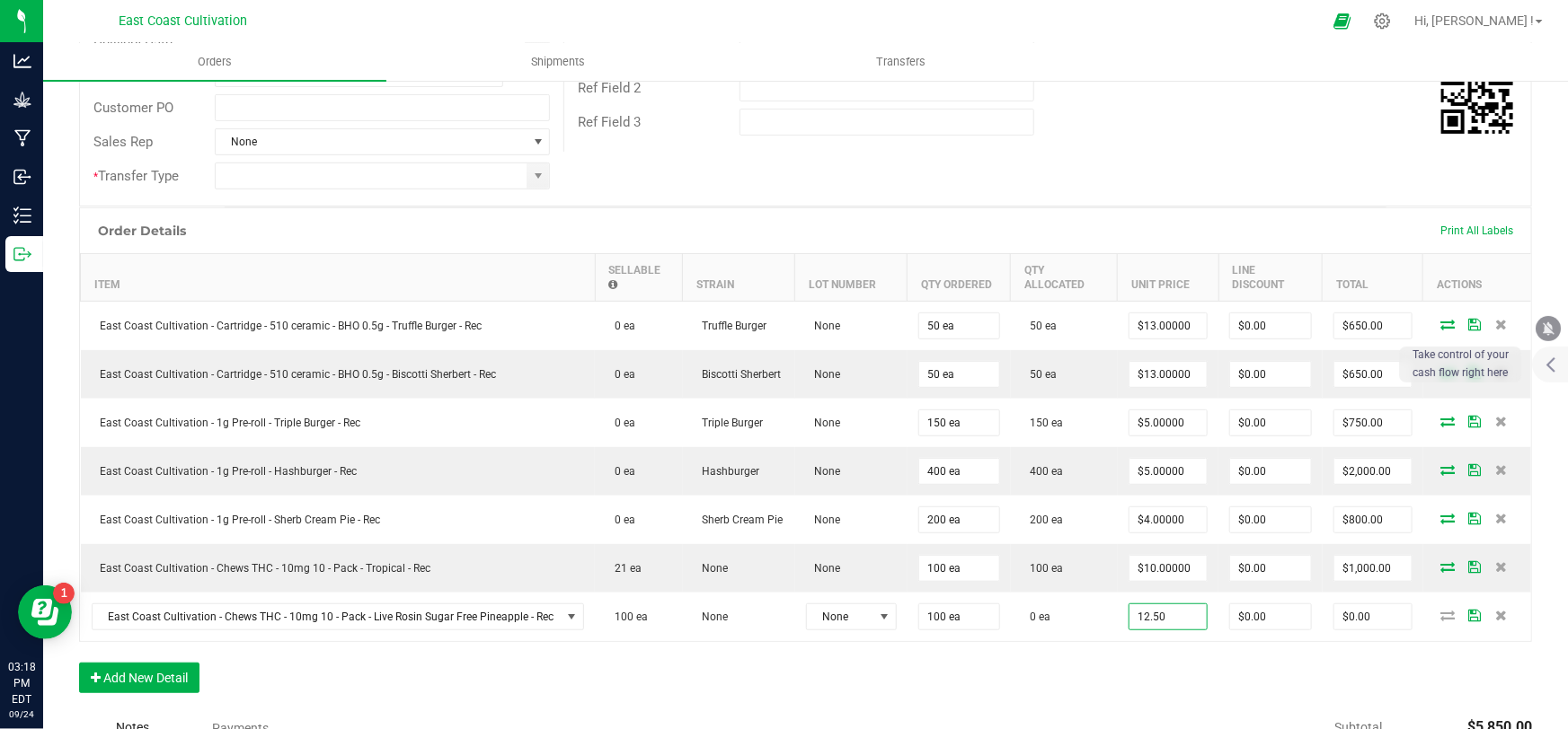
type input "$12.50000"
type input "$1,250.00"
click at [1155, 692] on div "Order Details Print All Labels Item Sellable Strain Lot Number Qty Ordered Qty …" at bounding box center [806, 459] width 1453 height 504
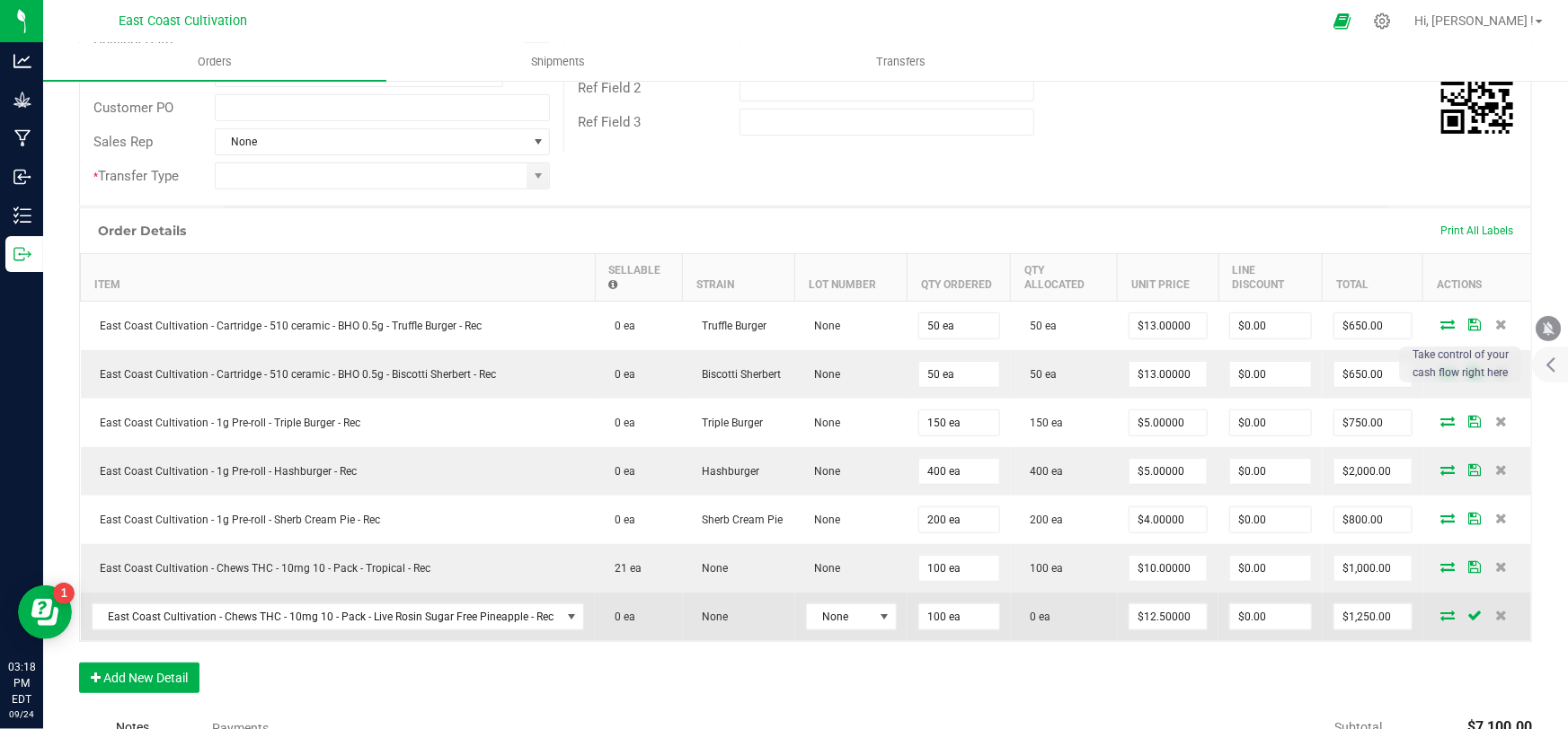
click at [1441, 614] on icon at bounding box center [1448, 615] width 14 height 11
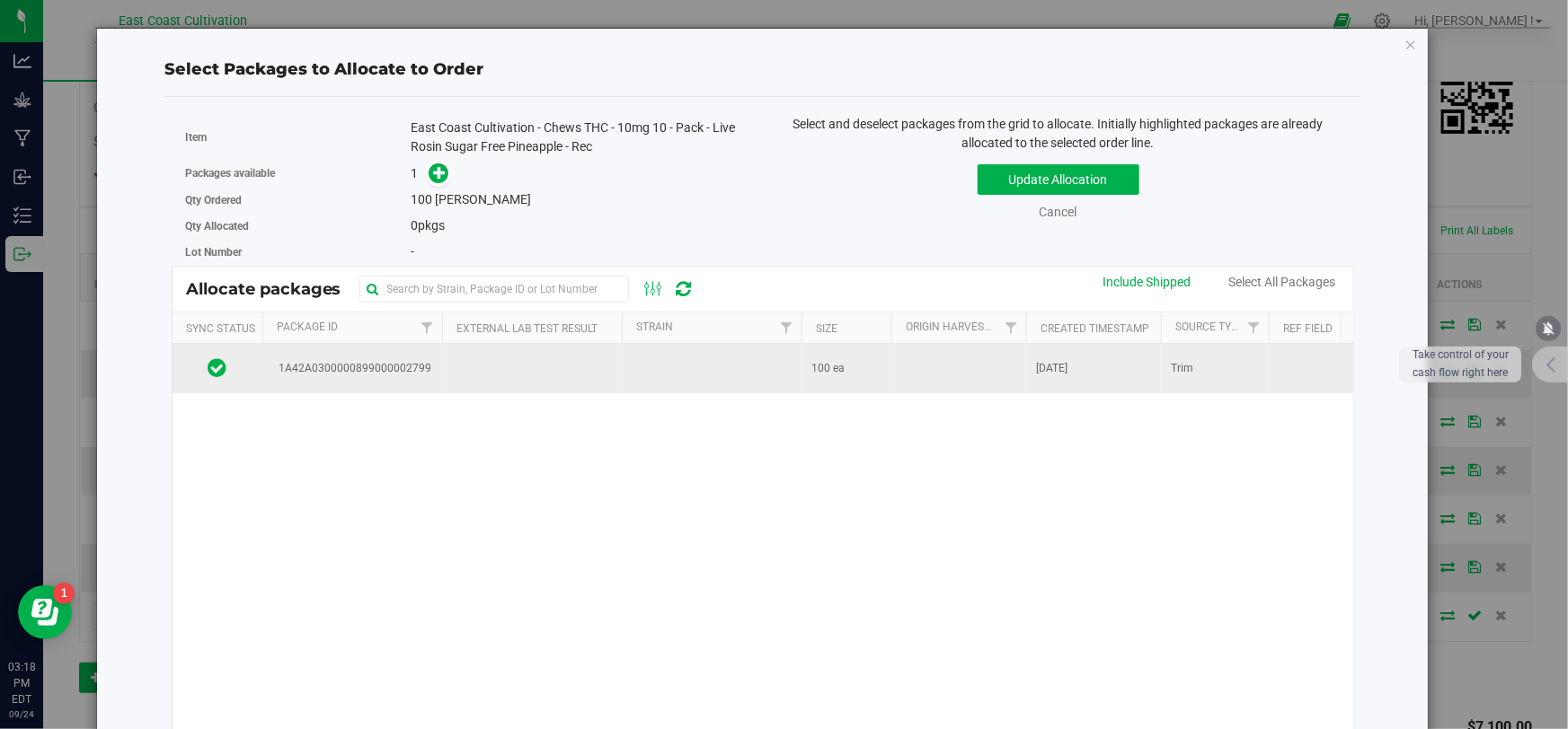
click at [657, 367] on td at bounding box center [712, 369] width 179 height 49
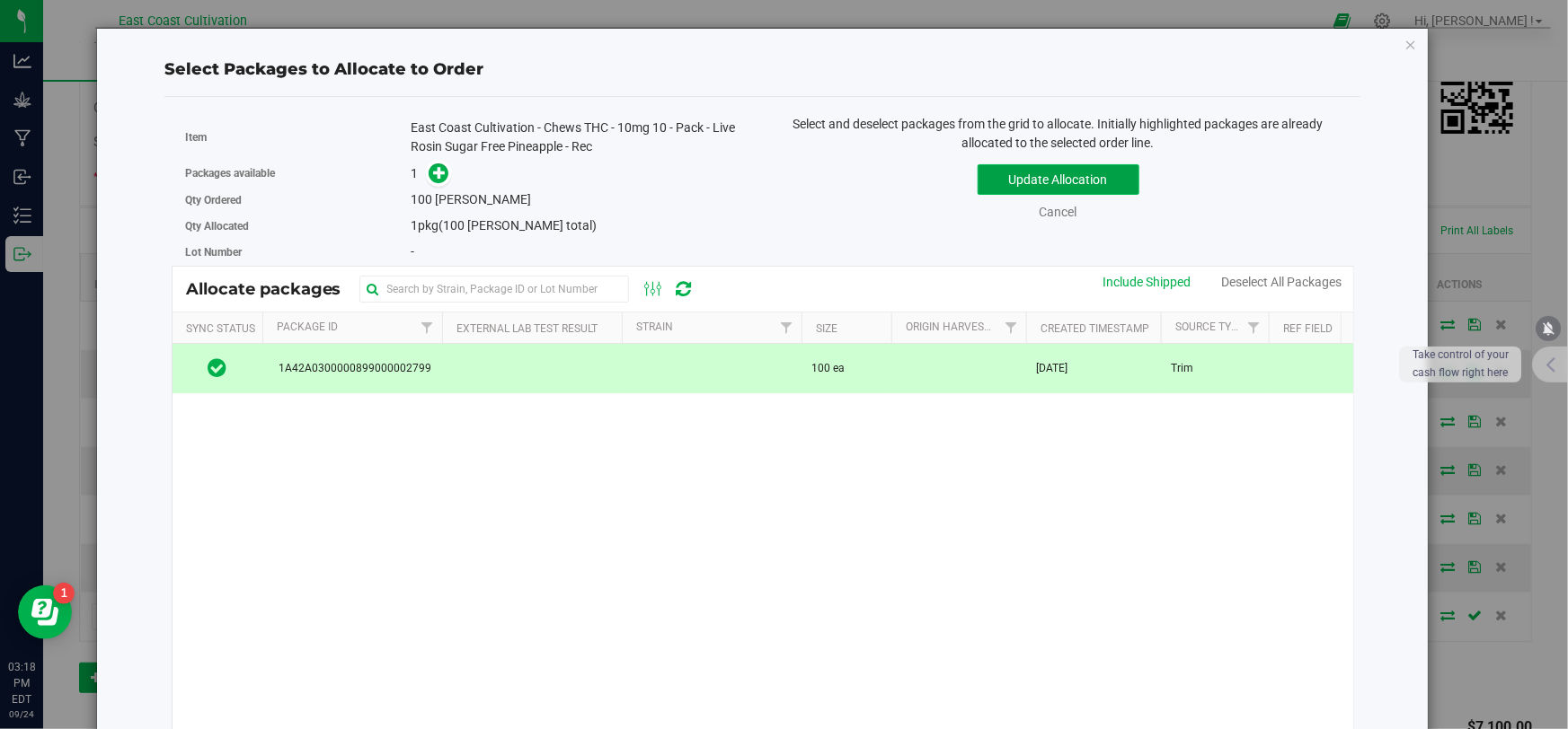
click at [1021, 186] on button "Update Allocation" at bounding box center [1058, 179] width 162 height 31
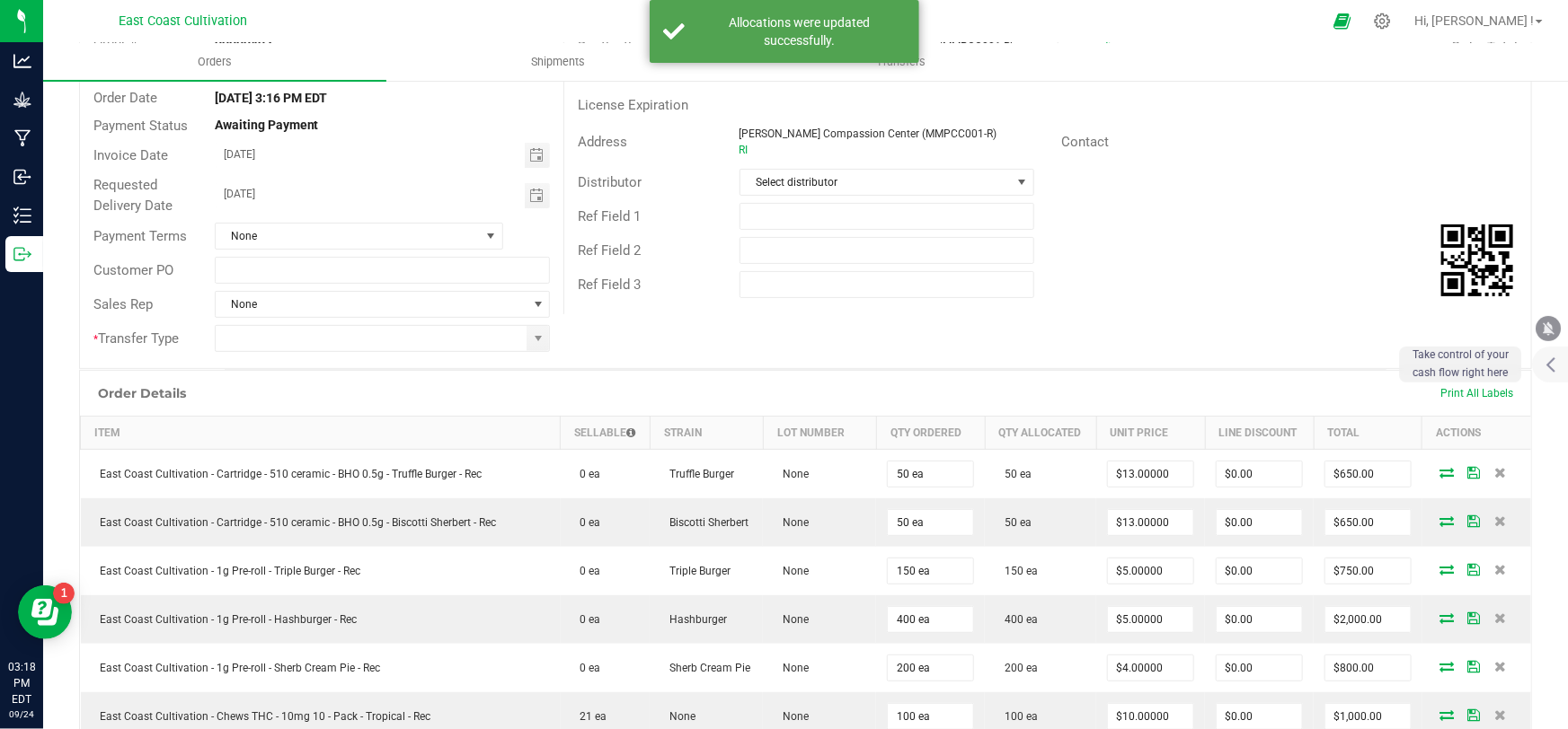
scroll to position [162, 0]
click at [278, 230] on span "None" at bounding box center [347, 237] width 264 height 25
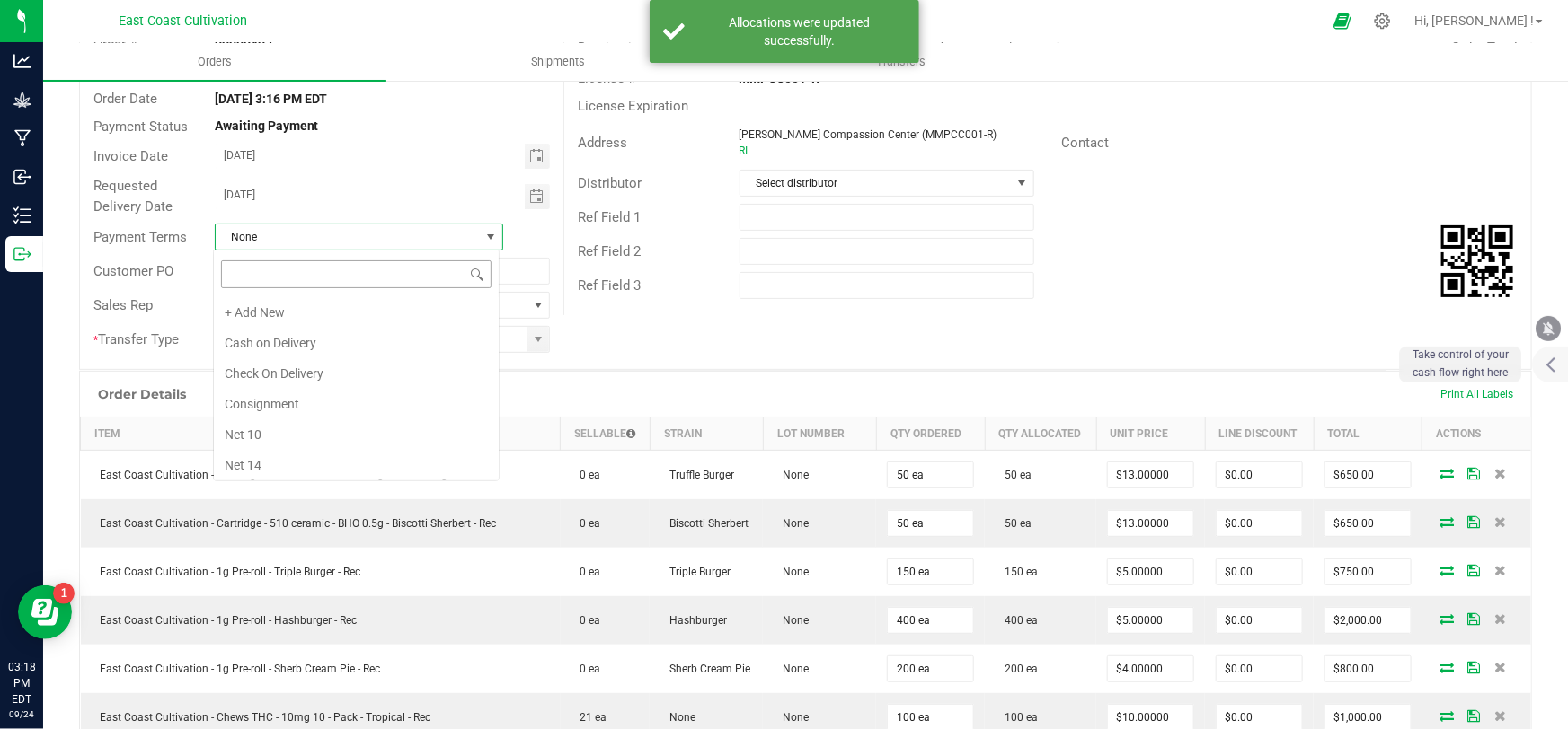
scroll to position [245, 0]
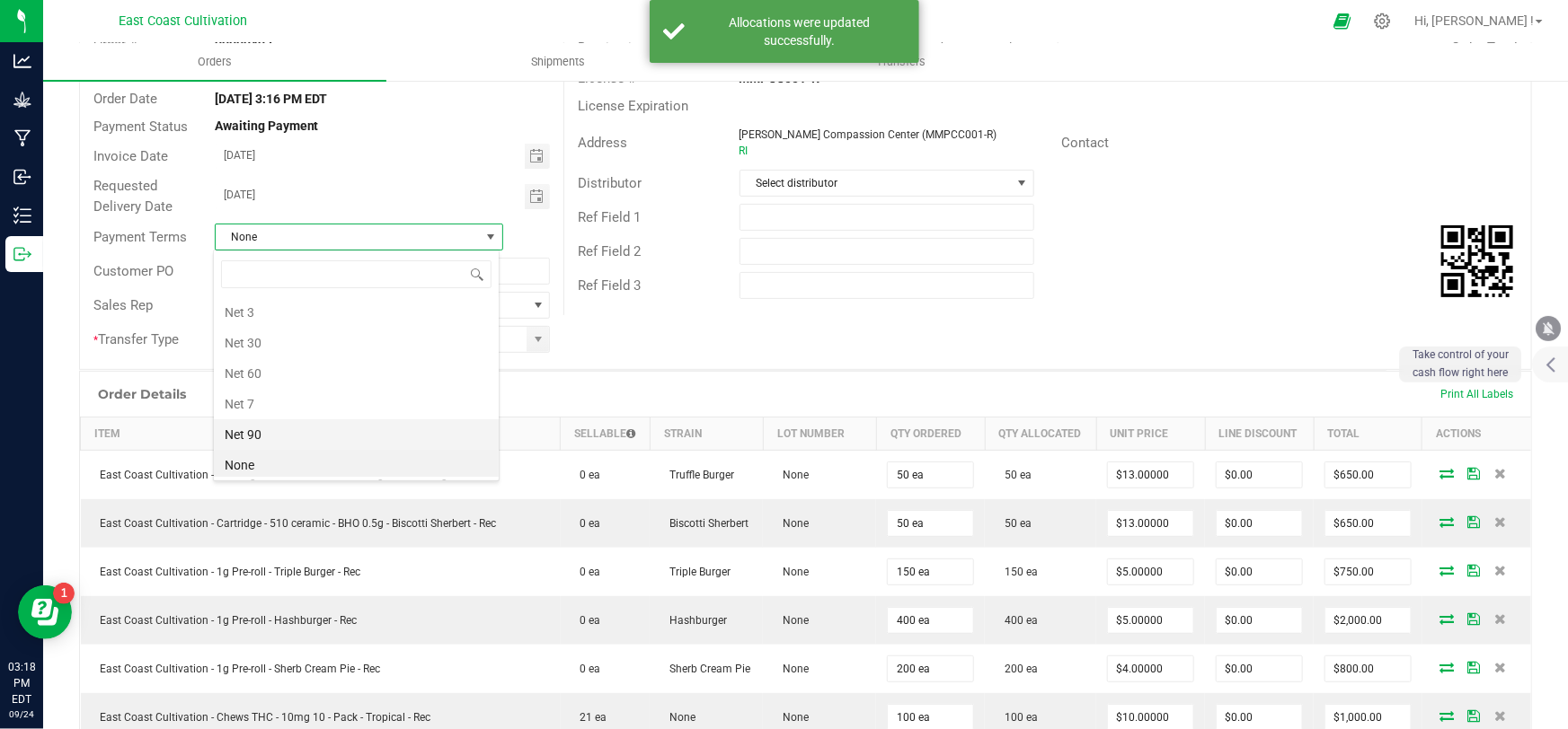
click at [265, 425] on li "Net 90" at bounding box center [356, 434] width 285 height 31
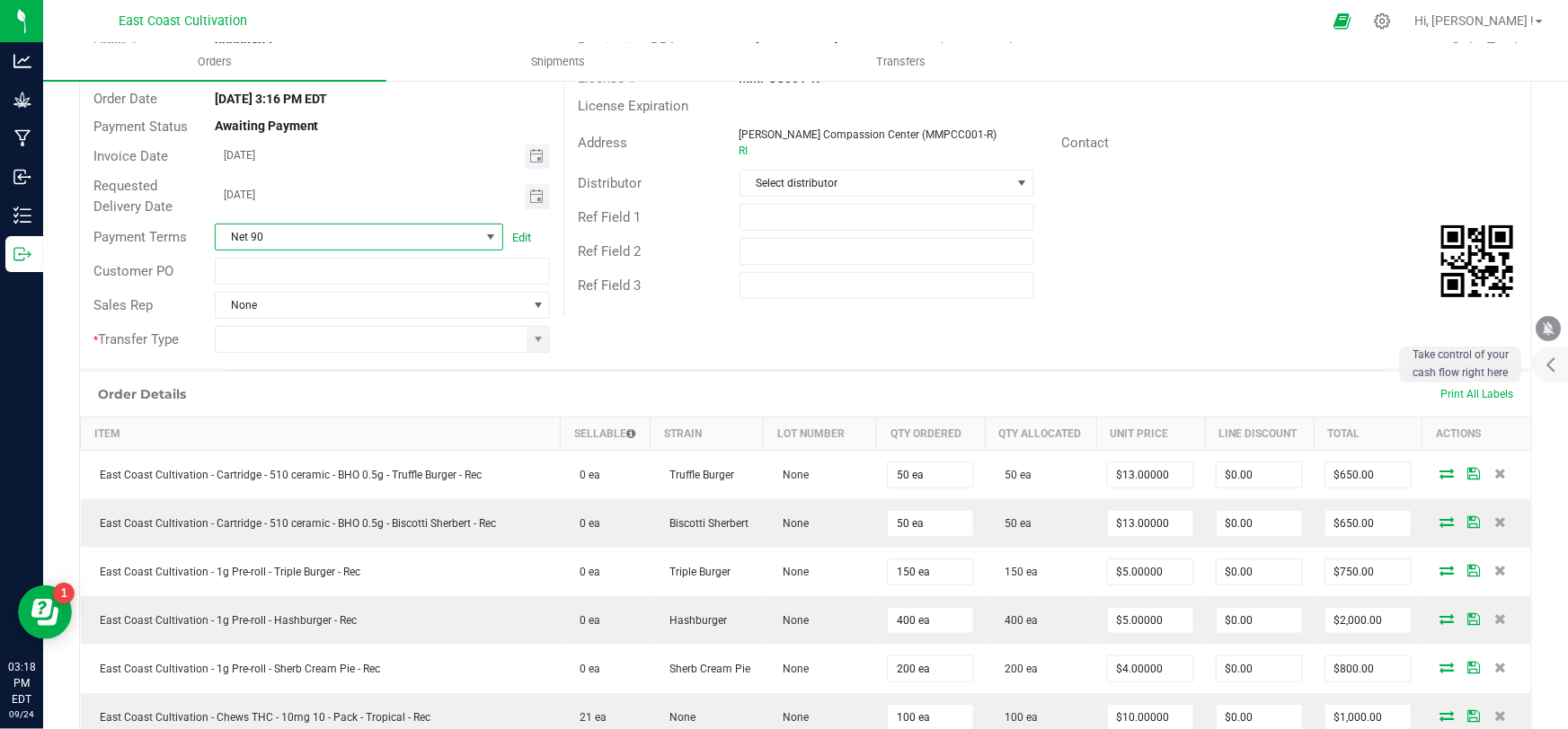
click at [535, 147] on span "Toggle calendar" at bounding box center [538, 156] width 26 height 25
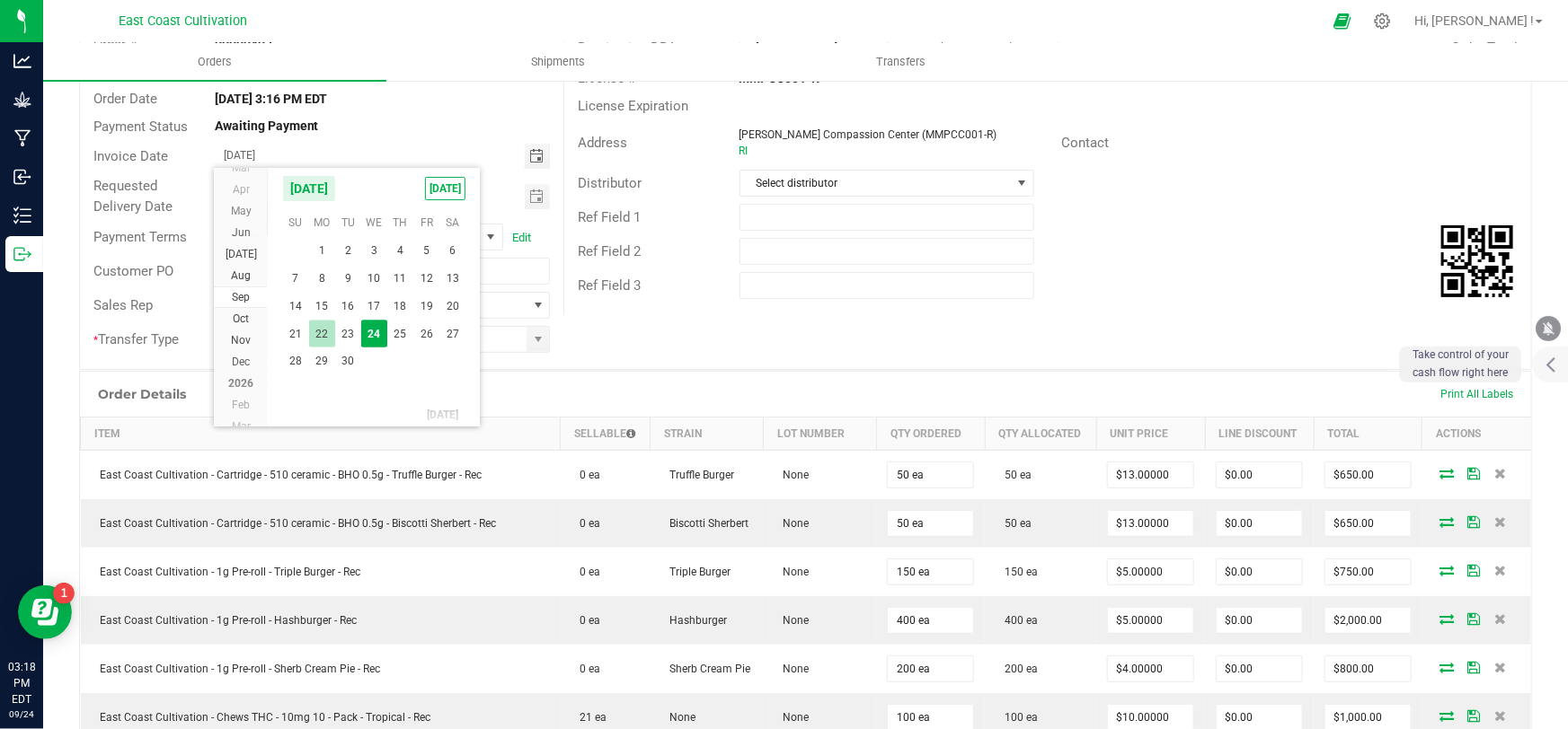
click at [318, 337] on span "22" at bounding box center [322, 335] width 26 height 28
type input "[DATE]"
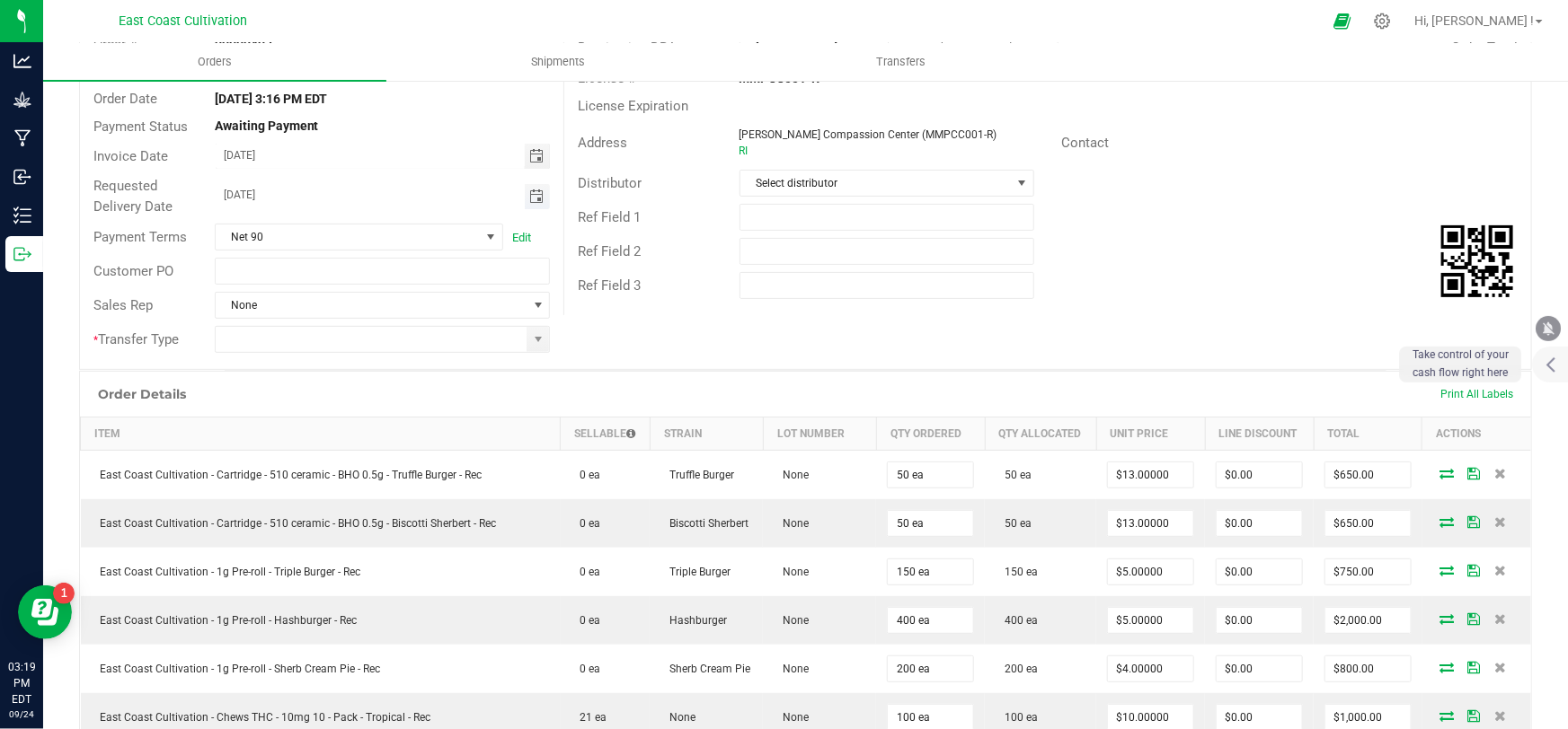
click at [530, 191] on span "Toggle calendar" at bounding box center [536, 196] width 14 height 14
click at [406, 371] on span "25" at bounding box center [401, 374] width 26 height 28
click at [537, 332] on span at bounding box center [538, 339] width 14 height 14
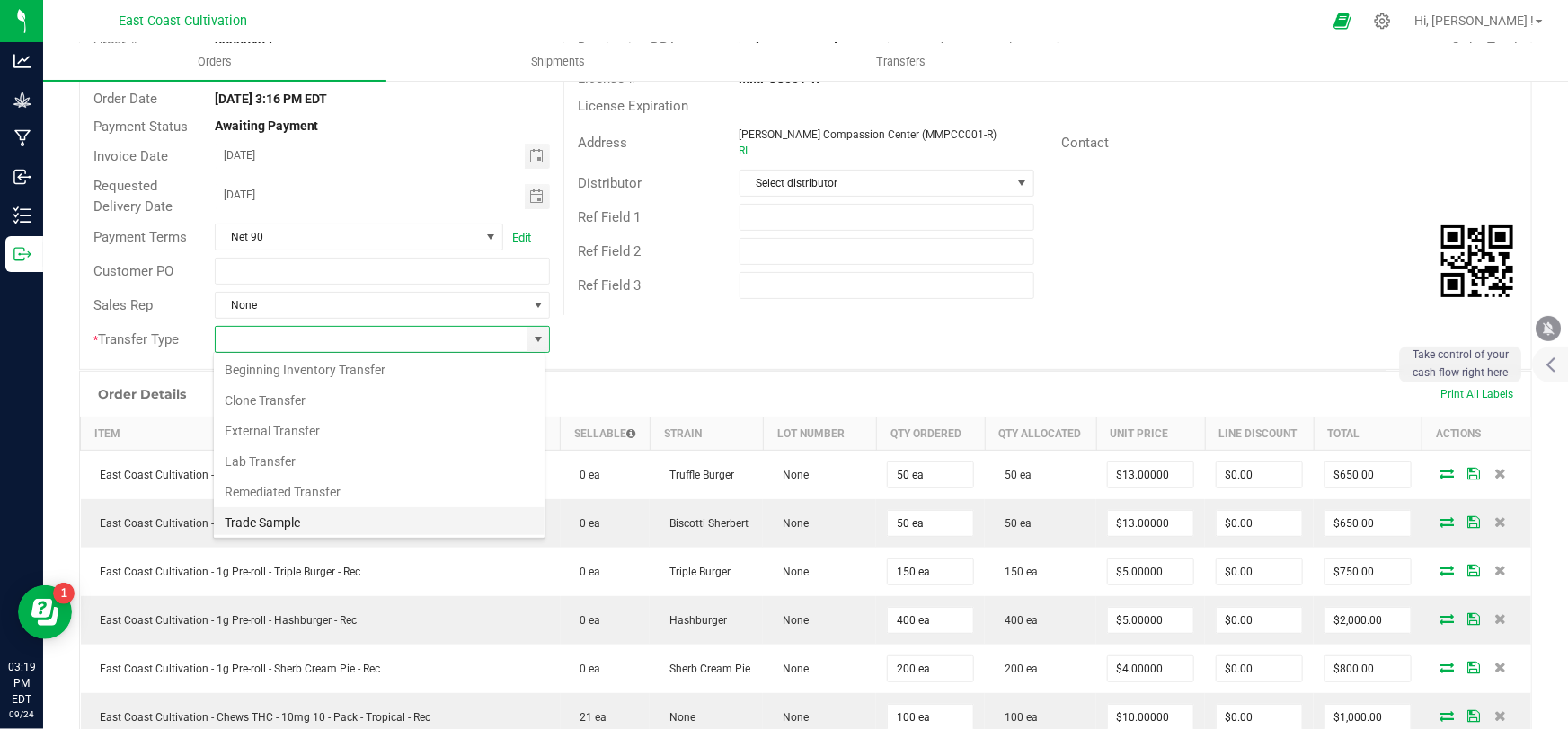
scroll to position [63, 0]
click at [295, 516] on li "Unaffiliated Transfer" at bounding box center [379, 522] width 331 height 31
type input "Unaffiliated Transfer"
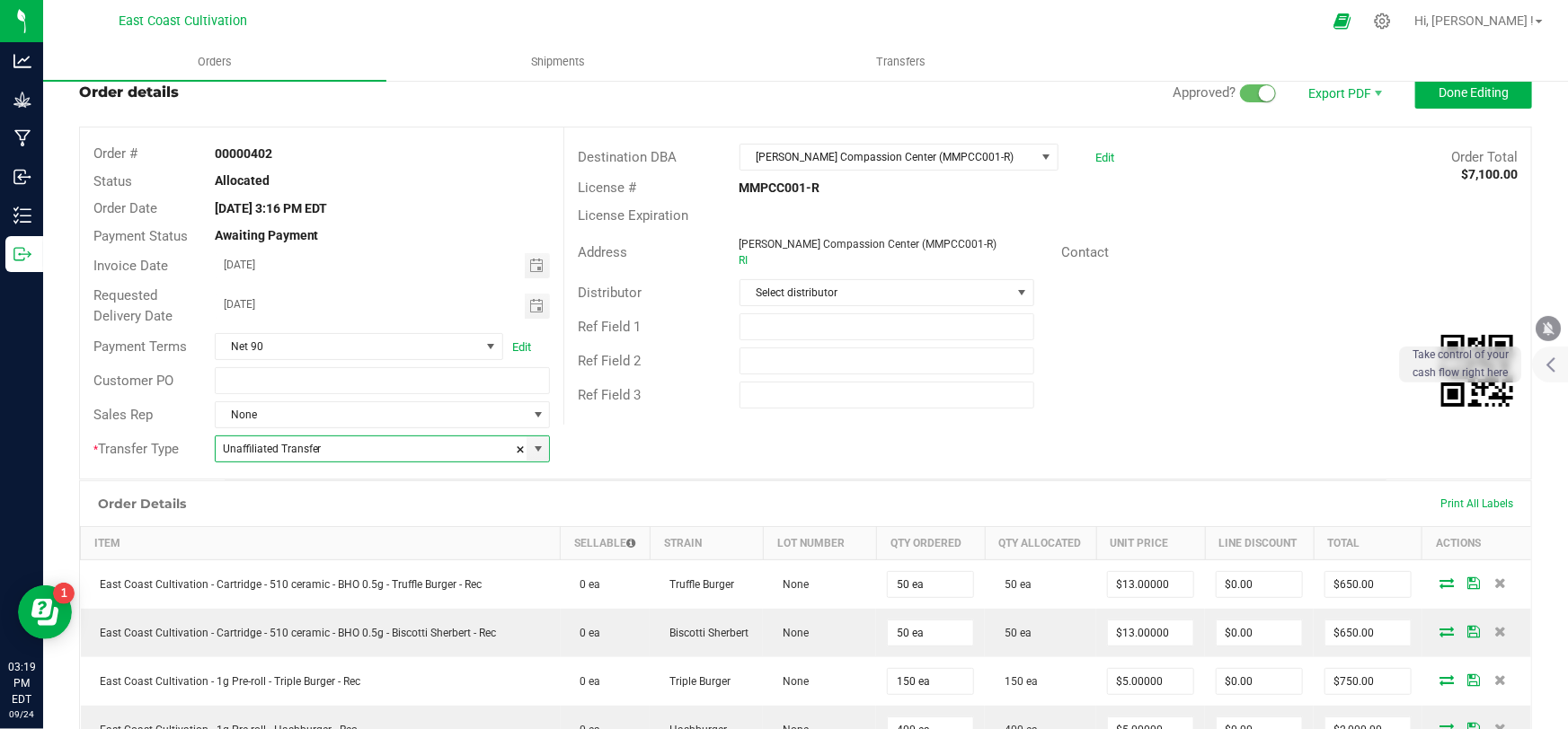
scroll to position [0, 0]
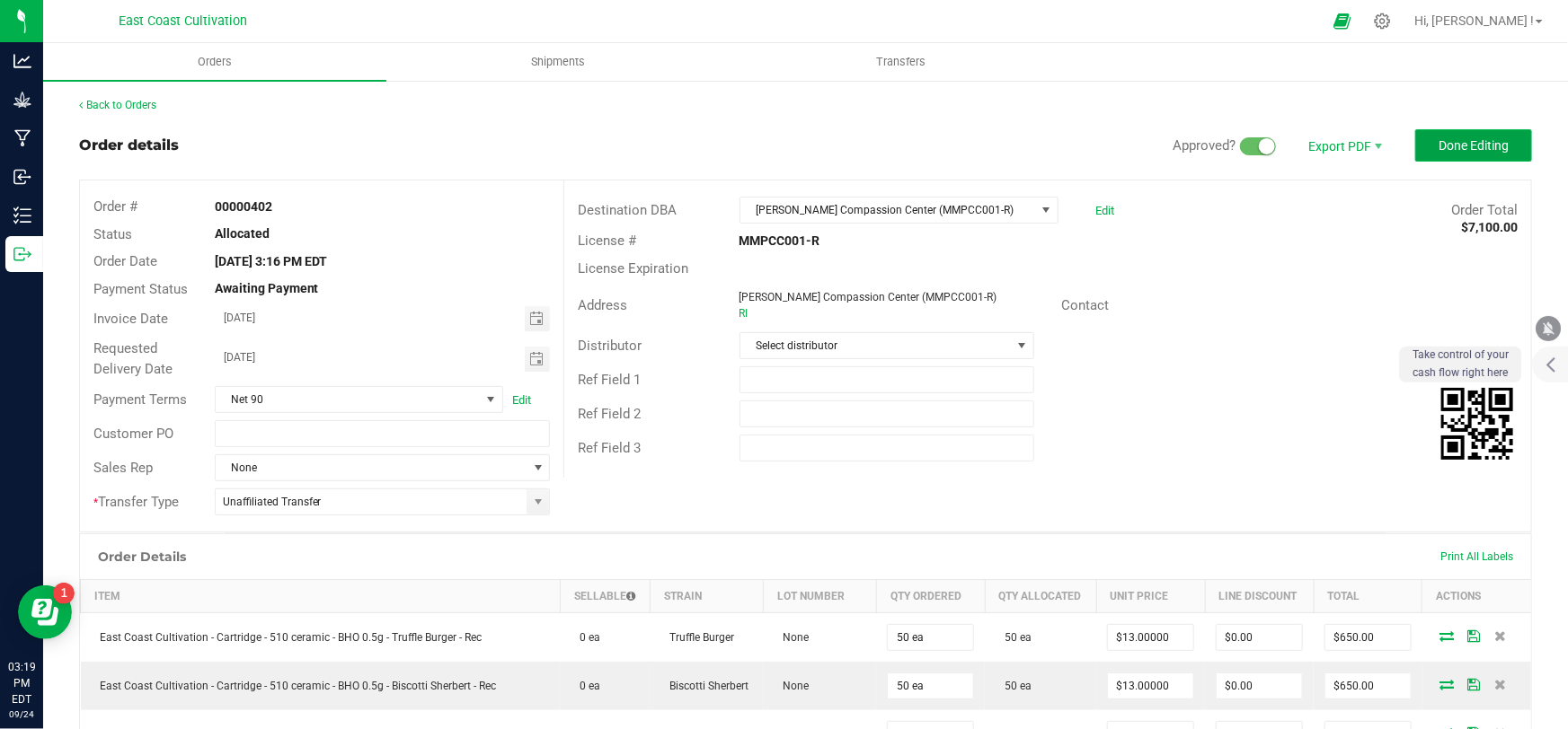
click at [1476, 147] on span "Done Editing" at bounding box center [1474, 145] width 70 height 14
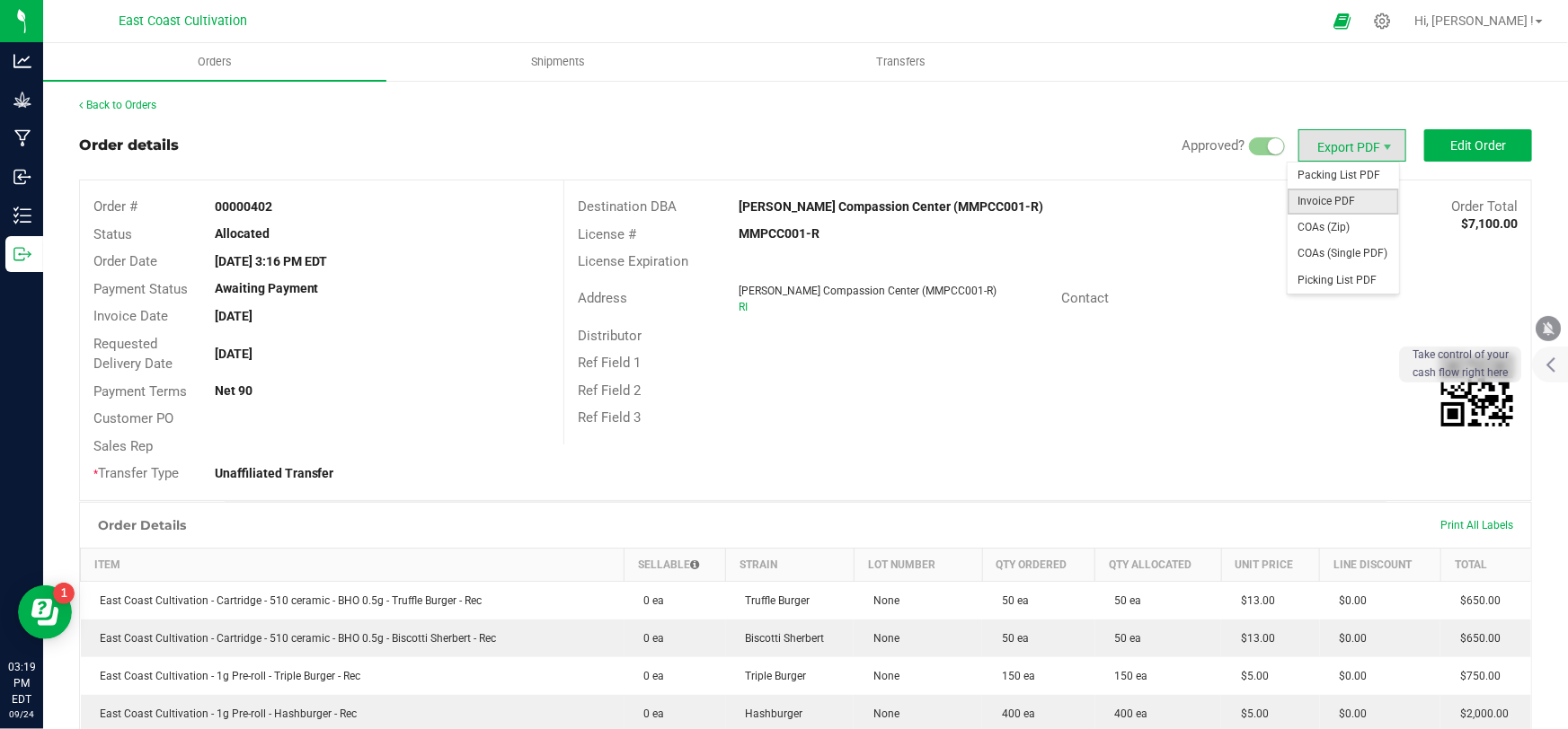
click at [1329, 197] on span "Invoice PDF" at bounding box center [1343, 202] width 111 height 26
